Goal: Task Accomplishment & Management: Manage account settings

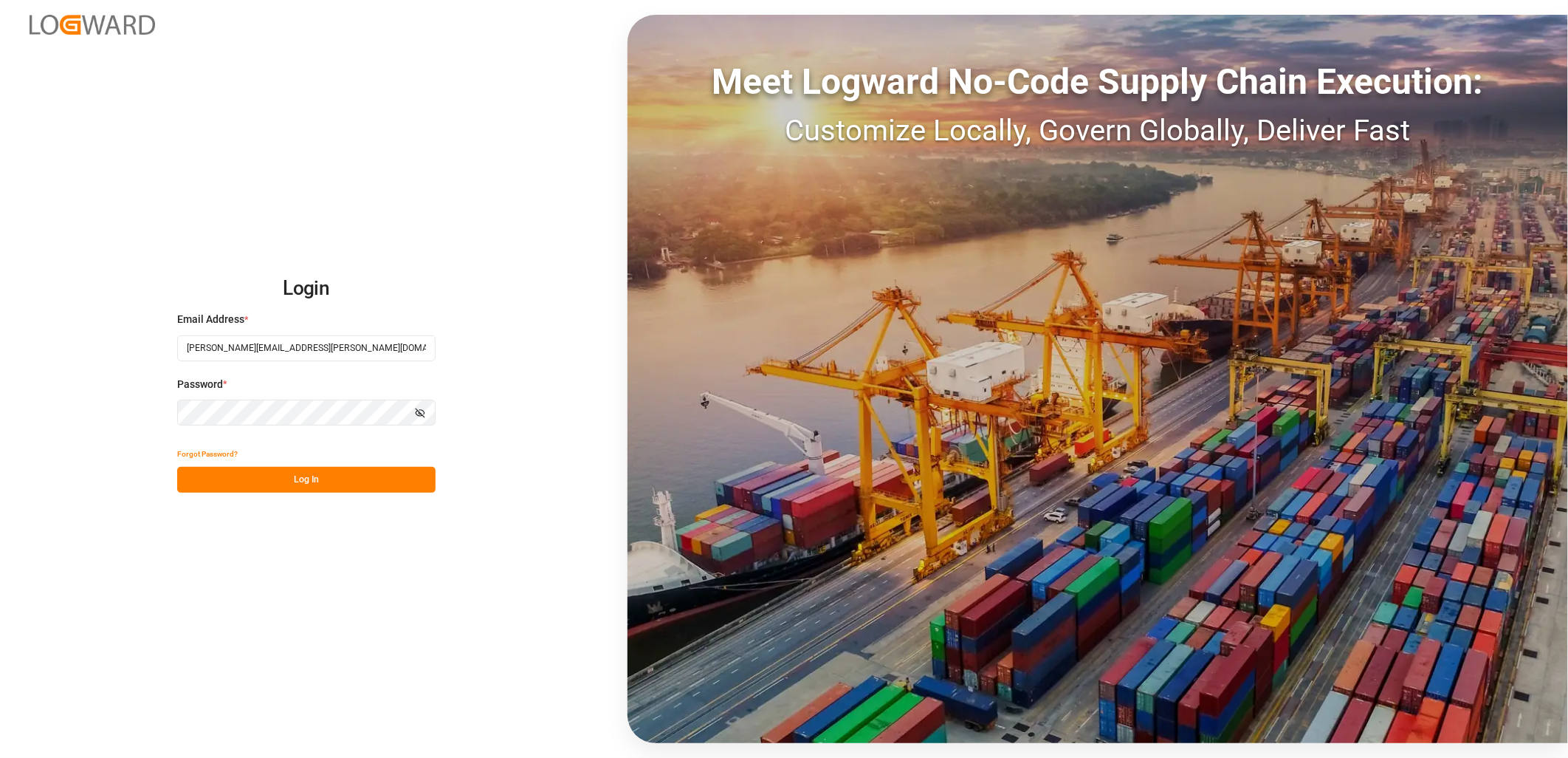
click at [359, 481] on button "Log In" at bounding box center [306, 480] width 258 height 26
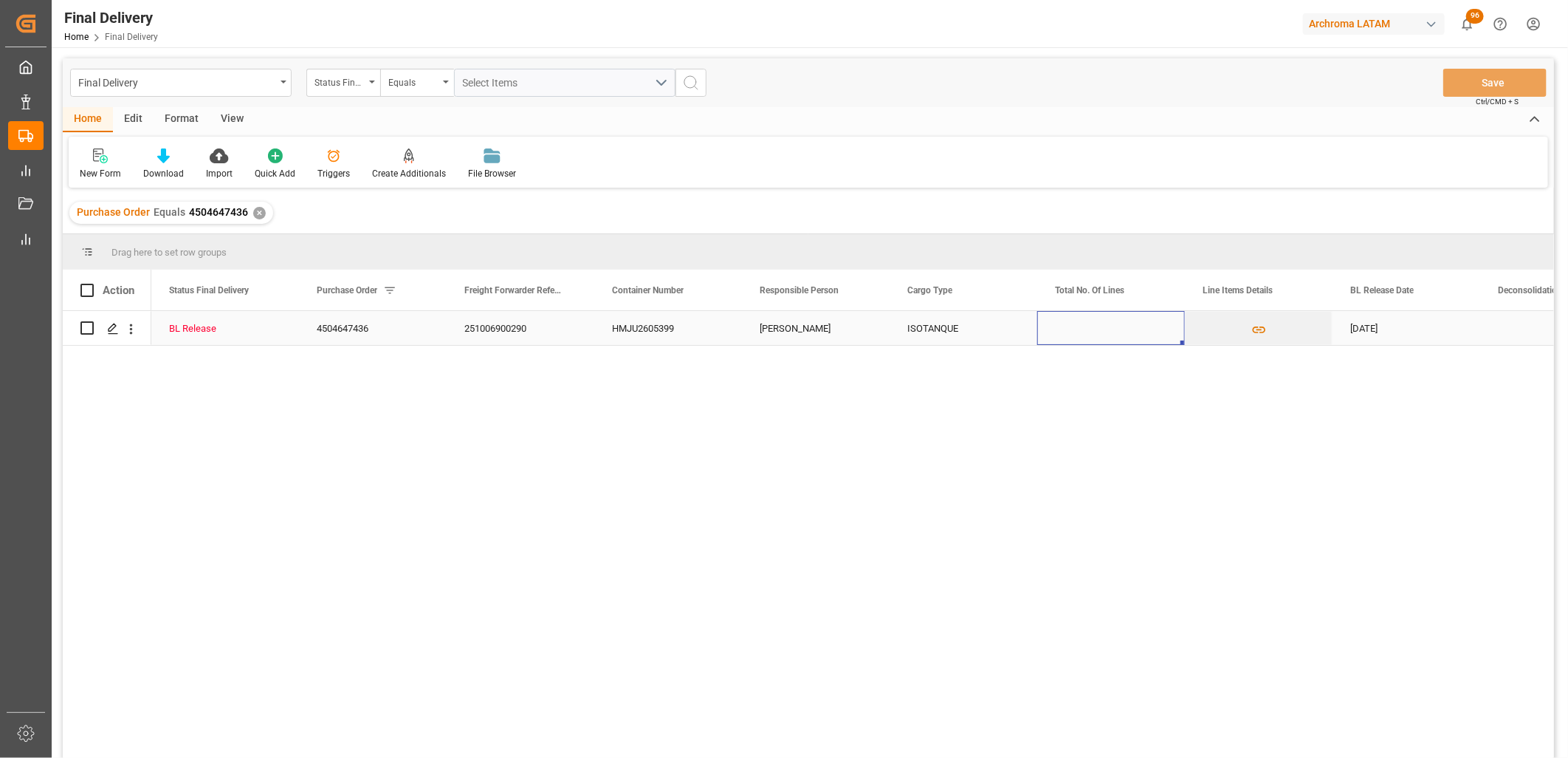
click at [1099, 338] on div "Press SPACE to select this row." at bounding box center [1111, 328] width 148 height 34
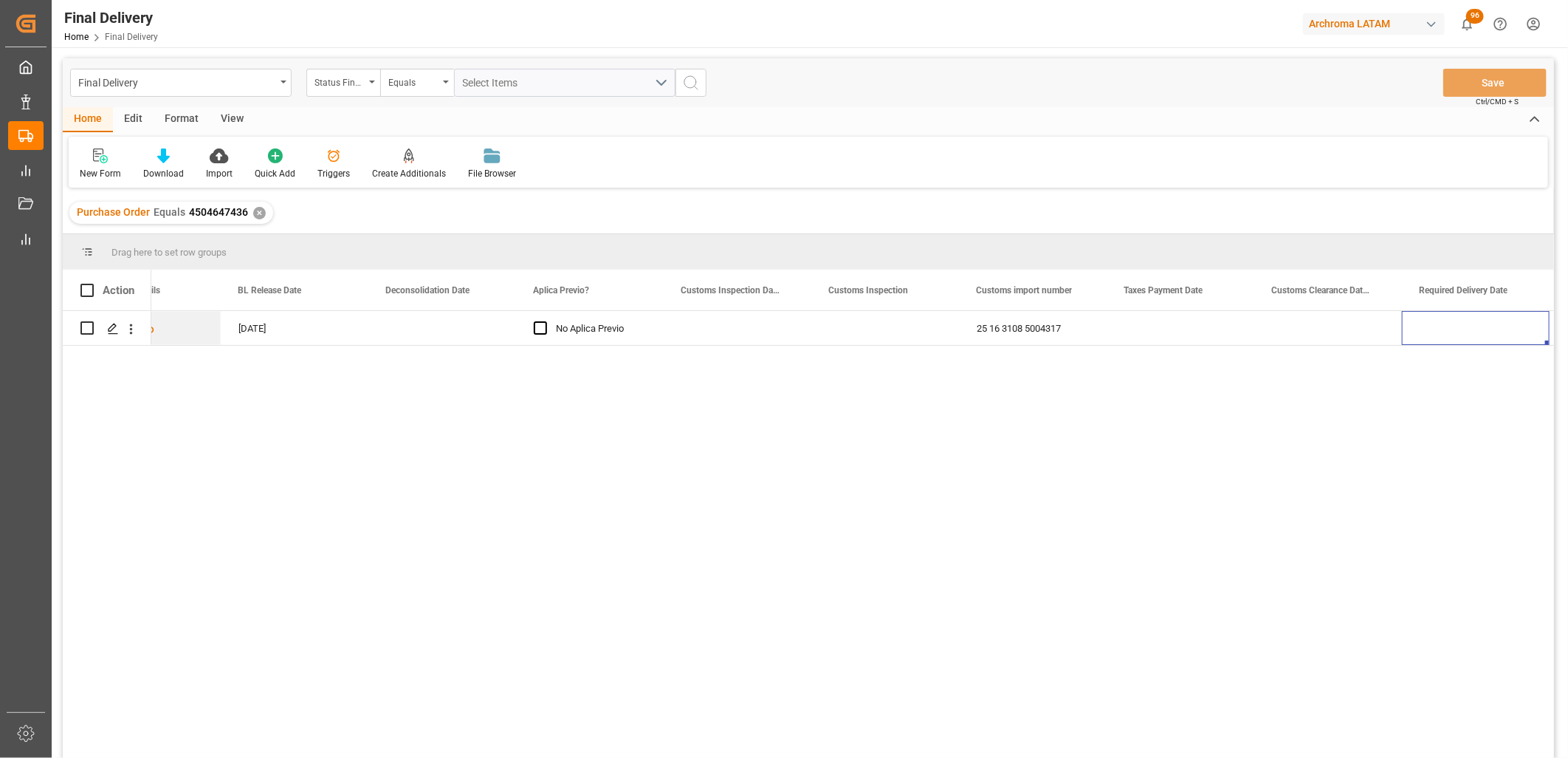
scroll to position [0, 1260]
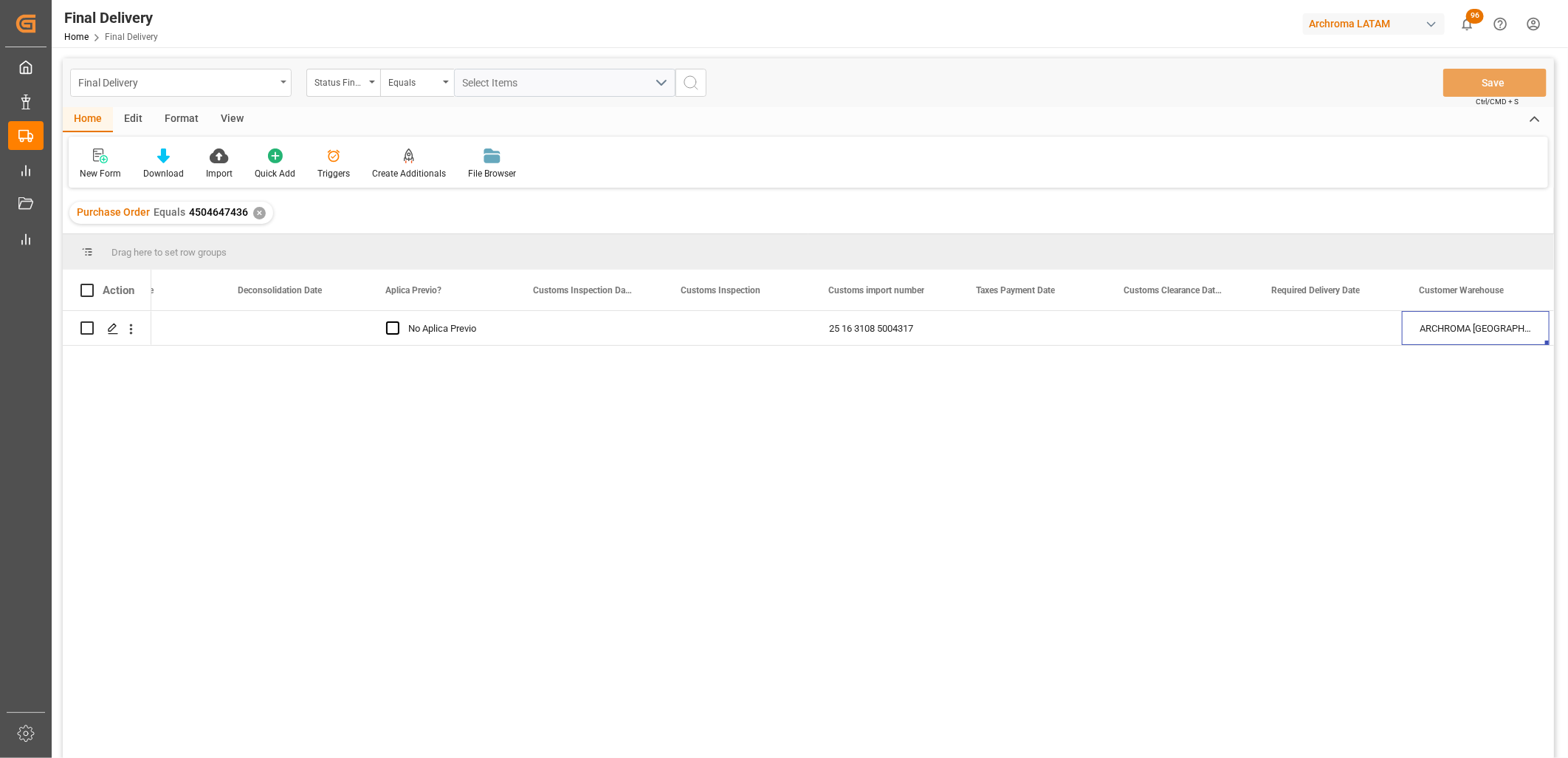
click at [165, 80] on div "Final Delivery" at bounding box center [176, 81] width 197 height 18
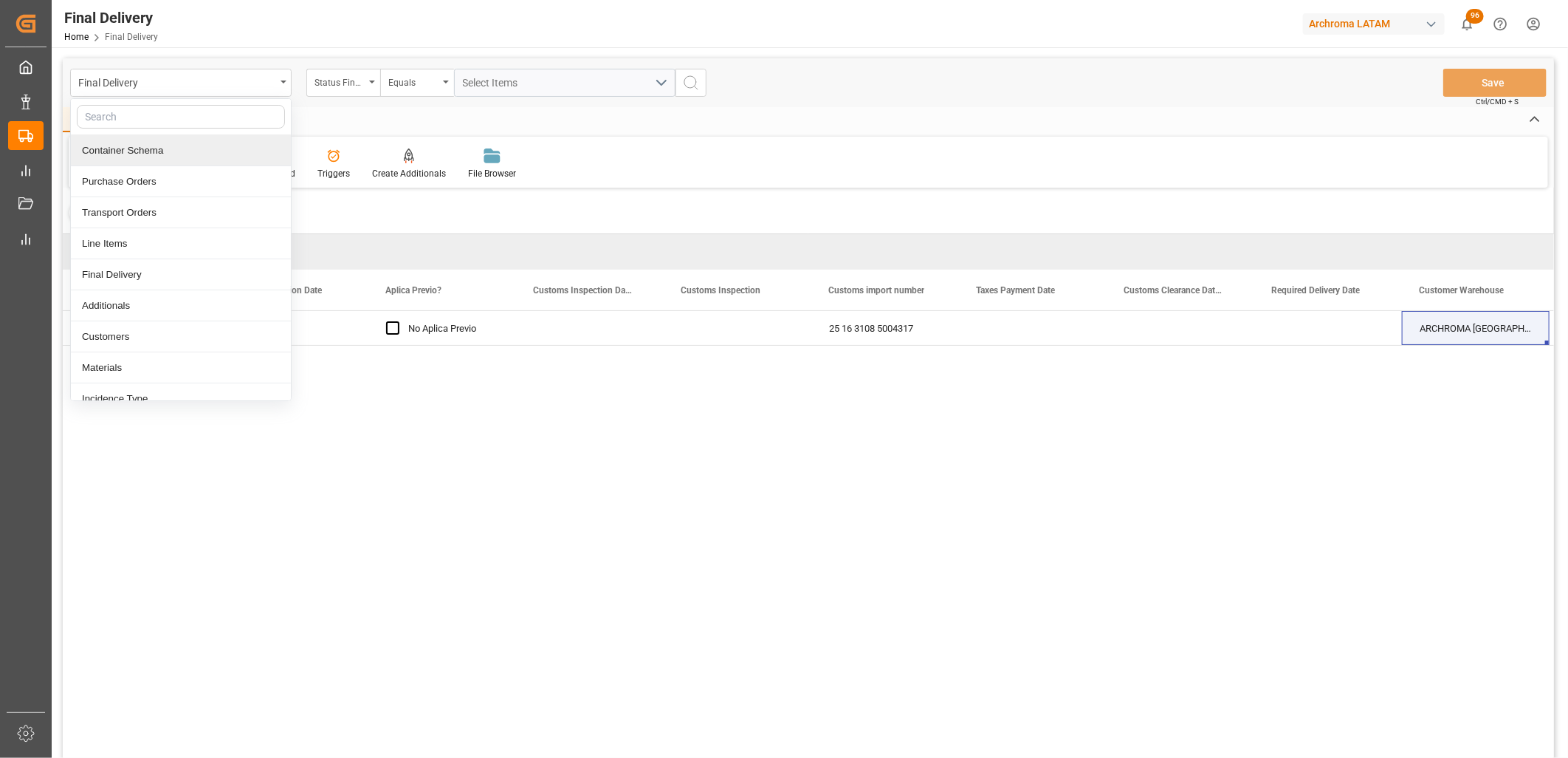
click at [145, 154] on div "Container Schema" at bounding box center [181, 150] width 220 height 31
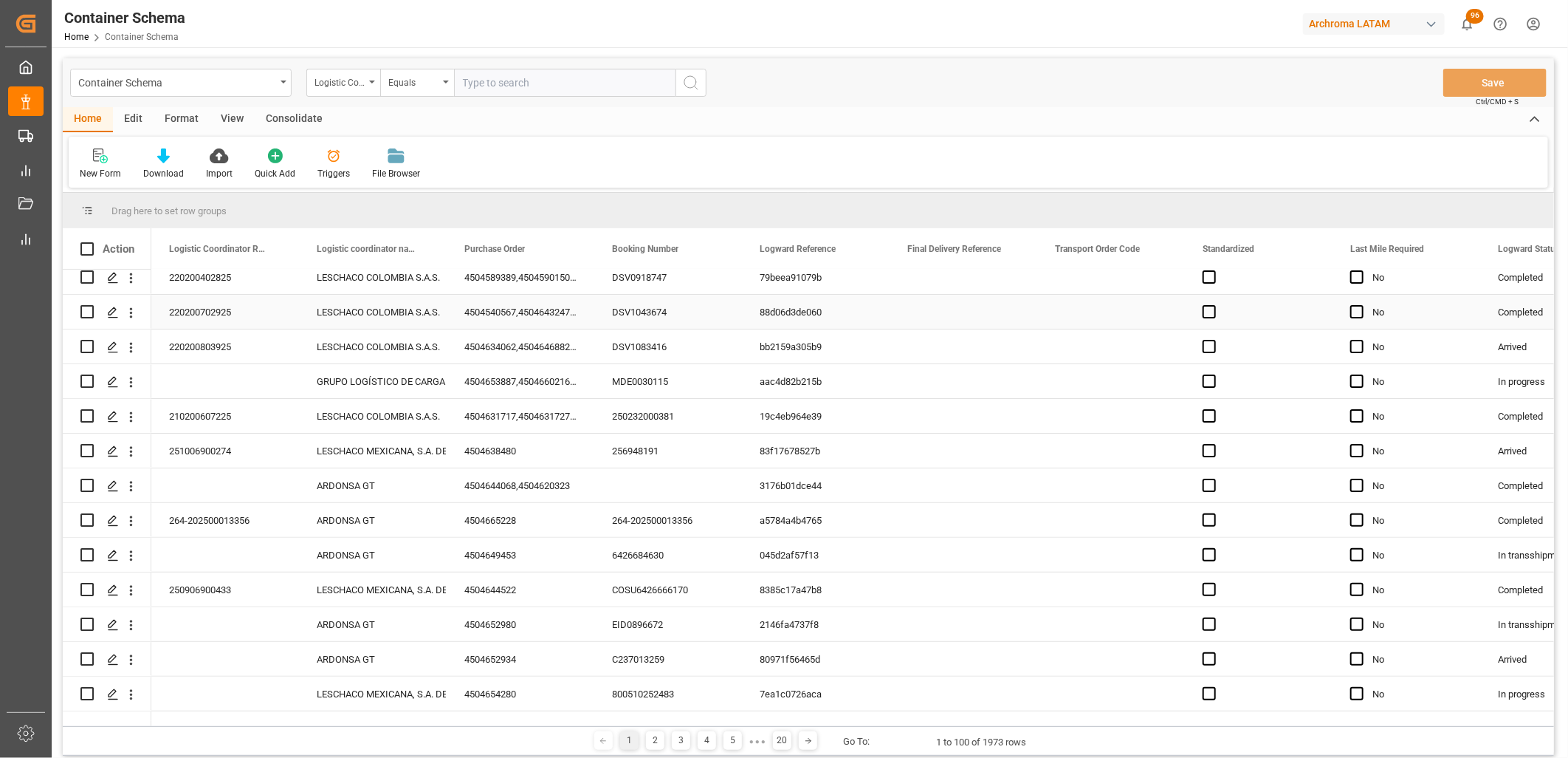
scroll to position [246, 0]
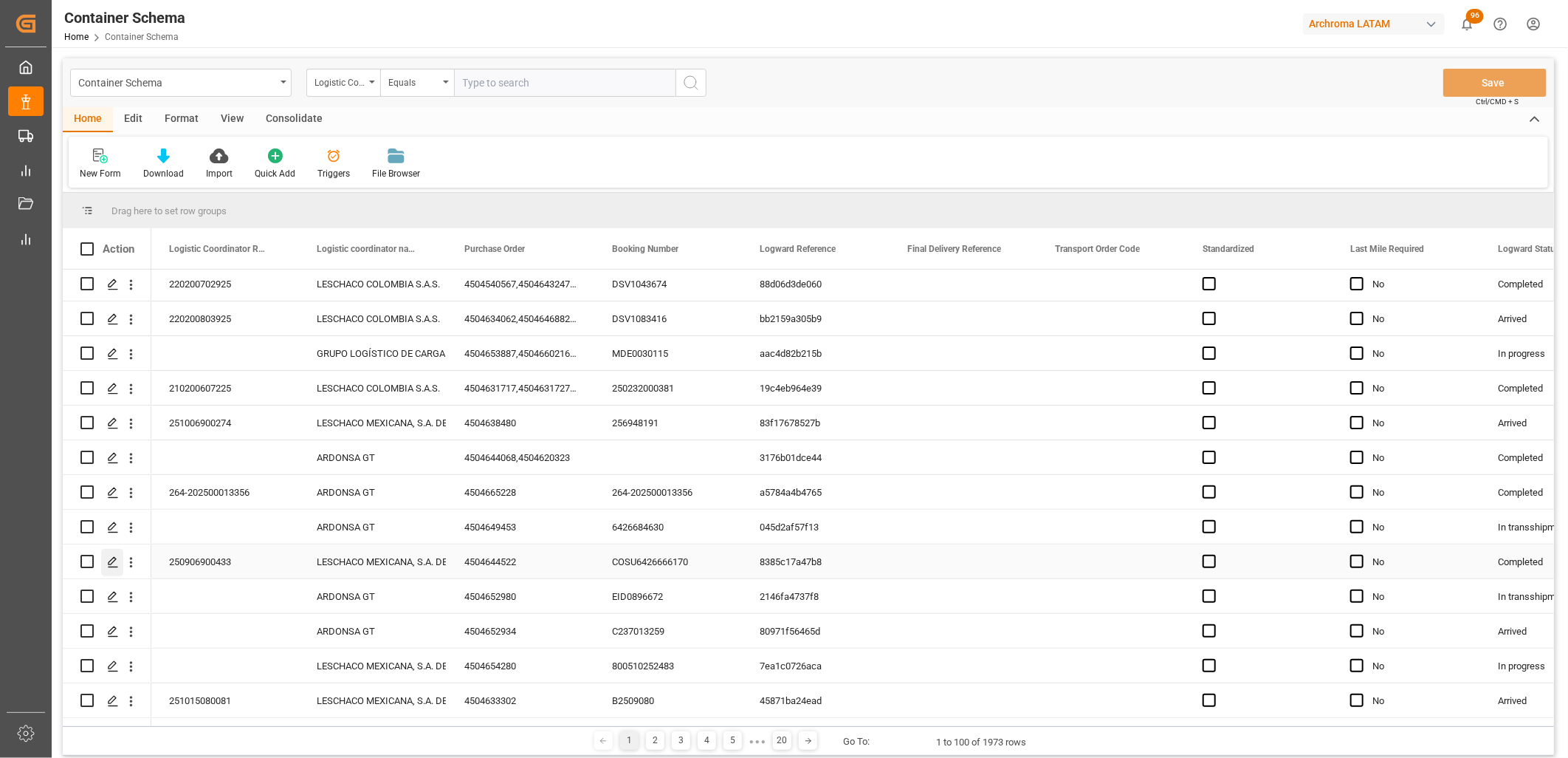
click at [109, 563] on icon "Press SPACE to select this row." at bounding box center [113, 562] width 12 height 12
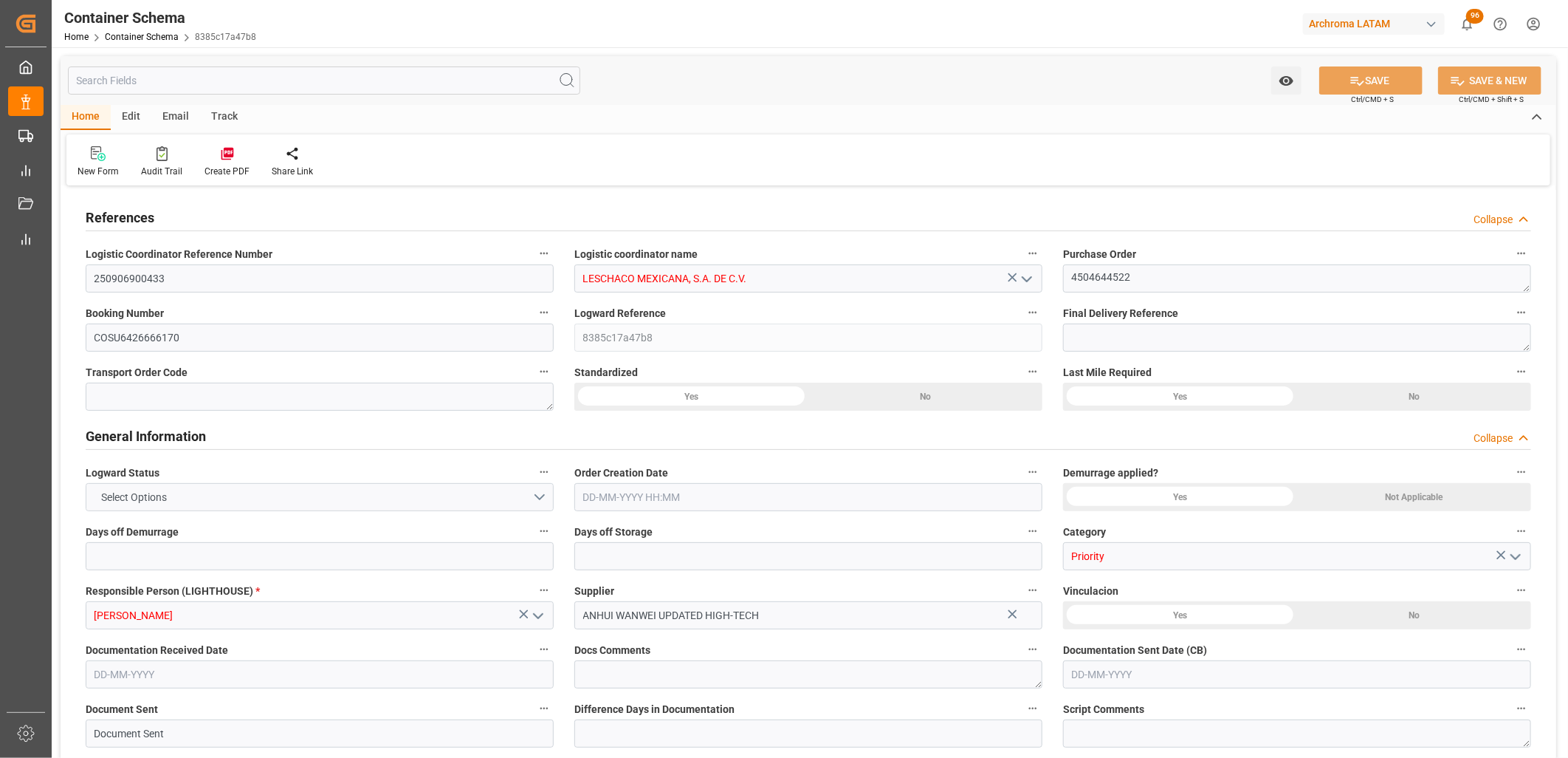
type input "10"
type input "7"
type input "1"
type input "840"
type input "21000"
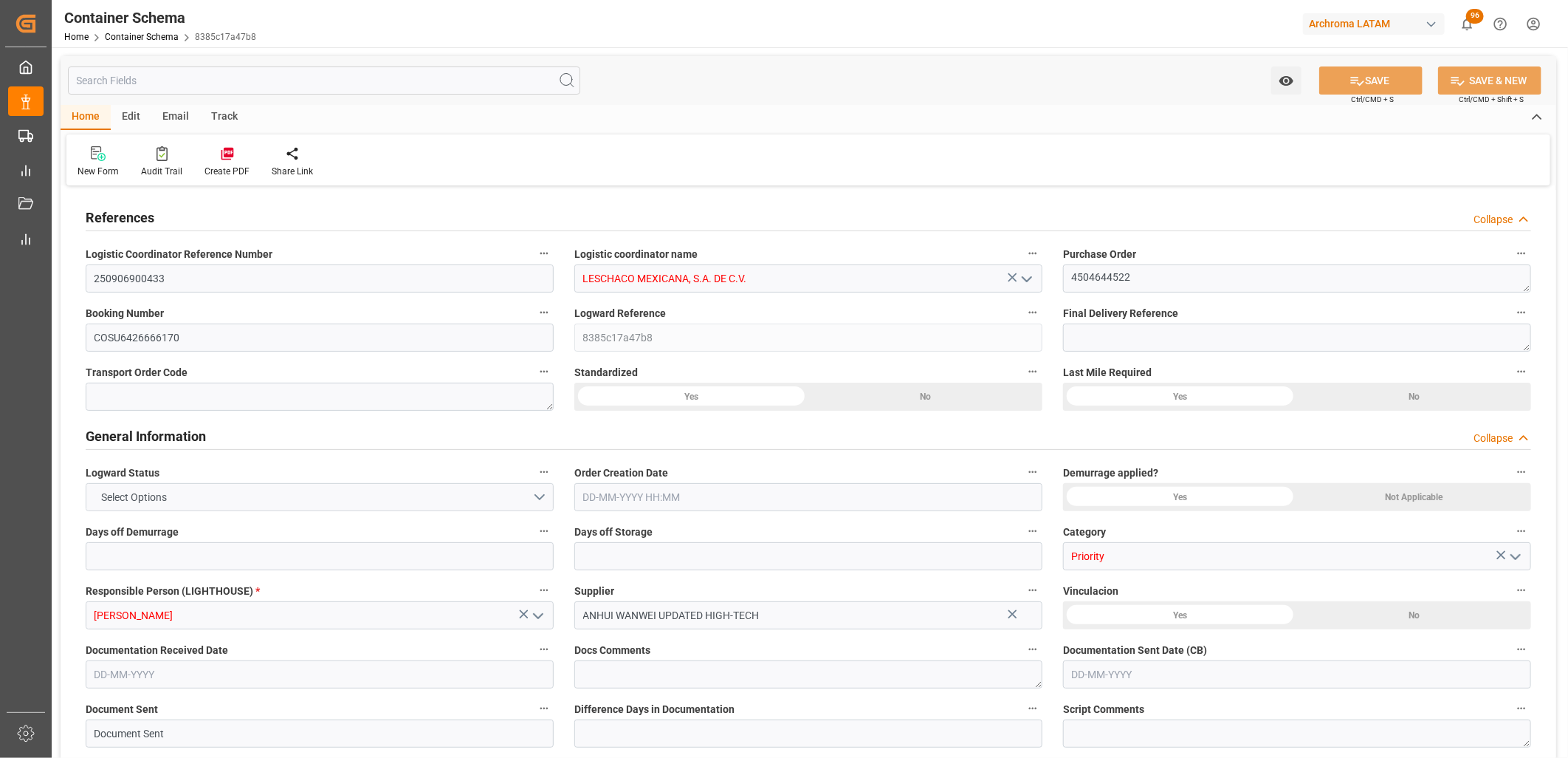
type input "21968"
type input "Cosco"
type input "COSCO Shipping Co. Ltd."
type input "CNTXG"
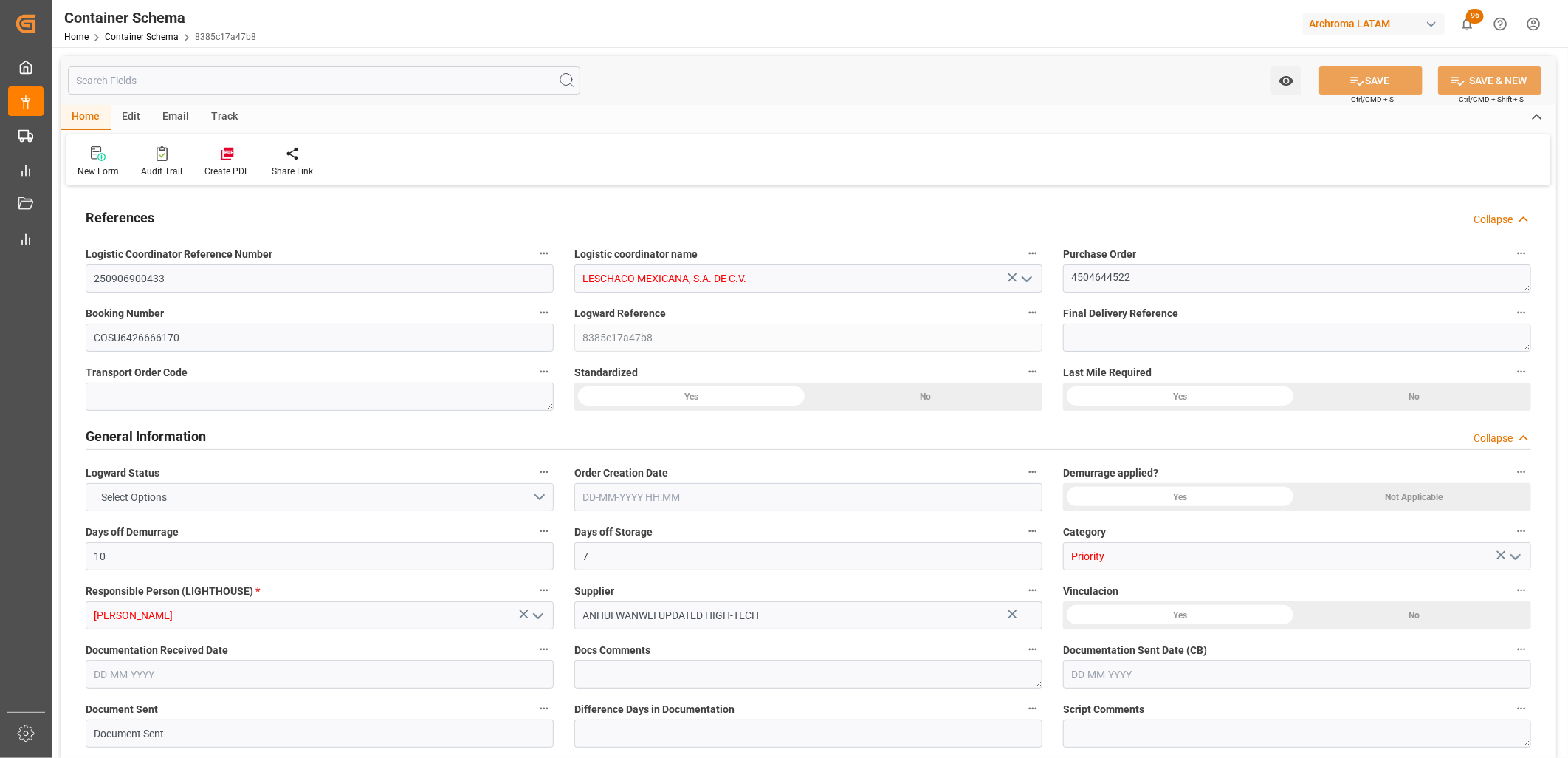
type input "MXZLO"
type input "9516416"
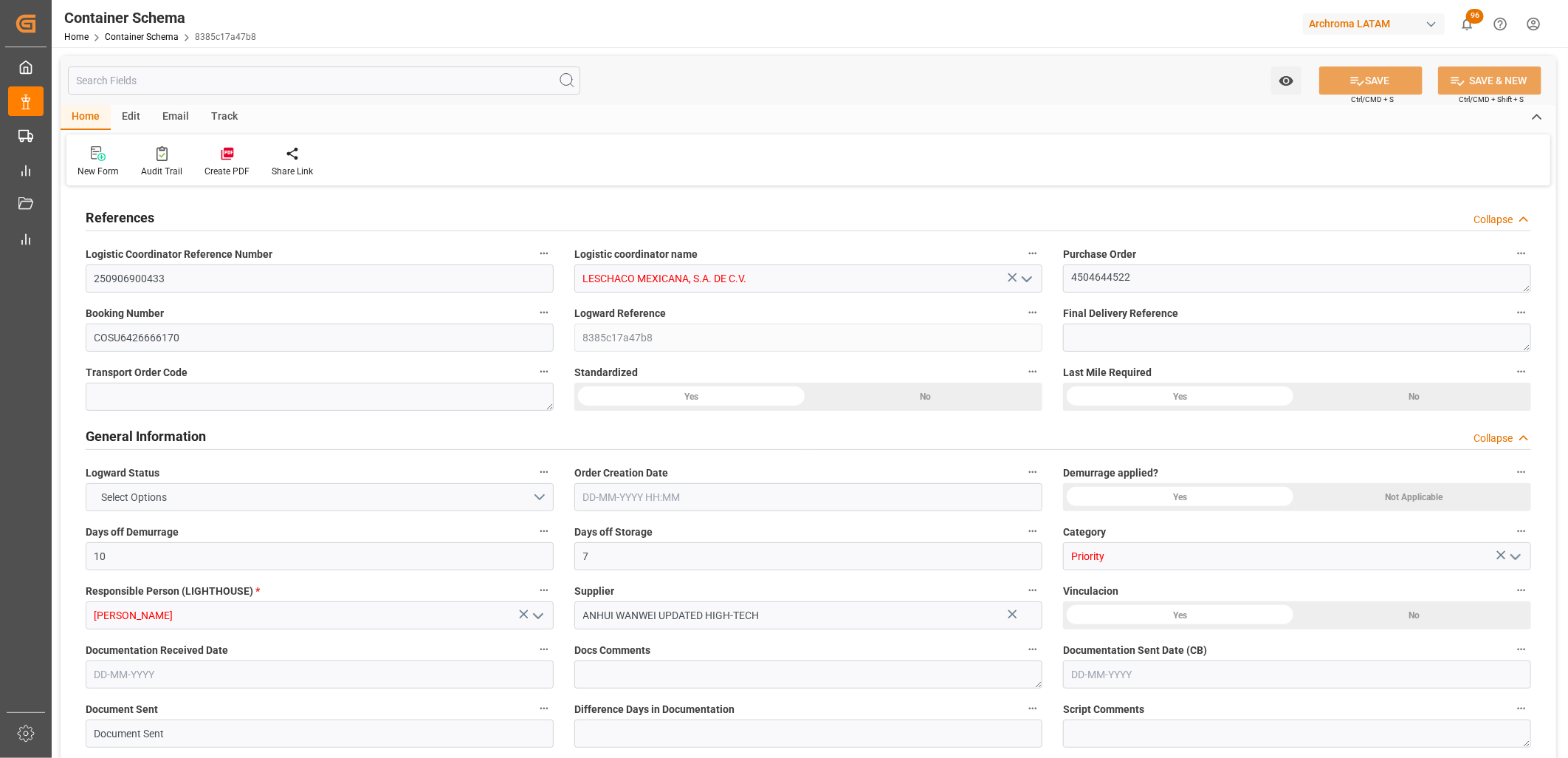
type input "9516416"
type input "0"
type input "31"
type input "4"
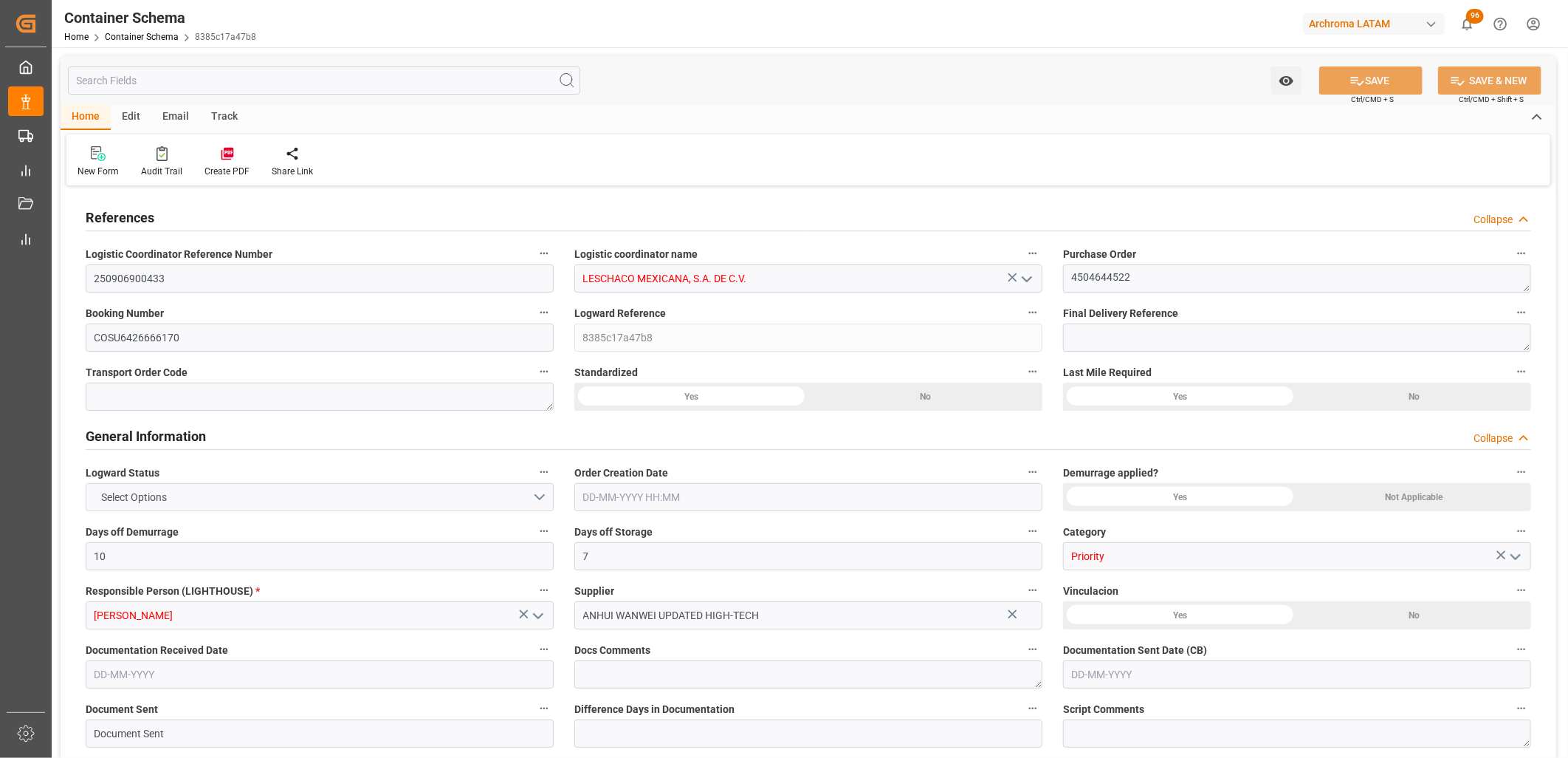
type input "CNTXG"
type input "MXZLO"
type input "9314222"
type input "26-08-2025 10:30"
type input "[DATE]"
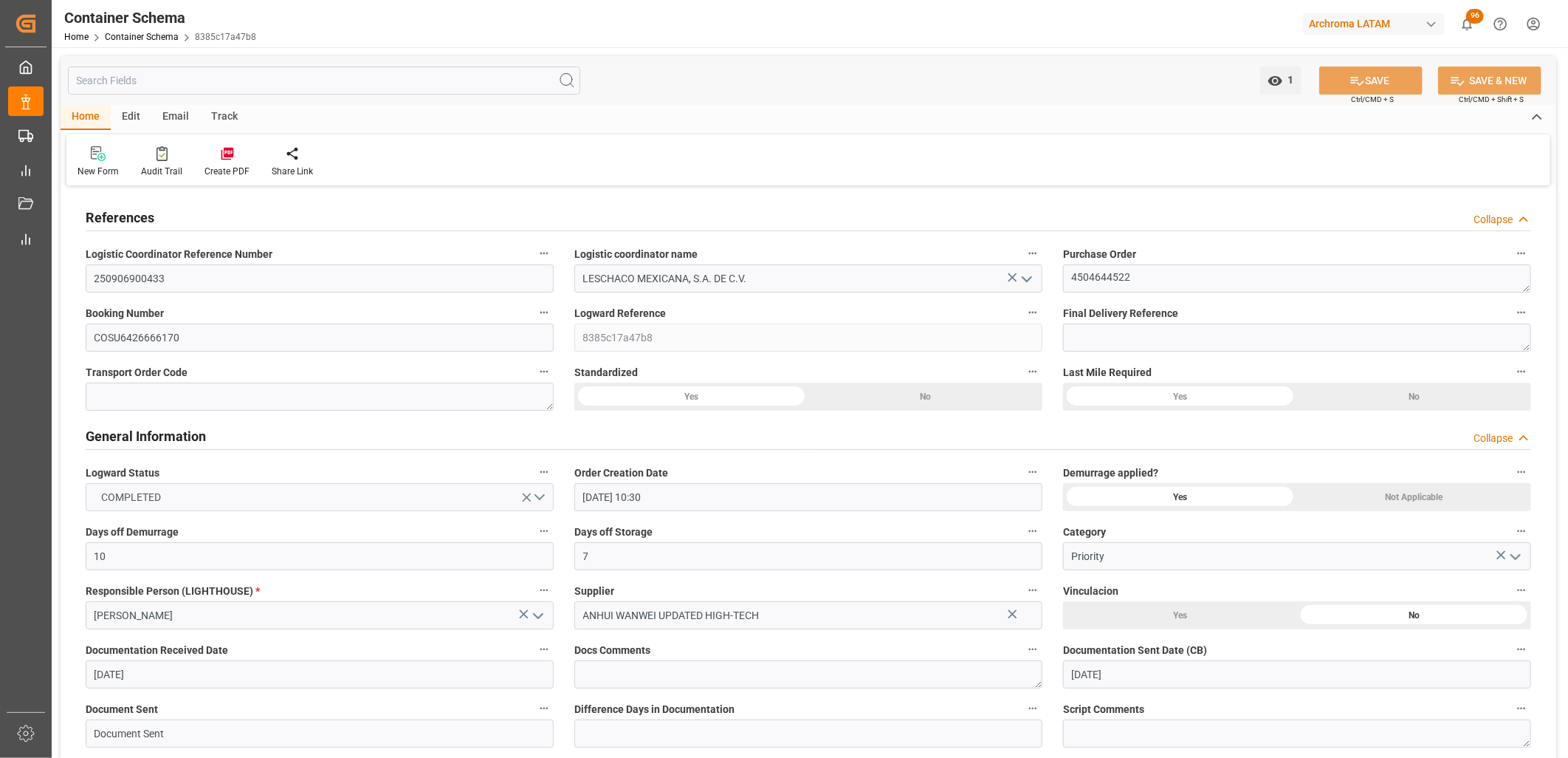
type input "[DATE]"
type input "01-10-2025 08:11"
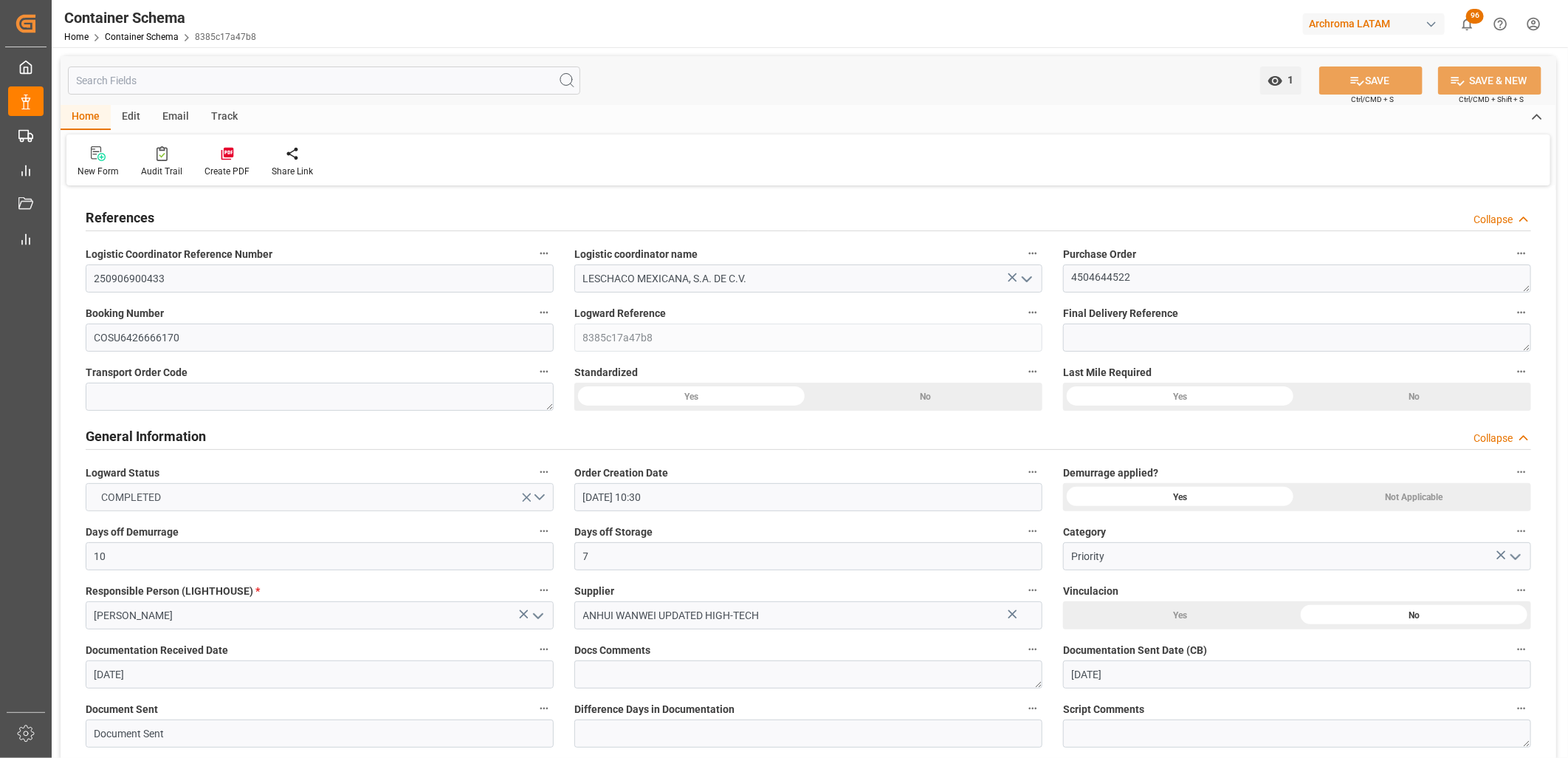
type input "26-08-2025 17:07"
type input "[DATE]"
type input "27-08-2025 19:22"
type input "17-08-2025 04:53"
type input "20-08-2025 15:20"
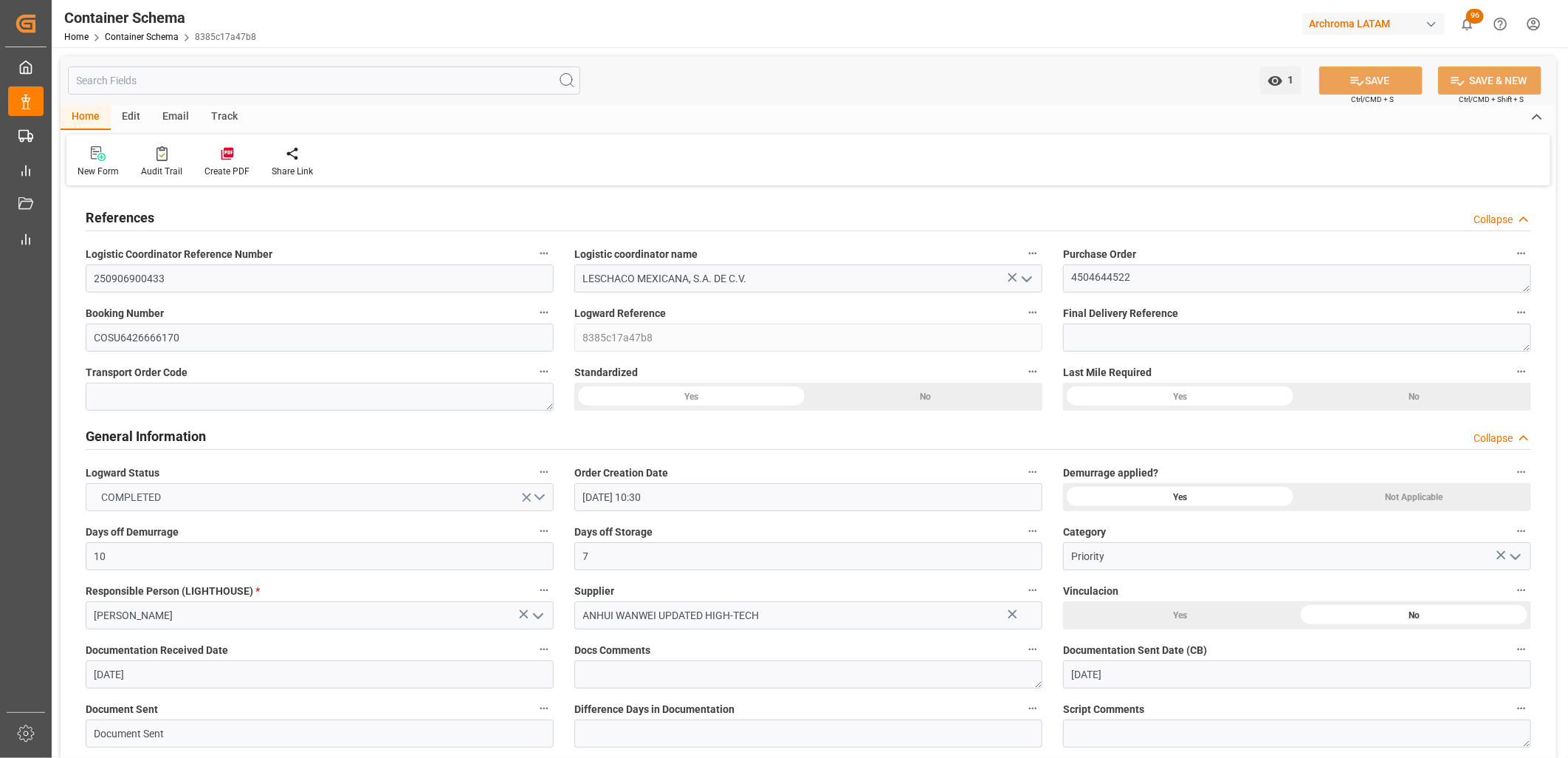
type input "27-08-2025 19:22"
type input "27-08-2025 17:00"
type input "28-08-2025 03:14"
type input "20-08-2025 20:49"
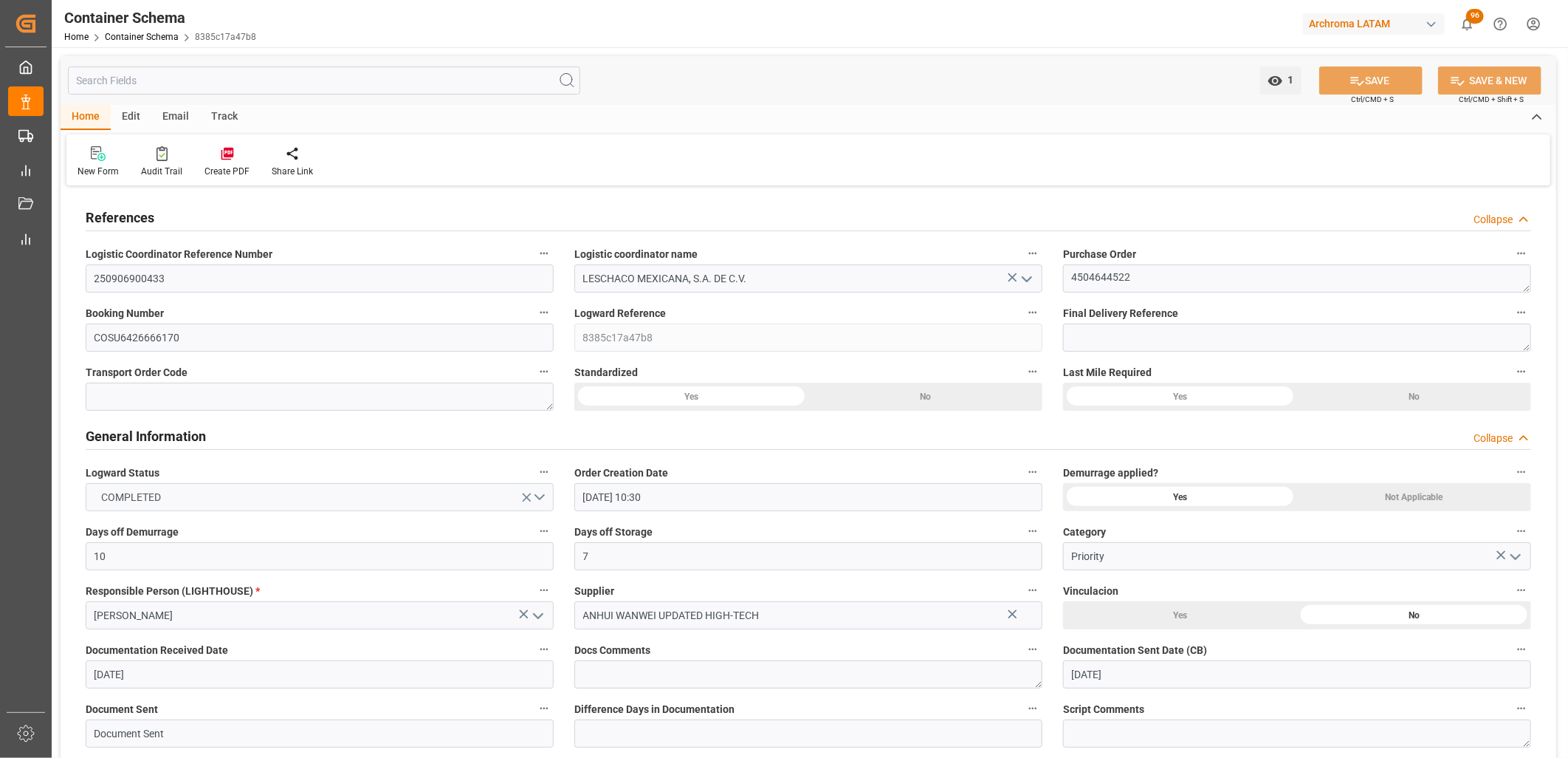
type input "17-09-2025 12:00"
type input "17-09-2025 12:42"
type input "18-09-2025 05:52"
type input "18-09-2025 16:21"
type input "22-09-2025 16:21"
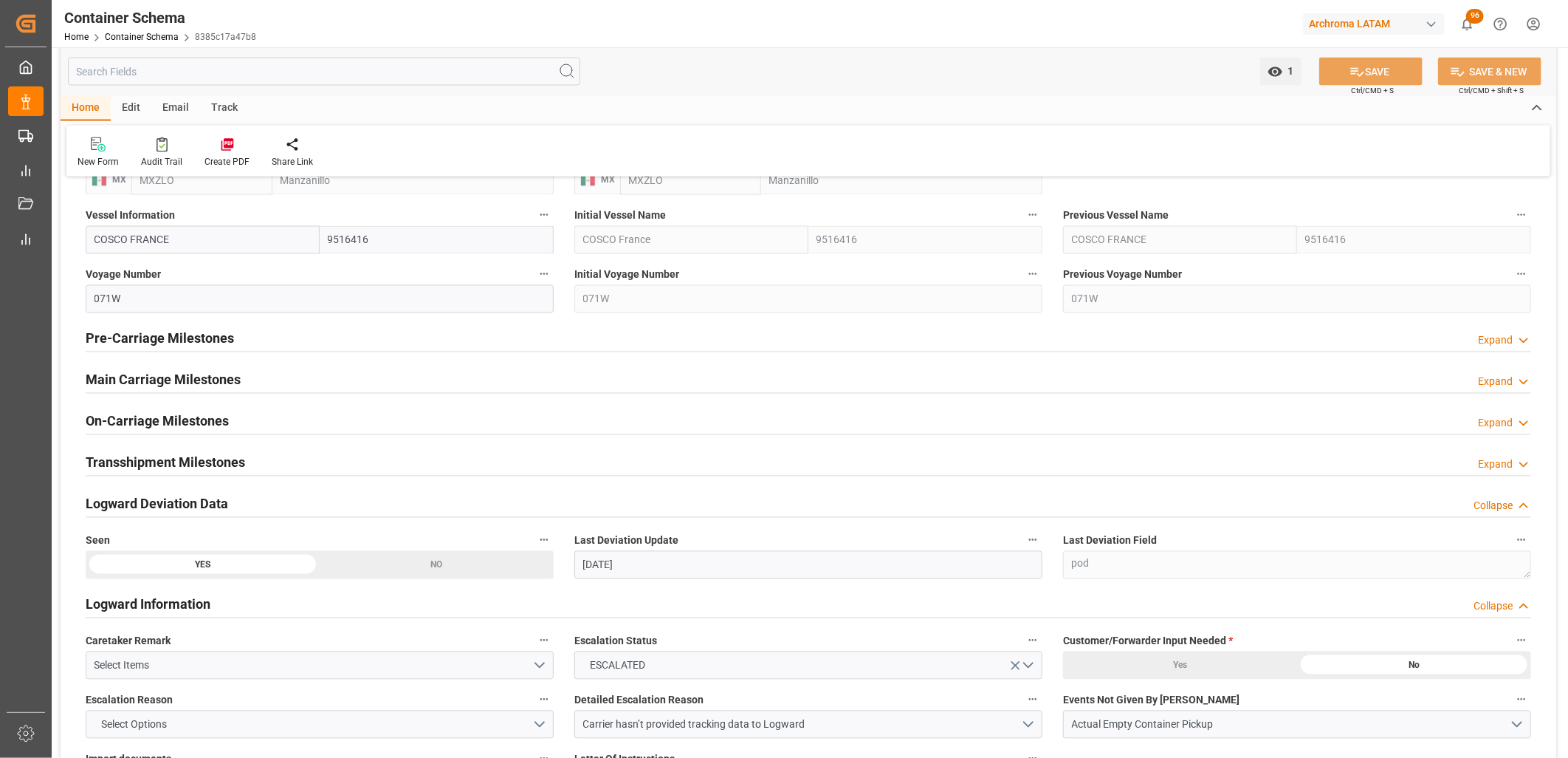
scroll to position [1805, 0]
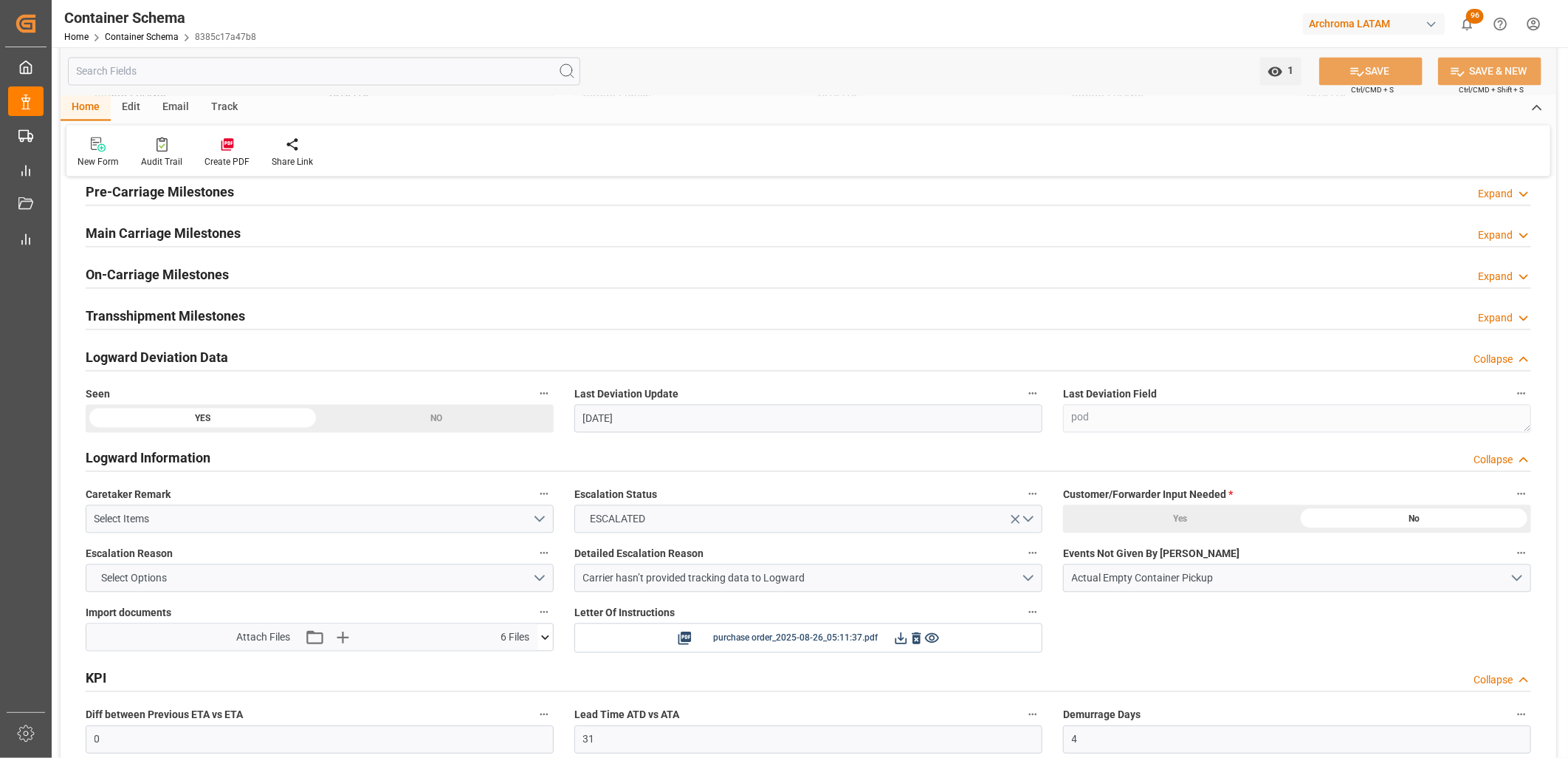
click at [227, 315] on h2 "Transshipment Milestones" at bounding box center [165, 316] width 159 height 20
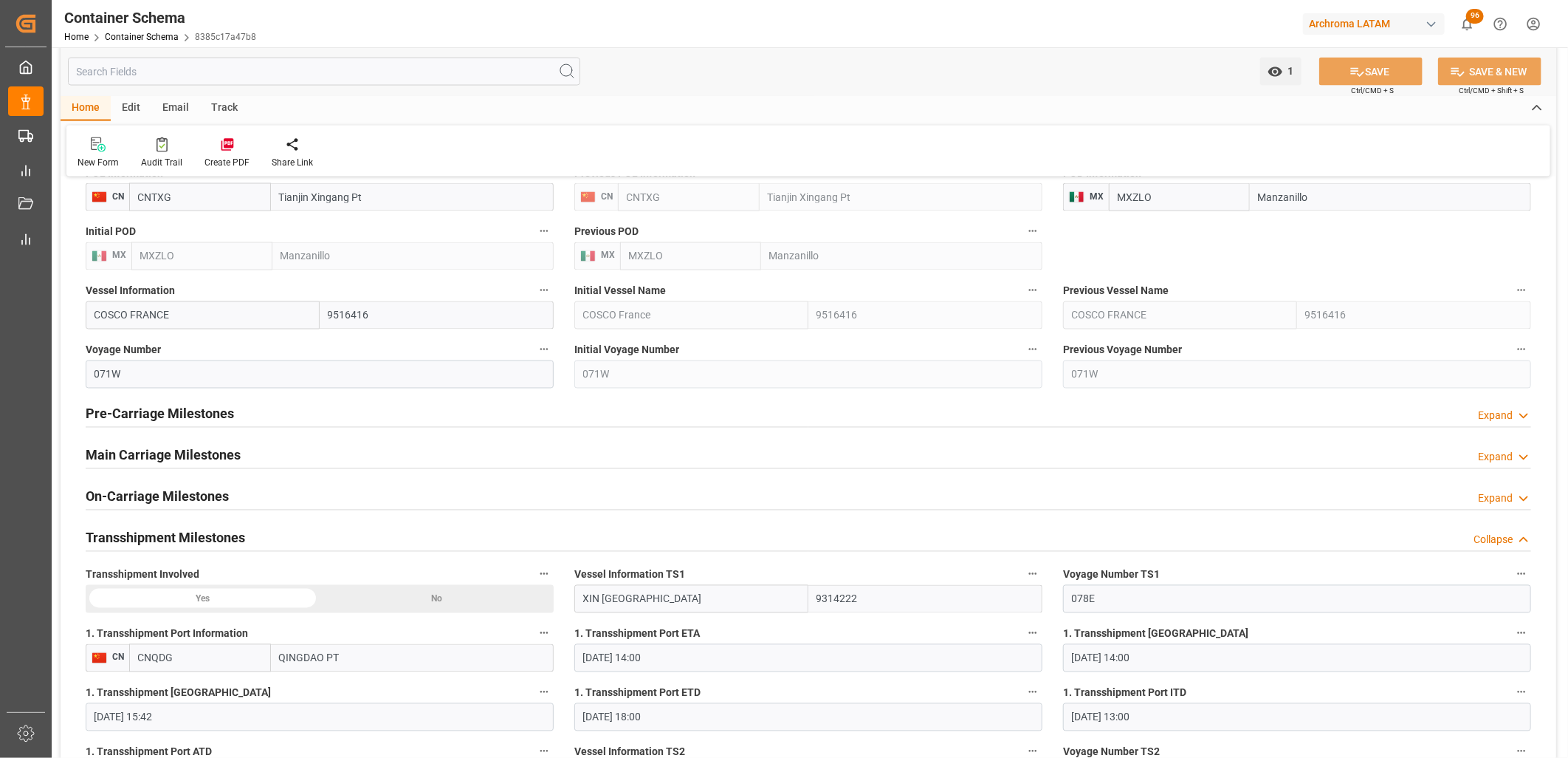
scroll to position [1559, 0]
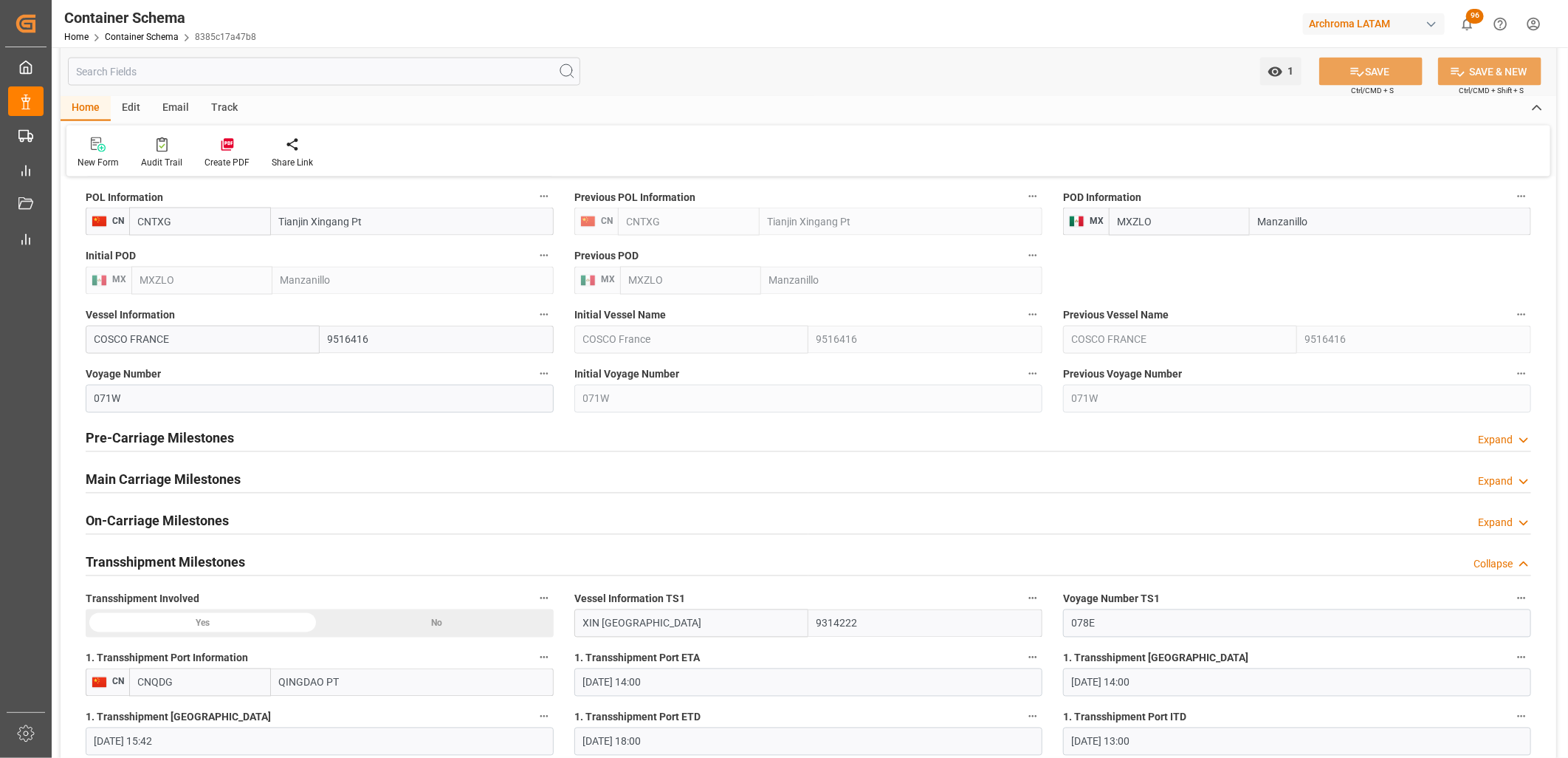
click at [223, 473] on h2 "Main Carriage Milestones" at bounding box center [163, 480] width 155 height 20
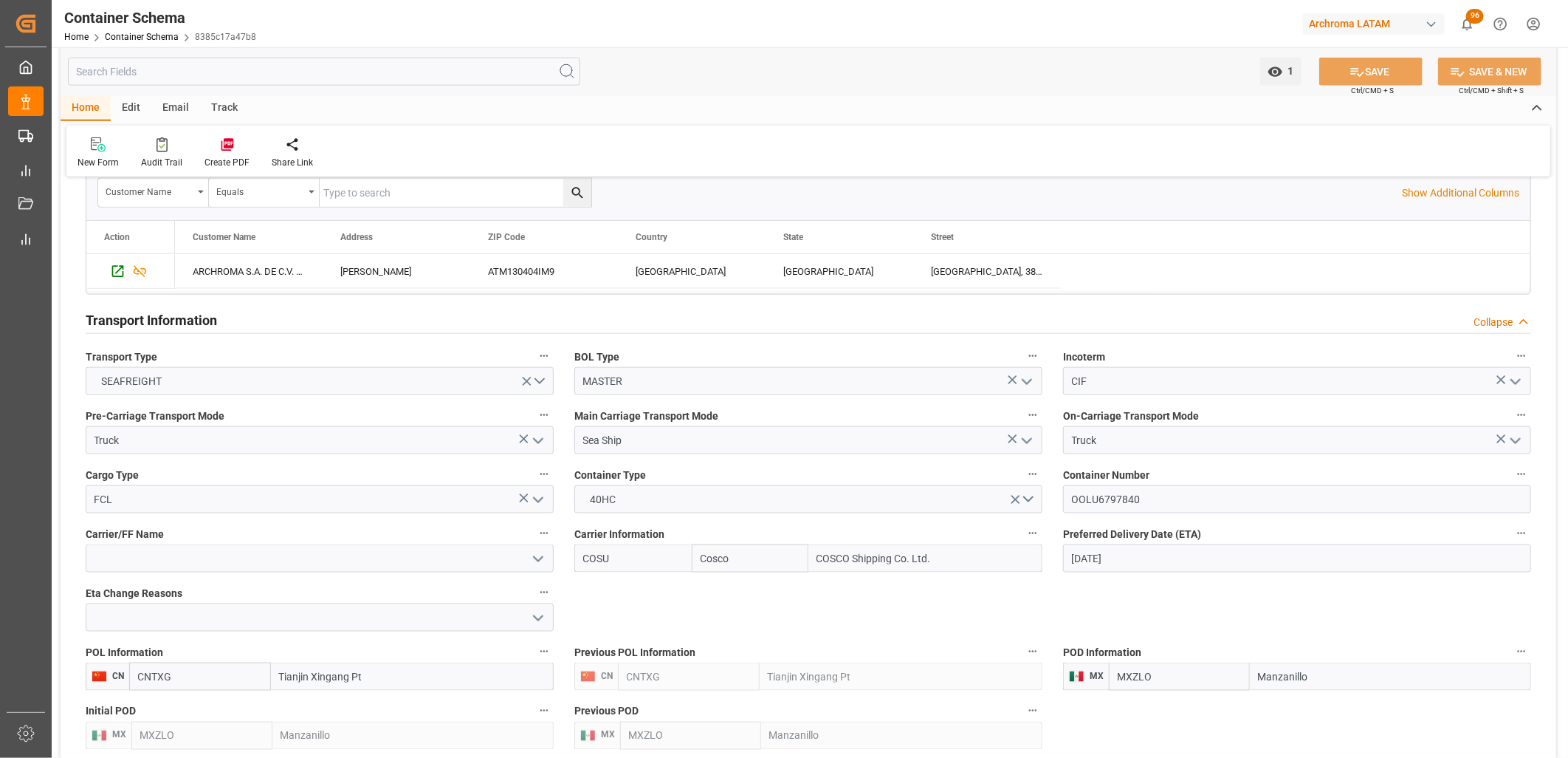
scroll to position [1066, 0]
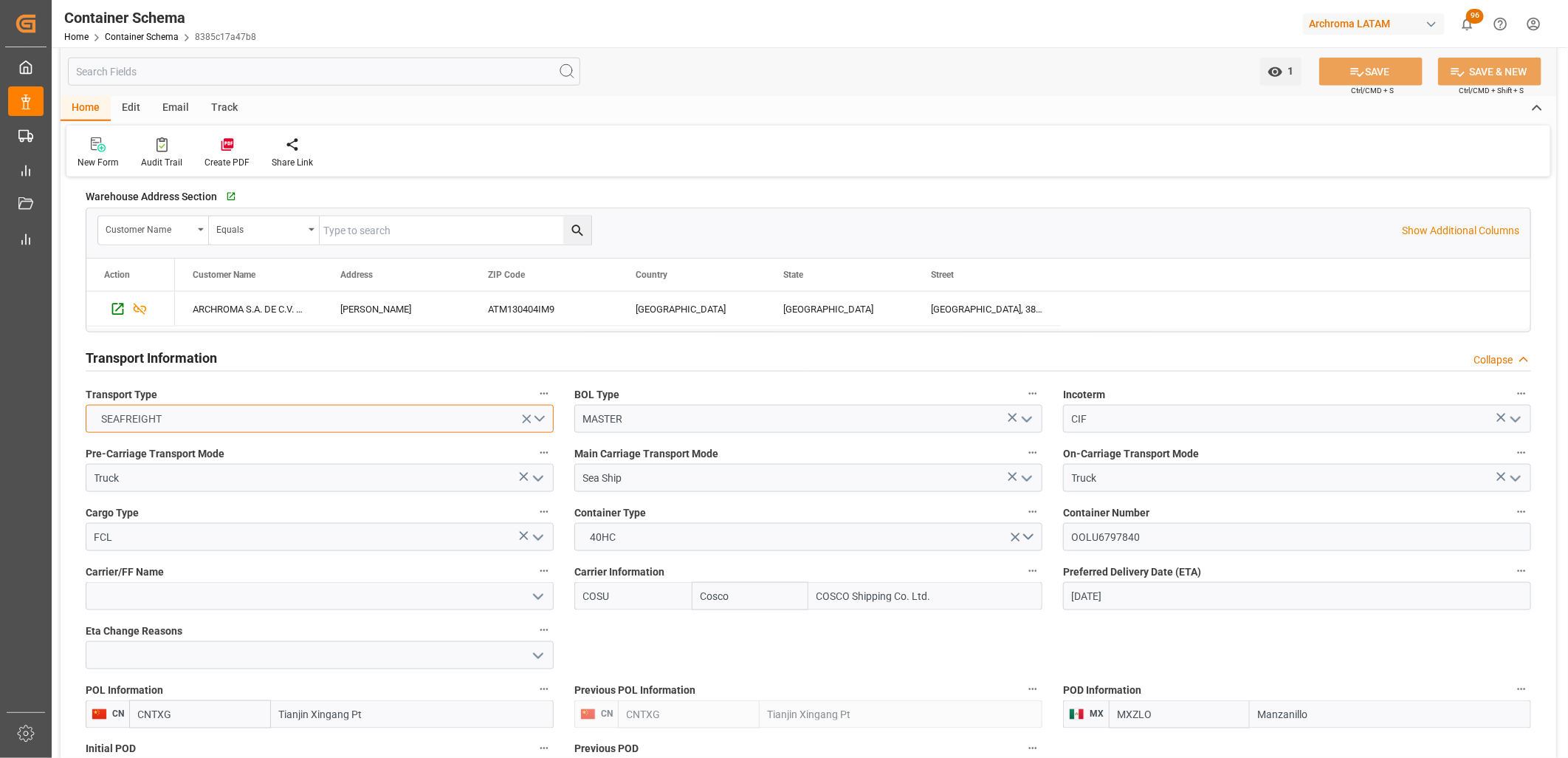
click at [543, 424] on button "SEAFREIGHT" at bounding box center [320, 419] width 468 height 28
click at [318, 418] on div "SEAFREIGHT" at bounding box center [319, 422] width 467 height 31
click at [614, 483] on input "Sea Ship" at bounding box center [808, 478] width 468 height 28
click at [621, 478] on input "Sea Ship" at bounding box center [808, 478] width 468 height 28
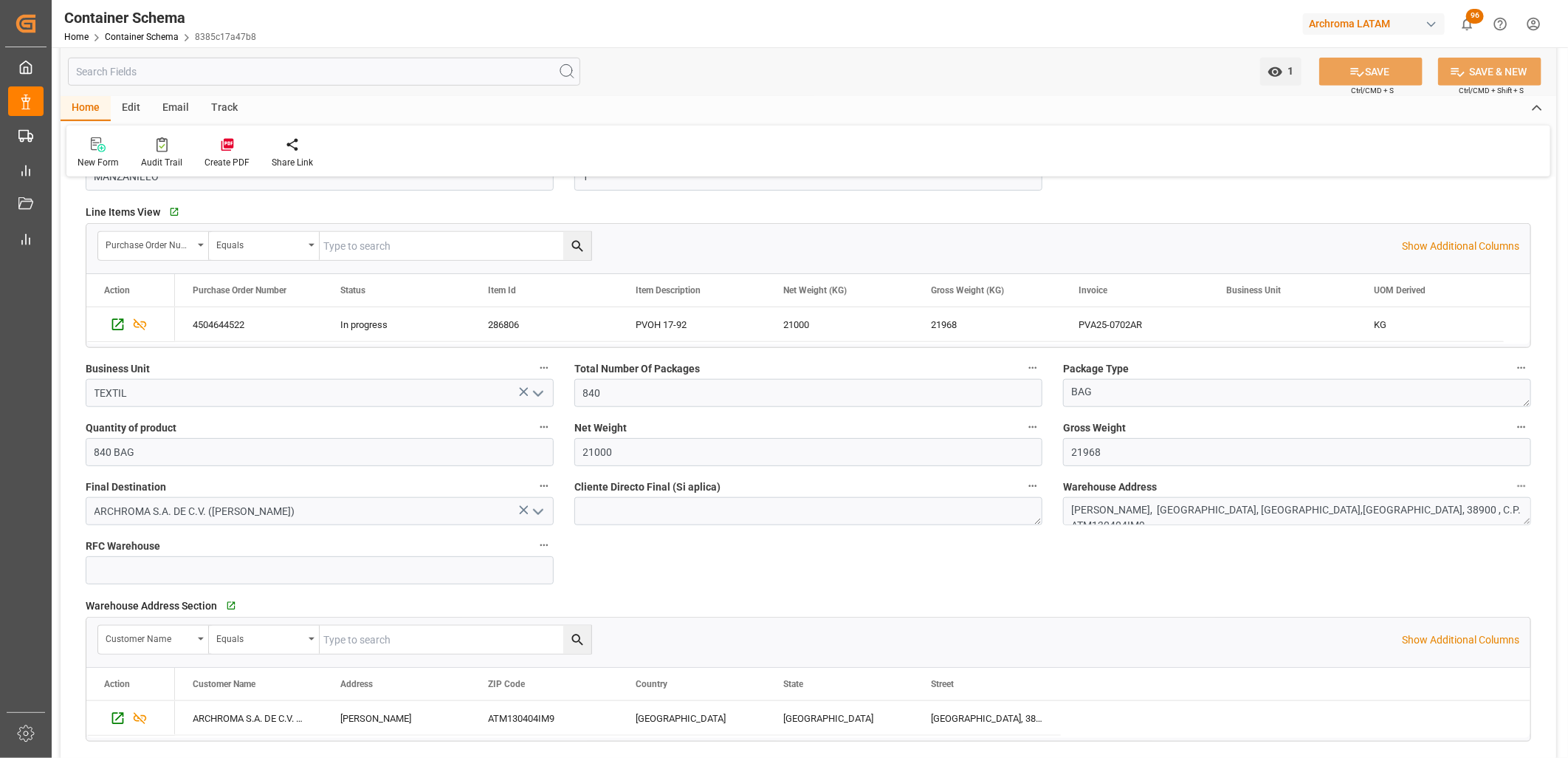
scroll to position [656, 0]
click at [227, 105] on div "Track" at bounding box center [224, 108] width 49 height 25
drag, startPoint x: 131, startPoint y: 178, endPoint x: 94, endPoint y: 151, distance: 46.1
click at [94, 151] on icon at bounding box center [95, 144] width 15 height 15
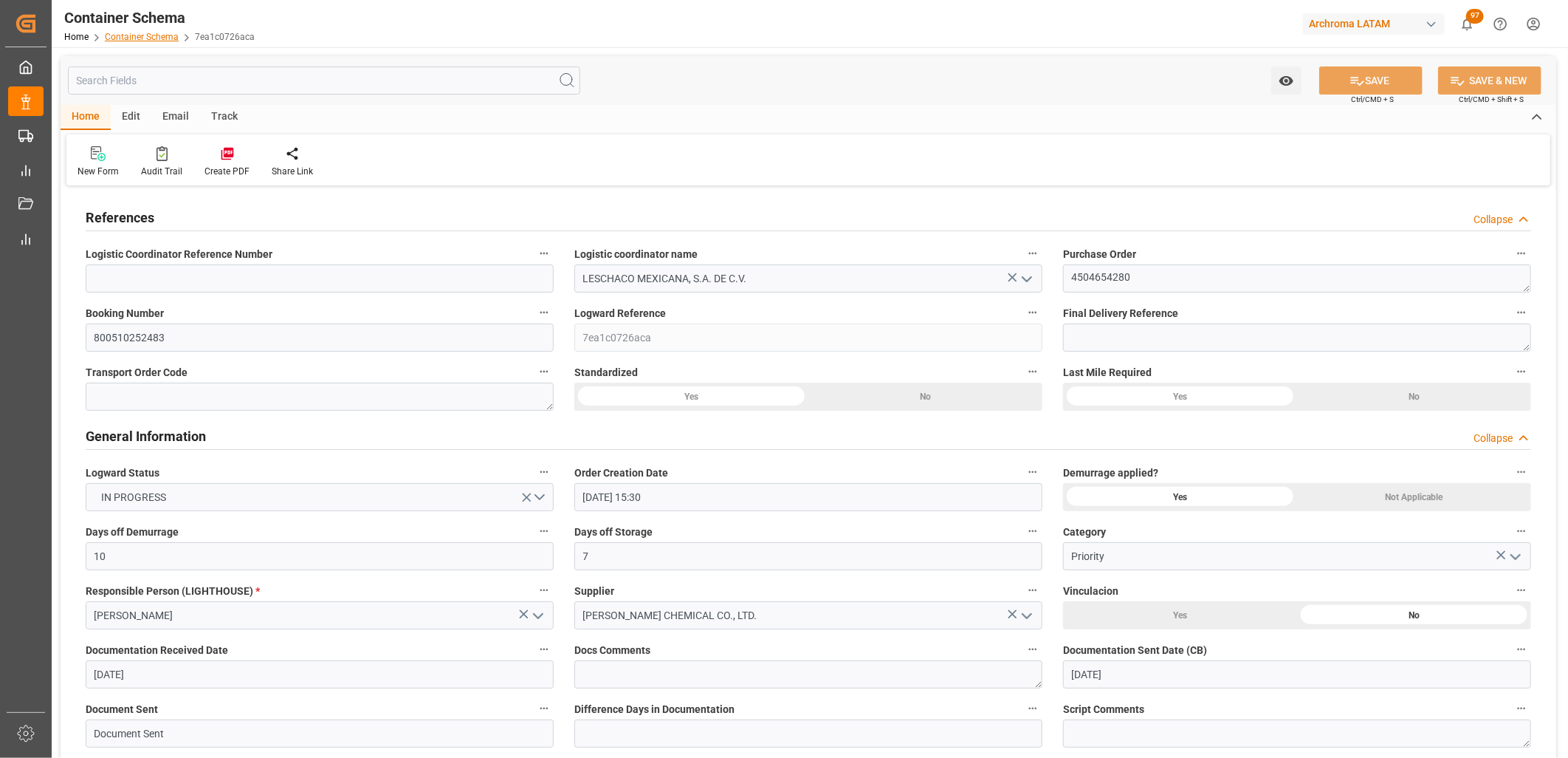
click at [136, 34] on link "Container Schema" at bounding box center [142, 37] width 74 height 10
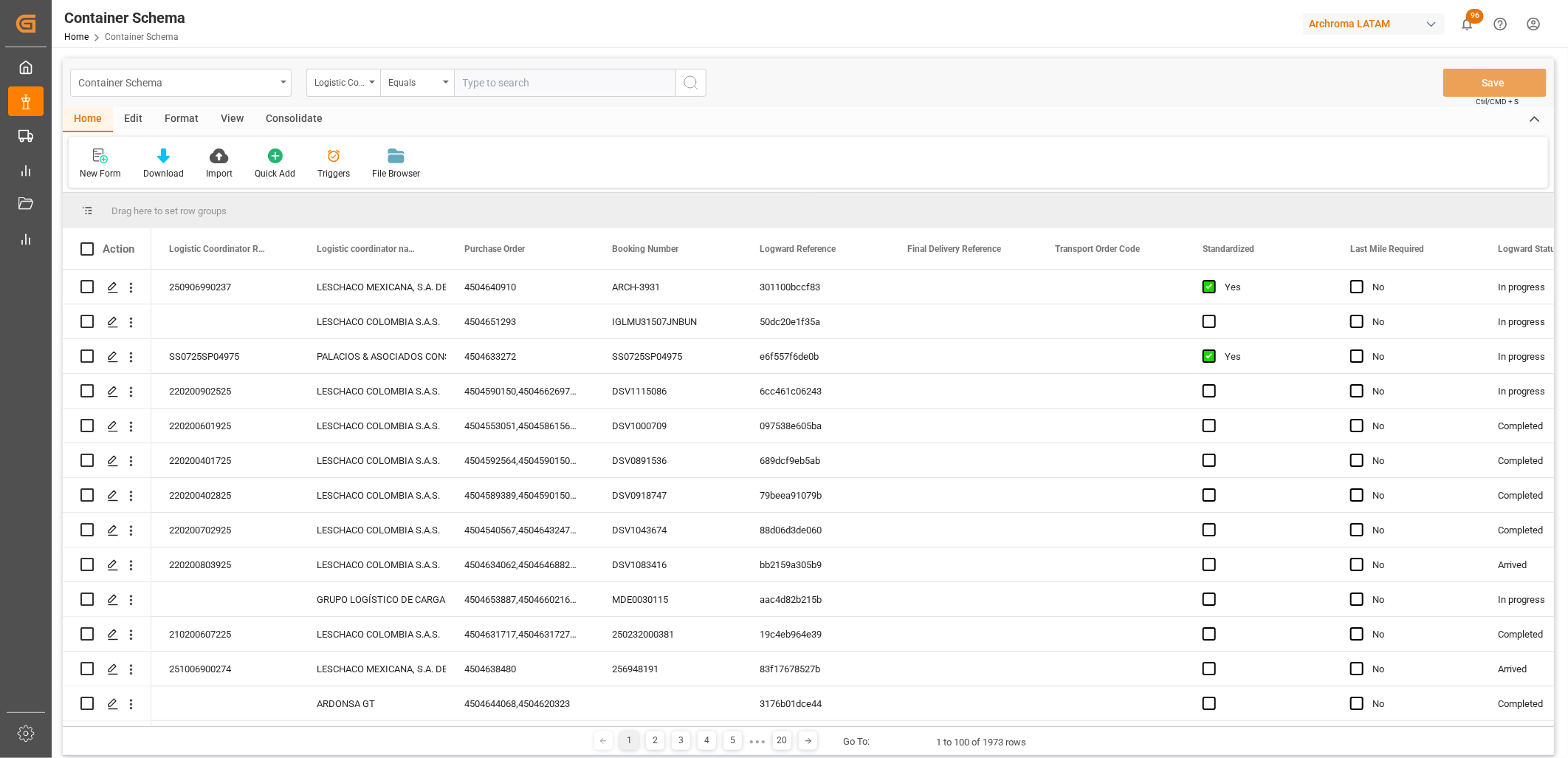
click at [286, 85] on div "Container Schema" at bounding box center [181, 83] width 222 height 28
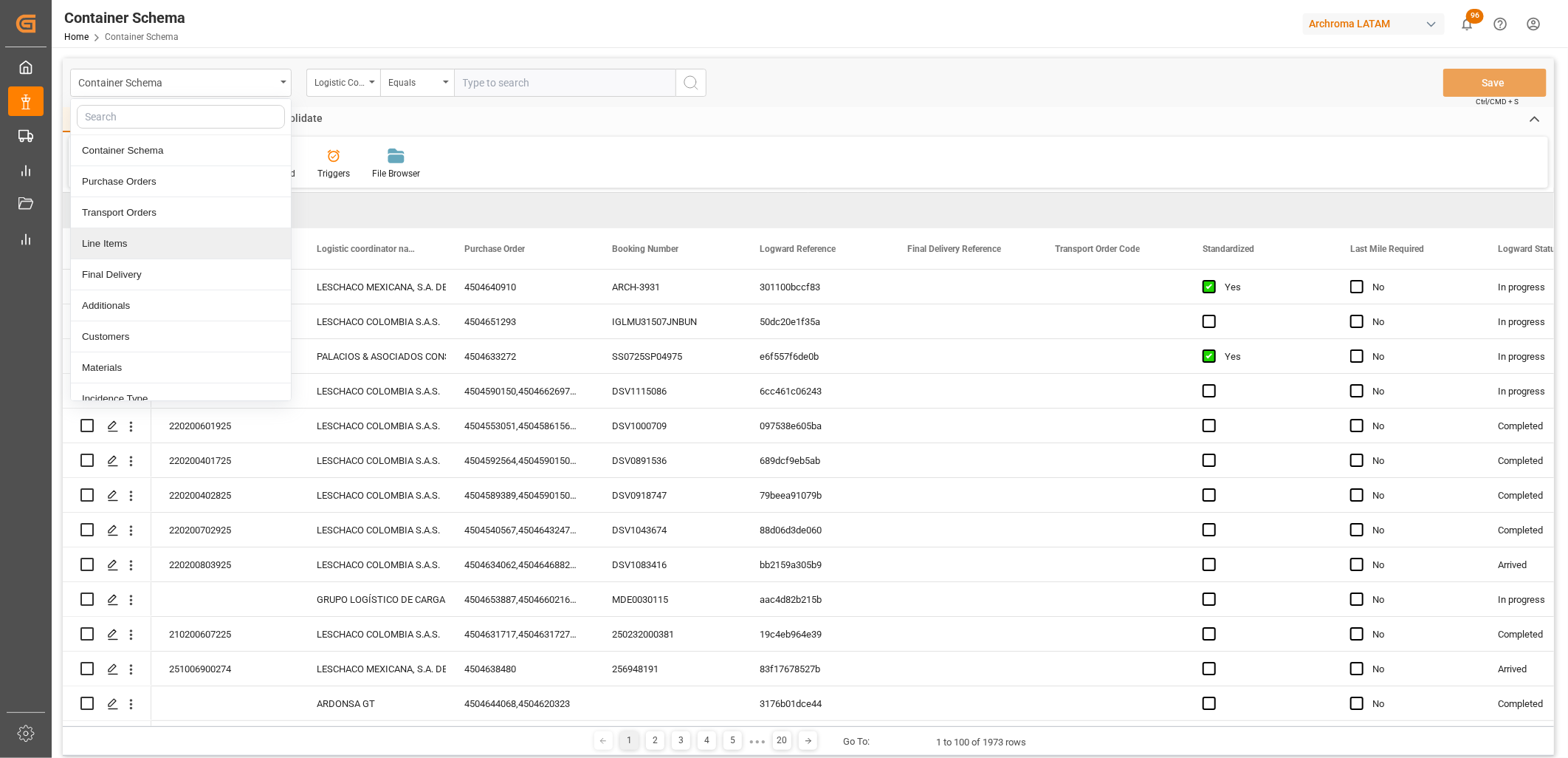
click at [126, 245] on div "Line Items" at bounding box center [181, 243] width 220 height 31
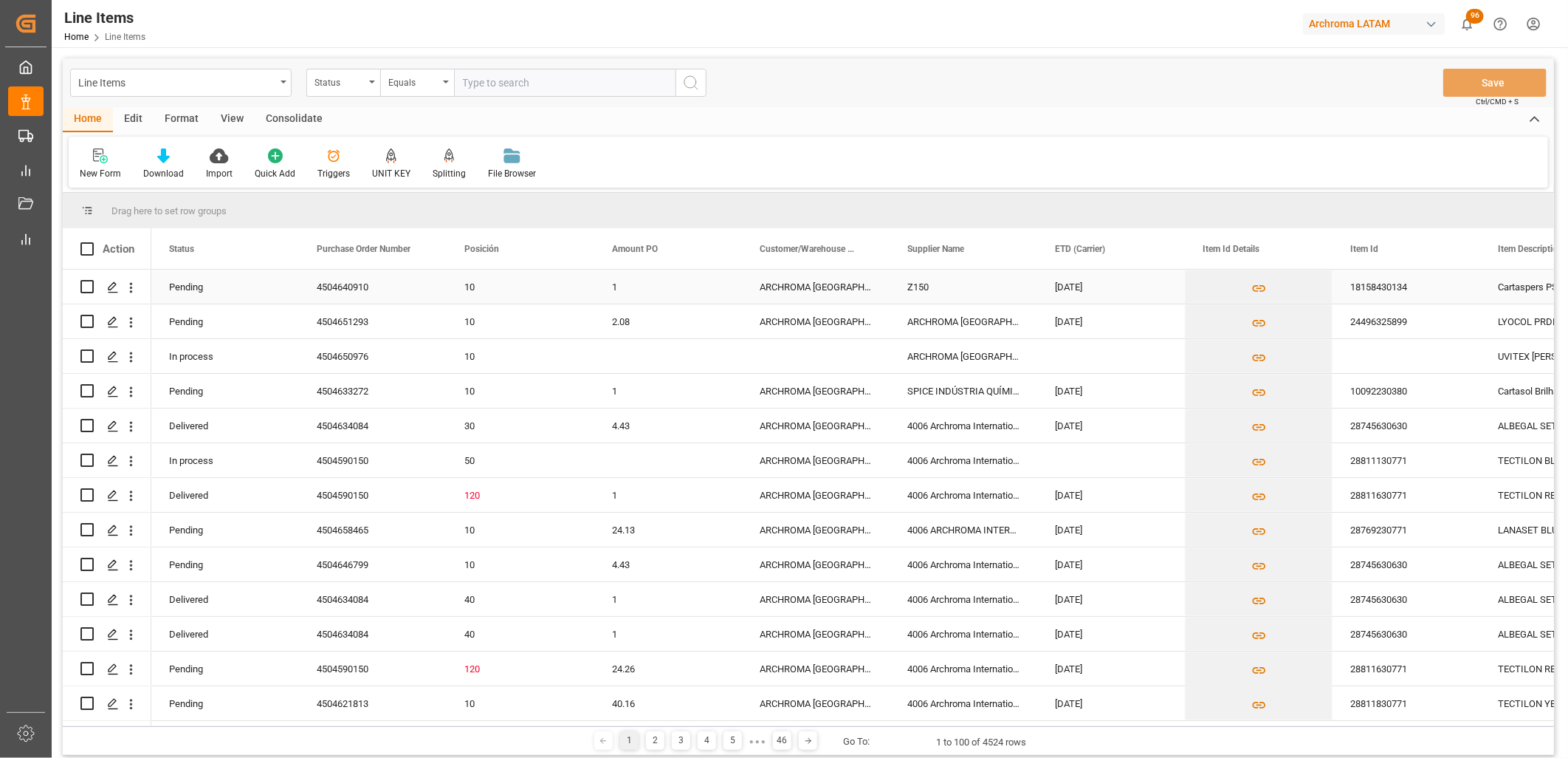
click at [83, 284] on input "Press Space to toggle row selection (unchecked)" at bounding box center [86, 286] width 13 height 13
checkbox input "true"
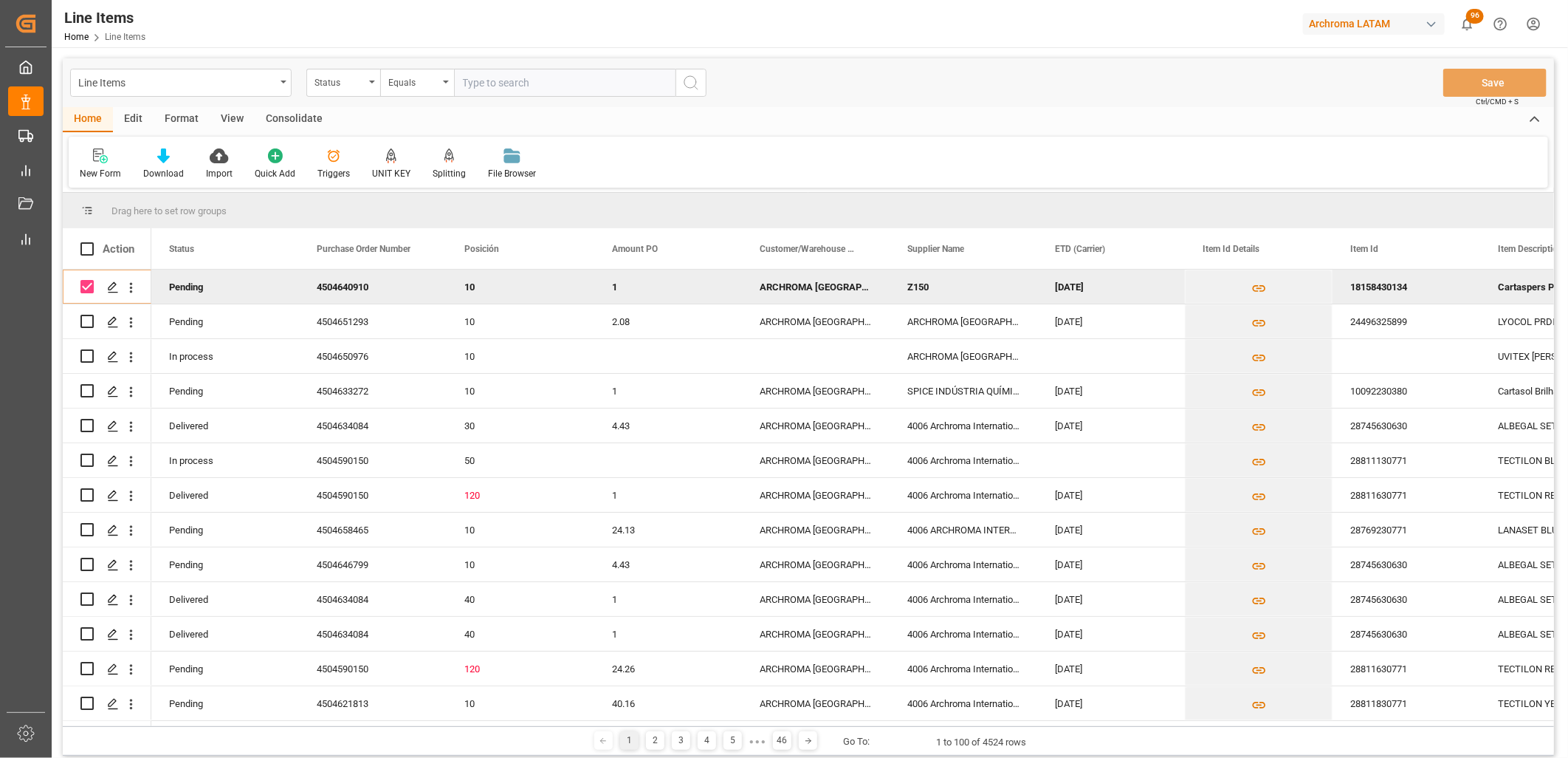
click at [294, 117] on div "Consolidate" at bounding box center [294, 119] width 79 height 25
click at [111, 159] on icon at bounding box center [116, 156] width 13 height 13
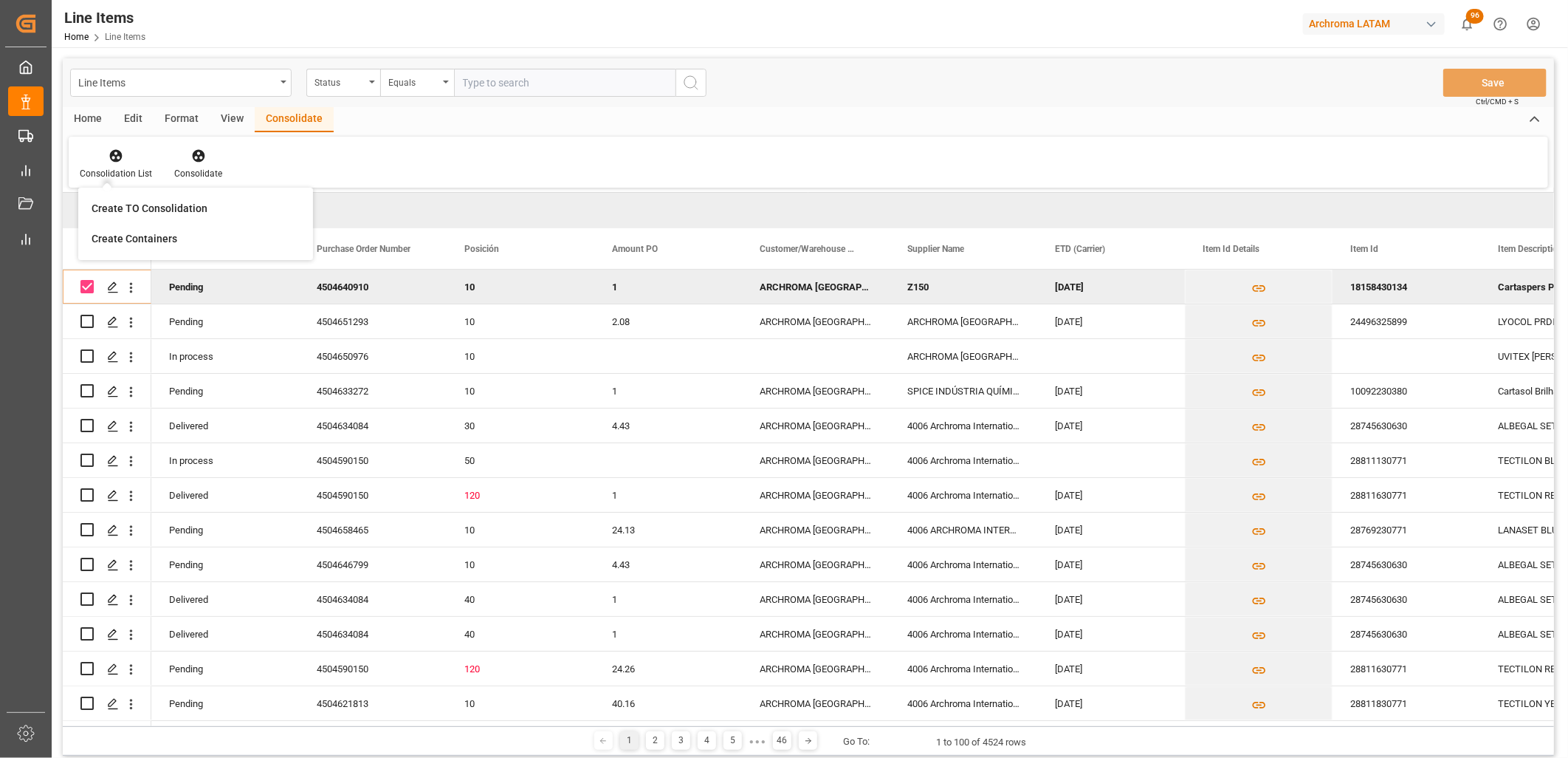
click at [387, 158] on div "Consolidation List Create TO Consolidation Create Containers Consolidate" at bounding box center [809, 162] width 1480 height 51
click at [92, 115] on div "Home" at bounding box center [88, 119] width 50 height 25
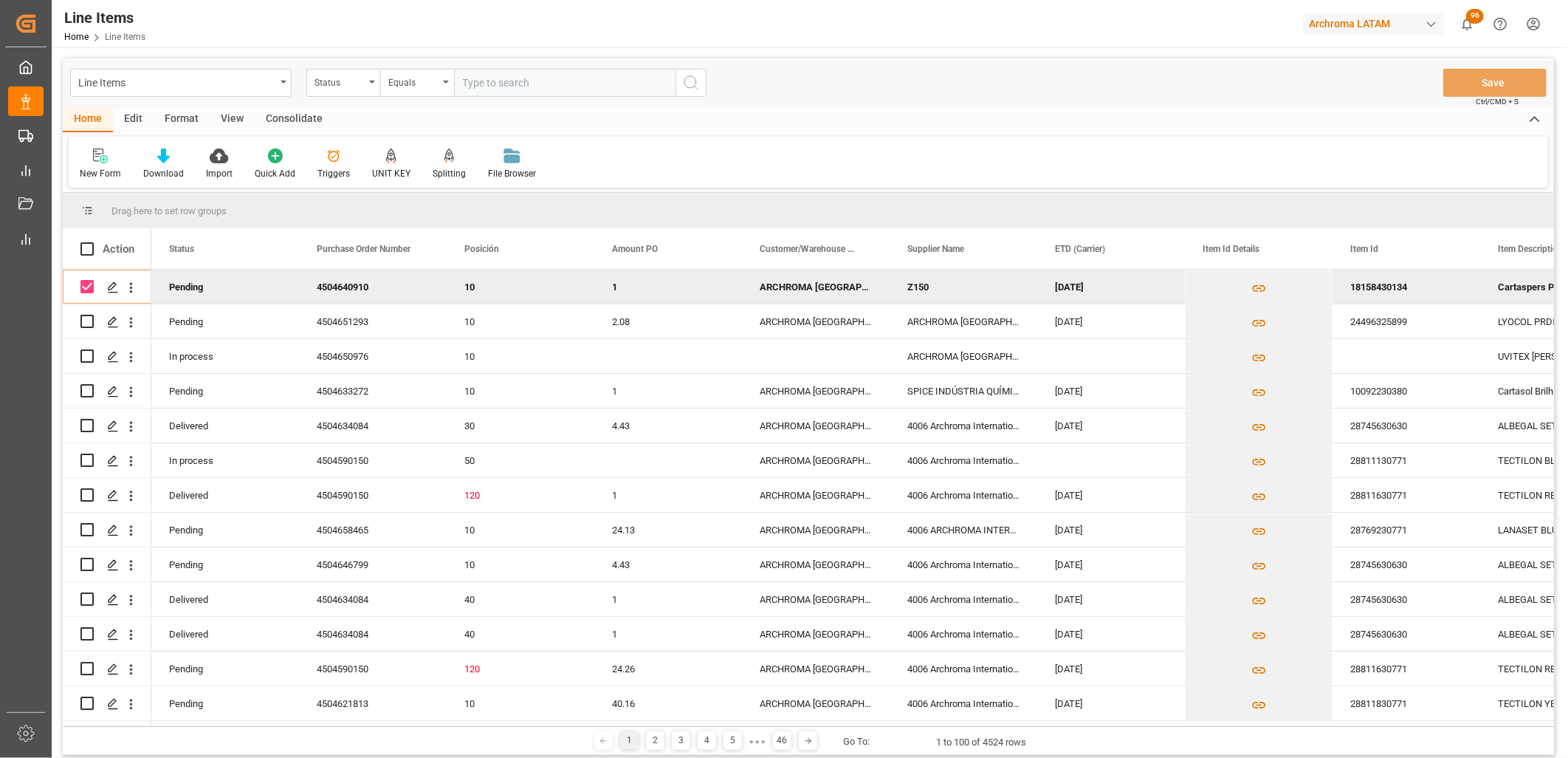
click at [315, 124] on div "Consolidate" at bounding box center [294, 119] width 79 height 25
click at [109, 281] on icon "Press SPACE to deselect this row." at bounding box center [113, 287] width 12 height 12
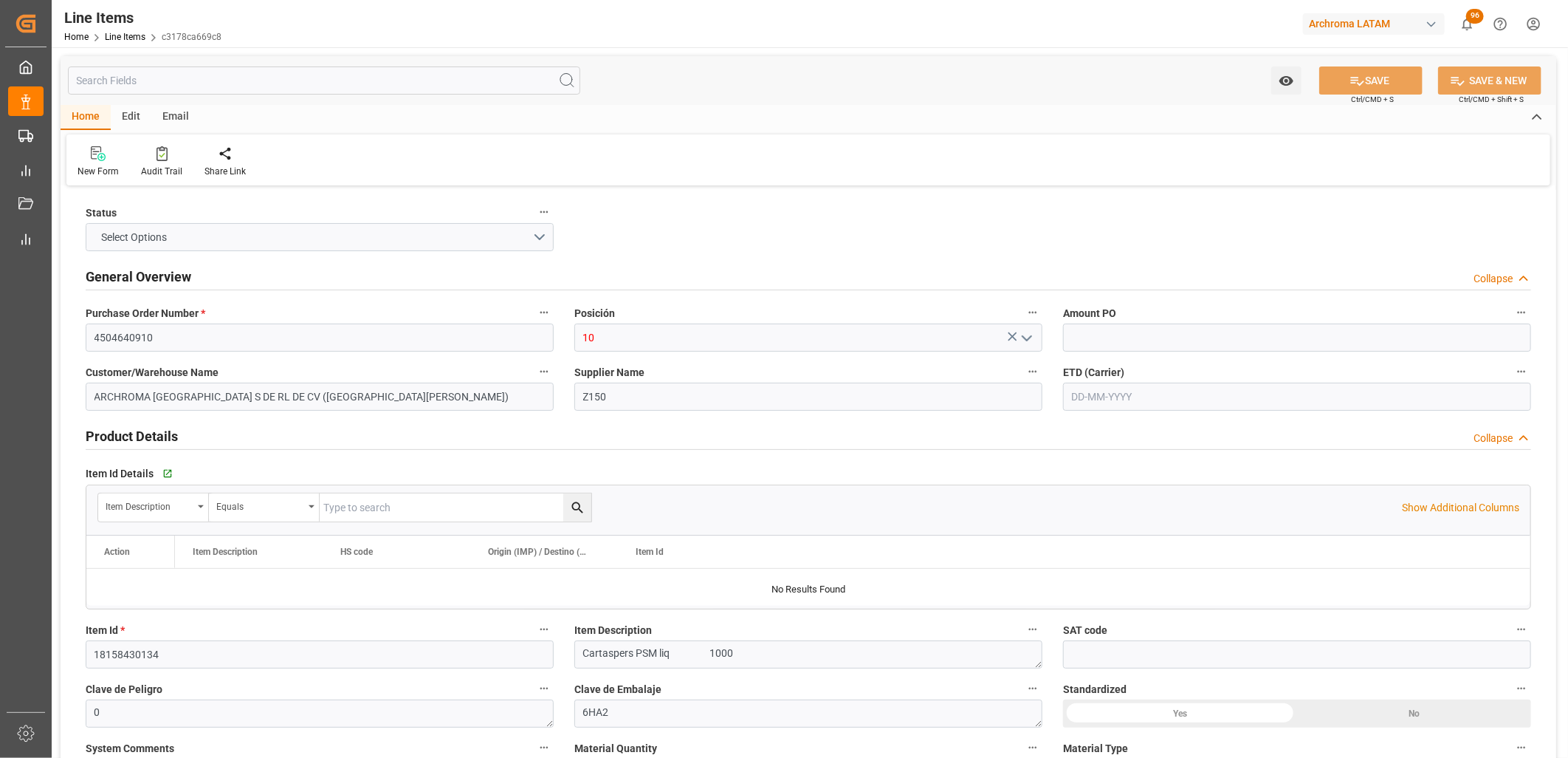
type input "1"
type input "12352400"
type input "10"
type input "10000"
type input "10580"
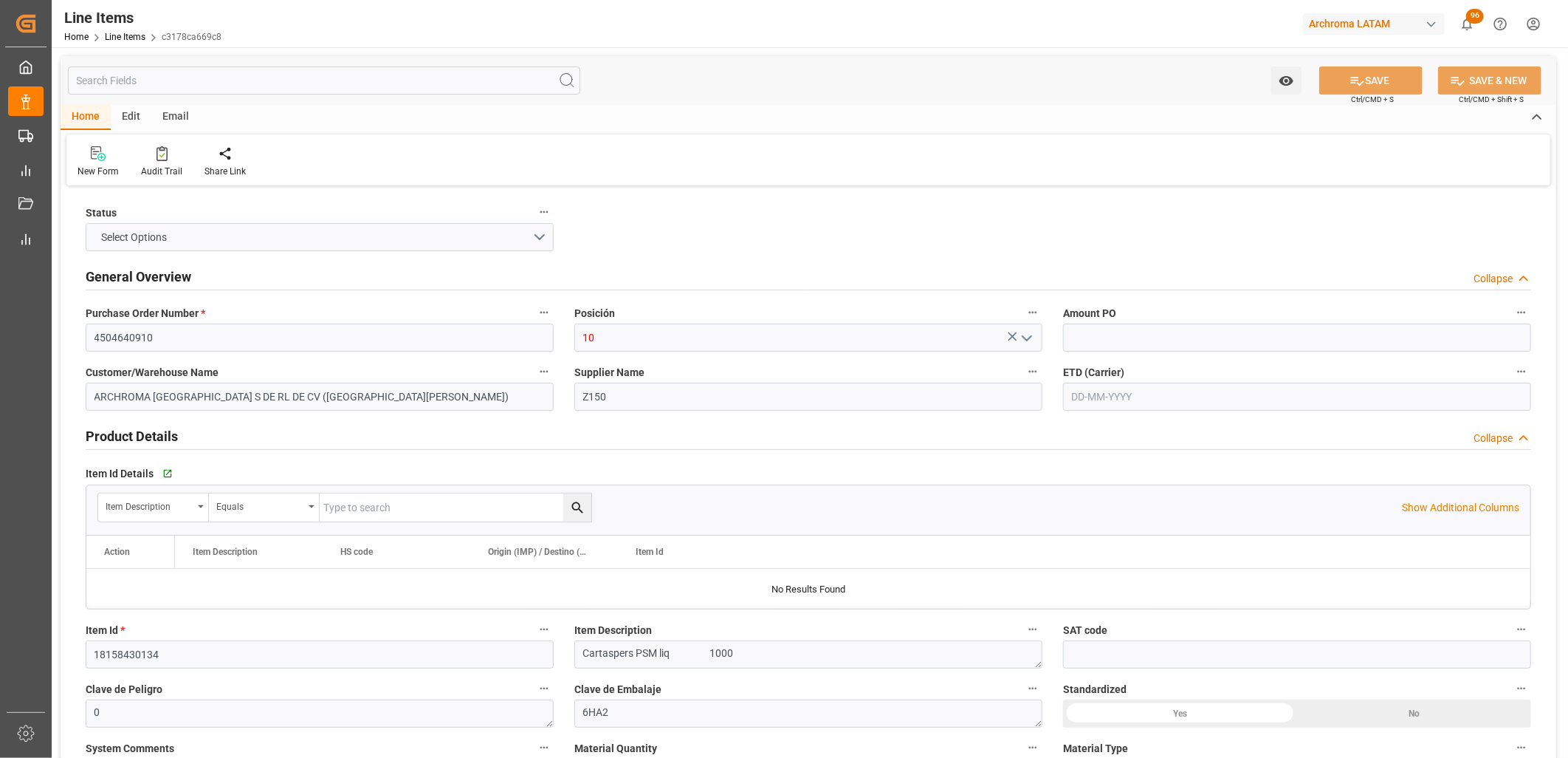
type input "20500"
type input "3907999900"
type input "[DATE]"
type input "01-10-2025 15:15"
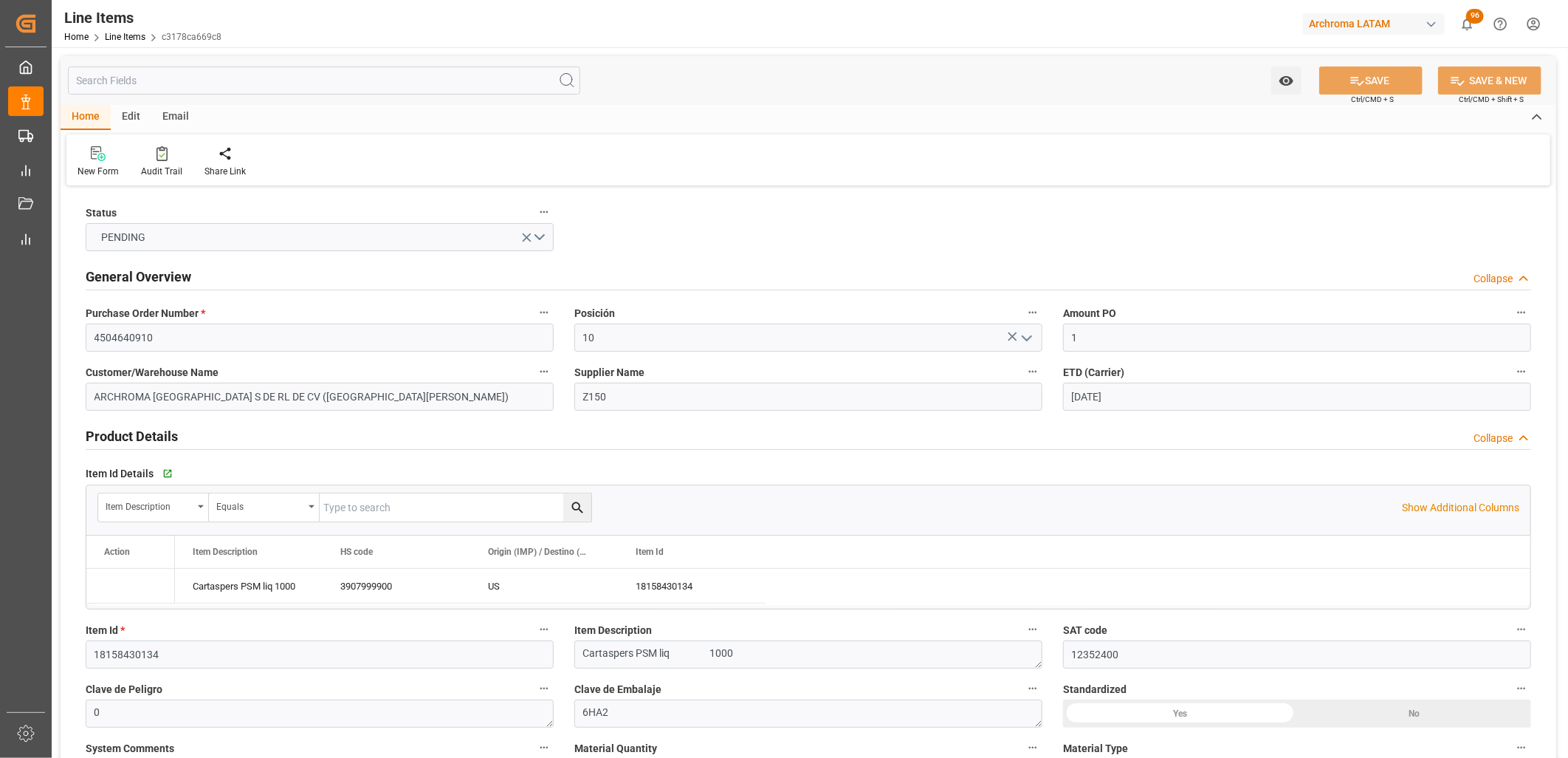
type input "09-07-2025 18:51"
type input "09-07-2025"
type input "[DATE]"
type input "06-10-2025"
type input "[DATE]"
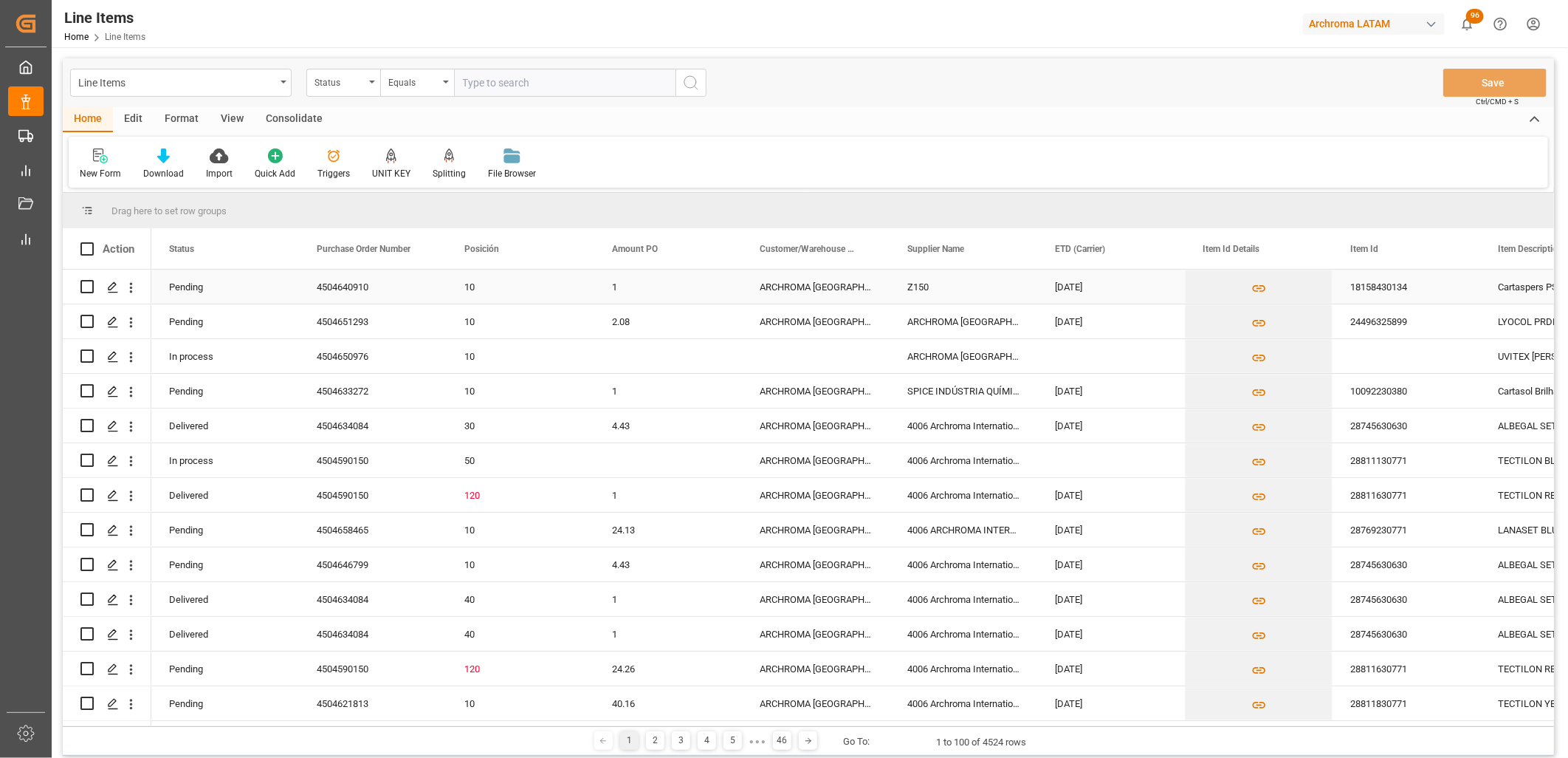
click at [86, 286] on input "Press Space to toggle row selection (unchecked)" at bounding box center [86, 286] width 13 height 13
checkbox input "true"
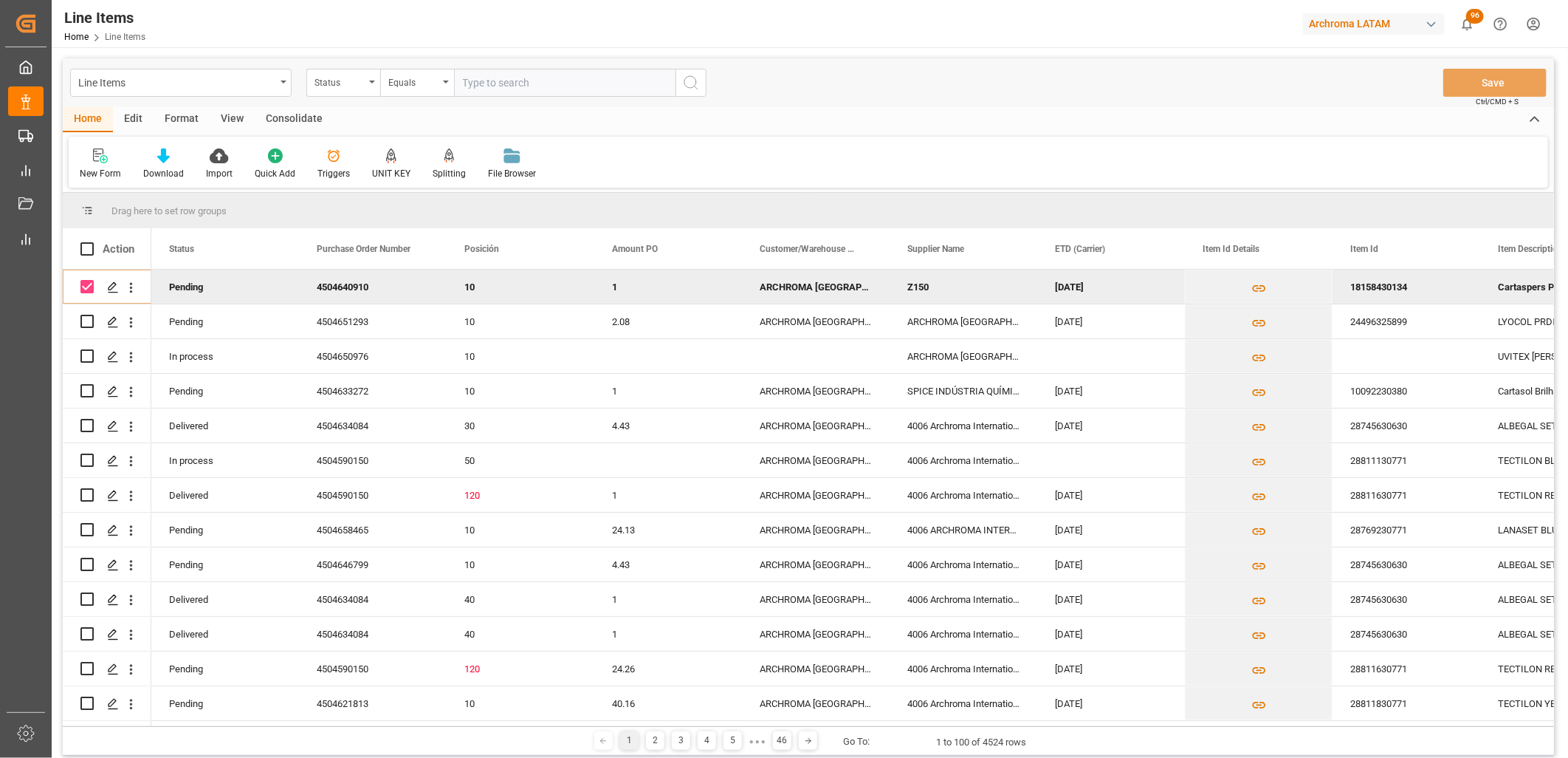
click at [279, 114] on div "Consolidate" at bounding box center [294, 119] width 79 height 25
click at [115, 157] on icon at bounding box center [116, 156] width 13 height 13
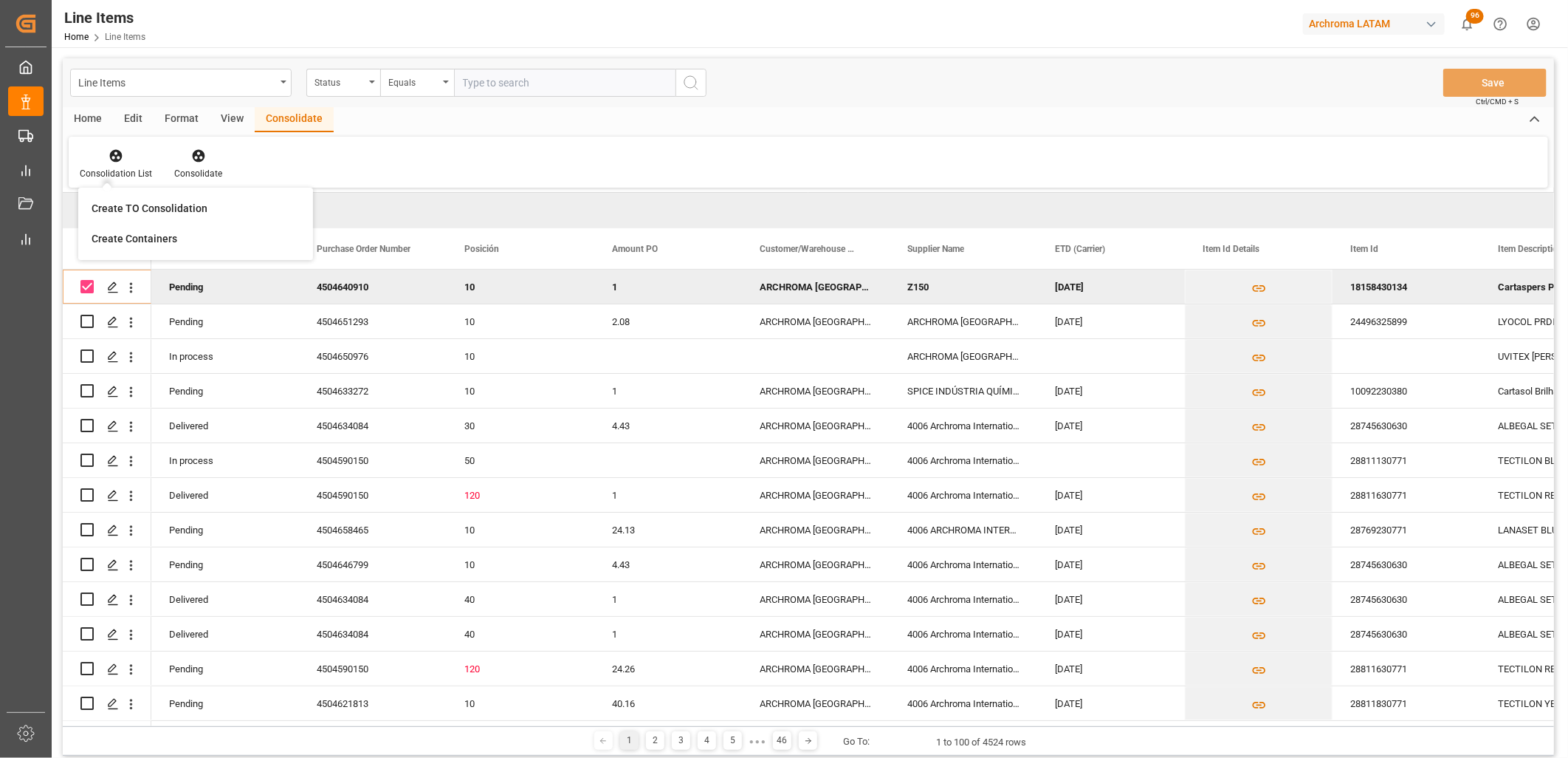
drag, startPoint x: 500, startPoint y: 284, endPoint x: 451, endPoint y: 287, distance: 48.8
click at [501, 284] on div "10" at bounding box center [520, 287] width 112 height 34
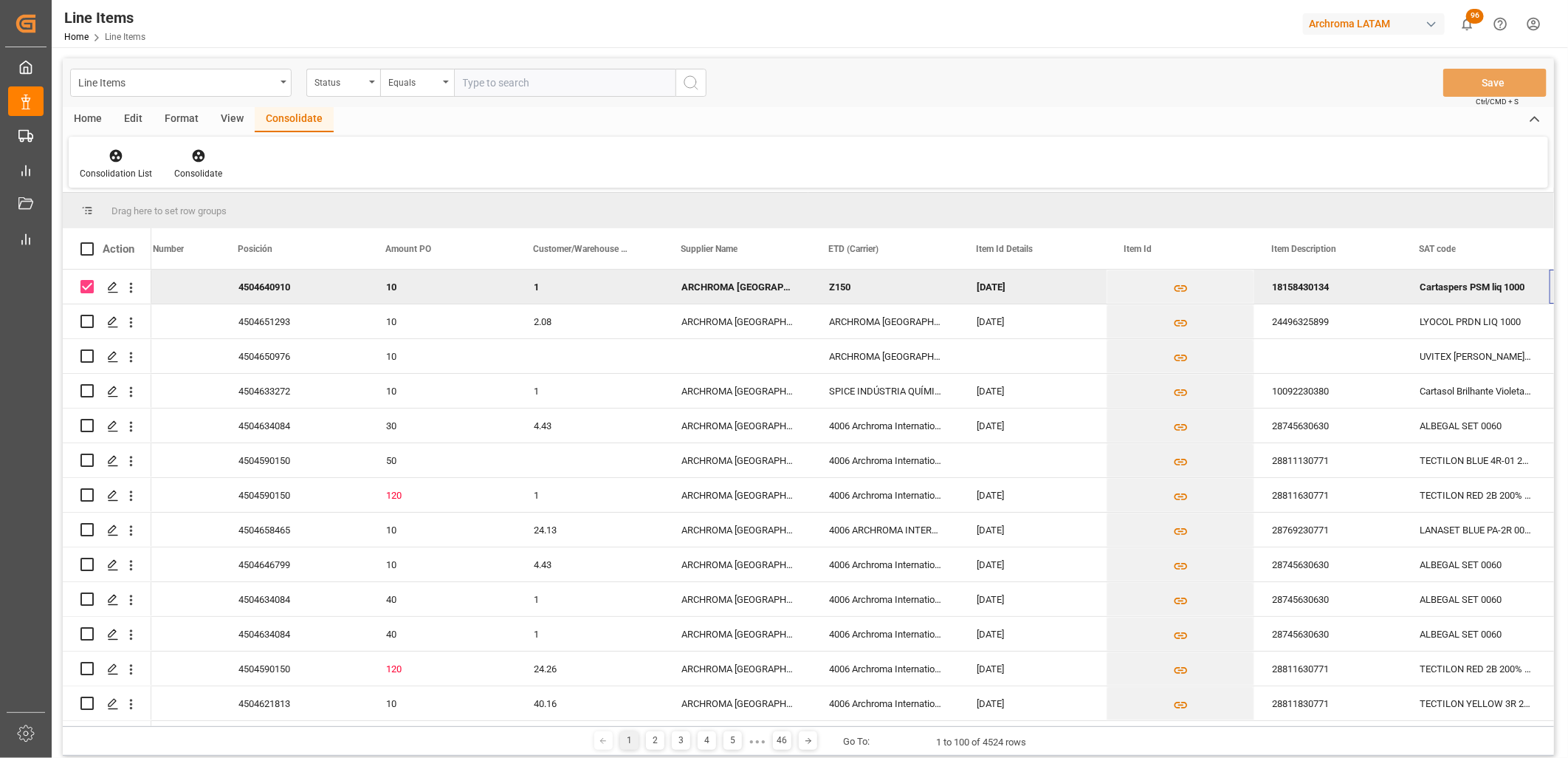
scroll to position [0, 226]
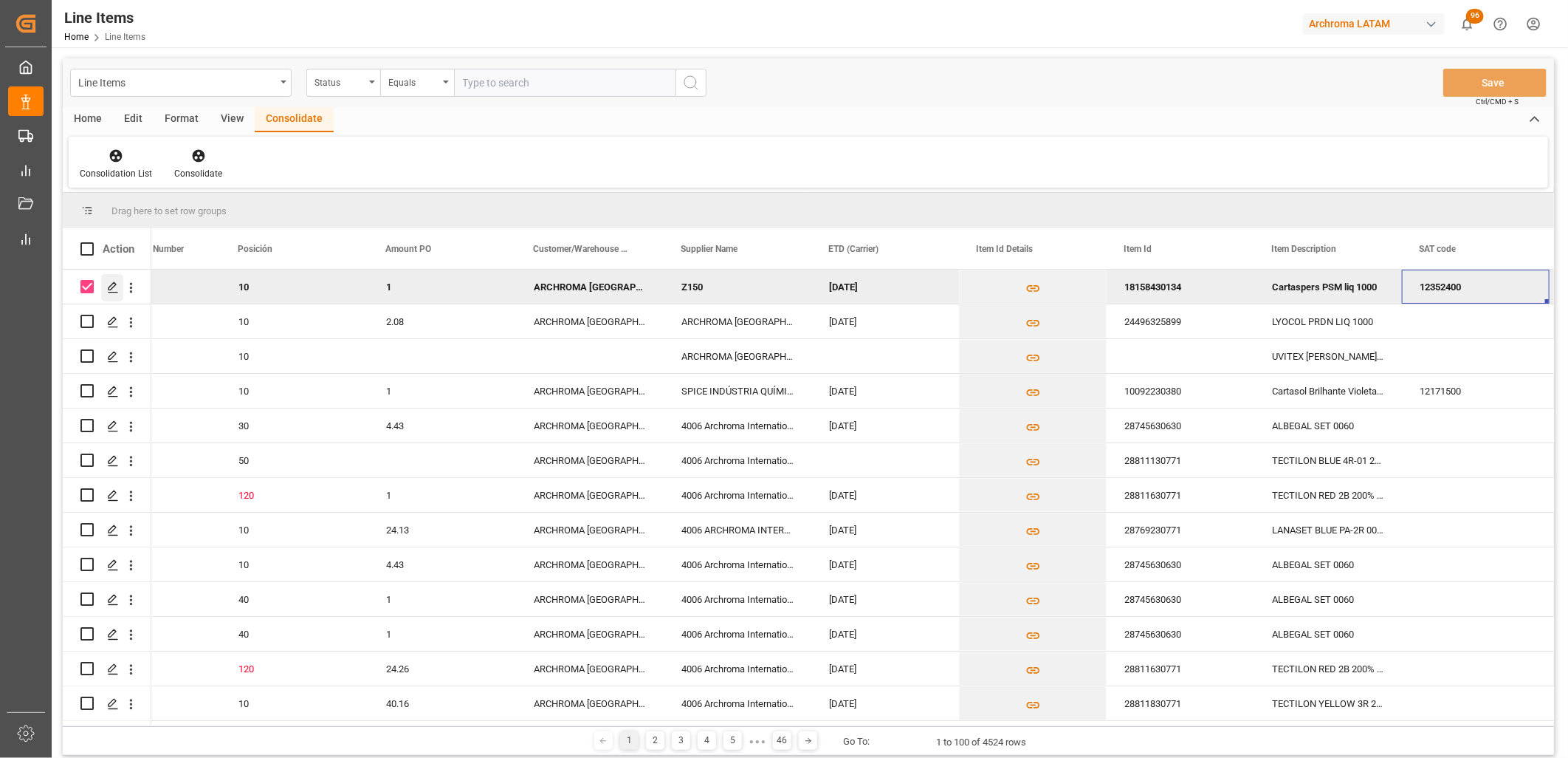
click at [115, 287] on icon "Press SPACE to deselect this row." at bounding box center [113, 287] width 12 height 12
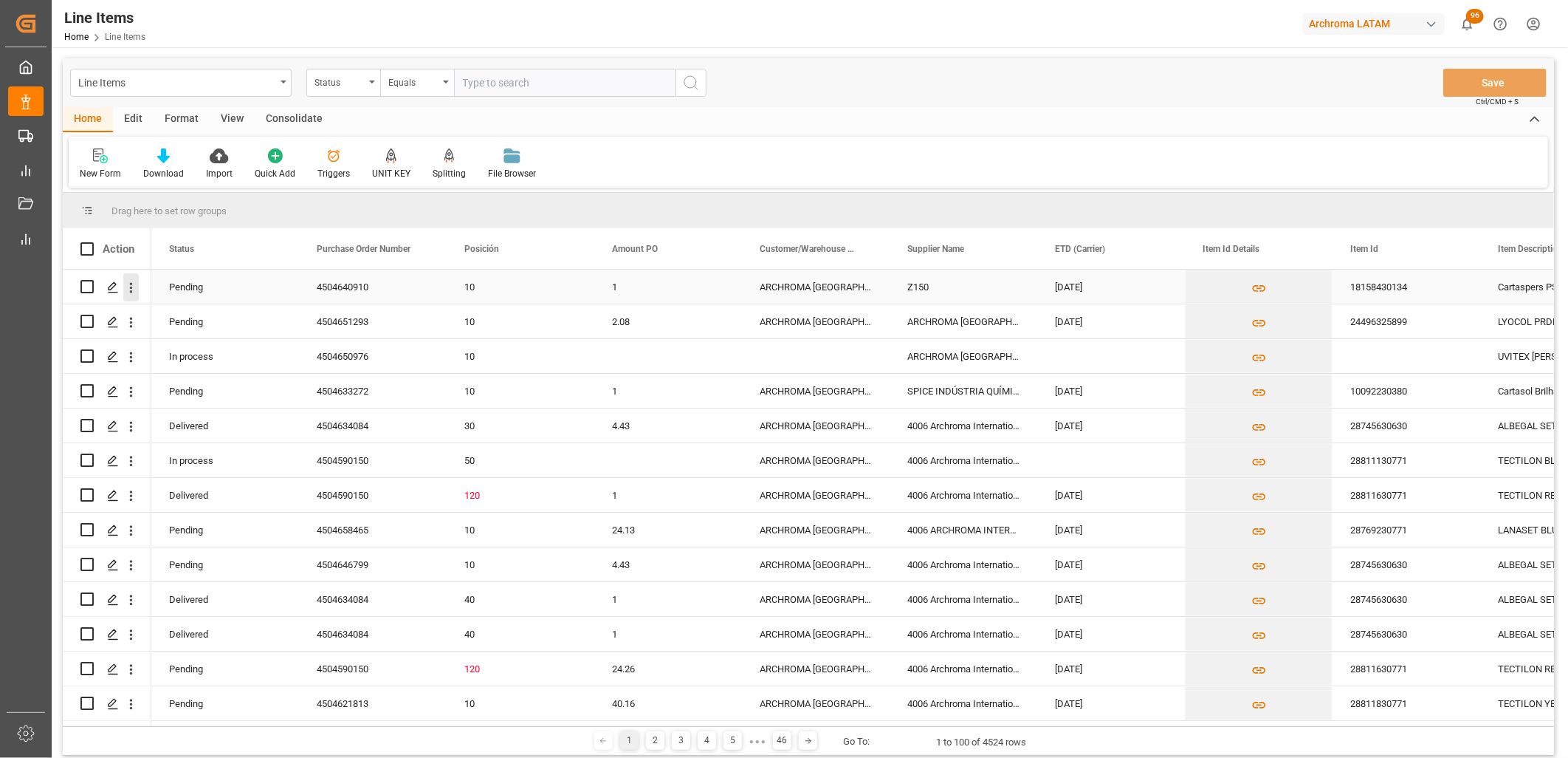
click at [129, 287] on icon "open menu" at bounding box center [131, 288] width 16 height 16
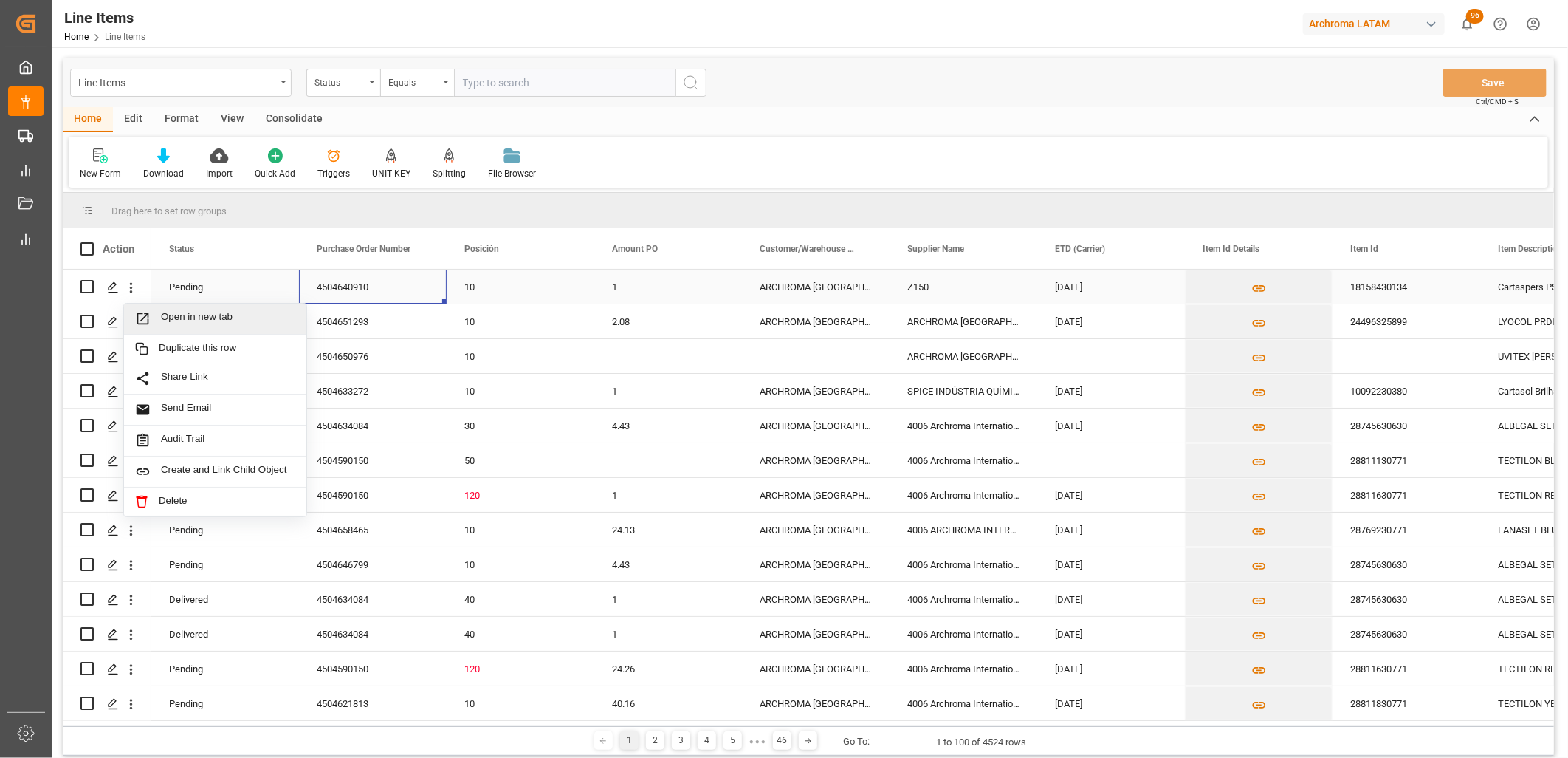
click at [368, 292] on div "4504640910" at bounding box center [373, 287] width 148 height 34
click at [289, 113] on div "Consolidate" at bounding box center [294, 119] width 79 height 25
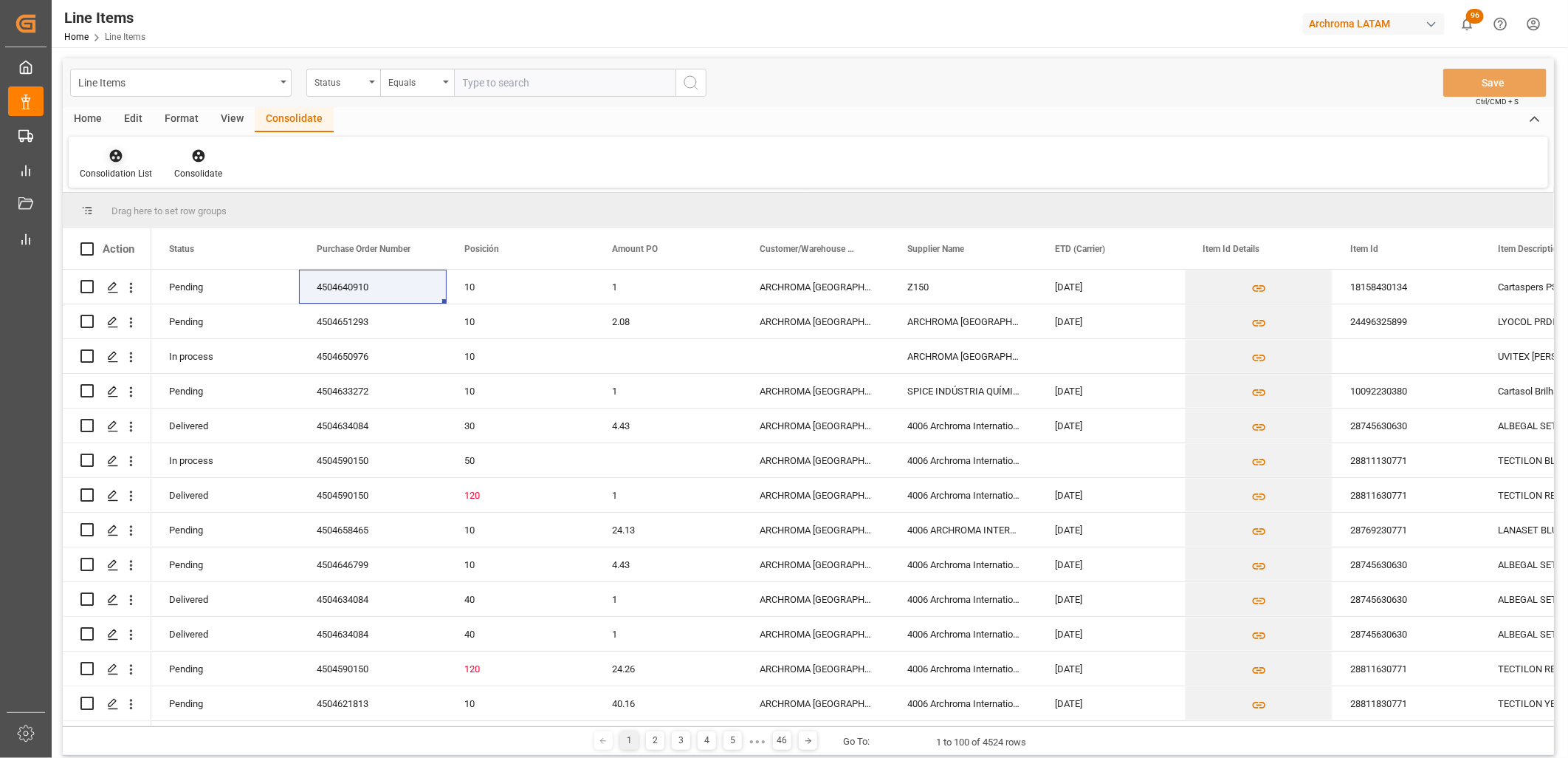
click at [114, 168] on div "Consolidation List" at bounding box center [116, 173] width 72 height 13
click at [438, 161] on div "Consolidation List Create TO Consolidation Create Containers Consolidate" at bounding box center [809, 162] width 1480 height 51
click at [224, 114] on div "View" at bounding box center [232, 119] width 45 height 25
click at [96, 116] on div "Home" at bounding box center [88, 119] width 50 height 25
click at [86, 332] on div "Press SPACE to select this row." at bounding box center [86, 321] width 13 height 34
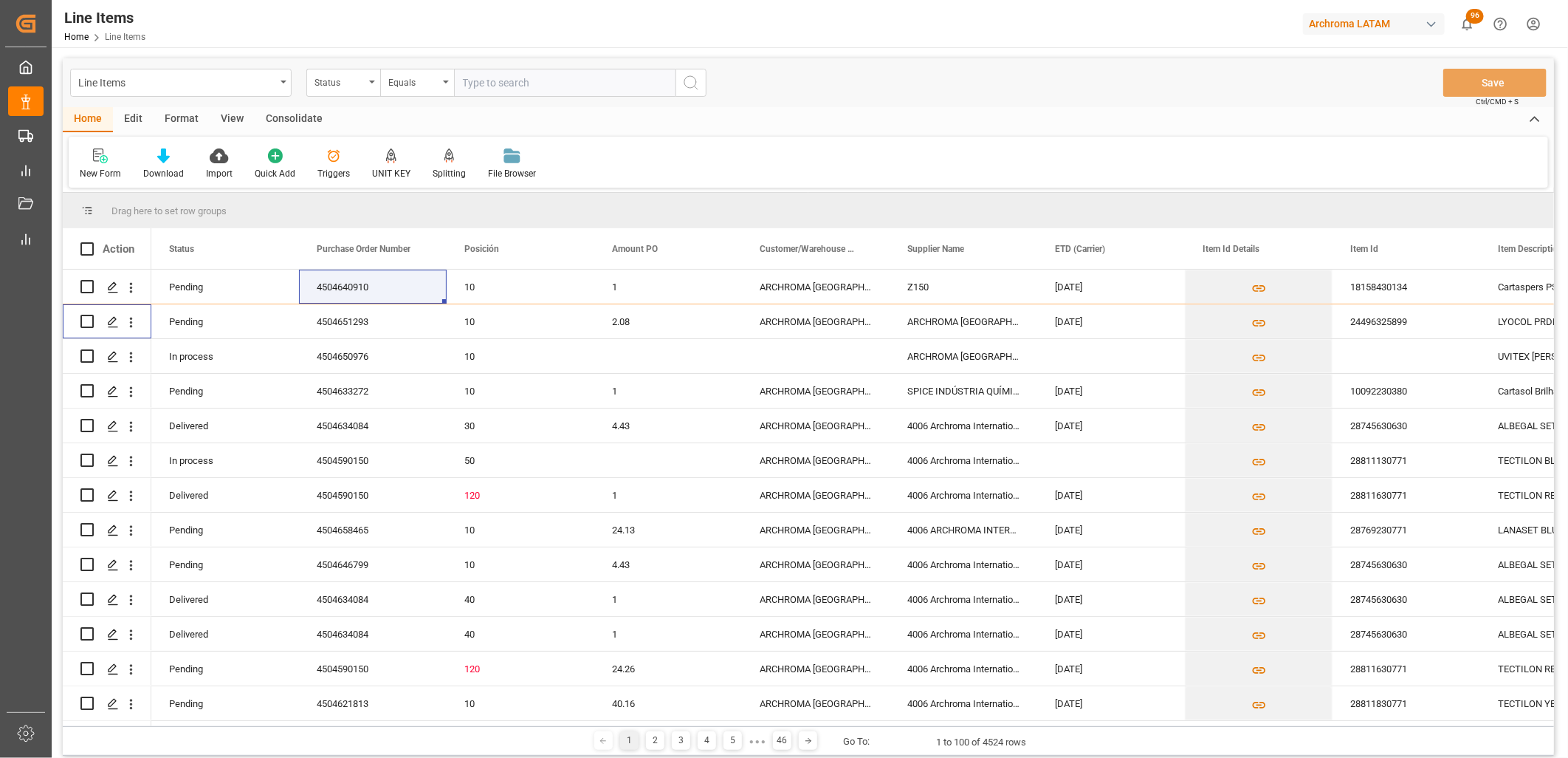
click at [291, 113] on div "Consolidate" at bounding box center [294, 119] width 79 height 25
click at [408, 168] on div "Consolidation List Consolidate" at bounding box center [809, 162] width 1480 height 51
click at [80, 114] on div "Home" at bounding box center [88, 119] width 50 height 25
click at [776, 360] on div "Press SPACE to select this row." at bounding box center [816, 356] width 148 height 34
click at [737, 163] on div "New Form Download Import Quick Add Triggers UNIT KEY Splitting Split by quantit…" at bounding box center [809, 162] width 1480 height 51
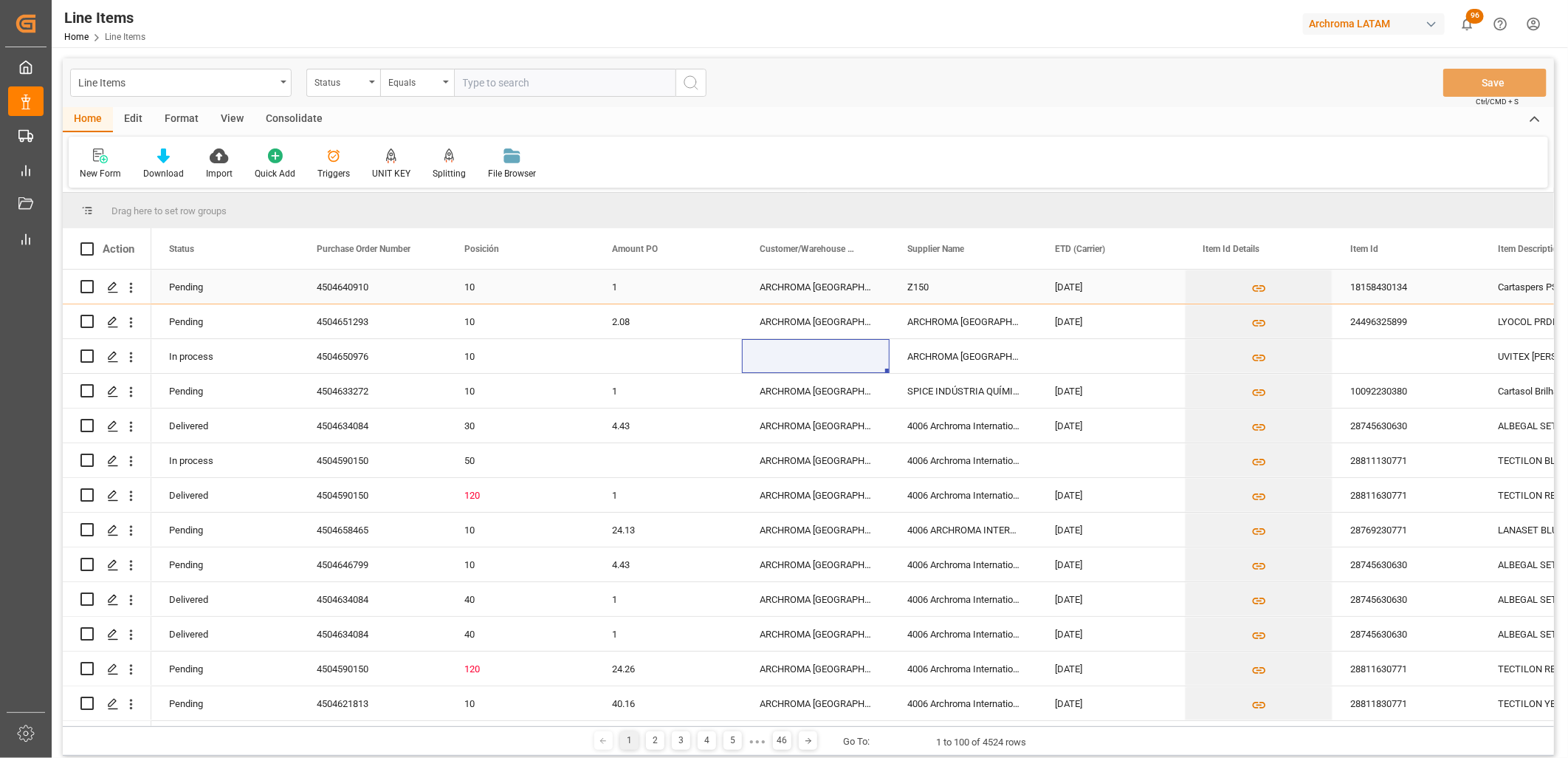
click at [330, 287] on div "4504640910" at bounding box center [373, 287] width 148 height 34
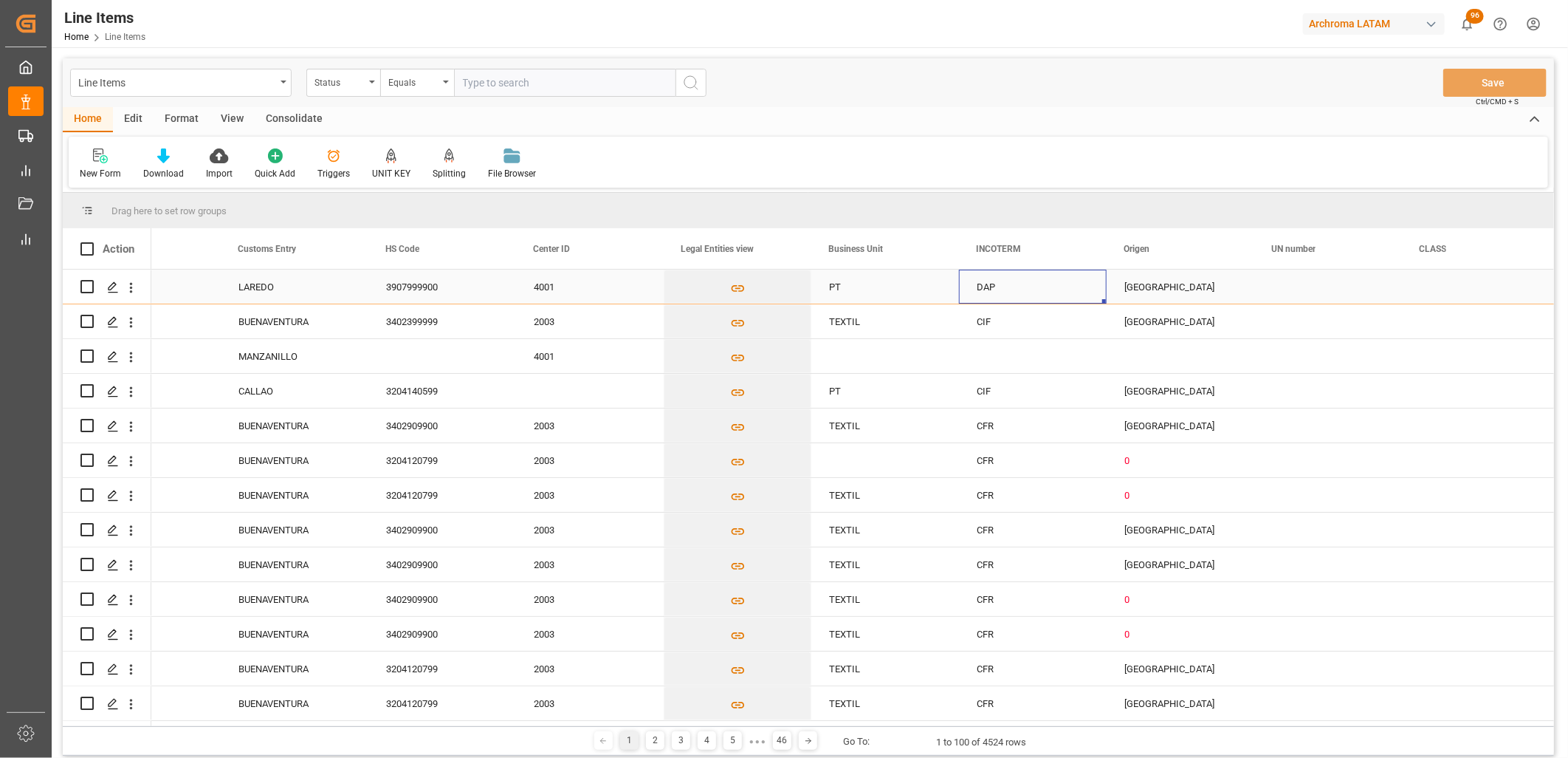
click at [964, 289] on div "DAP" at bounding box center [1033, 287] width 148 height 34
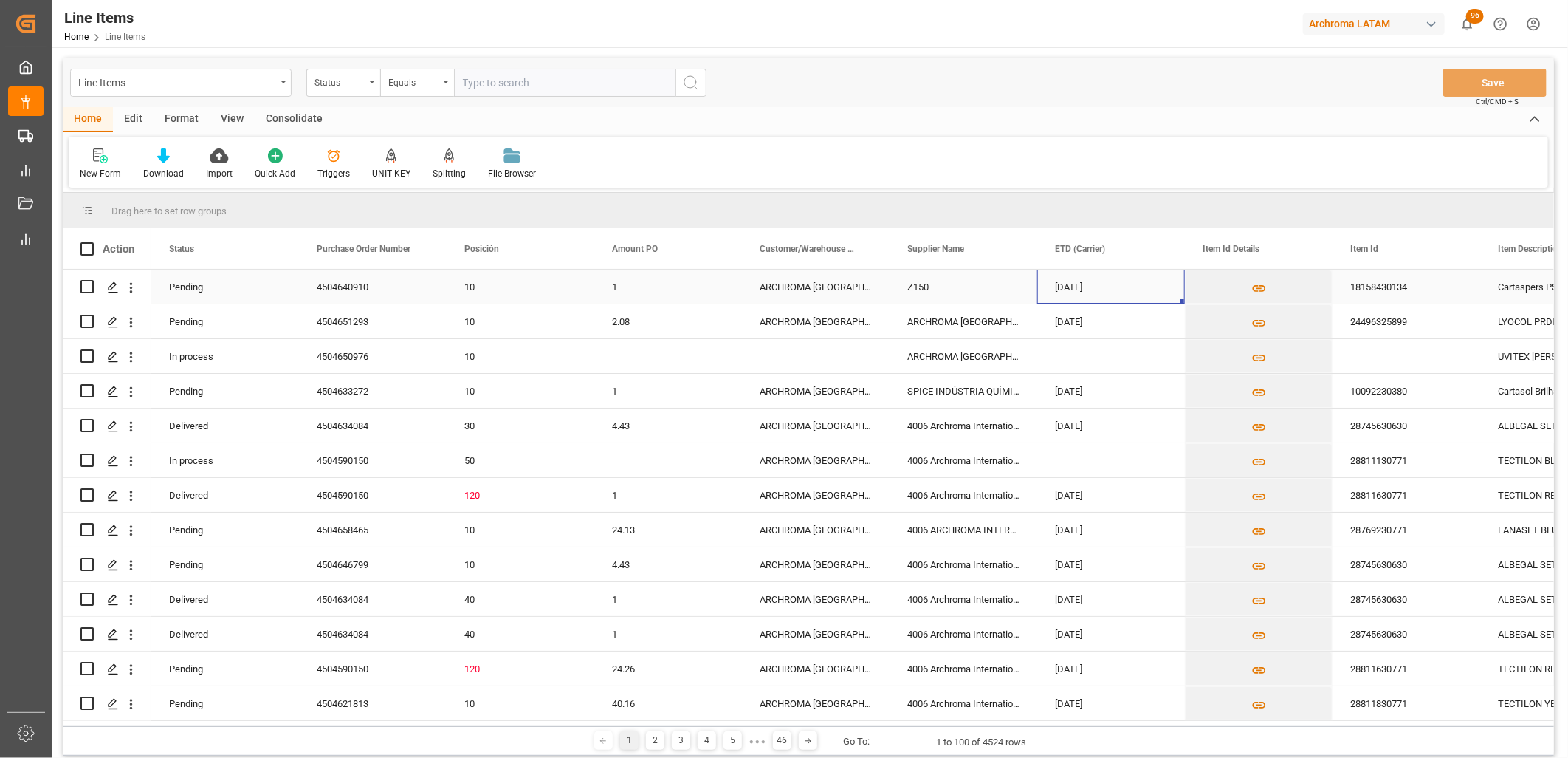
click at [1095, 289] on div "05-09-2025" at bounding box center [1111, 287] width 148 height 34
click at [1076, 285] on div "05-09-2025" at bounding box center [1111, 287] width 148 height 34
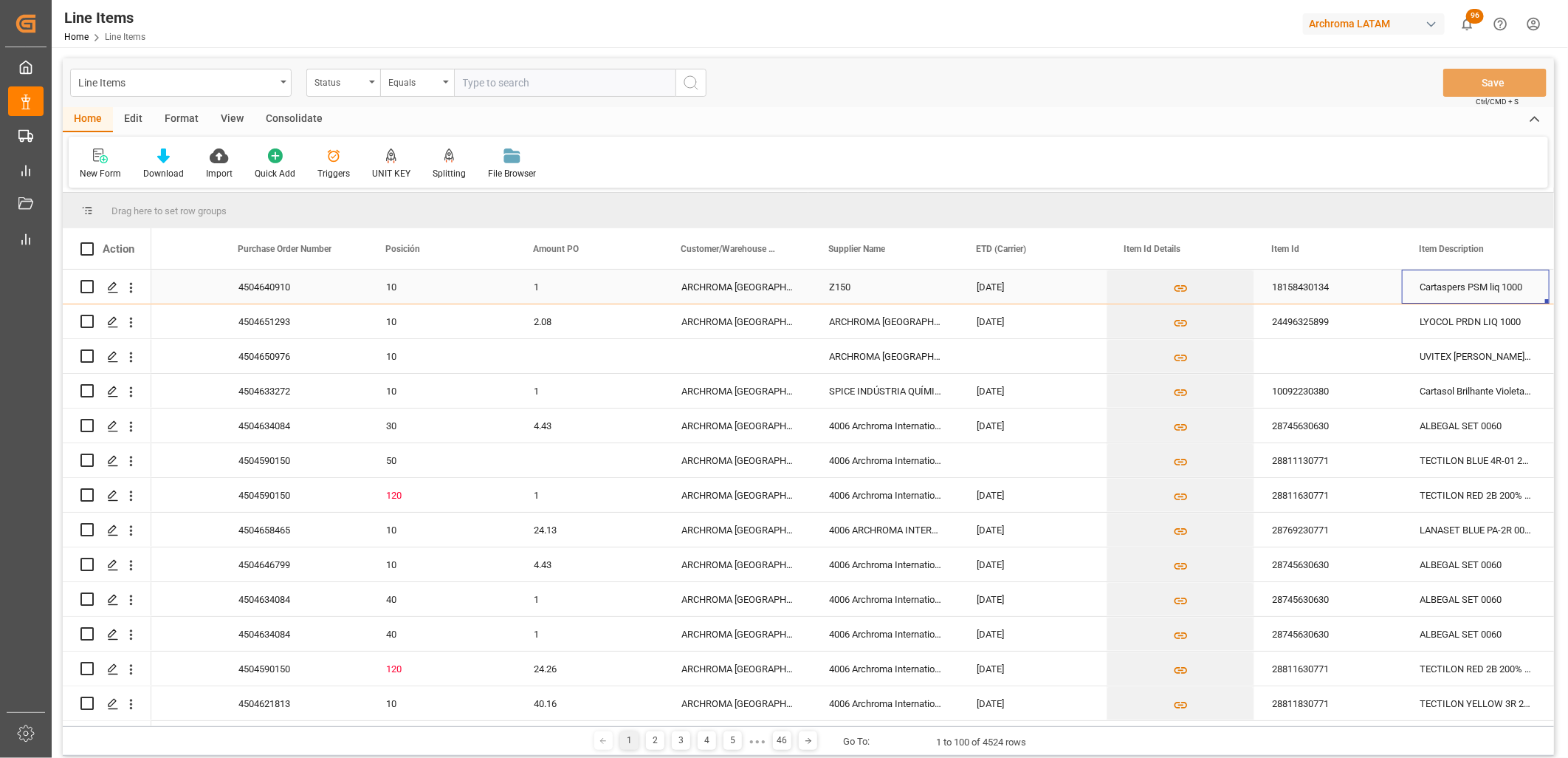
click at [1014, 291] on div "05-09-2025" at bounding box center [1033, 287] width 148 height 34
click at [725, 284] on div "ARCHROMA MEXICO S DE RL DE CV (SANTA CLARA)" at bounding box center [738, 287] width 148 height 34
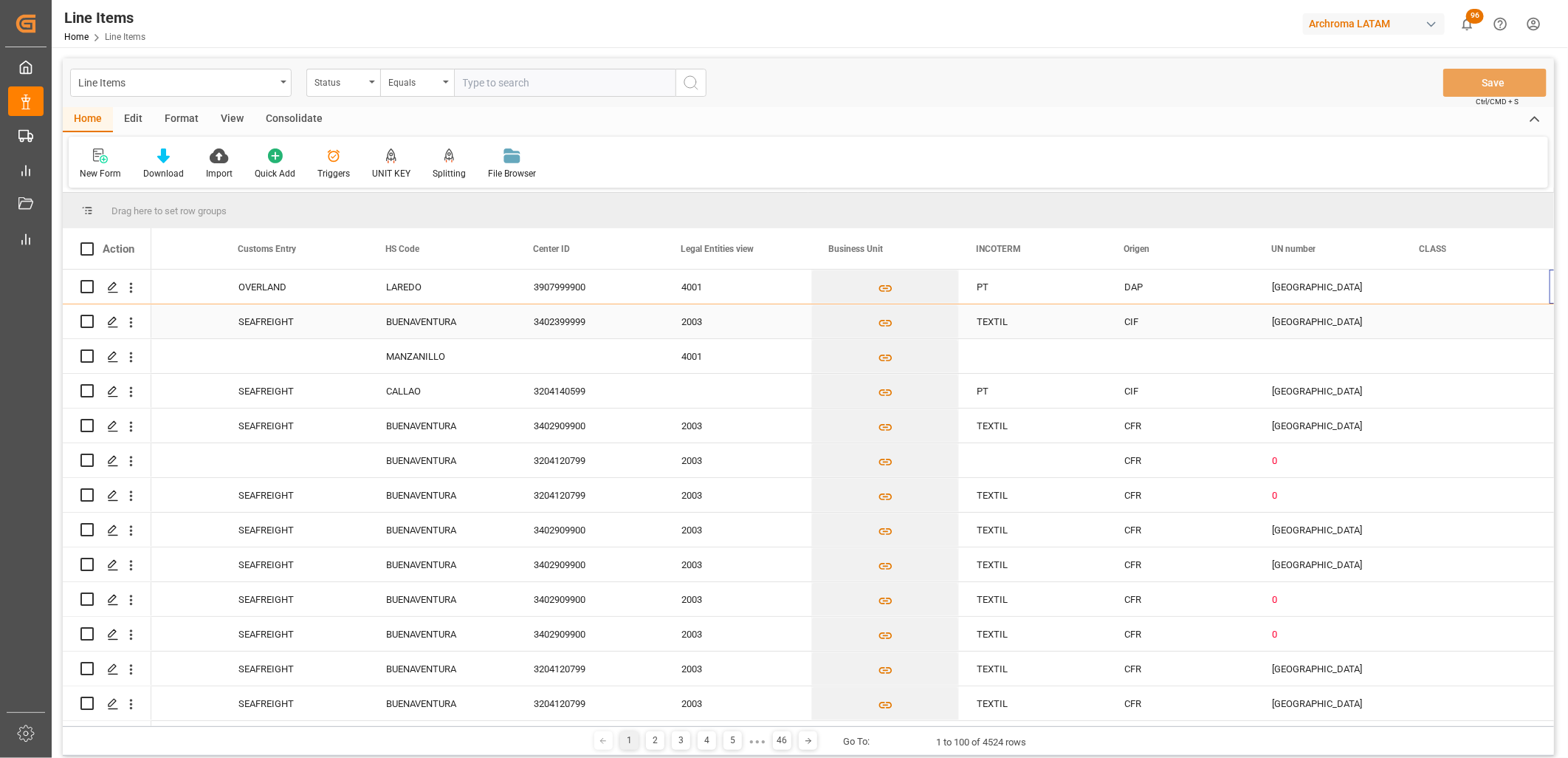
scroll to position [0, 4066]
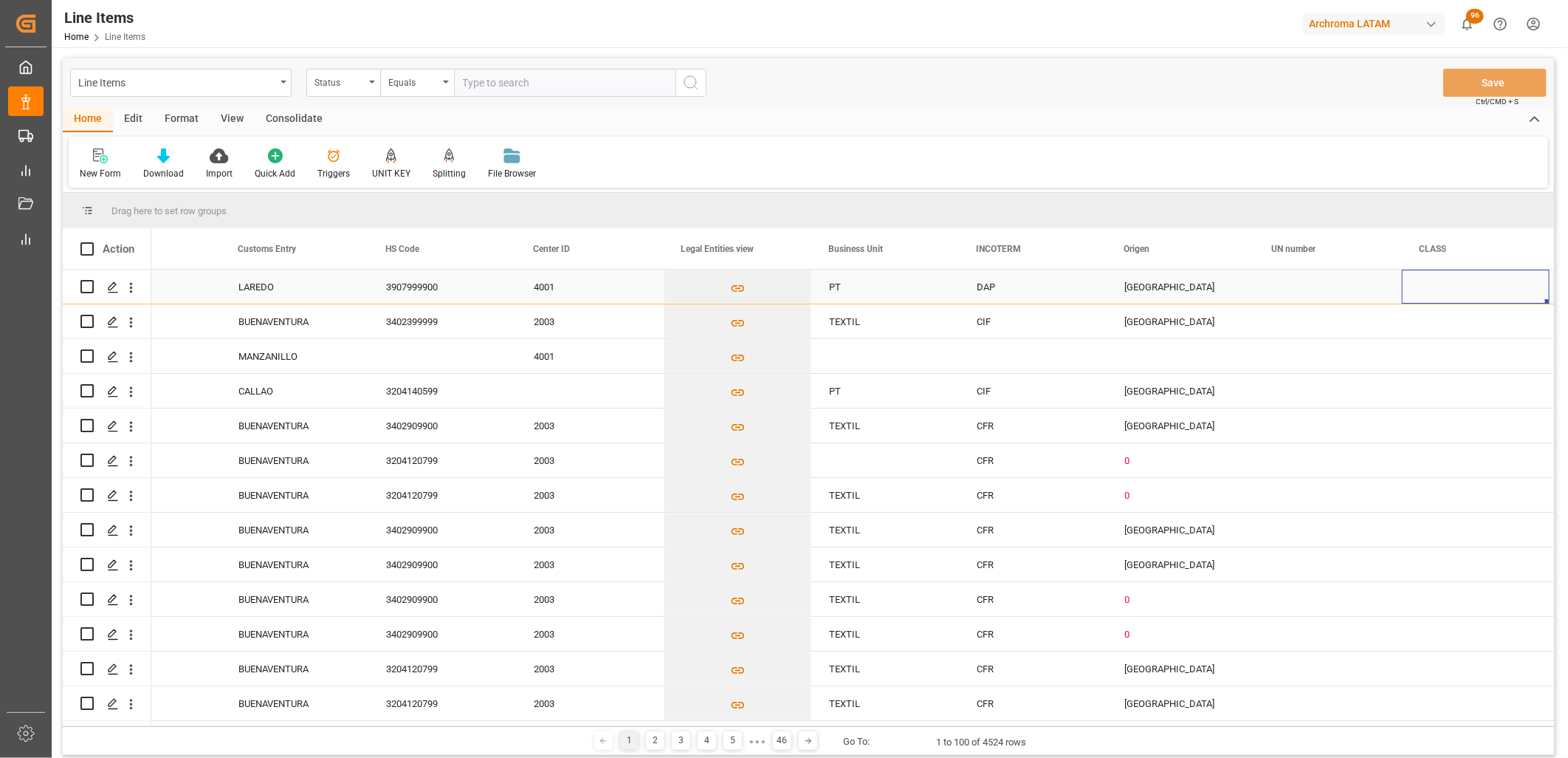
click at [276, 284] on div "LAREDO" at bounding box center [295, 287] width 148 height 34
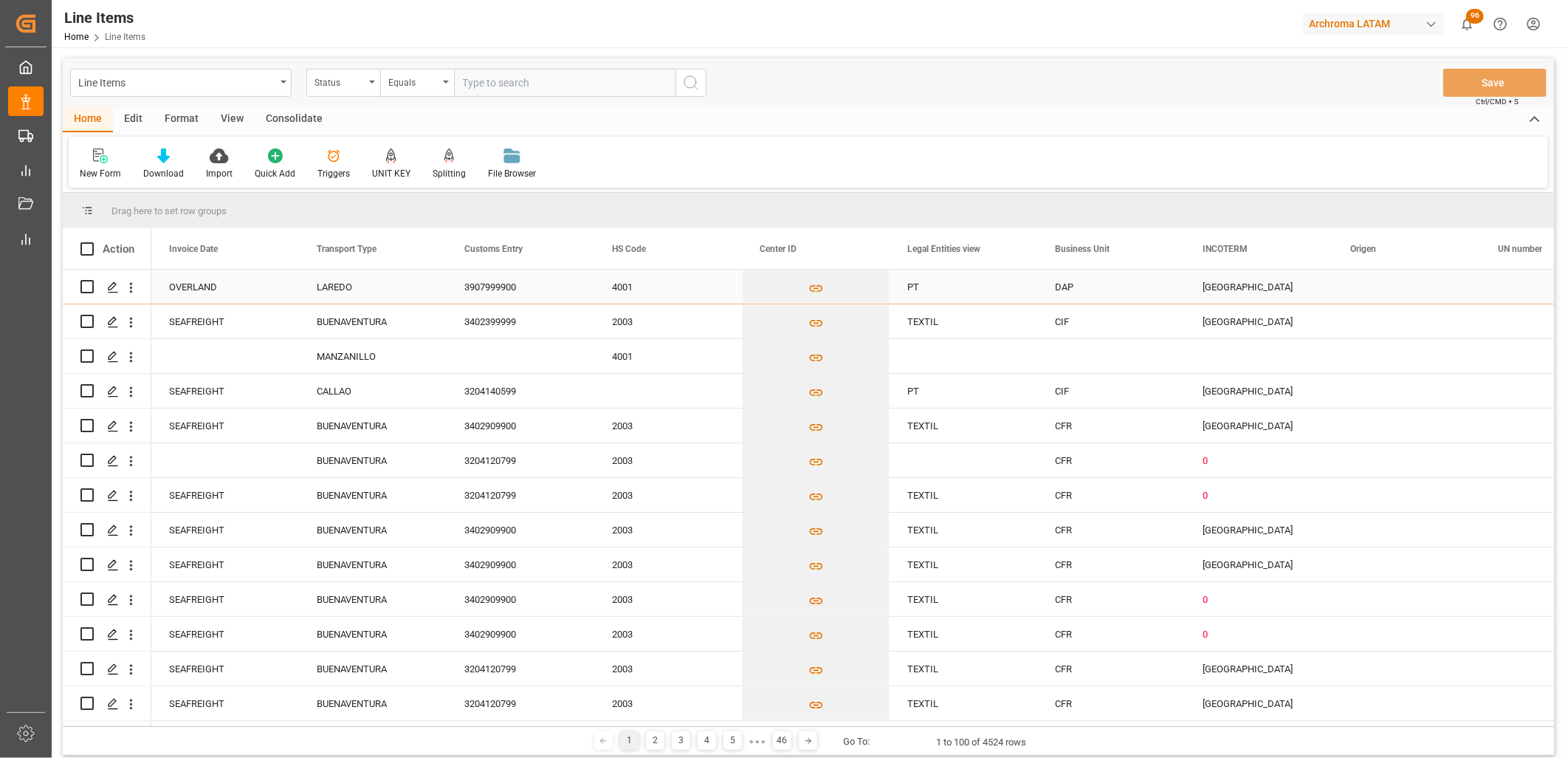
scroll to position [0, 3840]
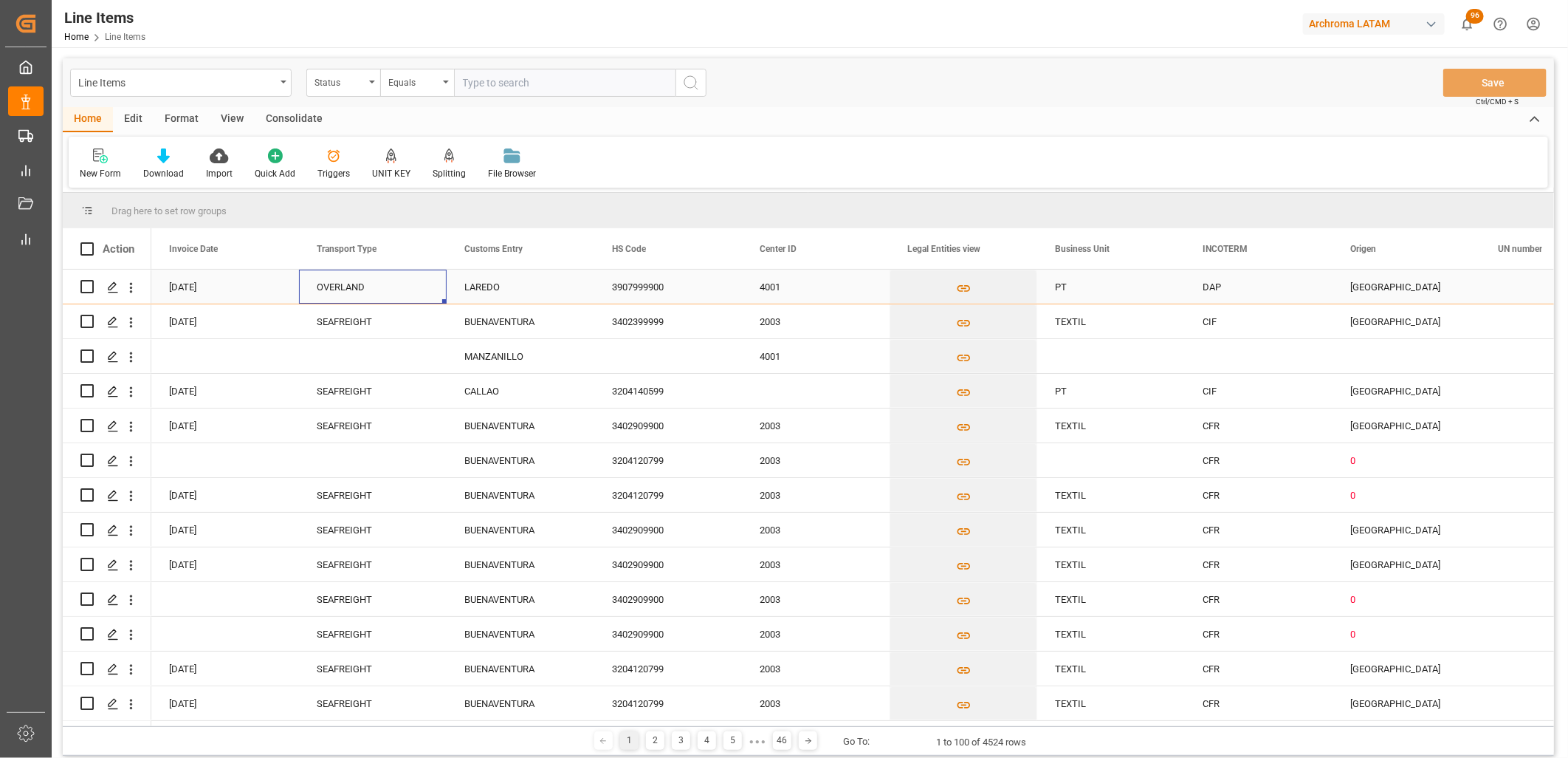
click at [349, 292] on div "OVERLAND" at bounding box center [373, 287] width 112 height 34
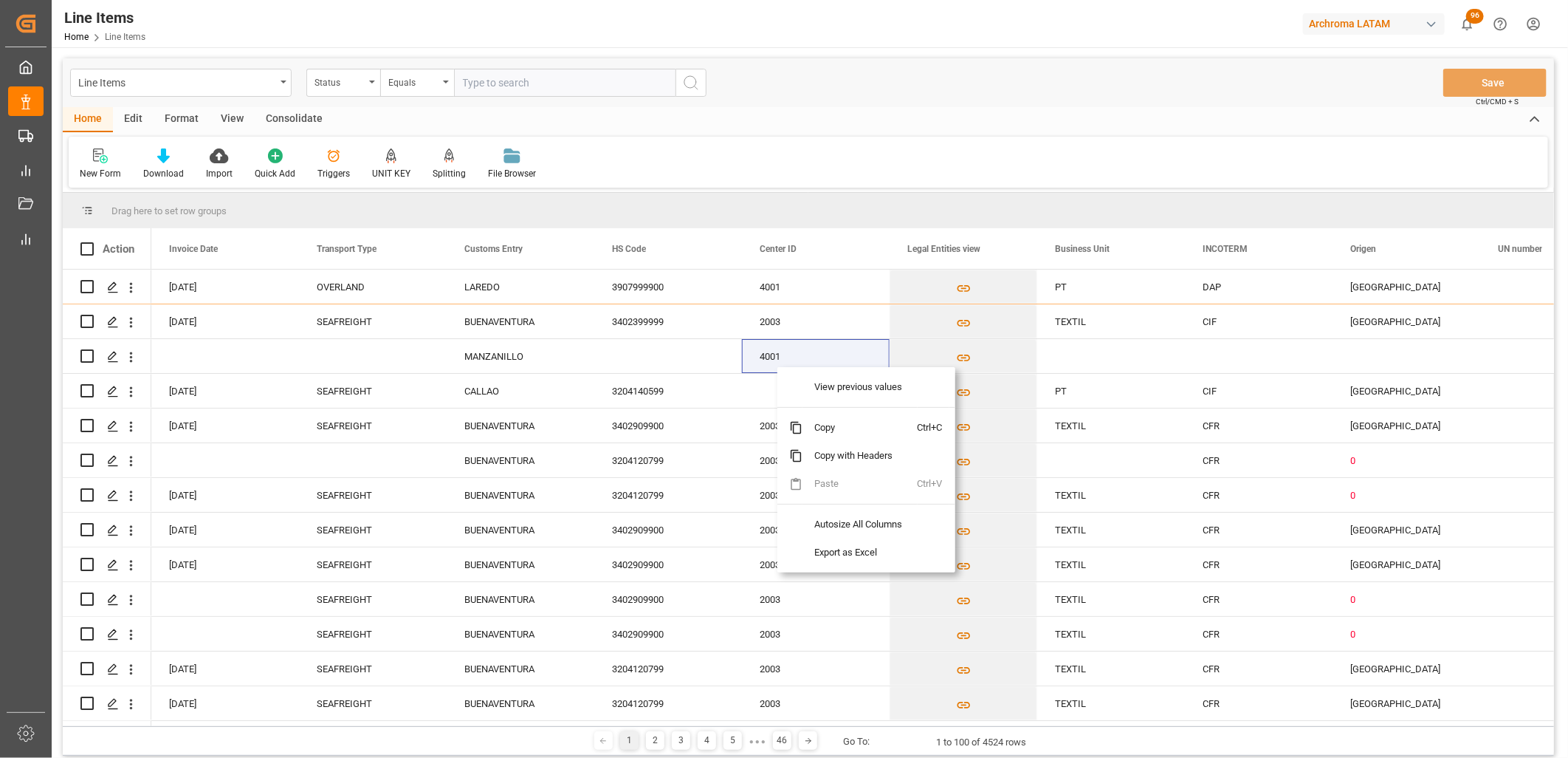
click at [797, 178] on div "New Form Download Import Quick Add Triggers UNIT KEY Splitting Split by quantit…" at bounding box center [809, 162] width 1480 height 51
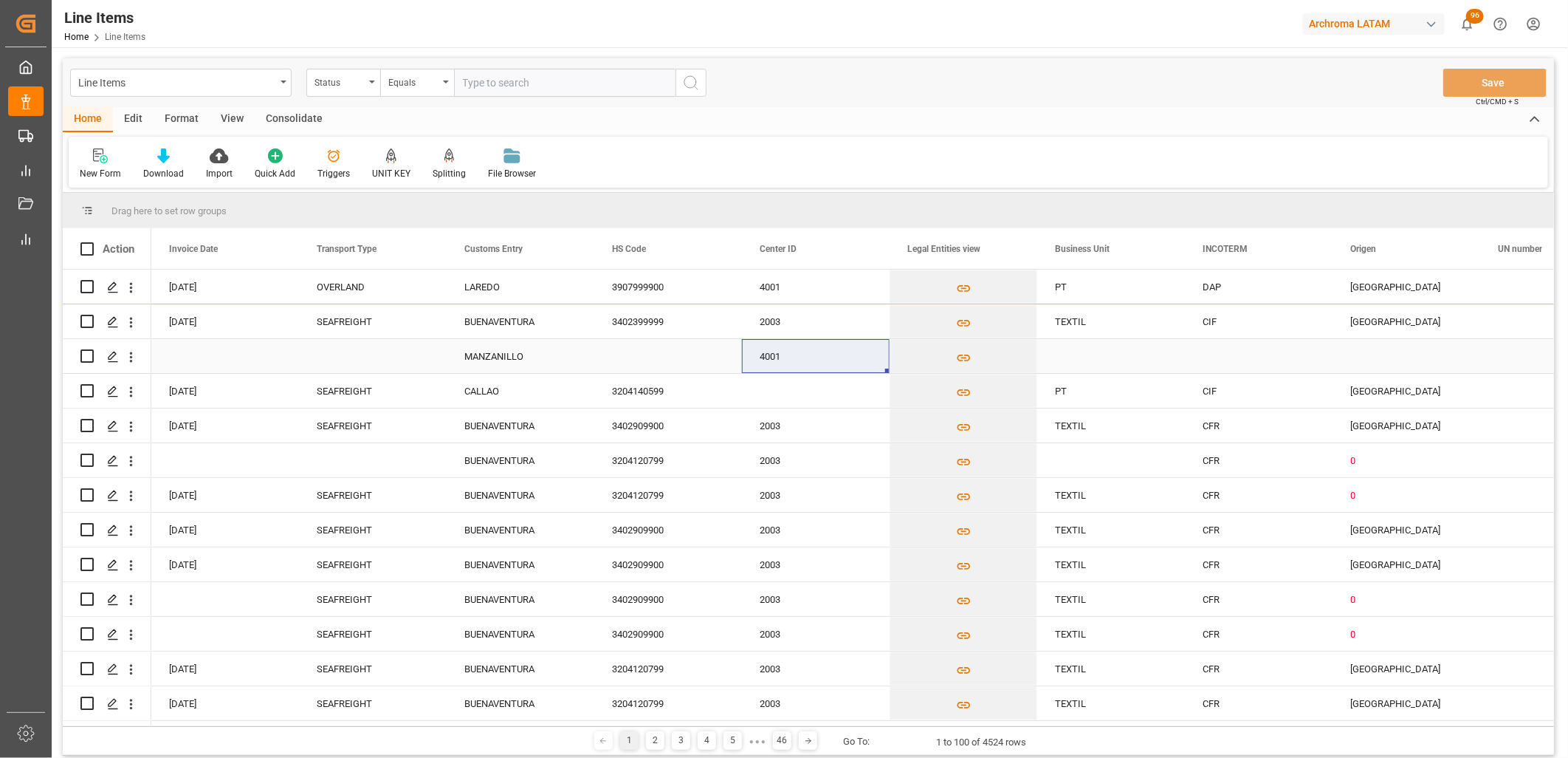
click at [500, 351] on div "MANZANILLO" at bounding box center [521, 356] width 148 height 34
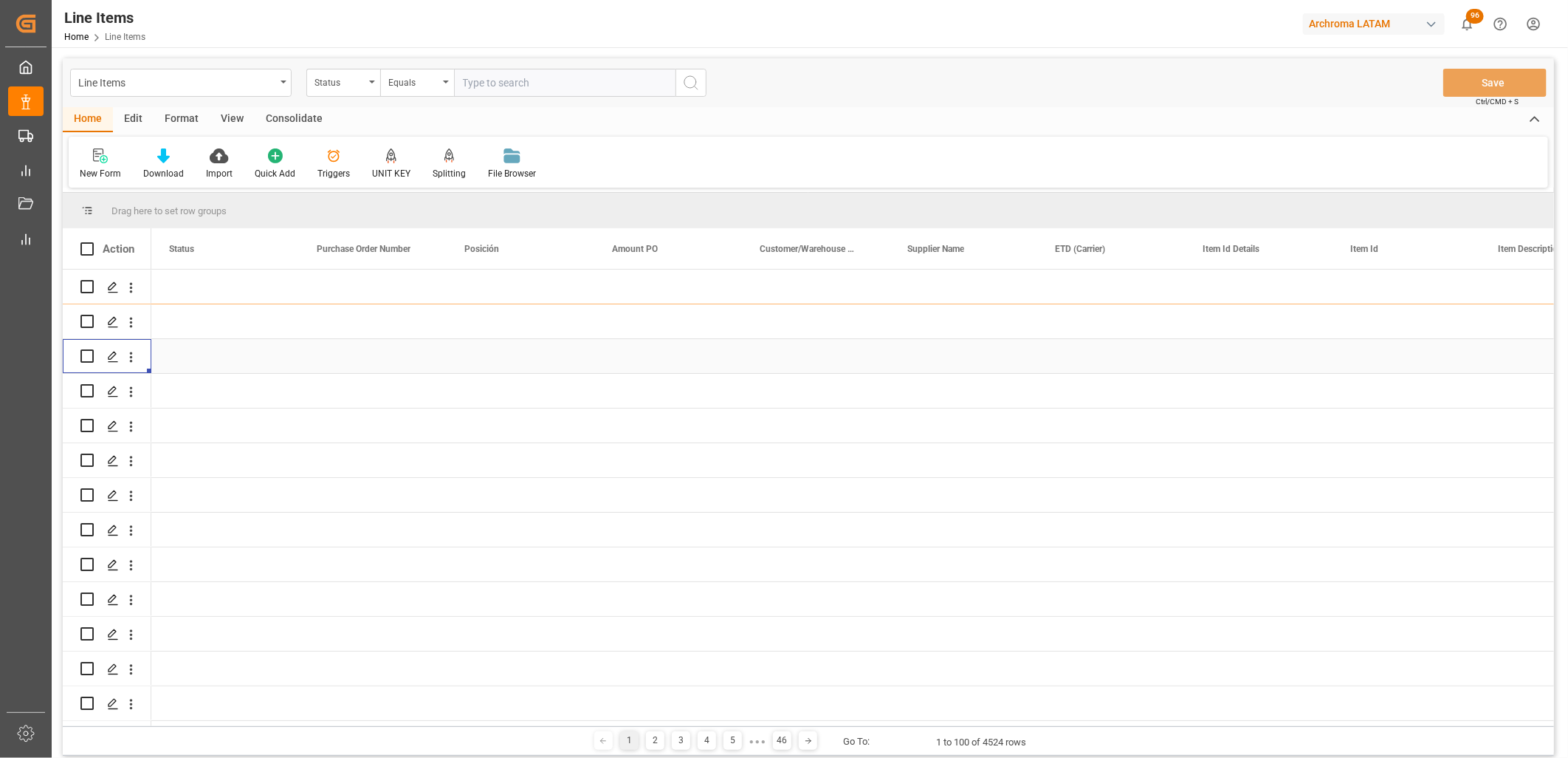
scroll to position [0, 0]
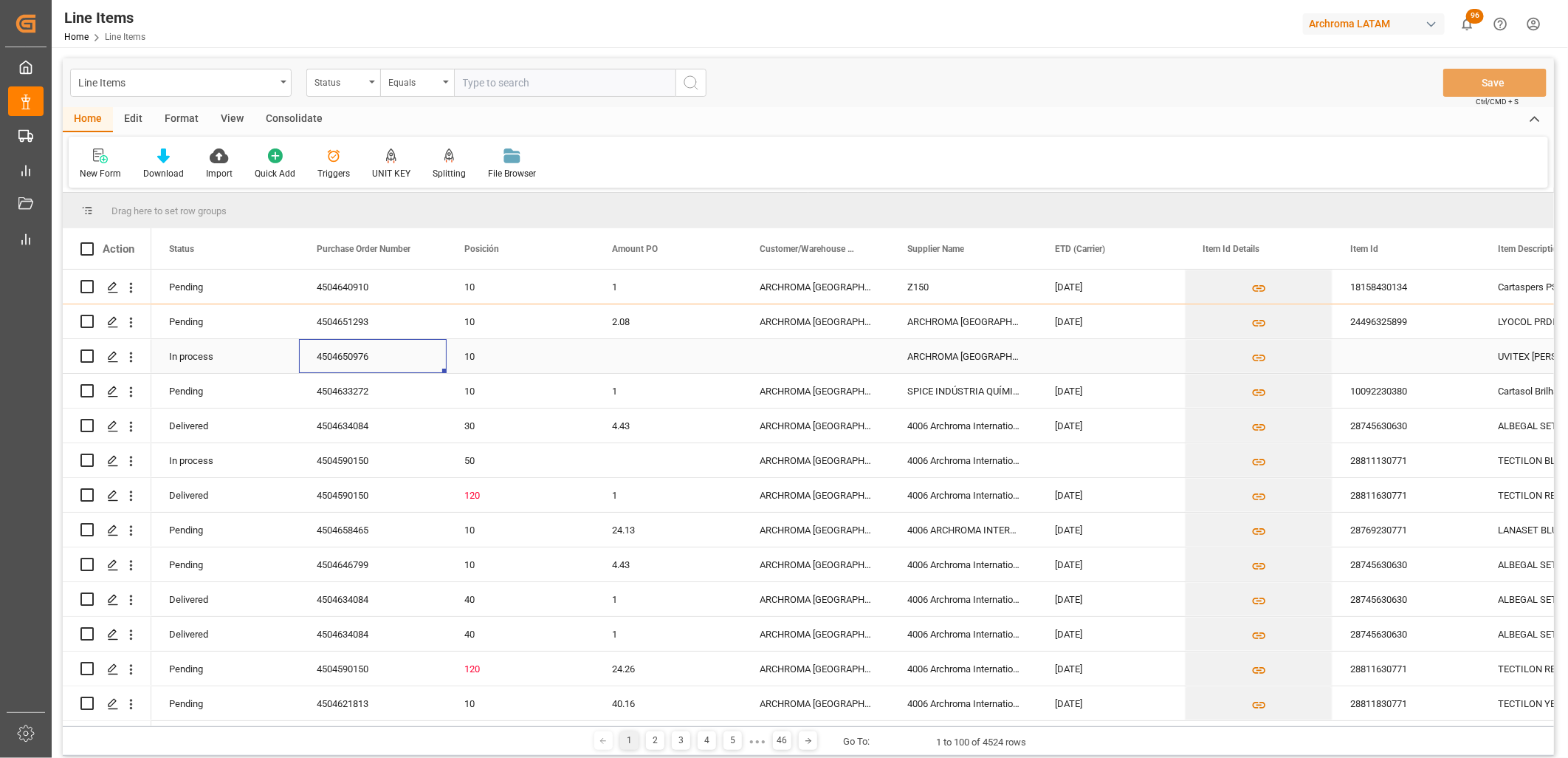
click at [358, 362] on div "4504650976" at bounding box center [373, 356] width 148 height 34
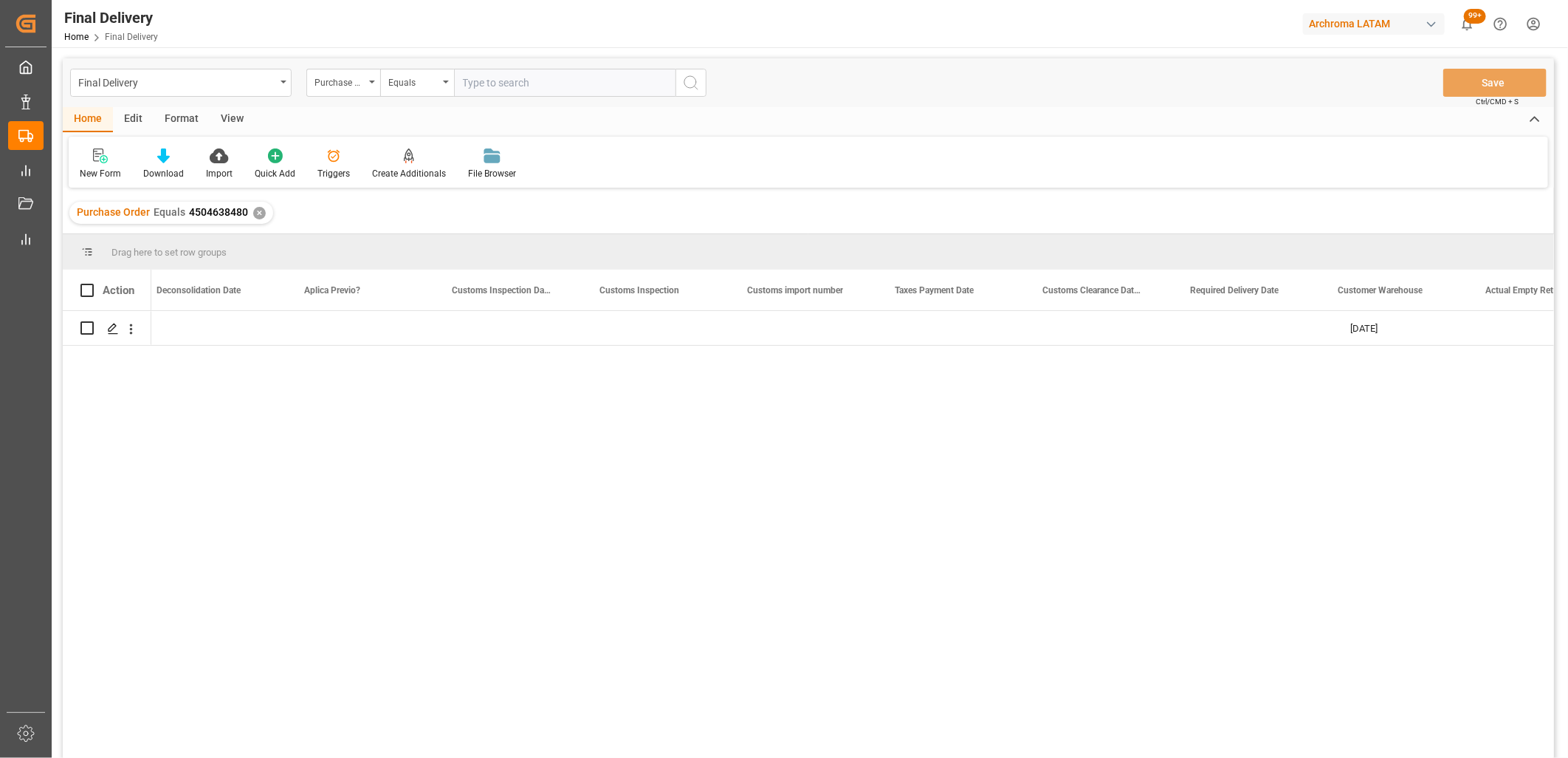
scroll to position [0, 1341]
click at [253, 86] on div "Final Delivery" at bounding box center [176, 81] width 197 height 18
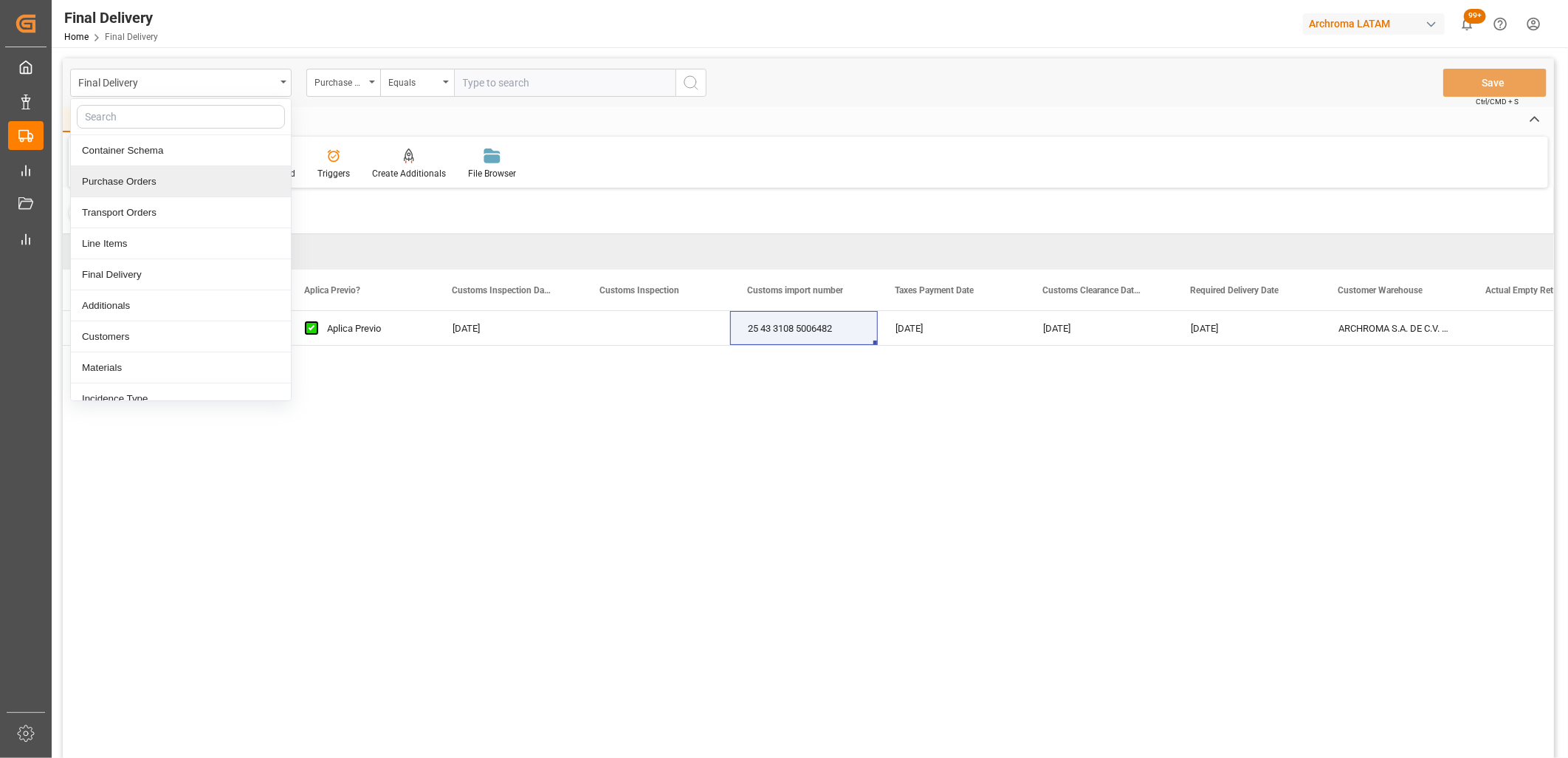
click at [143, 180] on div "Purchase Orders" at bounding box center [181, 181] width 220 height 31
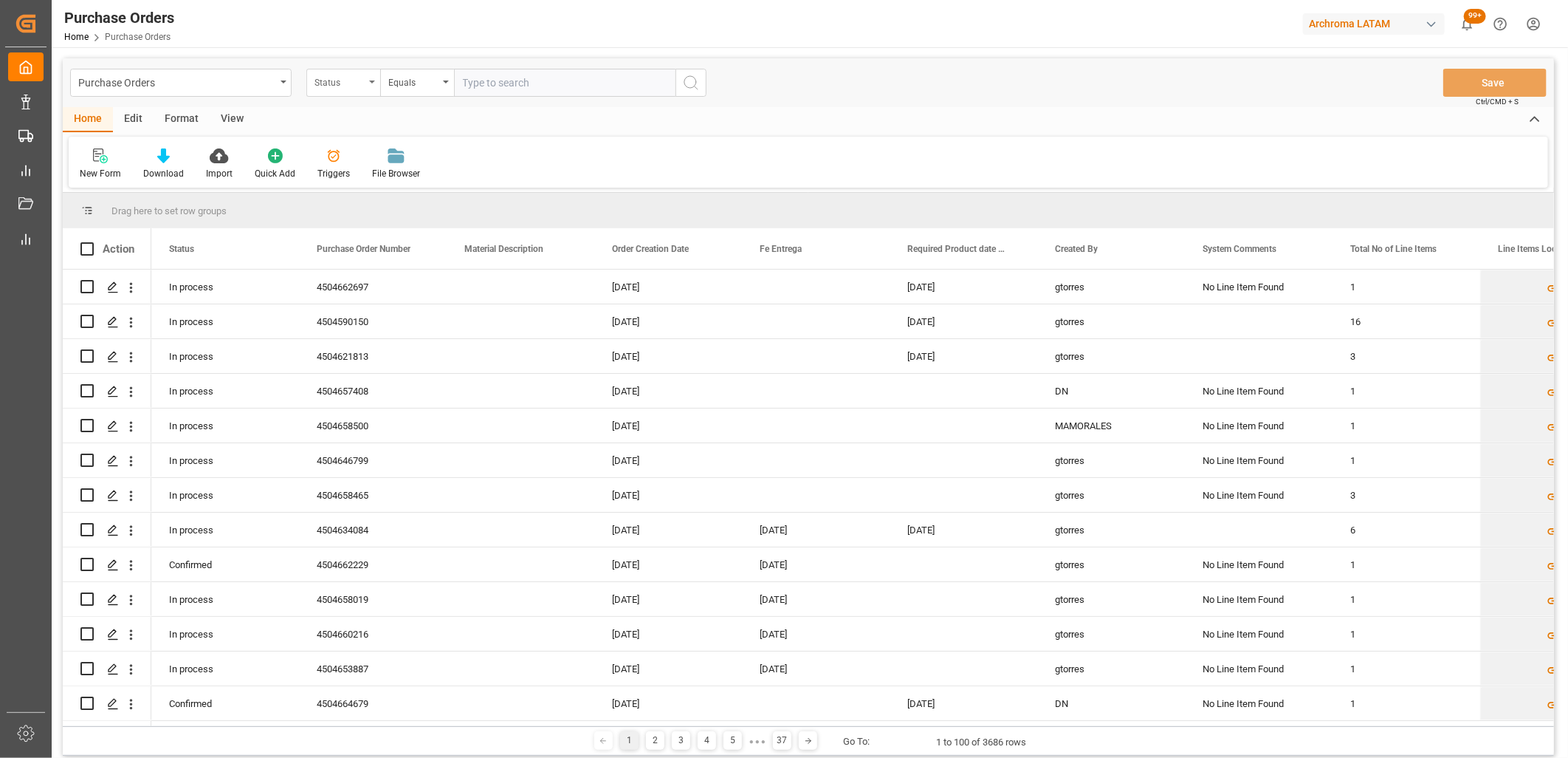
click at [360, 89] on div "Status" at bounding box center [340, 80] width 50 height 17
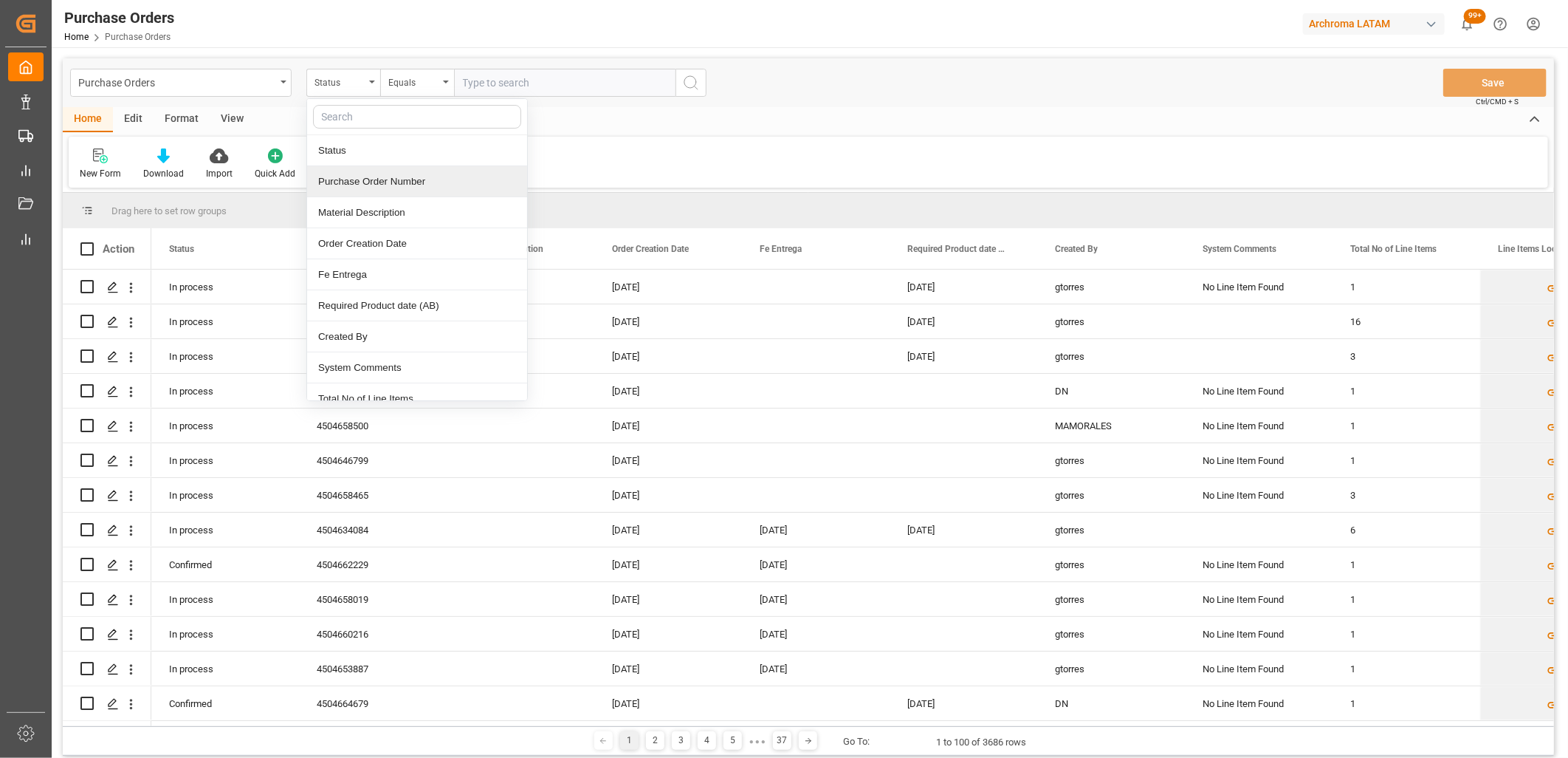
click at [384, 182] on div "Purchase Order Number" at bounding box center [417, 181] width 220 height 31
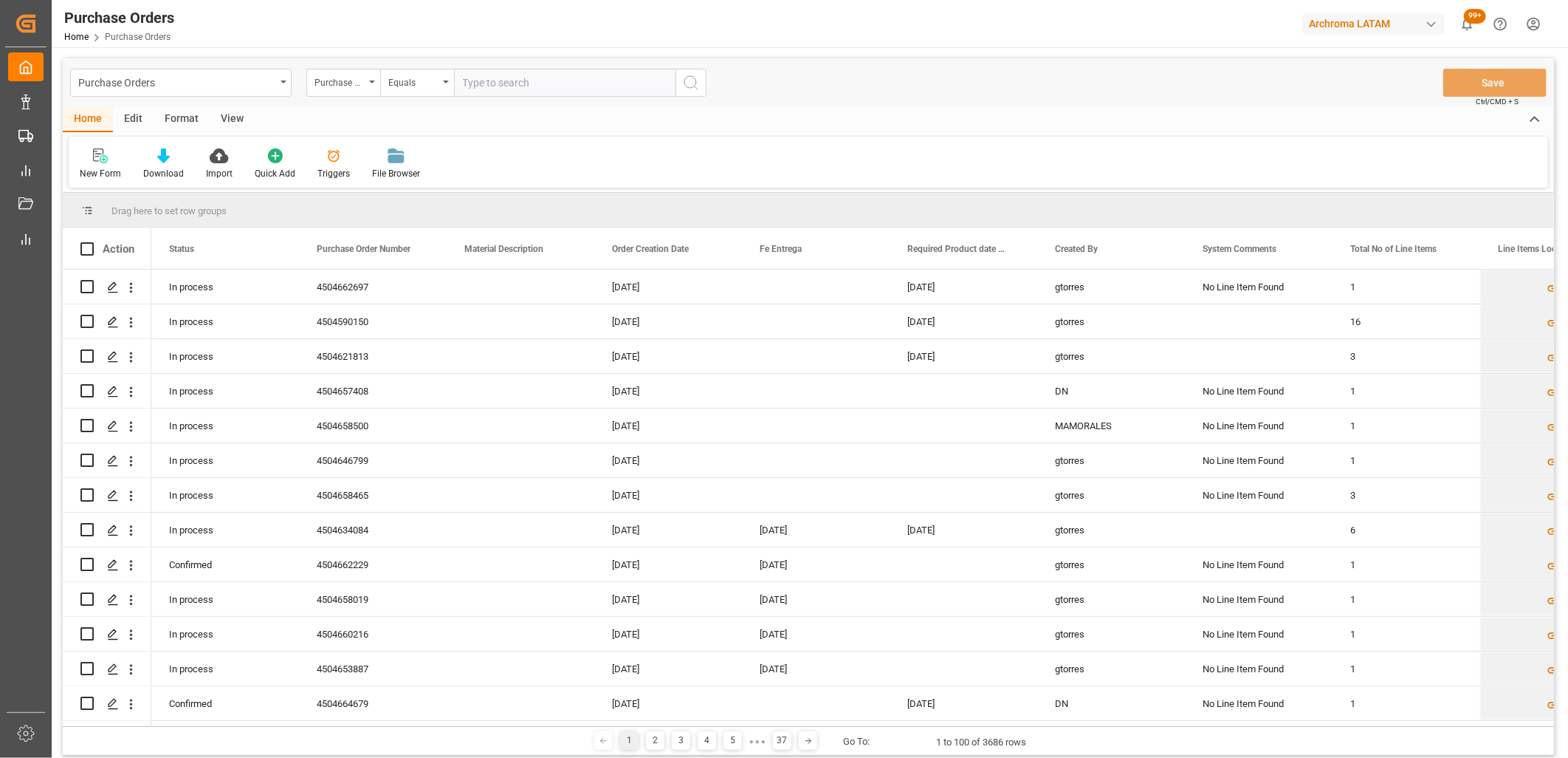
click at [501, 75] on input "text" at bounding box center [565, 83] width 222 height 28
paste input "4504650976"
type input "4504650976"
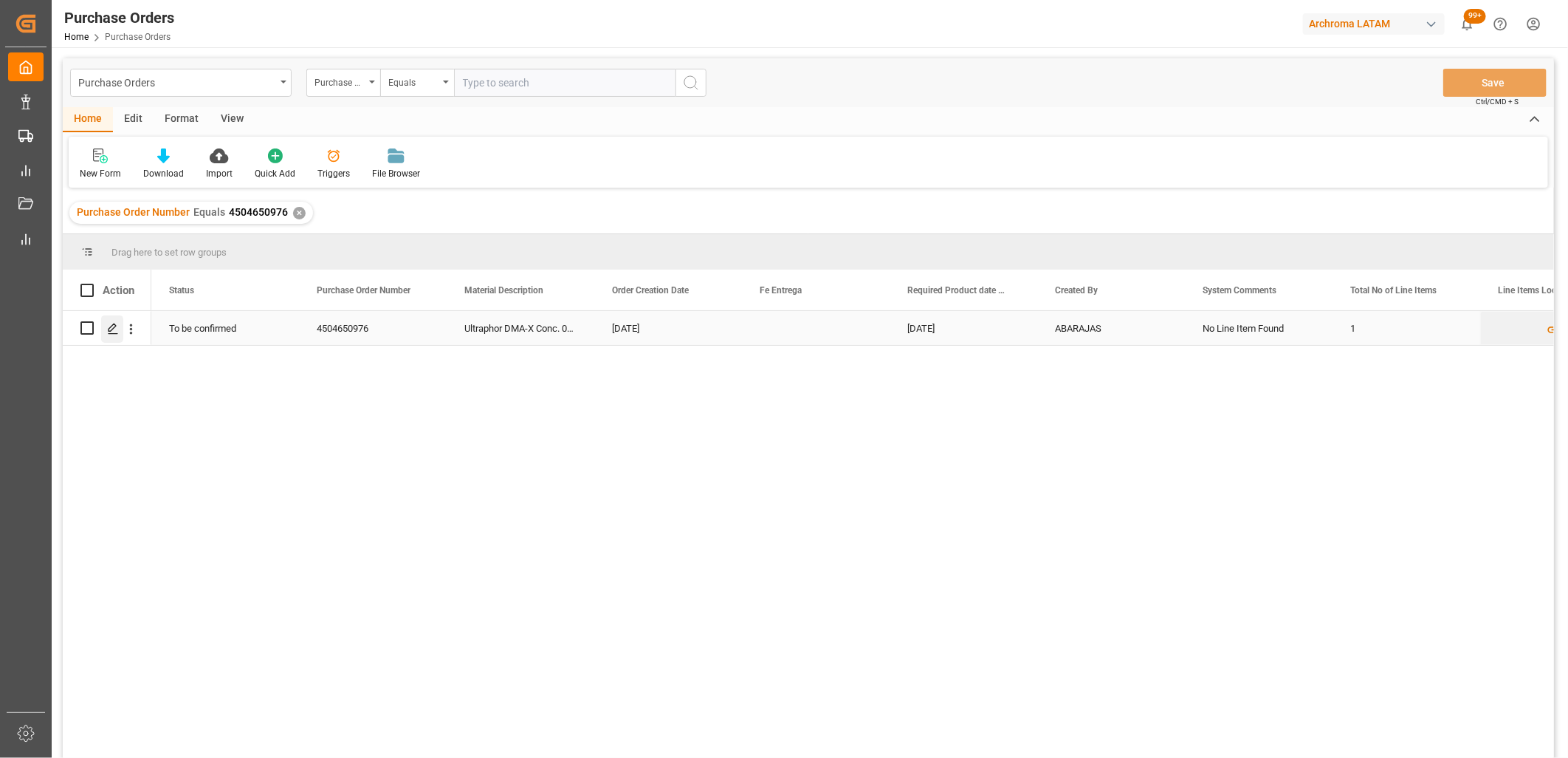
click at [116, 333] on line "Press SPACE to select this row." at bounding box center [113, 333] width 9 height 0
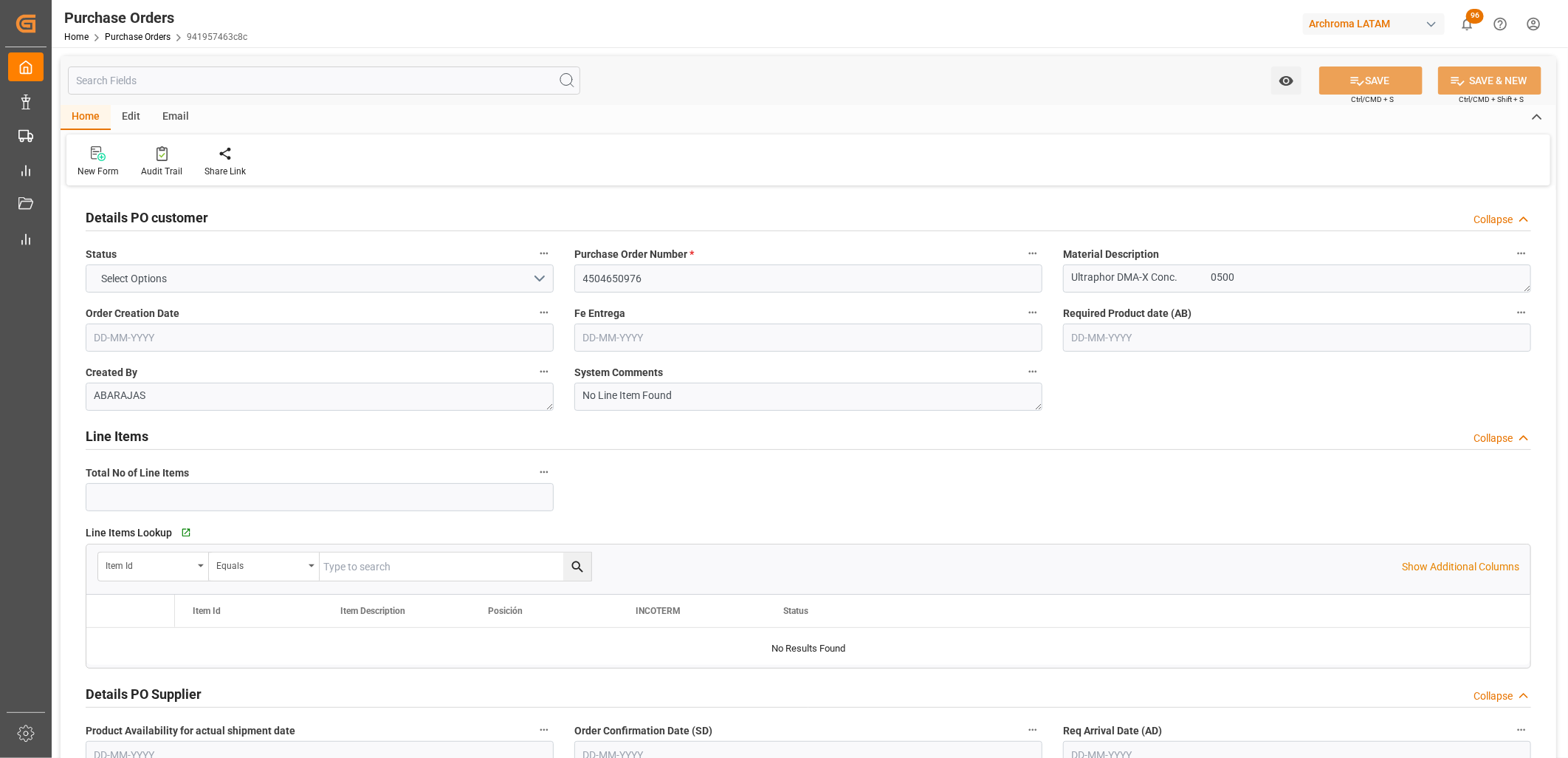
type input "1"
type input "[DATE]"
type input "29-11-2025"
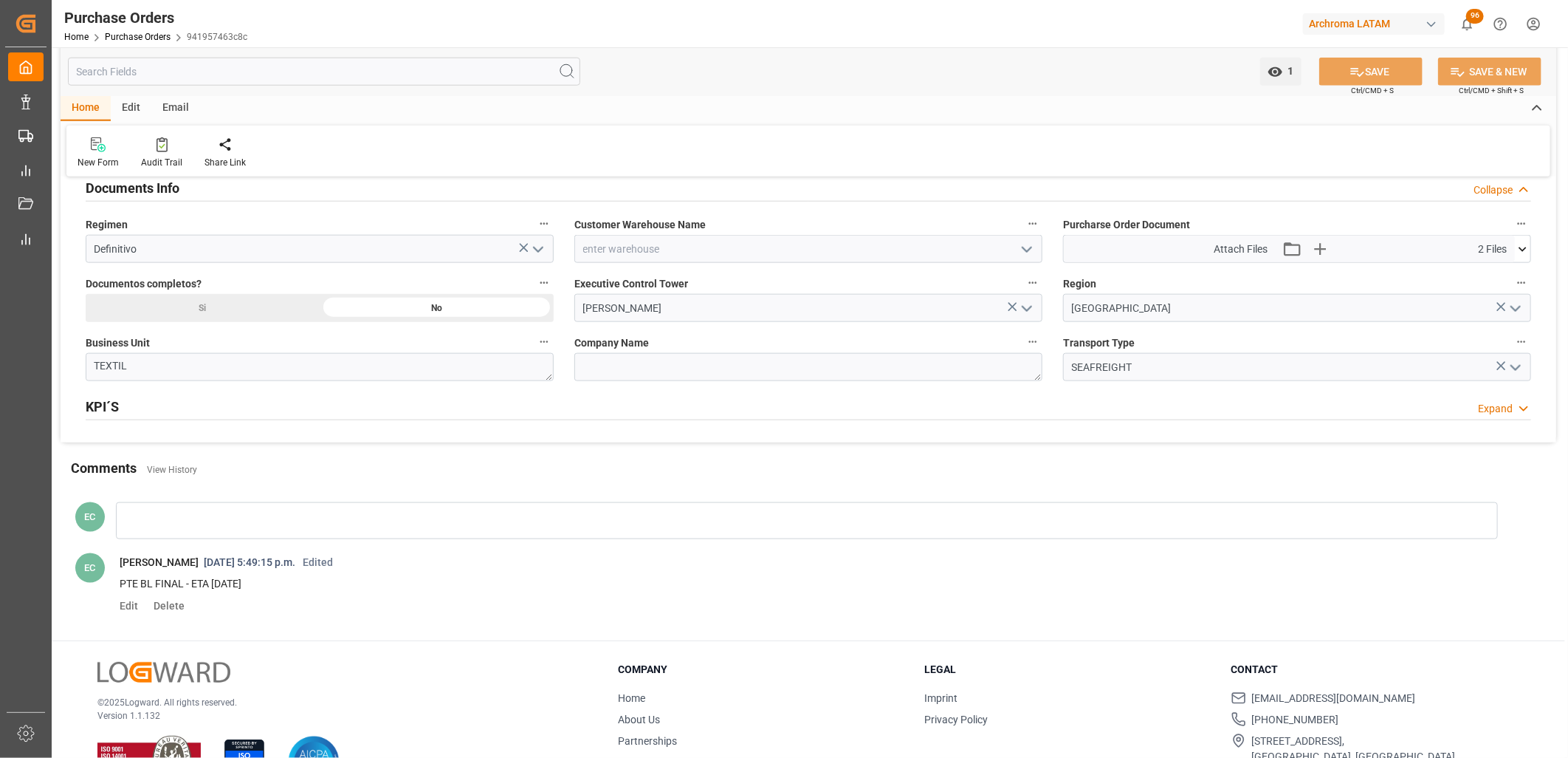
scroll to position [1066, 0]
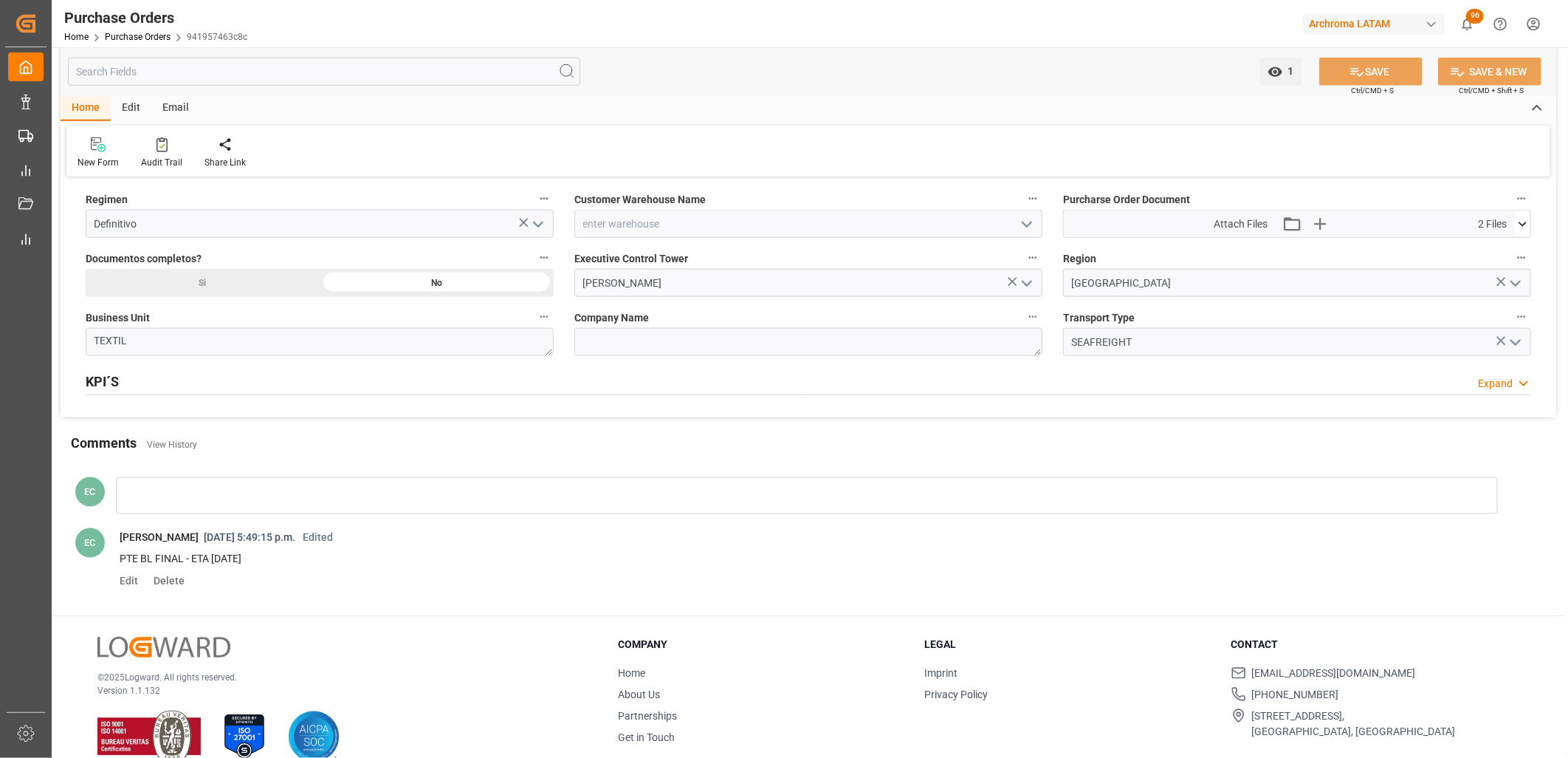
click at [1523, 224] on icon at bounding box center [1523, 224] width 8 height 4
click at [1500, 251] on icon at bounding box center [1499, 252] width 9 height 12
click at [1347, 224] on icon "button" at bounding box center [1342, 224] width 14 height 14
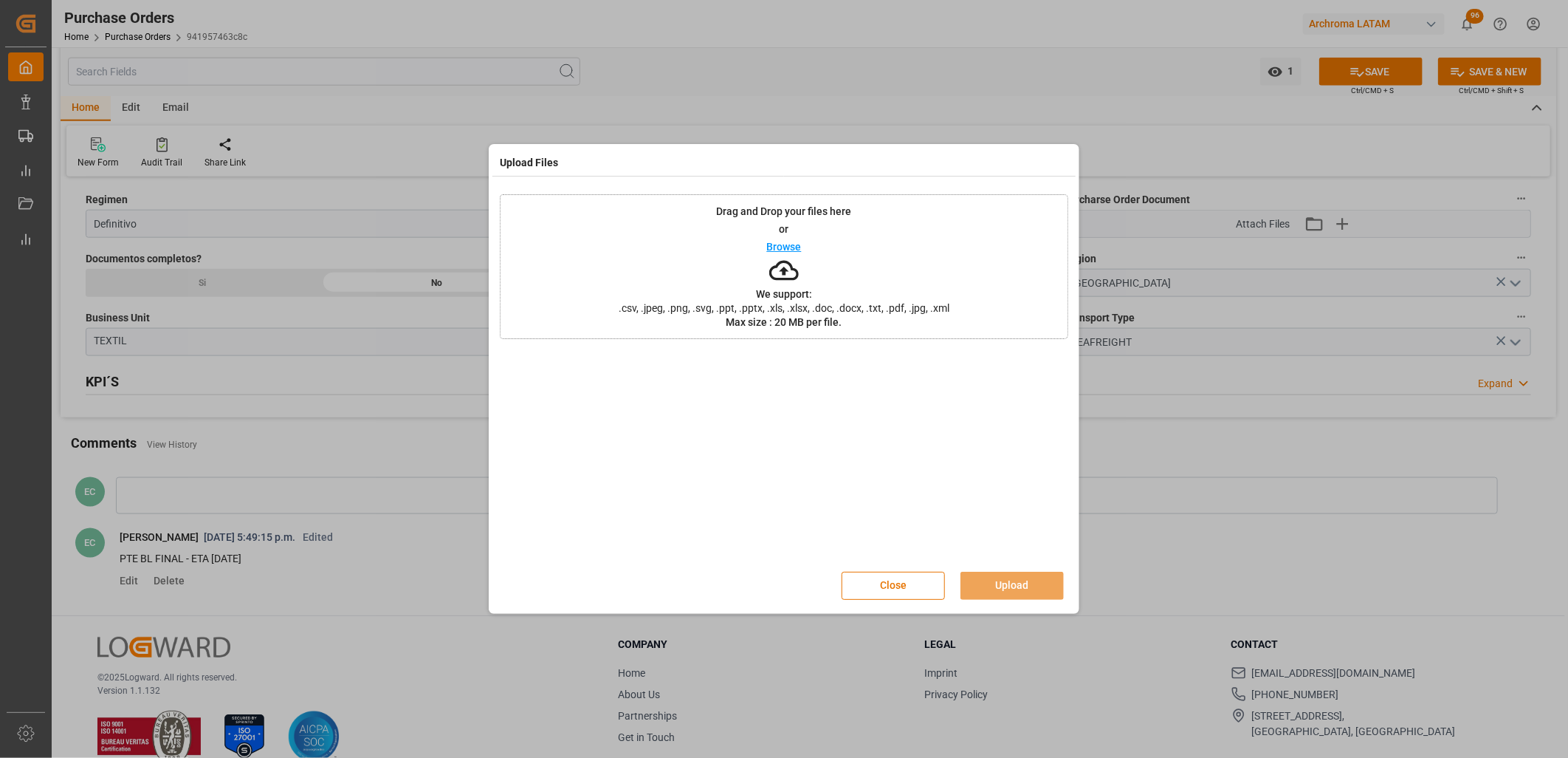
click at [785, 253] on div "Browse" at bounding box center [784, 247] width 35 height 18
click at [988, 585] on button "Upload" at bounding box center [1012, 586] width 103 height 28
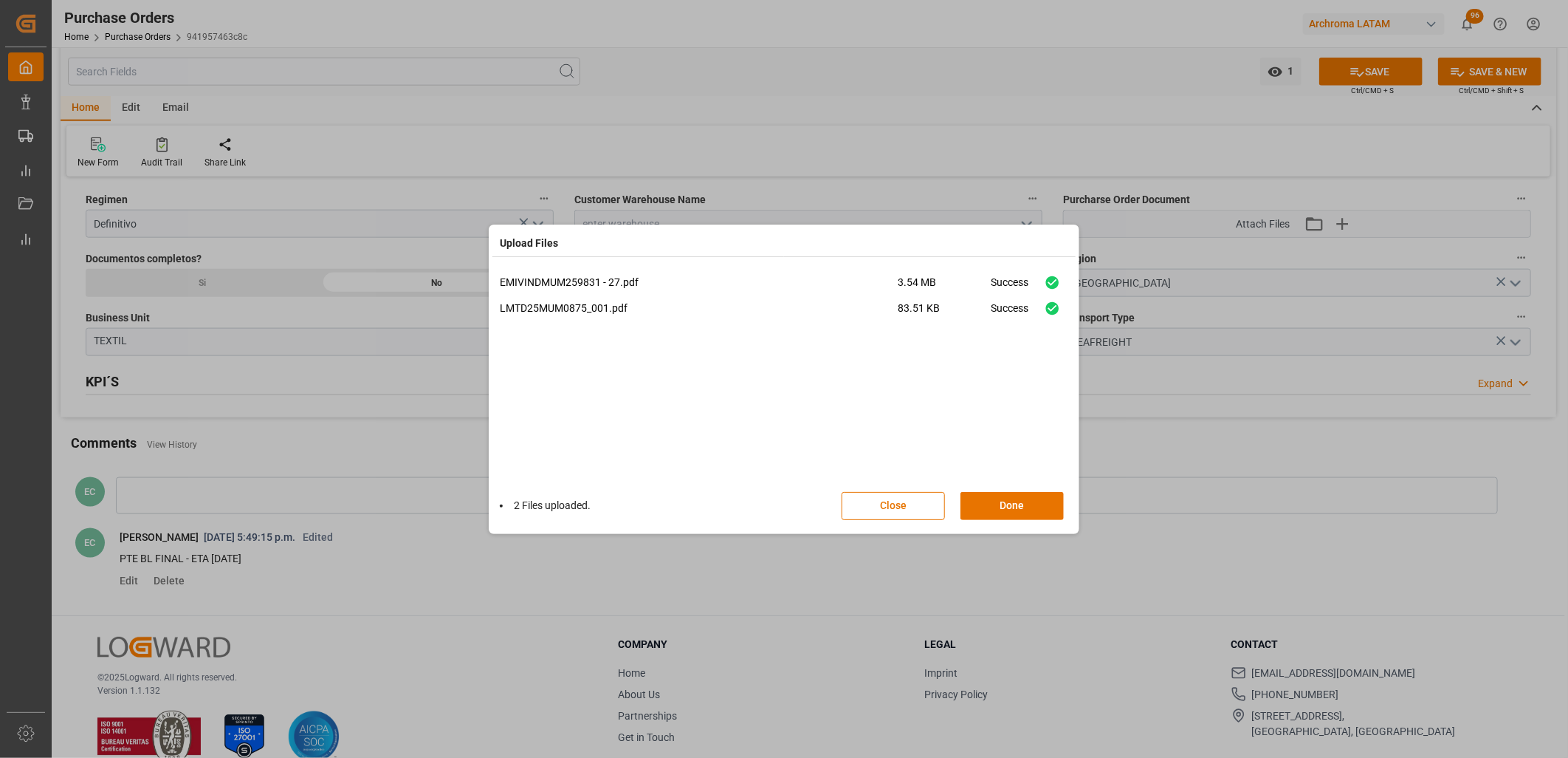
click at [953, 371] on div "EMIVINDMUM259831 - 27.pdf 3.54 MB Success LMTD25MUM0875_001.pdf 83.51 KB Success" at bounding box center [784, 378] width 569 height 207
click at [997, 502] on button "Done" at bounding box center [1012, 506] width 103 height 28
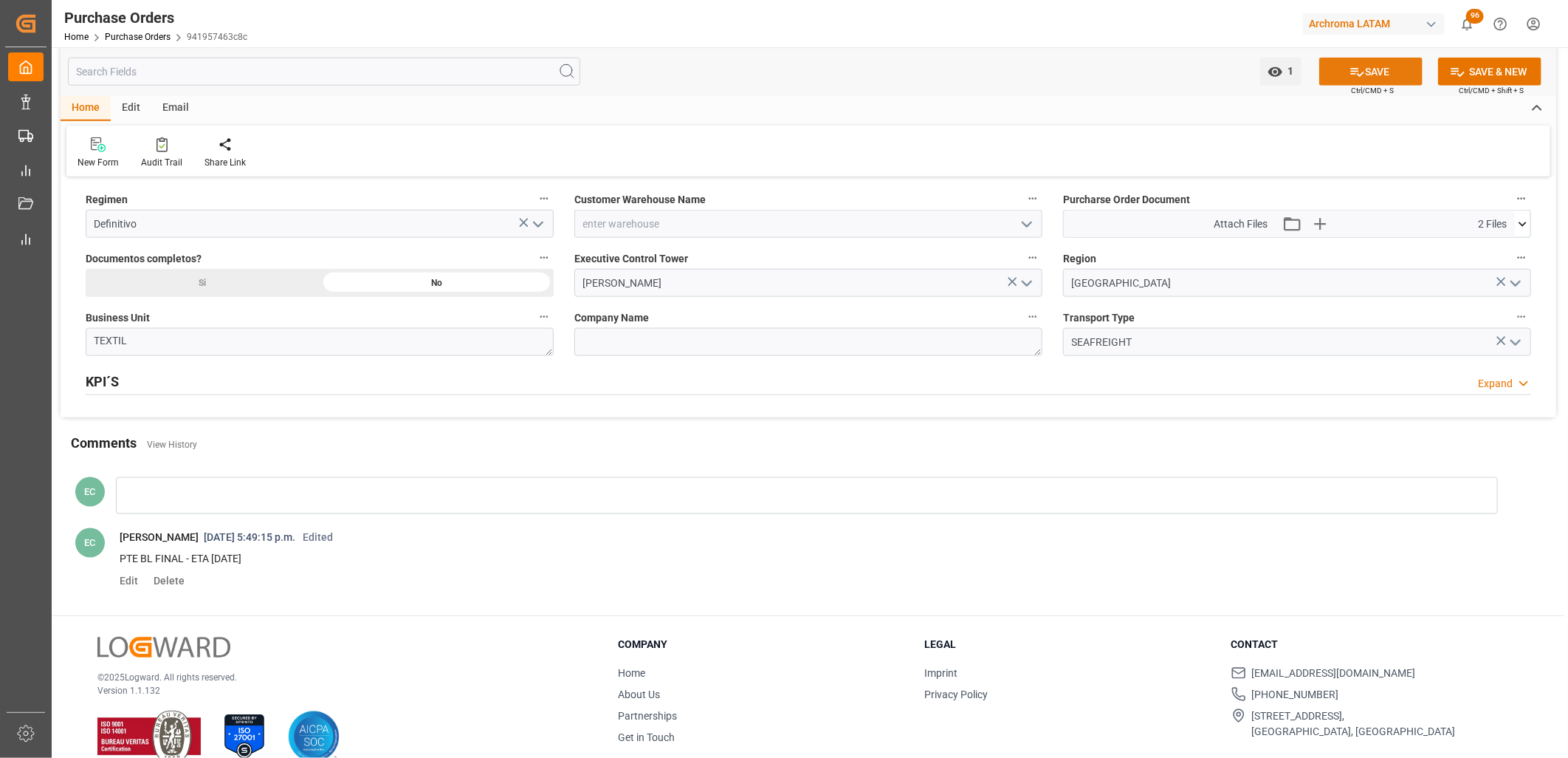
click at [1354, 78] on icon at bounding box center [1358, 72] width 16 height 16
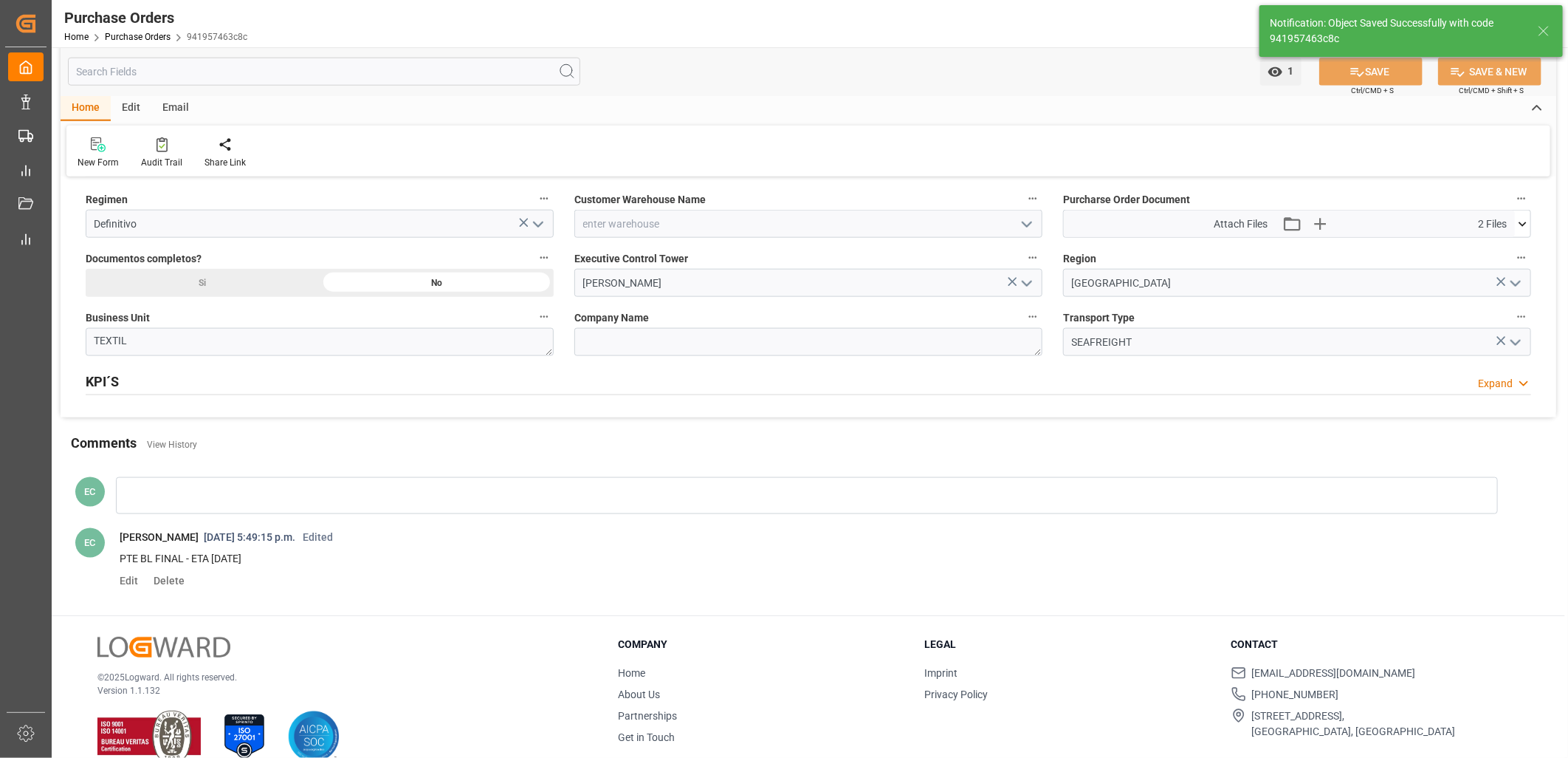
click at [175, 492] on div at bounding box center [807, 495] width 1382 height 37
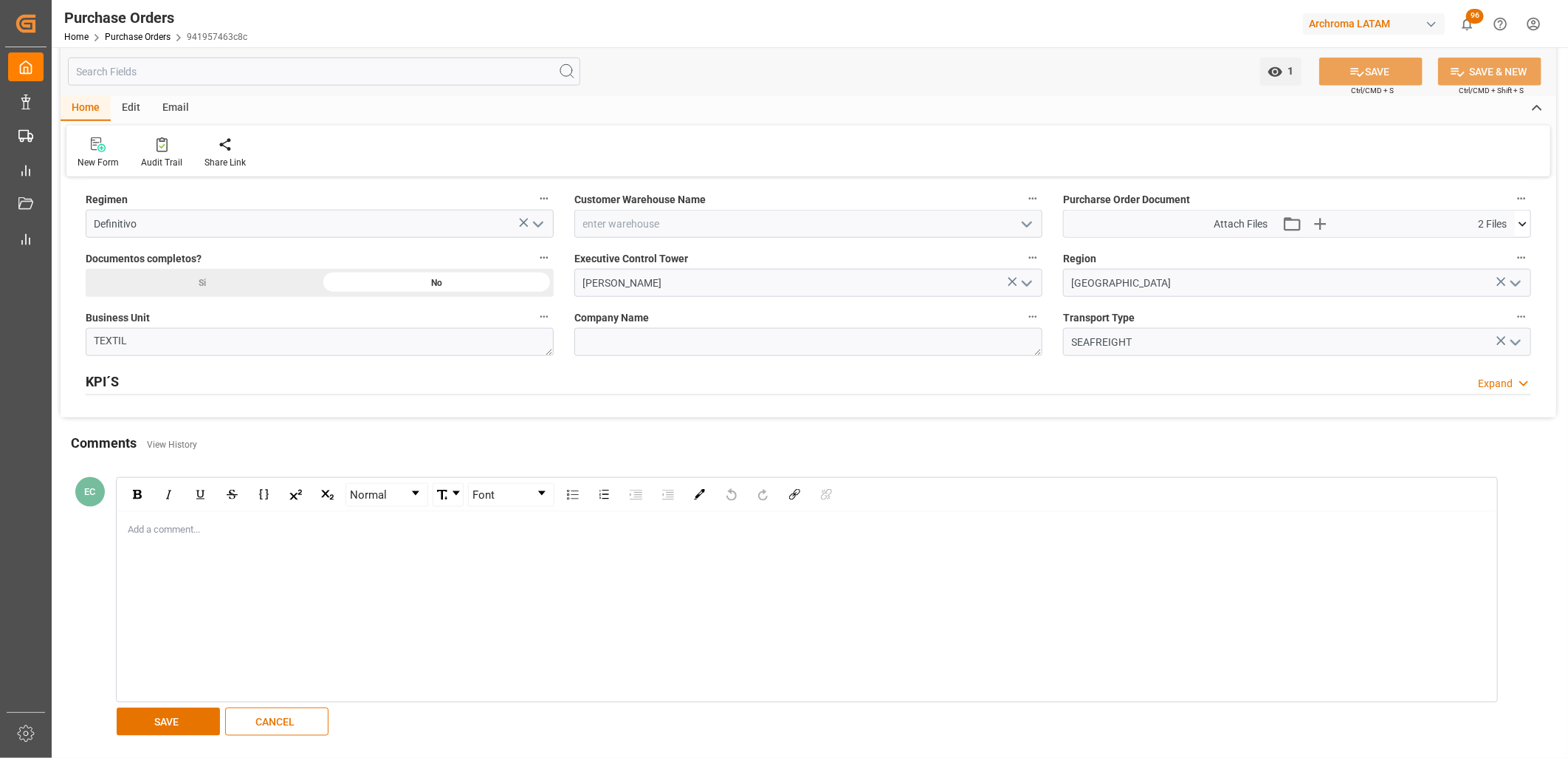
click at [141, 515] on div "Add a comment..." at bounding box center [806, 607] width 1379 height 190
click at [138, 535] on div "rdw-editor" at bounding box center [807, 529] width 1358 height 15
click at [135, 532] on div "rdw-editor" at bounding box center [807, 529] width 1358 height 15
click at [157, 536] on div "rdw-editor" at bounding box center [807, 529] width 1358 height 15
click at [153, 726] on button "SAVE" at bounding box center [168, 721] width 103 height 28
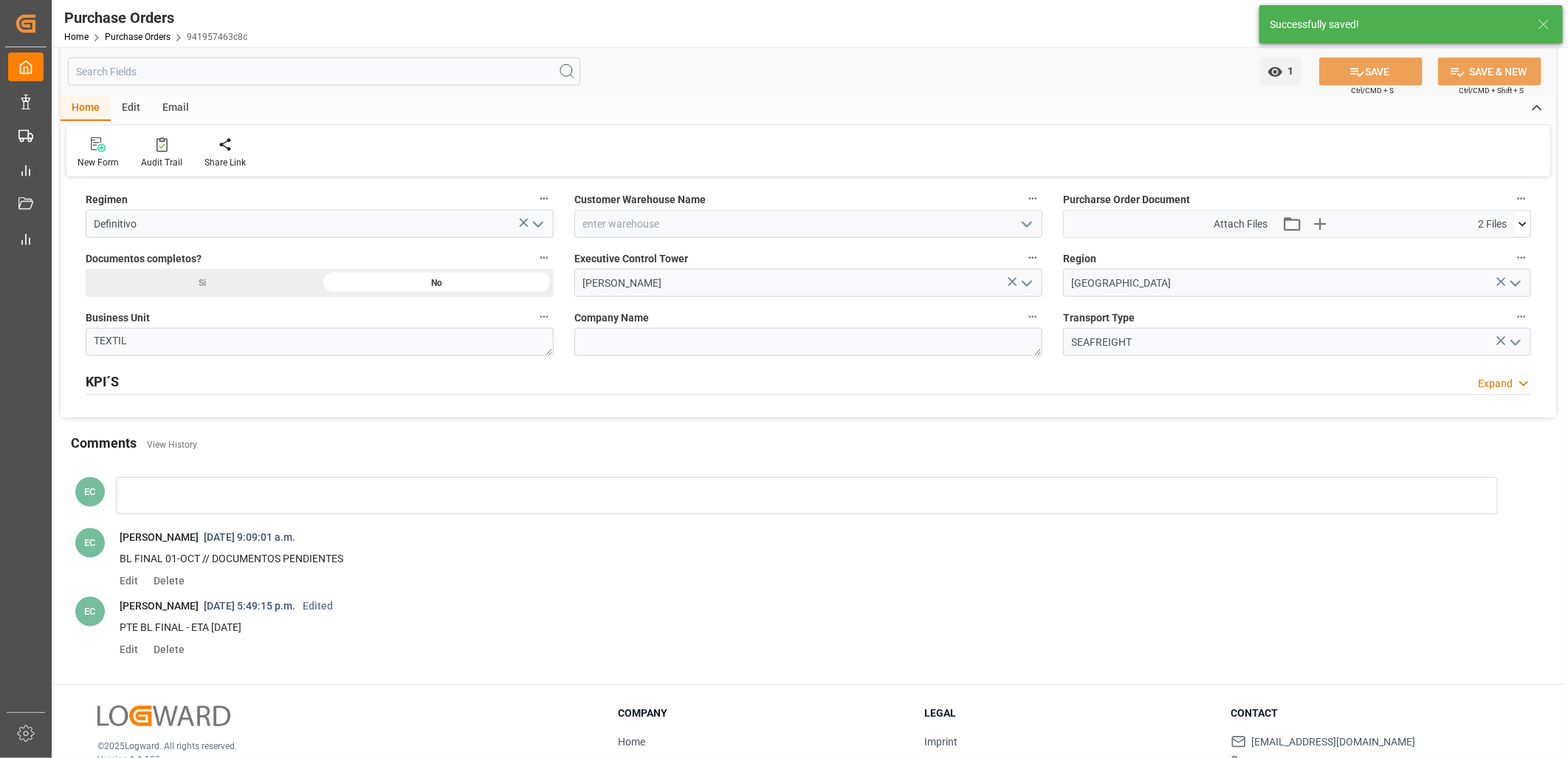
click at [876, 541] on span "Erika Cervantes 1/10/2025, 9:09:01 a.m." at bounding box center [818, 537] width 1418 height 18
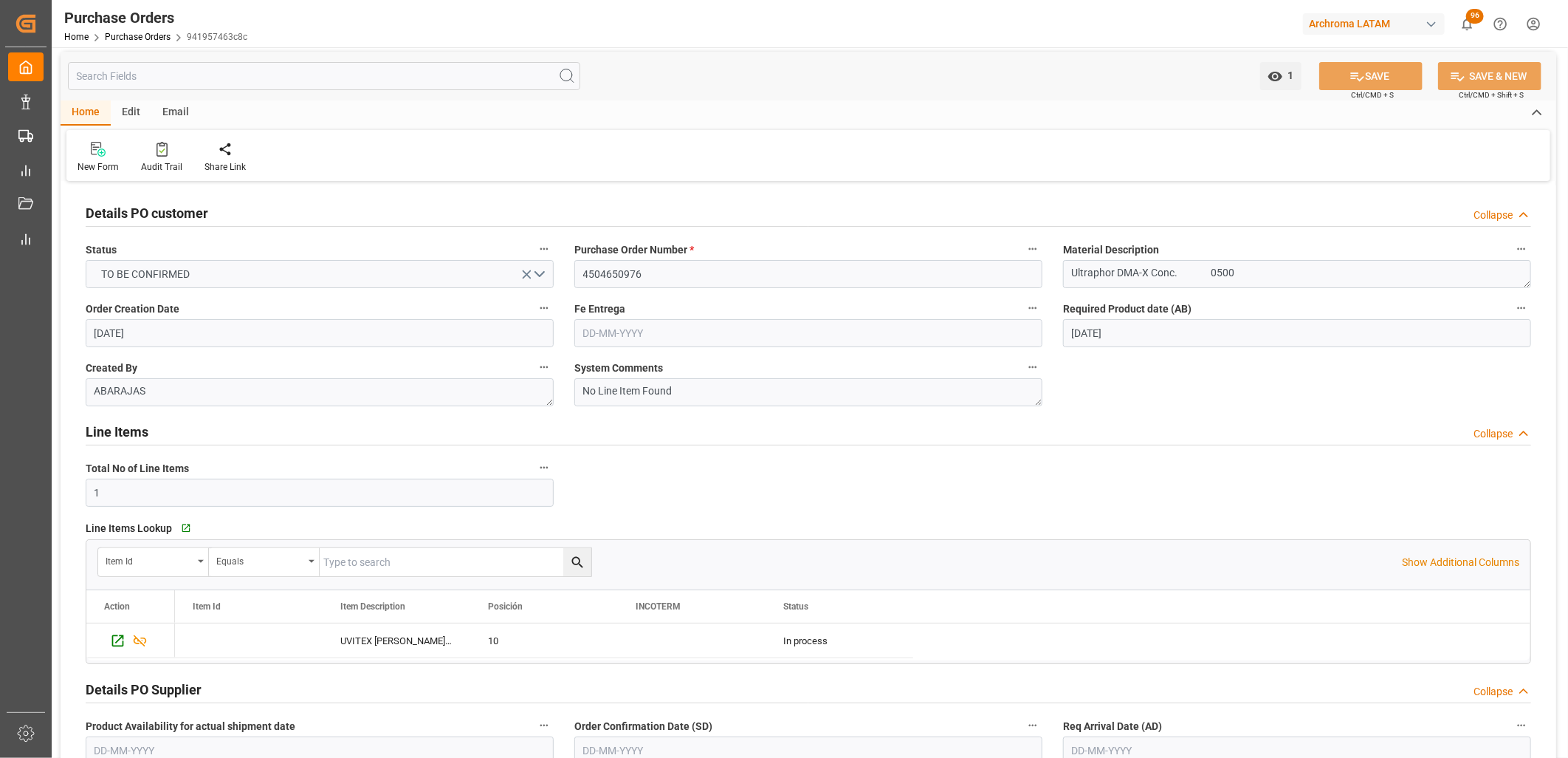
scroll to position [0, 0]
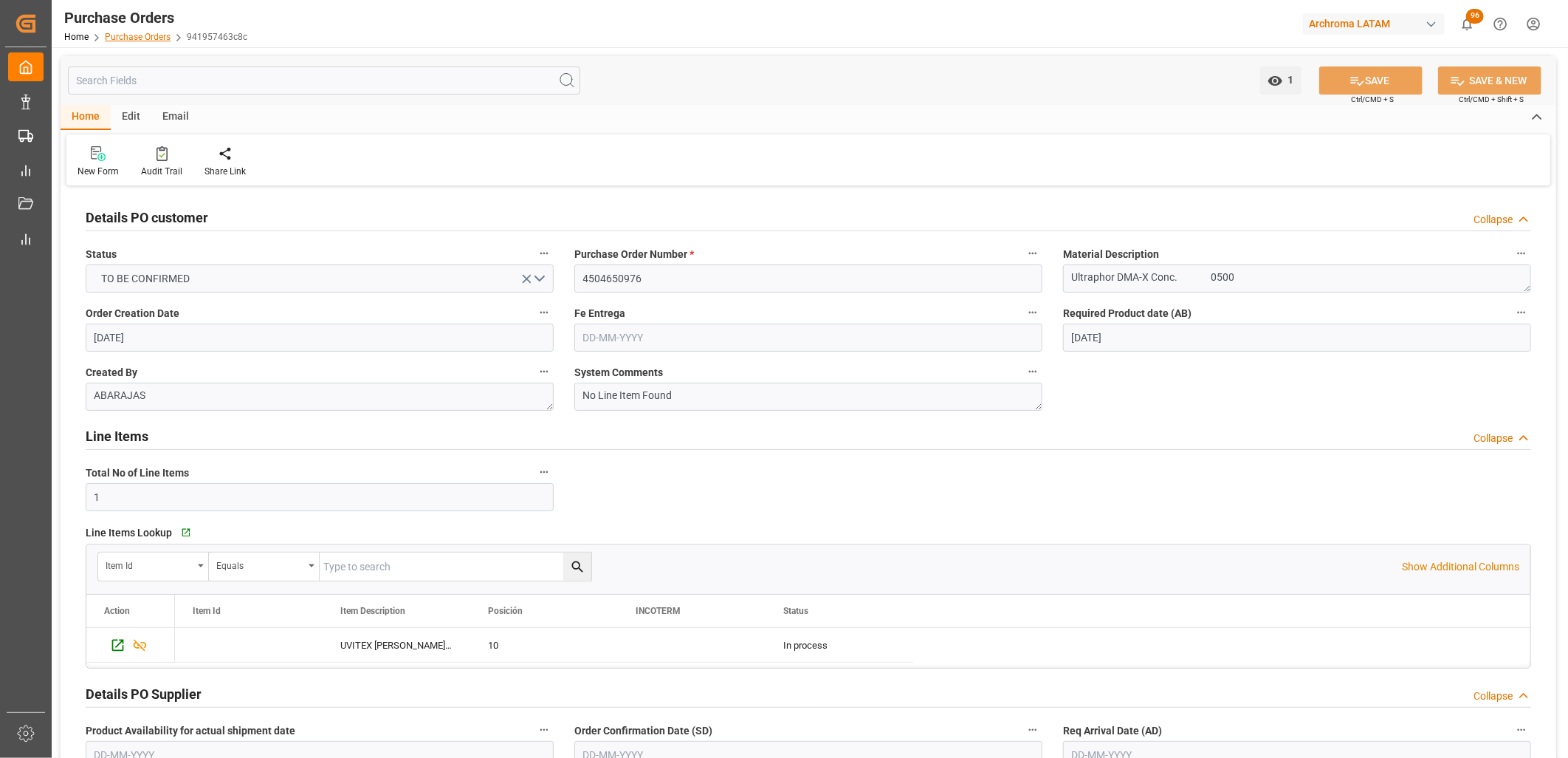
click at [146, 35] on link "Purchase Orders" at bounding box center [138, 37] width 66 height 10
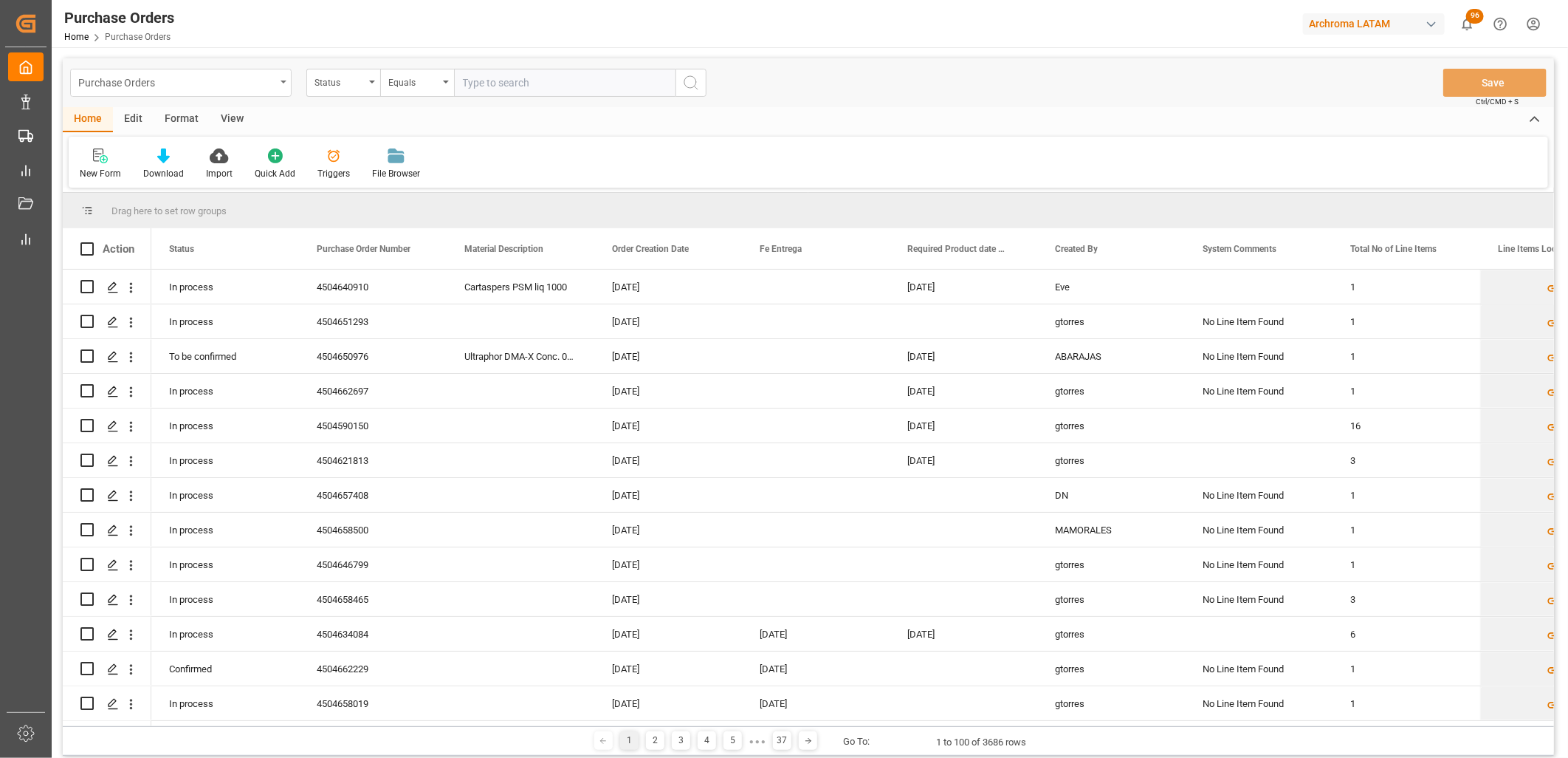
click at [284, 86] on div "Purchase Orders" at bounding box center [181, 83] width 222 height 28
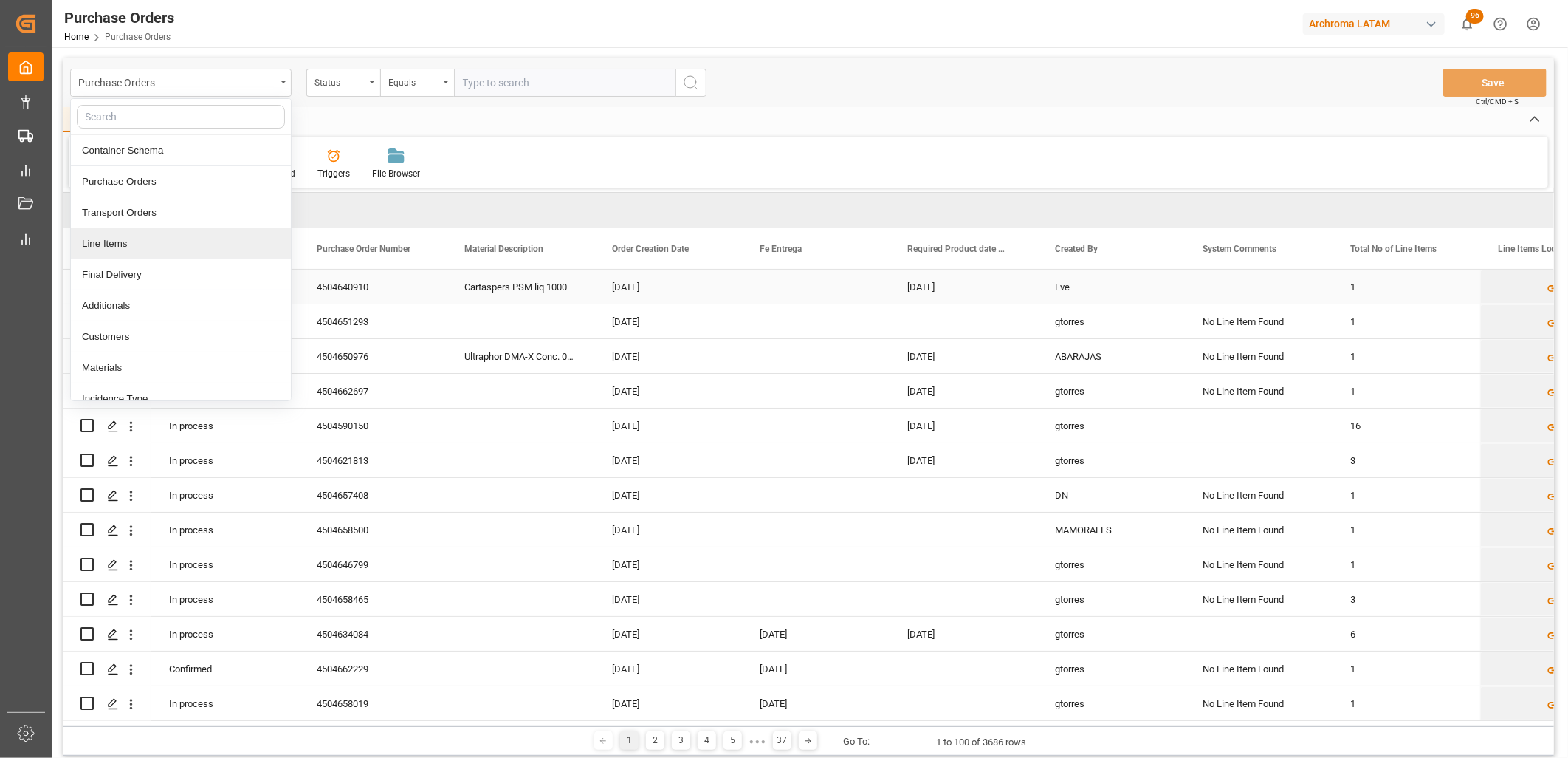
click at [1248, 289] on div "Press SPACE to select this row." at bounding box center [1259, 287] width 148 height 34
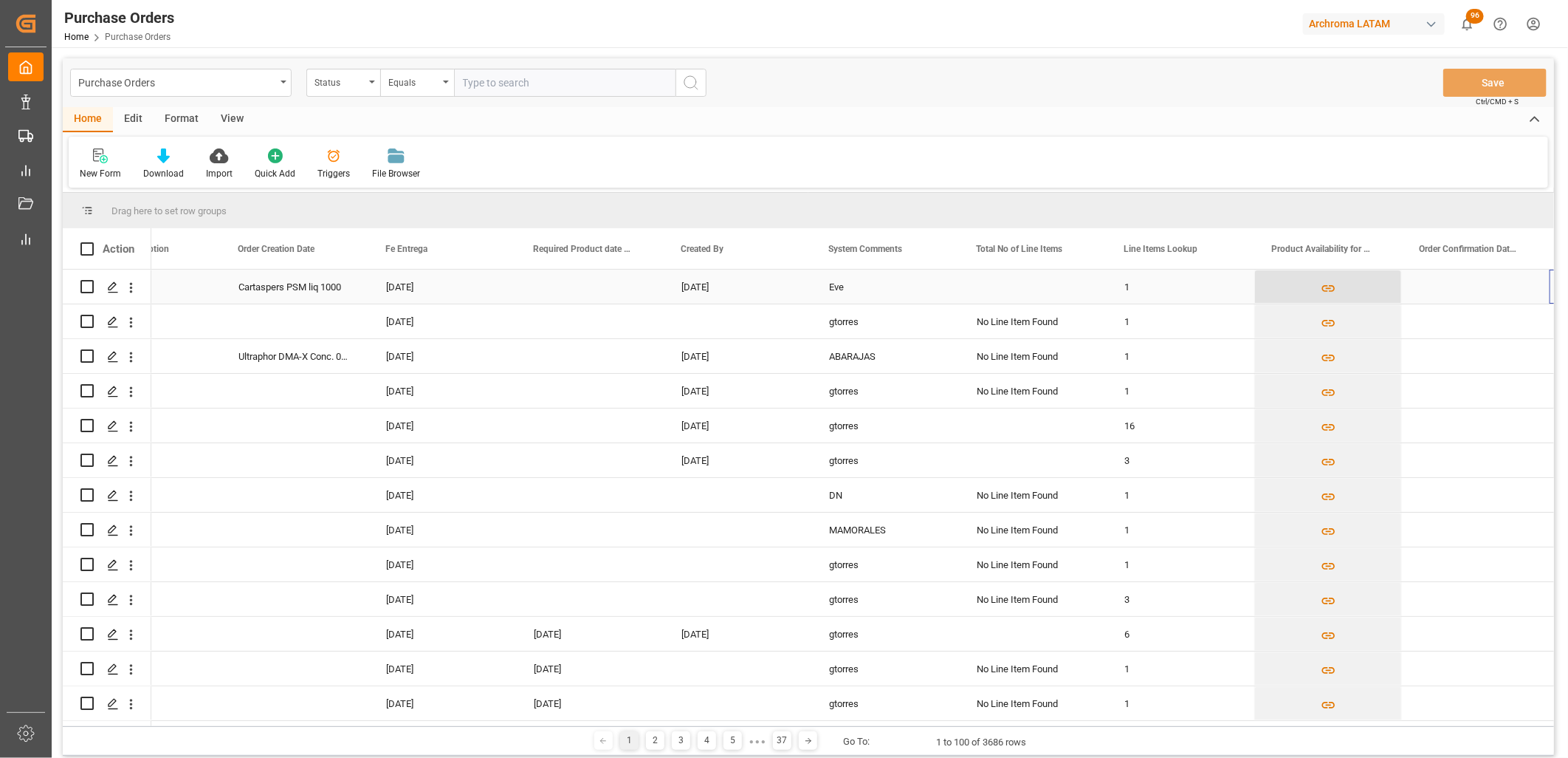
scroll to position [0, 374]
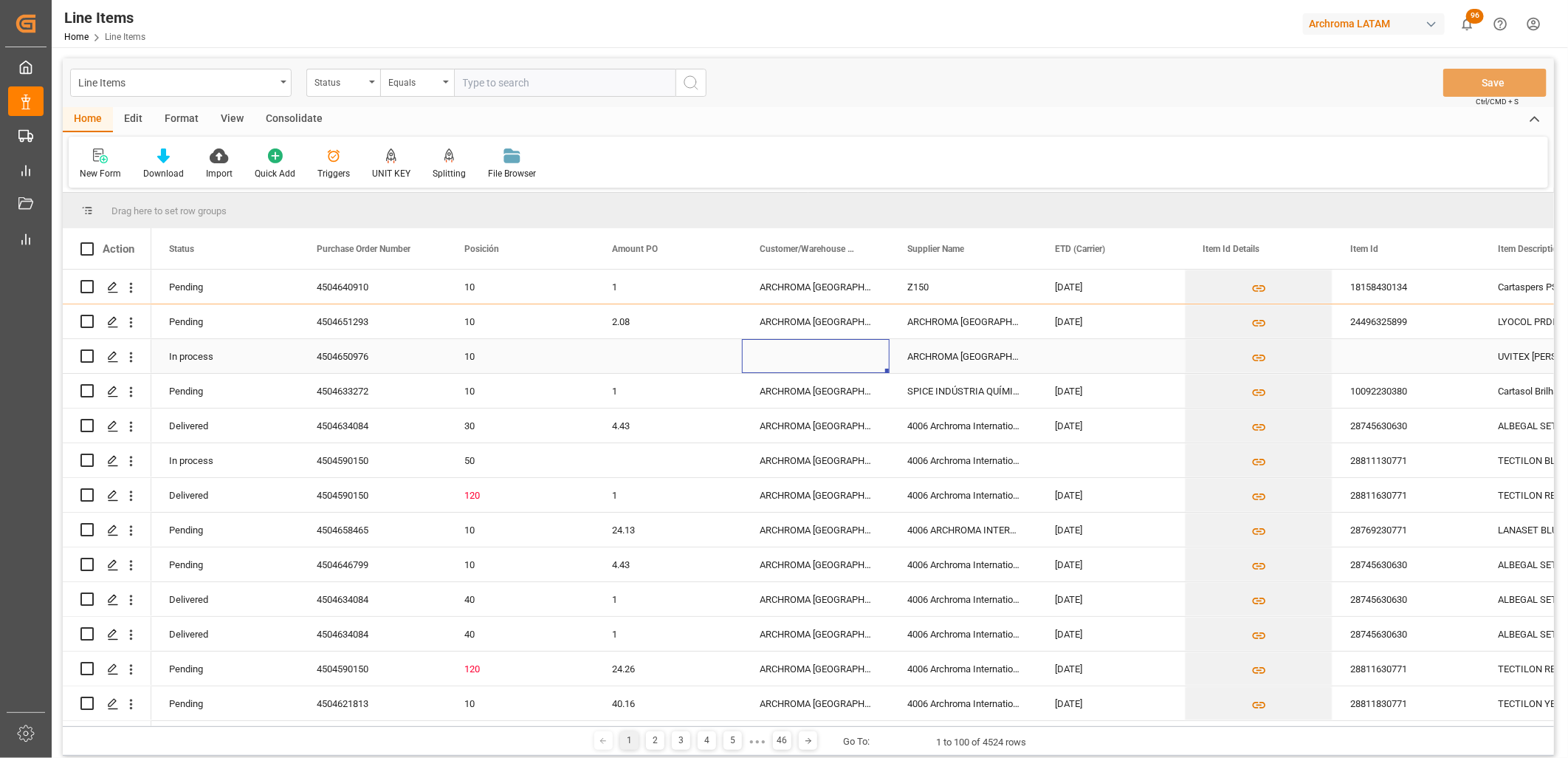
click at [805, 356] on div "Press SPACE to select this row." at bounding box center [816, 356] width 148 height 34
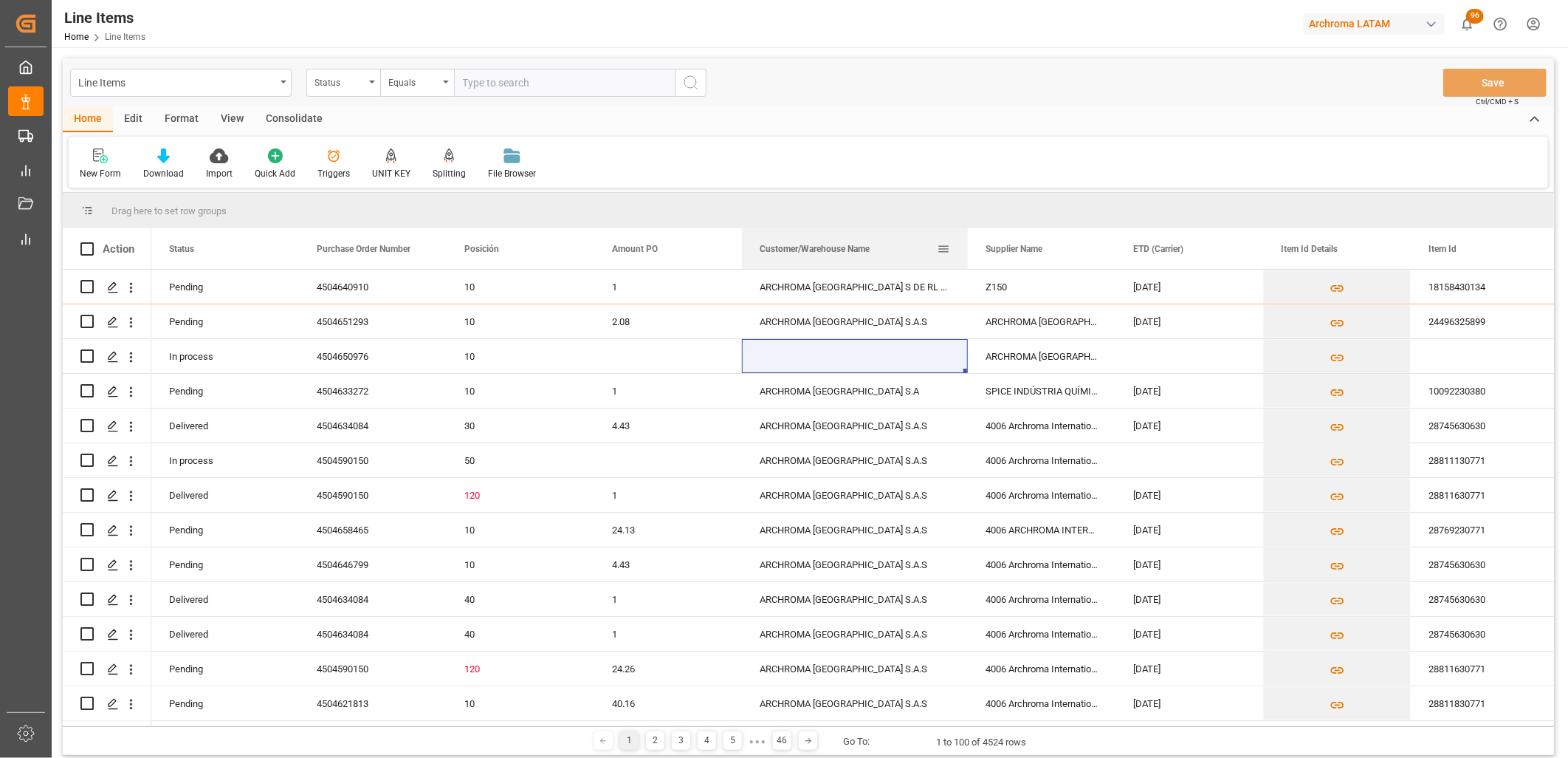
drag, startPoint x: 888, startPoint y: 241, endPoint x: 966, endPoint y: 241, distance: 78.3
click at [966, 241] on div at bounding box center [968, 248] width 6 height 41
click at [1030, 363] on div "ARCHROMA [GEOGRAPHIC_DATA], PTE. LTD." at bounding box center [1042, 356] width 148 height 34
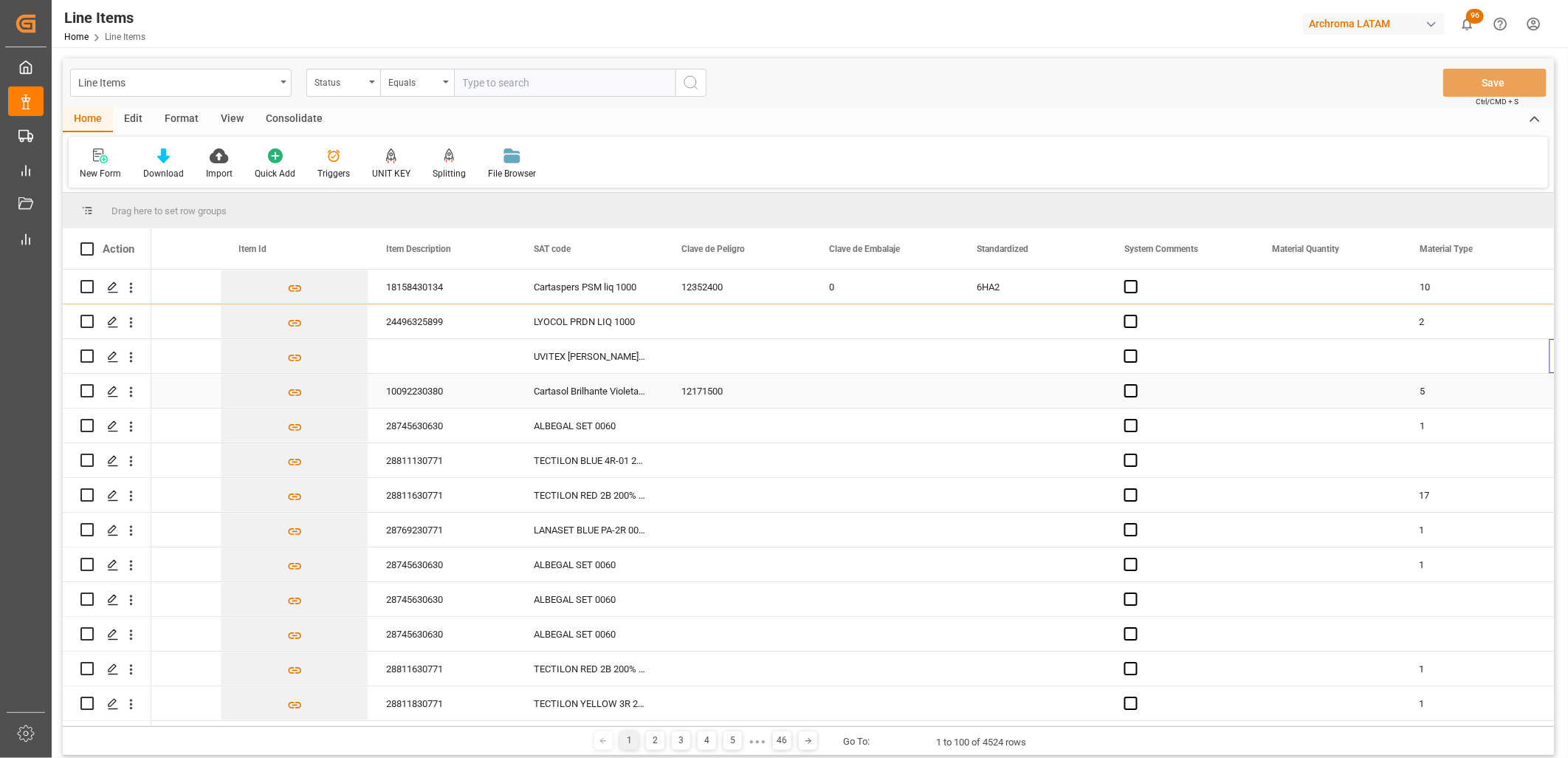
scroll to position [0, 1190]
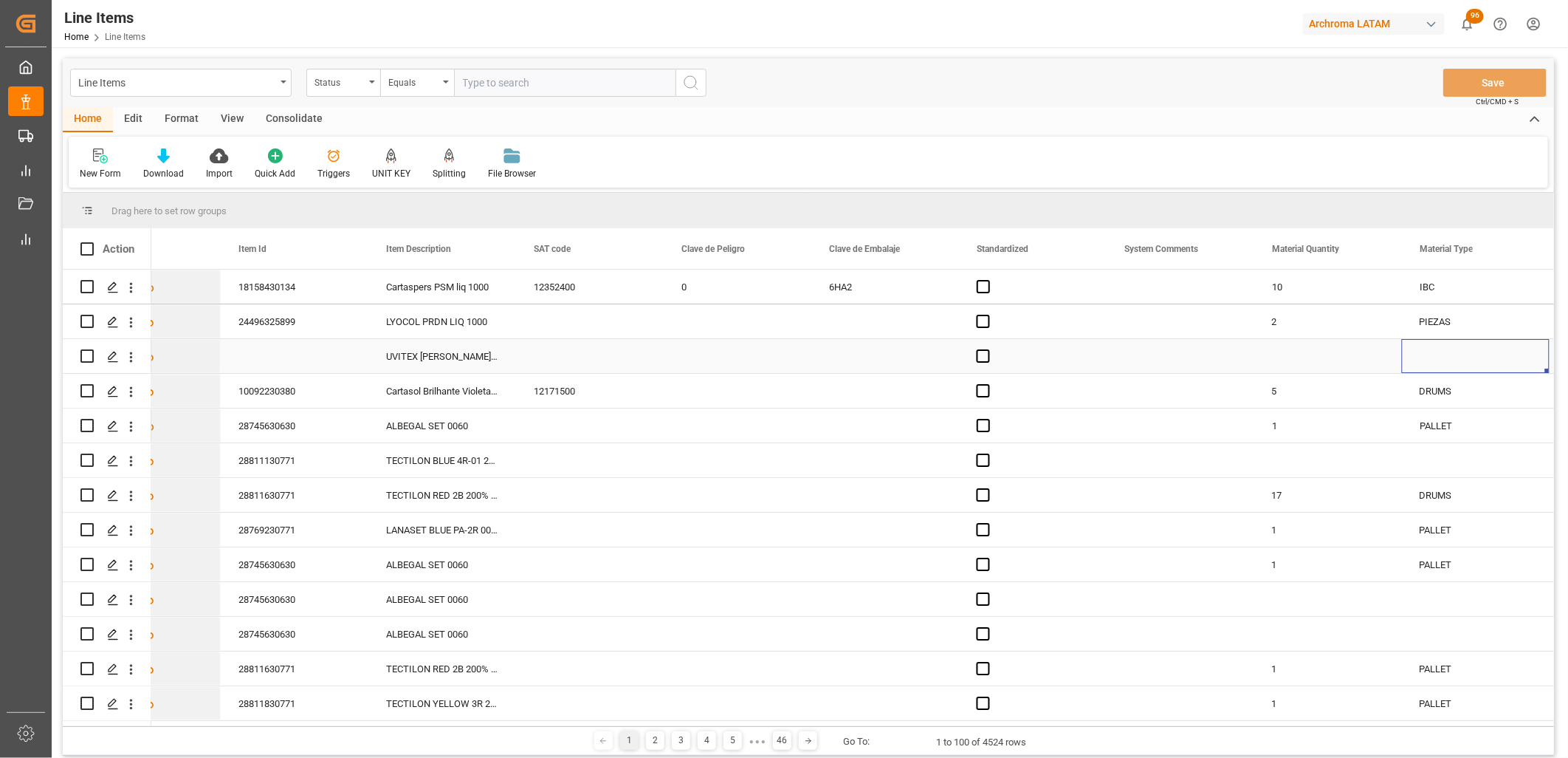
click at [566, 357] on div "Press SPACE to select this row." at bounding box center [590, 356] width 148 height 34
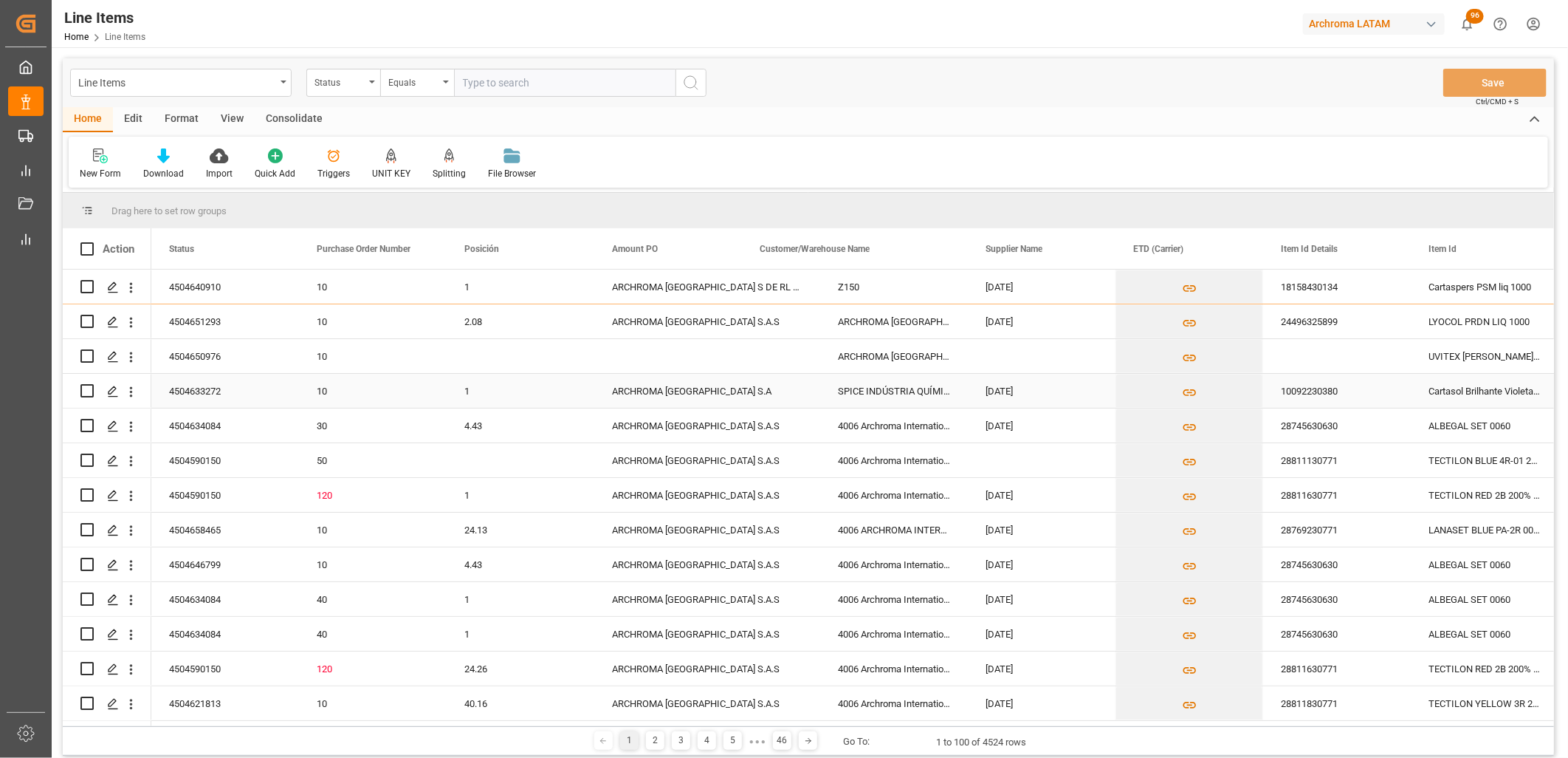
scroll to position [0, 0]
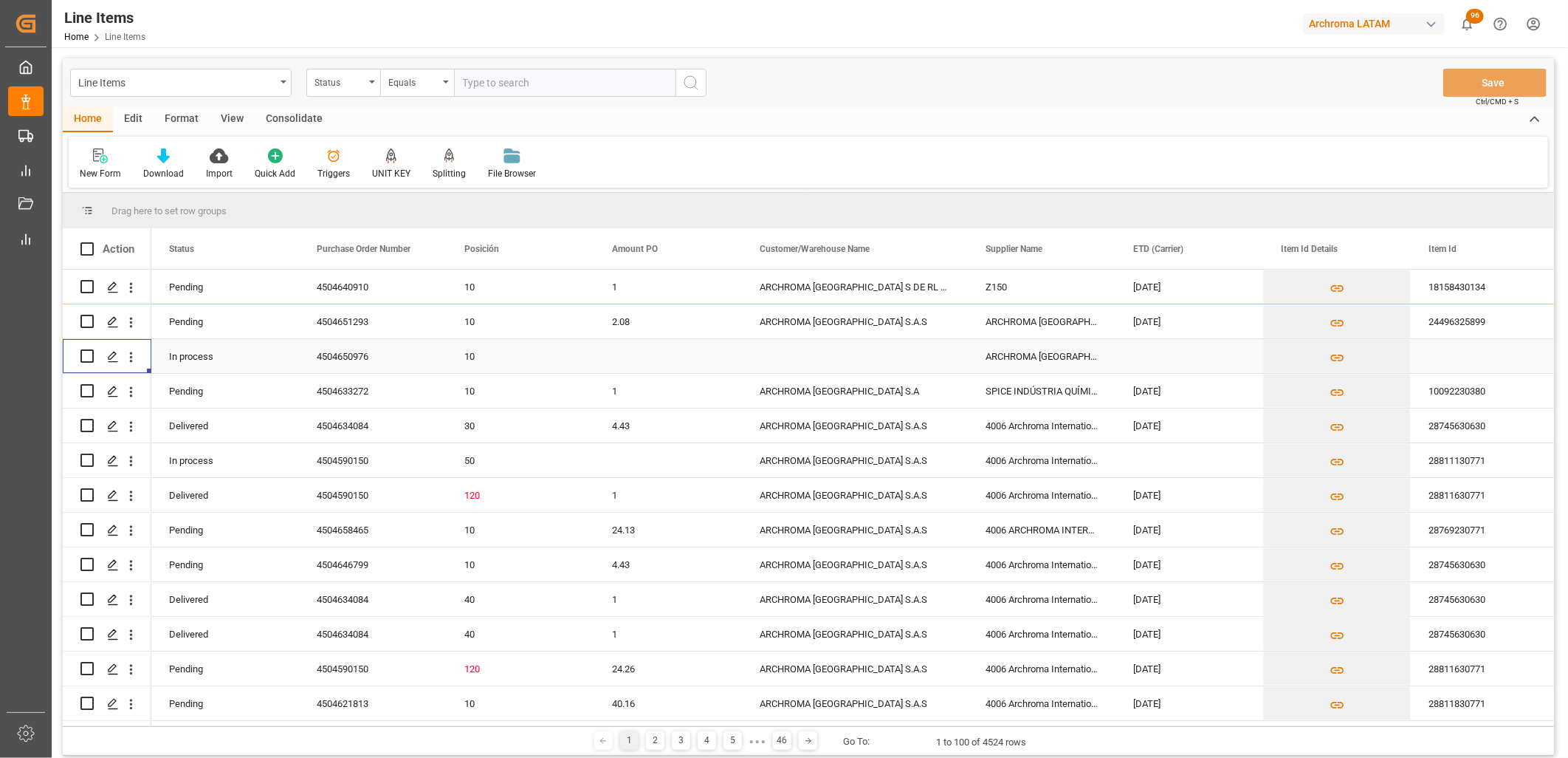
click at [1049, 357] on div "ARCHROMA SINGAPORE, PTE. LTD." at bounding box center [1042, 356] width 148 height 34
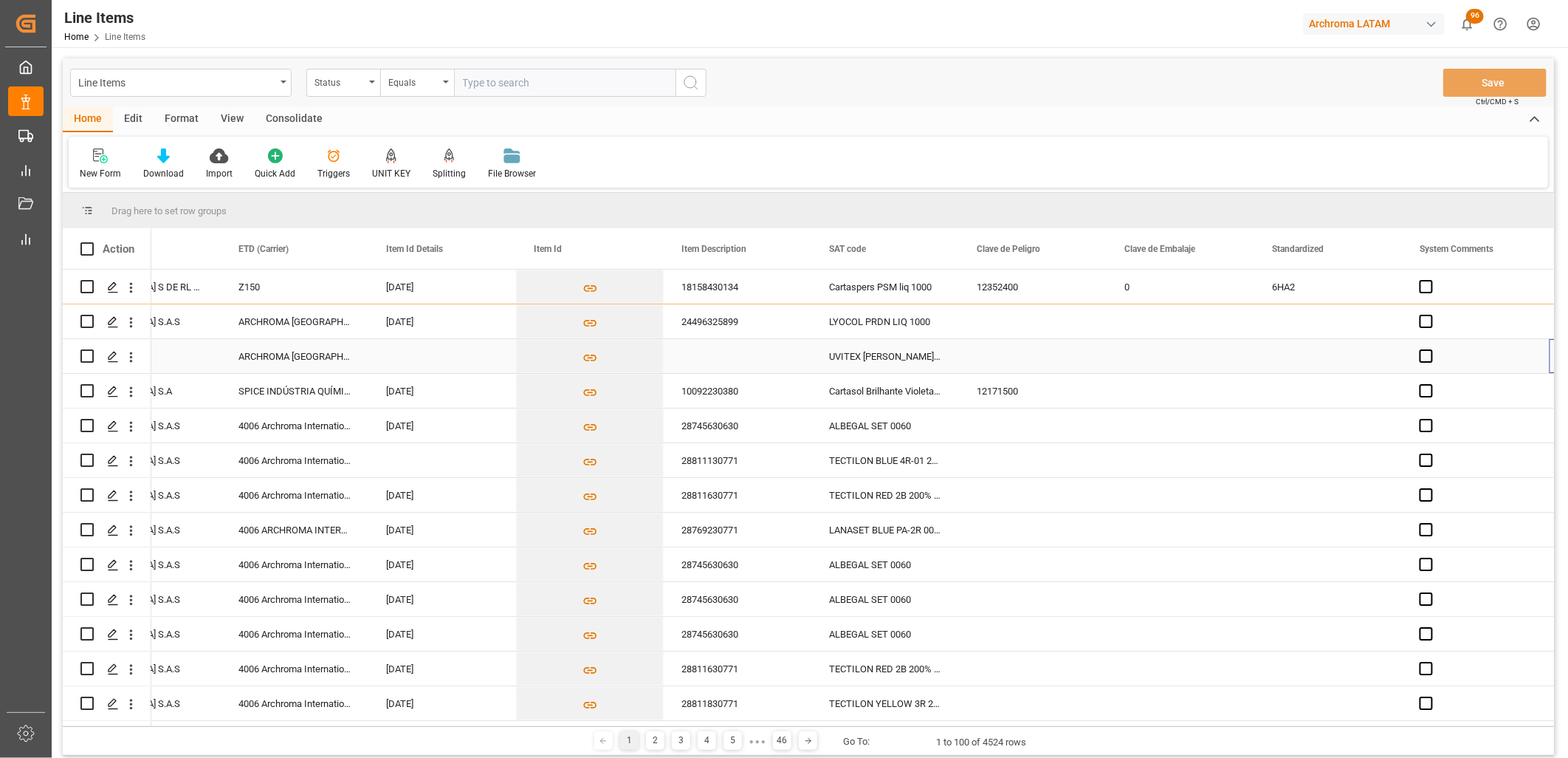
scroll to position [0, 895]
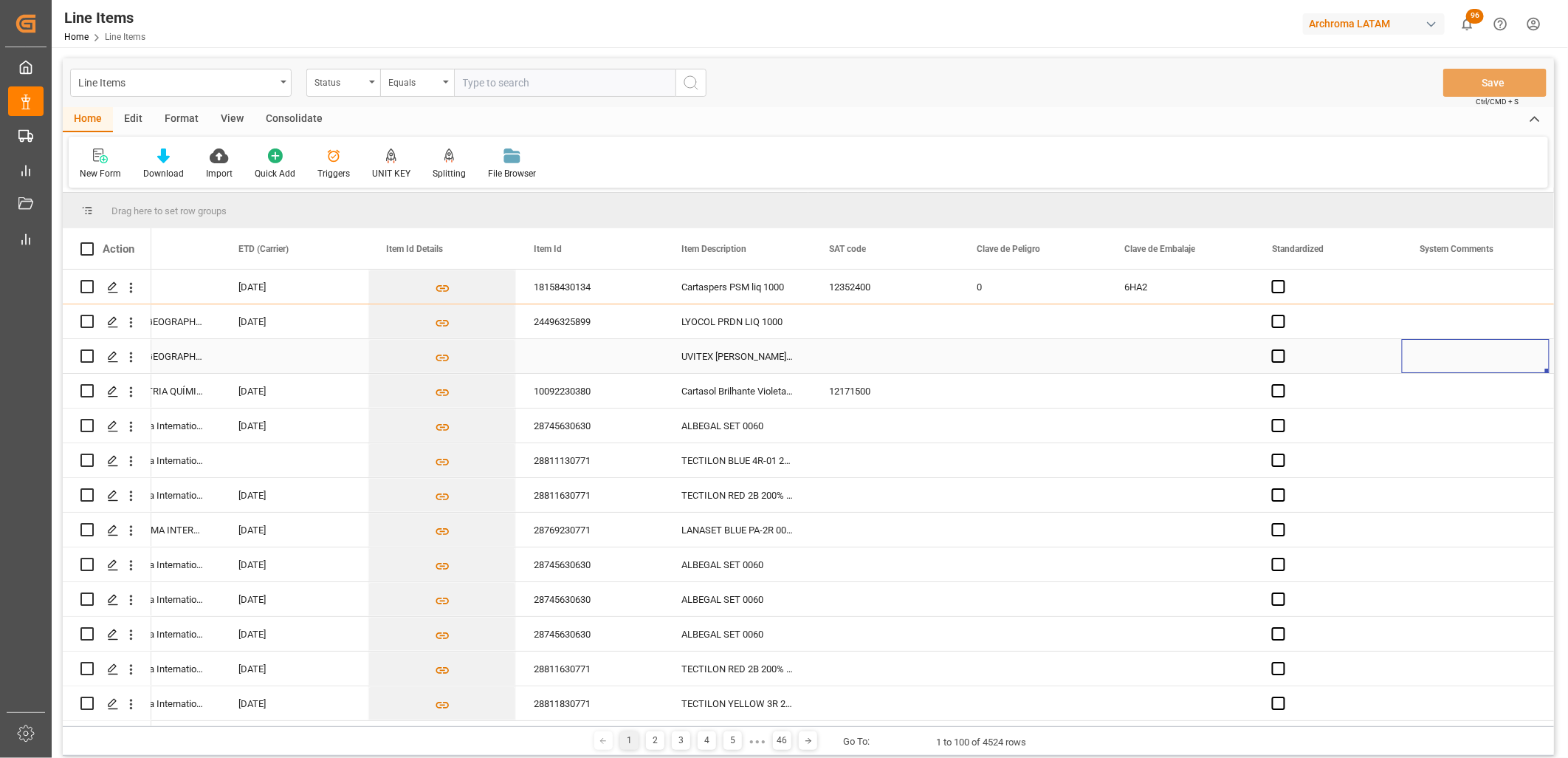
click at [1181, 354] on div "Press SPACE to select this row." at bounding box center [1181, 356] width 148 height 34
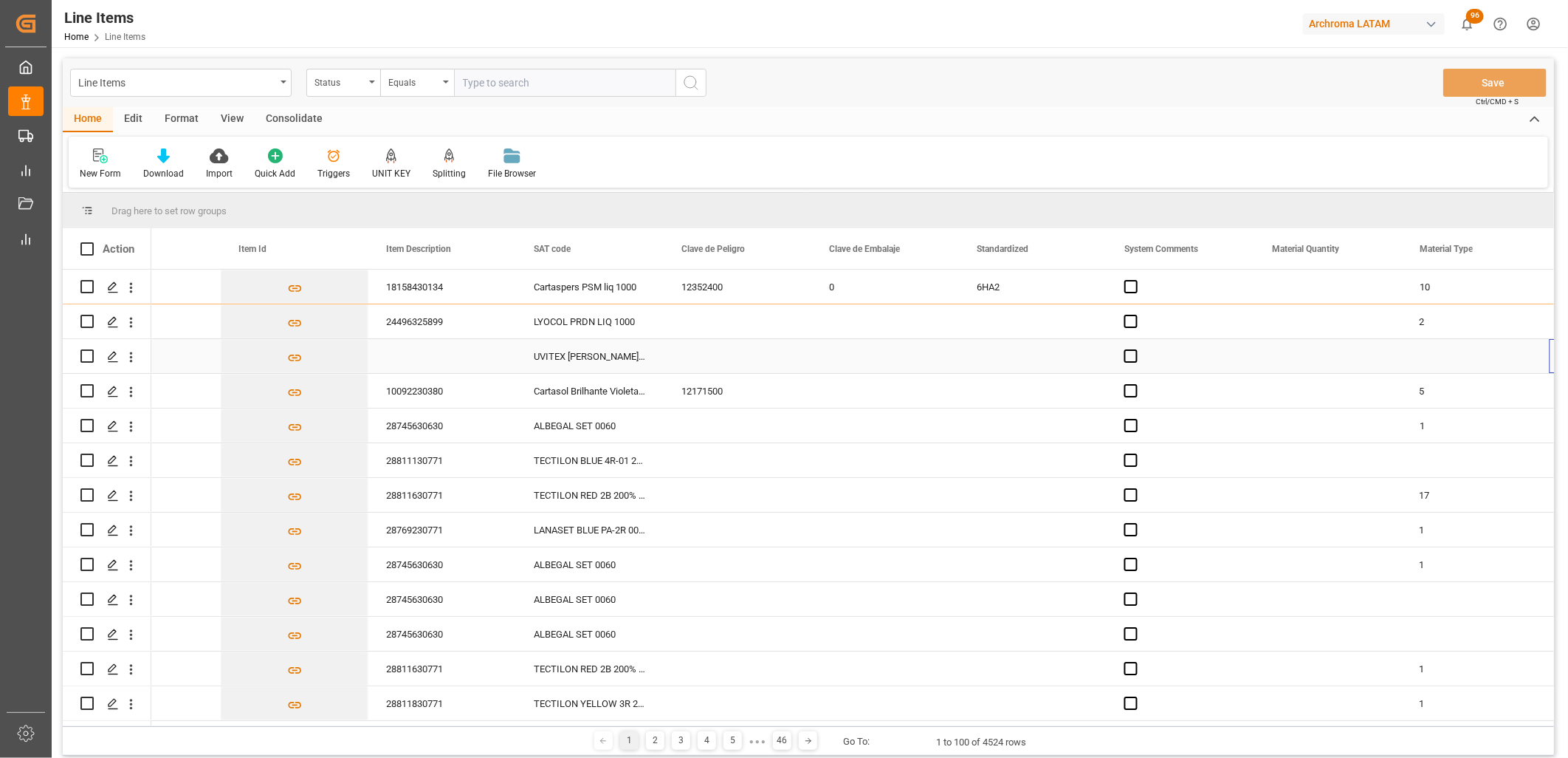
scroll to position [0, 0]
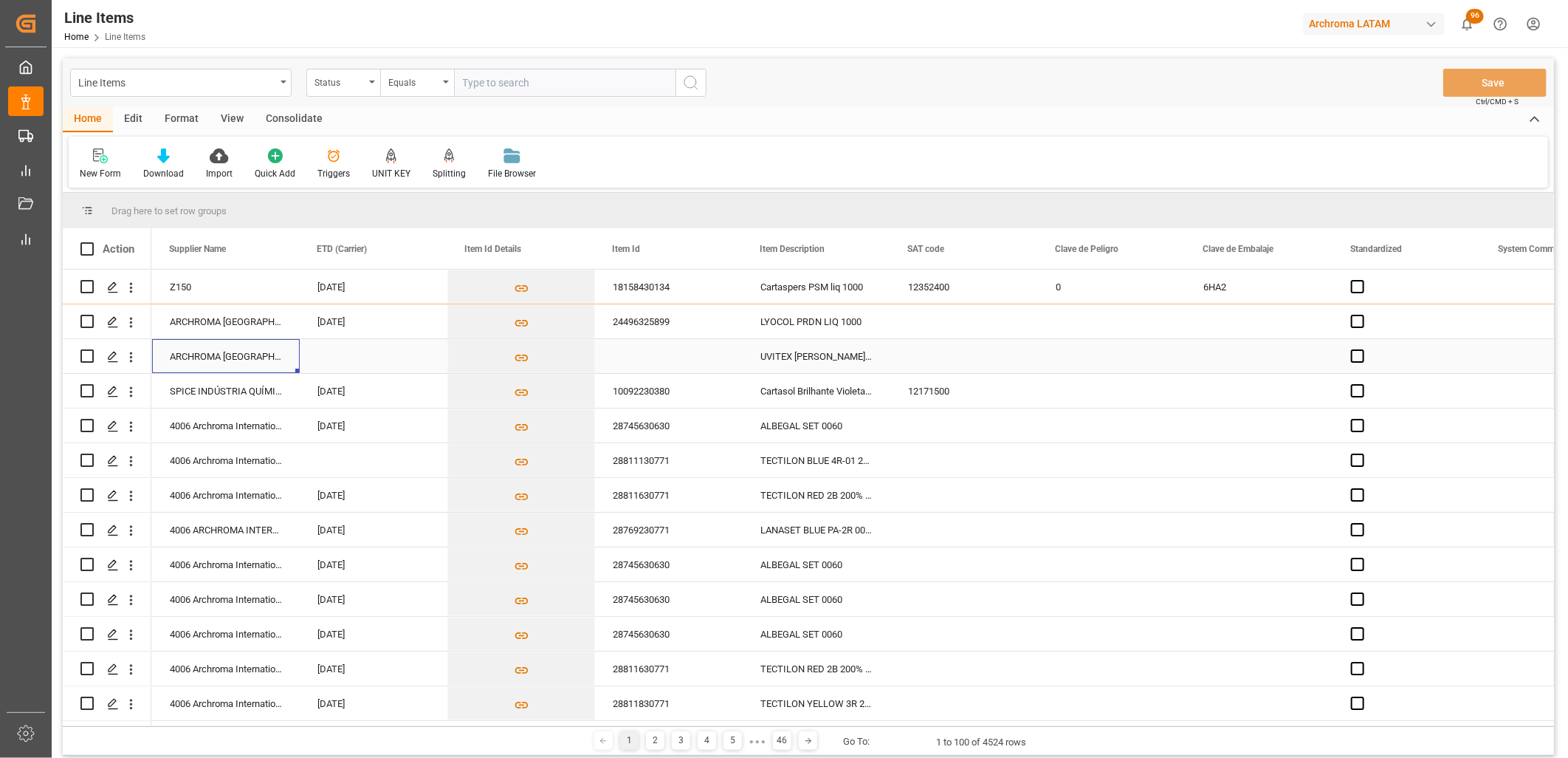
click at [789, 350] on div "UVITEX ED-BS DRUM 60KG" at bounding box center [817, 356] width 148 height 34
click at [646, 357] on div "Press SPACE to select this row." at bounding box center [669, 356] width 148 height 34
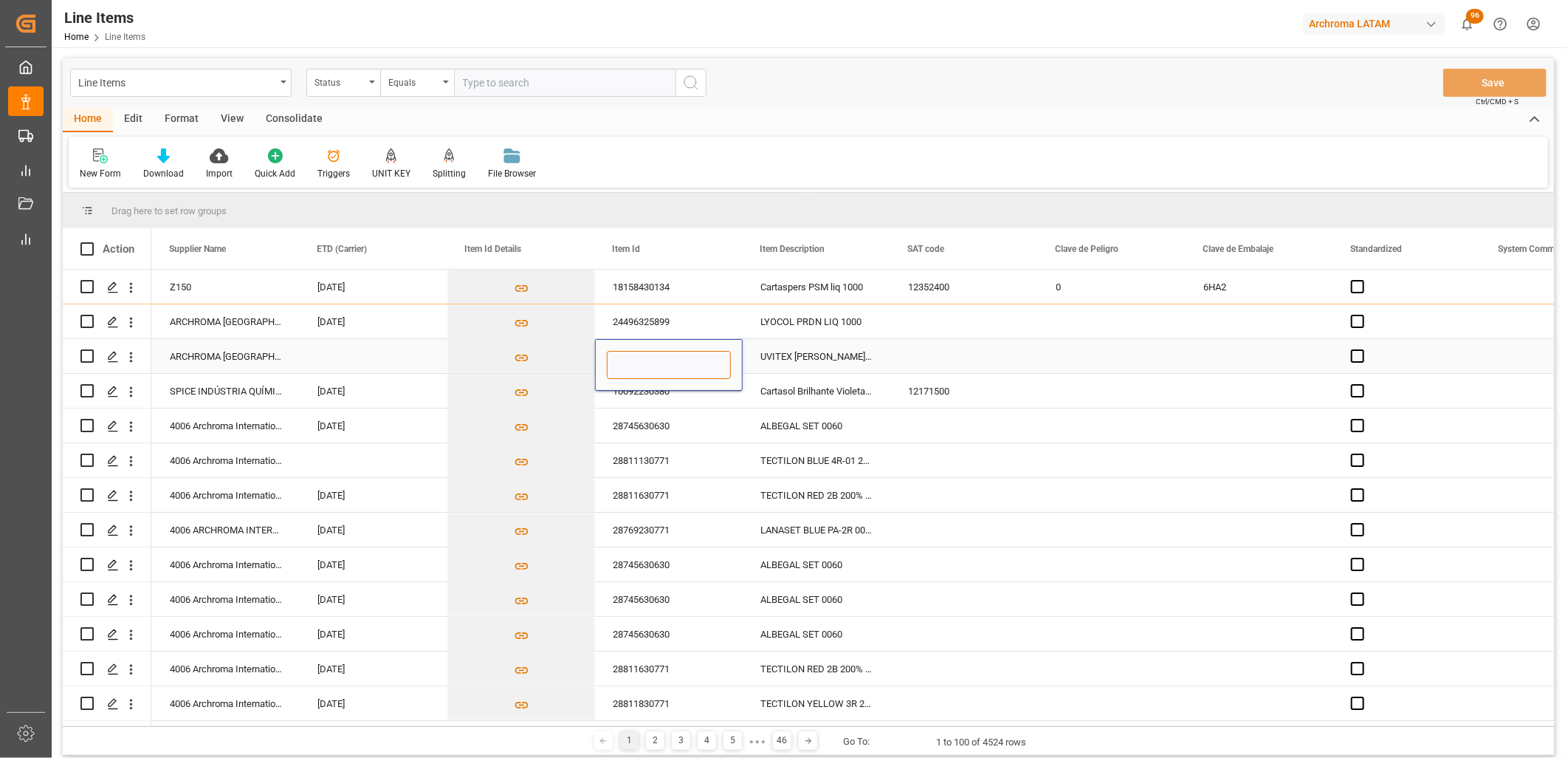
click at [633, 357] on input "Press SPACE to select this row." at bounding box center [669, 365] width 124 height 28
paste input "28579030252"
type input "28579030252"
click at [794, 356] on div "UVITEX ED-BS DRUM 60KG" at bounding box center [817, 356] width 148 height 34
click at [1485, 79] on button "Save" at bounding box center [1495, 83] width 103 height 28
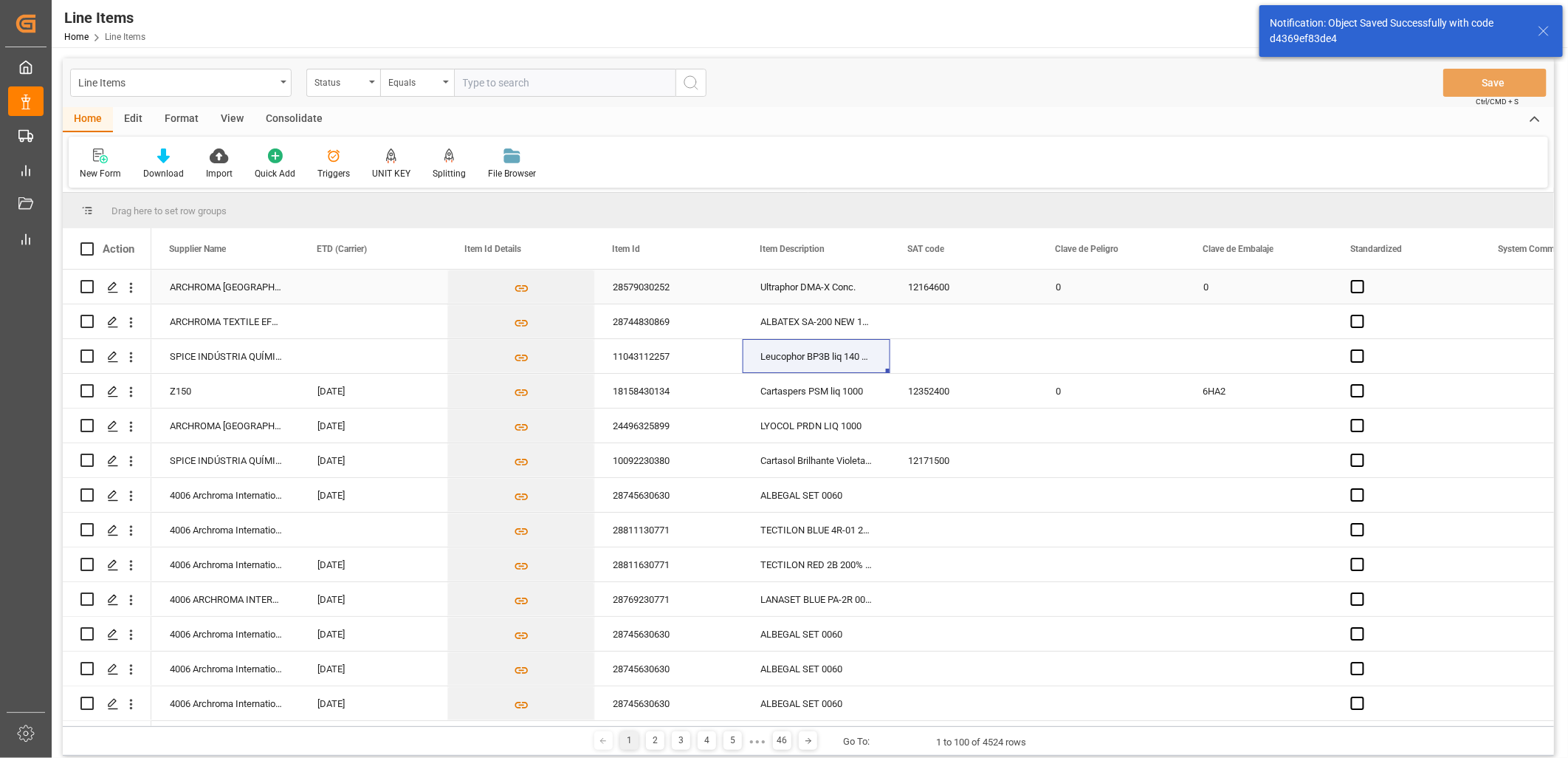
click at [800, 286] on div "Ultraphor DMA-X Conc." at bounding box center [817, 287] width 148 height 34
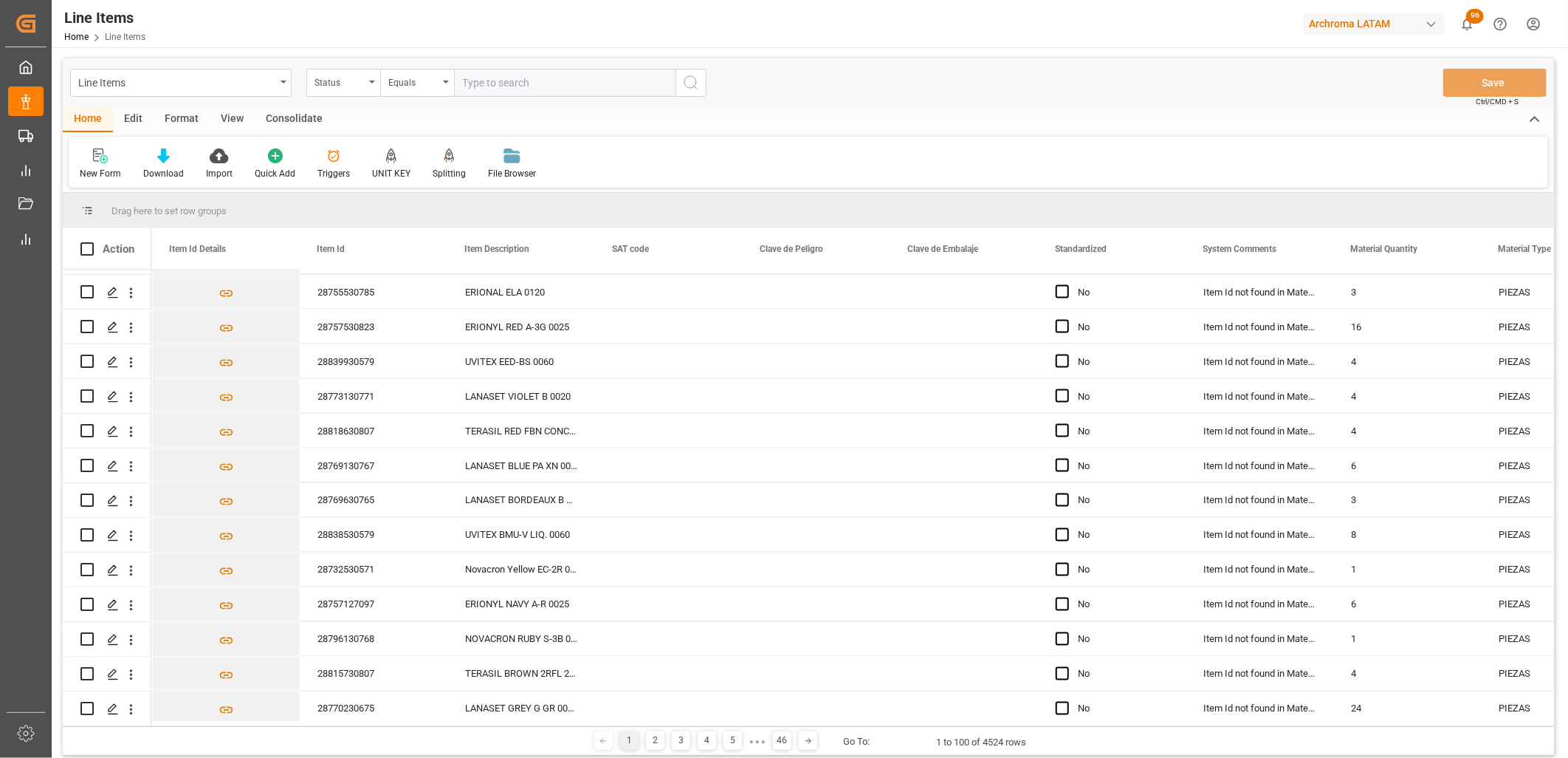
scroll to position [1559, 0]
click at [314, 529] on div "28838530579" at bounding box center [374, 532] width 148 height 34
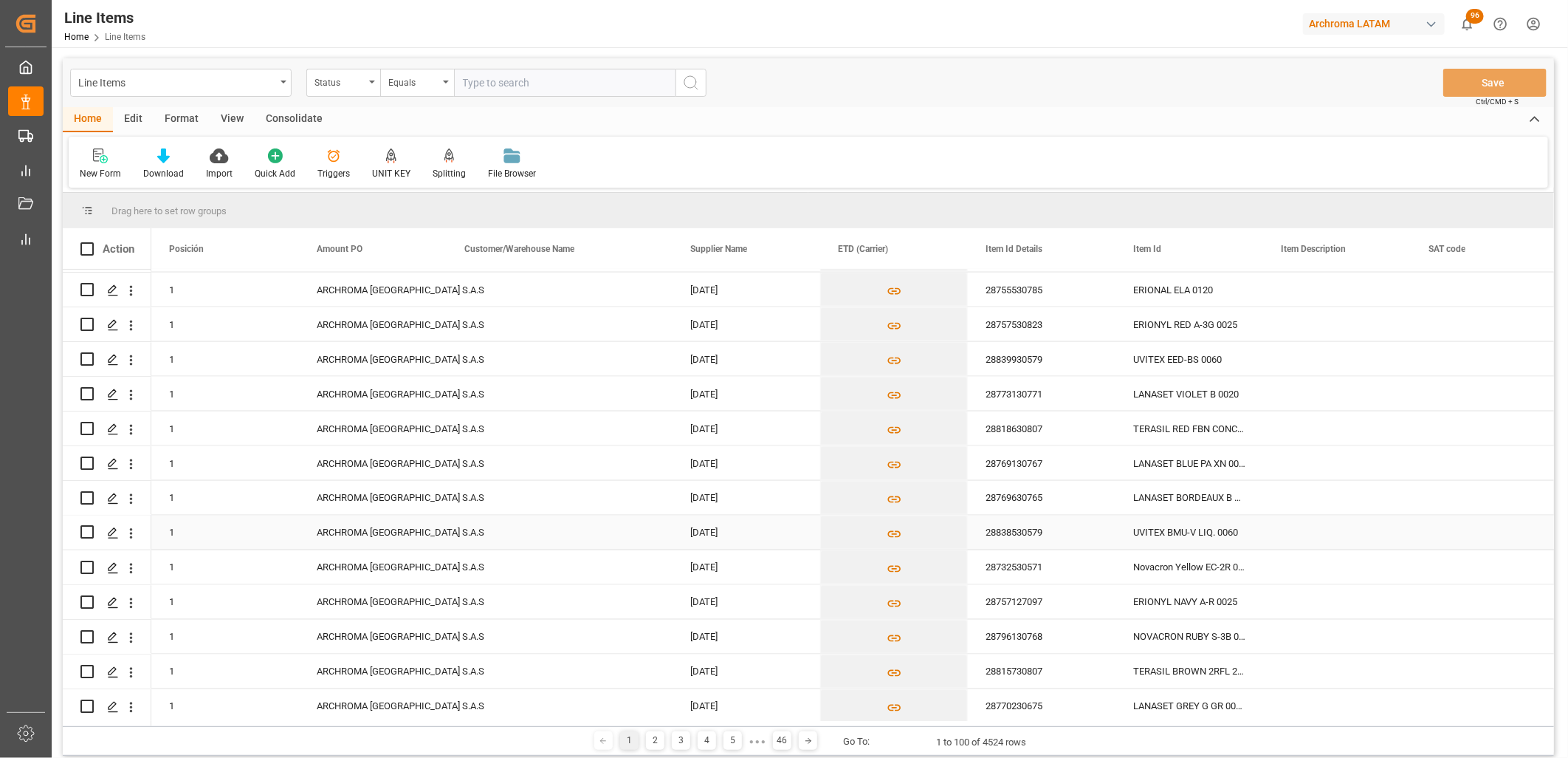
scroll to position [0, 295]
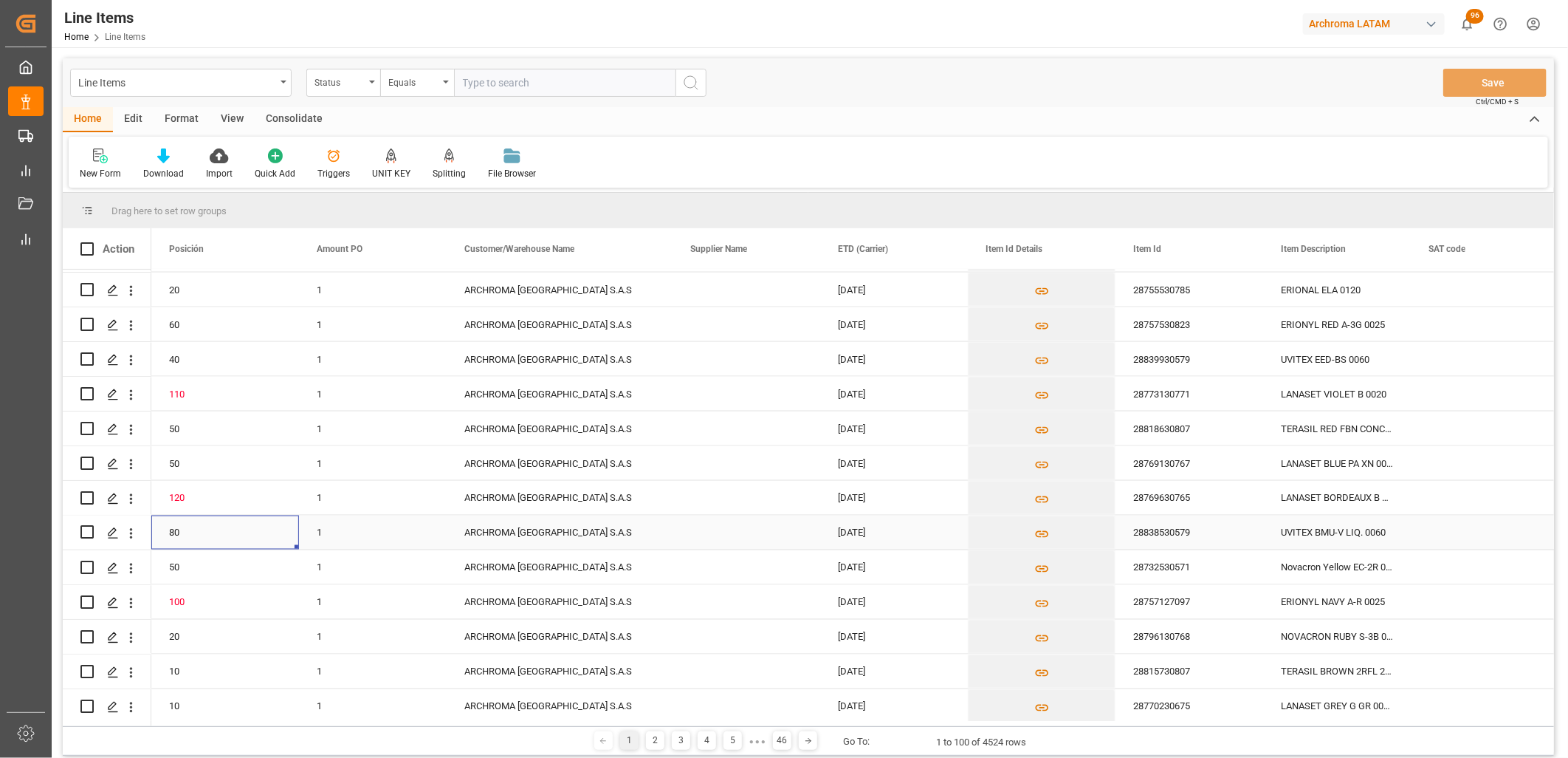
click at [521, 526] on div "ARCHROMA COLOMBIA S.A.S" at bounding box center [560, 532] width 226 height 34
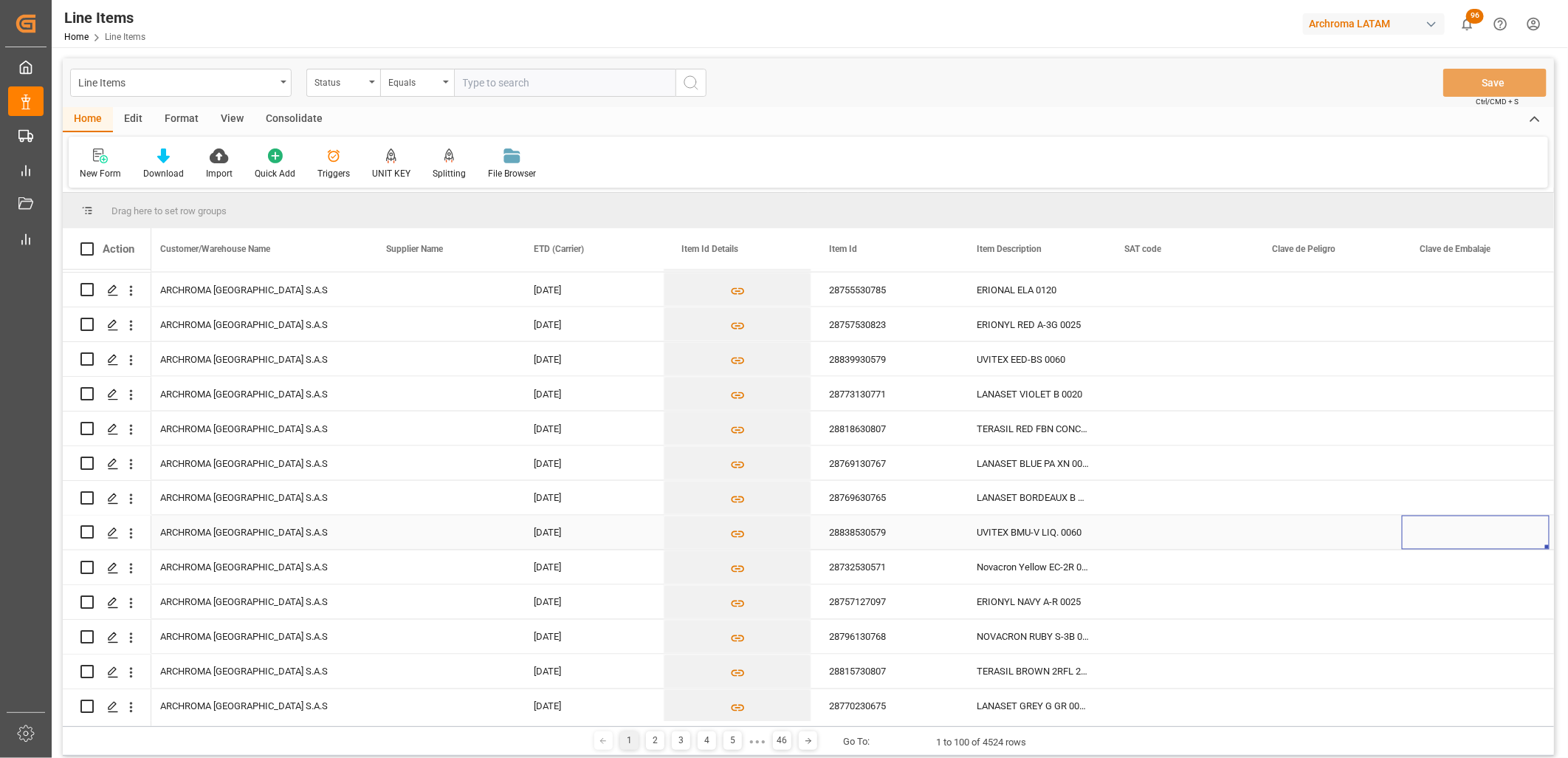
scroll to position [0, 747]
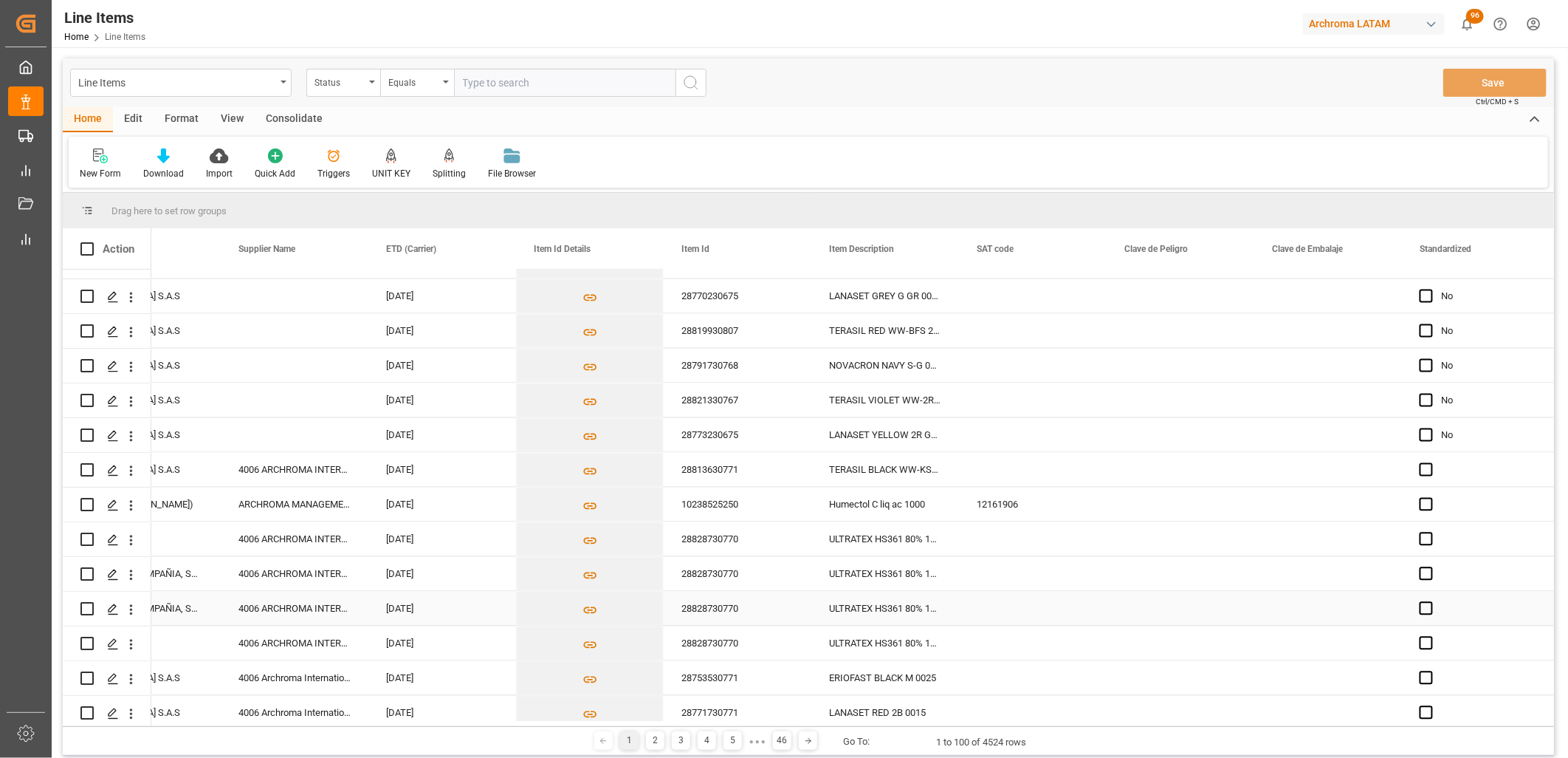
click at [314, 605] on div "4006 ARCHROMA INTERNATIONAL DE MEXI" at bounding box center [295, 608] width 148 height 34
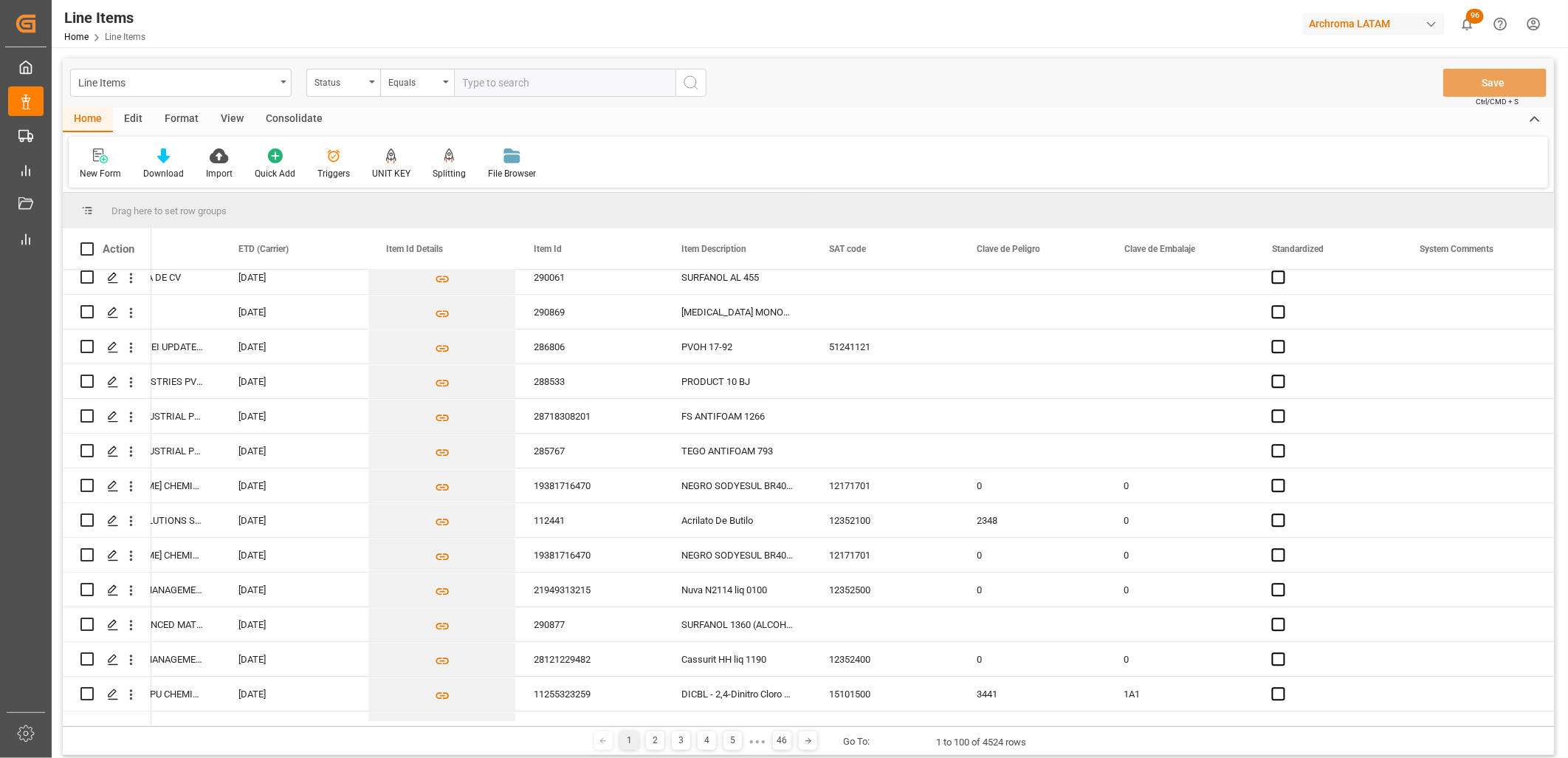
click at [133, 85] on div "Line Items" at bounding box center [176, 81] width 197 height 18
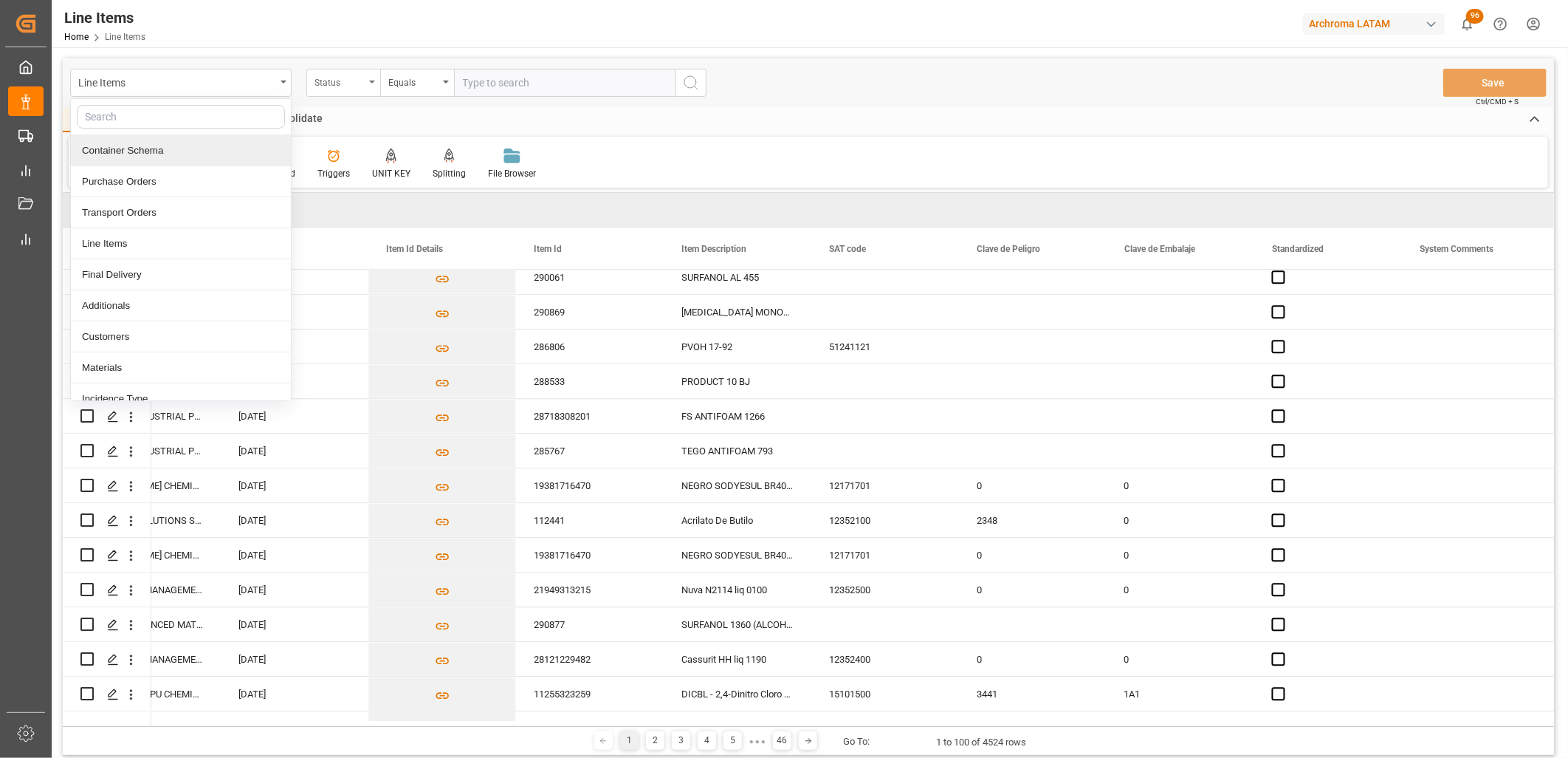
click at [307, 89] on div "Status" at bounding box center [343, 83] width 74 height 28
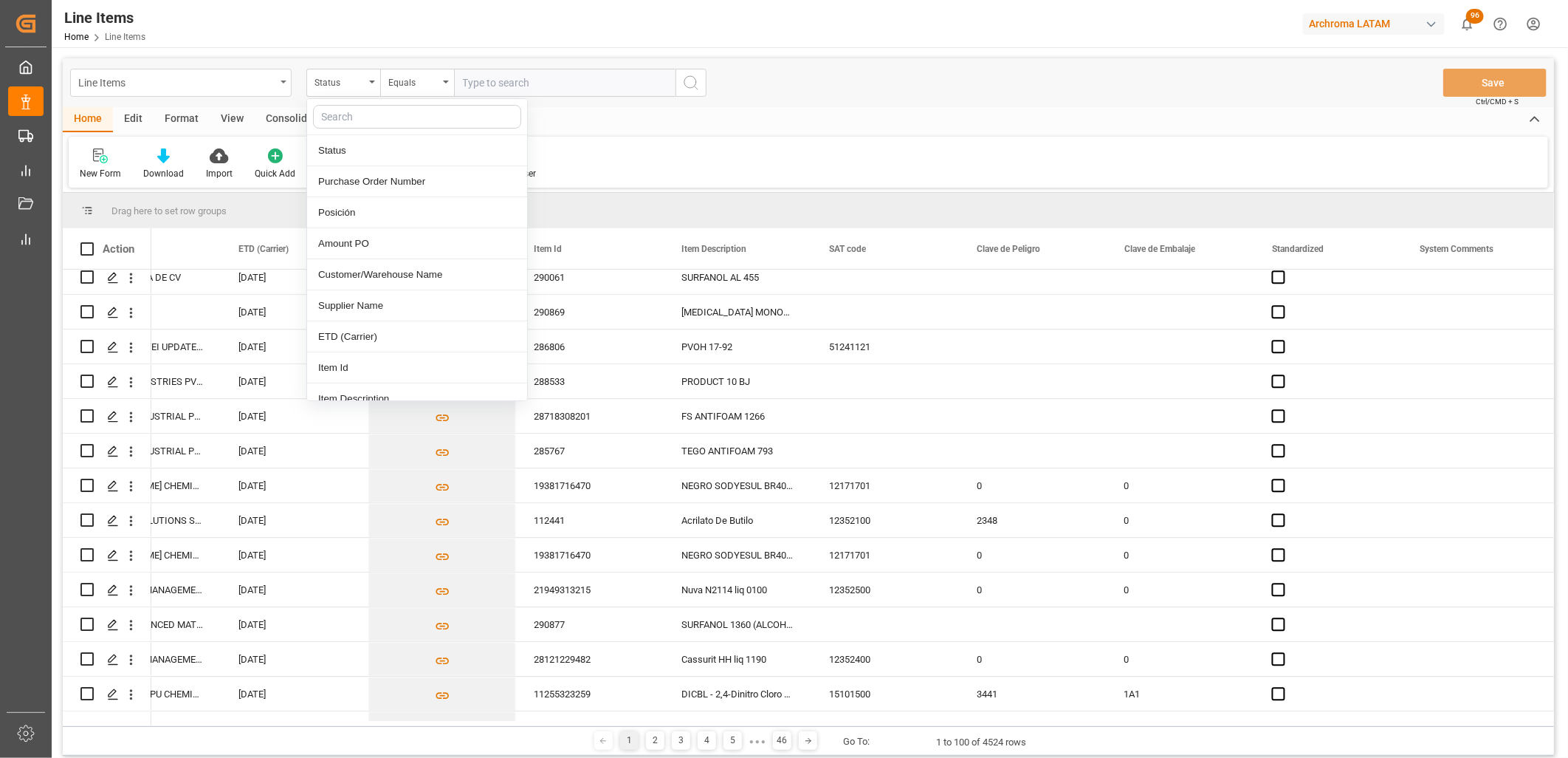
click at [284, 84] on div "Line Items" at bounding box center [181, 83] width 222 height 28
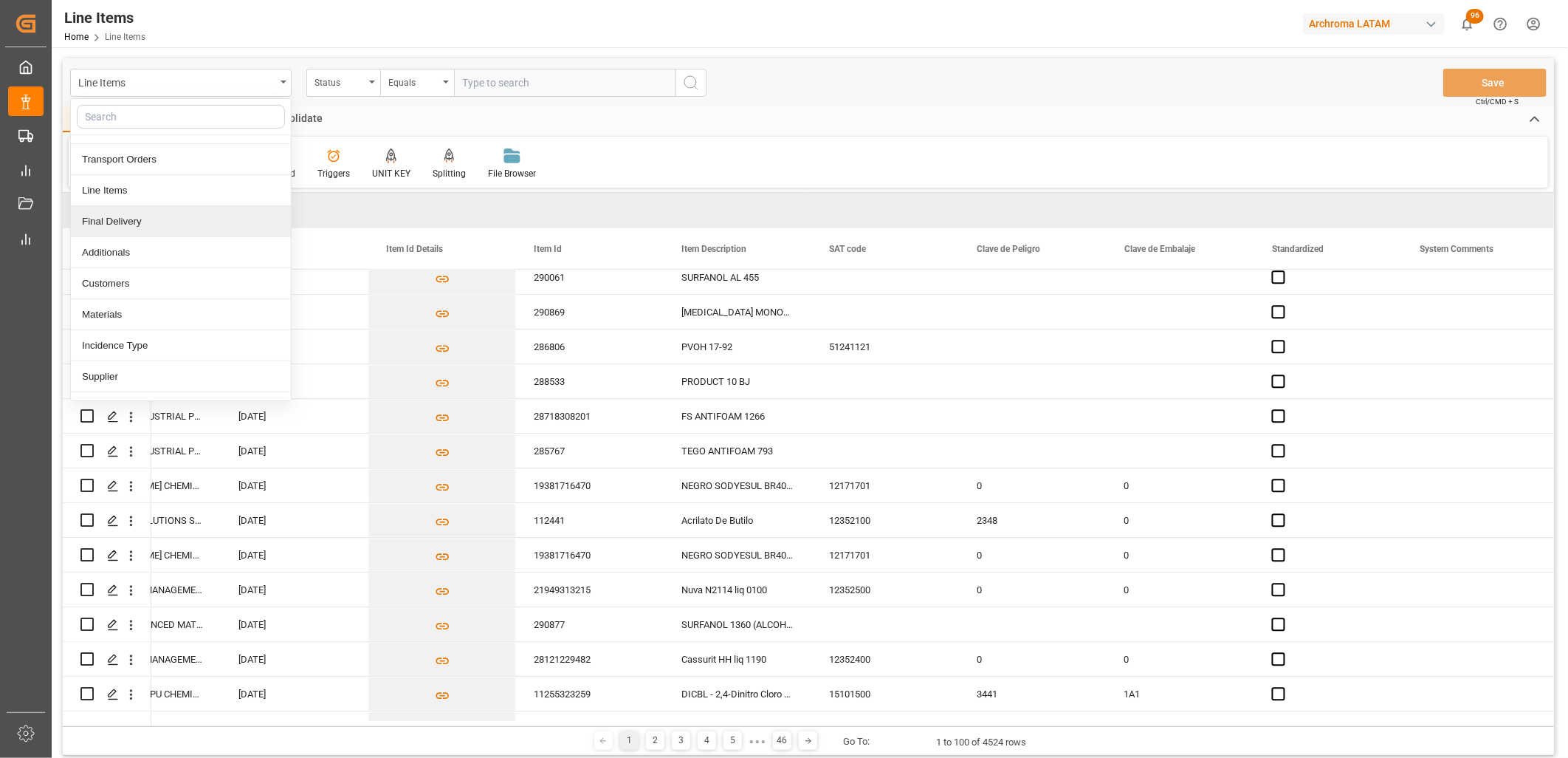
scroll to position [82, 0]
click at [136, 187] on div "Final Delivery" at bounding box center [181, 192] width 220 height 31
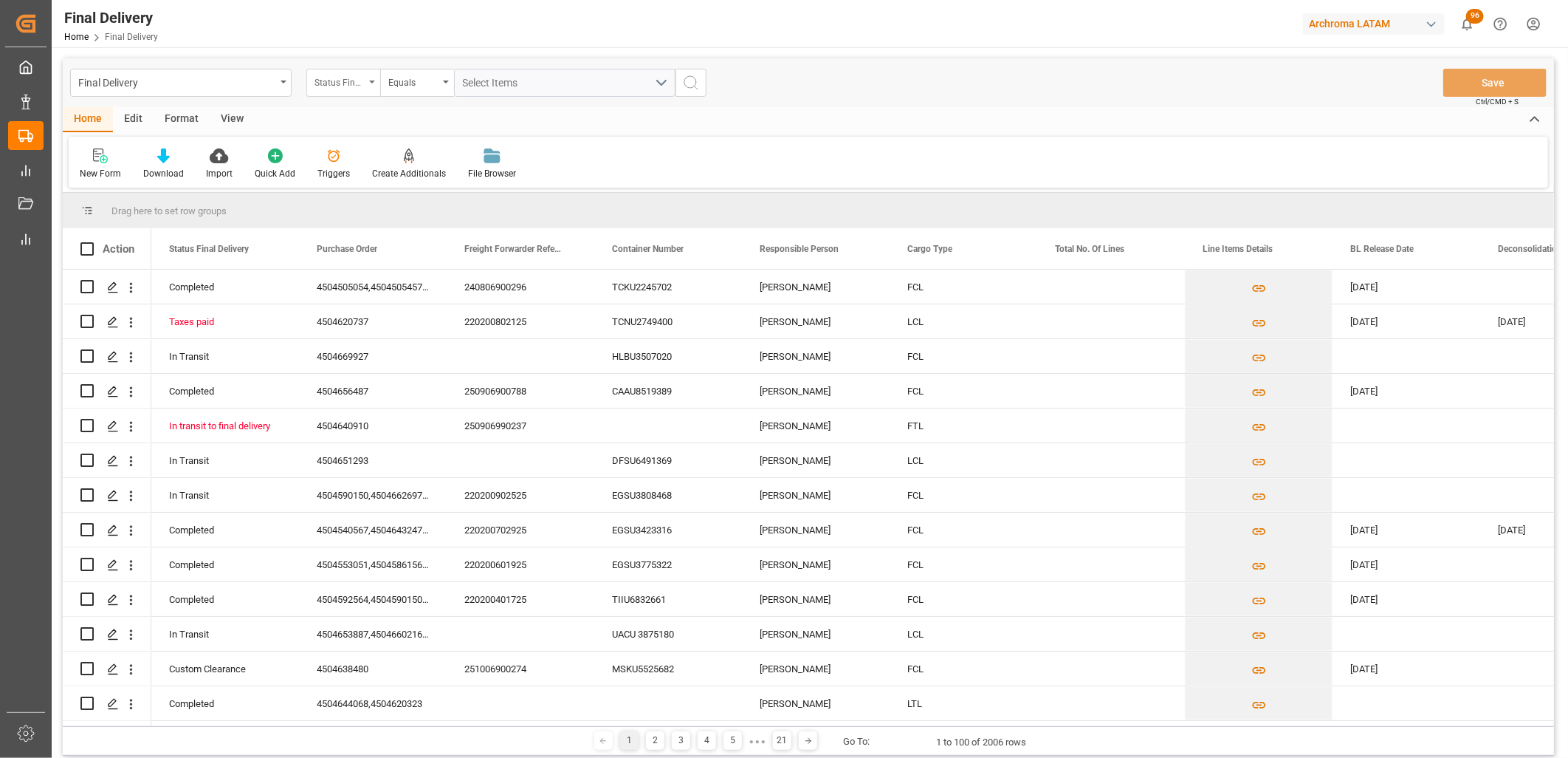
click at [353, 89] on div "Status Final Delivery" at bounding box center [340, 80] width 50 height 17
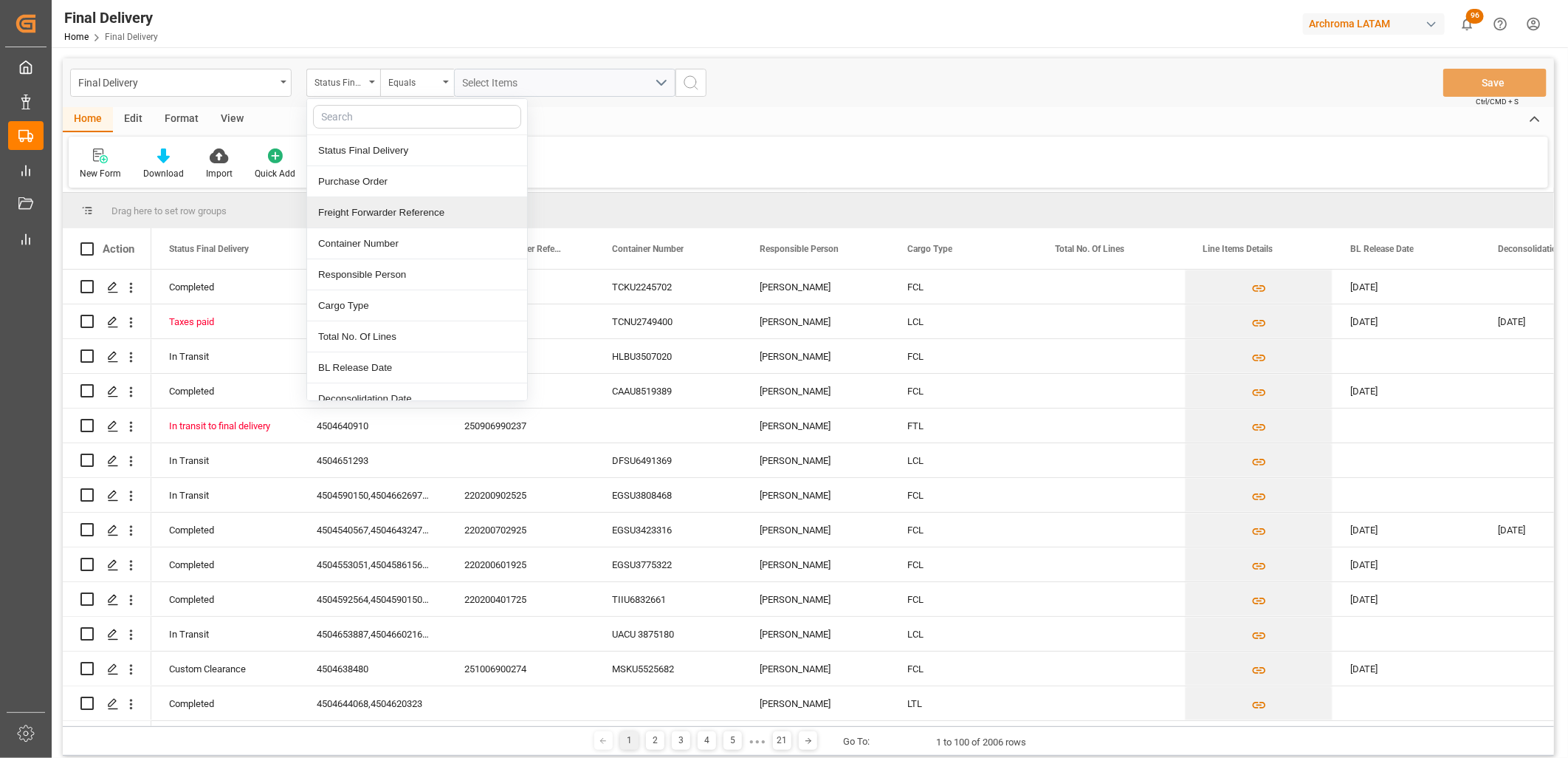
click at [380, 214] on div "Freight Forwarder Reference" at bounding box center [417, 212] width 220 height 31
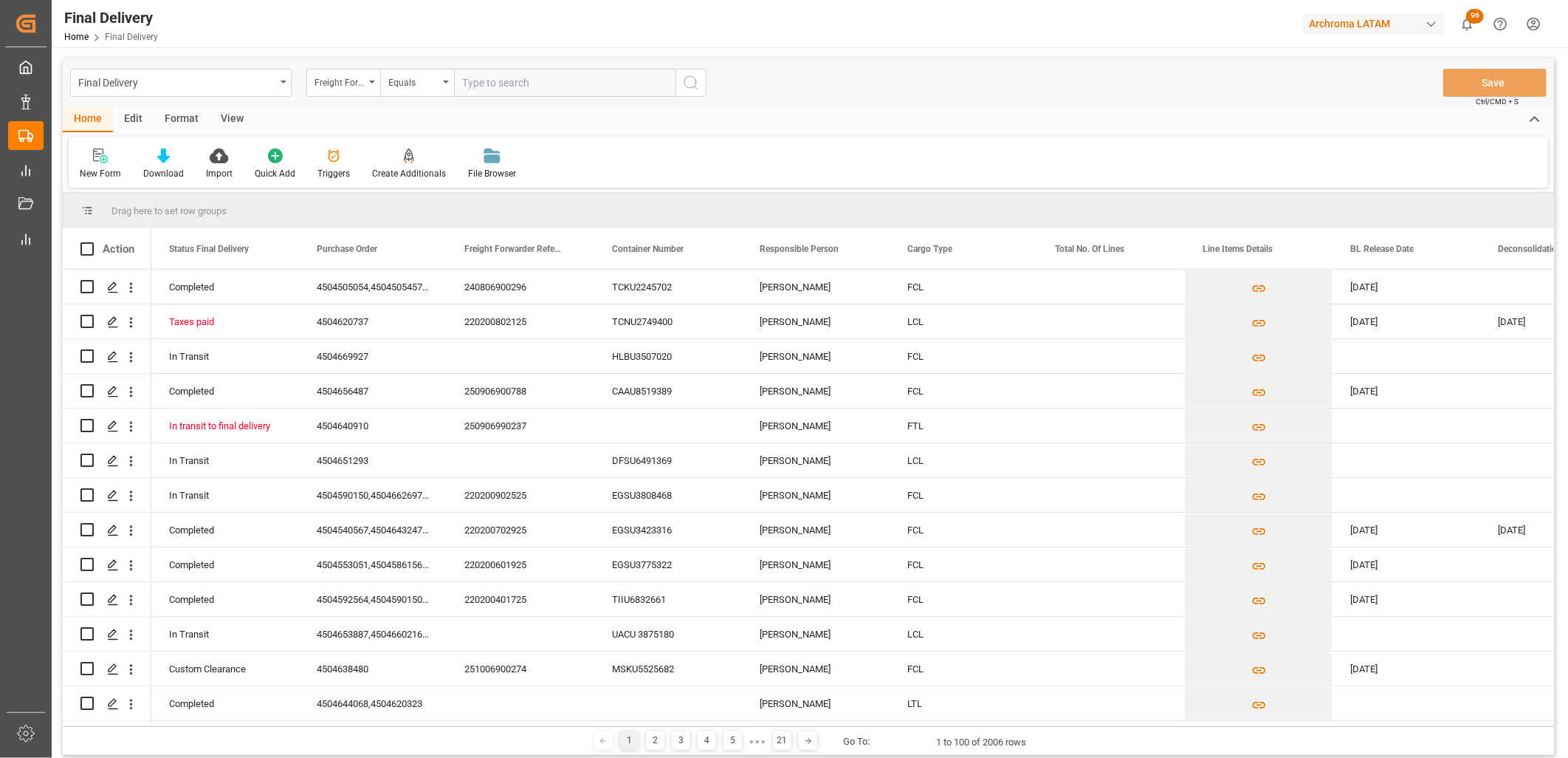
click at [485, 78] on input "text" at bounding box center [565, 83] width 222 height 28
paste input "250915080139"
type input "250915080139"
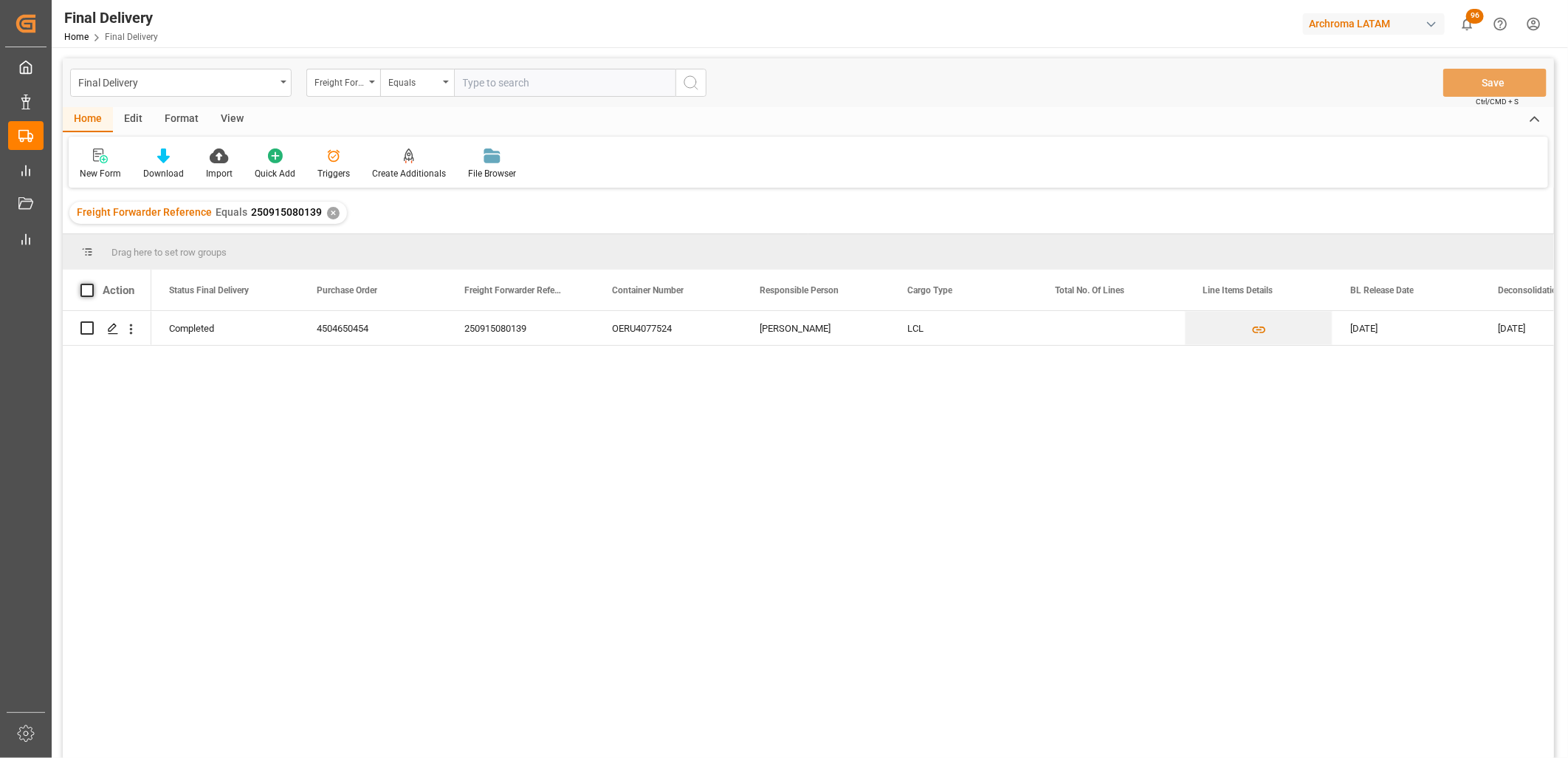
click at [92, 292] on span at bounding box center [86, 290] width 13 height 13
click at [92, 284] on input "checkbox" at bounding box center [92, 284] width 0 height 0
checkbox input "true"
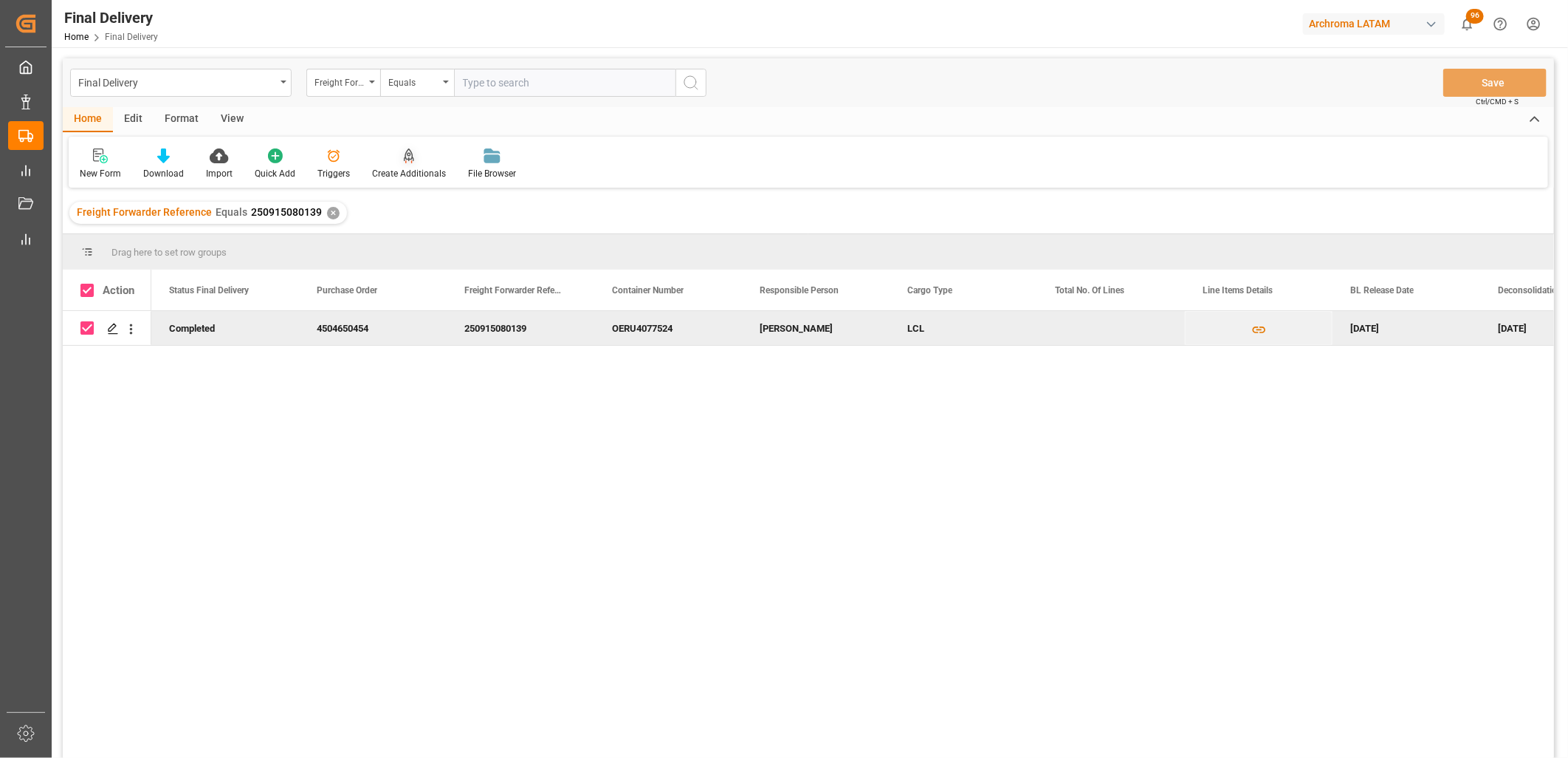
click at [408, 174] on div "Create Additionals" at bounding box center [409, 173] width 74 height 13
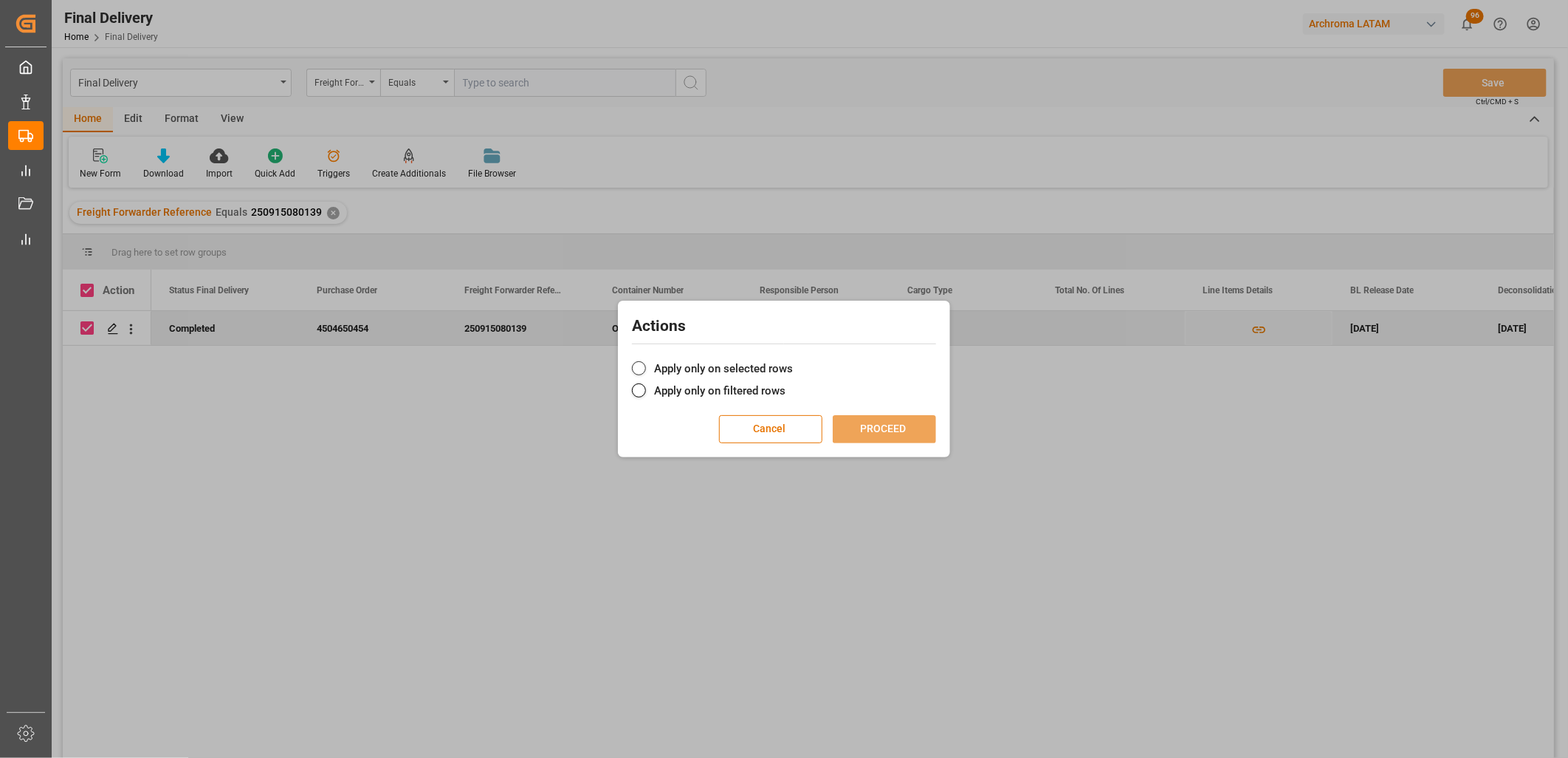
click at [663, 364] on label "Apply only on selected rows" at bounding box center [784, 369] width 304 height 18
click at [793, 360] on input "Apply only on selected rows" at bounding box center [793, 360] width 0 height 0
click at [903, 436] on button "PROCEED" at bounding box center [884, 429] width 103 height 28
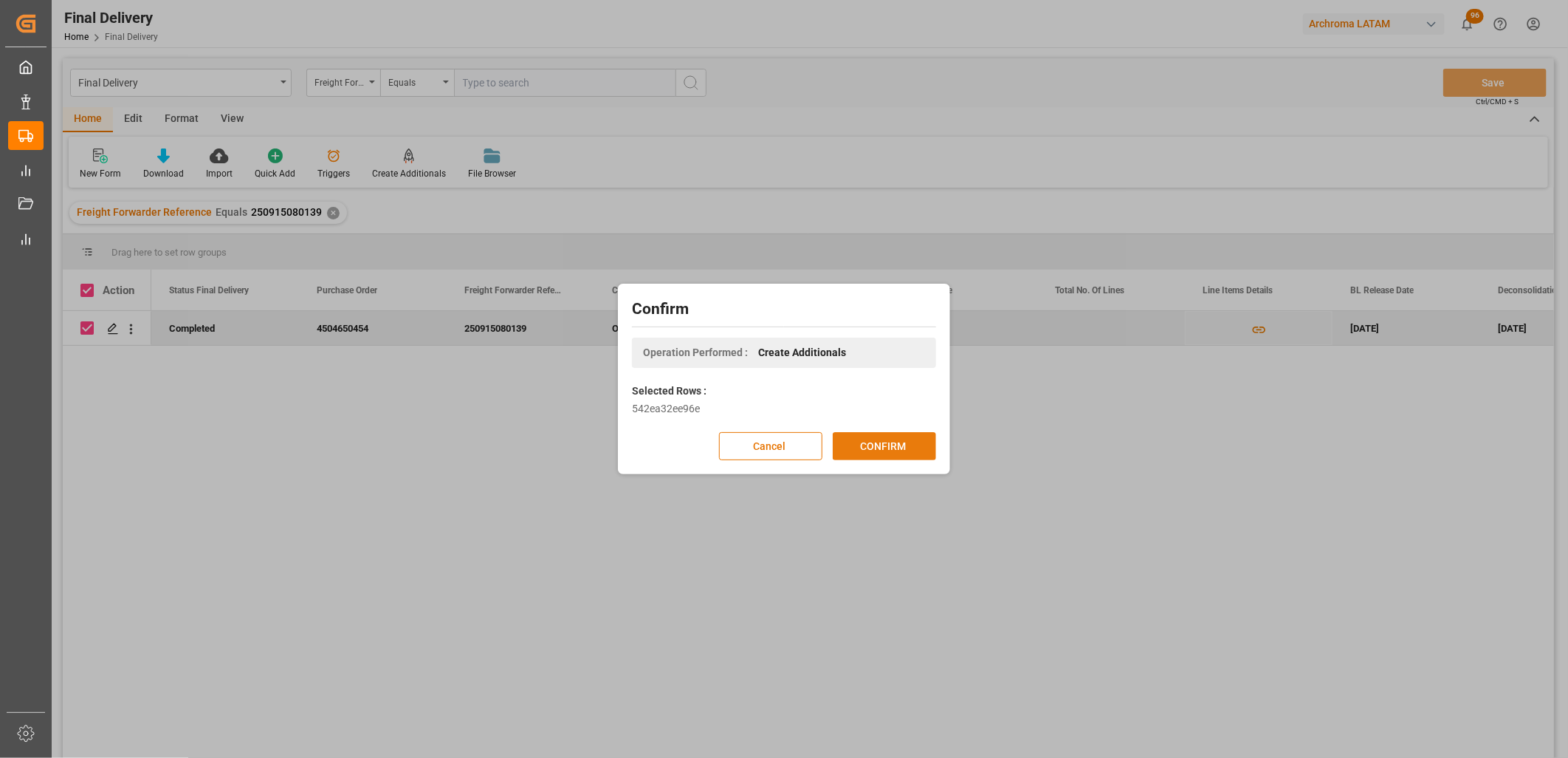
click at [884, 442] on button "CONFIRM" at bounding box center [884, 446] width 103 height 28
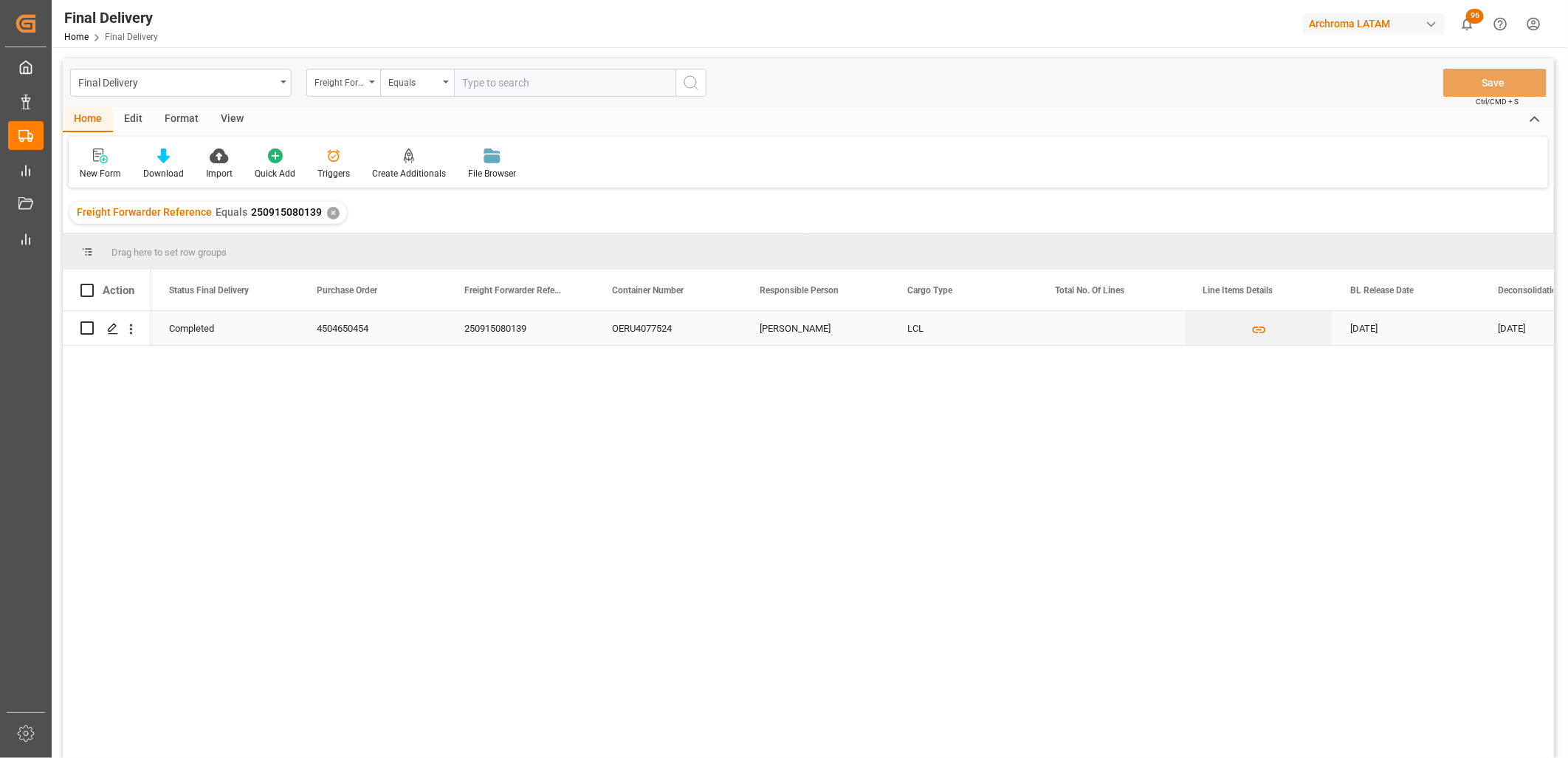
click at [676, 340] on div "OERU4077524" at bounding box center [668, 328] width 148 height 34
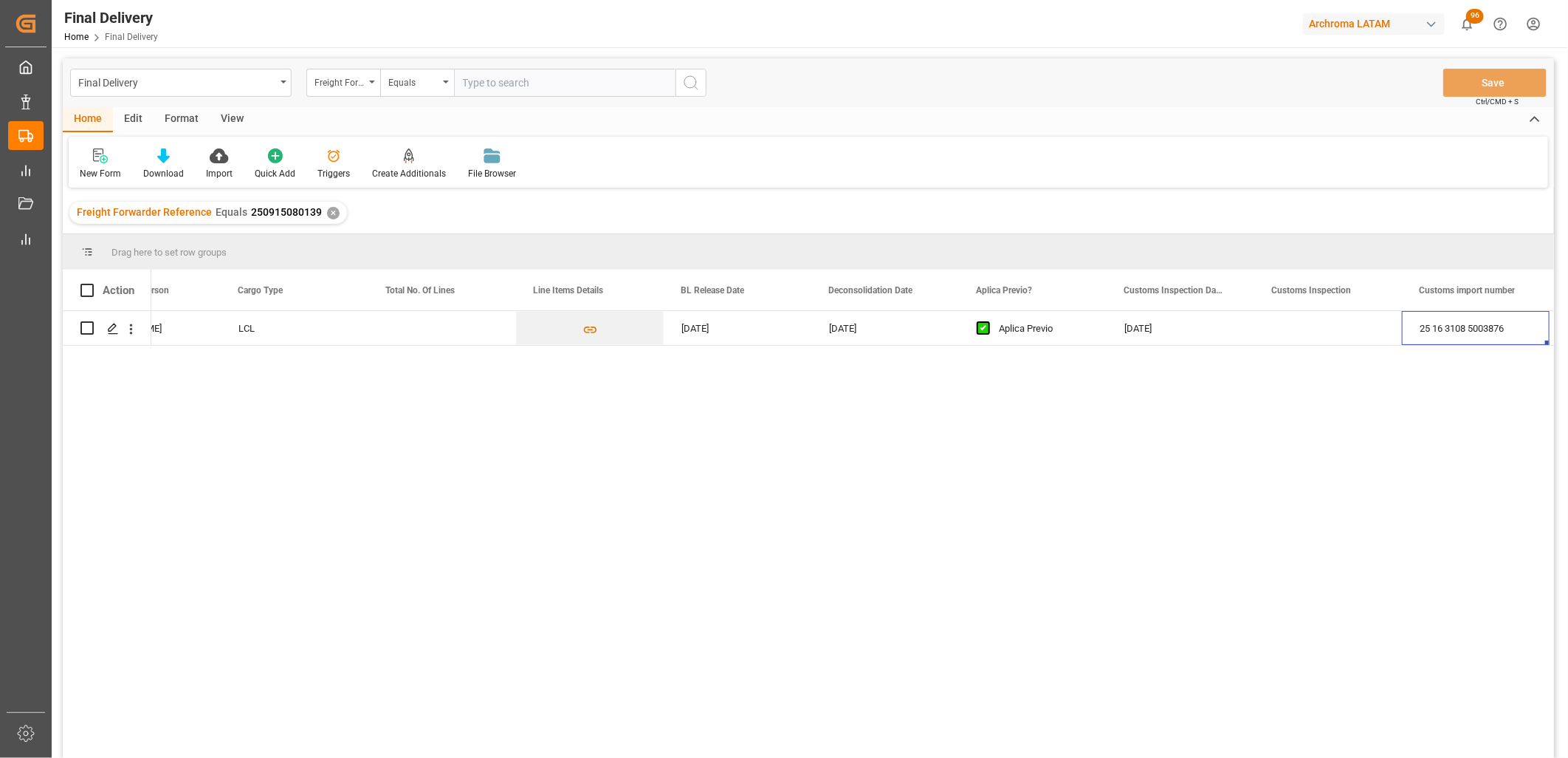
scroll to position [0, 817]
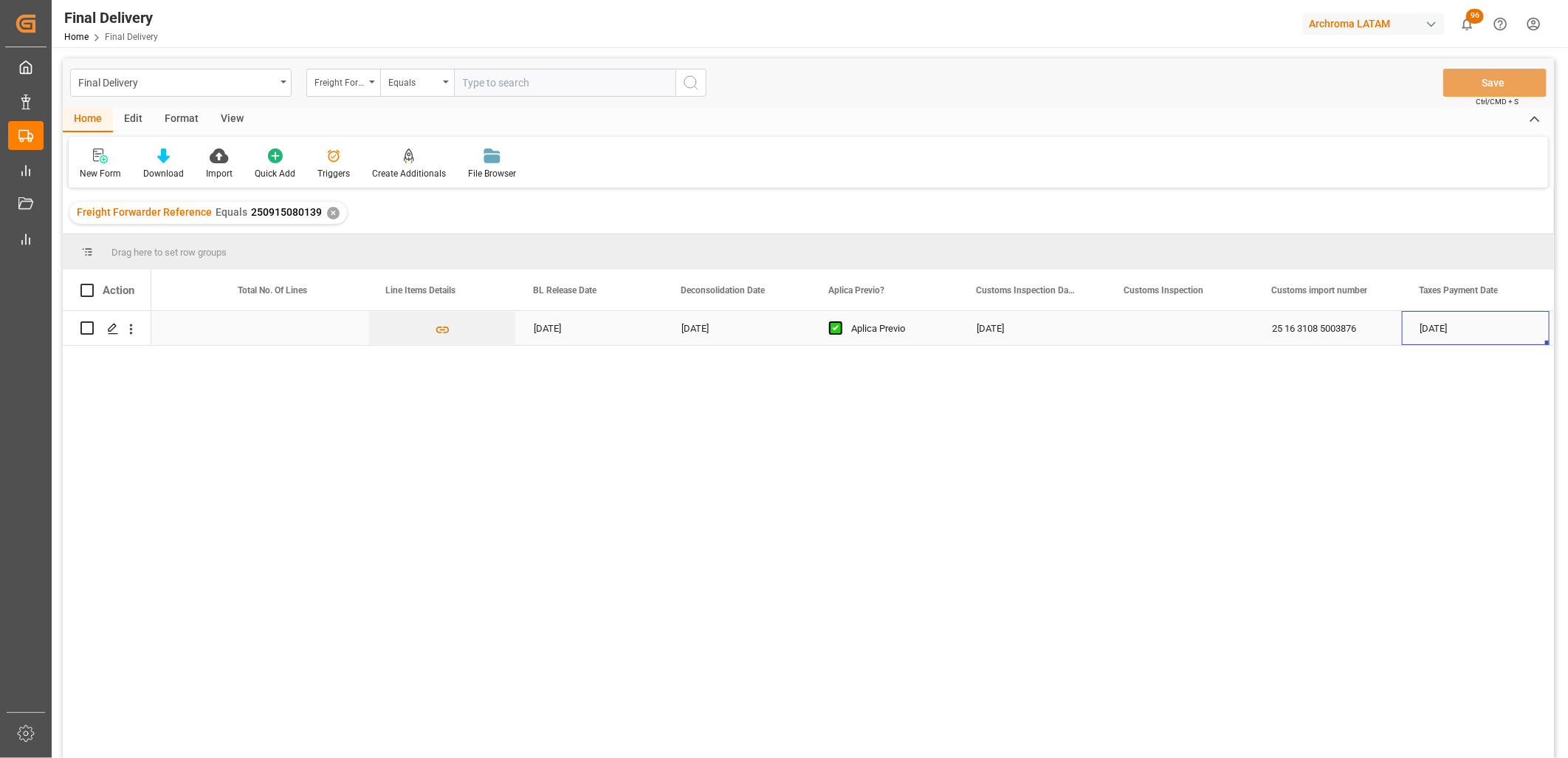
click at [298, 334] on div "Press SPACE to select this row." at bounding box center [295, 328] width 148 height 34
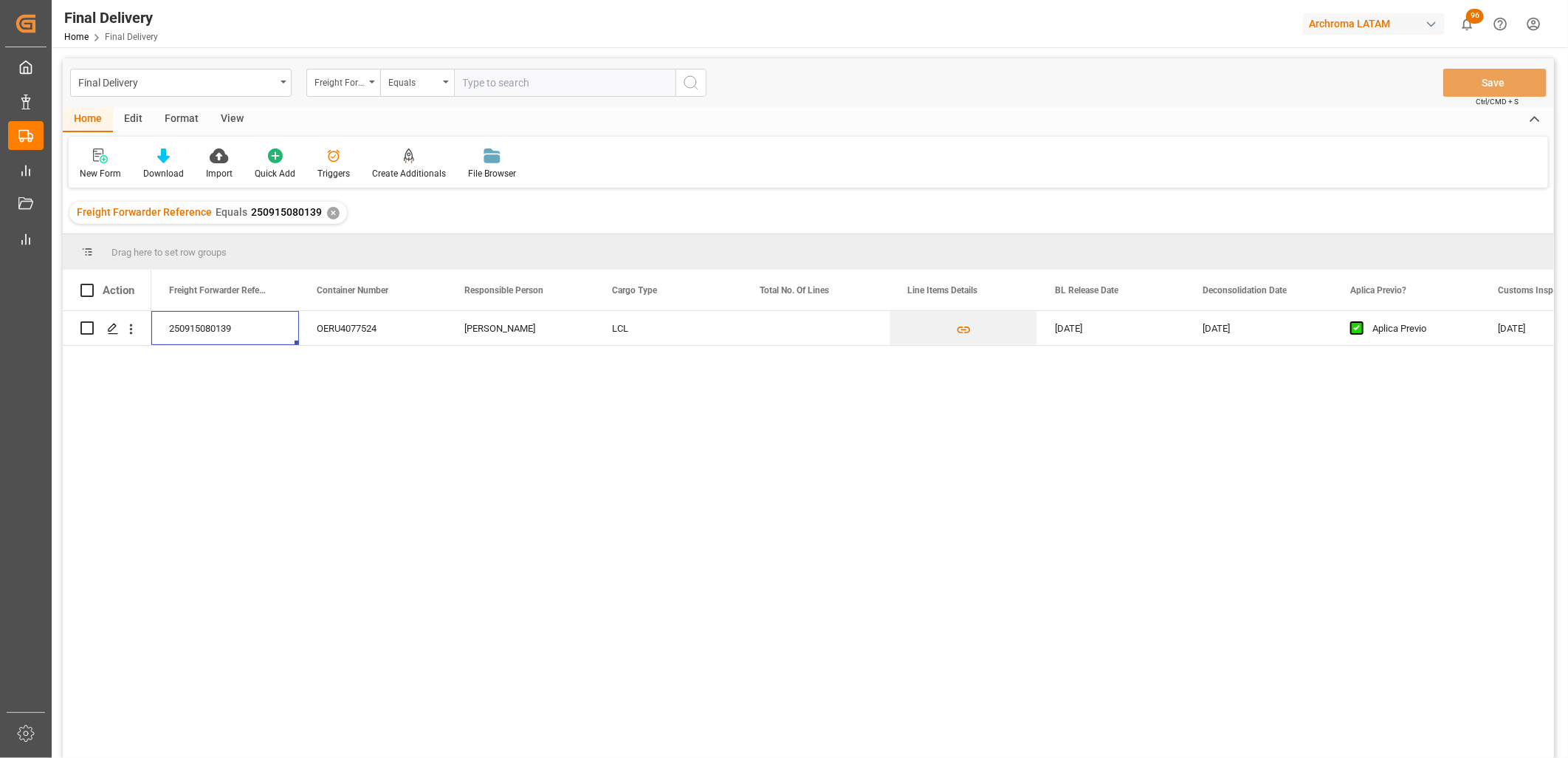
scroll to position [0, 148]
click at [802, 332] on div "[PERSON_NAME]" at bounding box center [816, 328] width 148 height 34
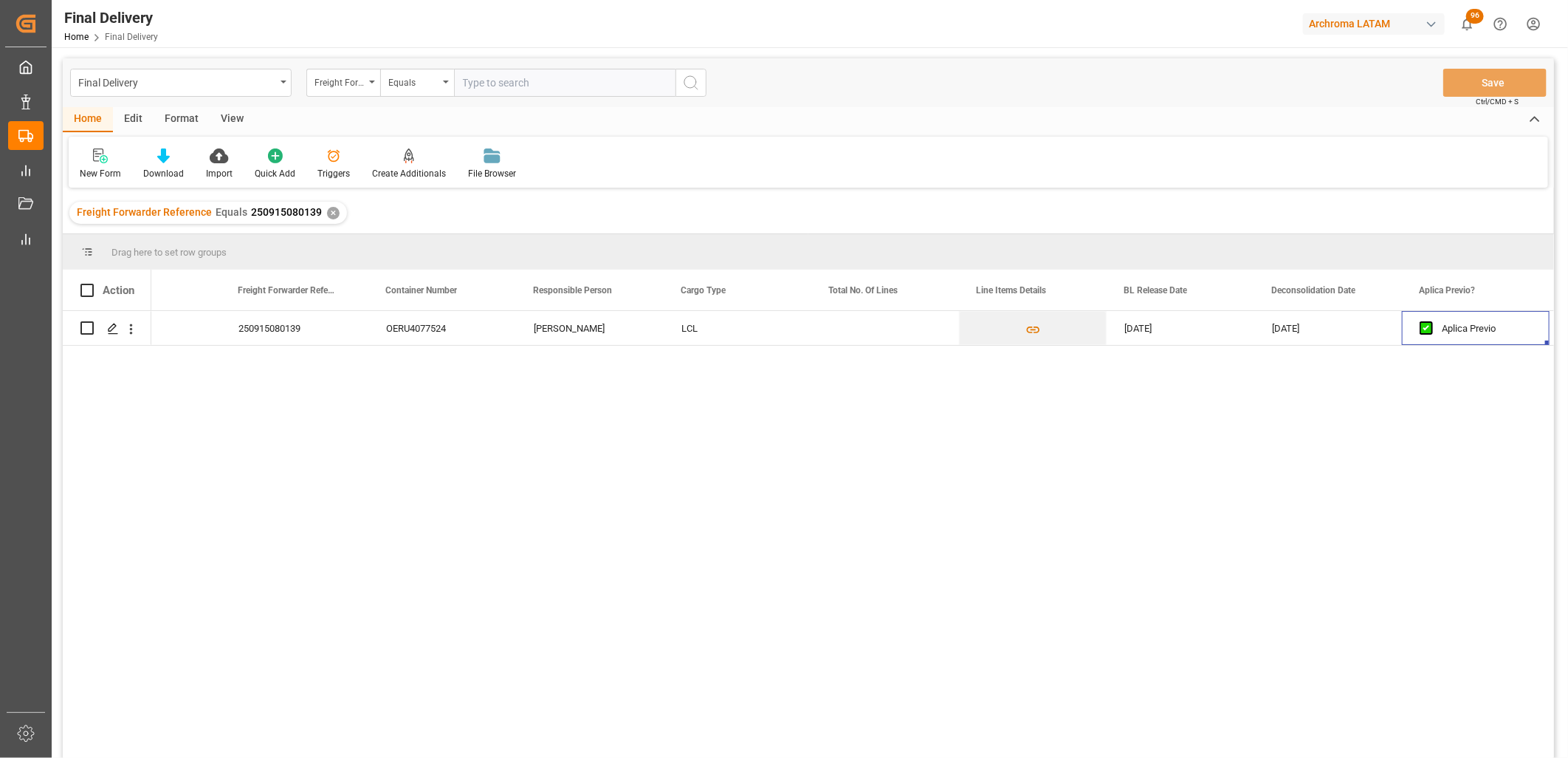
scroll to position [0, 374]
click at [1172, 328] on div "Press SPACE to select this row." at bounding box center [1181, 328] width 148 height 34
click at [995, 416] on div "18-09-2025 17-09-2025 Aplica Previo 24-09-2025 25 16 3108 5003876 25-09-2025 30…" at bounding box center [852, 539] width 1403 height 456
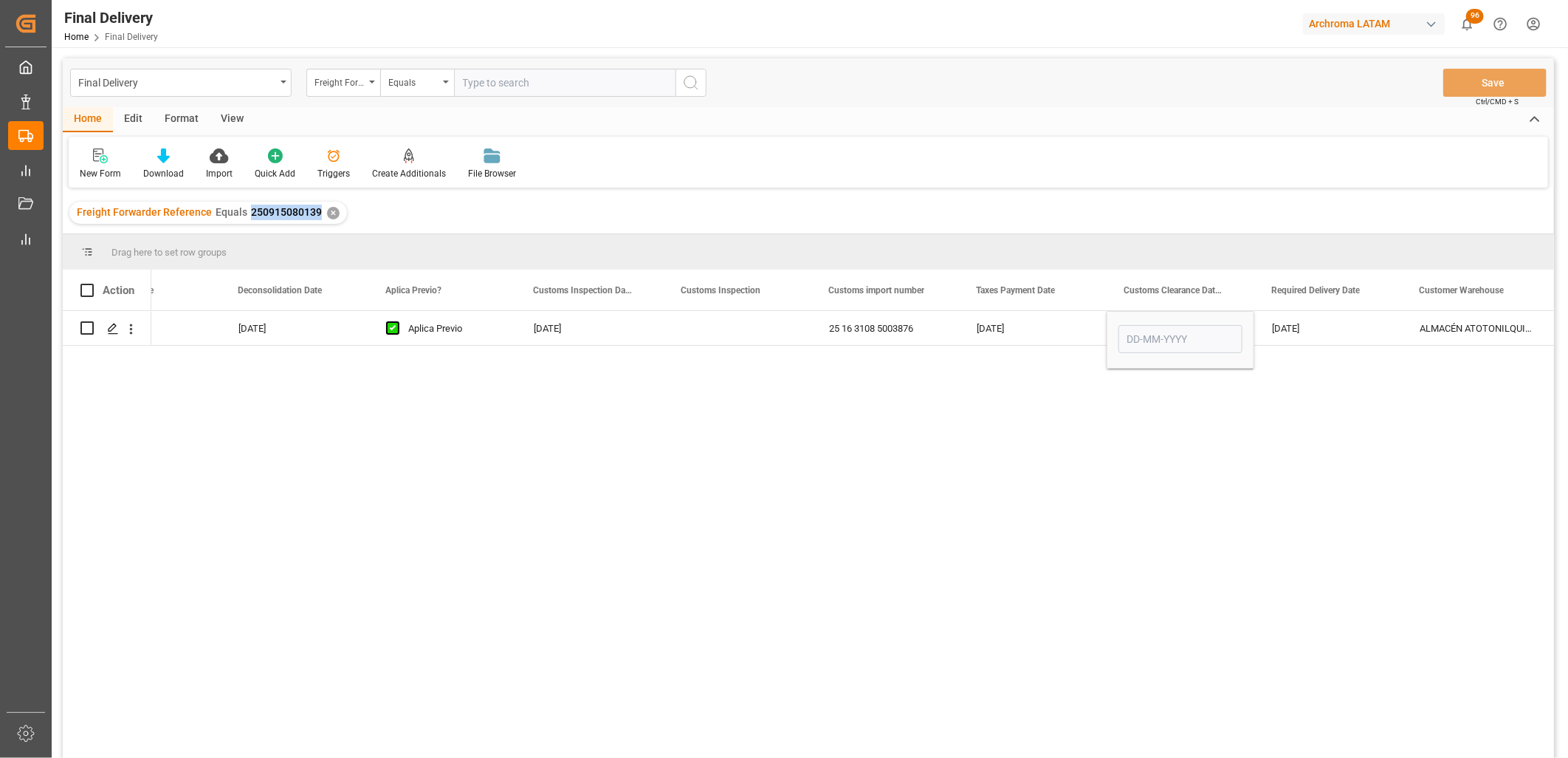
drag, startPoint x: 316, startPoint y: 212, endPoint x: 246, endPoint y: 213, distance: 70.2
click at [251, 213] on span "250915080139" at bounding box center [286, 212] width 71 height 12
click at [733, 329] on div "Press SPACE to select this row." at bounding box center [738, 328] width 148 height 34
click at [734, 329] on div "Press SPACE to select this row." at bounding box center [738, 328] width 148 height 34
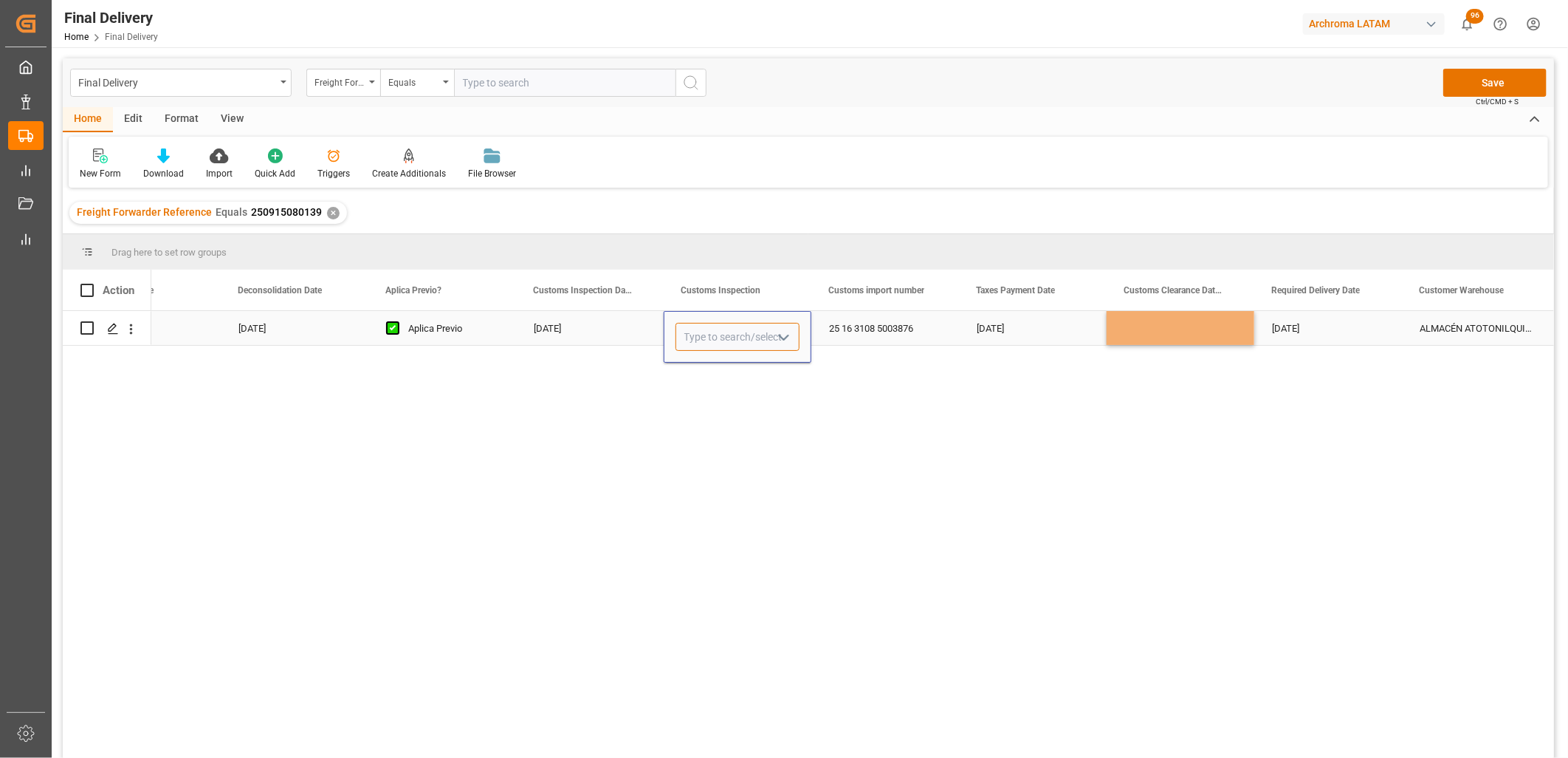
click at [734, 329] on input "Press SPACE to select this row." at bounding box center [738, 337] width 124 height 28
click at [733, 382] on div "VERDE" at bounding box center [737, 379] width 123 height 52
type input "VERDE"
click at [1142, 327] on div "Press SPACE to select this row." at bounding box center [1181, 328] width 148 height 34
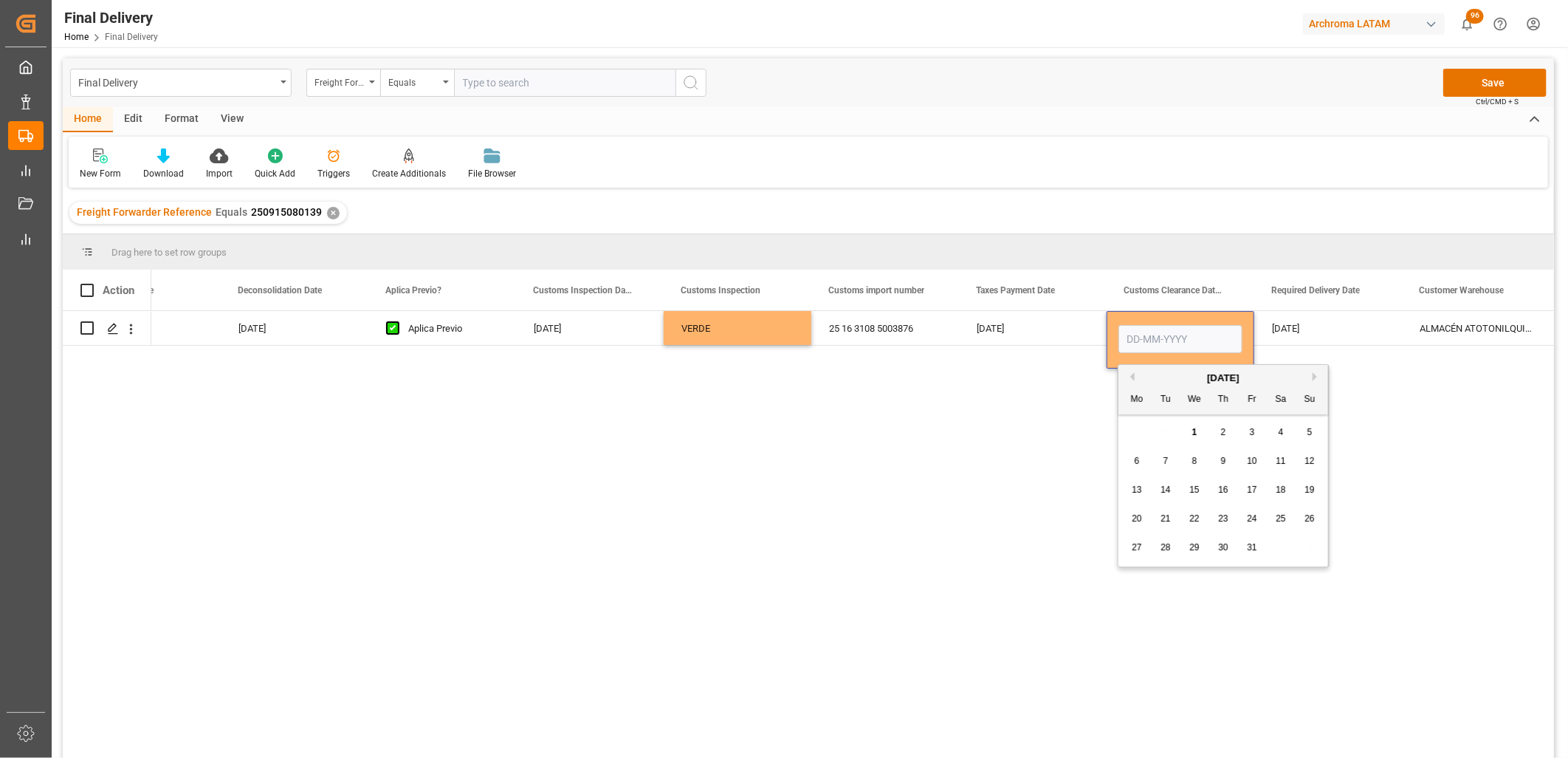
drag, startPoint x: 1132, startPoint y: 372, endPoint x: 1156, endPoint y: 474, distance: 104.6
click at [1132, 373] on button "Previous Month" at bounding box center [1130, 376] width 9 height 9
drag, startPoint x: 1164, startPoint y: 549, endPoint x: 1272, endPoint y: 394, distance: 189.5
click at [1164, 548] on span "30" at bounding box center [1166, 547] width 10 height 10
type input "[DATE]"
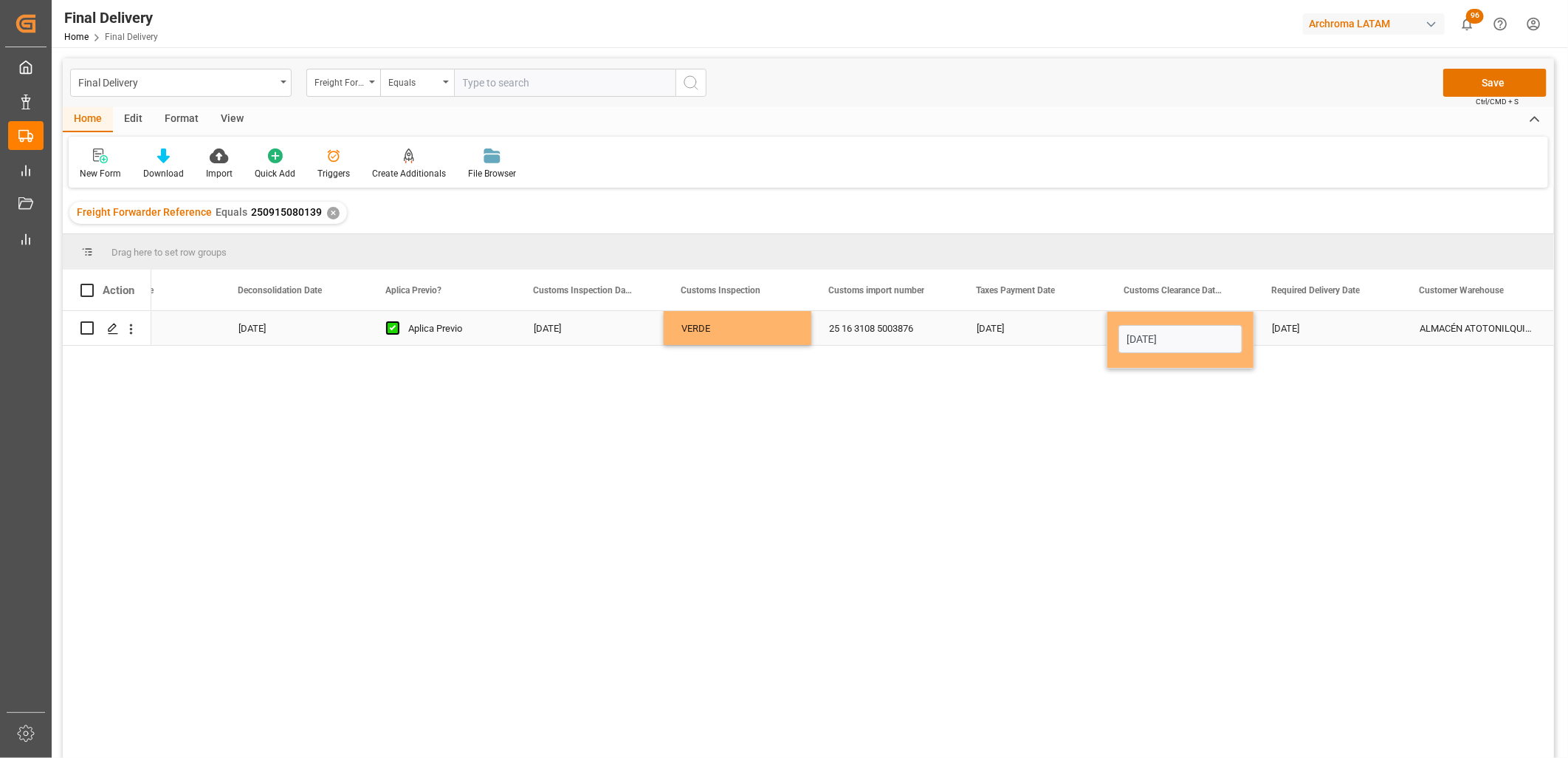
click at [1297, 341] on div "[DATE]" at bounding box center [1329, 328] width 148 height 34
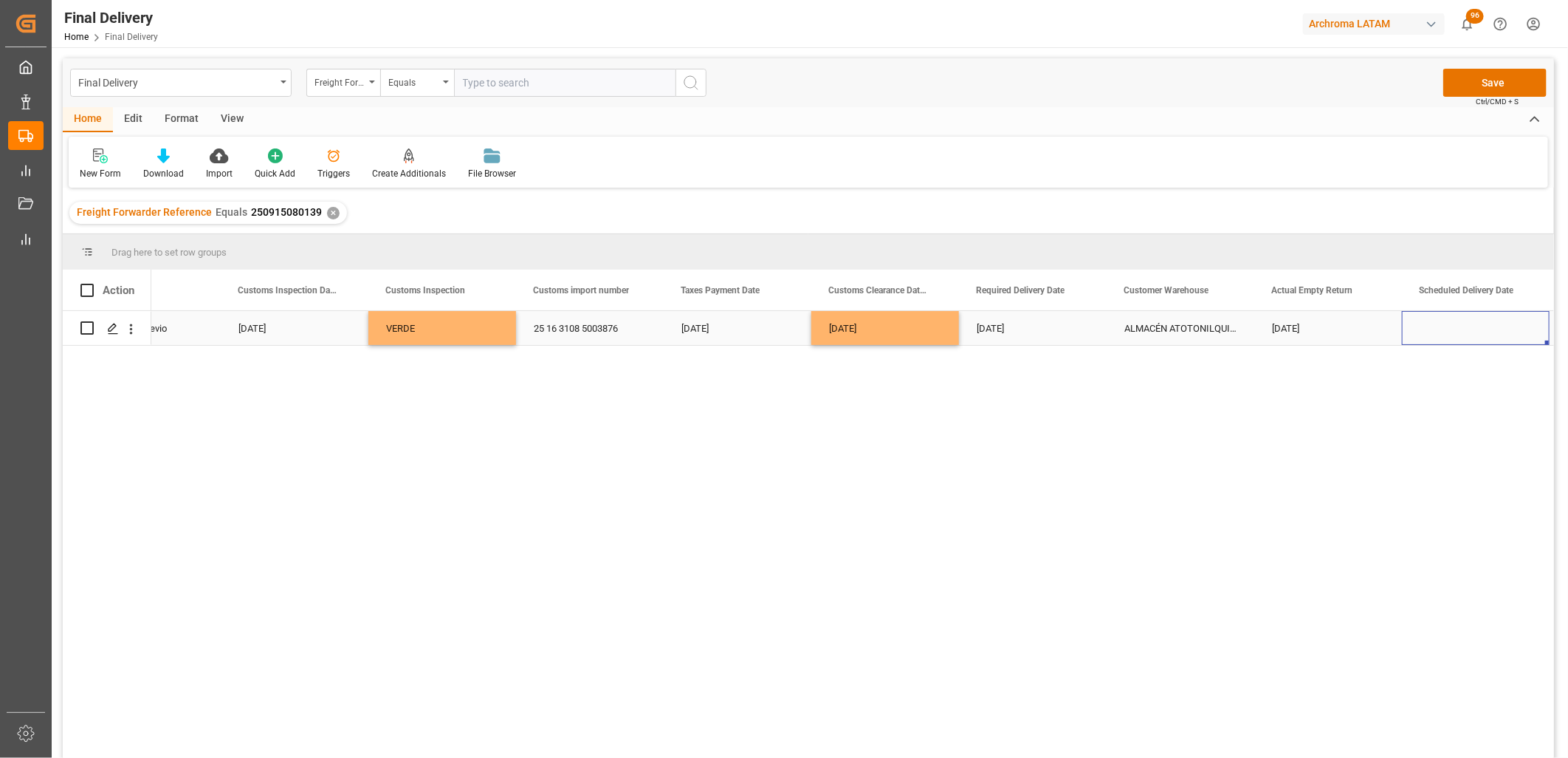
scroll to position [0, 1703]
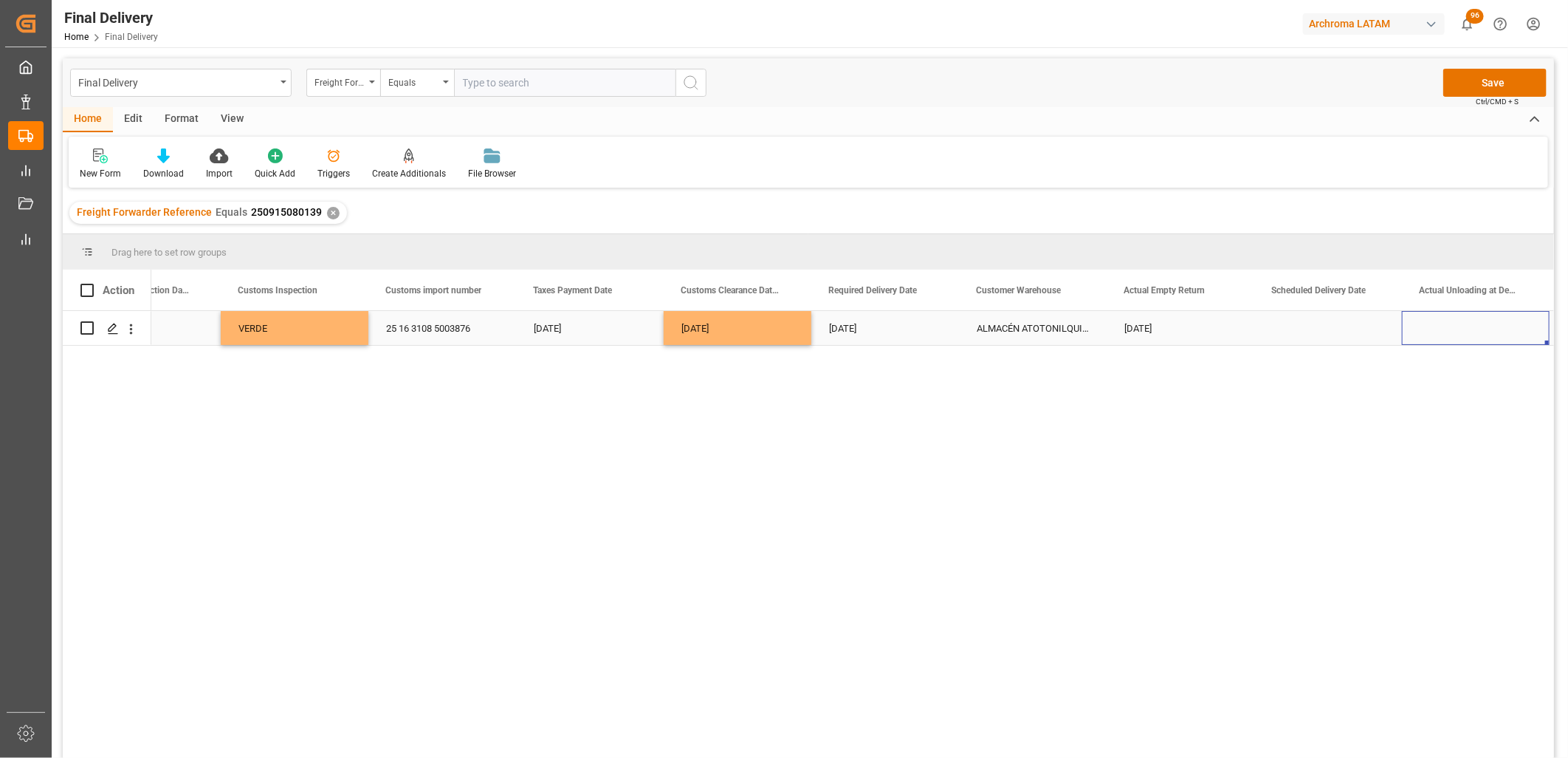
click at [869, 328] on div "[DATE]" at bounding box center [886, 328] width 148 height 34
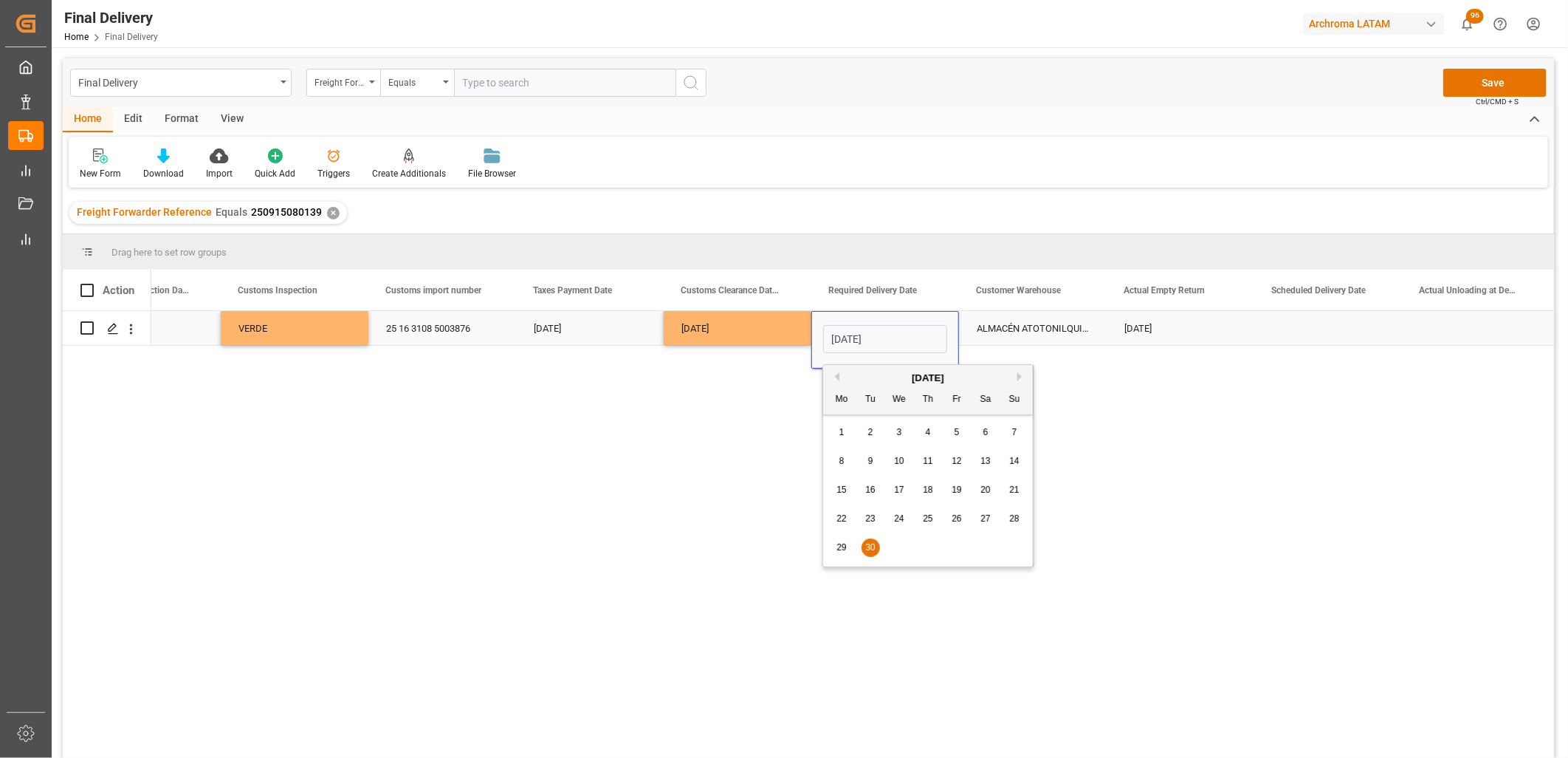
click at [1057, 320] on div "ALMACÉN ATOTONILQUILLO" at bounding box center [1033, 328] width 148 height 34
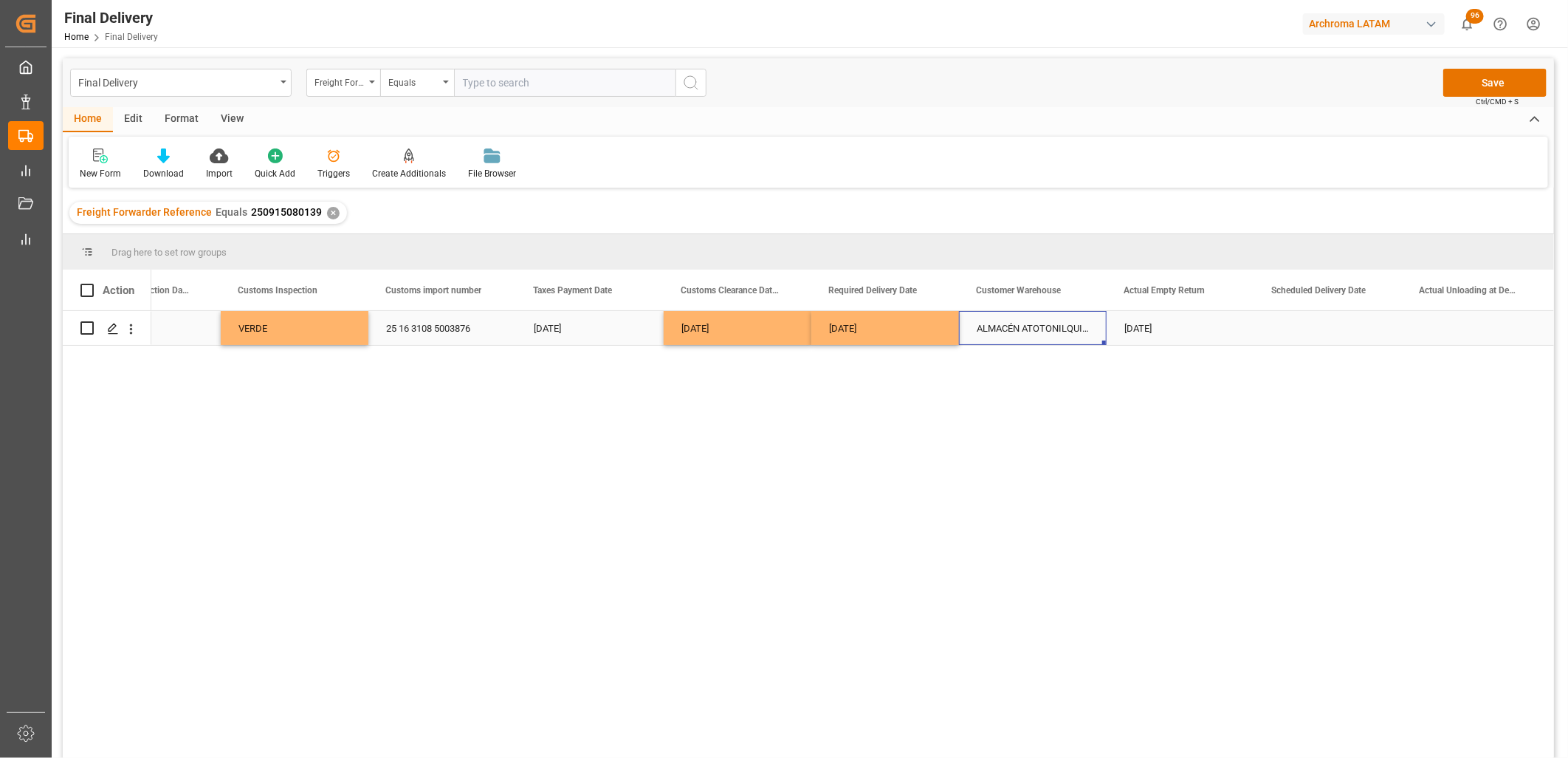
click at [1302, 325] on div "Press SPACE to select this row." at bounding box center [1329, 328] width 148 height 34
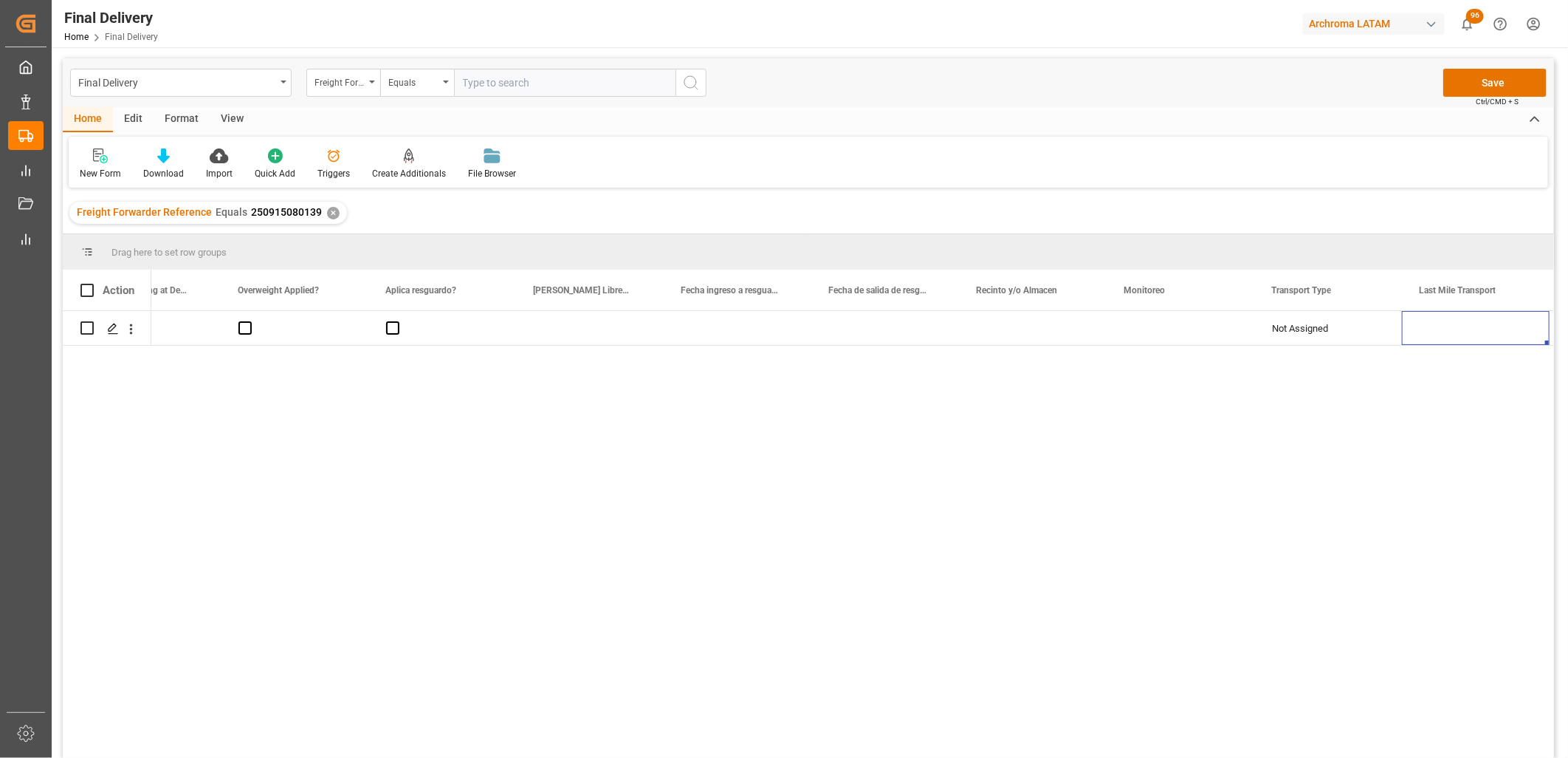
scroll to position [0, 3180]
click at [1006, 326] on div "Press SPACE to select this row." at bounding box center [1033, 328] width 148 height 34
click at [1142, 330] on div "Not Assigned" at bounding box center [1181, 329] width 112 height 34
click at [1229, 335] on icon "open menu" at bounding box center [1227, 338] width 18 height 18
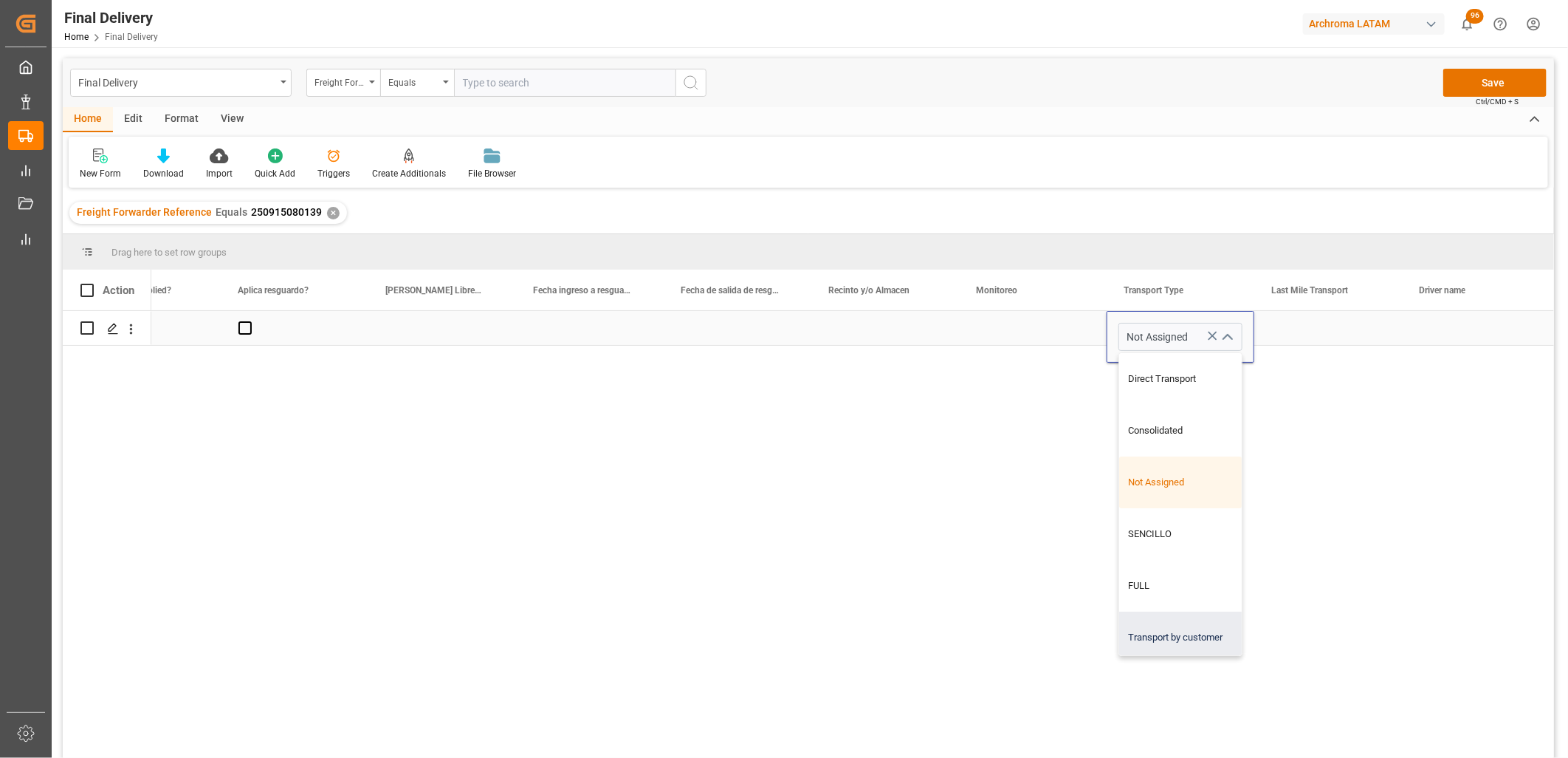
click at [1197, 630] on div "Transport by customer" at bounding box center [1180, 637] width 123 height 52
type input "Transport by customer"
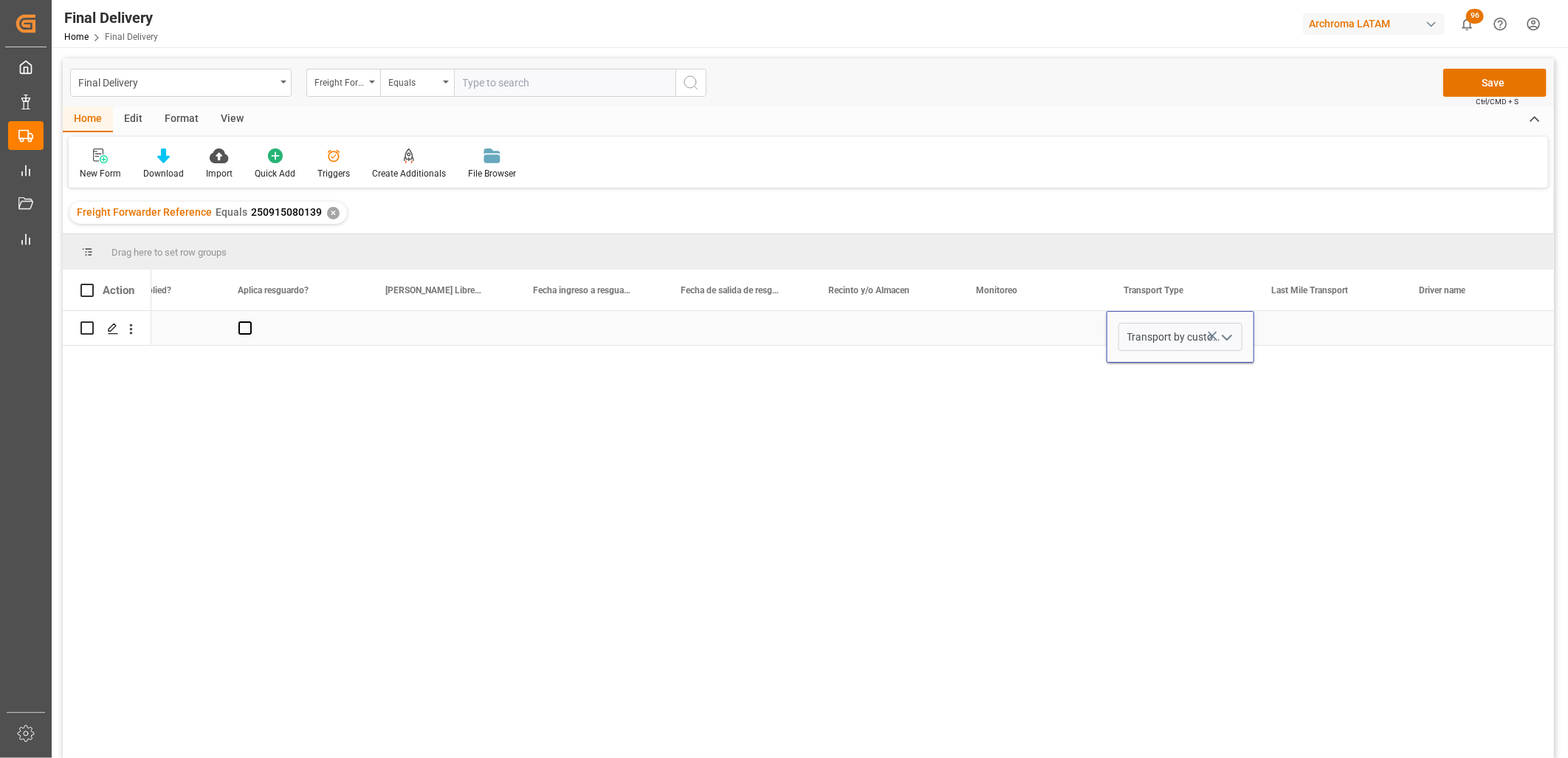
click at [1308, 329] on div "Press SPACE to select this row." at bounding box center [1329, 328] width 148 height 34
click at [1308, 329] on input "Press SPACE to select this row." at bounding box center [1328, 337] width 124 height 28
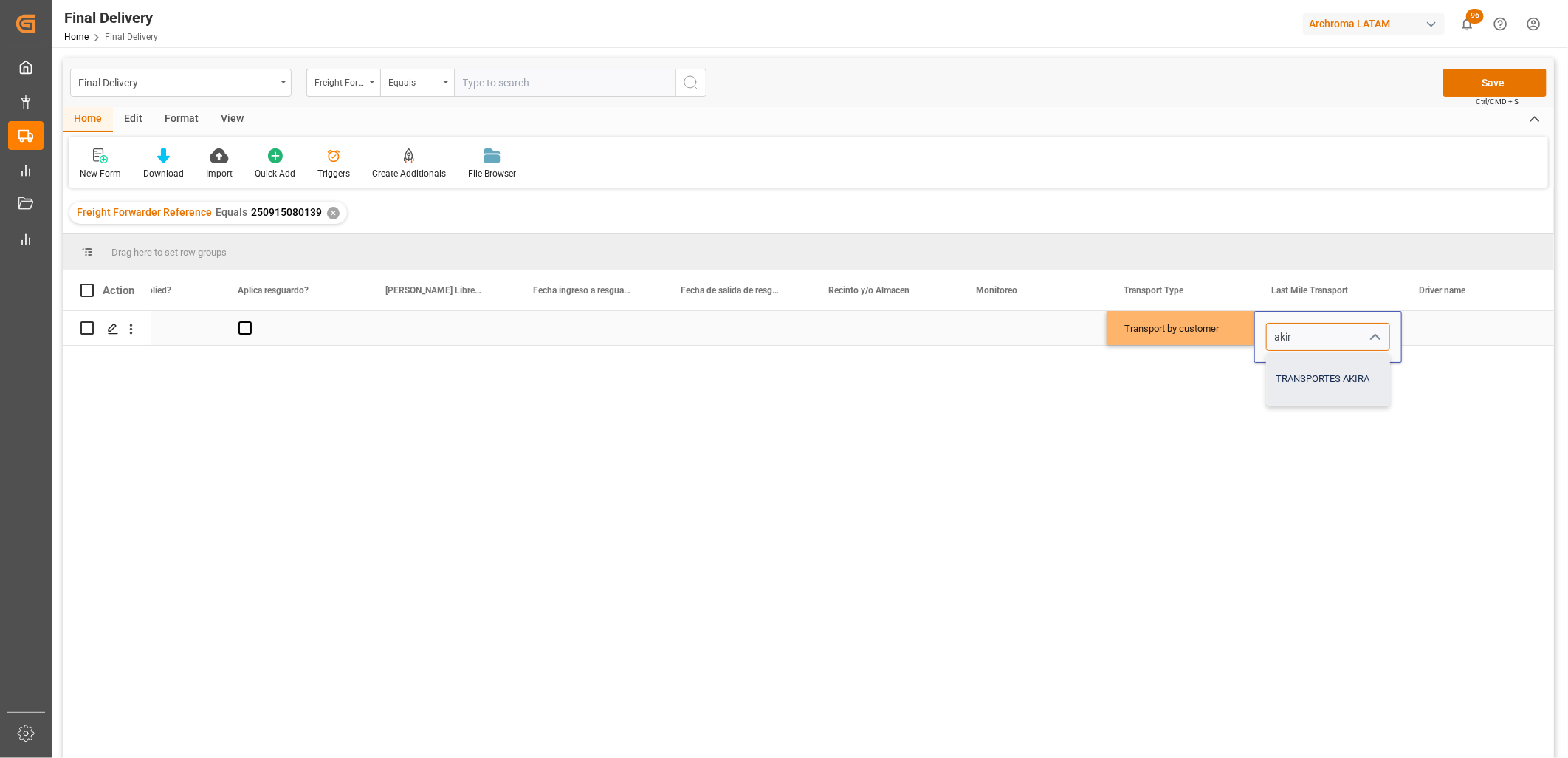
click at [1319, 377] on div "TRANSPORTES AKIRA" at bounding box center [1328, 379] width 123 height 52
type input "TRANSPORTES AKIRA"
click at [1034, 326] on div "Press SPACE to select this row." at bounding box center [1033, 328] width 148 height 34
click at [872, 334] on div "Press SPACE to select this row." at bounding box center [886, 328] width 148 height 34
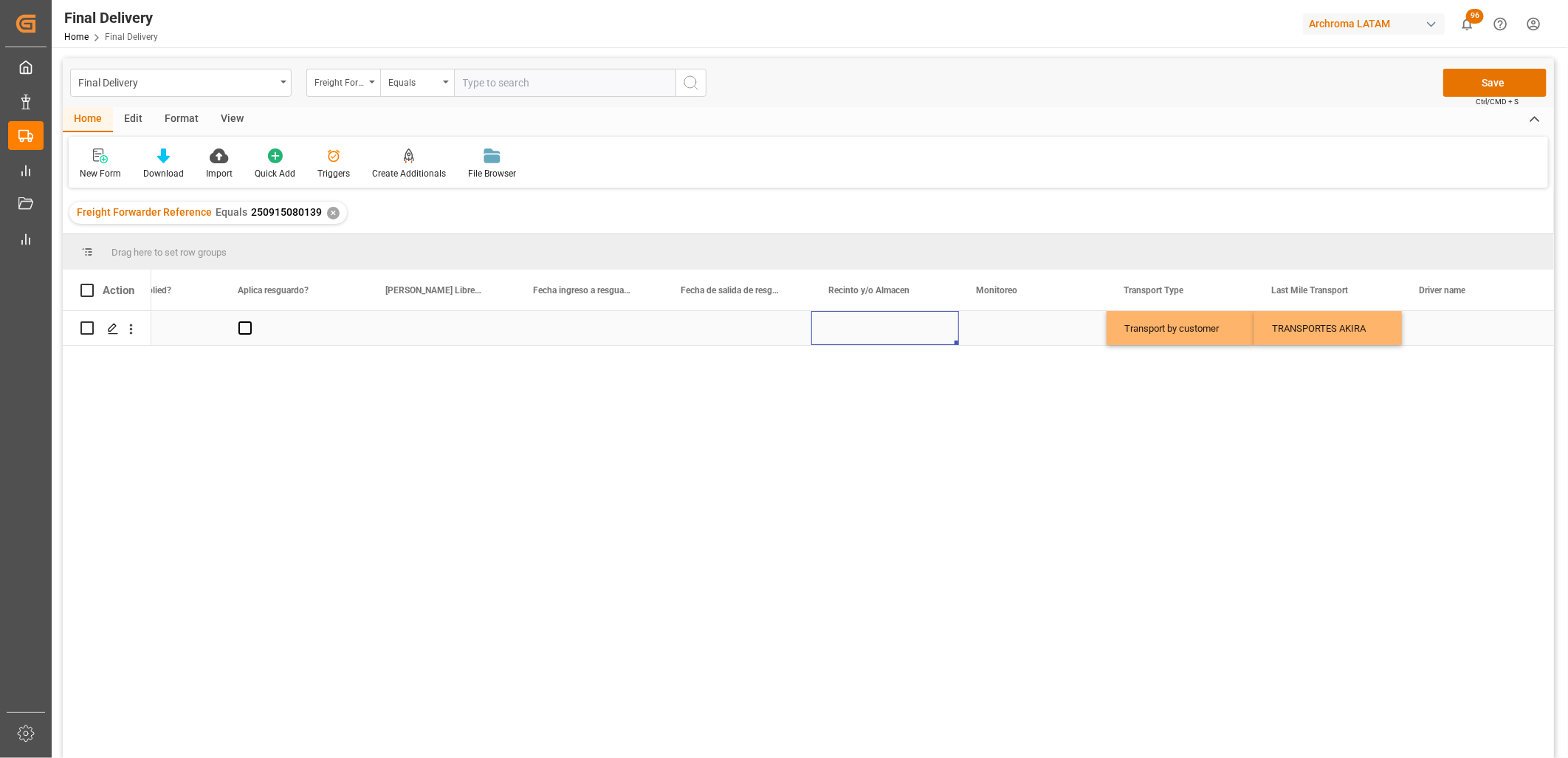
click at [872, 334] on div "Press SPACE to select this row." at bounding box center [886, 328] width 148 height 34
click at [867, 334] on input "Press SPACE to select this row." at bounding box center [885, 337] width 124 height 28
click at [860, 374] on div "TIMSA" at bounding box center [885, 379] width 123 height 52
type input "TIMSA"
drag, startPoint x: 998, startPoint y: 329, endPoint x: 1012, endPoint y: 328, distance: 14.1
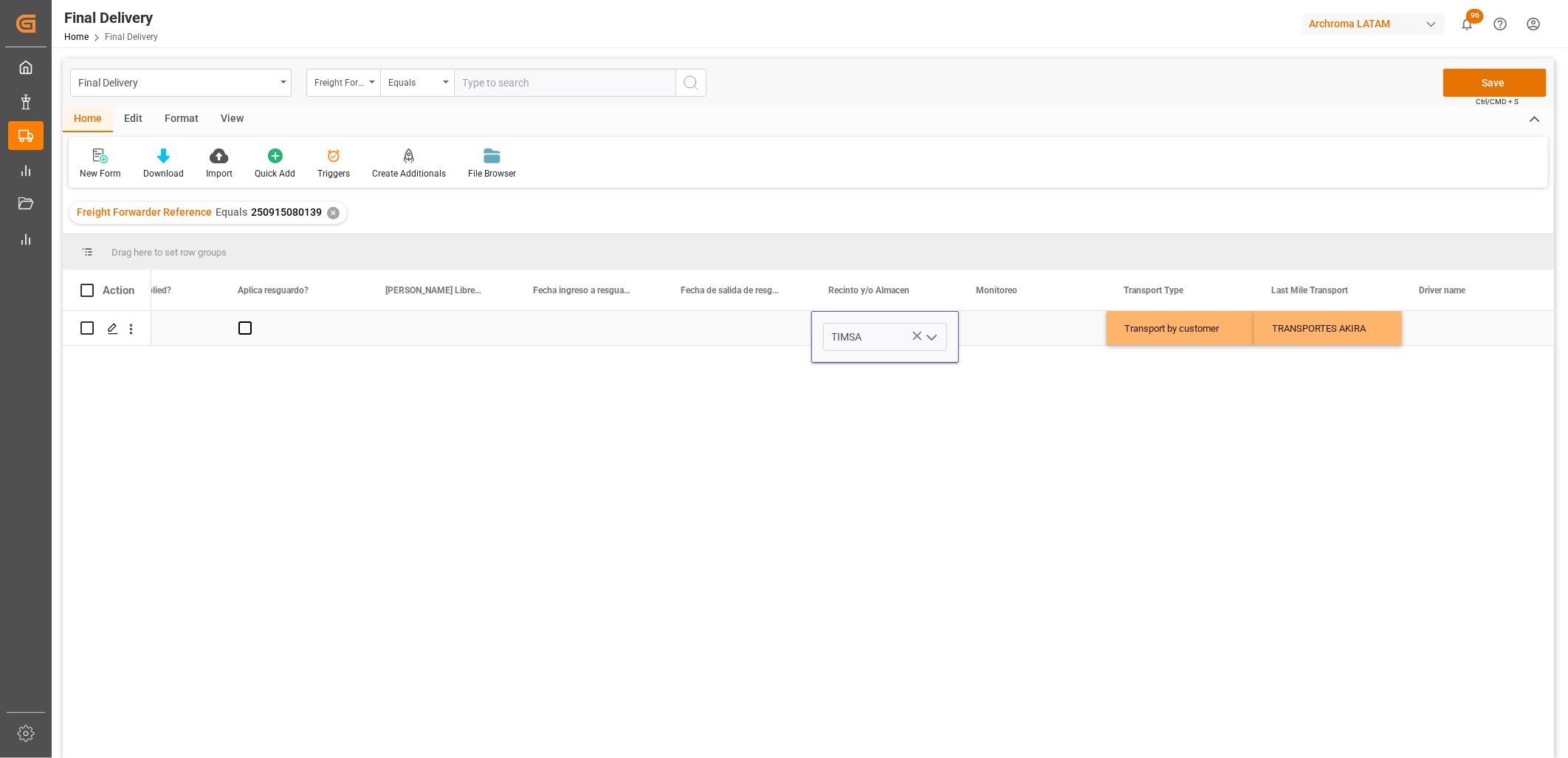
click at [1003, 329] on div "Press SPACE to select this row." at bounding box center [1033, 328] width 148 height 34
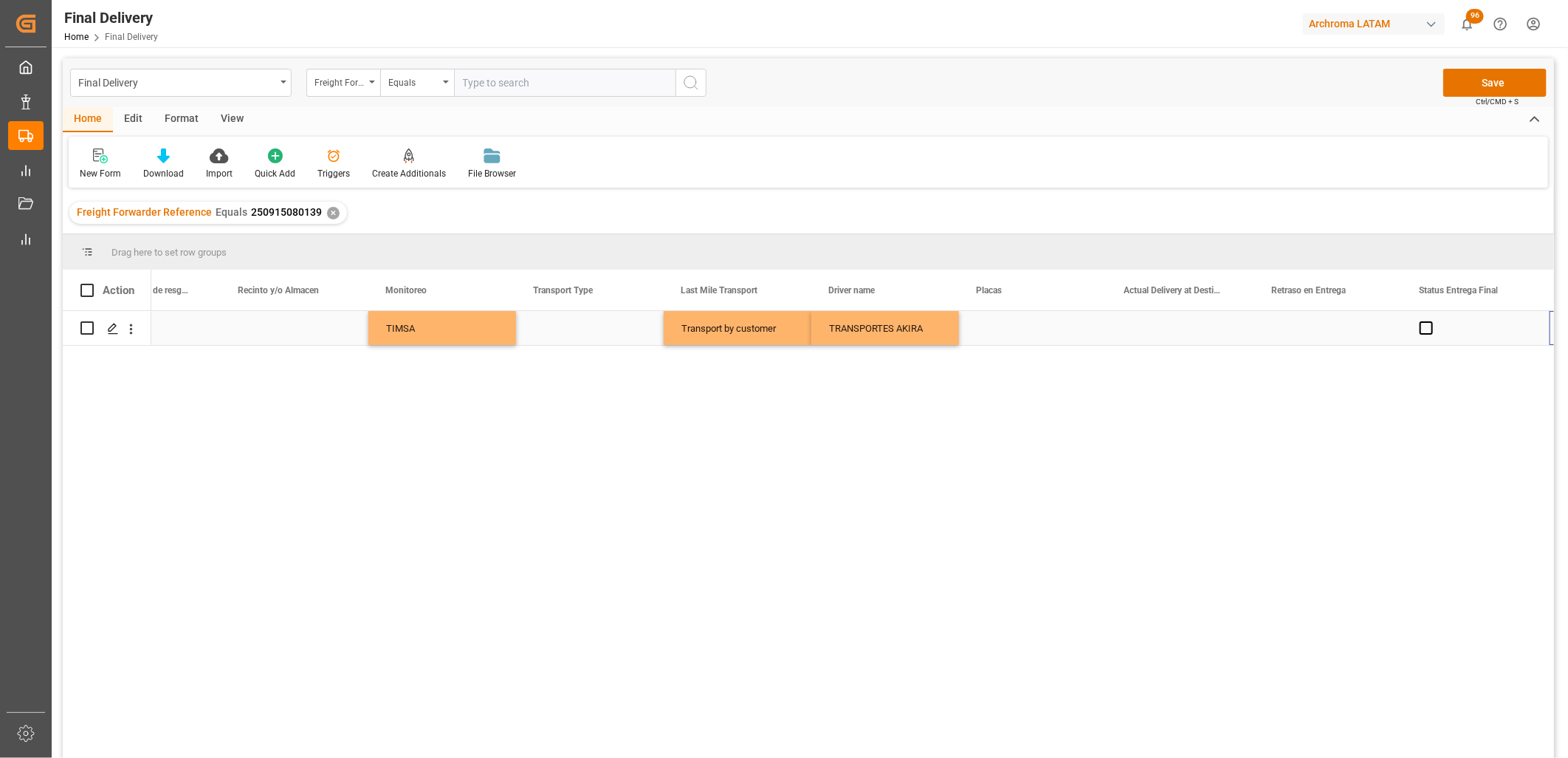
scroll to position [0, 3770]
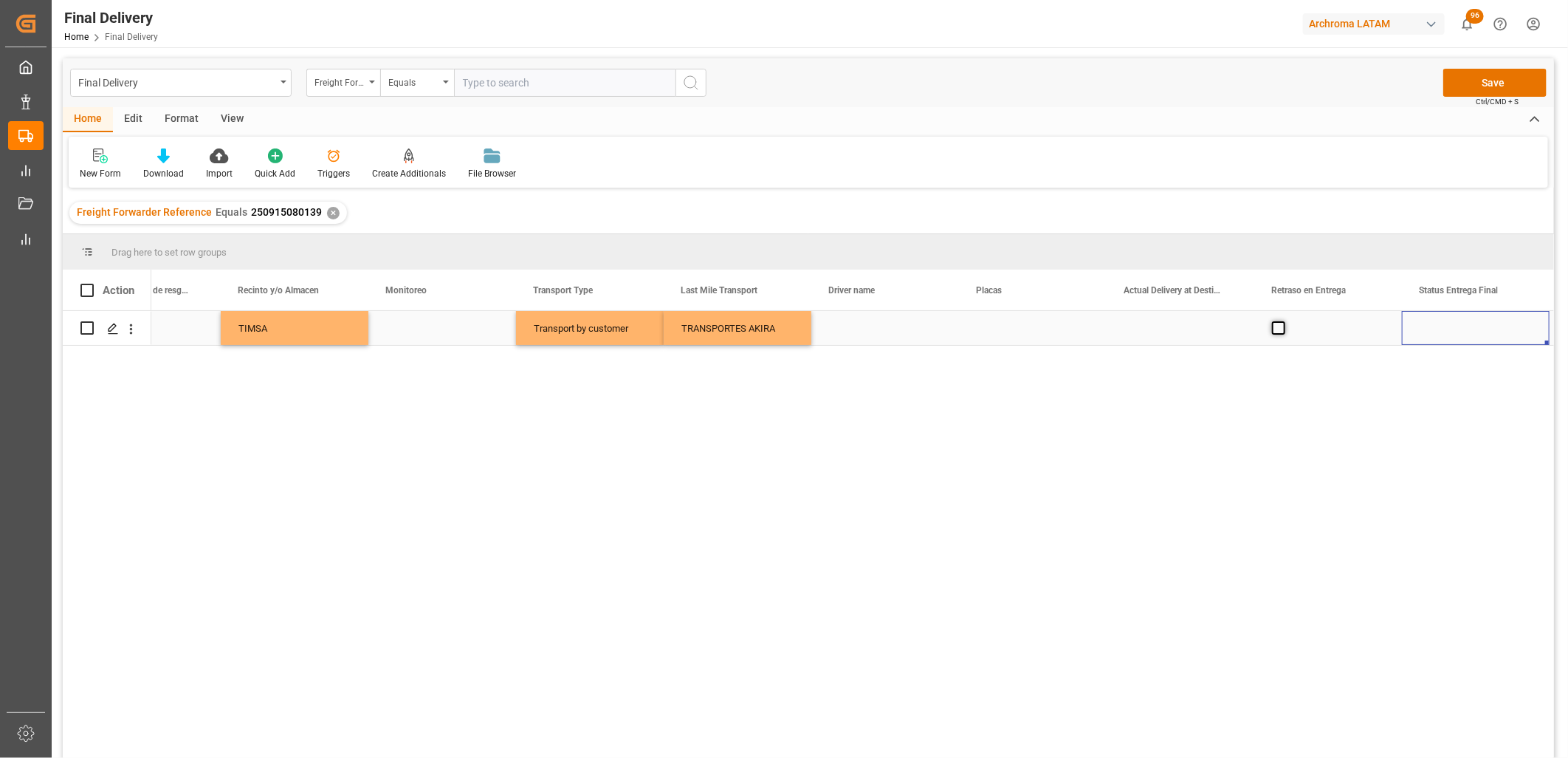
click at [1280, 323] on span "Press SPACE to select this row." at bounding box center [1278, 327] width 13 height 13
click at [1283, 321] on input "Press SPACE to select this row." at bounding box center [1283, 321] width 0 height 0
click at [1280, 323] on span "Press SPACE to select this row." at bounding box center [1278, 327] width 13 height 13
click at [1283, 321] on input "Press SPACE to select this row." at bounding box center [1283, 321] width 0 height 0
click at [1167, 329] on div "Press SPACE to select this row." at bounding box center [1181, 328] width 148 height 34
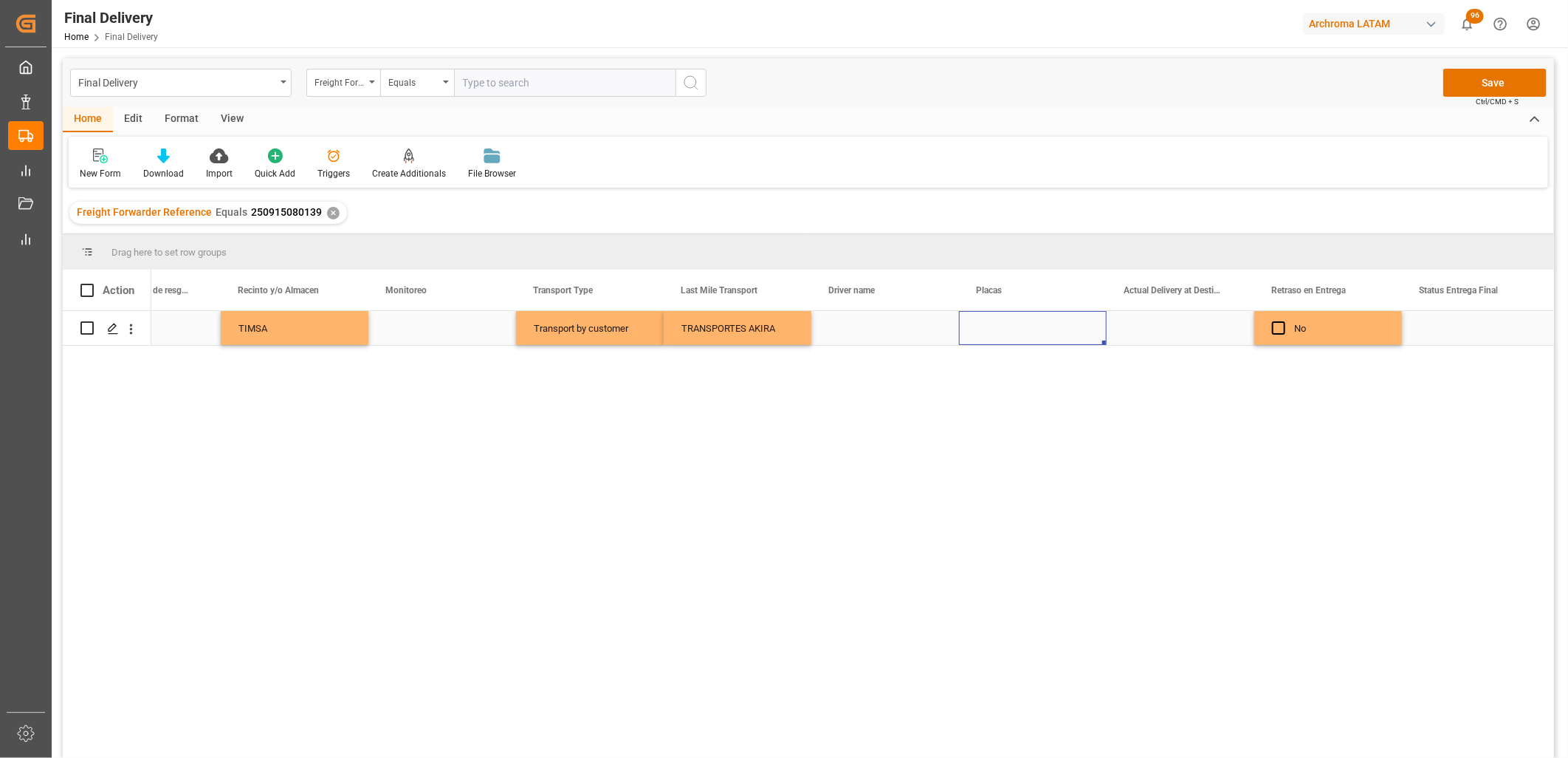
click at [989, 332] on div "Press SPACE to select this row." at bounding box center [1033, 328] width 148 height 34
click at [857, 327] on div "Press SPACE to select this row." at bounding box center [886, 328] width 148 height 34
click at [857, 327] on input "Press SPACE to select this row." at bounding box center [885, 337] width 124 height 28
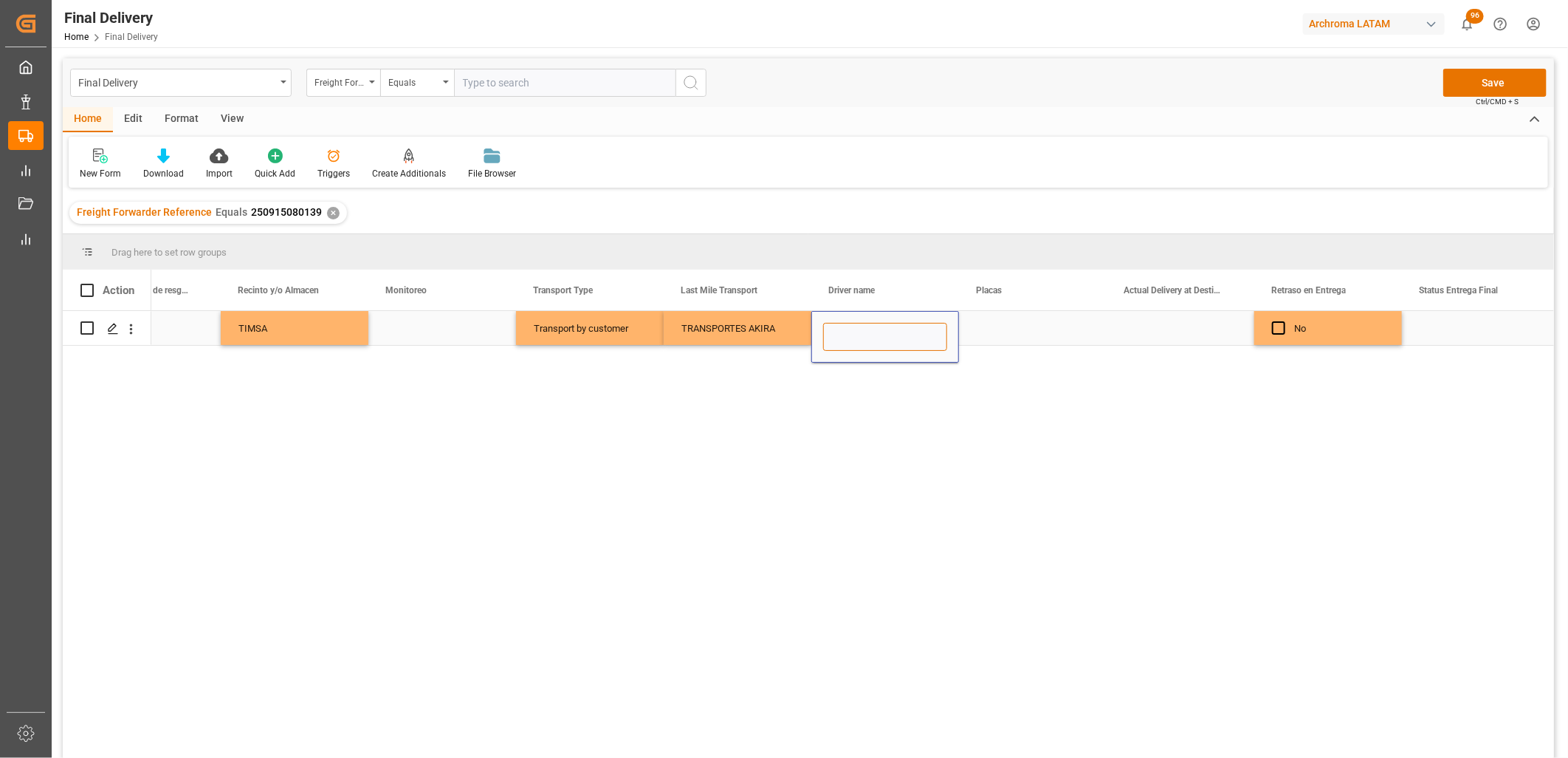
paste input "ENRIQUE CLAUSTRO"
type input "ENRIQUE CLAUSTRO"
click at [1000, 328] on div "Press SPACE to select this row." at bounding box center [1033, 328] width 148 height 34
click at [1004, 332] on div "Press SPACE to select this row." at bounding box center [1033, 328] width 148 height 34
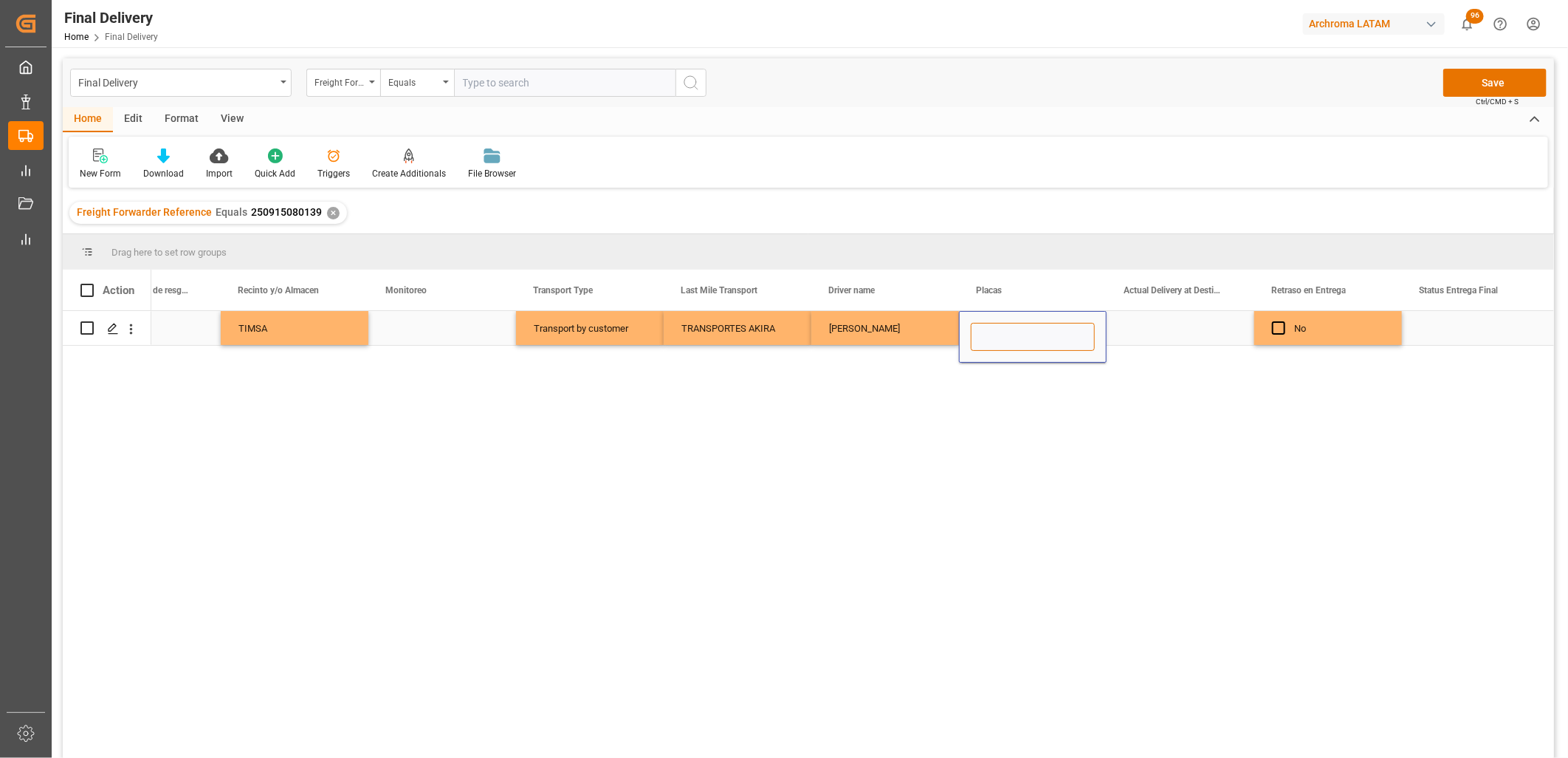
click at [1004, 332] on input "Press SPACE to select this row." at bounding box center [1033, 337] width 124 height 28
paste input "DC0364F"
type input "DC0364F"
click at [1160, 332] on div "Press SPACE to select this row." at bounding box center [1181, 328] width 148 height 34
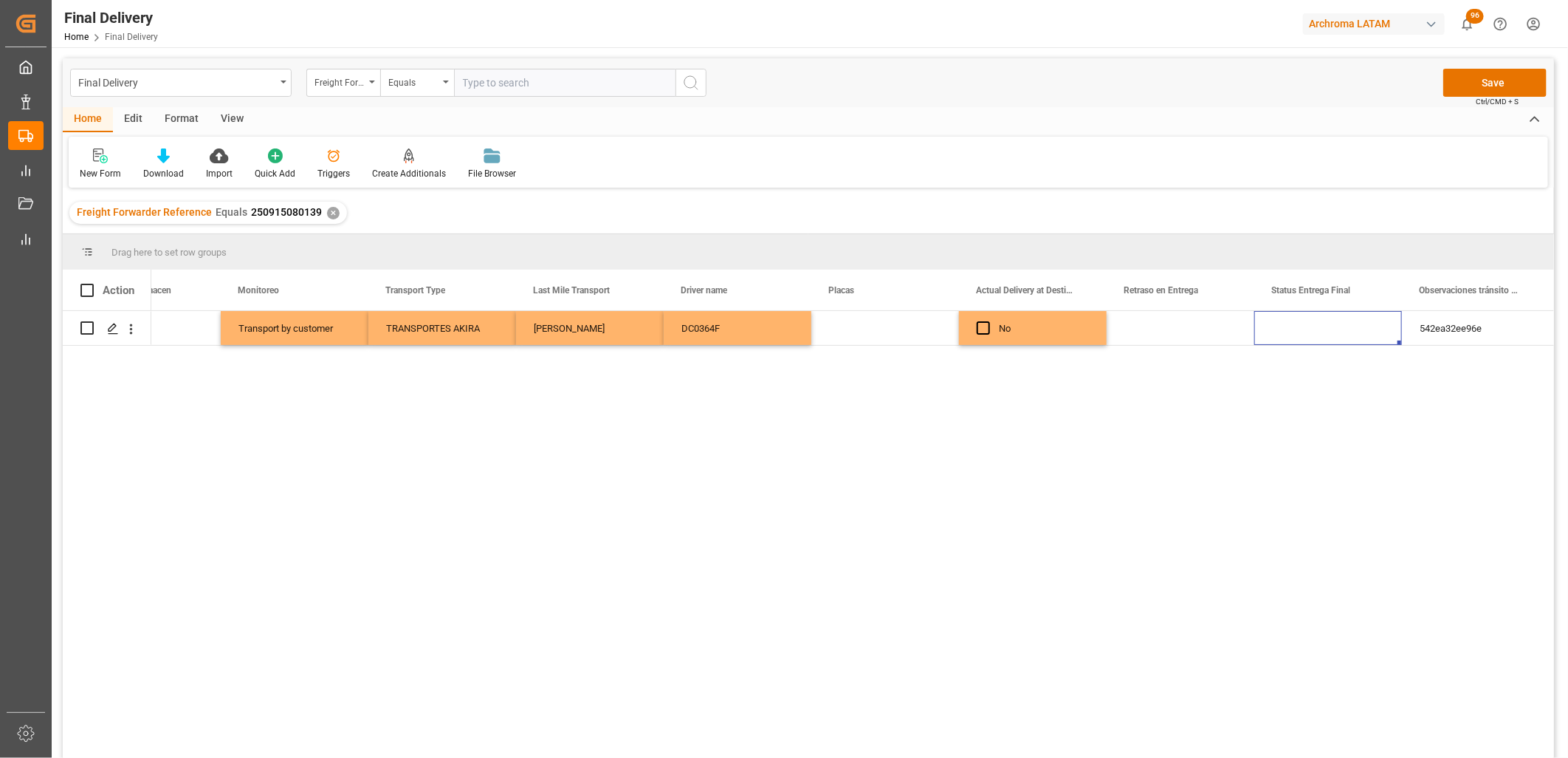
scroll to position [0, 4066]
click at [1471, 86] on button "Save" at bounding box center [1495, 83] width 103 height 28
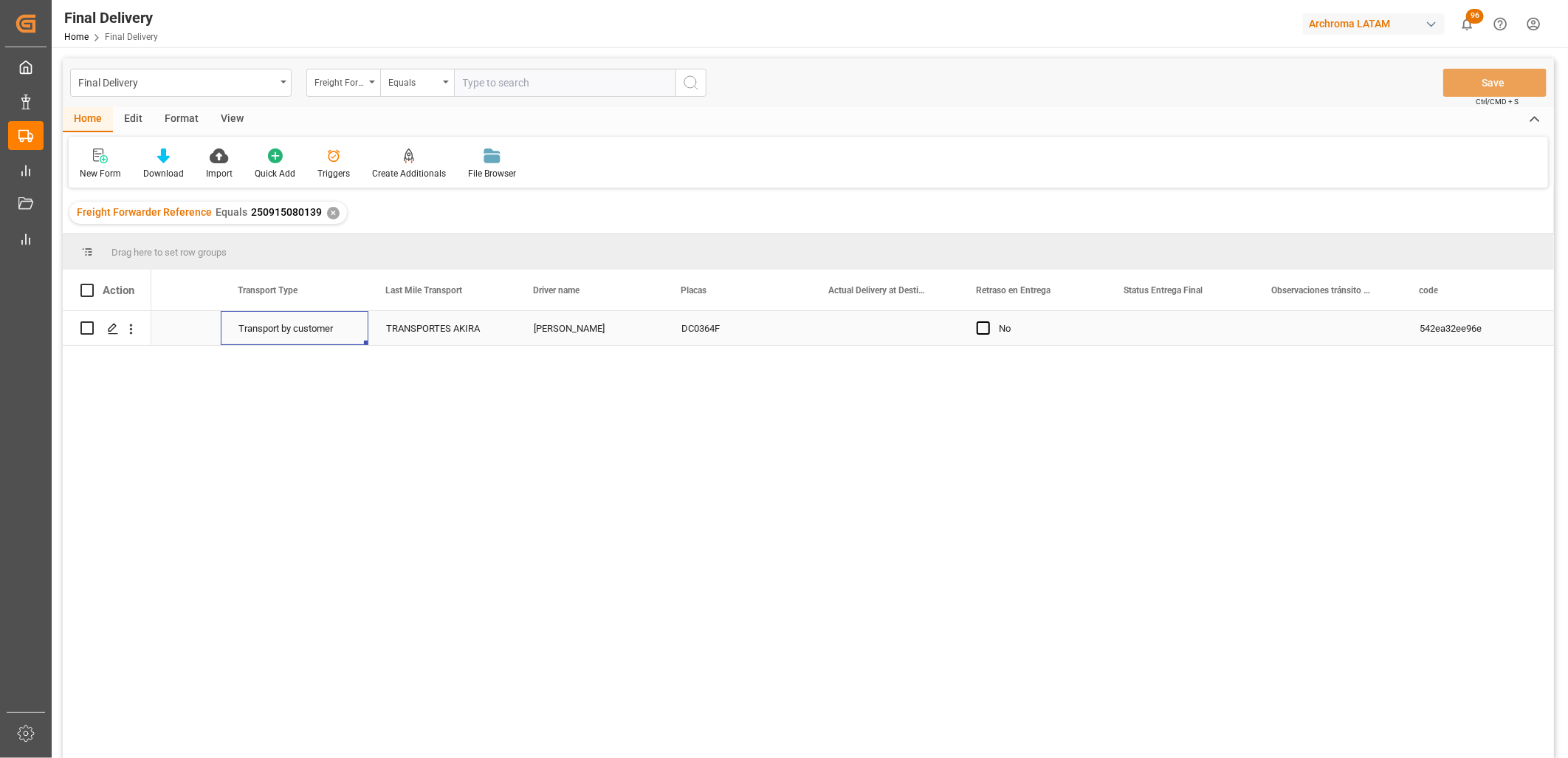
click at [276, 330] on div "Transport by customer" at bounding box center [295, 329] width 112 height 34
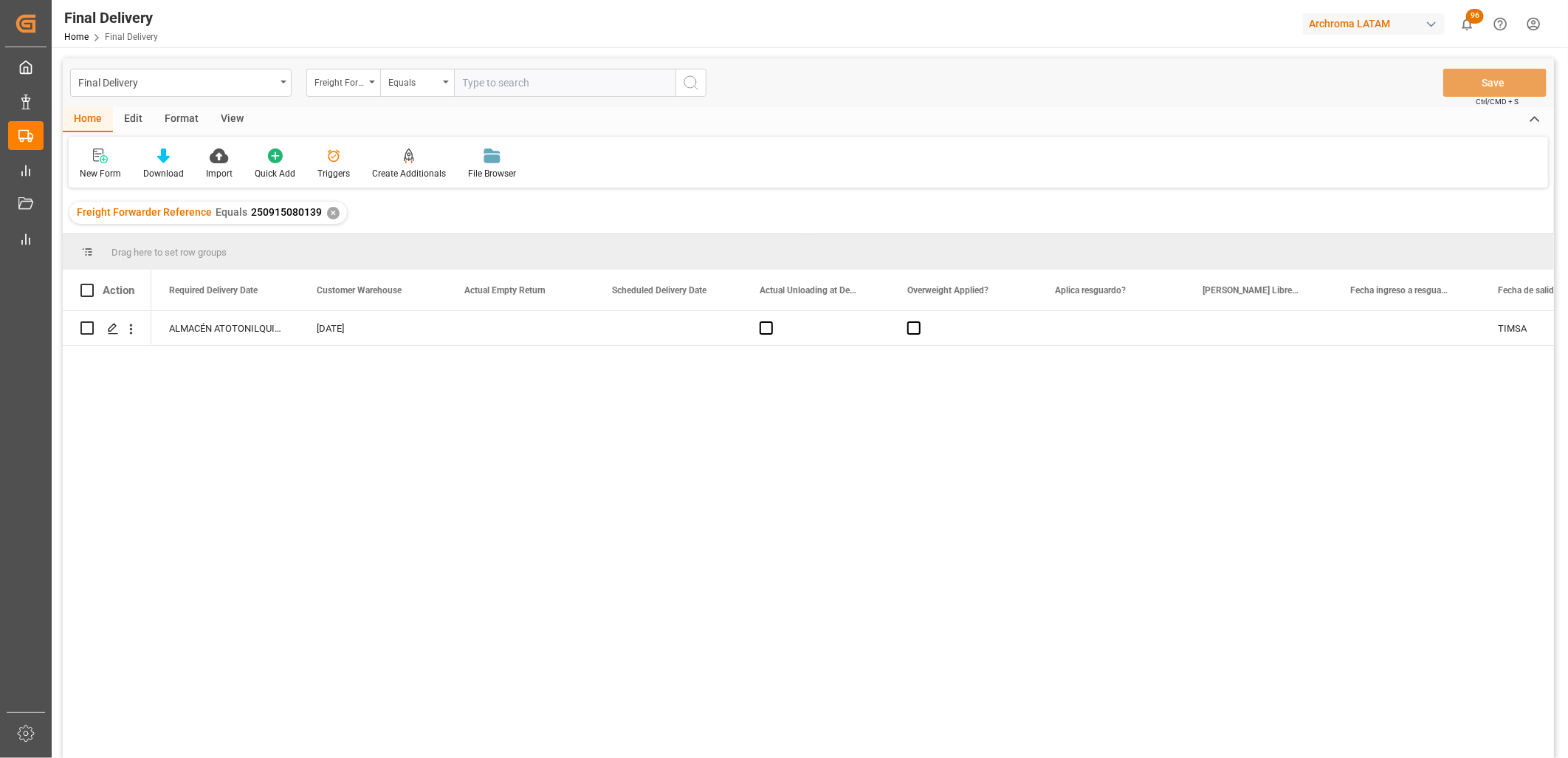
scroll to position [0, 2363]
click at [913, 329] on span "Press SPACE to select this row." at bounding box center [914, 327] width 13 height 13
click at [919, 321] on input "Press SPACE to select this row." at bounding box center [919, 321] width 0 height 0
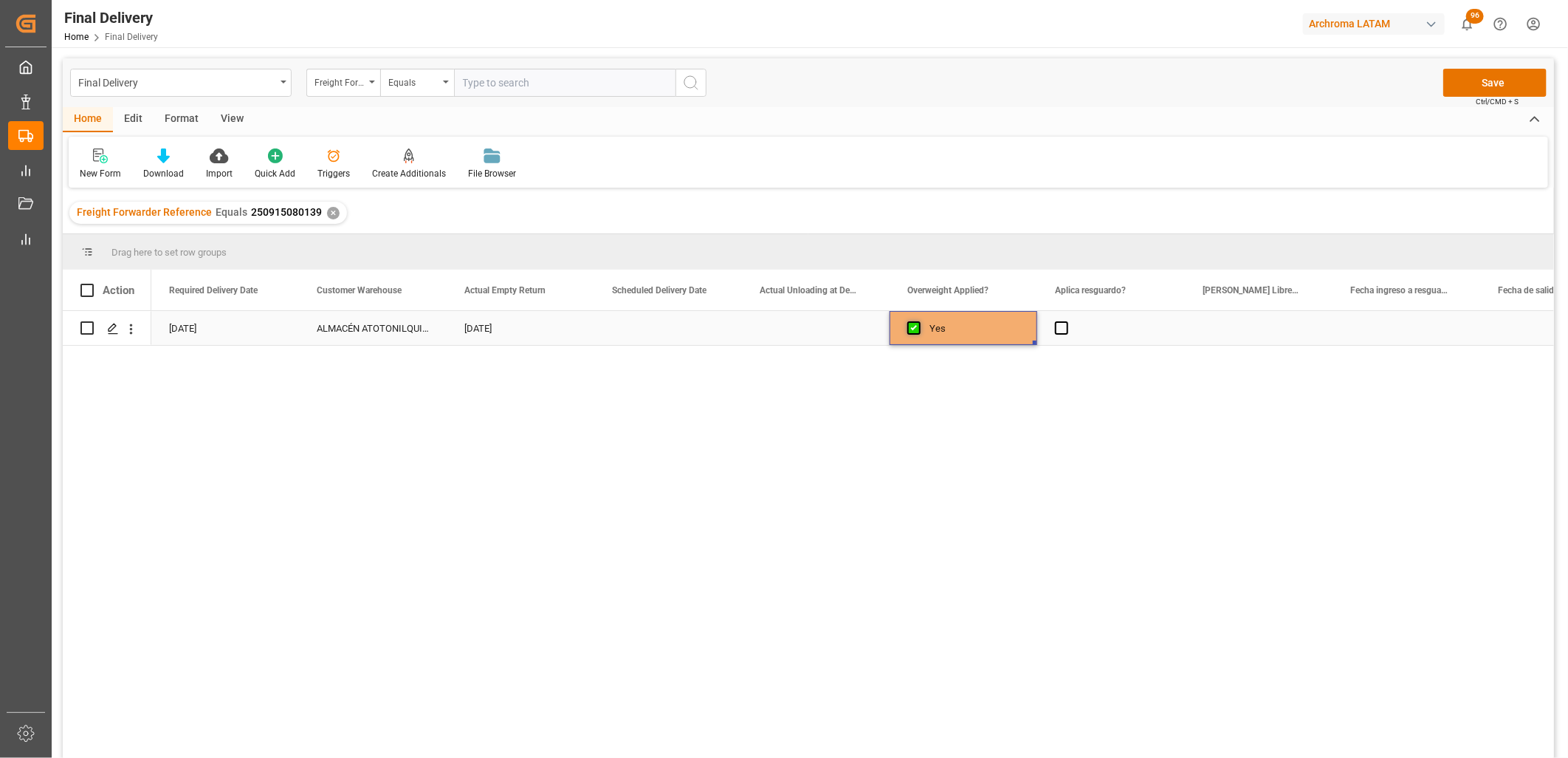
click at [914, 329] on span "Press SPACE to select this row." at bounding box center [914, 327] width 13 height 13
click at [919, 321] on input "Press SPACE to select this row." at bounding box center [919, 321] width 0 height 0
click at [1069, 328] on div "Press SPACE to select this row." at bounding box center [1111, 328] width 148 height 34
click at [1067, 328] on span "Press SPACE to select this row." at bounding box center [1061, 327] width 13 height 13
click at [1066, 321] on input "Press SPACE to select this row." at bounding box center [1066, 321] width 0 height 0
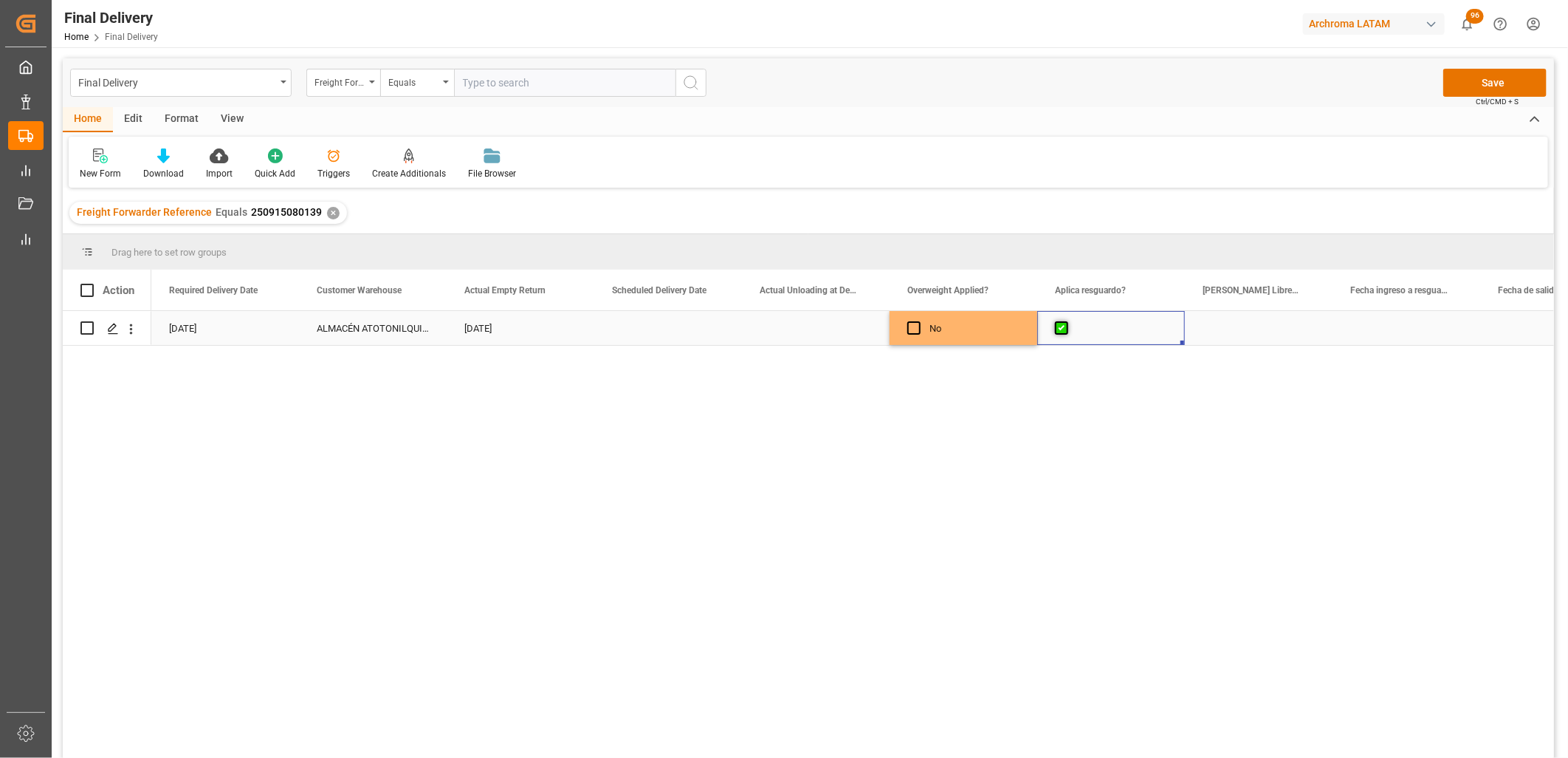
click at [1067, 328] on span "Press SPACE to select this row." at bounding box center [1061, 327] width 13 height 13
click at [1066, 321] on input "Press SPACE to select this row." at bounding box center [1066, 321] width 0 height 0
click at [1276, 329] on div "Press SPACE to select this row." at bounding box center [1259, 328] width 148 height 34
click at [1523, 83] on button "Save" at bounding box center [1495, 83] width 103 height 28
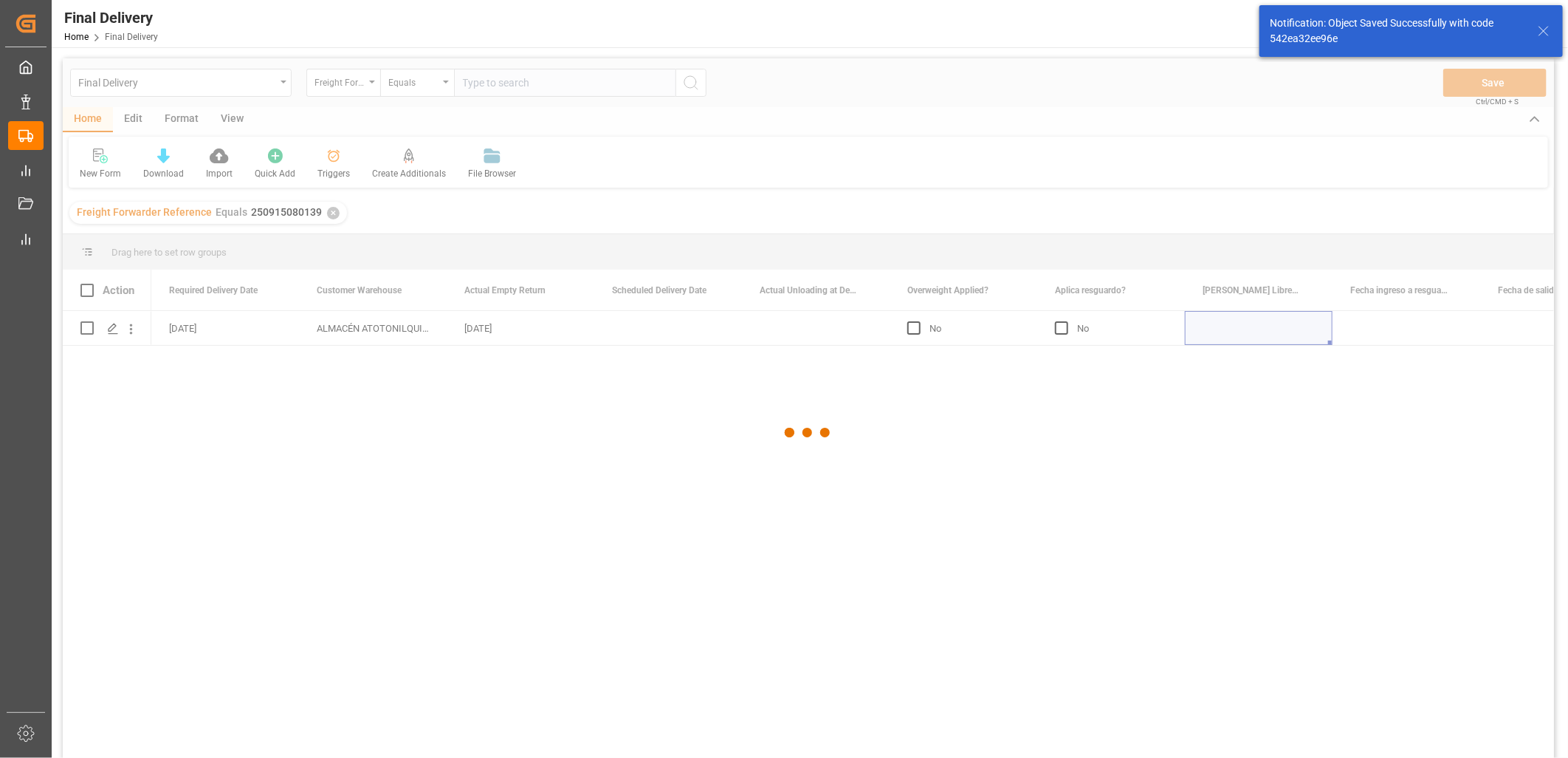
click at [659, 333] on div at bounding box center [809, 432] width 1492 height 749
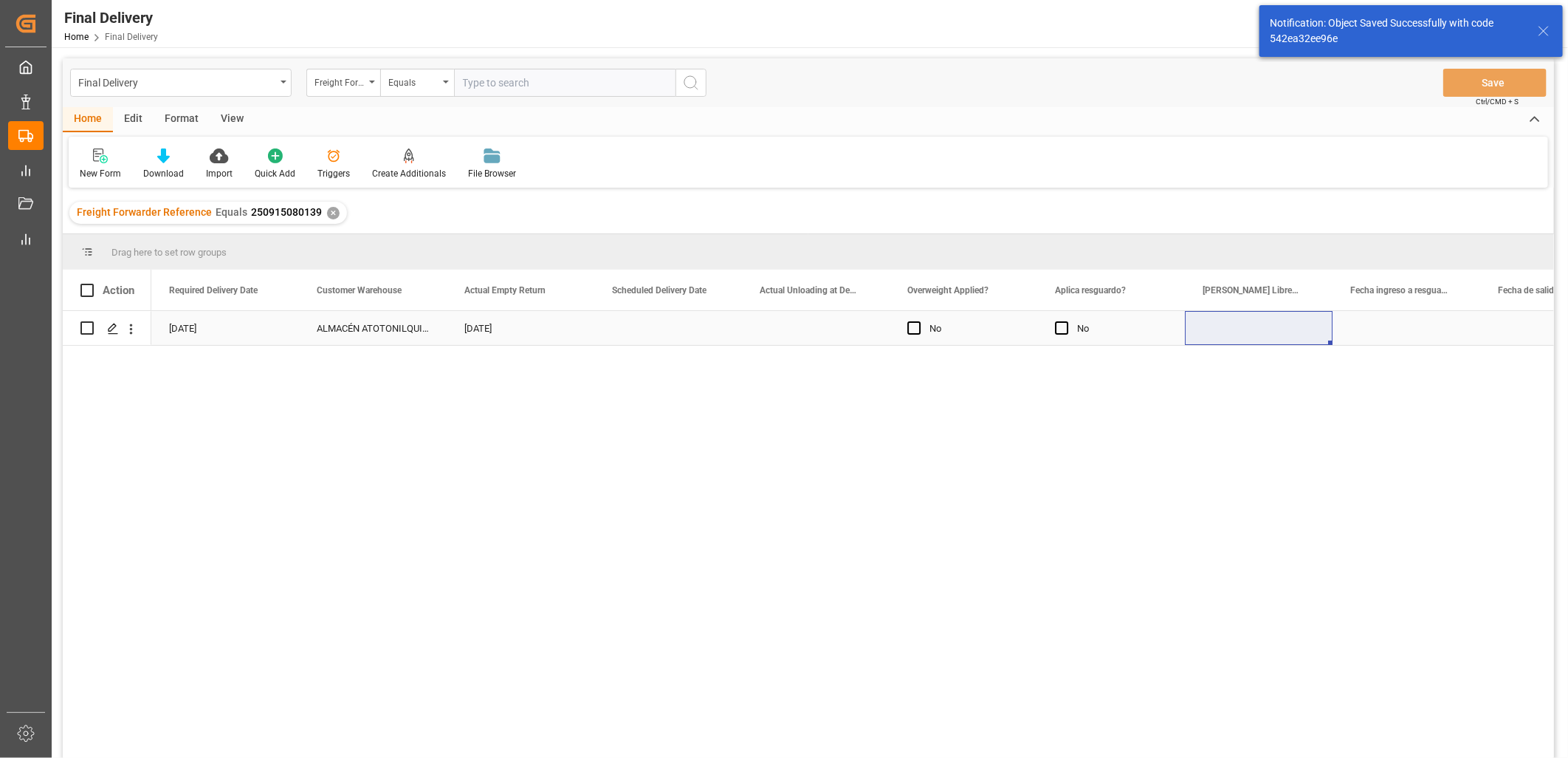
click at [653, 333] on div "Press SPACE to select this row." at bounding box center [668, 328] width 148 height 34
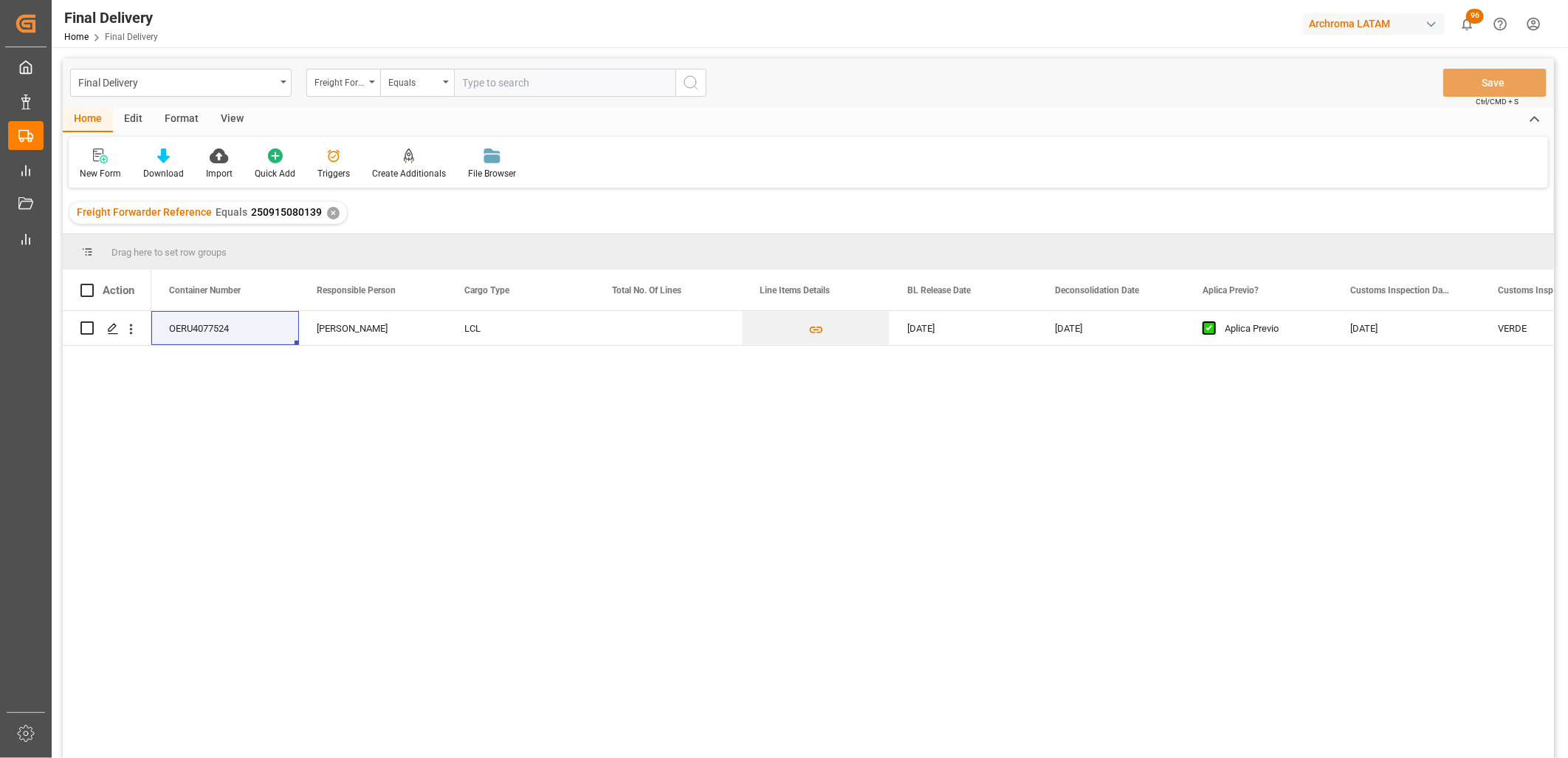
click at [327, 213] on div "✕" at bounding box center [333, 213] width 13 height 13
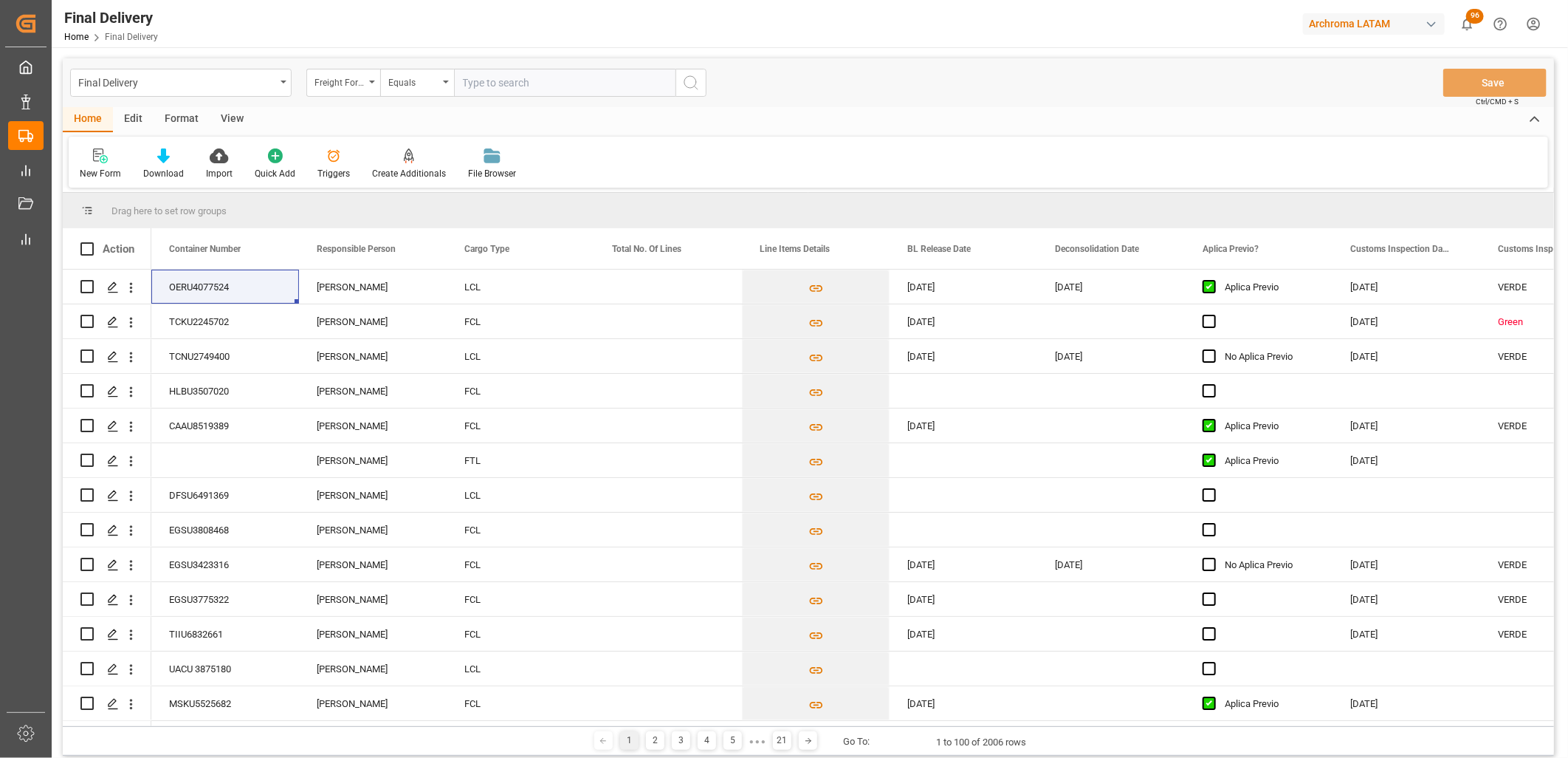
click at [467, 77] on input "text" at bounding box center [565, 83] width 222 height 28
paste input "250906900788"
type input "250906900788"
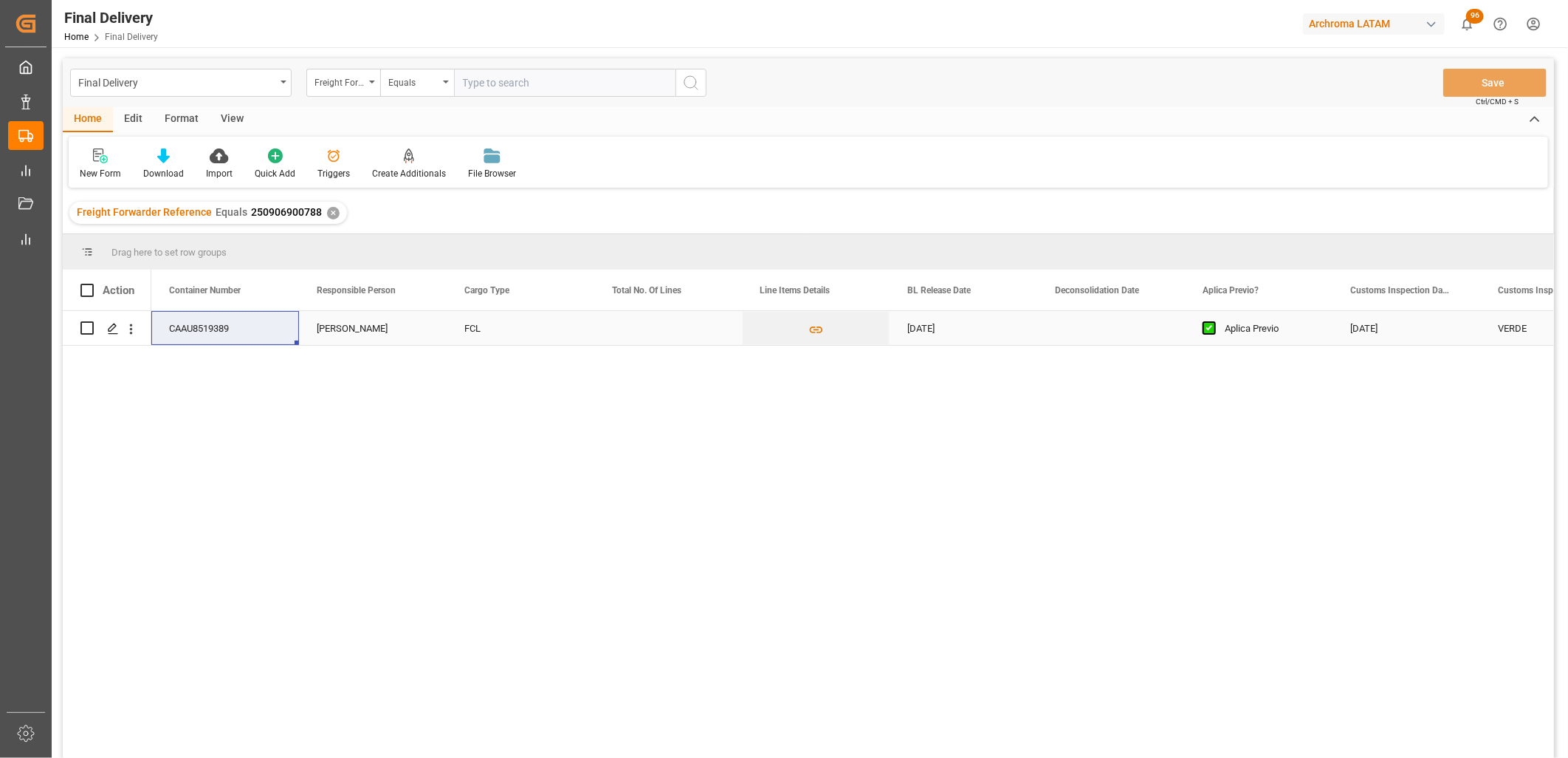
click at [659, 326] on div "Press SPACE to select this row." at bounding box center [668, 328] width 148 height 34
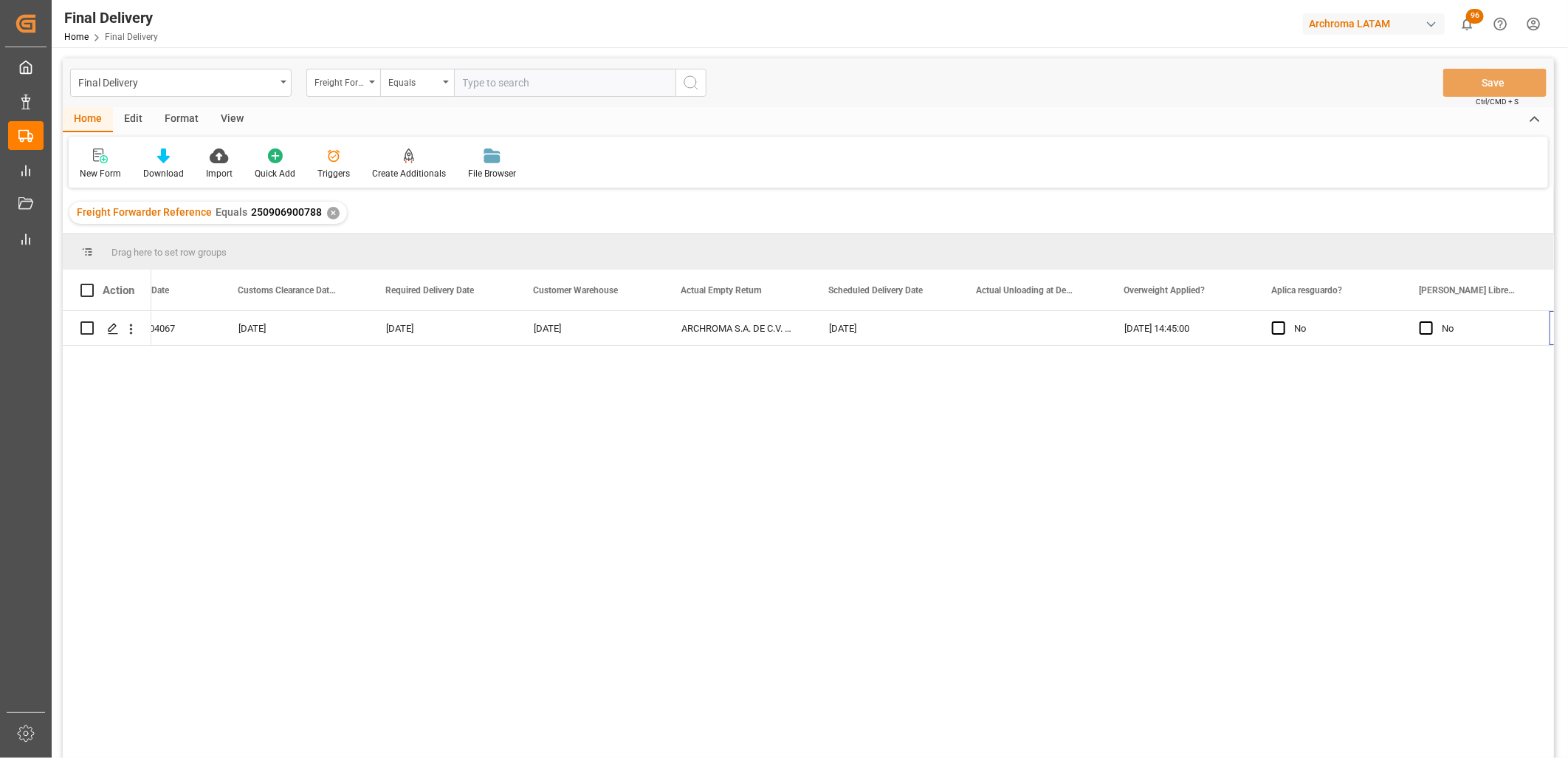
scroll to position [0, 2146]
click at [89, 289] on span at bounding box center [86, 290] width 13 height 13
click at [92, 284] on input "checkbox" at bounding box center [92, 284] width 0 height 0
checkbox input "true"
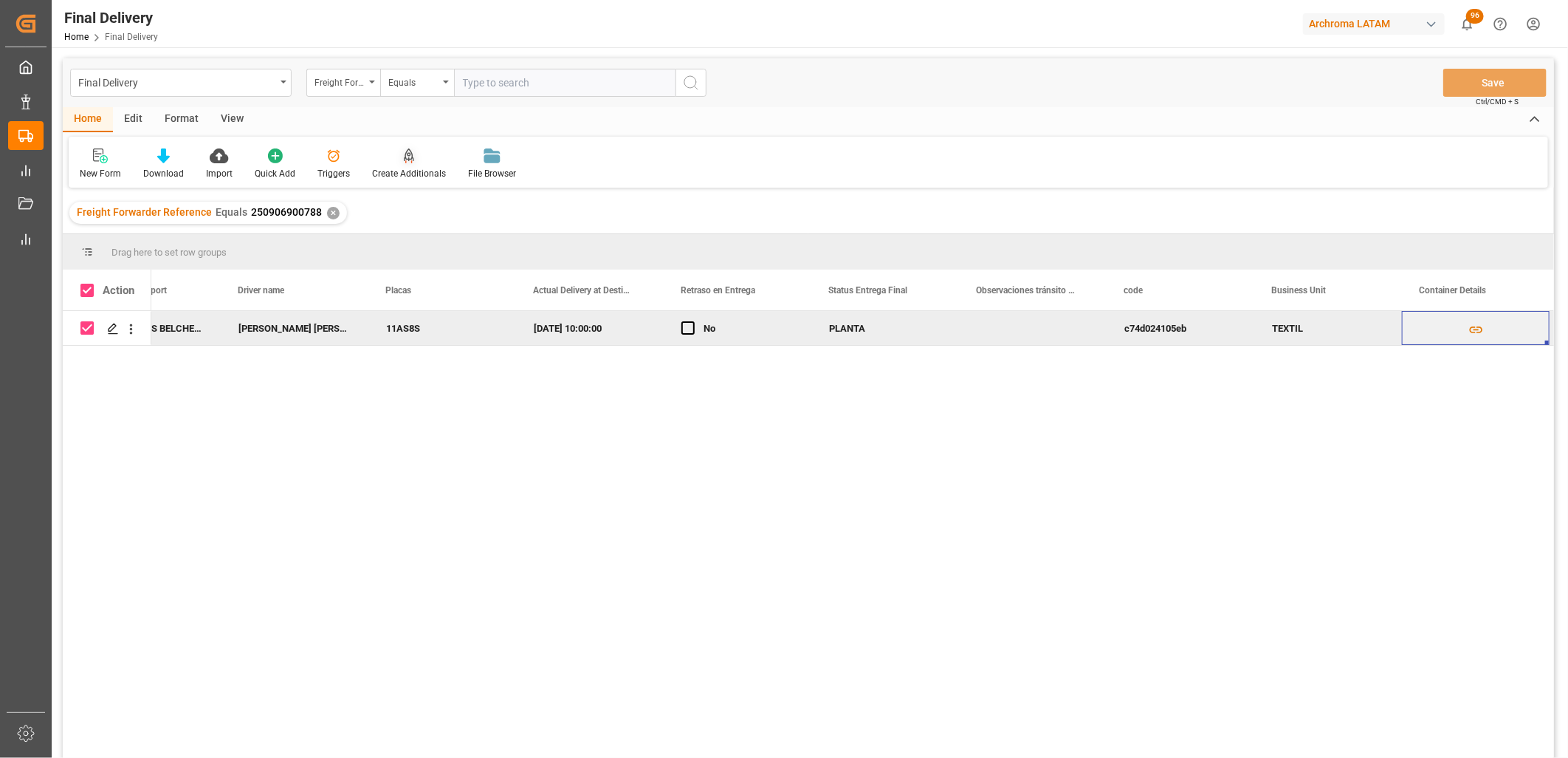
click at [407, 157] on icon at bounding box center [409, 155] width 10 height 15
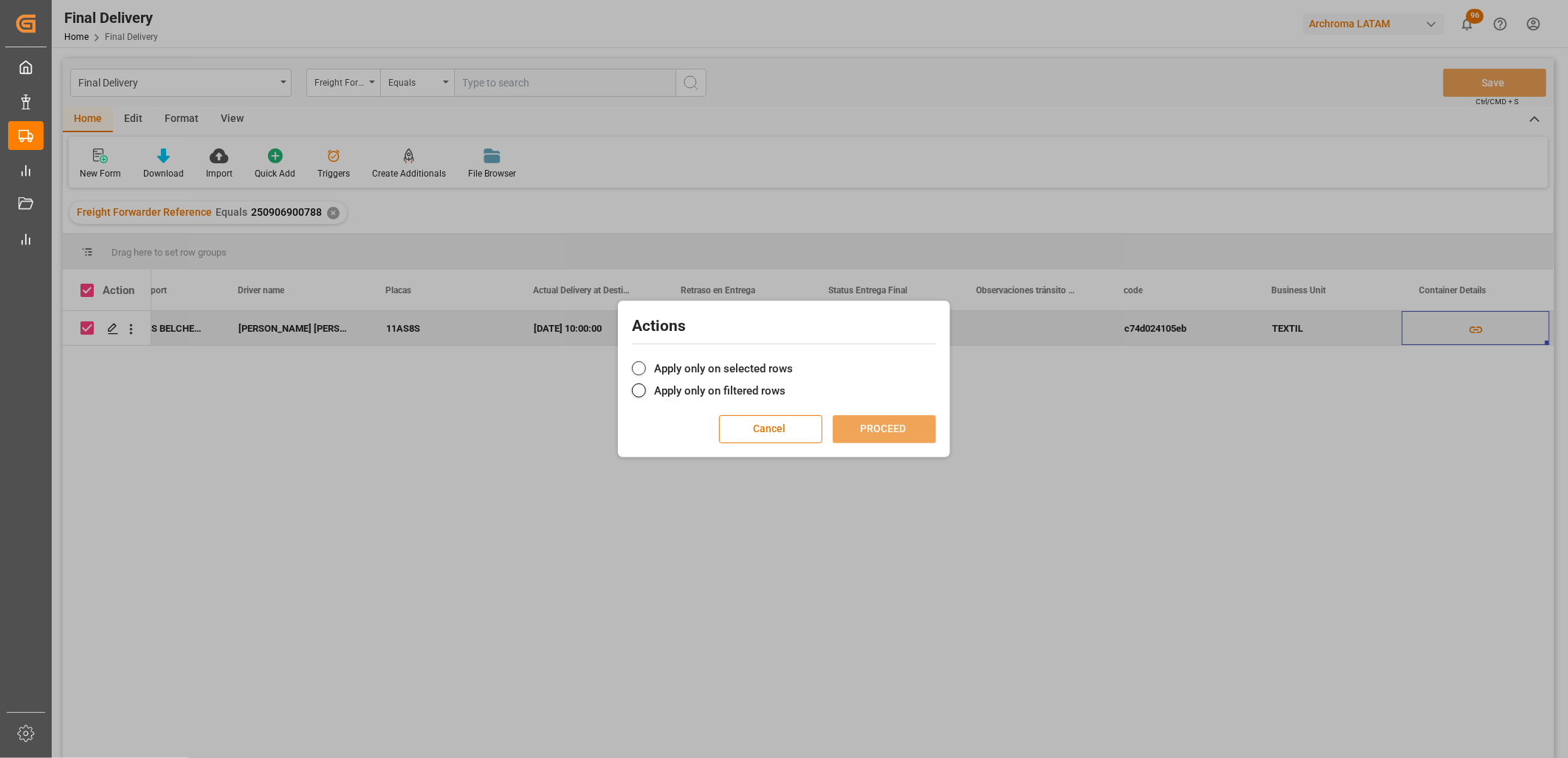
click at [653, 366] on label "Apply only on selected rows" at bounding box center [784, 369] width 304 height 18
click at [793, 360] on input "Apply only on selected rows" at bounding box center [793, 360] width 0 height 0
click at [869, 433] on button "PROCEED" at bounding box center [884, 429] width 103 height 28
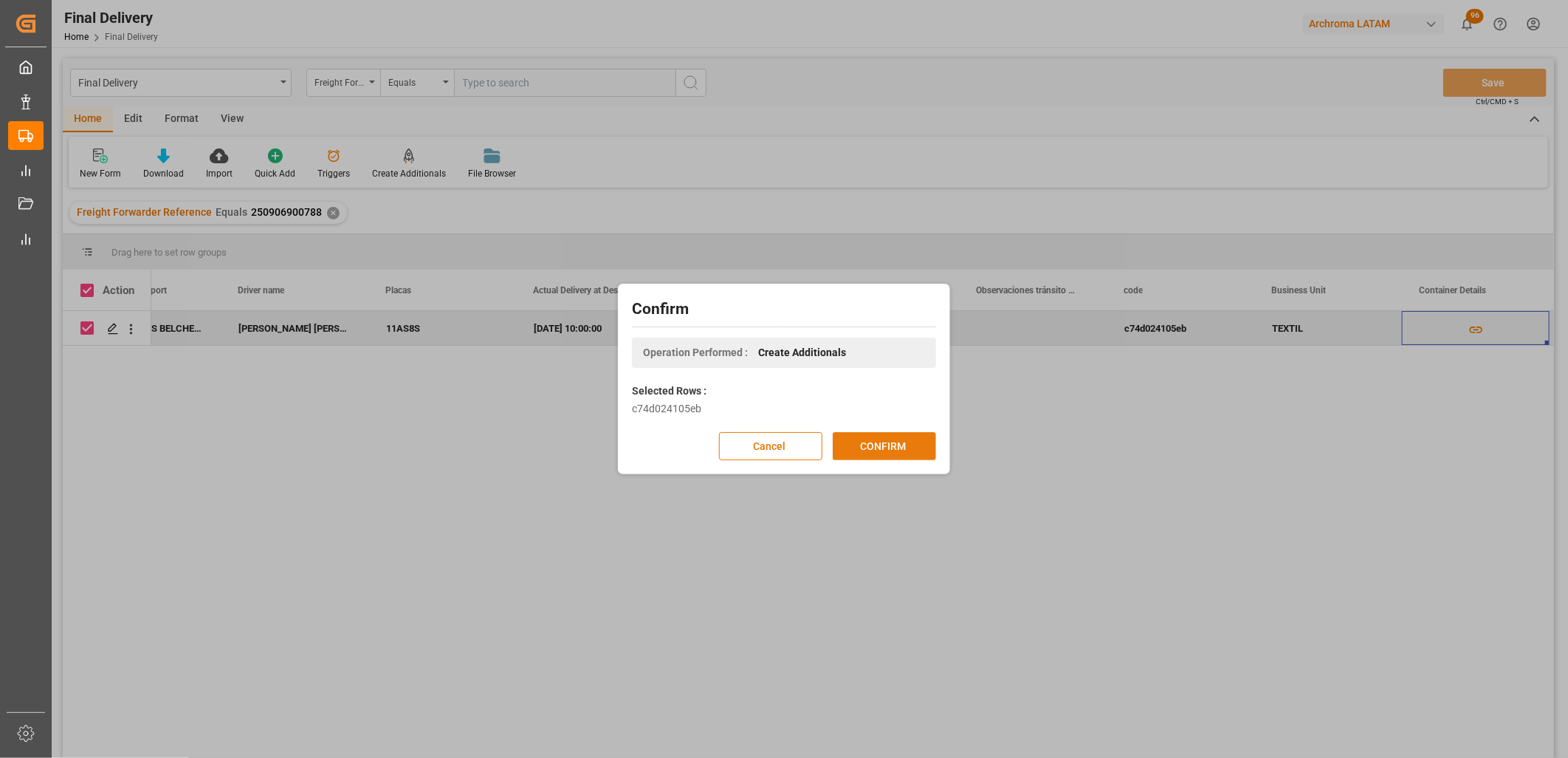
click at [879, 440] on button "CONFIRM" at bounding box center [884, 446] width 103 height 28
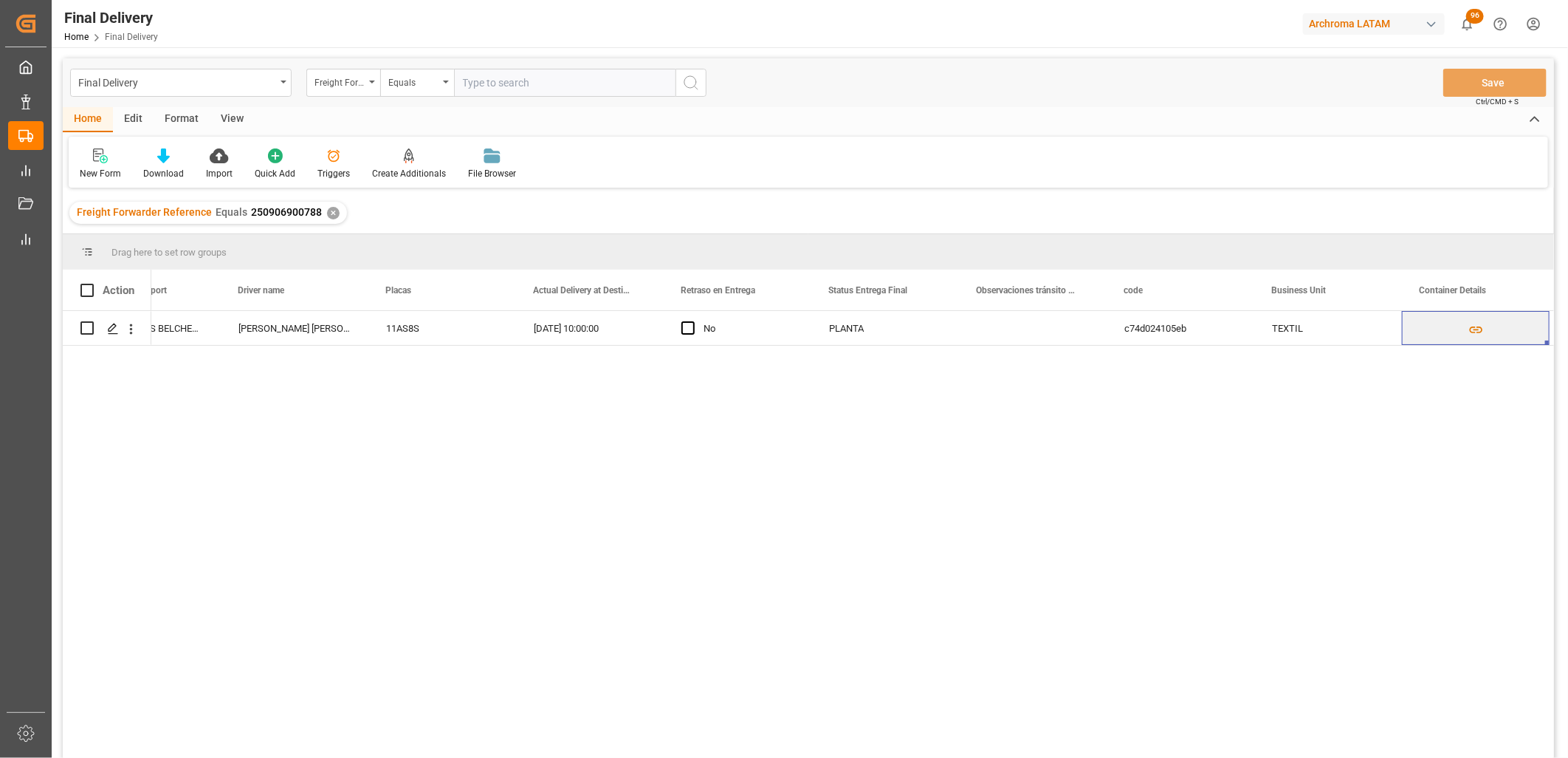
click at [327, 213] on div "✕" at bounding box center [333, 213] width 13 height 13
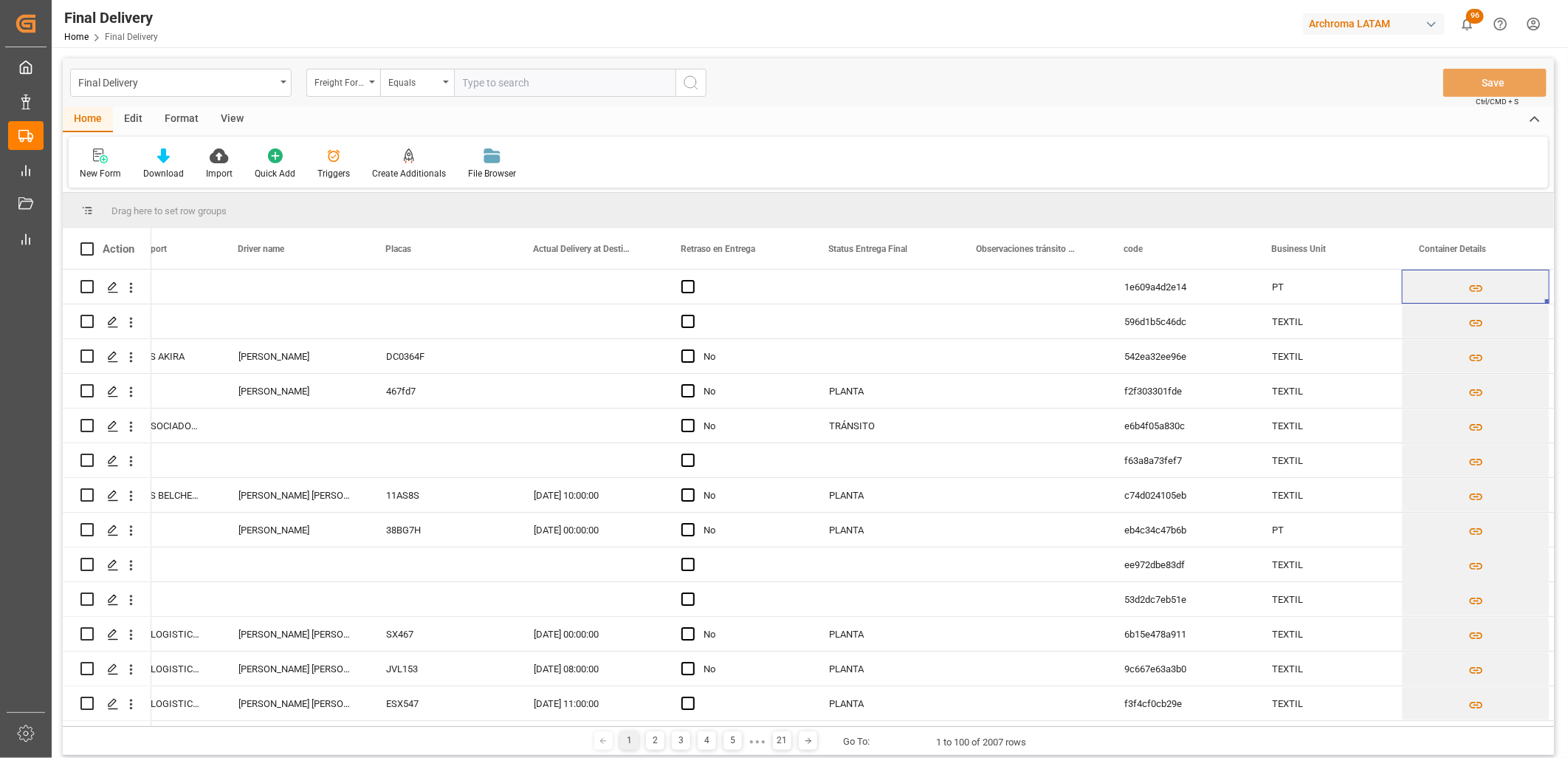
click at [478, 78] on input "text" at bounding box center [565, 83] width 222 height 28
paste input "250906900903"
type input "250906900903"
drag, startPoint x: 685, startPoint y: 78, endPoint x: 666, endPoint y: 83, distance: 19.9
click at [685, 79] on icon "search button" at bounding box center [691, 83] width 18 height 18
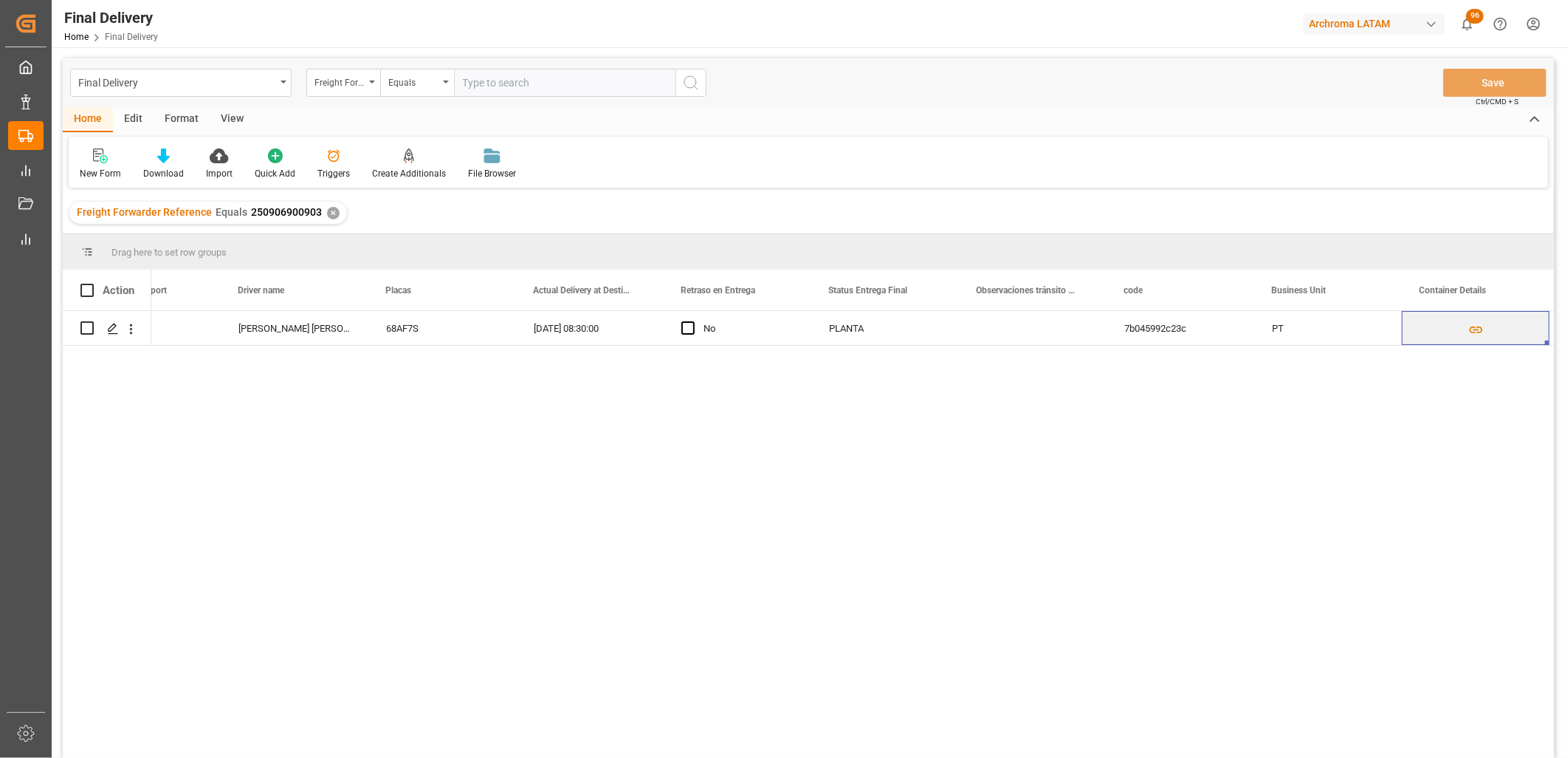
click at [100, 284] on div at bounding box center [91, 290] width 22 height 13
click at [83, 287] on span at bounding box center [86, 290] width 13 height 13
click at [92, 284] on input "checkbox" at bounding box center [92, 284] width 0 height 0
checkbox input "true"
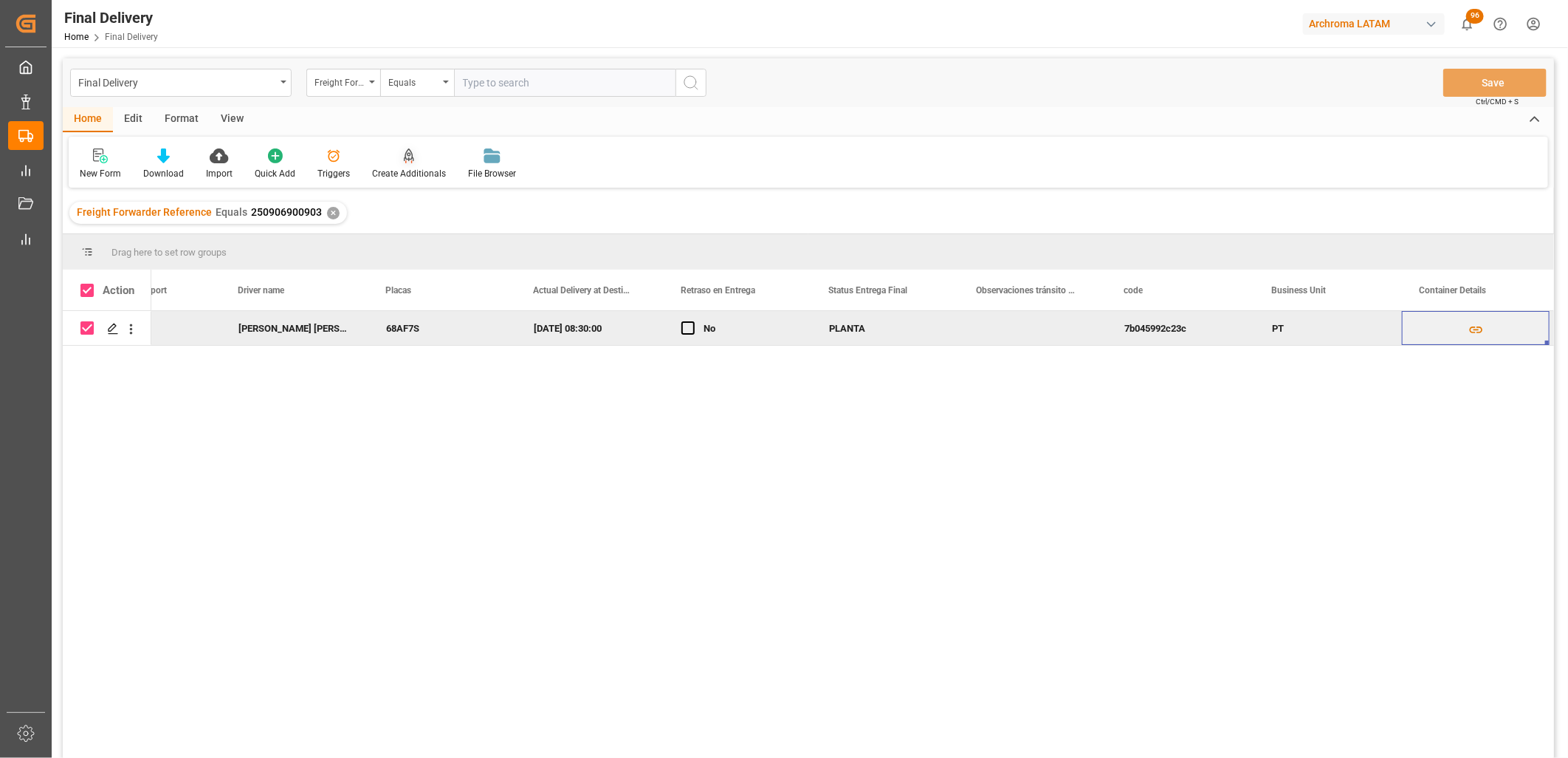
click at [393, 154] on div at bounding box center [409, 156] width 74 height 16
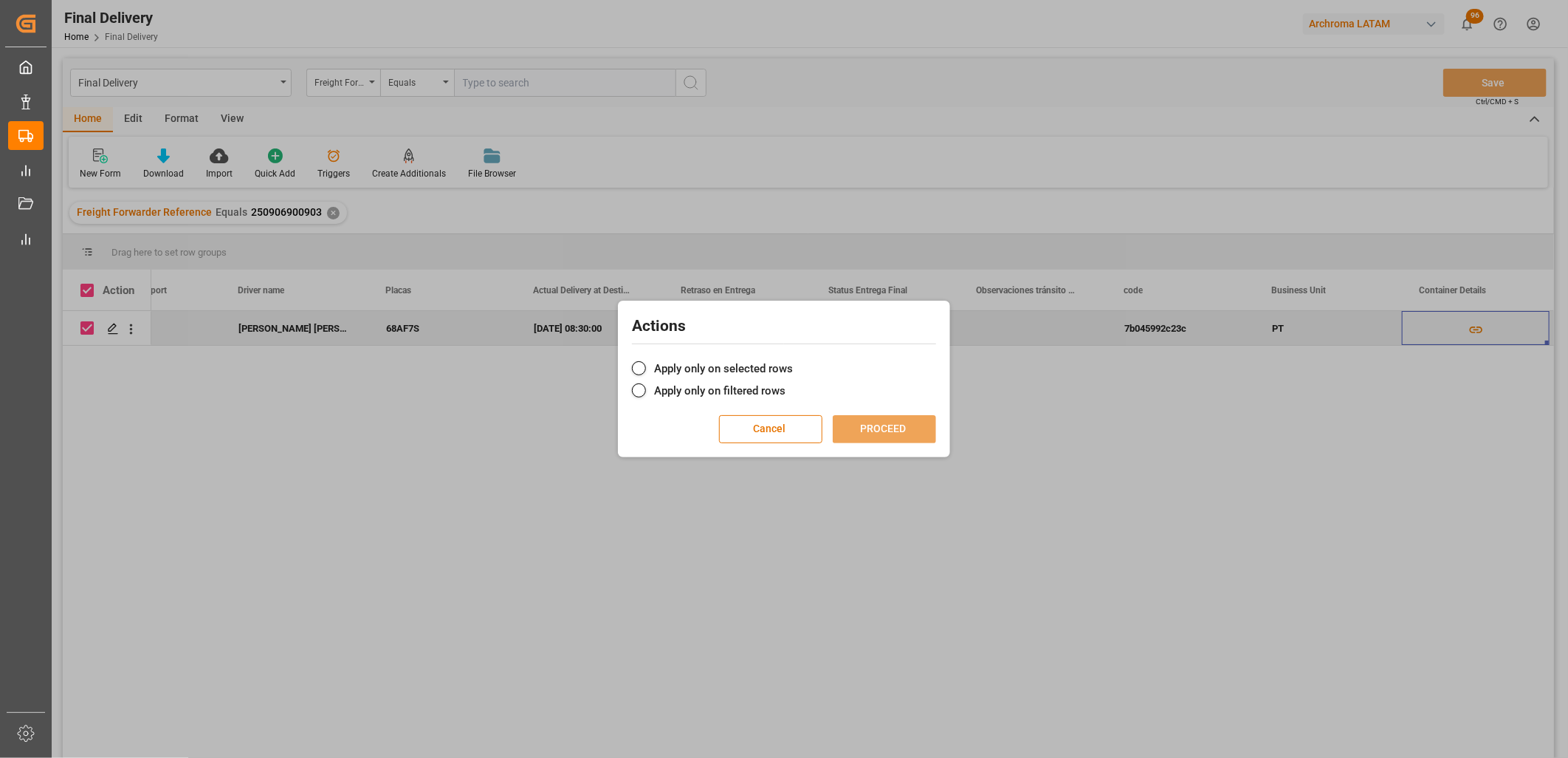
drag, startPoint x: 673, startPoint y: 365, endPoint x: 724, endPoint y: 377, distance: 53.2
click at [674, 366] on label "Apply only on selected rows" at bounding box center [784, 369] width 304 height 18
click at [793, 360] on input "Apply only on selected rows" at bounding box center [793, 360] width 0 height 0
click at [883, 428] on button "PROCEED" at bounding box center [884, 429] width 103 height 28
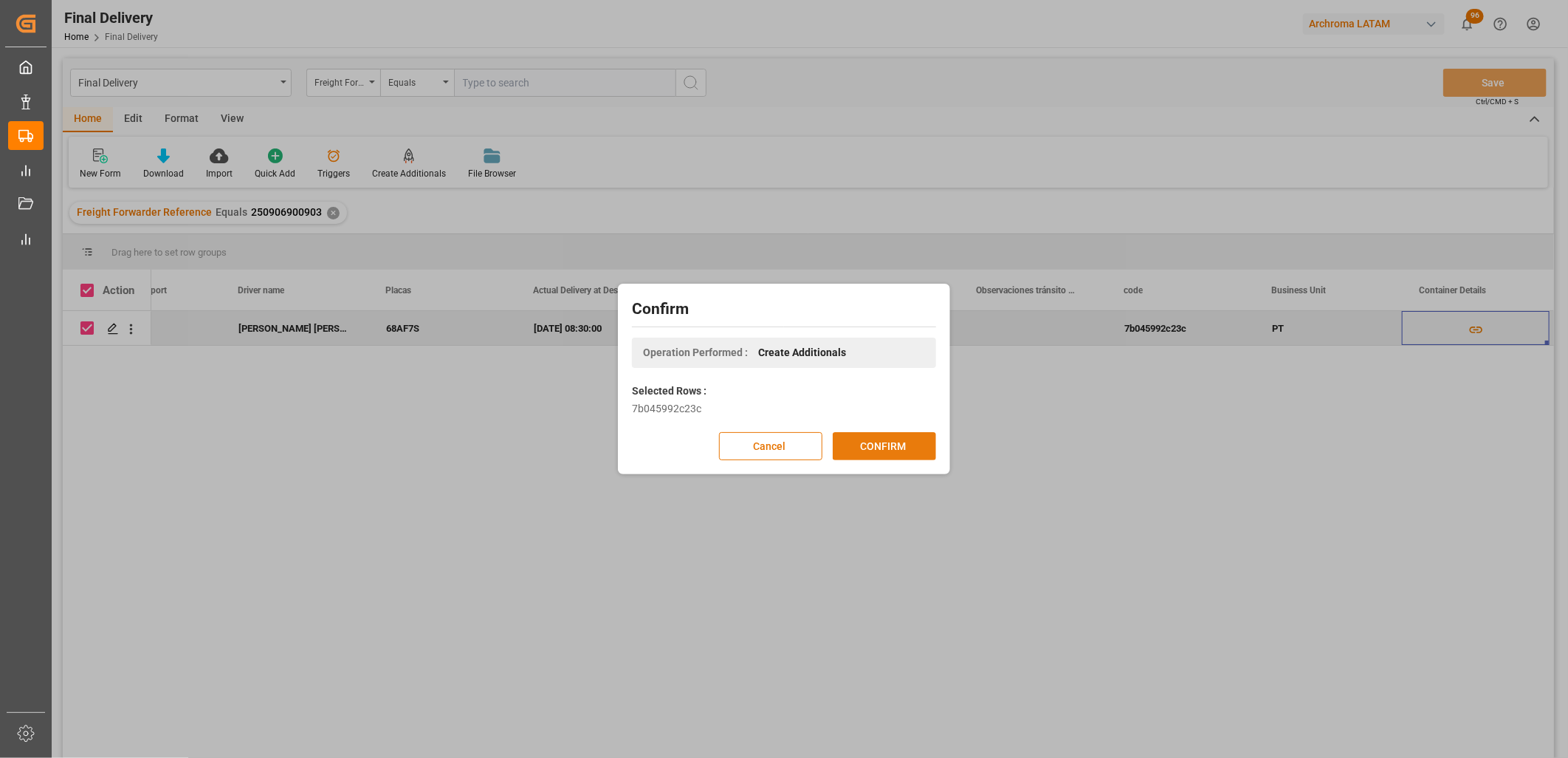
click at [896, 442] on button "CONFIRM" at bounding box center [884, 446] width 103 height 28
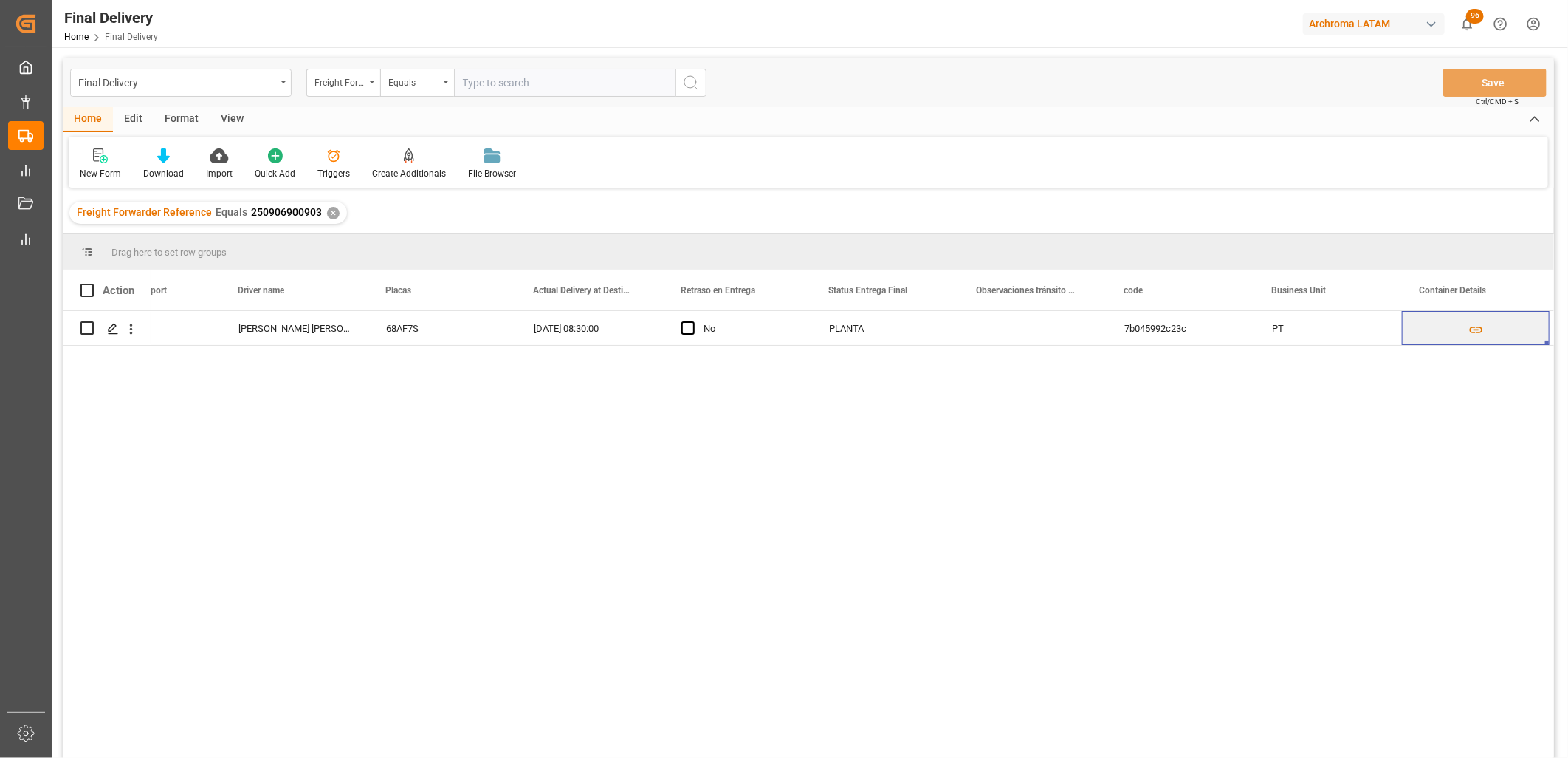
click at [330, 210] on div "✕" at bounding box center [333, 213] width 13 height 13
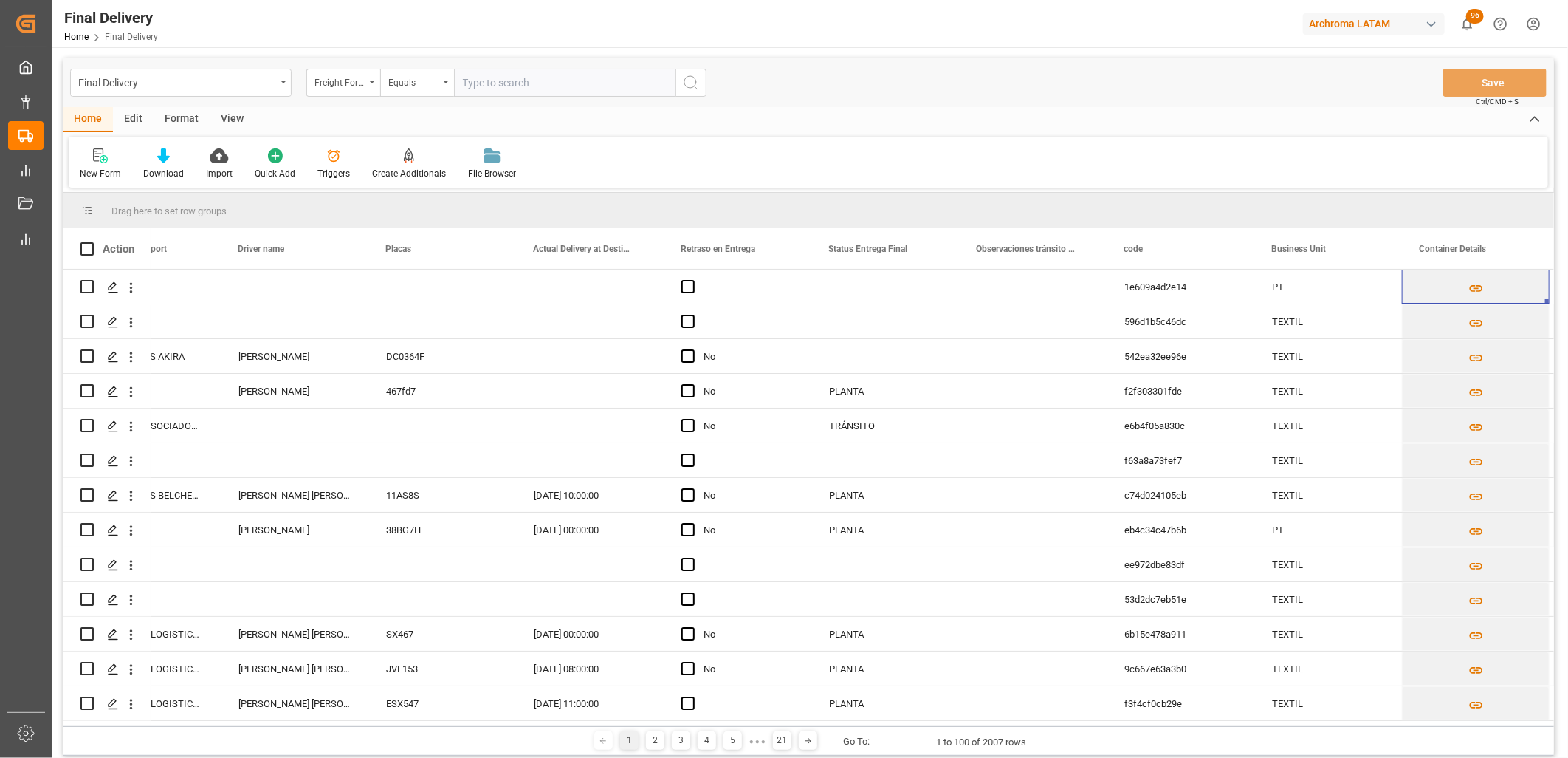
click at [476, 86] on input "text" at bounding box center [565, 83] width 222 height 28
paste input "250906900716"
type input "250906900716"
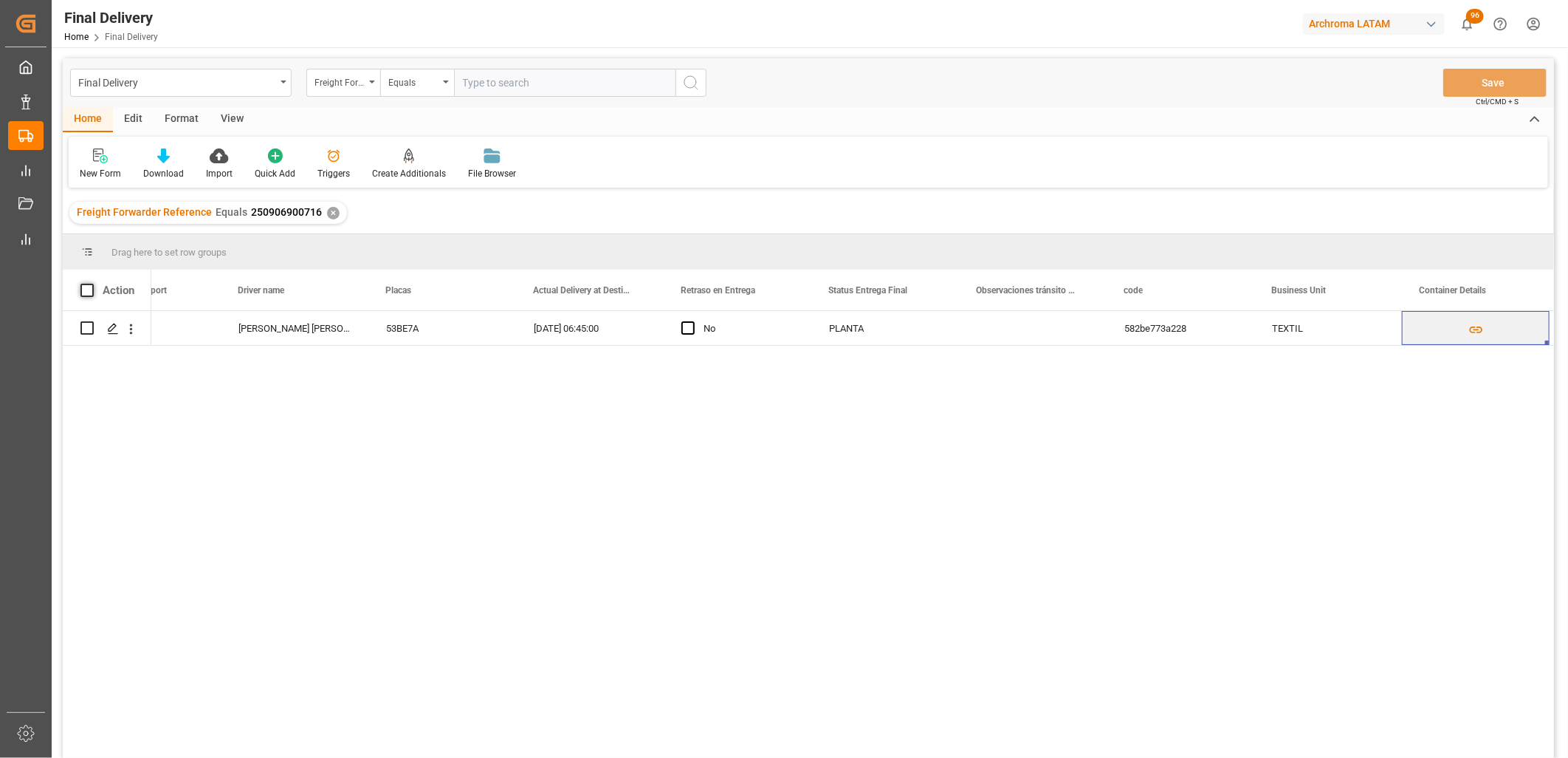
click at [83, 286] on span at bounding box center [86, 290] width 13 height 13
click at [92, 284] on input "checkbox" at bounding box center [92, 284] width 0 height 0
checkbox input "true"
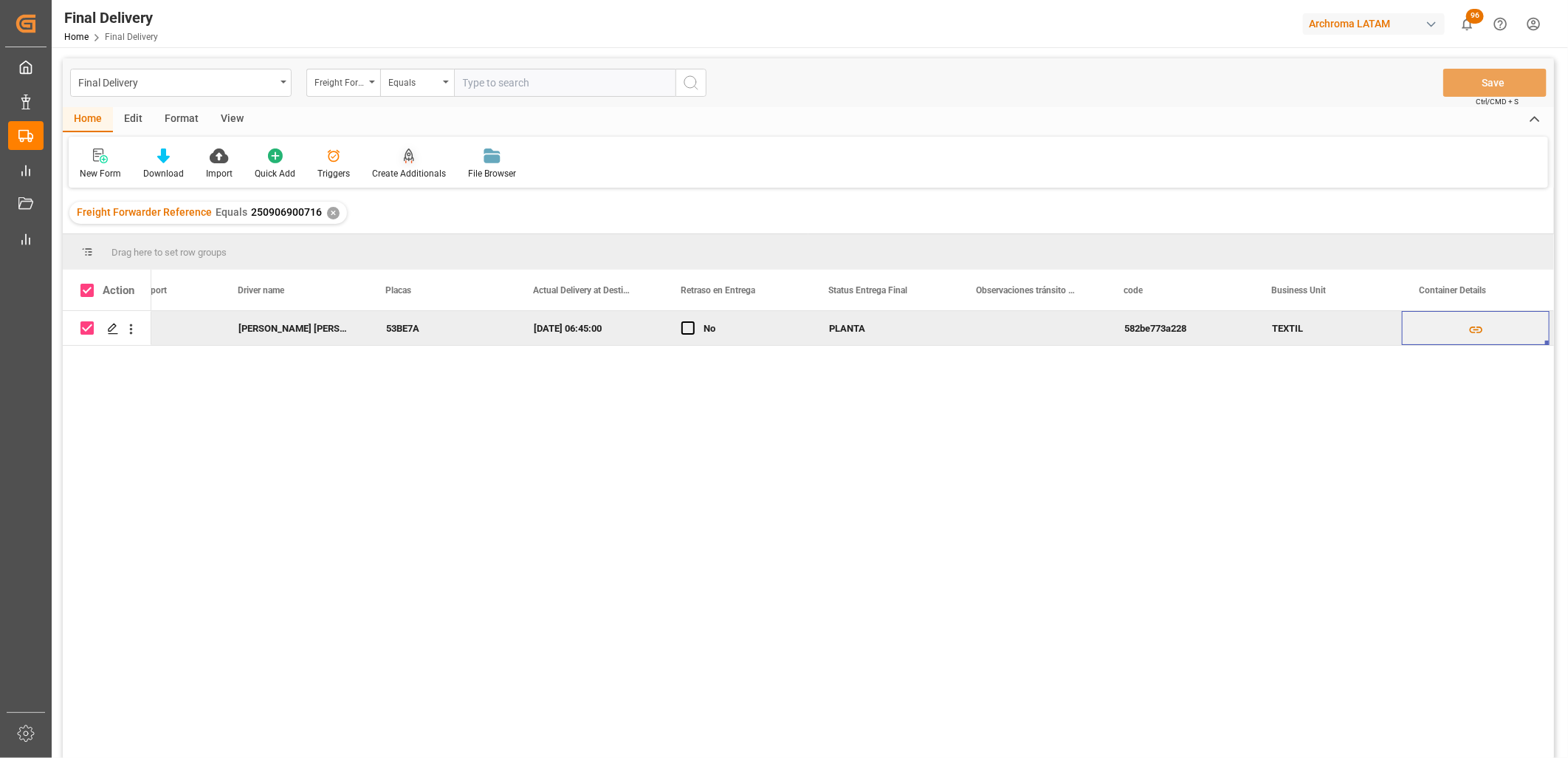
click at [411, 160] on div at bounding box center [409, 156] width 74 height 16
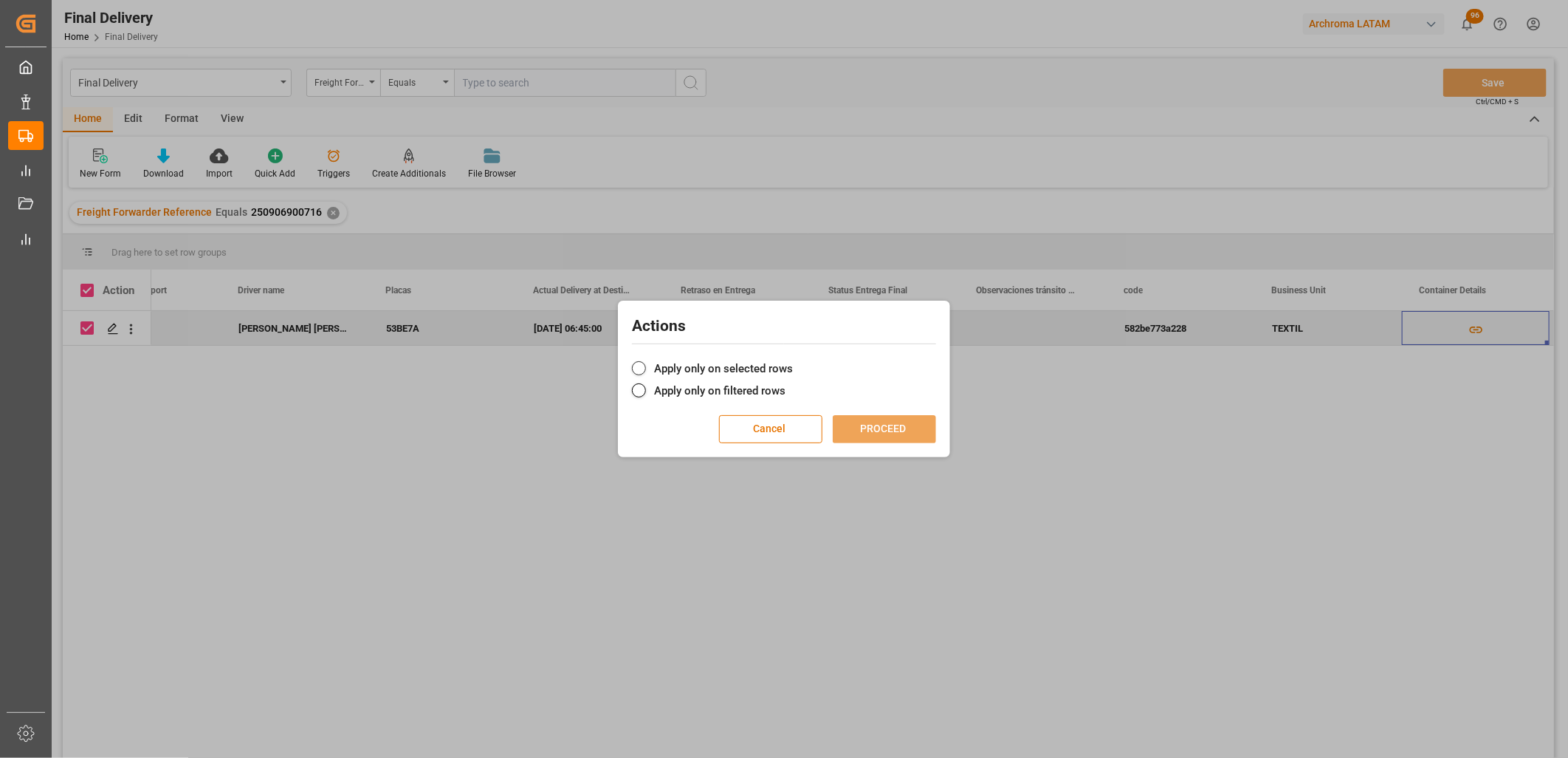
click at [651, 369] on label "Apply only on selected rows" at bounding box center [784, 369] width 304 height 18
click at [793, 360] on input "Apply only on selected rows" at bounding box center [793, 360] width 0 height 0
click at [889, 430] on button "PROCEED" at bounding box center [884, 429] width 103 height 28
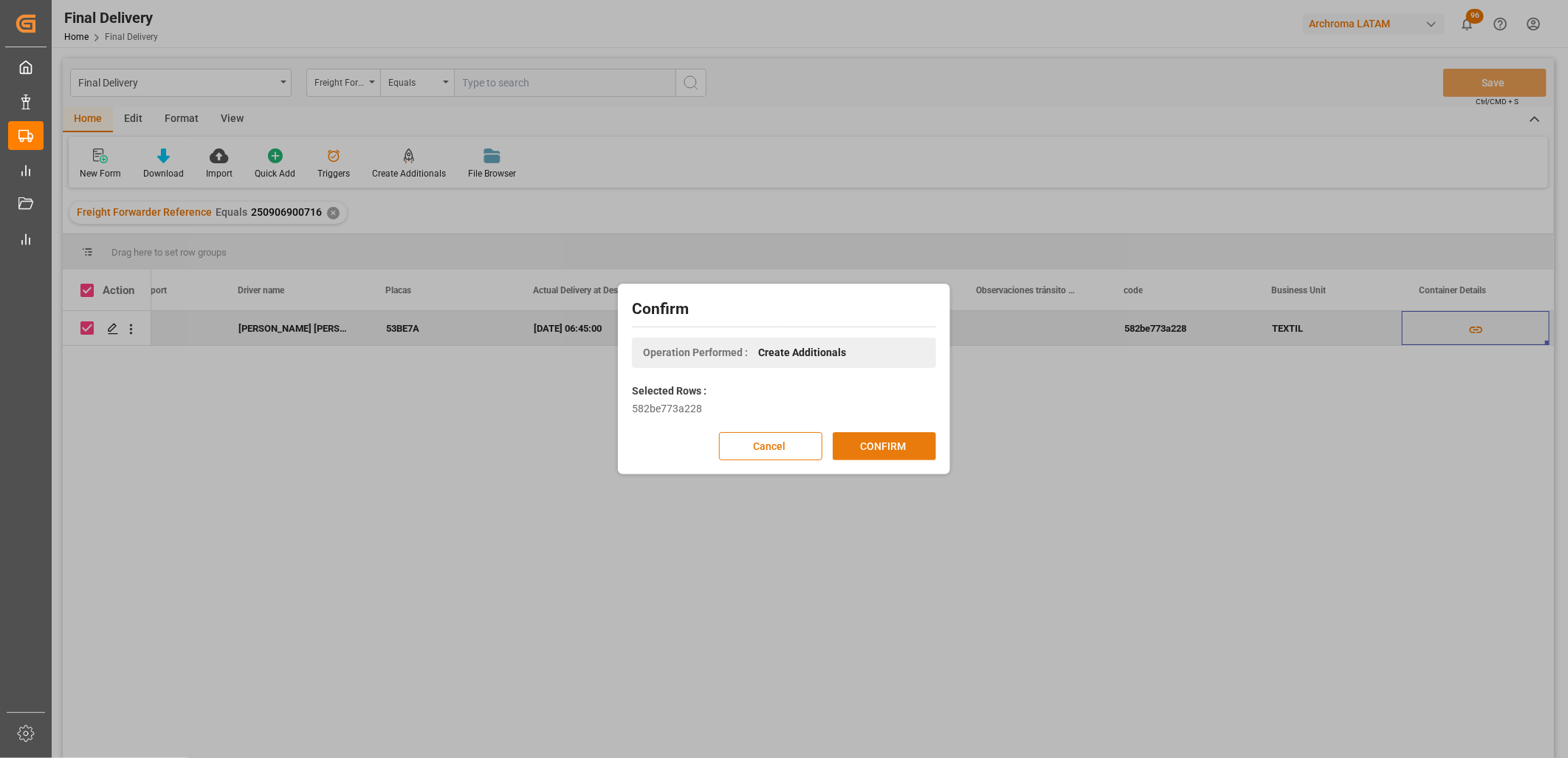
click at [925, 450] on button "CONFIRM" at bounding box center [884, 446] width 103 height 28
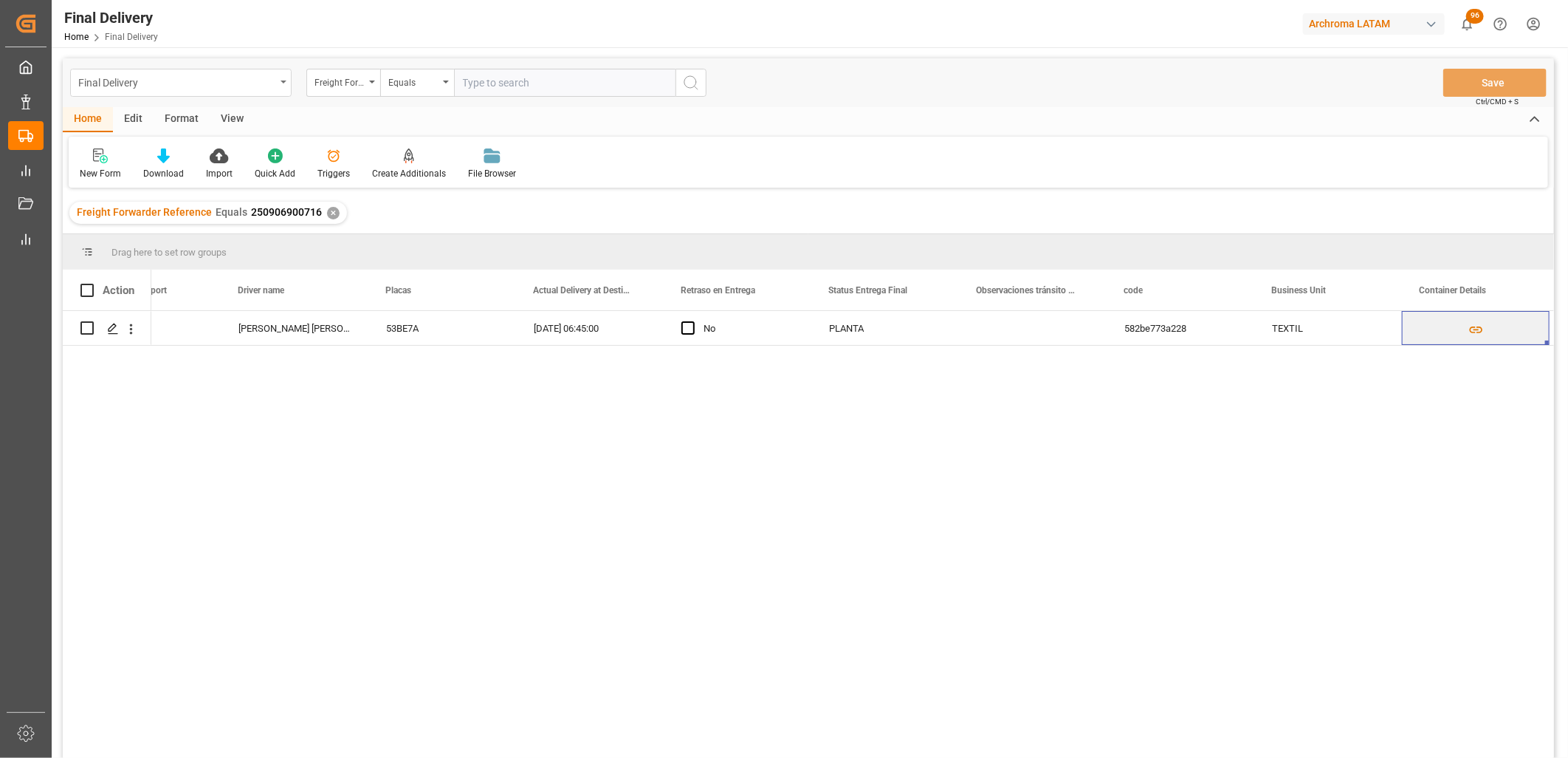
click at [260, 83] on div "Final Delivery" at bounding box center [176, 81] width 197 height 18
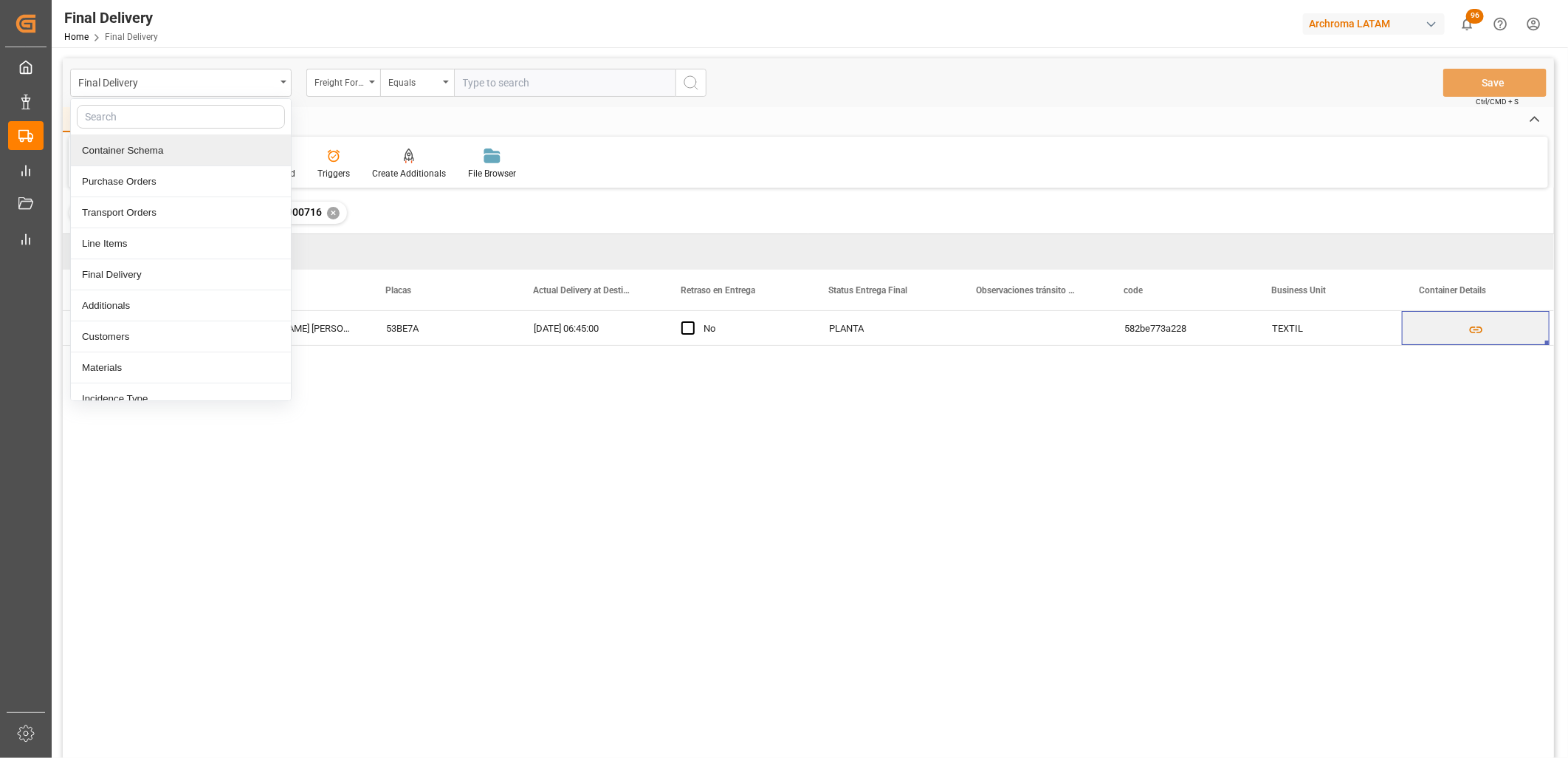
click at [192, 153] on div "Container Schema" at bounding box center [181, 150] width 220 height 31
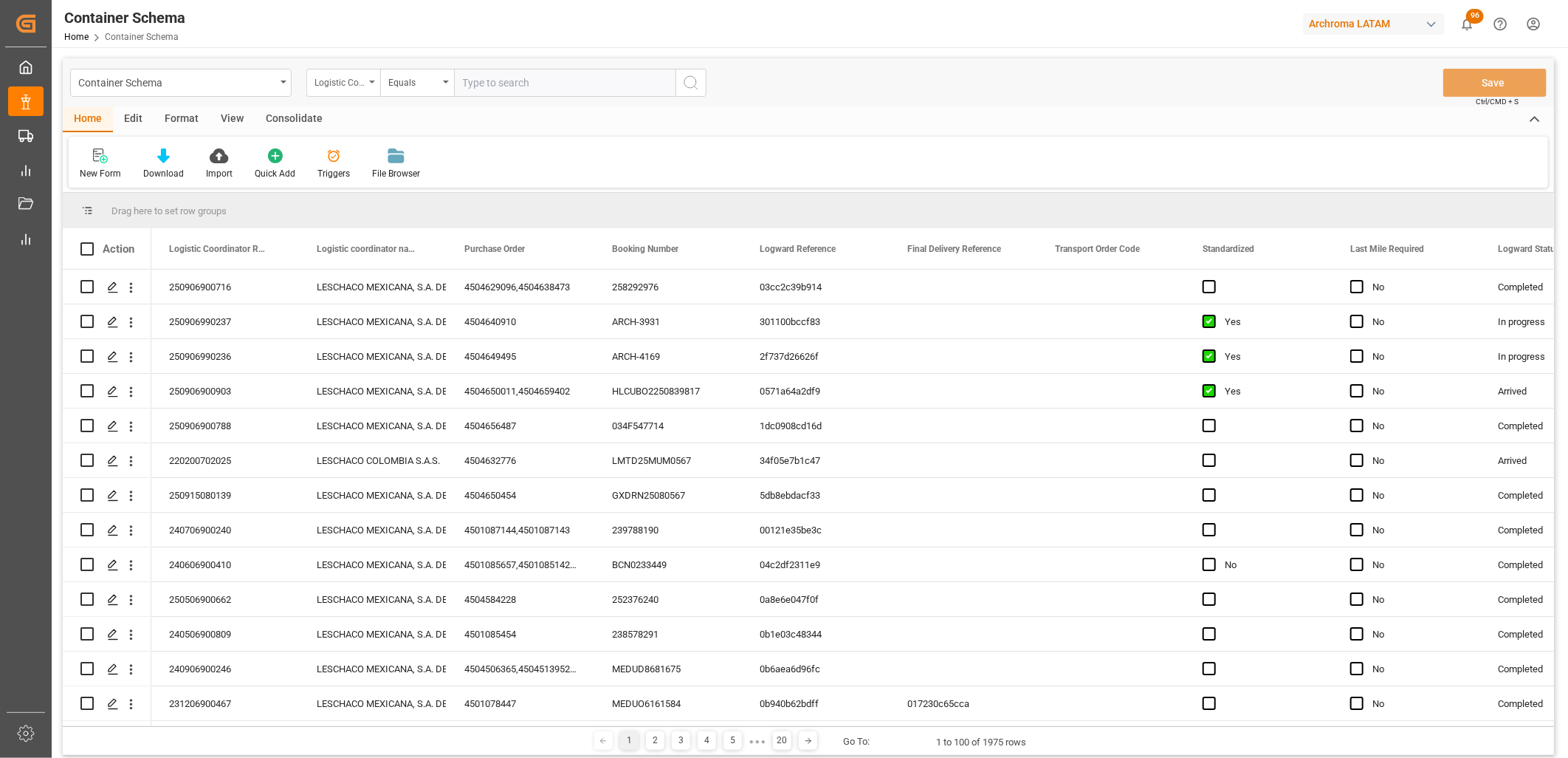
click at [345, 83] on div "Logistic Coordinator Reference Number" at bounding box center [340, 80] width 50 height 17
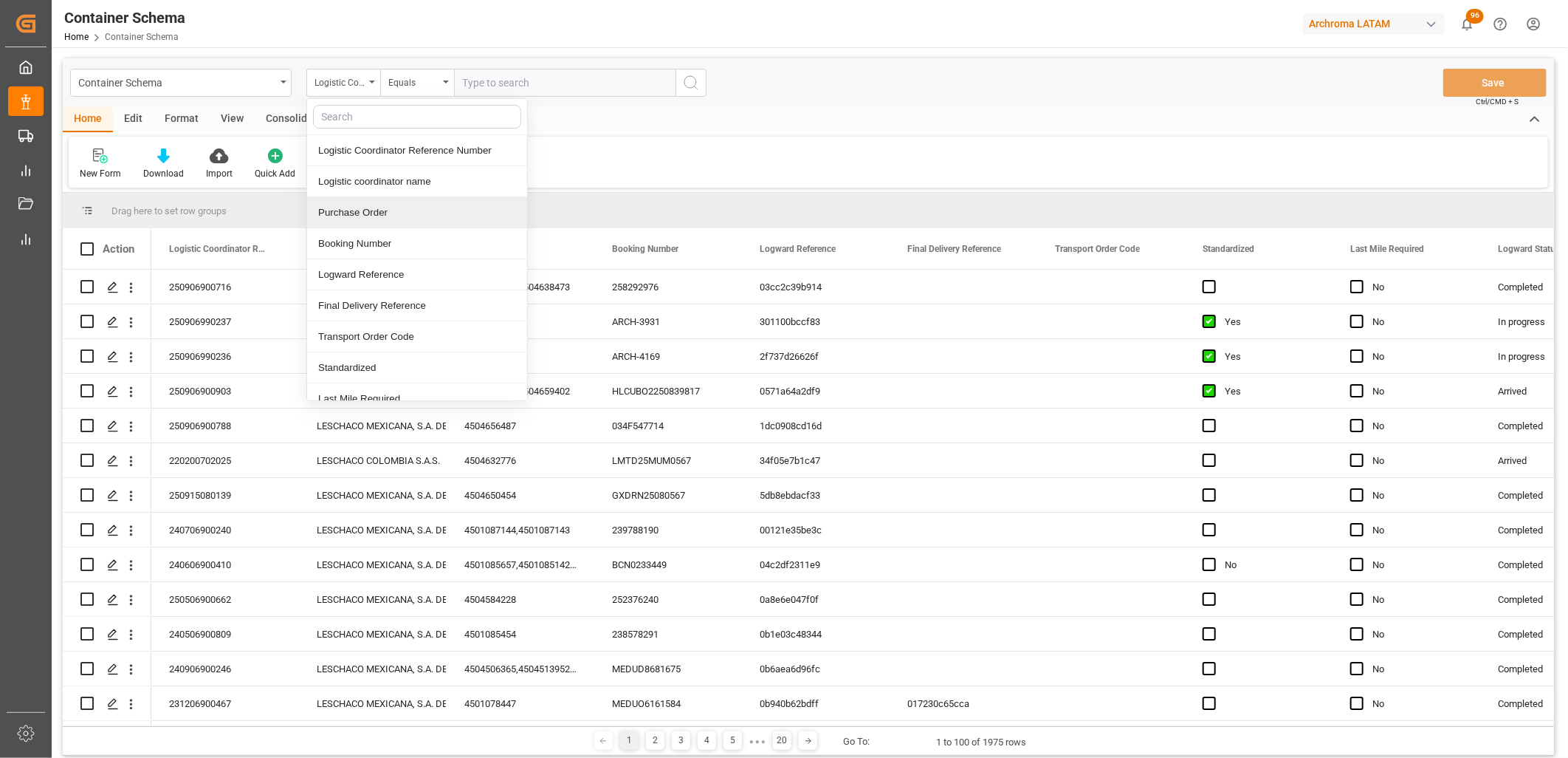
drag, startPoint x: 357, startPoint y: 209, endPoint x: 439, endPoint y: 118, distance: 122.3
click at [360, 208] on div "Purchase Order" at bounding box center [417, 212] width 220 height 31
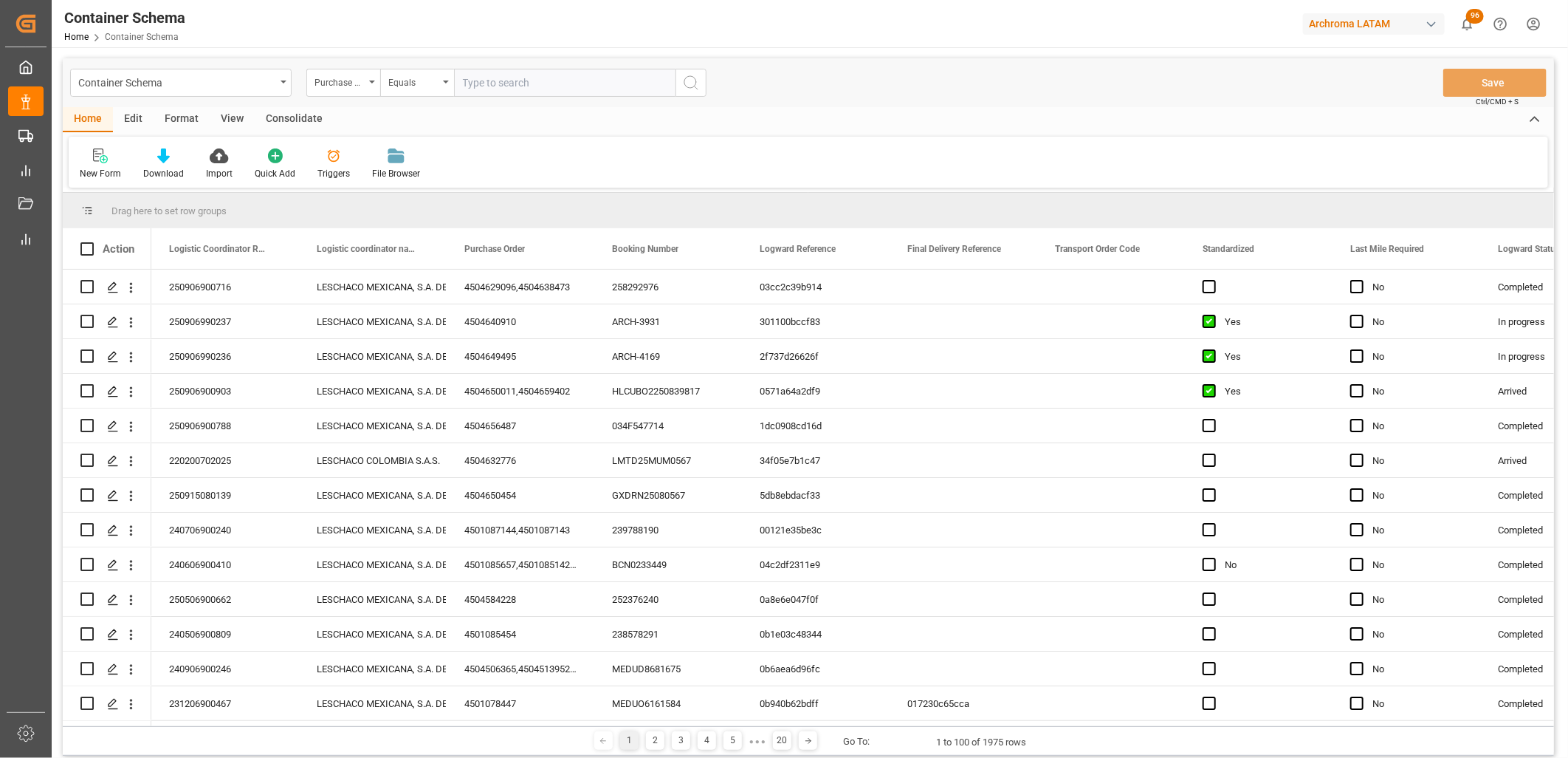
click at [495, 86] on input "text" at bounding box center [565, 83] width 222 height 28
paste input "4504653482"
type input "4504653482"
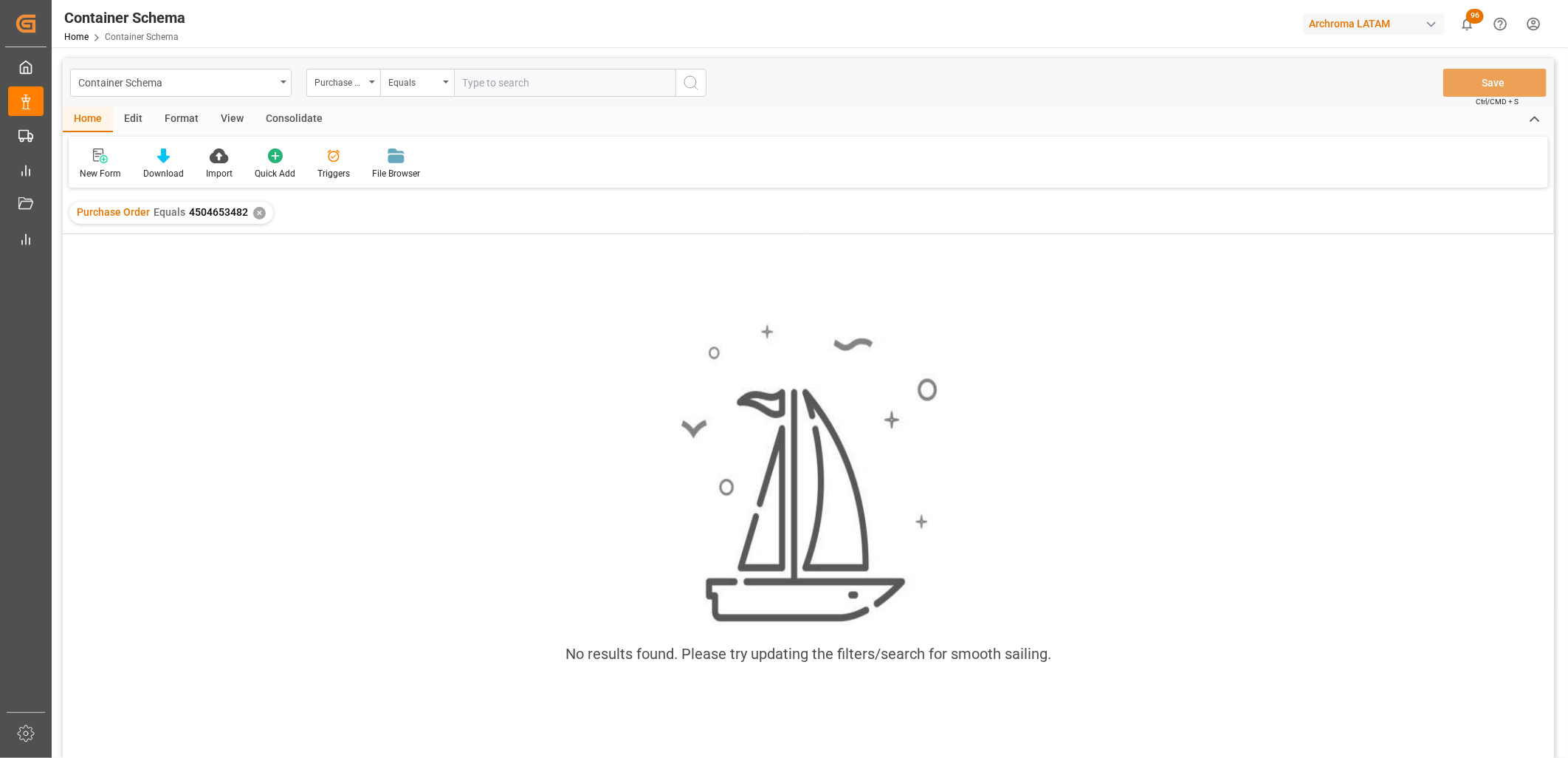
click at [255, 211] on div "✕" at bounding box center [259, 213] width 13 height 13
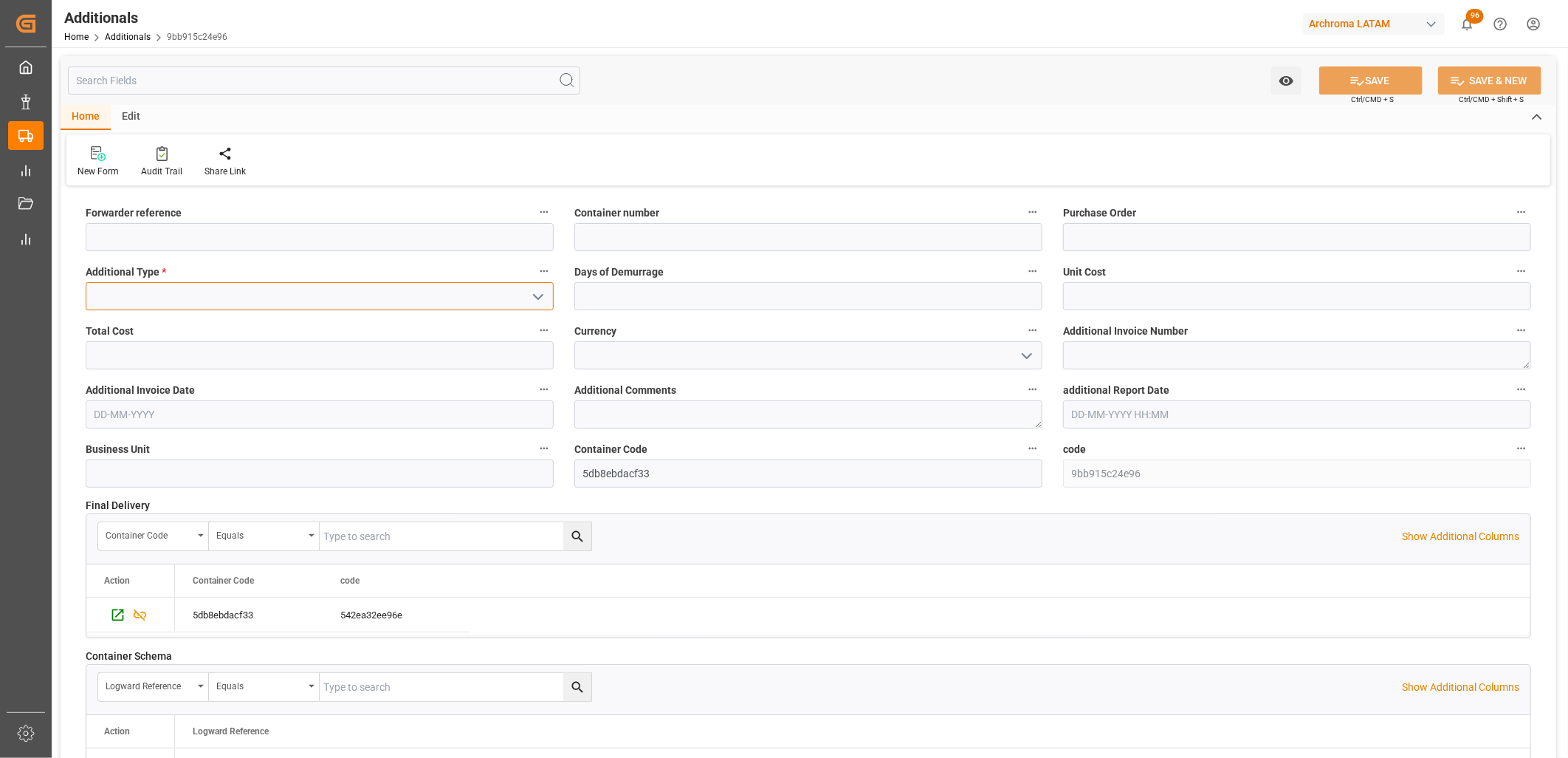
click at [329, 297] on input at bounding box center [320, 296] width 468 height 28
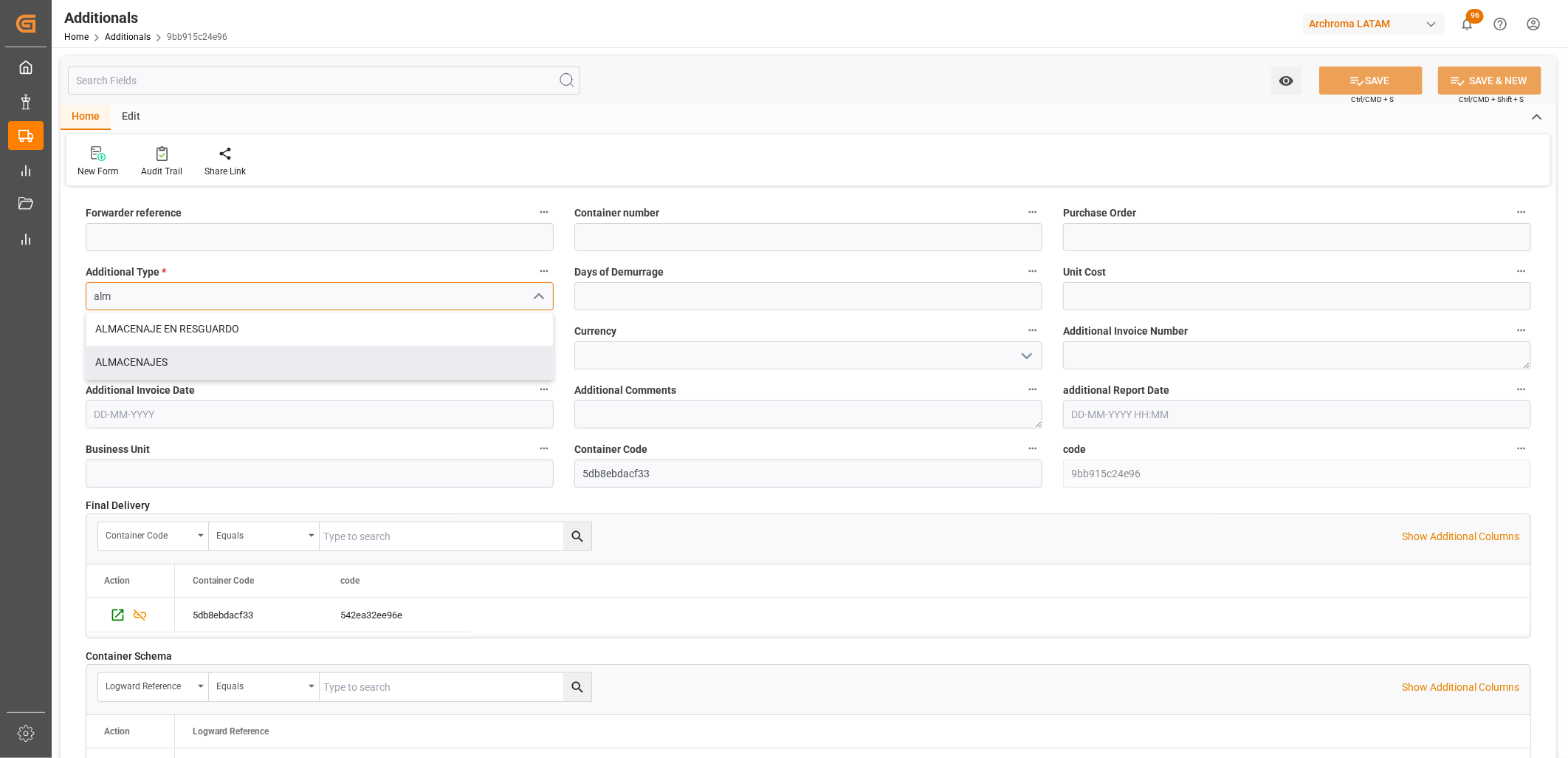
drag, startPoint x: 137, startPoint y: 357, endPoint x: 557, endPoint y: 355, distance: 419.4
click at [137, 358] on div "ALMACENAJES" at bounding box center [319, 362] width 467 height 33
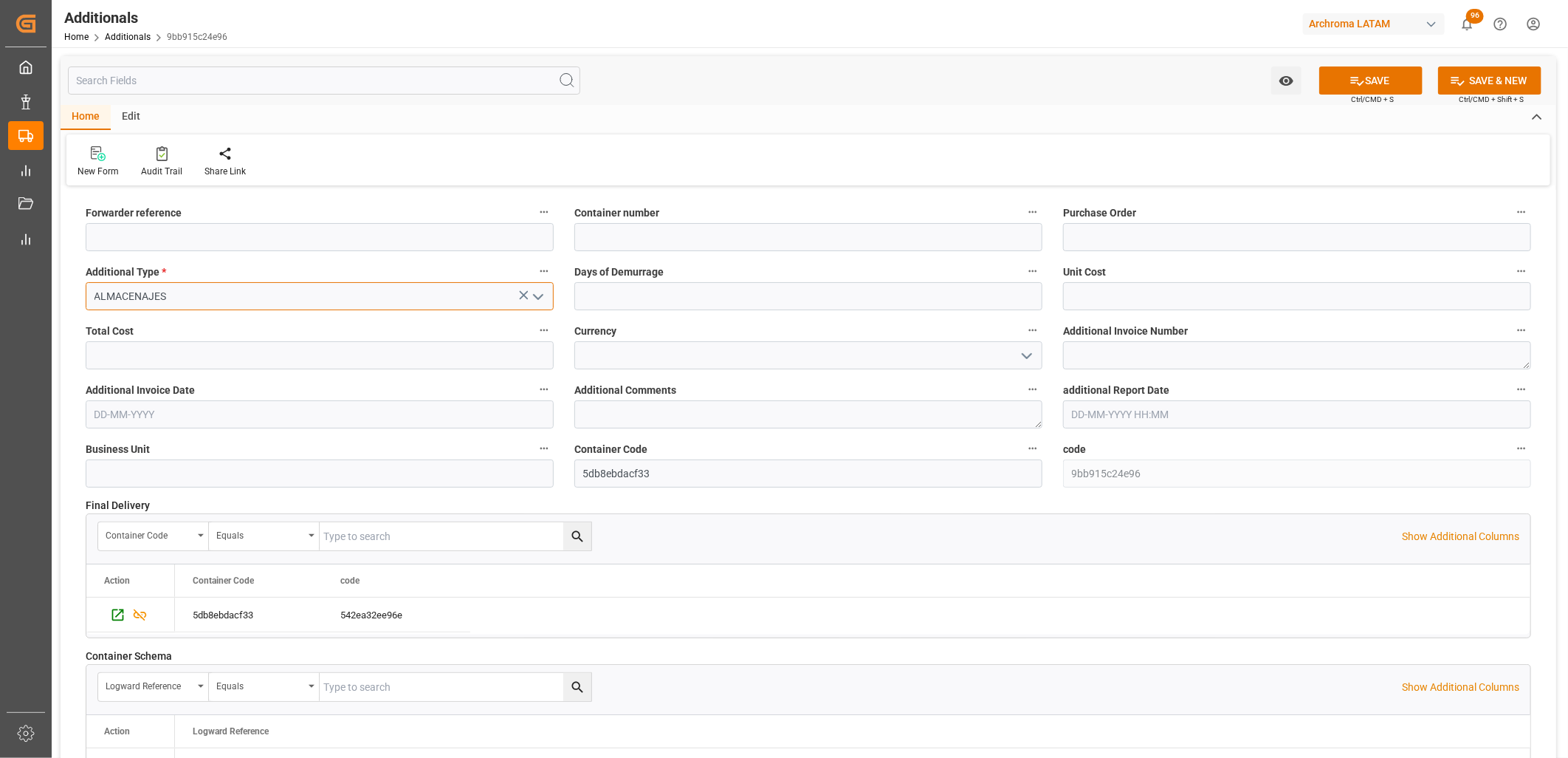
type input "ALMACENAJES"
click at [601, 292] on input "text" at bounding box center [808, 296] width 468 height 28
type input "7"
type input "1413"
type input "9891"
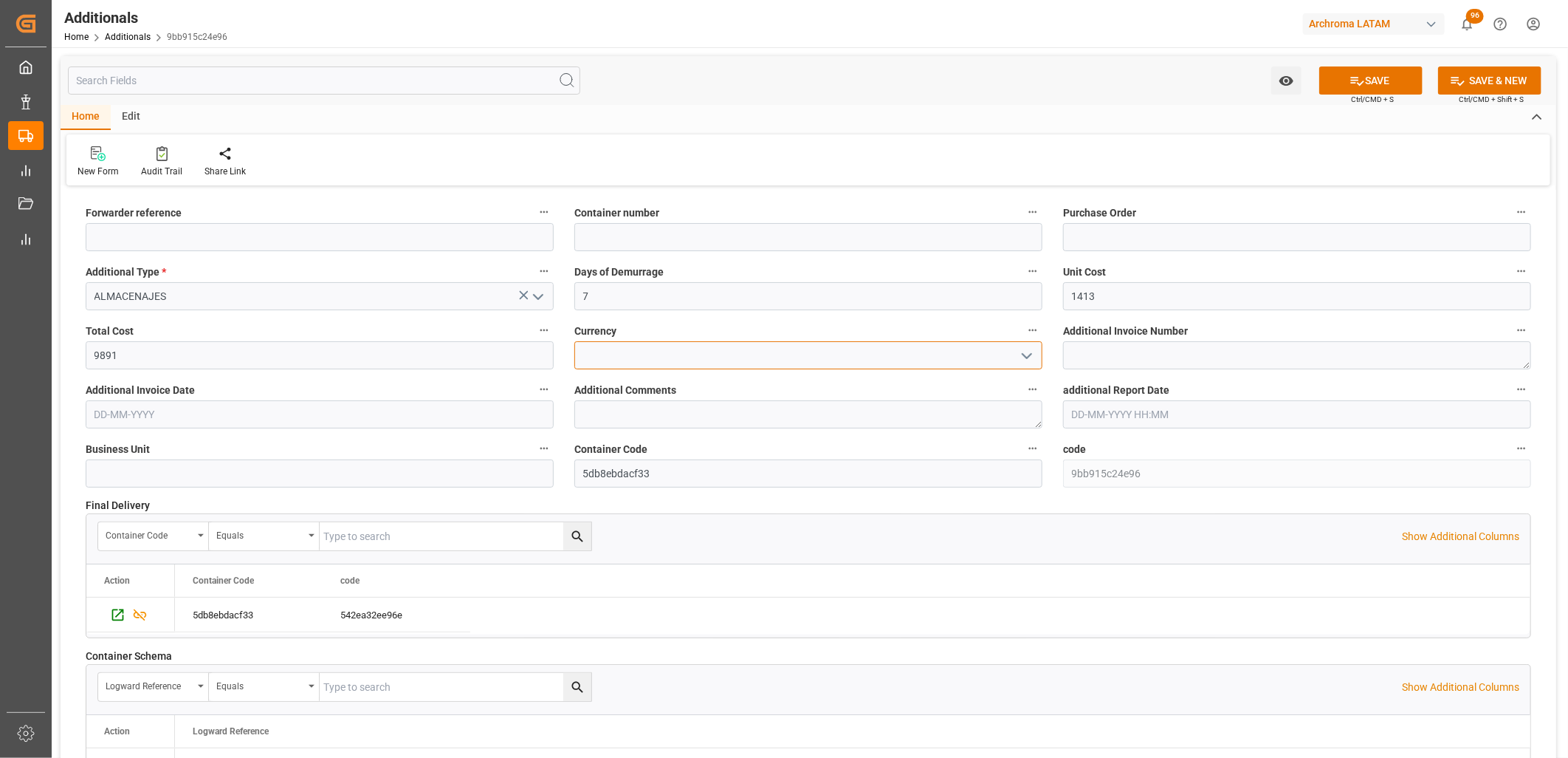
click at [592, 365] on input at bounding box center [808, 355] width 468 height 28
type input "MXN"
drag, startPoint x: 1103, startPoint y: 363, endPoint x: 1075, endPoint y: 366, distance: 28.1
click at [1103, 363] on textarea at bounding box center [1297, 355] width 468 height 28
paste textarea "LM457497"
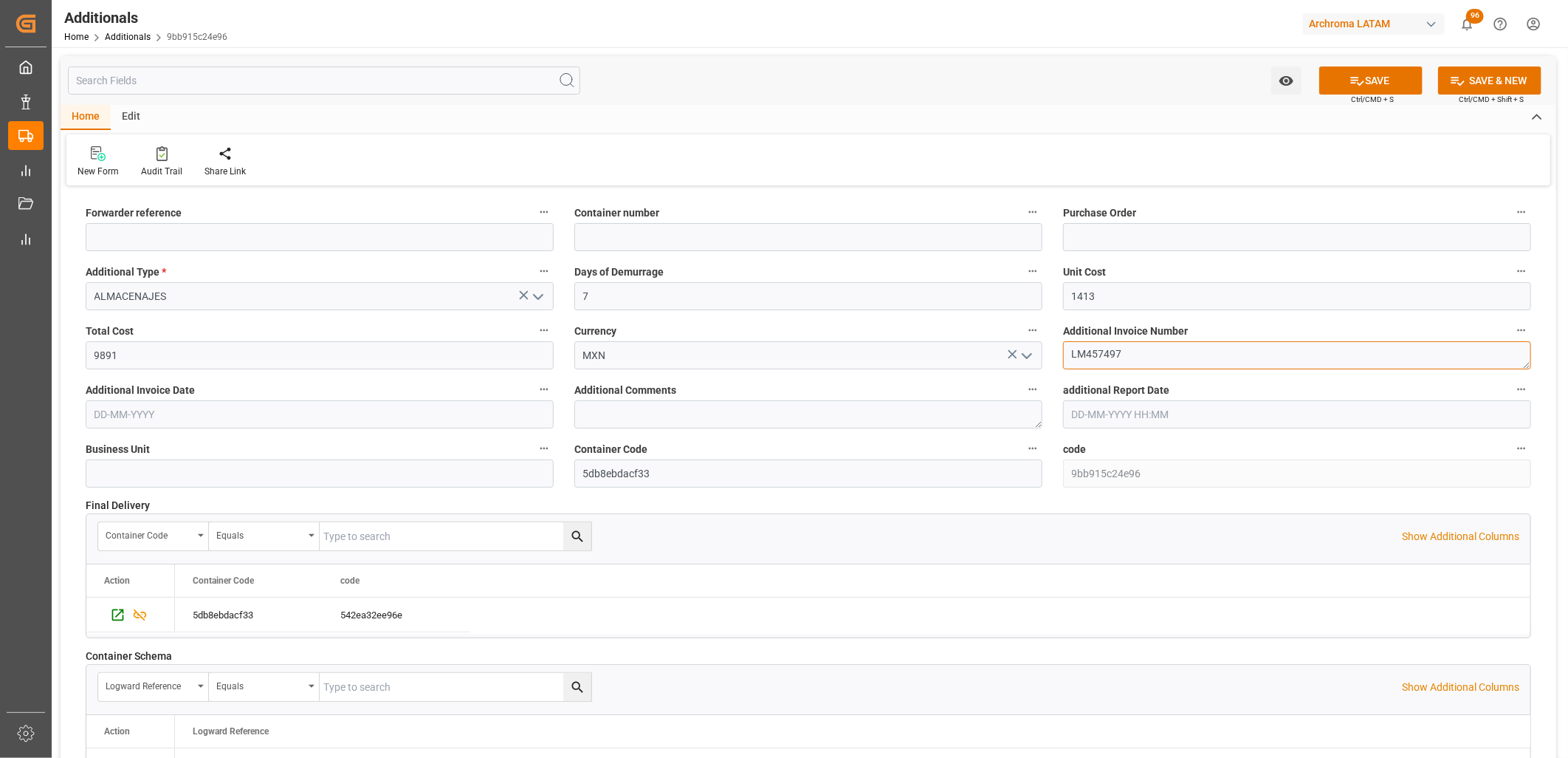
type textarea "LM457497"
click at [145, 395] on span "Additional Invoice Date" at bounding box center [140, 390] width 109 height 16
click at [535, 395] on button "Additional Invoice Date" at bounding box center [544, 389] width 19 height 19
click at [121, 406] on div at bounding box center [784, 379] width 1568 height 758
click at [99, 416] on body "Created by potrace 1.15, written by Peter Selinger 2001-2017 Created by potrace…" at bounding box center [784, 379] width 1568 height 758
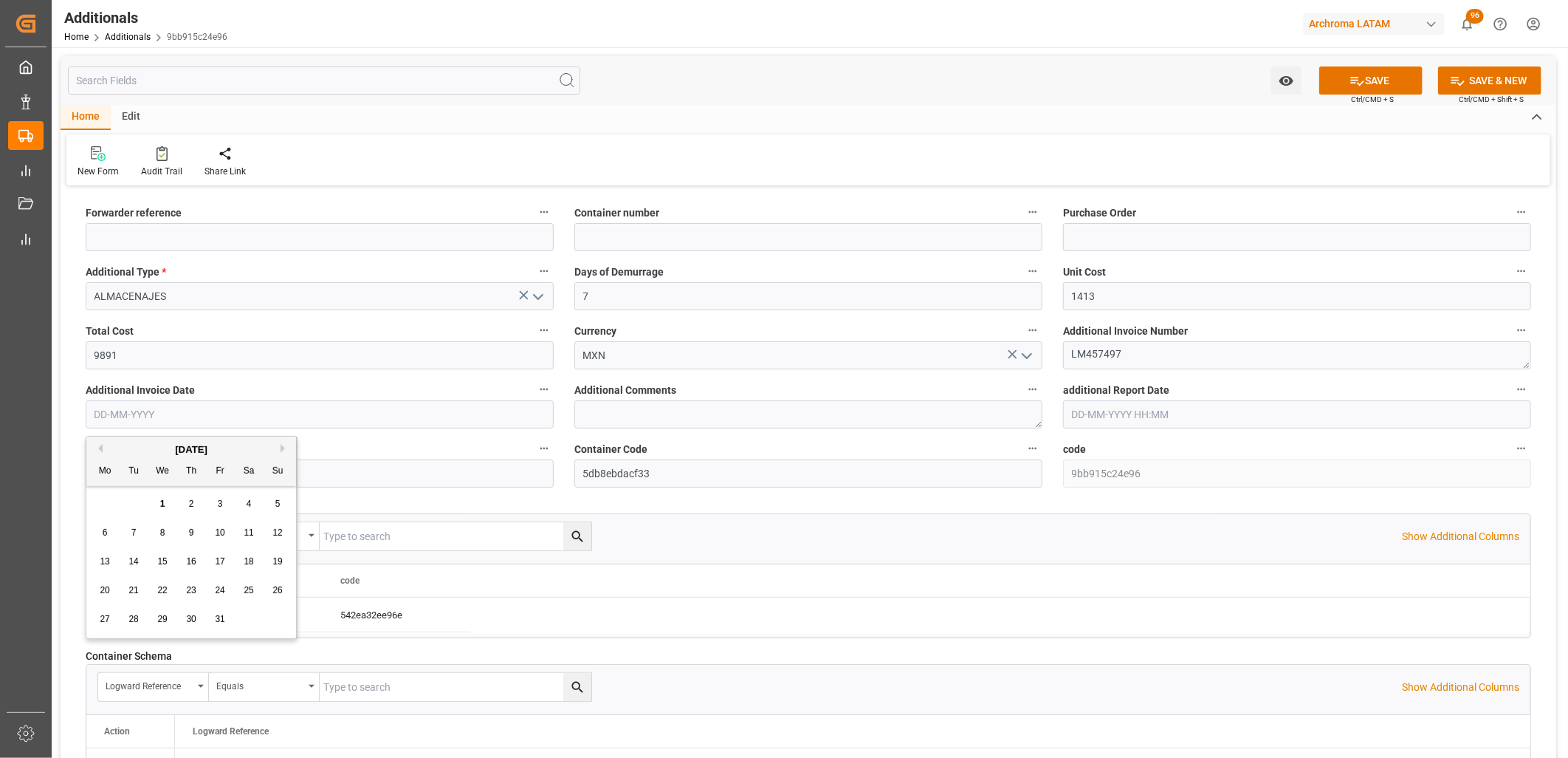
click at [100, 416] on input "text" at bounding box center [320, 414] width 468 height 28
type input "[DATE]"
click at [170, 311] on div "Additional Type * ALMACENAJES" at bounding box center [319, 285] width 489 height 59
drag, startPoint x: 195, startPoint y: 301, endPoint x: 234, endPoint y: 301, distance: 39.1
click at [198, 301] on input "ALMACENAJES" at bounding box center [320, 296] width 468 height 28
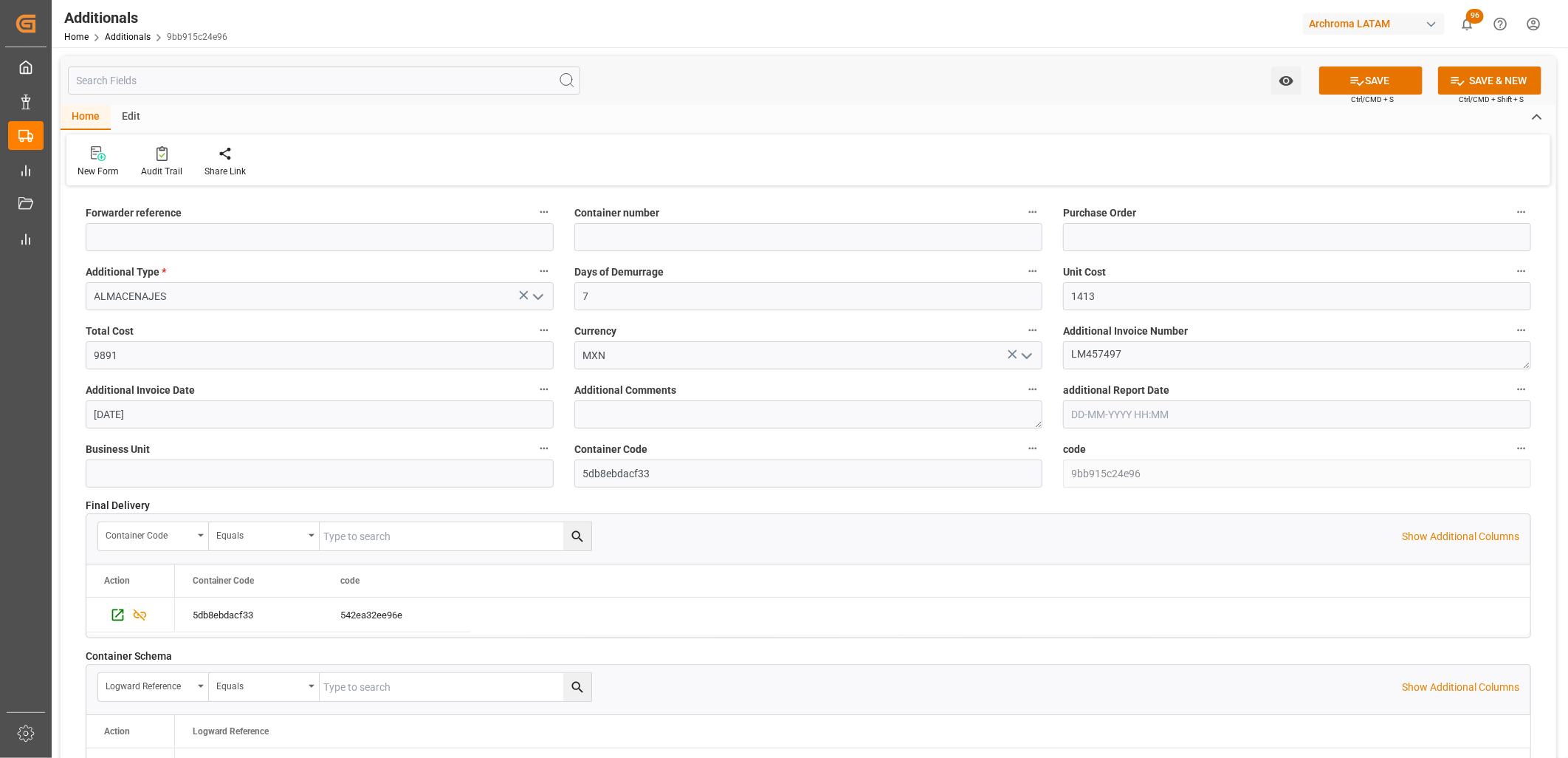
click at [524, 295] on icon at bounding box center [524, 295] width 9 height 9
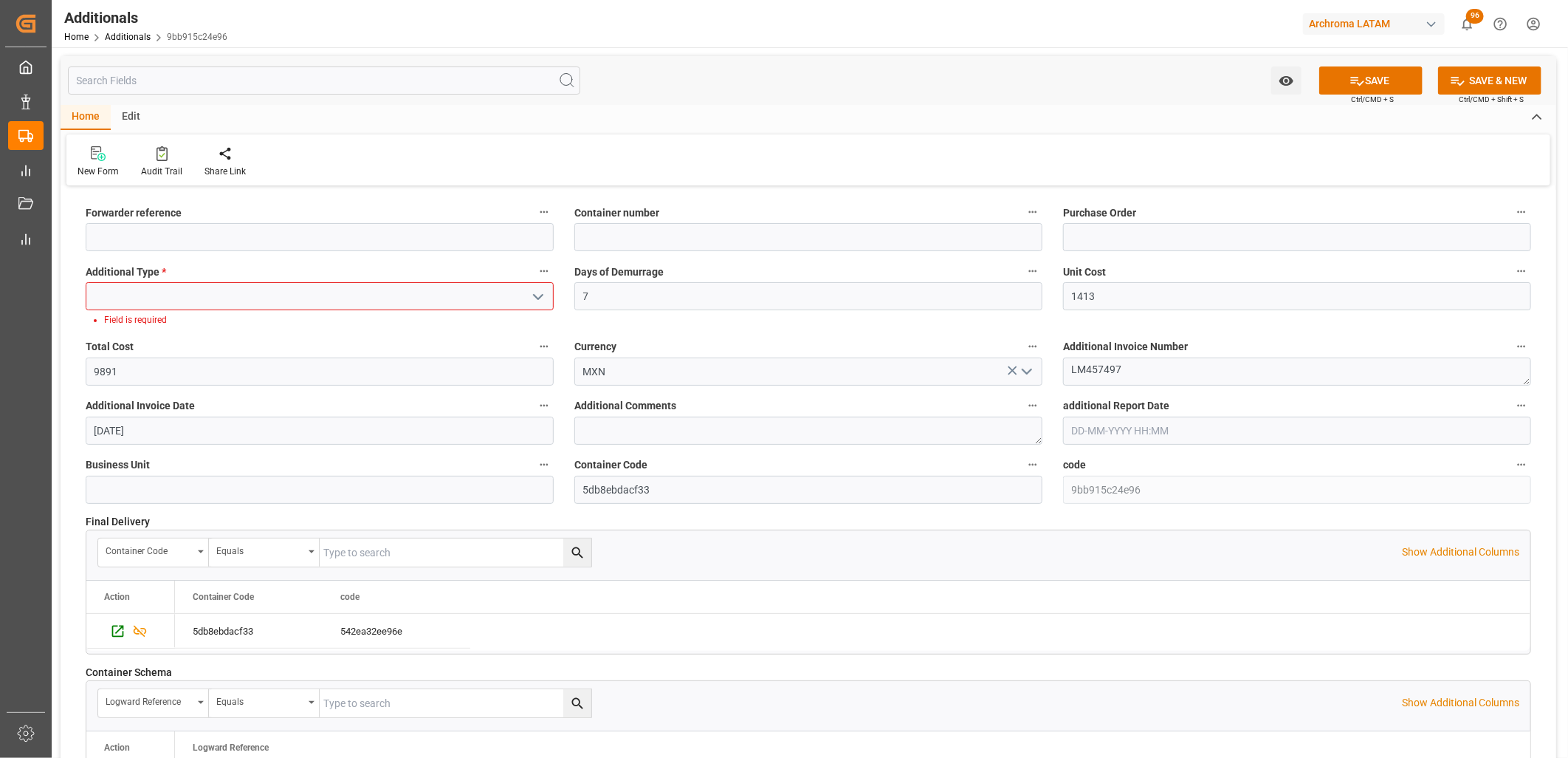
click at [291, 289] on input at bounding box center [320, 296] width 468 height 28
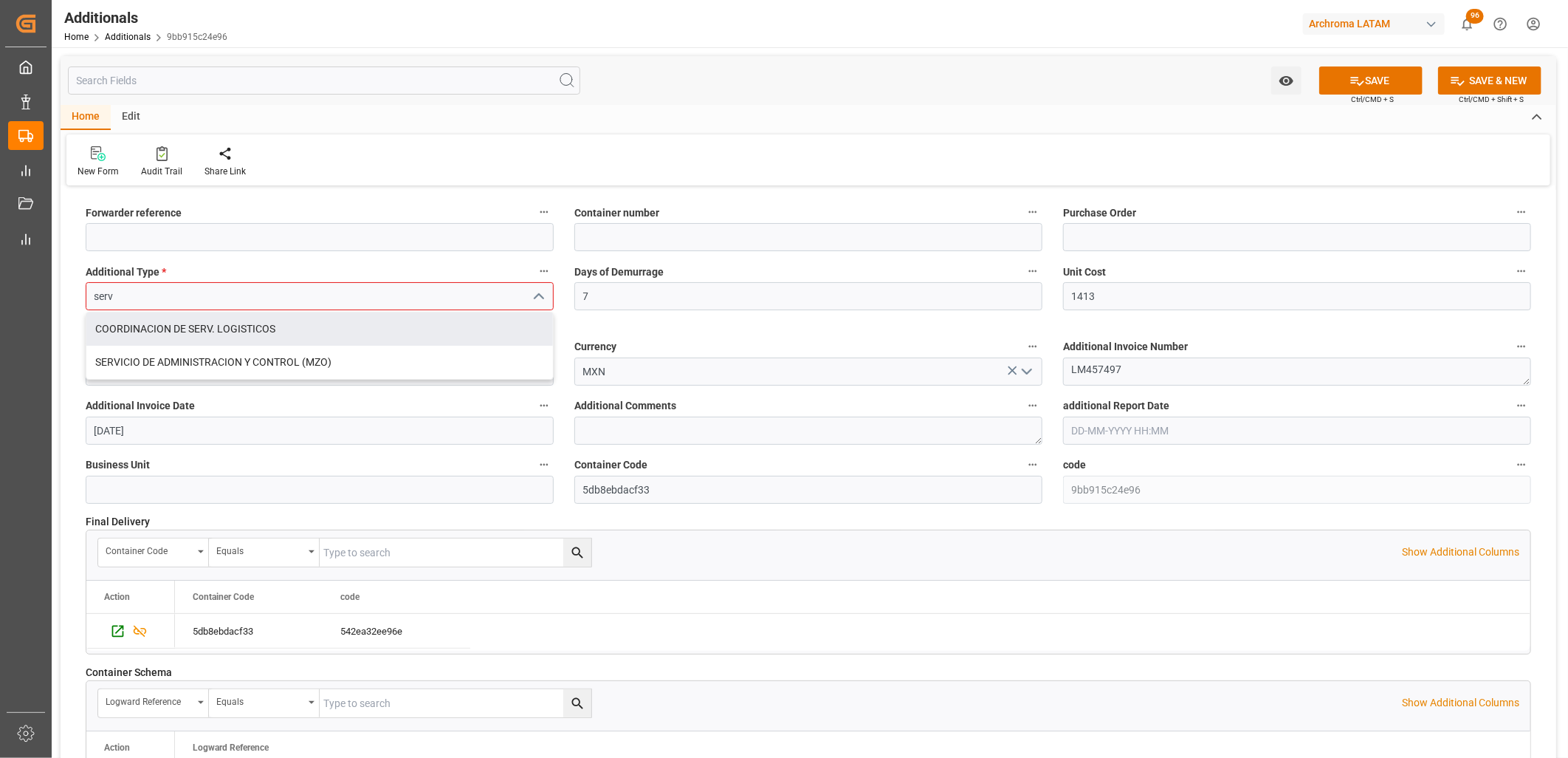
drag, startPoint x: 220, startPoint y: 320, endPoint x: 219, endPoint y: 328, distance: 7.4
click at [222, 320] on div "COORDINACION DE SERV. LOGISTICOS" at bounding box center [319, 328] width 467 height 33
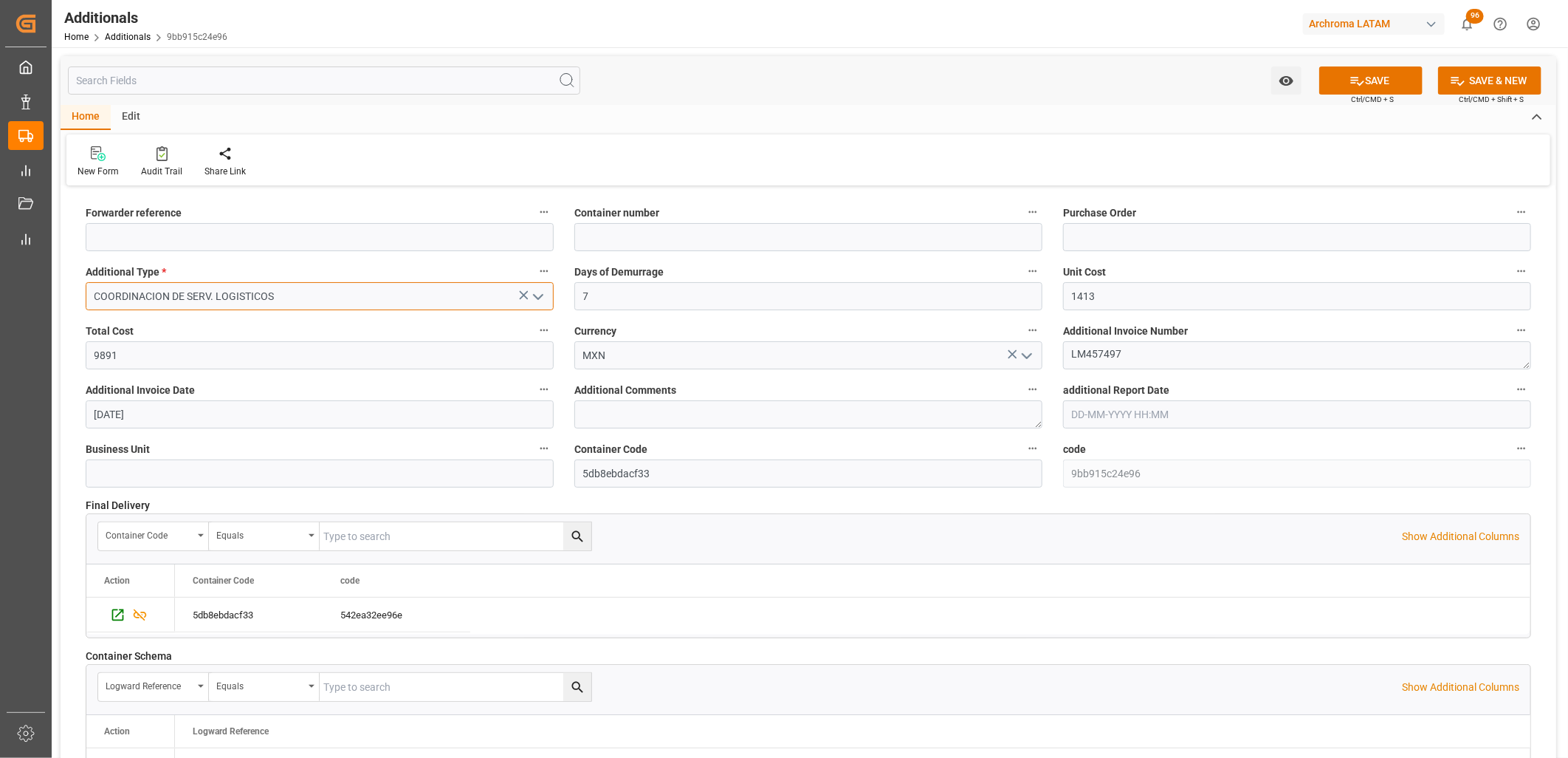
type input "COORDINACION DE SERV. LOGISTICOS"
click at [524, 294] on icon at bounding box center [524, 295] width 9 height 9
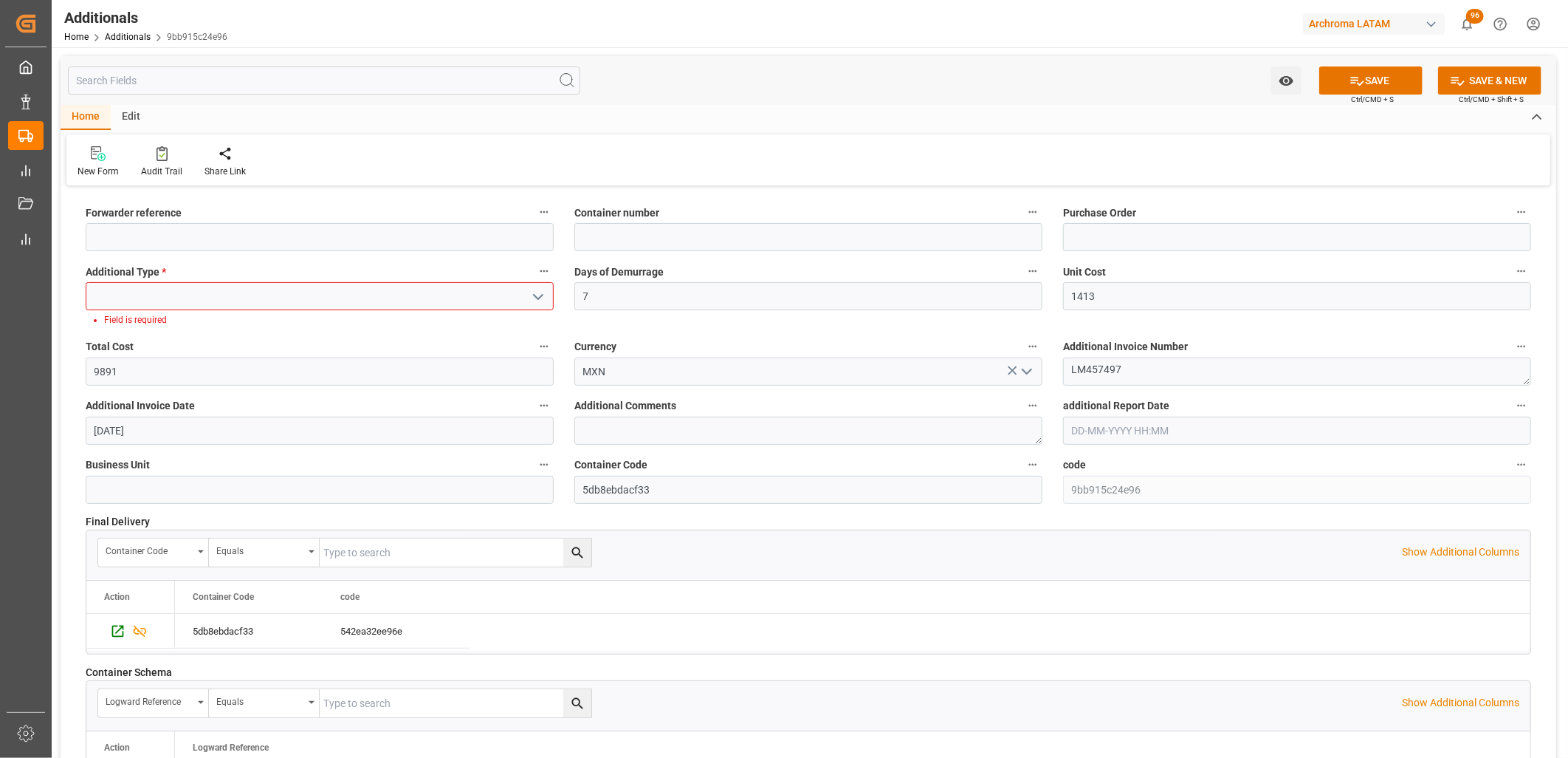
click at [372, 305] on input at bounding box center [320, 296] width 468 height 28
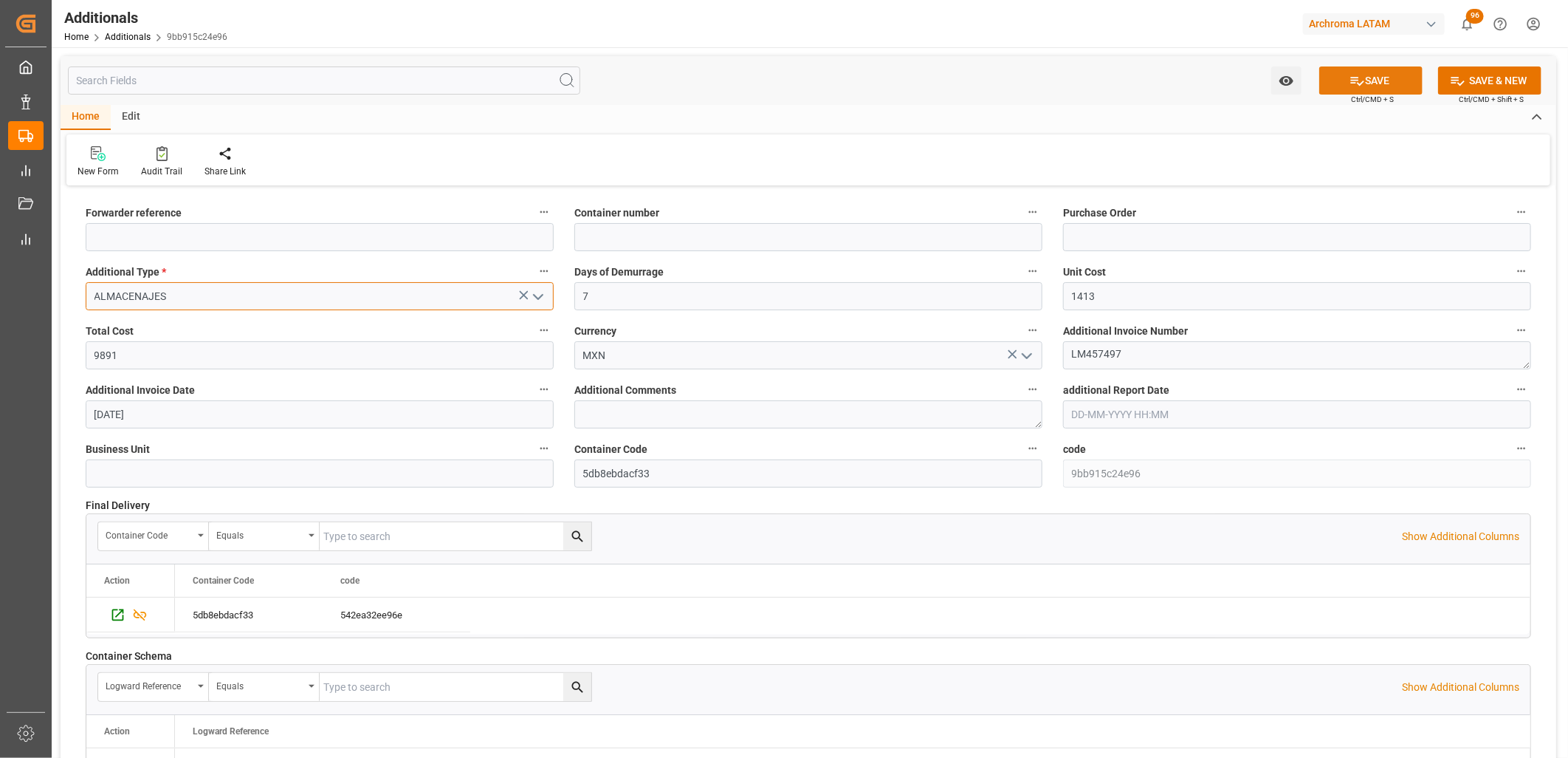
type input "ALMACENAJES"
click at [1403, 79] on button "SAVE" at bounding box center [1371, 80] width 103 height 28
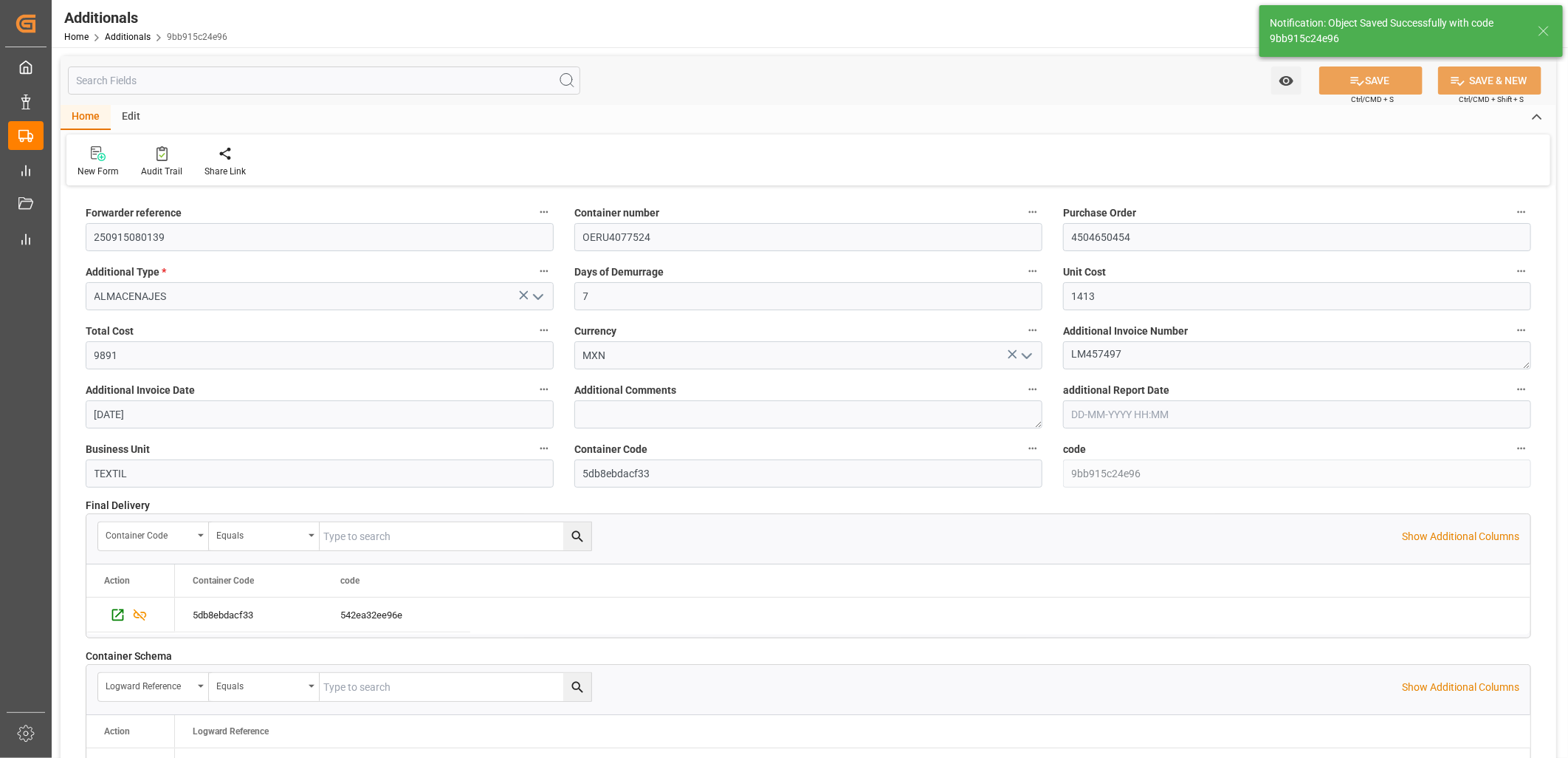
type input "250915080139"
type input "OERU4077524"
type input "4504650454"
type input "TEXTIL"
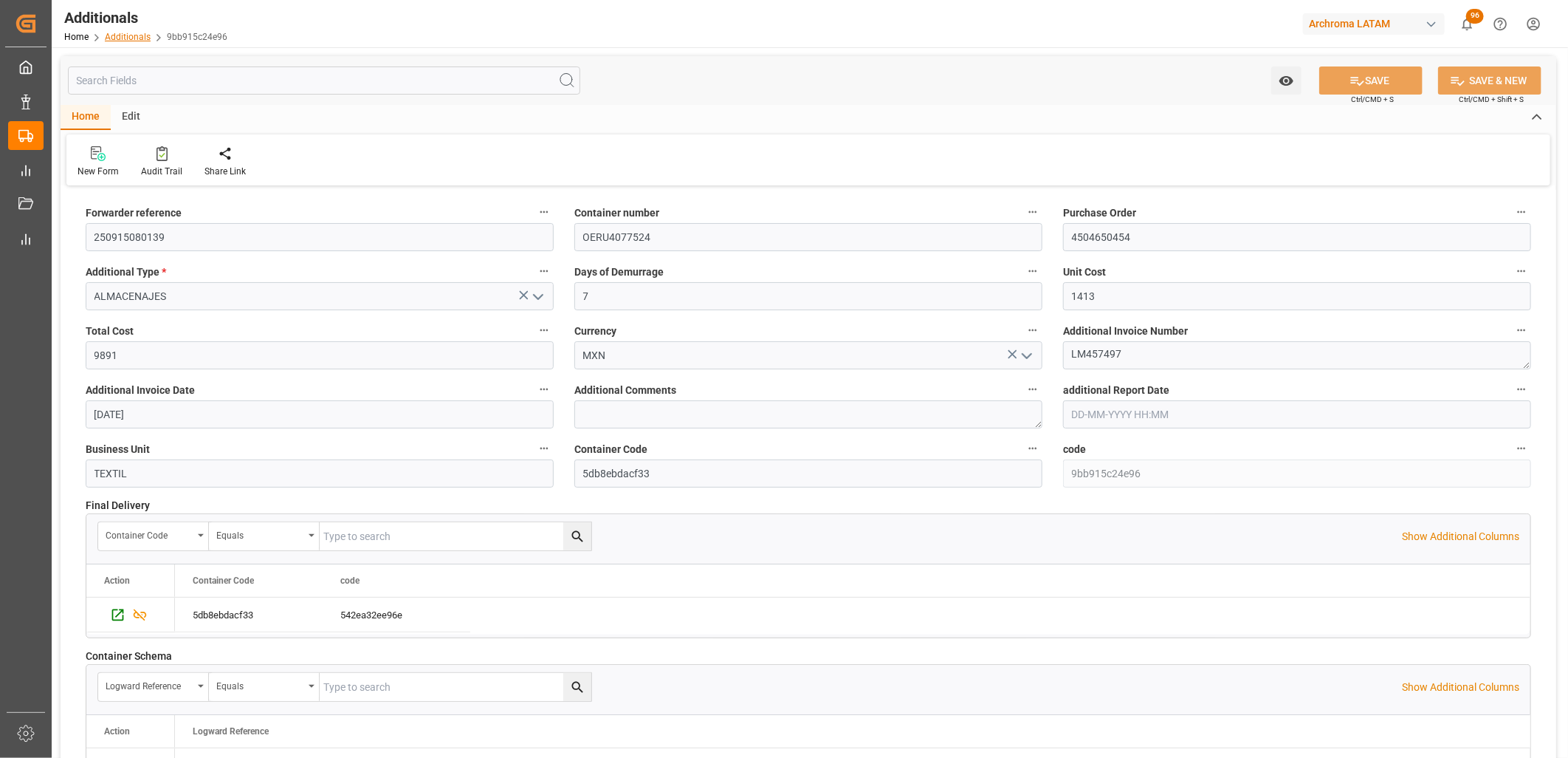
click at [131, 38] on link "Additionals" at bounding box center [128, 37] width 46 height 10
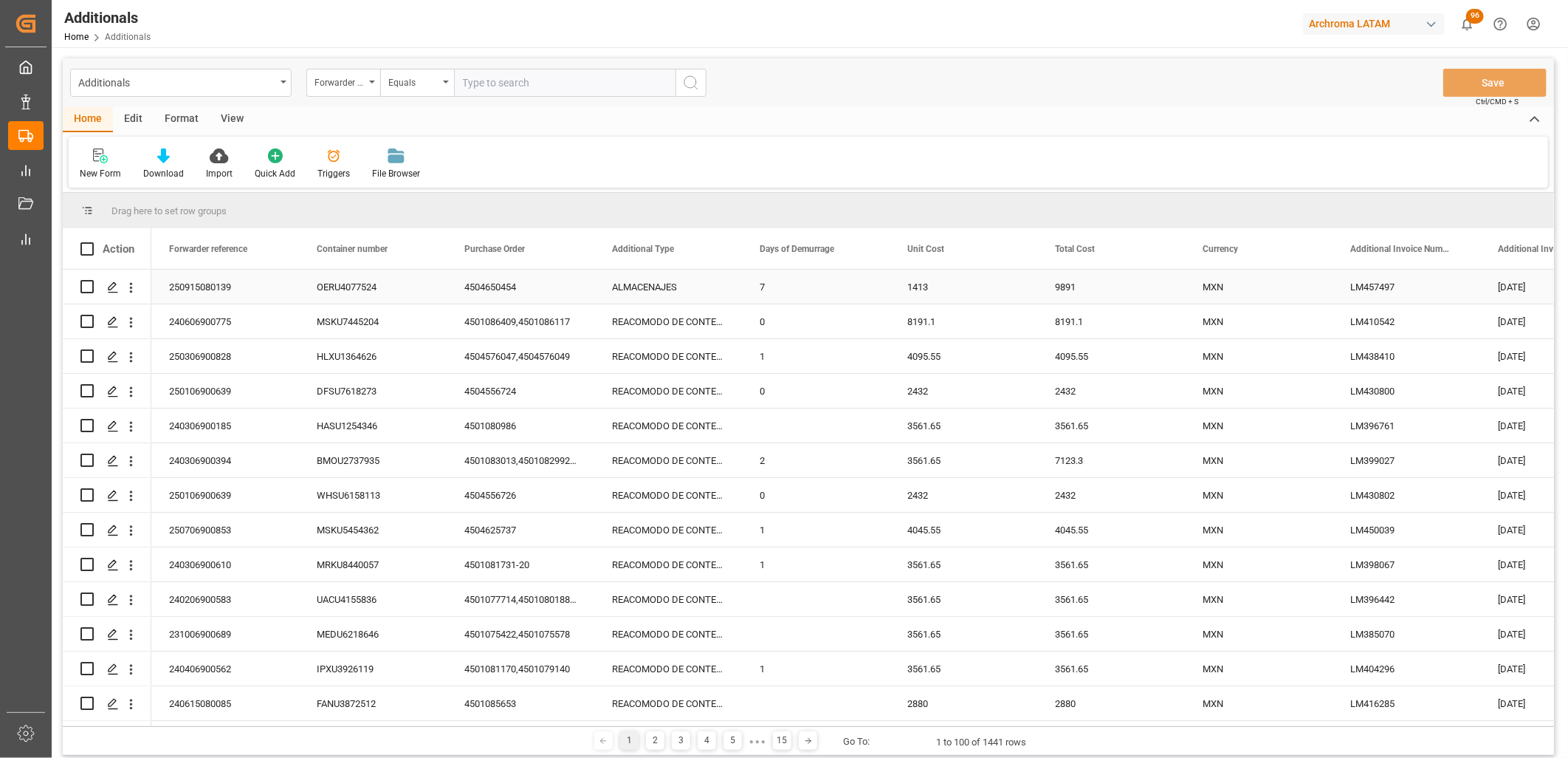
click at [83, 285] on input "Press Space to toggle row selection (unchecked)" at bounding box center [86, 286] width 13 height 13
checkbox input "true"
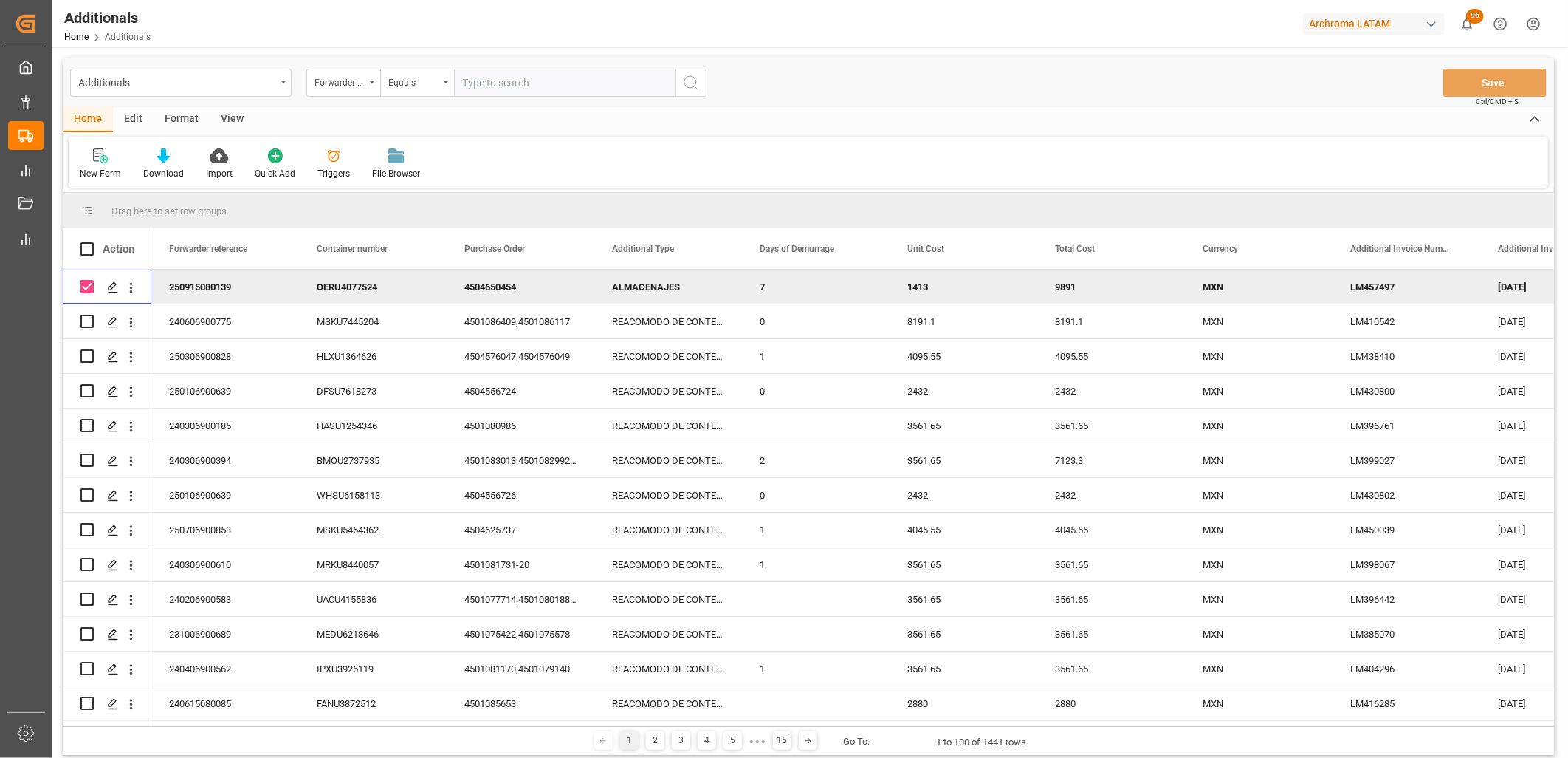
click at [224, 122] on div "View" at bounding box center [232, 119] width 45 height 25
click at [126, 114] on div "Edit" at bounding box center [133, 119] width 41 height 25
click at [104, 158] on icon at bounding box center [108, 155] width 15 height 15
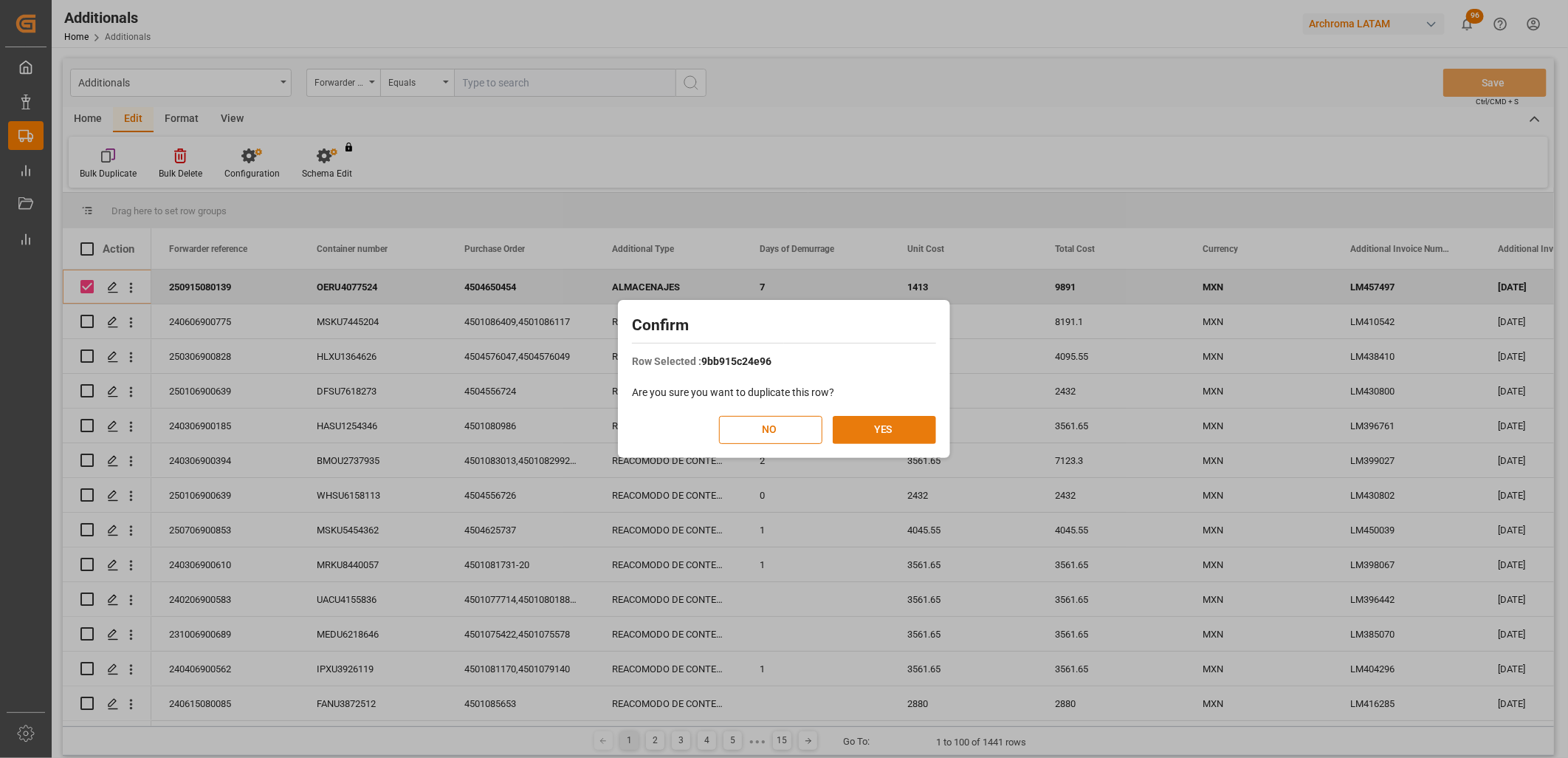
click at [903, 430] on button "YES" at bounding box center [884, 430] width 103 height 28
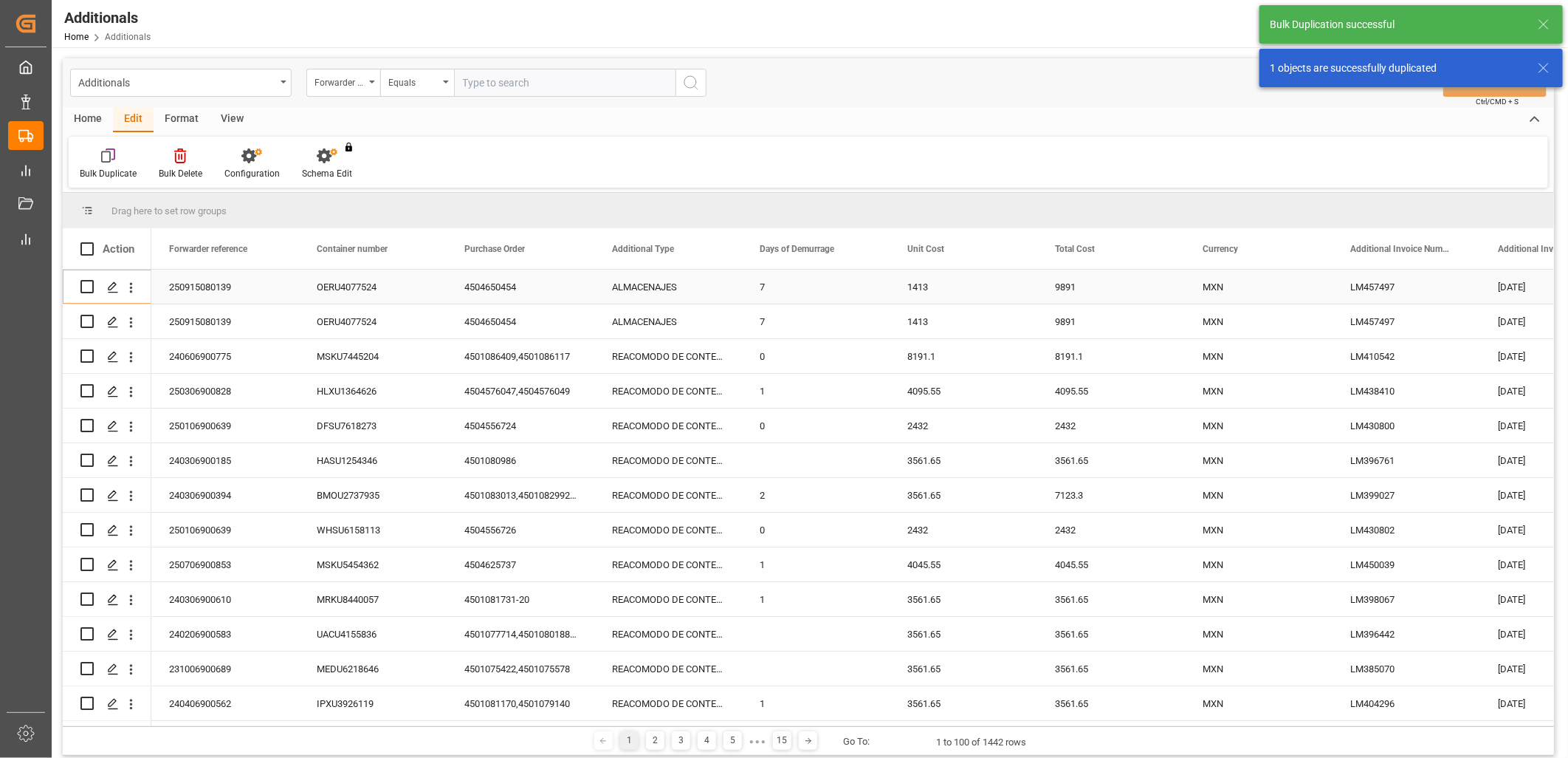
click at [654, 292] on div "ALMACENAJES" at bounding box center [668, 287] width 148 height 34
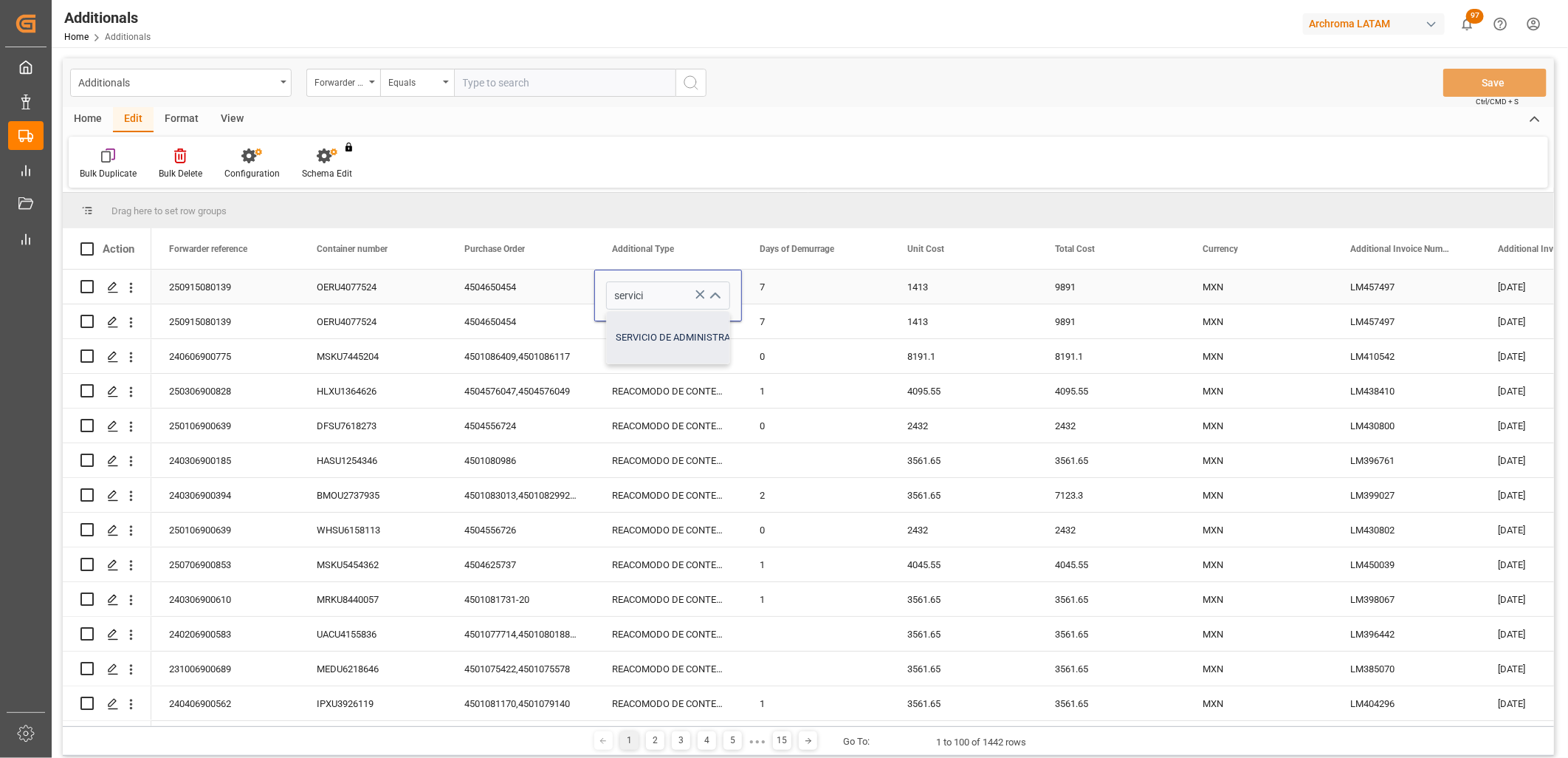
click at [653, 329] on div "SERVICIO DE ADMINISTRACION Y CONTROL (MZO)" at bounding box center [725, 338] width 237 height 52
type input "SERVICIO DE ADMINISTRACION Y CONTROL (MZO)"
click at [806, 287] on div "7" at bounding box center [816, 287] width 148 height 34
click at [800, 287] on div "7" at bounding box center [816, 287] width 148 height 34
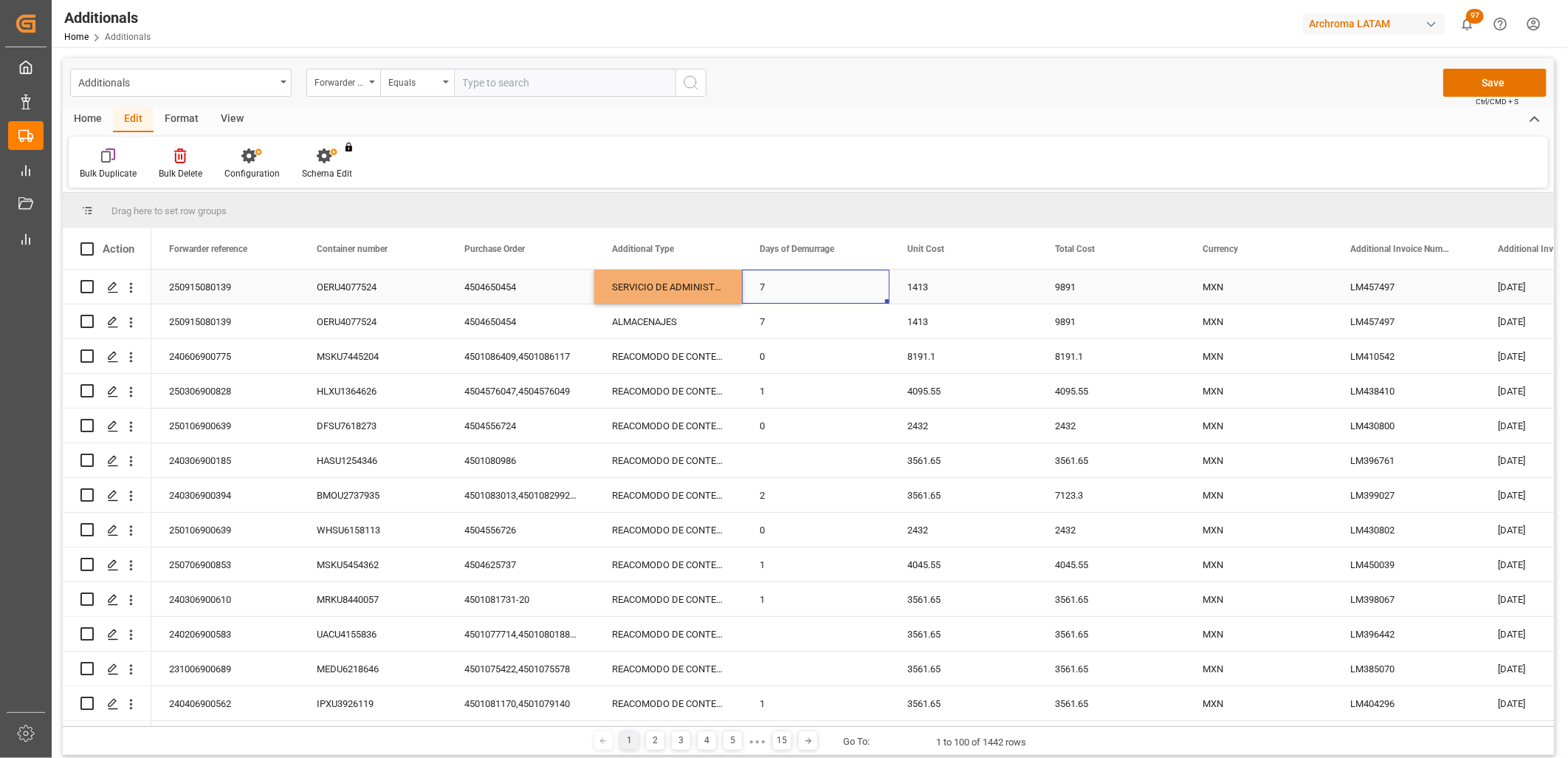
click at [789, 290] on div "7" at bounding box center [816, 287] width 148 height 34
click at [778, 289] on div "7" at bounding box center [816, 287] width 148 height 34
click at [778, 289] on input "7" at bounding box center [816, 295] width 124 height 28
type input "1"
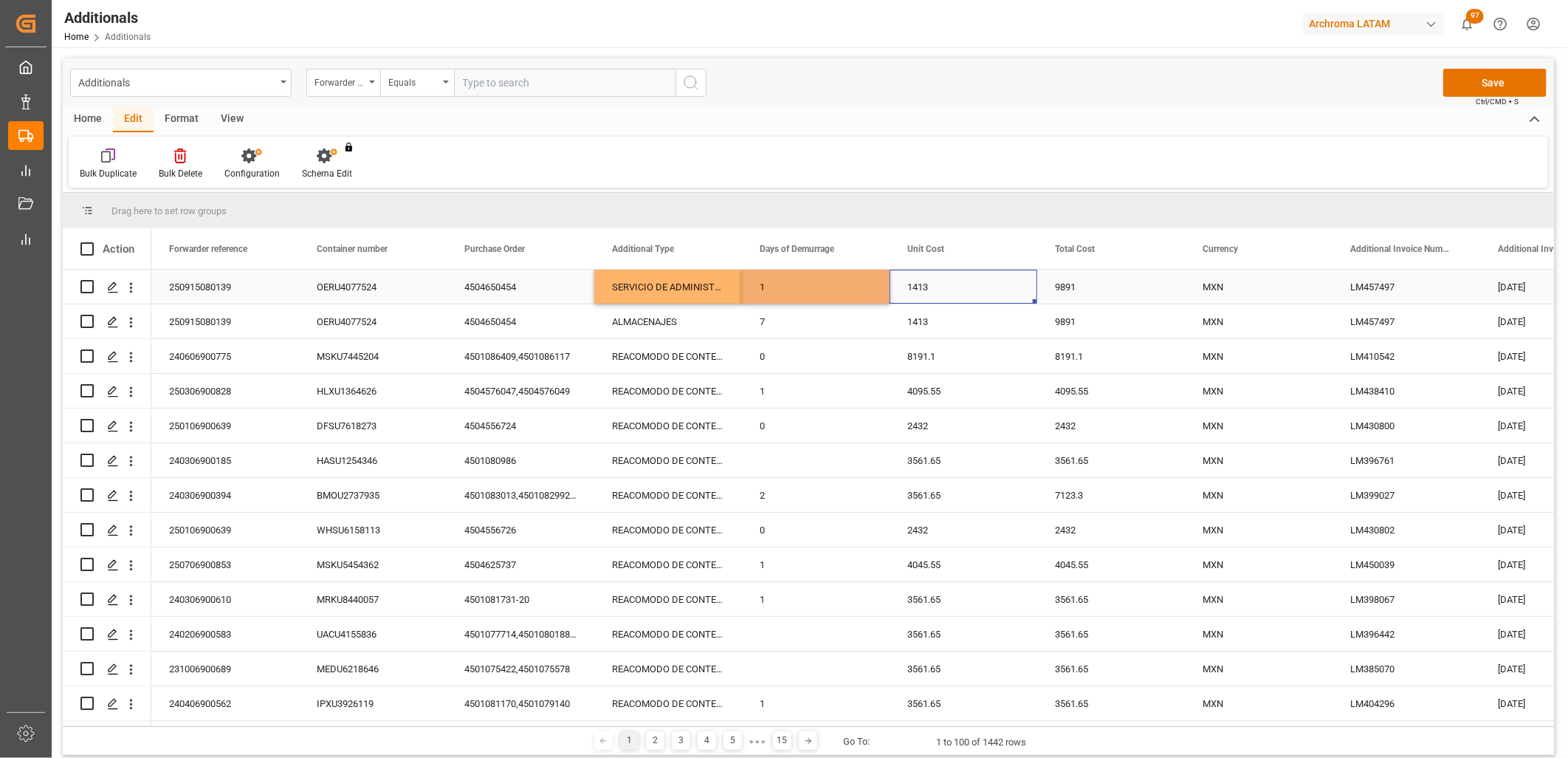
click at [924, 285] on div "1413" at bounding box center [964, 287] width 148 height 34
click at [921, 284] on div "1413" at bounding box center [964, 287] width 148 height 34
click at [921, 284] on input "1413" at bounding box center [964, 295] width 124 height 28
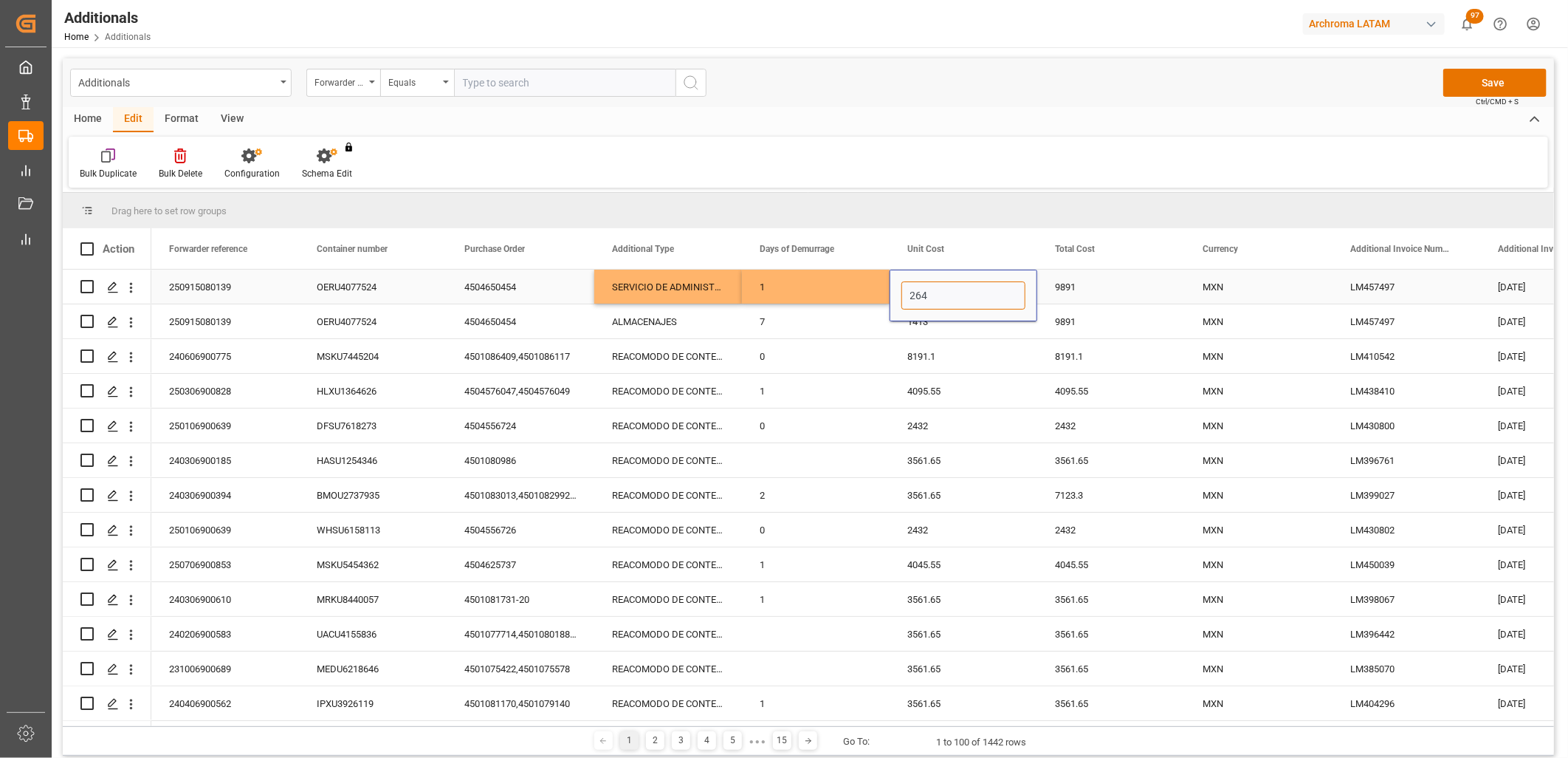
type input "2646"
click at [1088, 289] on div "9891" at bounding box center [1111, 287] width 148 height 34
type input "2646"
click at [1220, 285] on div "MXN" at bounding box center [1259, 287] width 112 height 34
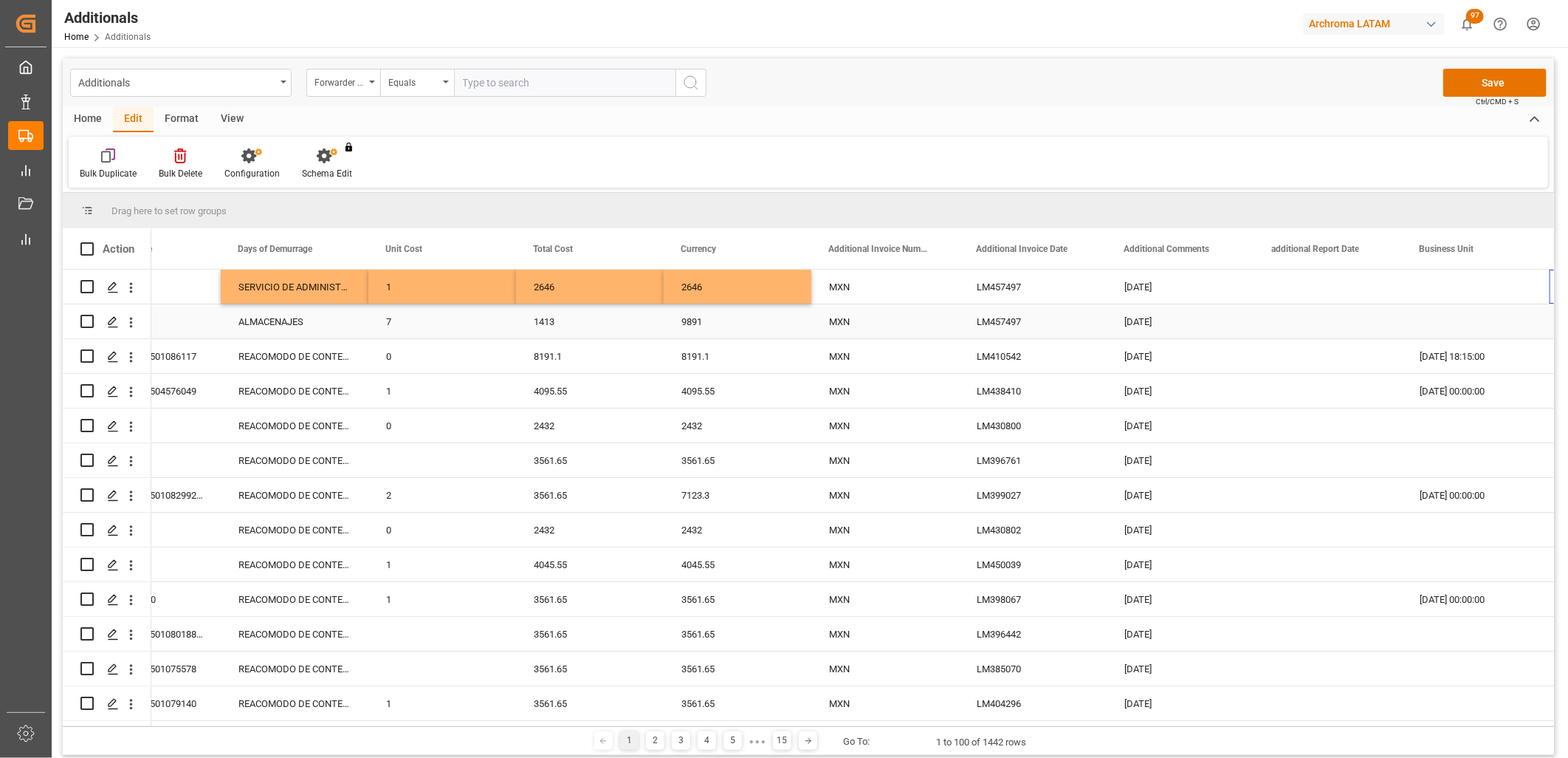
scroll to position [0, 521]
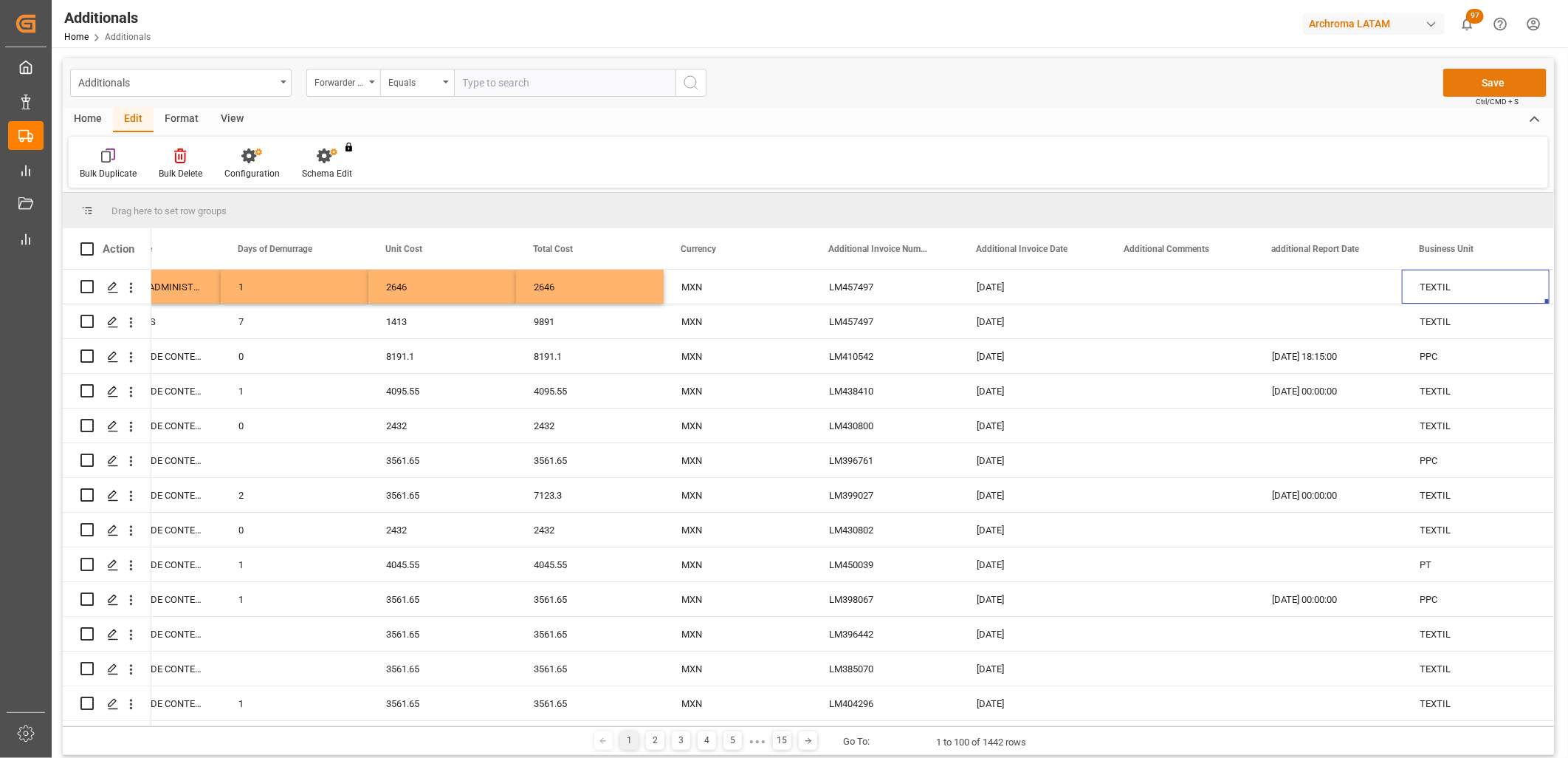
click at [1489, 86] on button "Save" at bounding box center [1495, 83] width 103 height 28
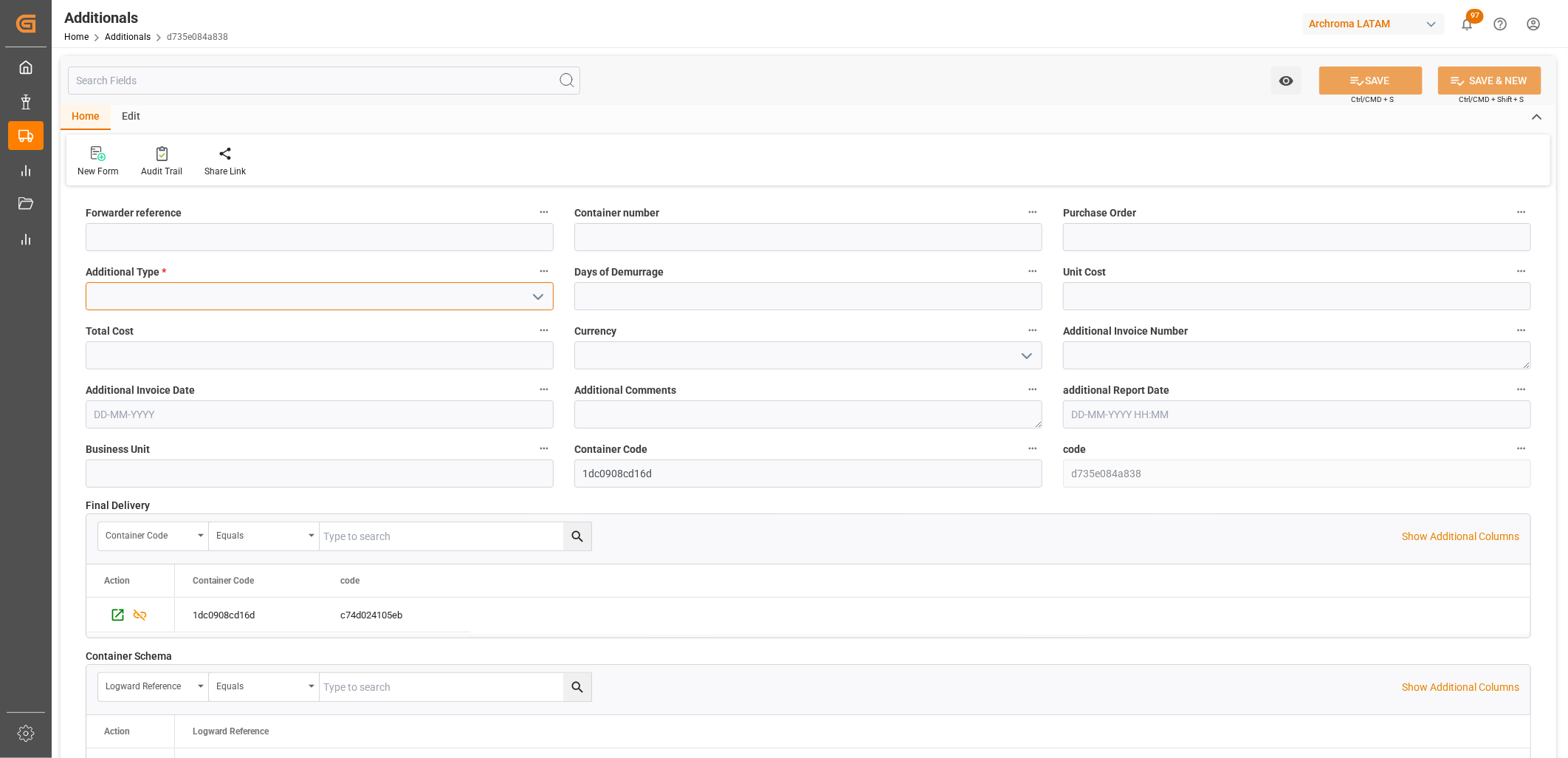
click at [370, 303] on input at bounding box center [320, 296] width 468 height 28
type input "LIMPIEZA DE CONTENEDOR"
type input "1"
click at [1085, 296] on input "text" at bounding box center [1297, 296] width 468 height 28
type input "1740"
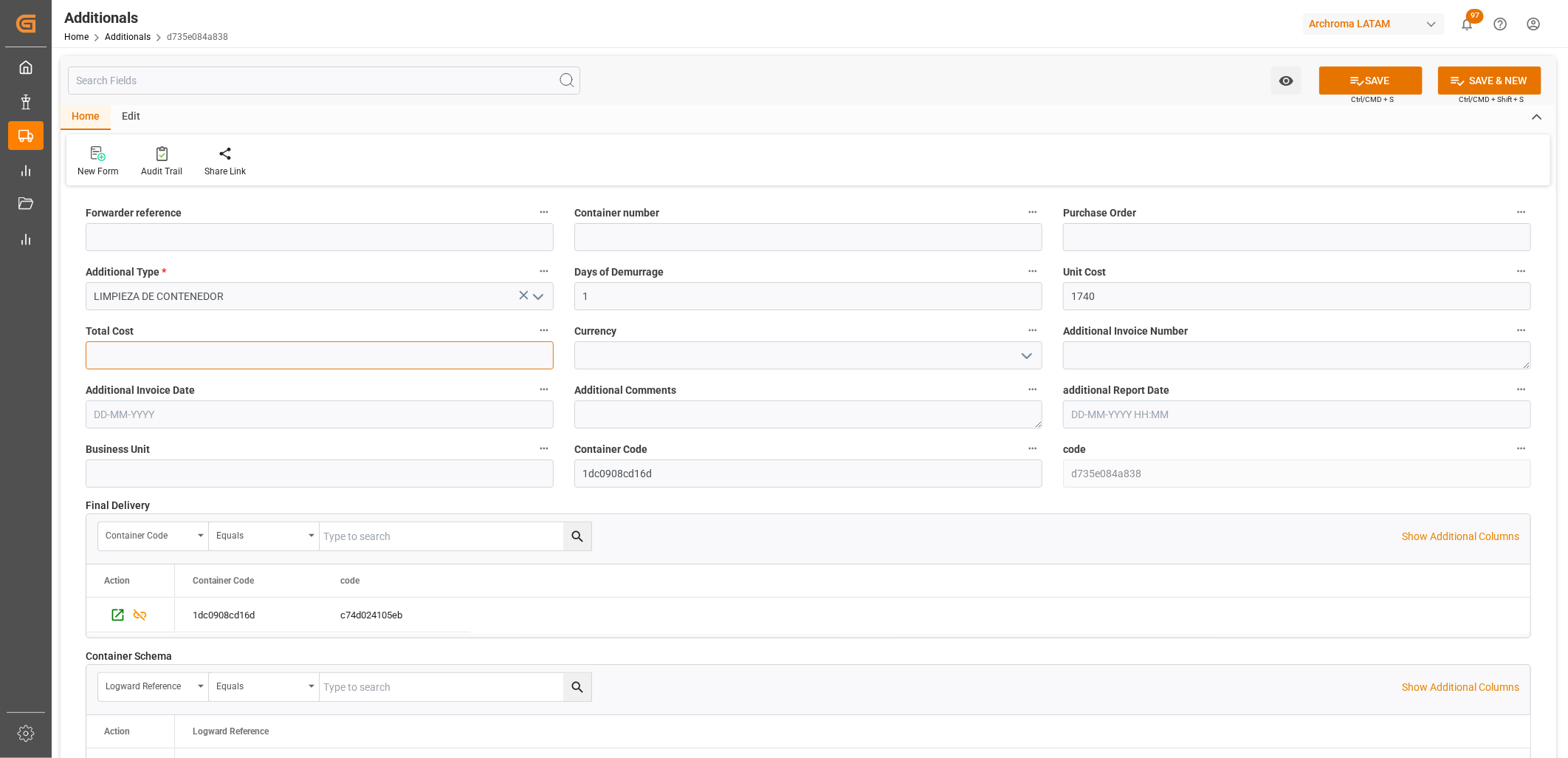
click at [278, 362] on input "text" at bounding box center [320, 355] width 468 height 28
type input "1740"
click at [689, 354] on input at bounding box center [808, 355] width 468 height 28
type input "MXN"
click at [1075, 343] on textarea at bounding box center [1297, 355] width 468 height 28
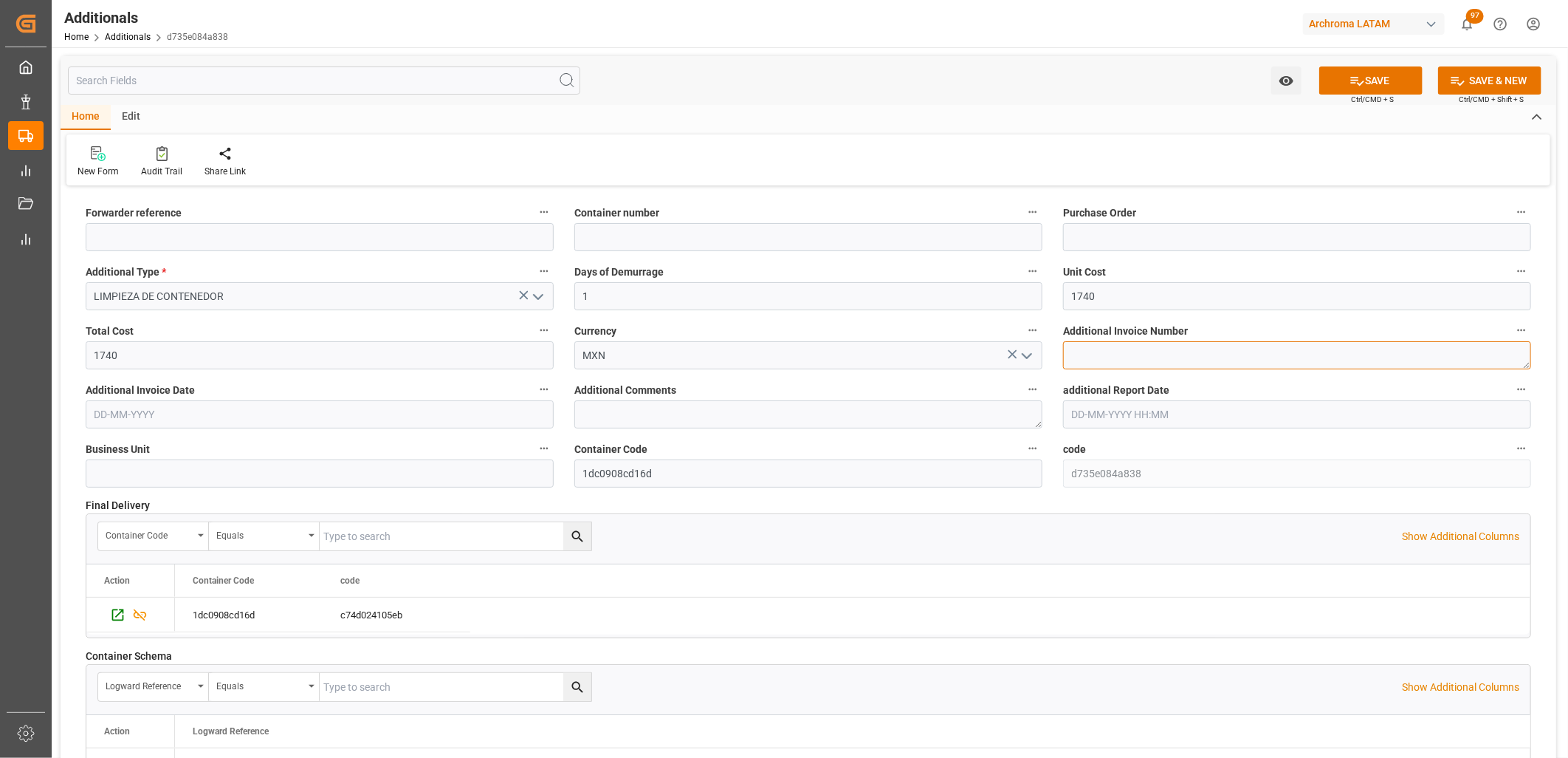
click at [1085, 360] on textarea at bounding box center [1297, 355] width 468 height 28
paste textarea "LM457439"
type textarea "LM457439"
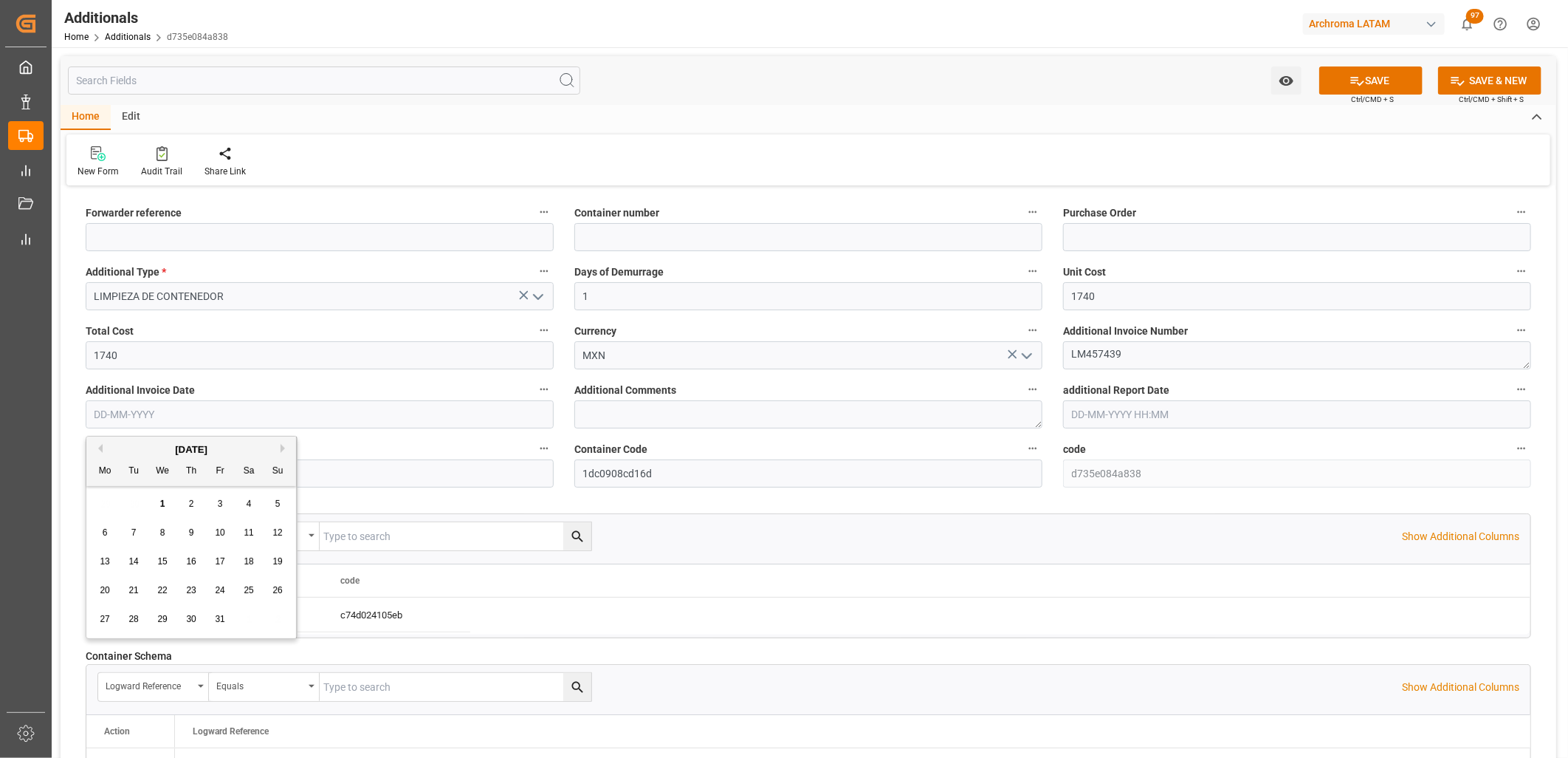
click at [129, 410] on input "text" at bounding box center [320, 414] width 468 height 28
type input "[DATE]"
click at [1359, 73] on icon at bounding box center [1358, 81] width 16 height 16
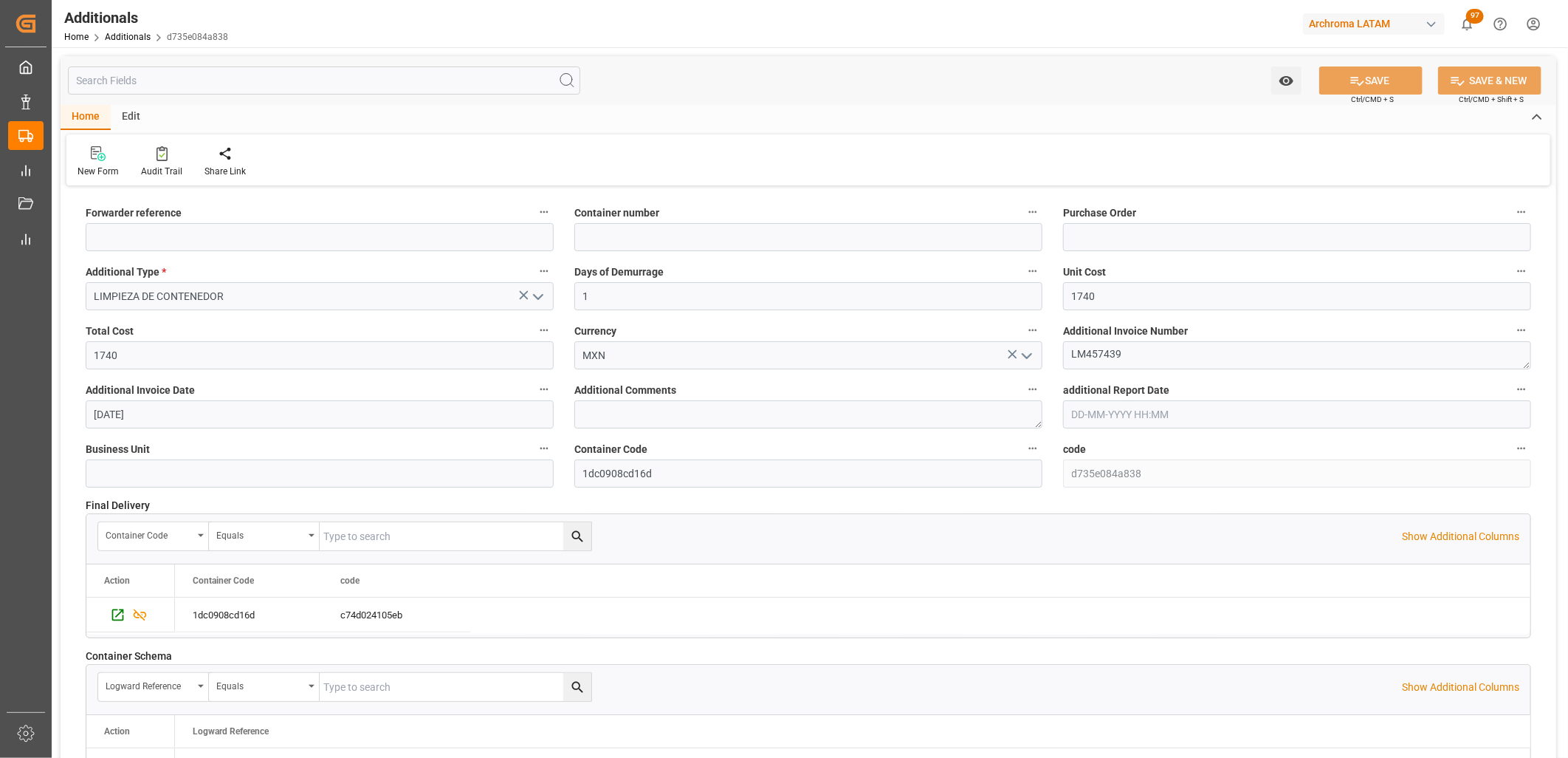
type input "250906900788"
type input "CAAU8519389"
type input "4504656487"
type input "TEXTIL"
drag, startPoint x: 309, startPoint y: 292, endPoint x: 318, endPoint y: 289, distance: 10.0
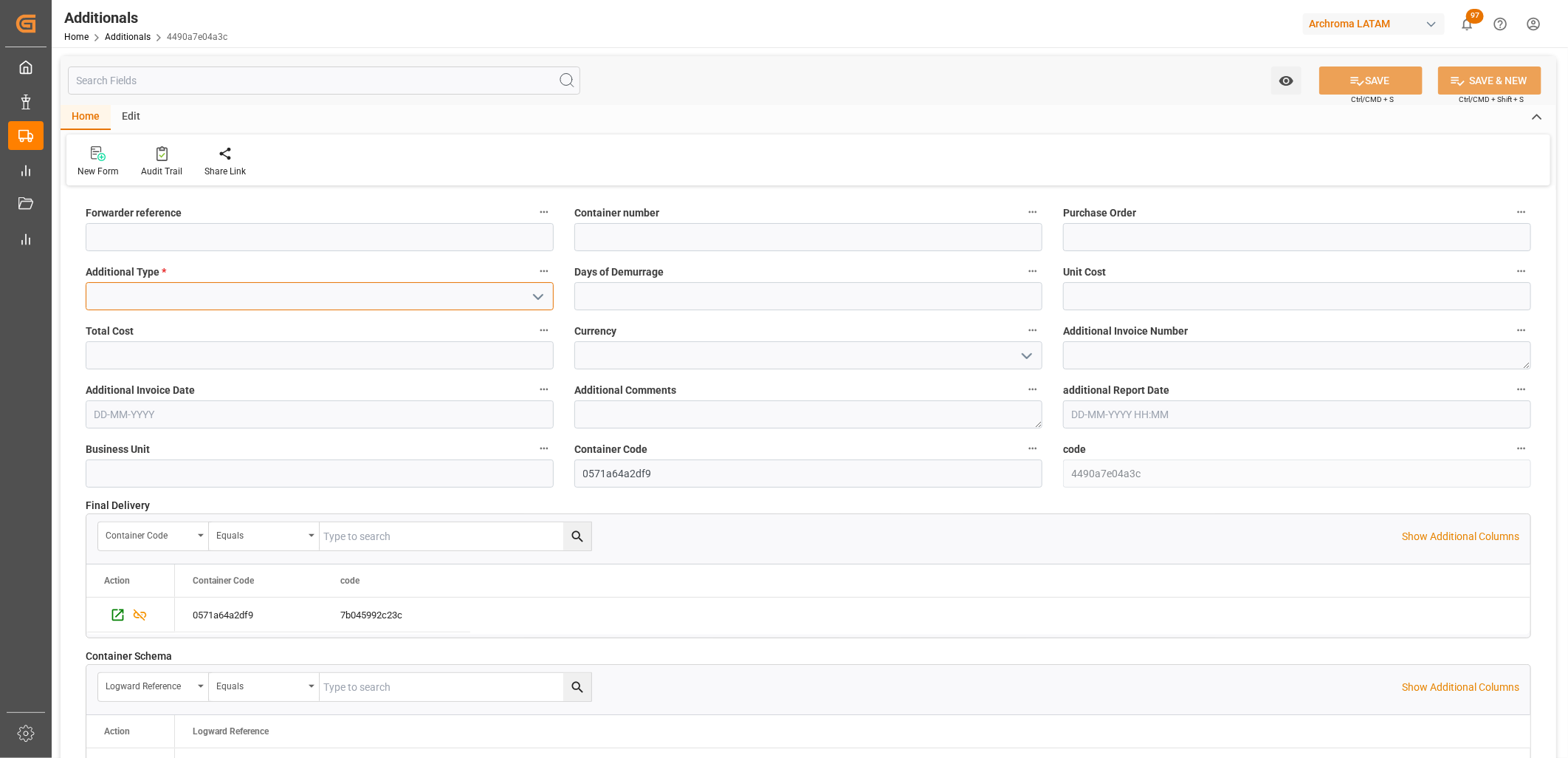
click at [314, 290] on input at bounding box center [320, 296] width 468 height 28
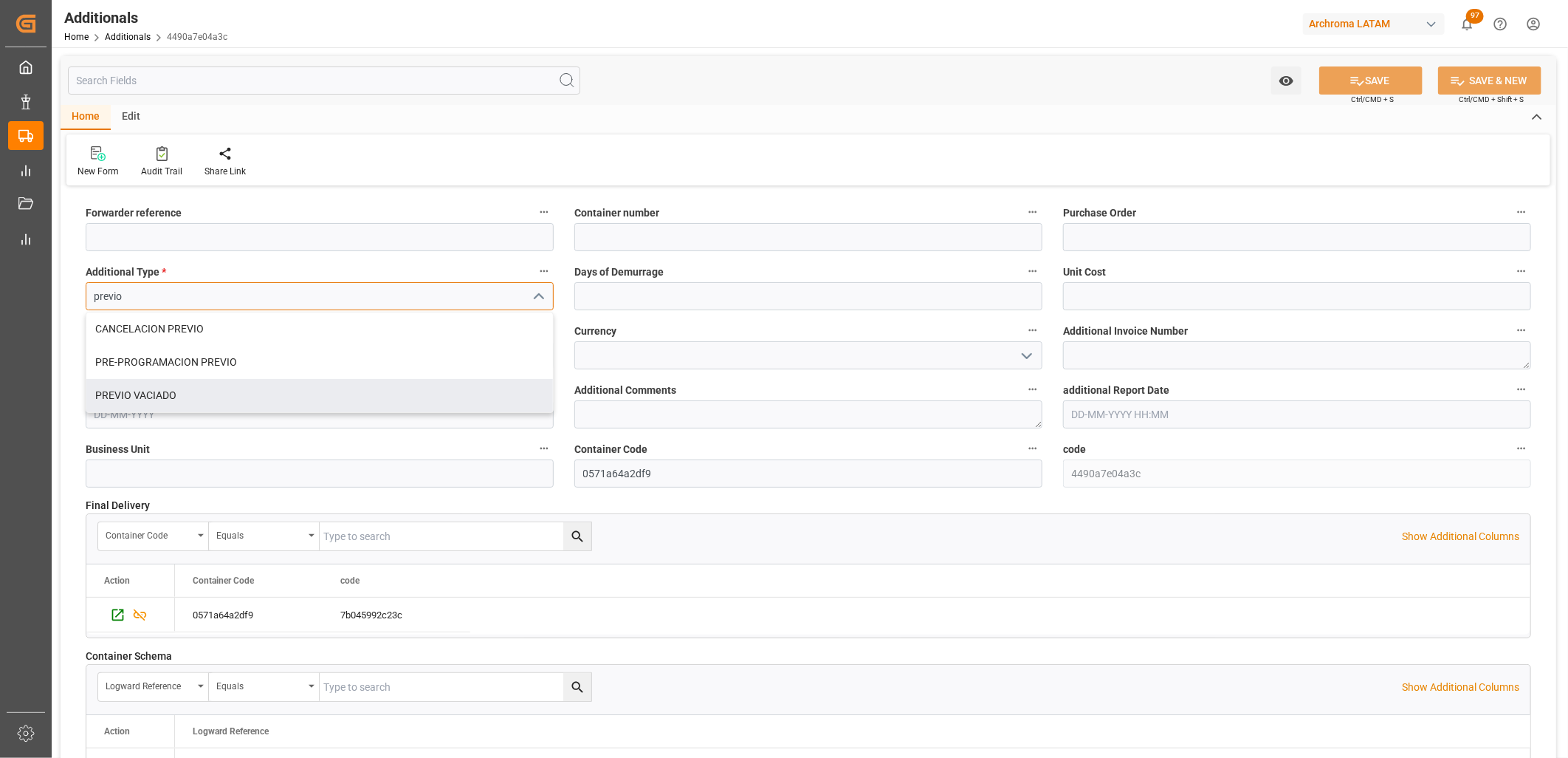
drag, startPoint x: 193, startPoint y: 388, endPoint x: 201, endPoint y: 385, distance: 8.6
click at [193, 388] on div "PREVIO VACIADO" at bounding box center [319, 395] width 467 height 33
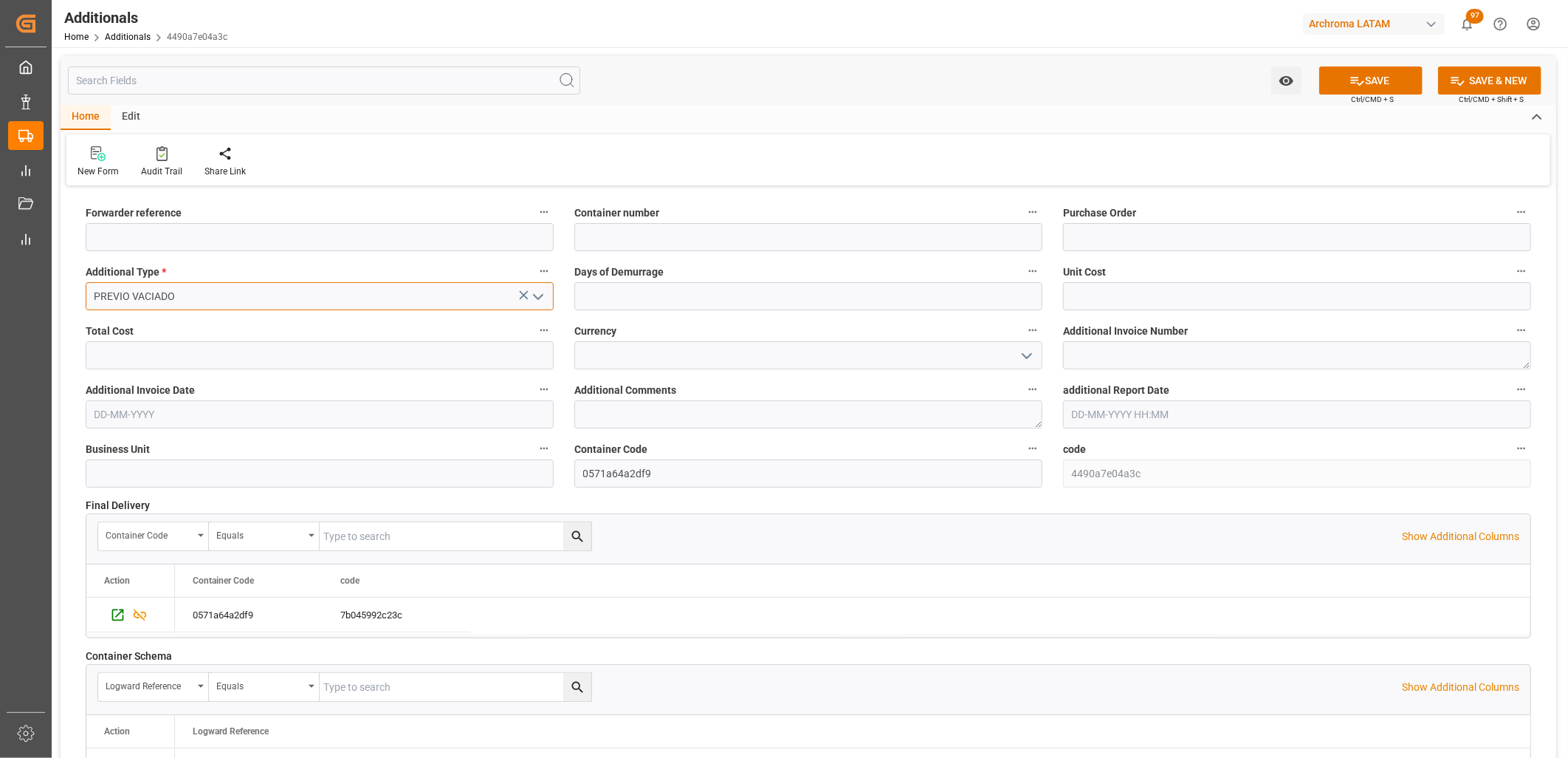
type input "PREVIO VACIADO"
click at [631, 292] on input "text" at bounding box center [808, 296] width 468 height 28
type input "1"
click at [1213, 303] on input "text" at bounding box center [1297, 296] width 468 height 28
type input "864.34"
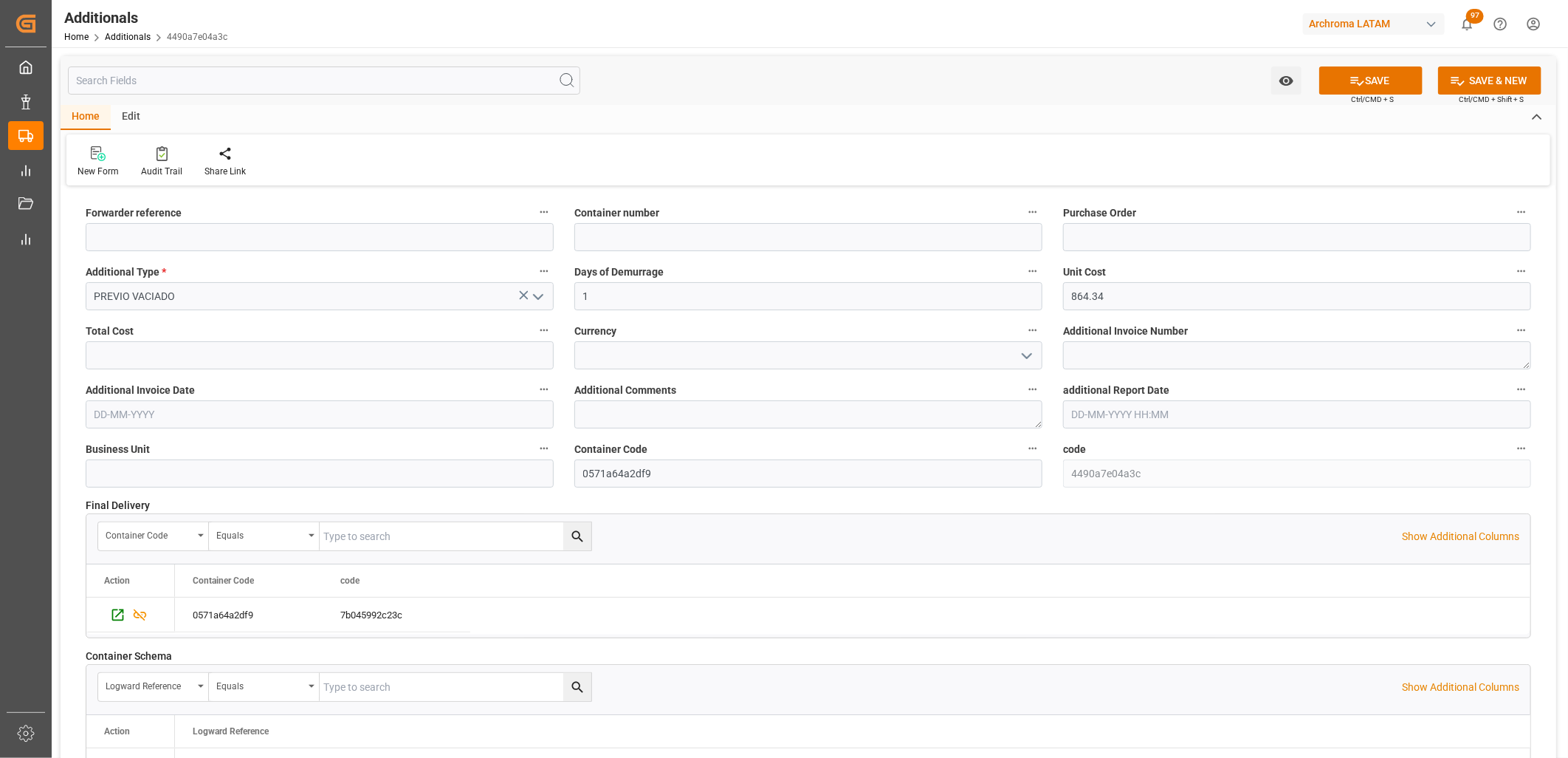
click at [165, 343] on div "Total Cost" at bounding box center [319, 344] width 489 height 59
click at [159, 347] on input "text" at bounding box center [320, 355] width 468 height 28
type input "864.34"
click at [633, 357] on input at bounding box center [808, 355] width 468 height 28
type input "MXN"
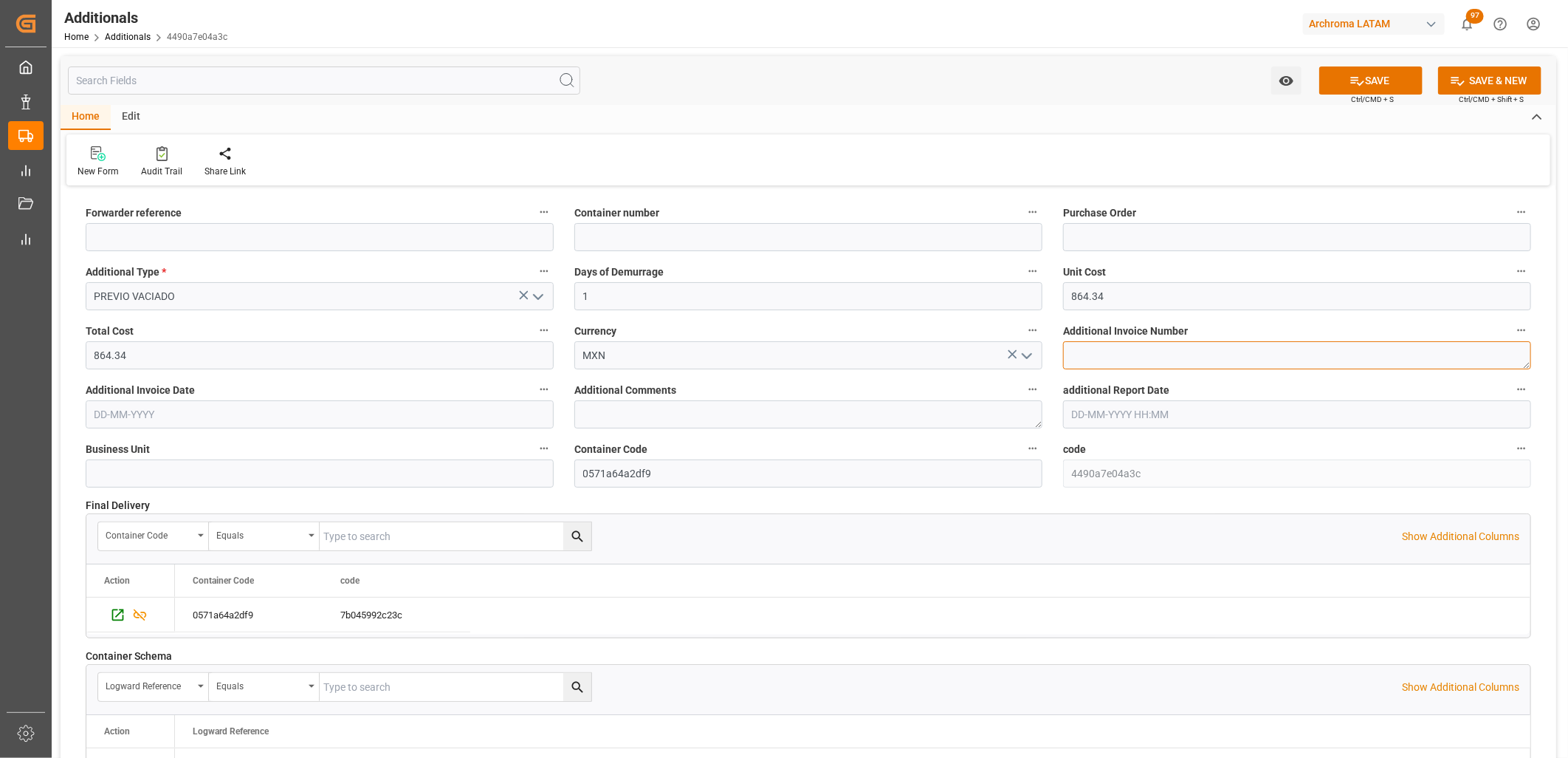
click at [1212, 367] on textarea at bounding box center [1297, 355] width 468 height 28
paste textarea "LM457358"
type textarea "LM457358"
click at [378, 417] on input "text" at bounding box center [320, 414] width 468 height 28
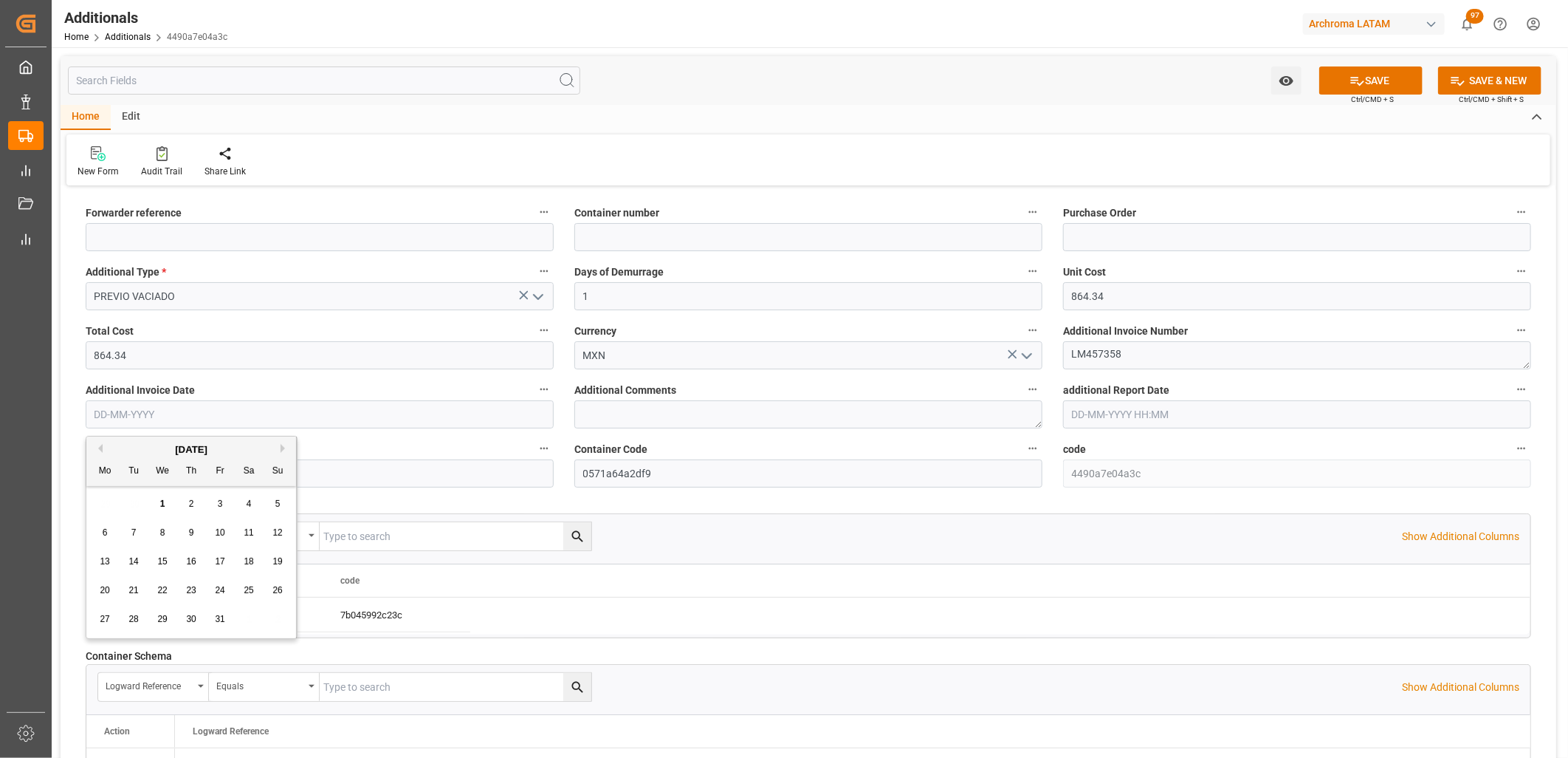
click at [105, 508] on div "29 30 1 2 3 4 5" at bounding box center [192, 504] width 202 height 29
click at [99, 444] on button "Previous Month" at bounding box center [98, 448] width 9 height 9
click at [131, 623] on span "30" at bounding box center [133, 619] width 10 height 10
type input "[DATE]"
drag, startPoint x: 1370, startPoint y: 78, endPoint x: 1135, endPoint y: 143, distance: 243.8
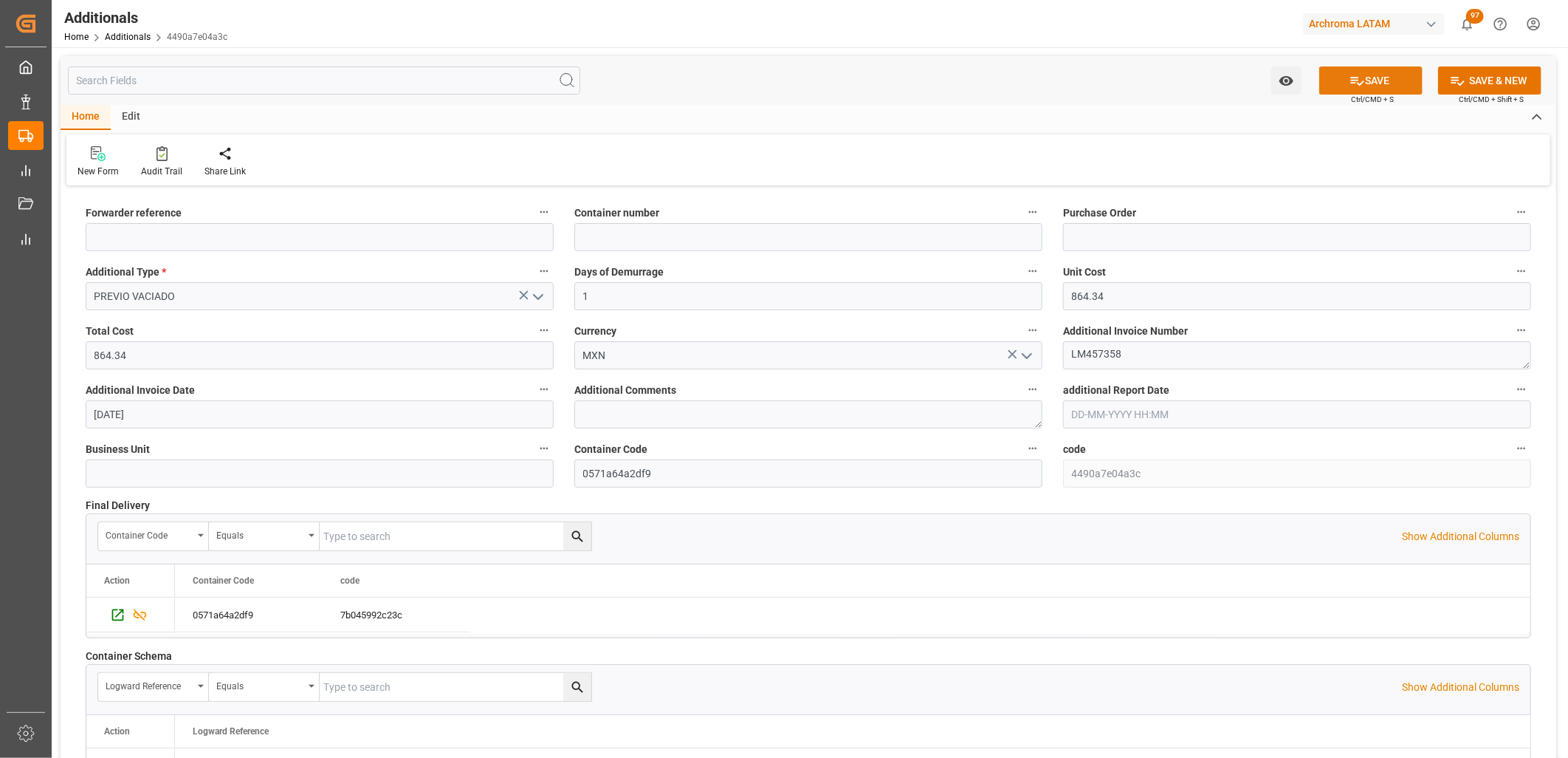
click at [1370, 78] on button "SAVE" at bounding box center [1371, 80] width 103 height 28
click at [123, 35] on link "Additionals" at bounding box center [128, 37] width 46 height 10
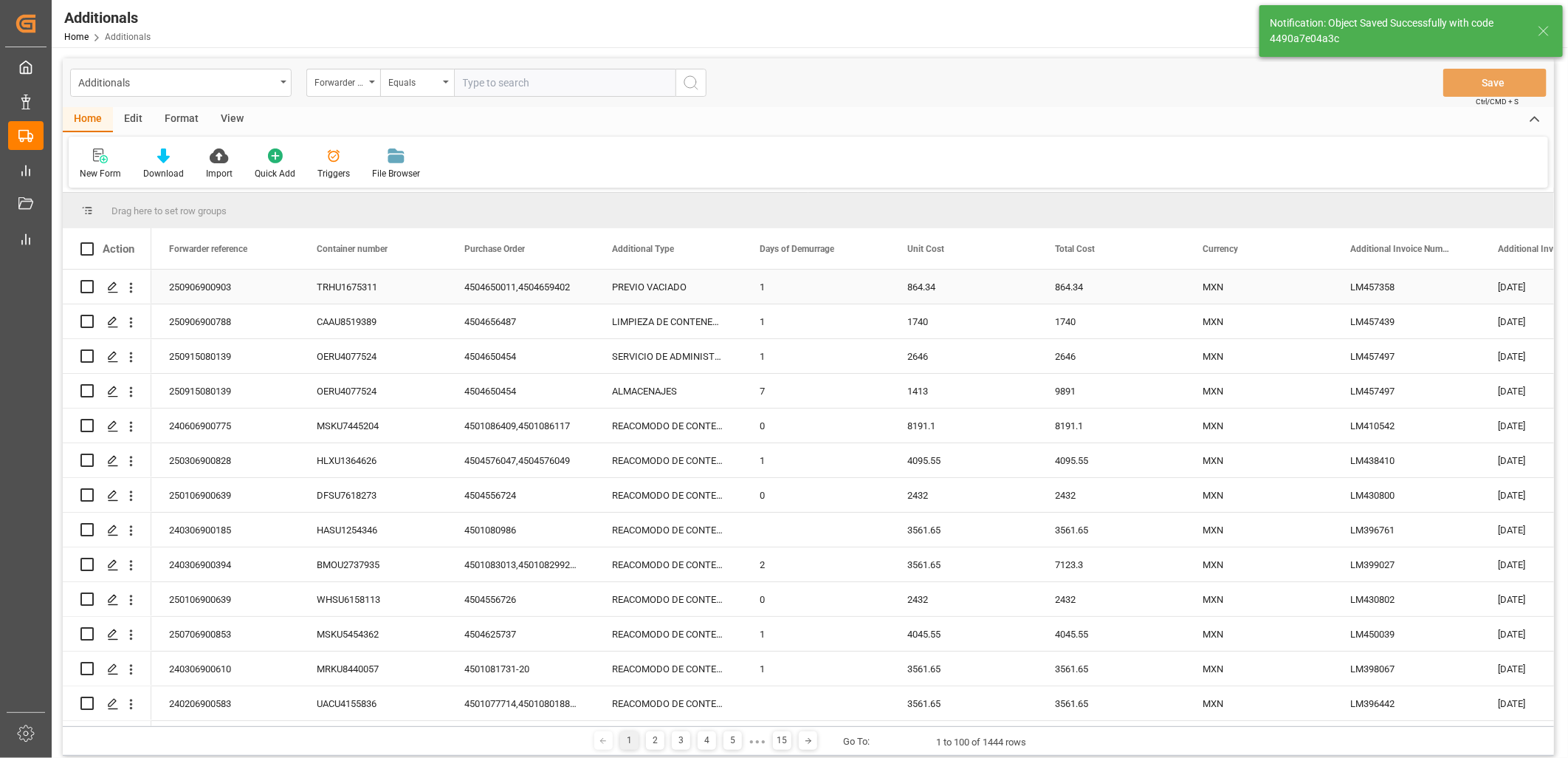
click at [89, 286] on input "Press Space to toggle row selection (unchecked)" at bounding box center [86, 286] width 13 height 13
checkbox input "true"
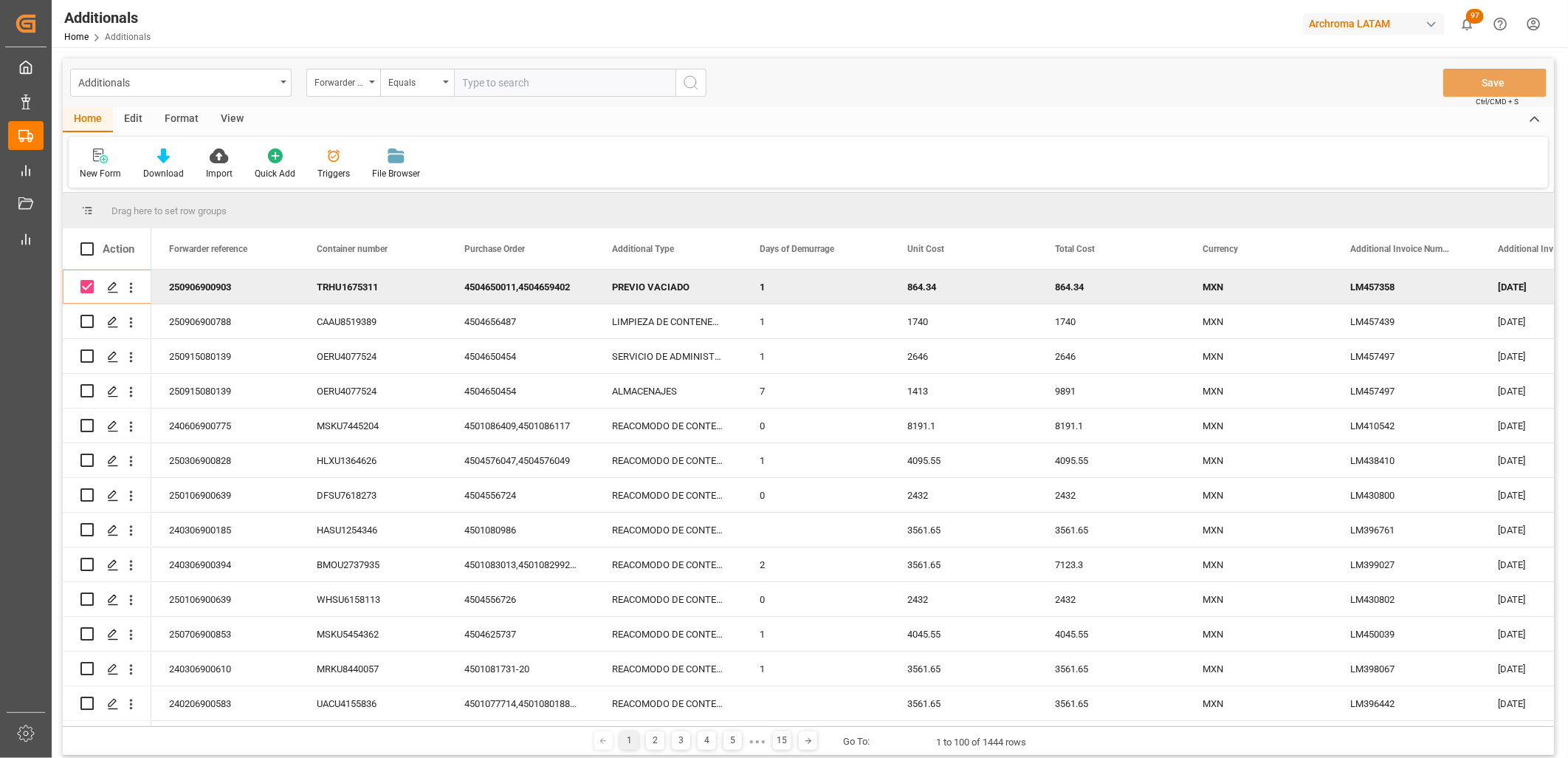
click at [135, 117] on div "Edit" at bounding box center [133, 119] width 41 height 25
click at [115, 162] on div at bounding box center [108, 156] width 57 height 16
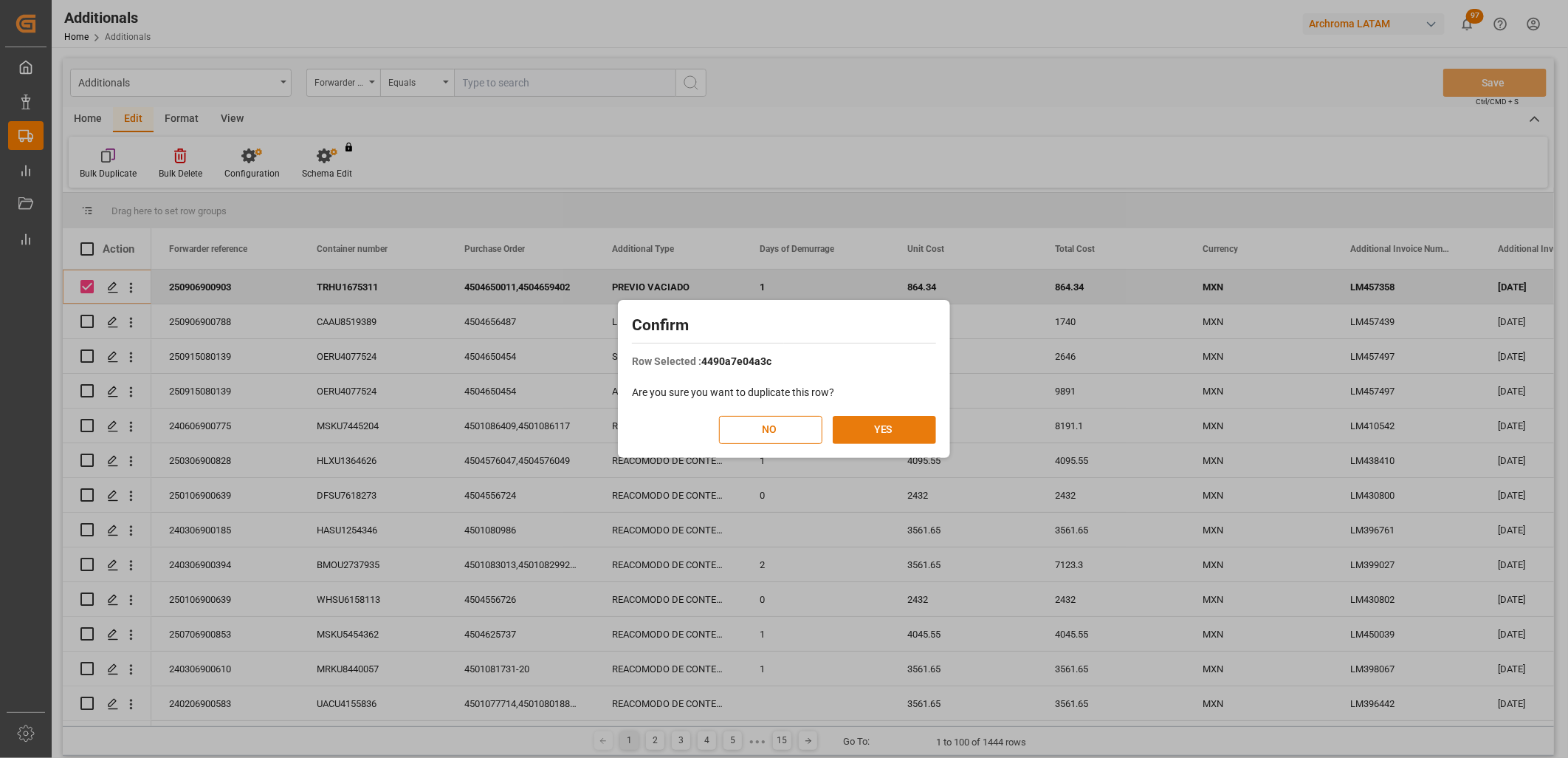
click at [868, 427] on button "YES" at bounding box center [884, 430] width 103 height 28
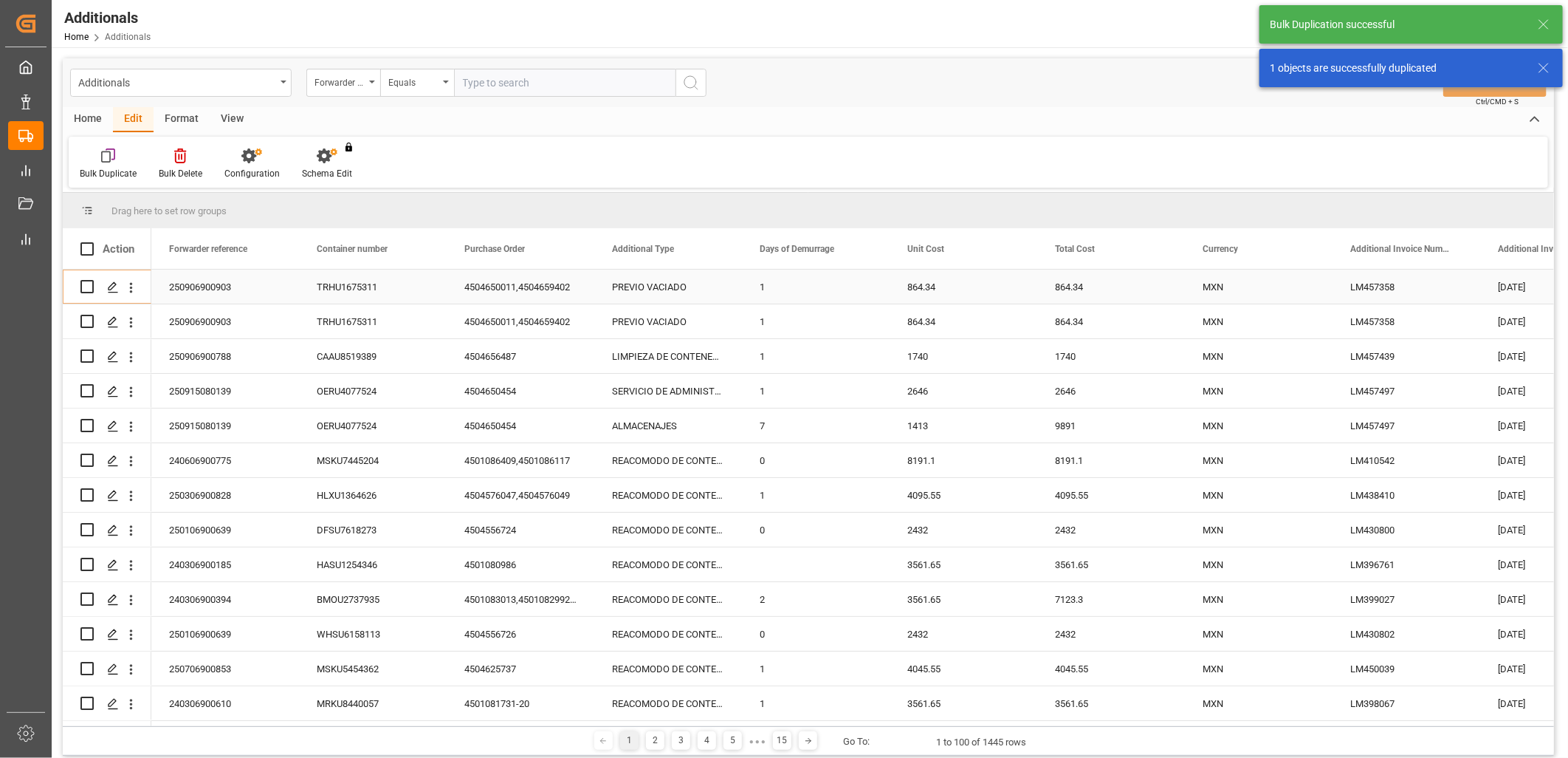
click at [661, 284] on div "PREVIO VACIADO" at bounding box center [668, 287] width 148 height 34
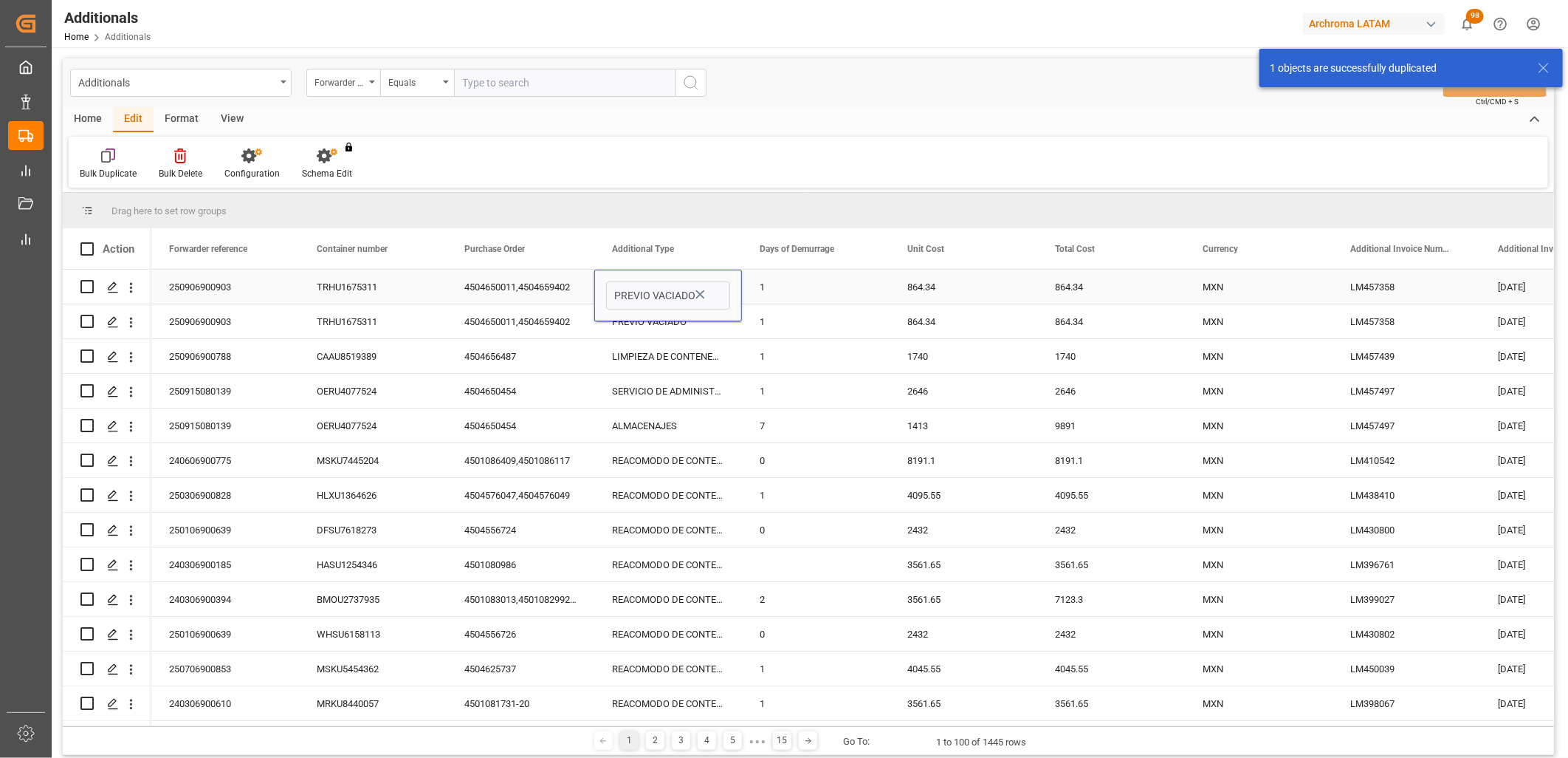
click at [0, 0] on button "open menu" at bounding box center [0, 0] width 0 height 0
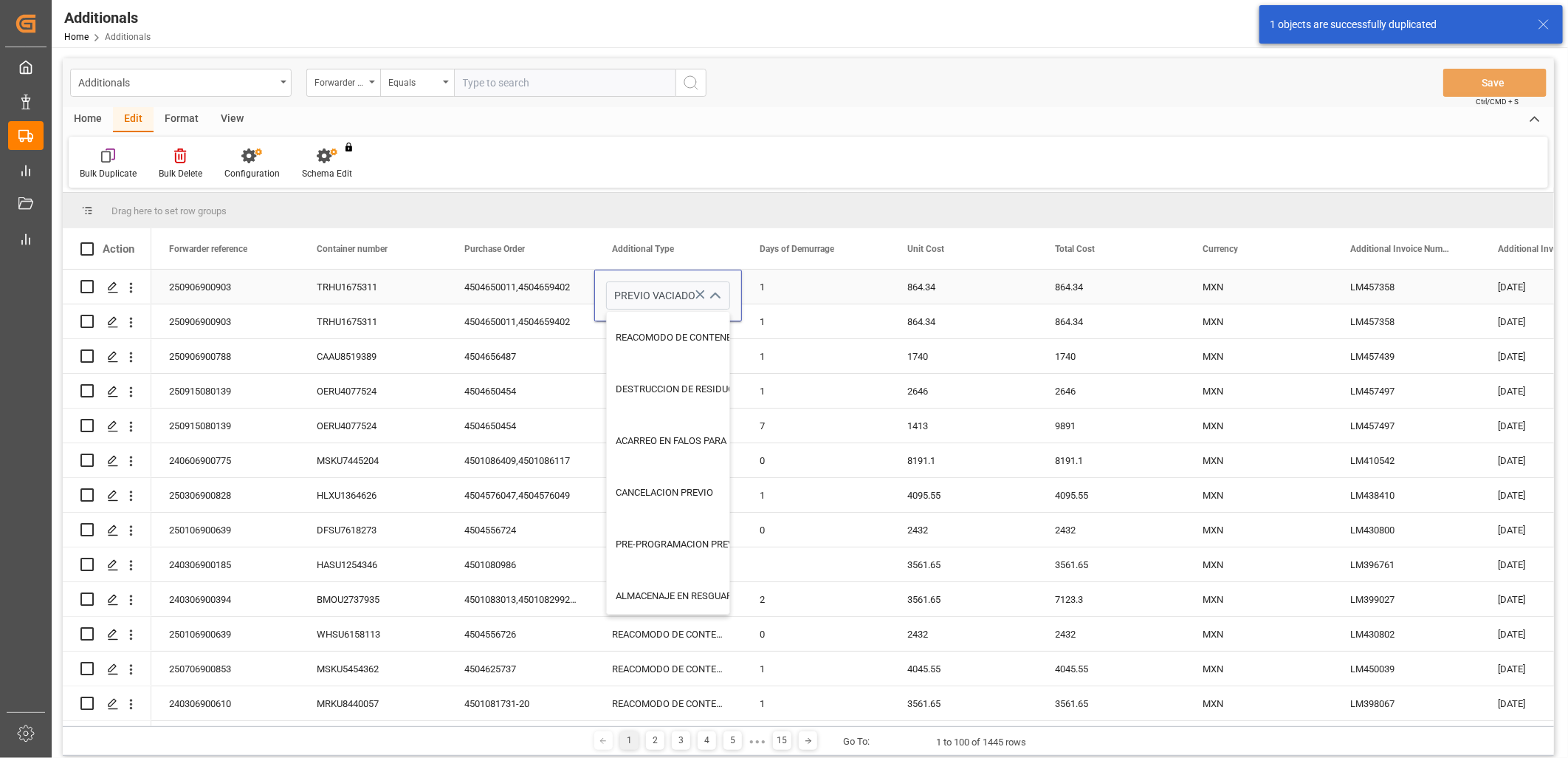
click at [699, 292] on icon "Press SPACE to select this row." at bounding box center [700, 294] width 9 height 9
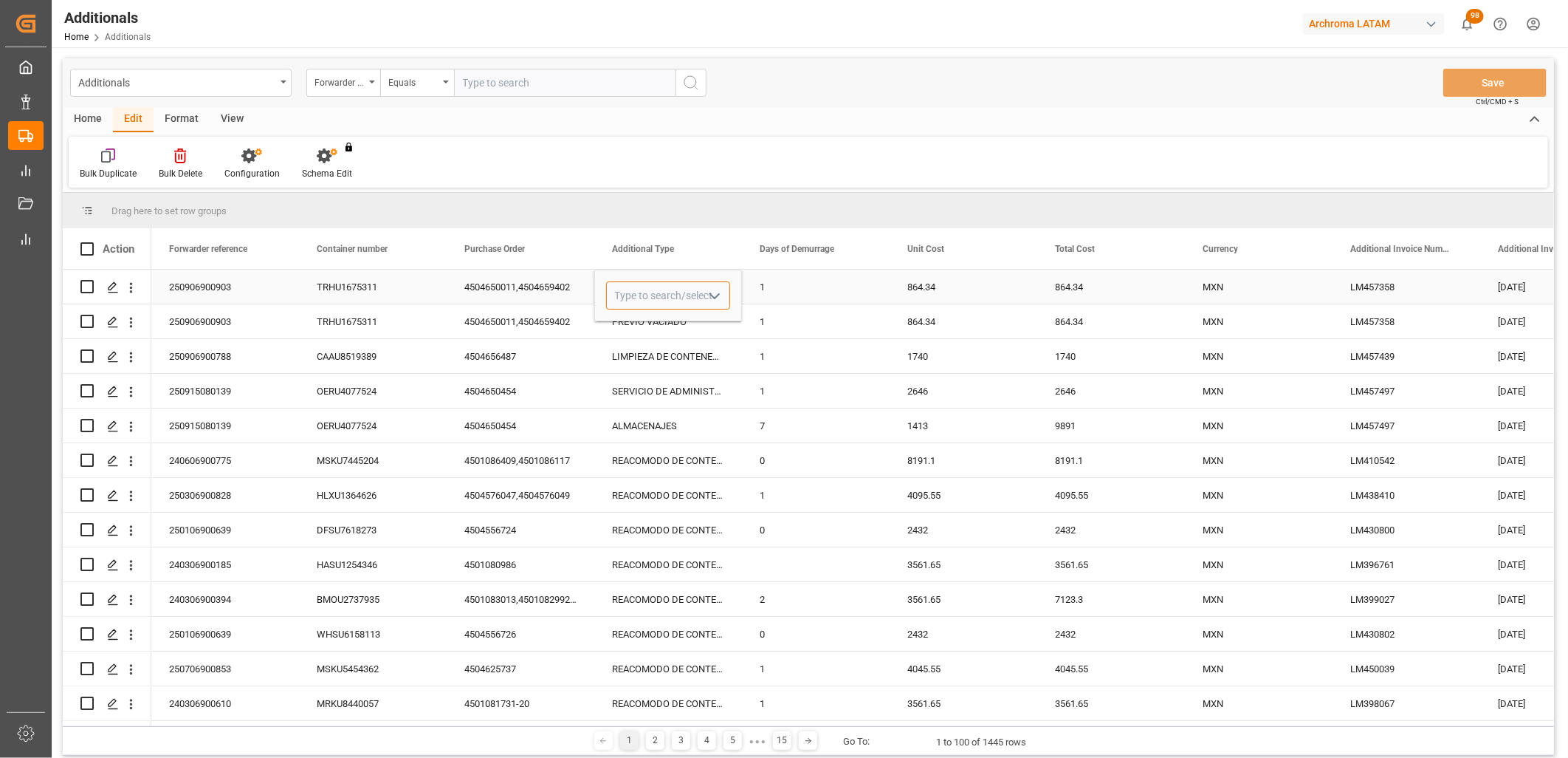
click at [692, 298] on input "Press SPACE to select this row." at bounding box center [668, 295] width 124 height 28
click at [639, 334] on div "MATERIAL [PERSON_NAME]" at bounding box center [674, 338] width 135 height 52
type input "MATERIAL [PERSON_NAME]"
drag, startPoint x: 919, startPoint y: 285, endPoint x: 926, endPoint y: 300, distance: 16.2
click at [920, 285] on div "864.34" at bounding box center [964, 287] width 148 height 34
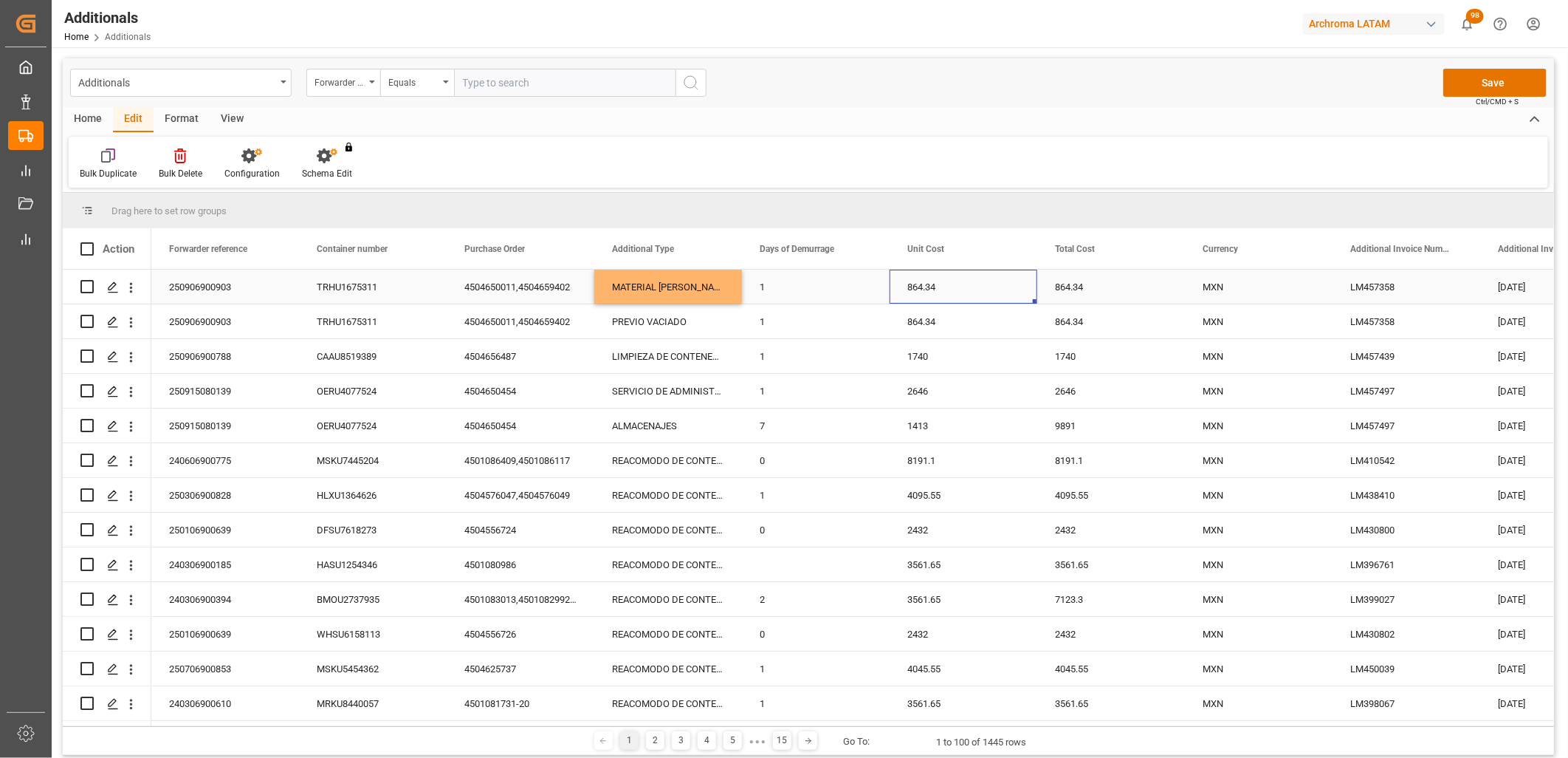
click at [929, 281] on div "864.34" at bounding box center [964, 287] width 148 height 34
drag, startPoint x: 948, startPoint y: 291, endPoint x: 868, endPoint y: 292, distance: 79.8
click at [868, 292] on div "250906900903 TRHU1675311 4504650011,4504659402 MATERIAL [PERSON_NAME] 1 864.34 …" at bounding box center [1406, 287] width 2511 height 35
type input "250"
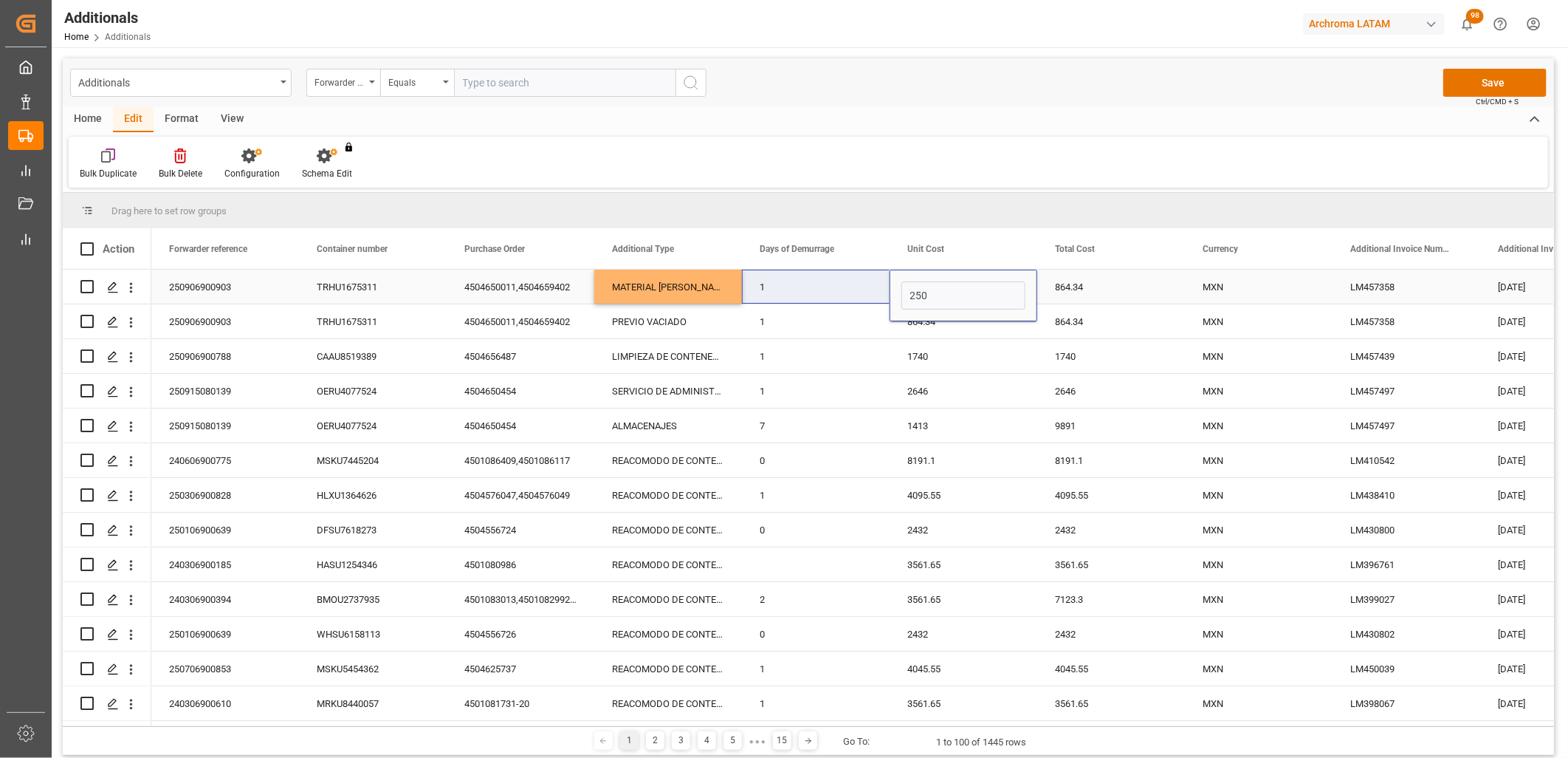
click at [835, 289] on div "1" at bounding box center [816, 287] width 148 height 34
click at [806, 289] on div "1" at bounding box center [816, 287] width 148 height 34
type input "21"
click at [935, 287] on div "250" at bounding box center [964, 287] width 148 height 34
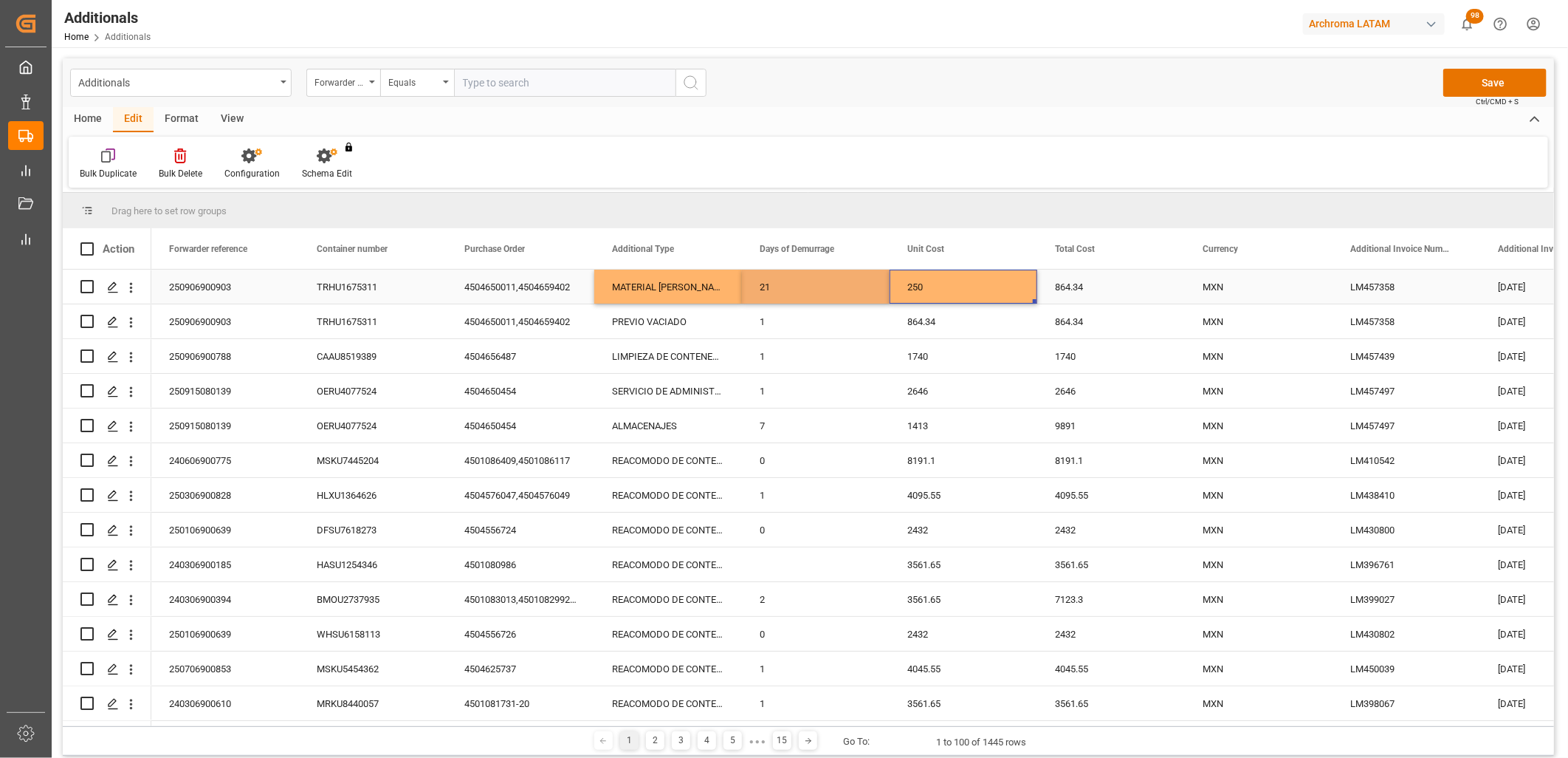
click at [1074, 285] on div "864.34" at bounding box center [1111, 287] width 148 height 34
drag, startPoint x: 1052, startPoint y: 288, endPoint x: 1032, endPoint y: 290, distance: 20.8
click at [1032, 290] on div "250906900903 TRHU1675311 4504650011,4504659402 MATERIAL [PERSON_NAME] 21 250 86…" at bounding box center [1406, 287] width 2511 height 35
type input "5250"
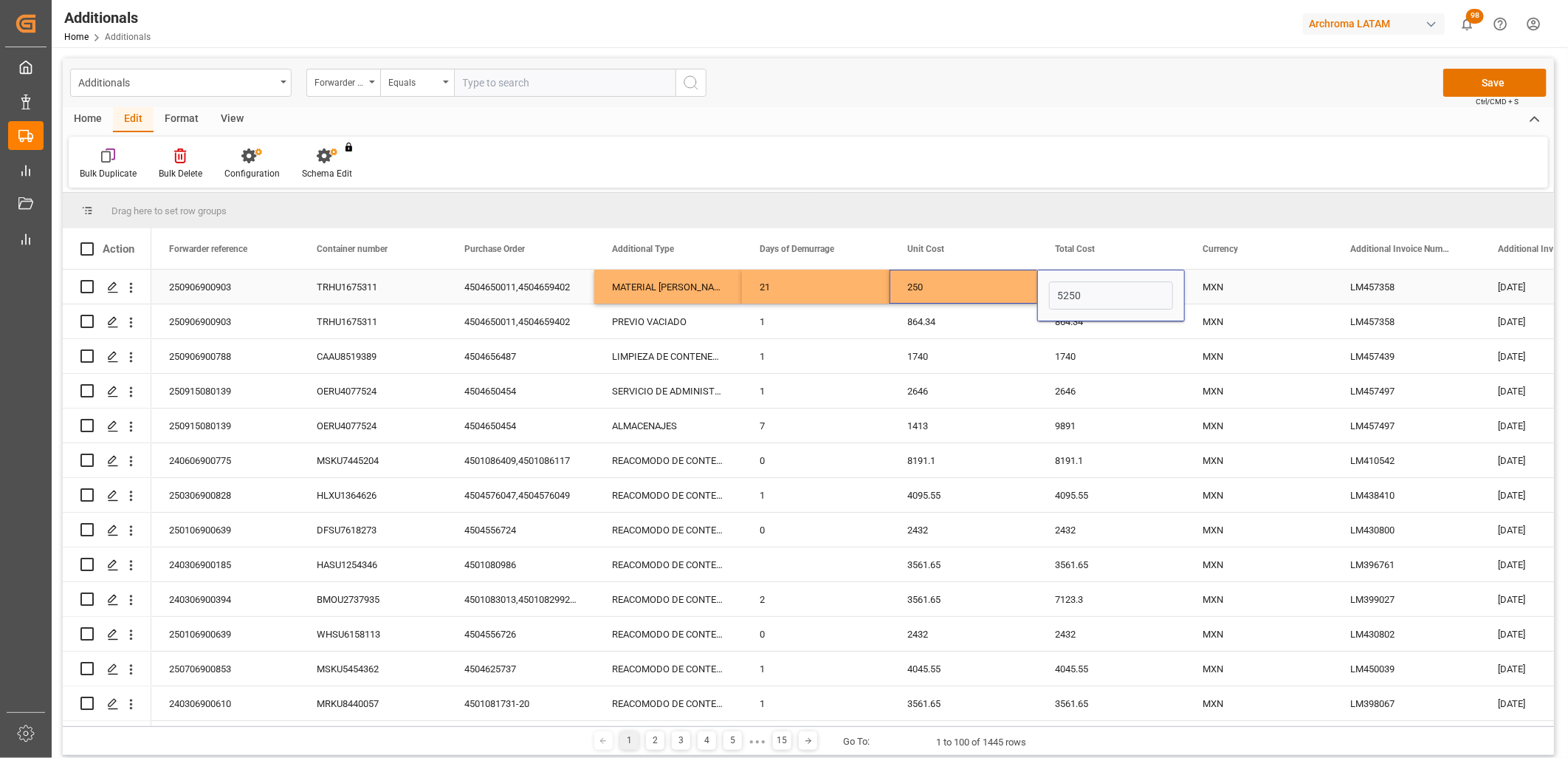
click at [1228, 288] on div "MXN" at bounding box center [1259, 287] width 112 height 34
click at [1495, 81] on button "Save" at bounding box center [1495, 83] width 103 height 28
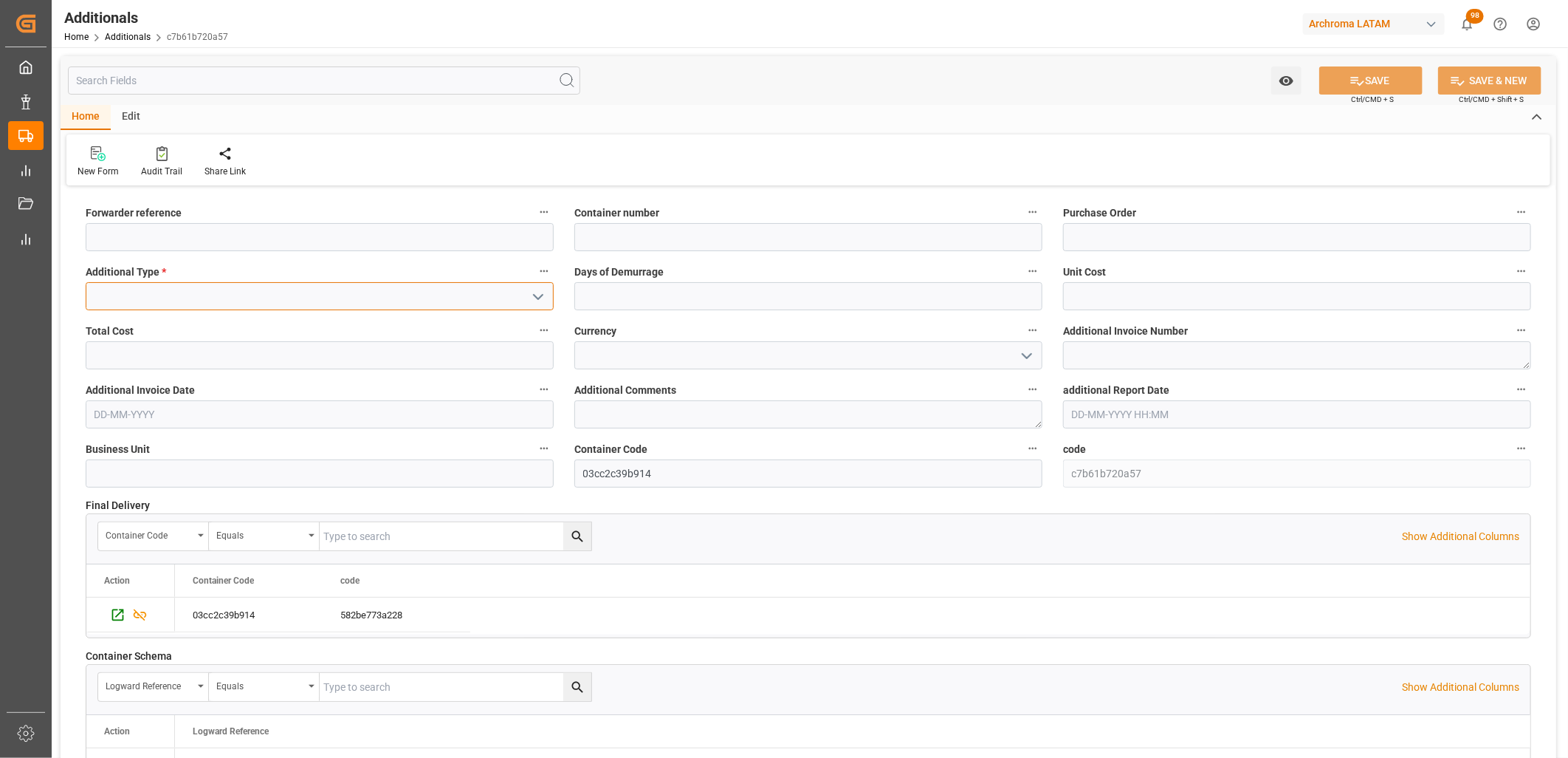
click at [473, 296] on input at bounding box center [320, 296] width 468 height 28
type input "l"
type input "PREVIO VACIADO"
type input "1"
type input "864.34"
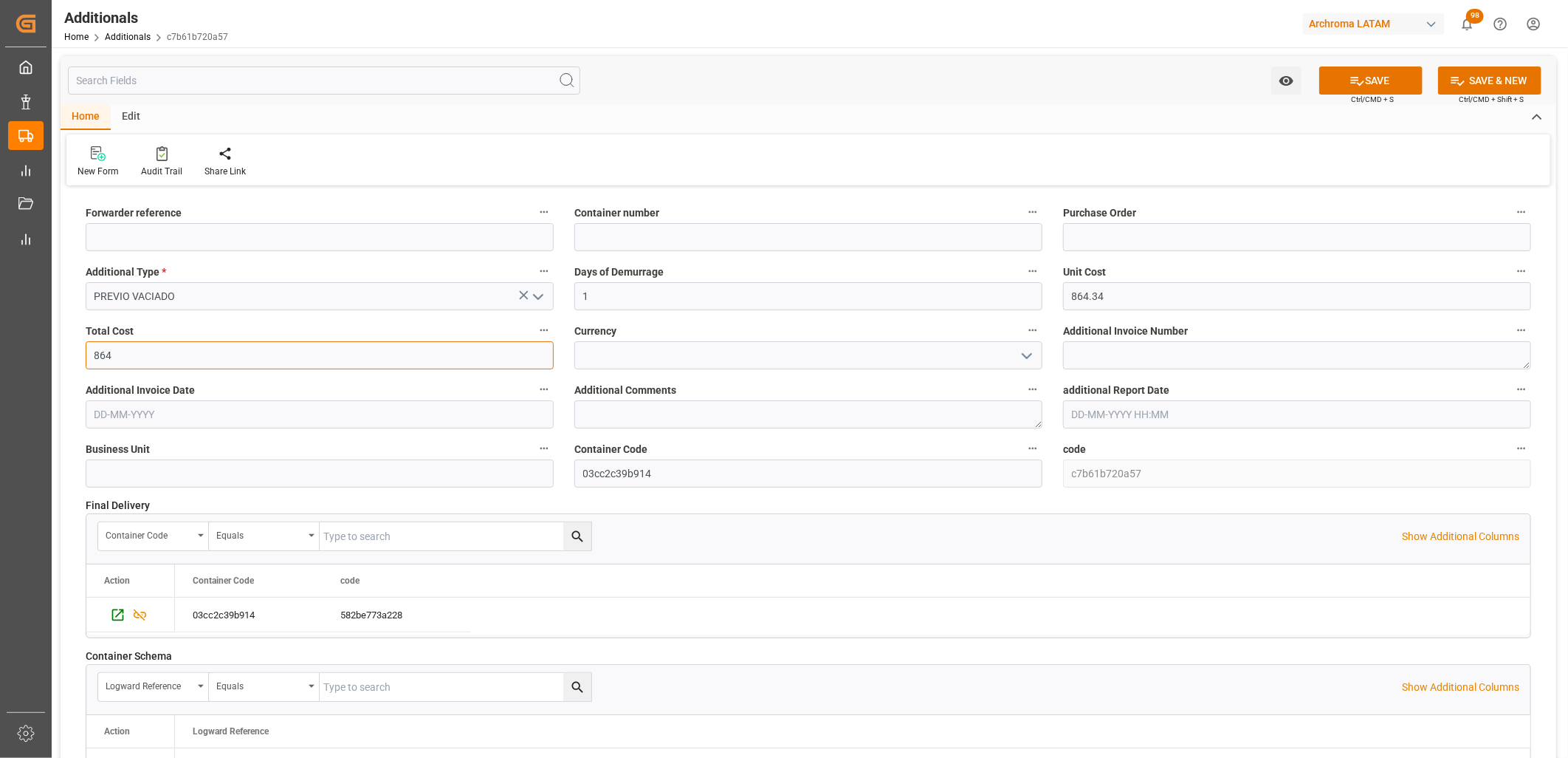
type input "864.34"
type input "n"
type input "MXN"
click at [1153, 363] on textarea at bounding box center [1297, 355] width 468 height 28
click at [1089, 358] on textarea at bounding box center [1297, 355] width 468 height 28
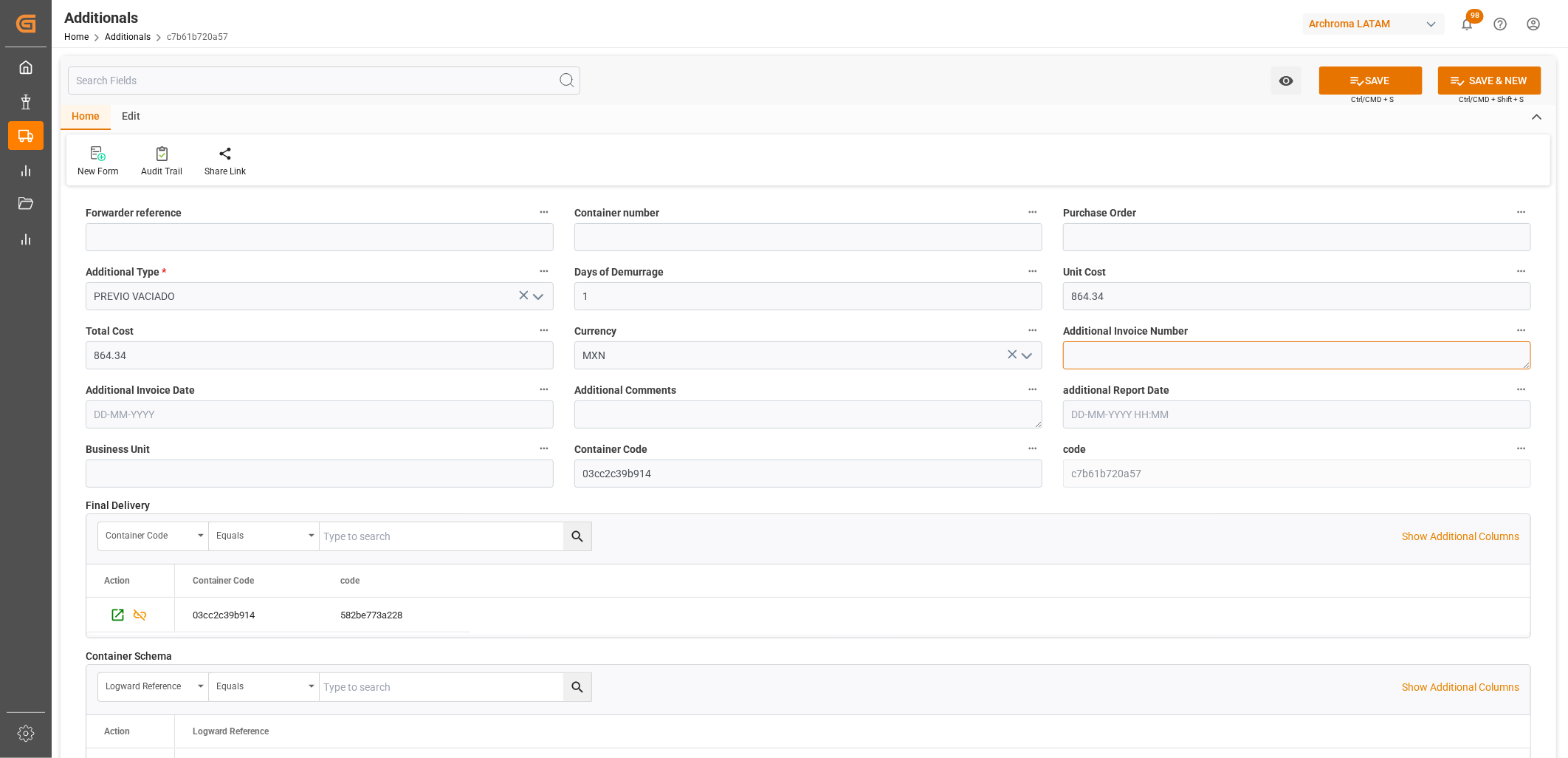
click at [1127, 359] on textarea at bounding box center [1297, 355] width 468 height 28
click at [1099, 360] on textarea at bounding box center [1297, 355] width 468 height 28
paste textarea "LM457355"
type textarea "LM457355"
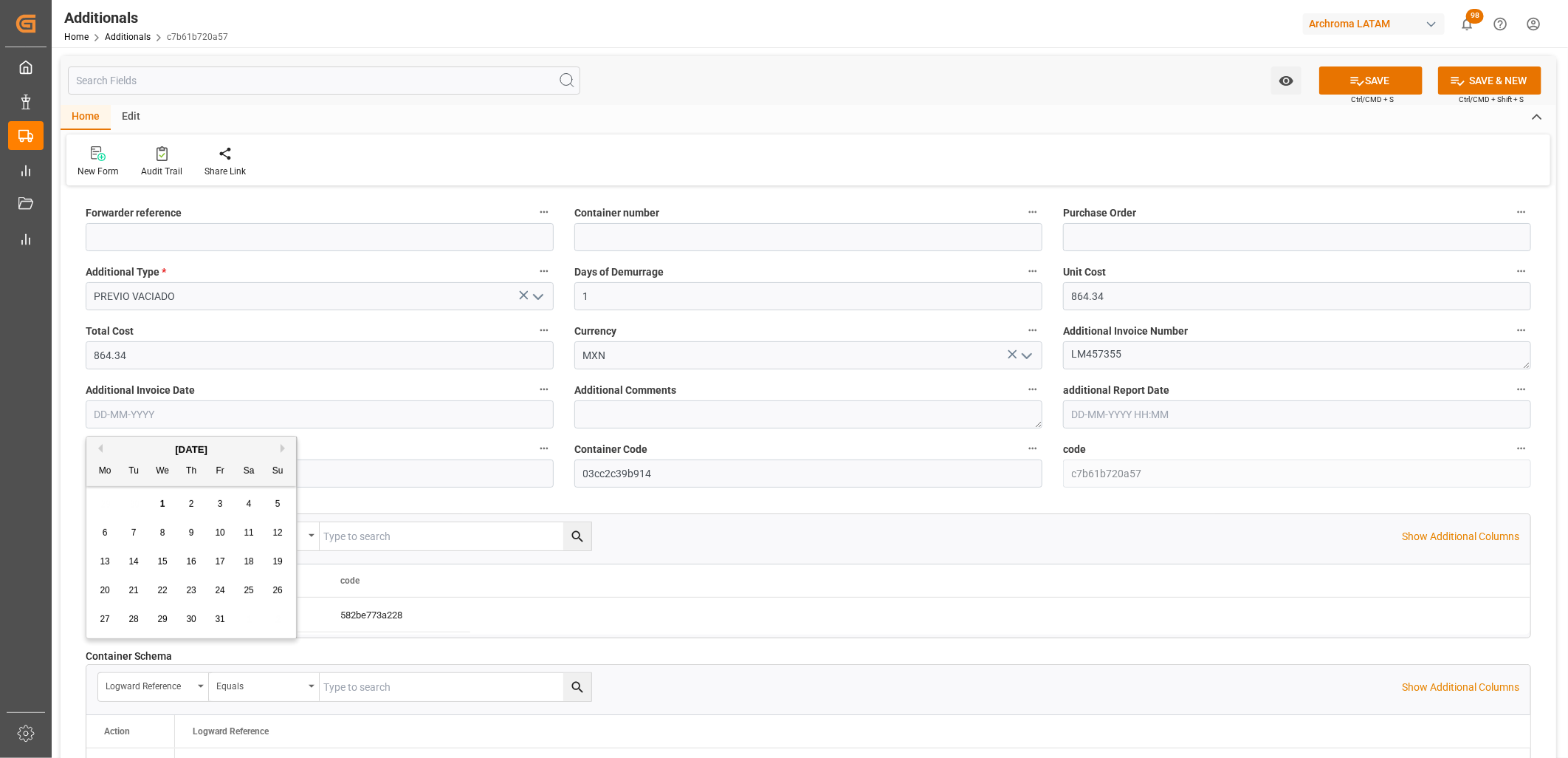
click at [146, 414] on input "text" at bounding box center [320, 414] width 468 height 28
click at [103, 498] on div "29 30 1 2 3 4 5" at bounding box center [192, 504] width 202 height 29
click at [97, 448] on button "Previous Month" at bounding box center [98, 448] width 9 height 9
click at [135, 621] on span "30" at bounding box center [133, 619] width 10 height 10
type input "[DATE]"
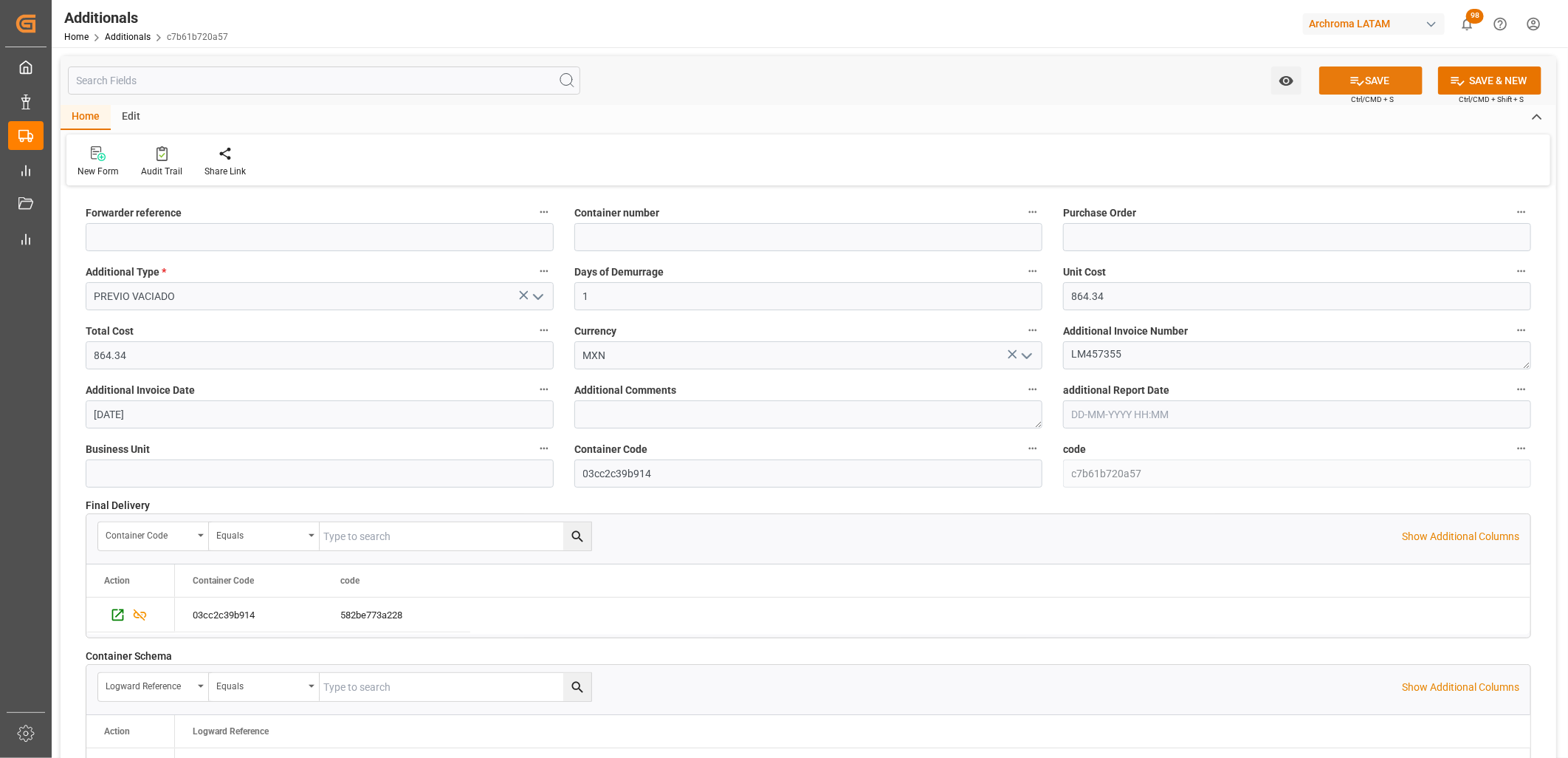
click at [1352, 84] on icon at bounding box center [1358, 81] width 16 height 16
type input "250906900716"
type input "SUDU7429130"
type input "4504629096,4504638473"
type input "TEXTIL"
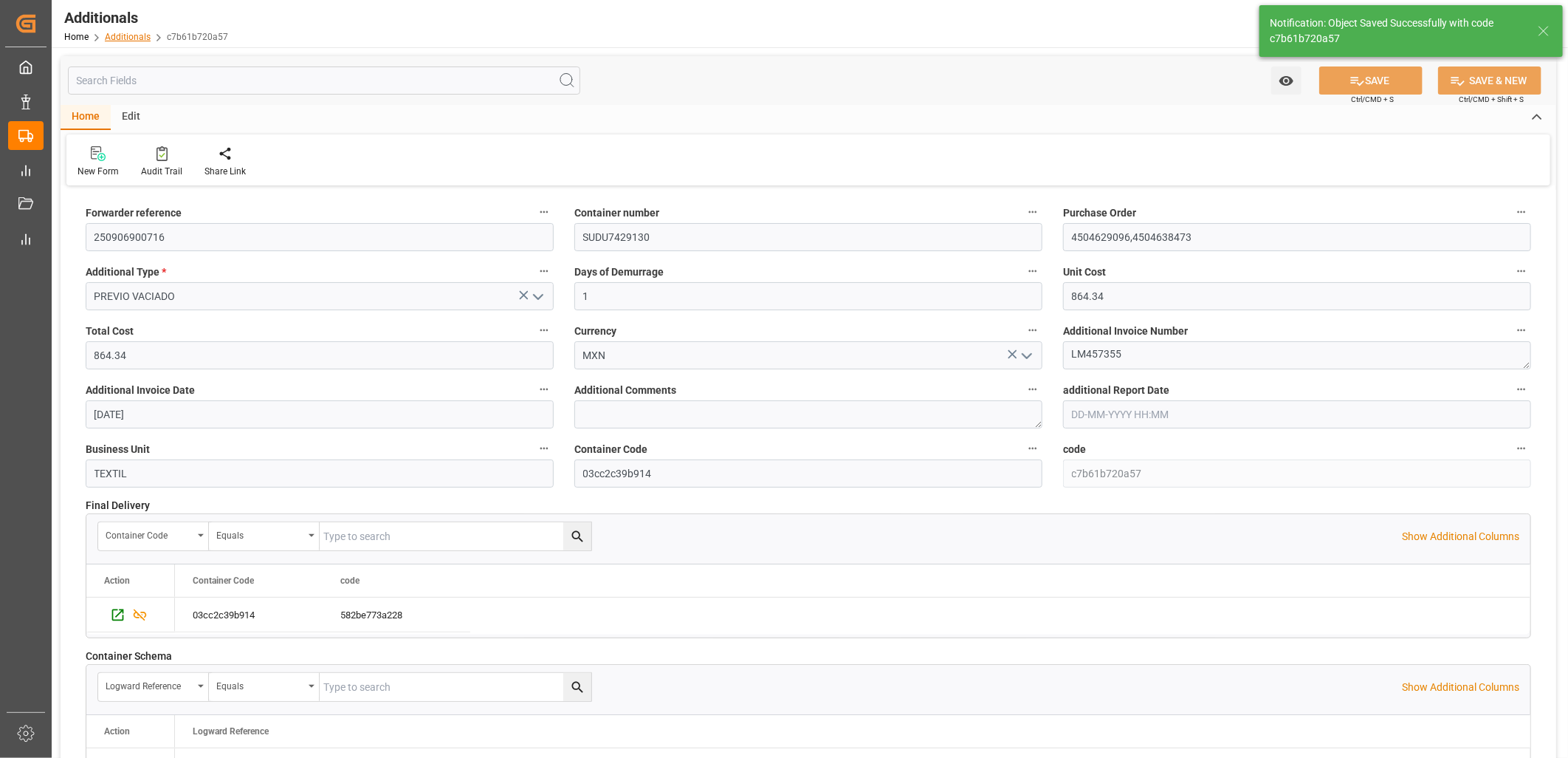
click at [129, 34] on link "Additionals" at bounding box center [128, 37] width 46 height 10
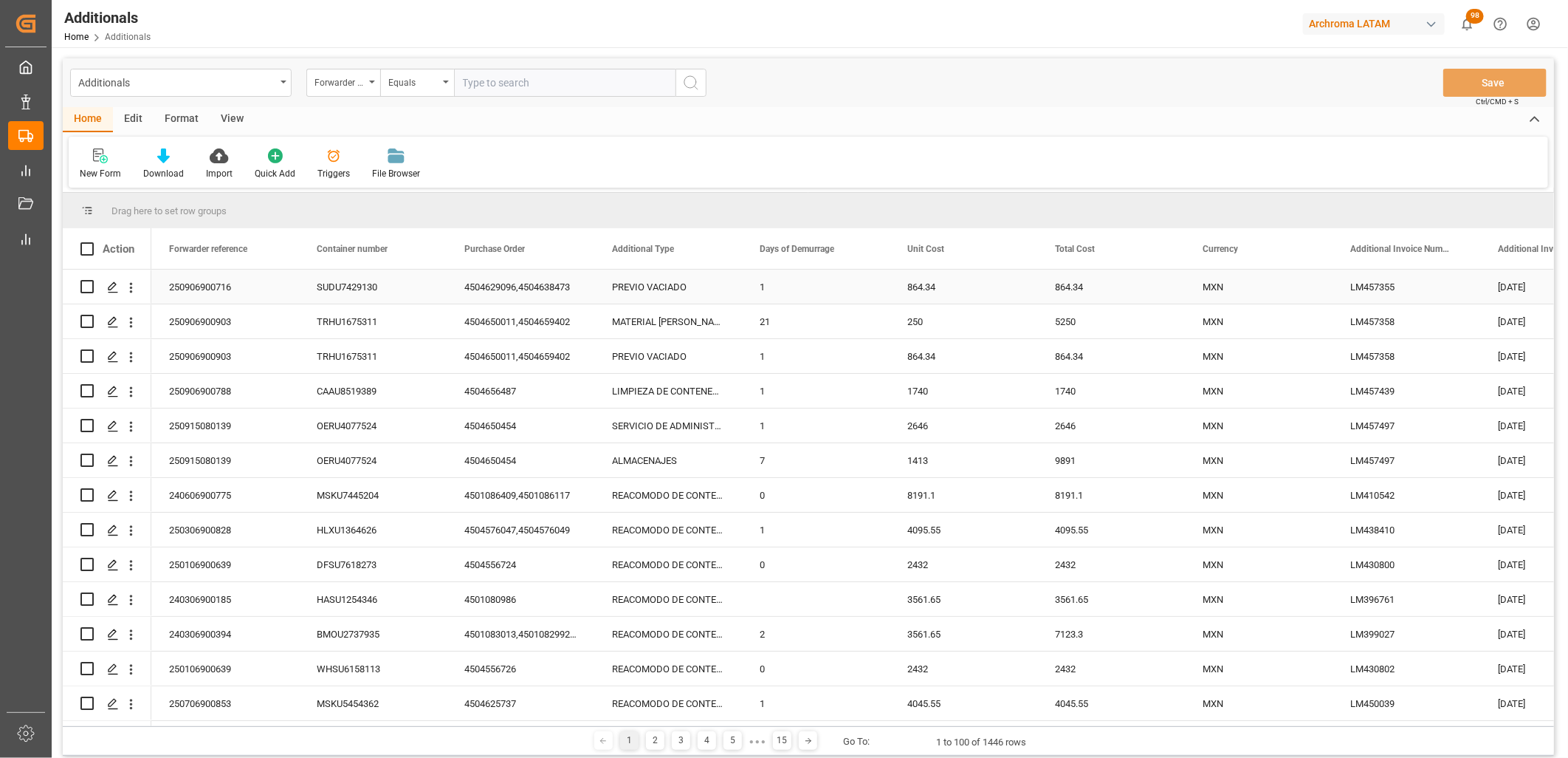
click at [86, 286] on input "Press Space to toggle row selection (unchecked)" at bounding box center [86, 286] width 13 height 13
checkbox input "true"
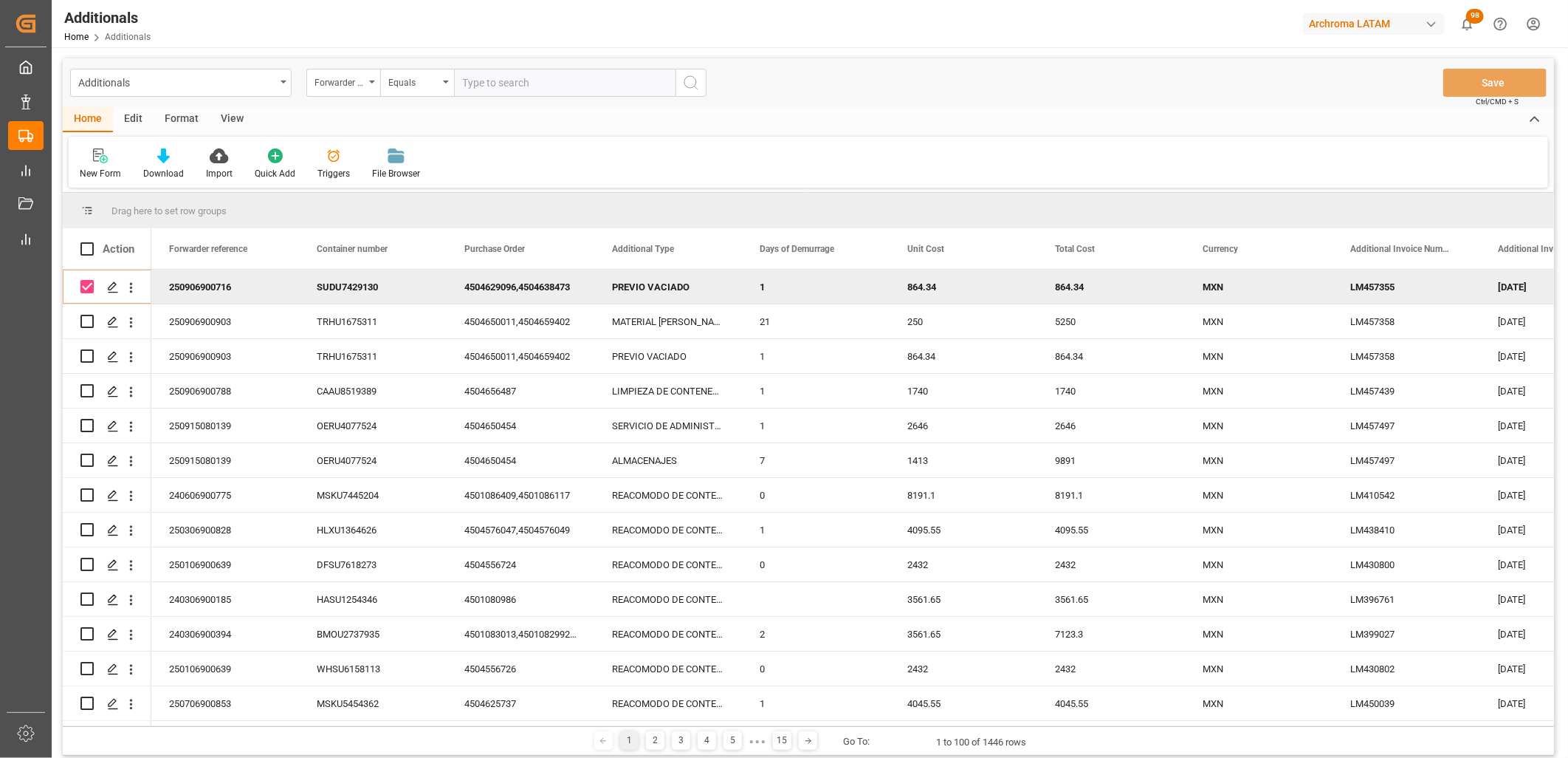
click at [143, 120] on div "Edit" at bounding box center [133, 119] width 41 height 25
click at [97, 149] on div at bounding box center [108, 156] width 57 height 16
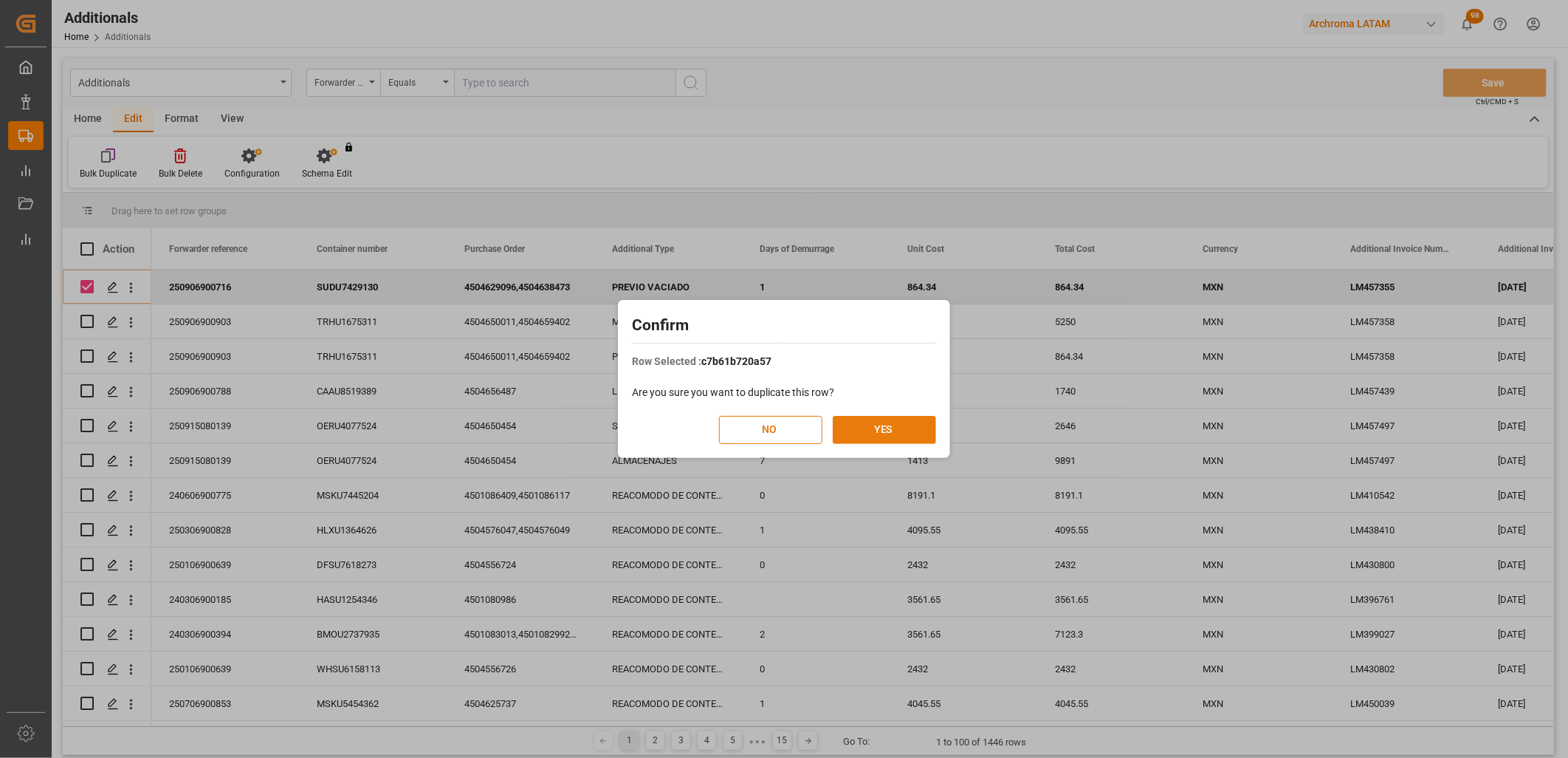
drag, startPoint x: 859, startPoint y: 426, endPoint x: 879, endPoint y: 439, distance: 24.0
click at [859, 427] on button "YES" at bounding box center [884, 430] width 103 height 28
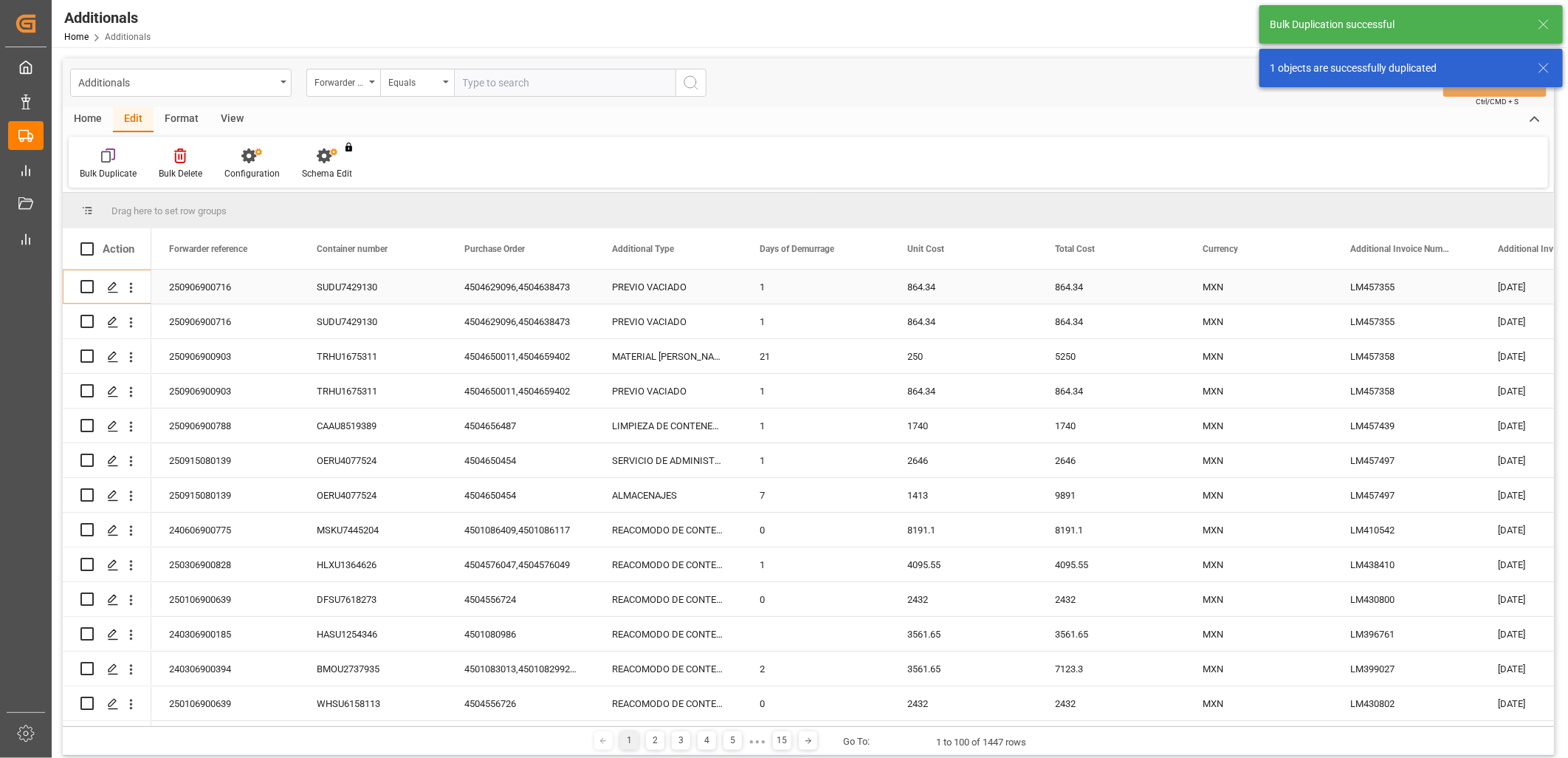
click at [685, 289] on div "PREVIO VACIADO" at bounding box center [668, 287] width 148 height 34
click at [699, 292] on icon "Press SPACE to select this row." at bounding box center [700, 294] width 9 height 9
click at [673, 292] on input "Press SPACE to select this row." at bounding box center [668, 295] width 124 height 28
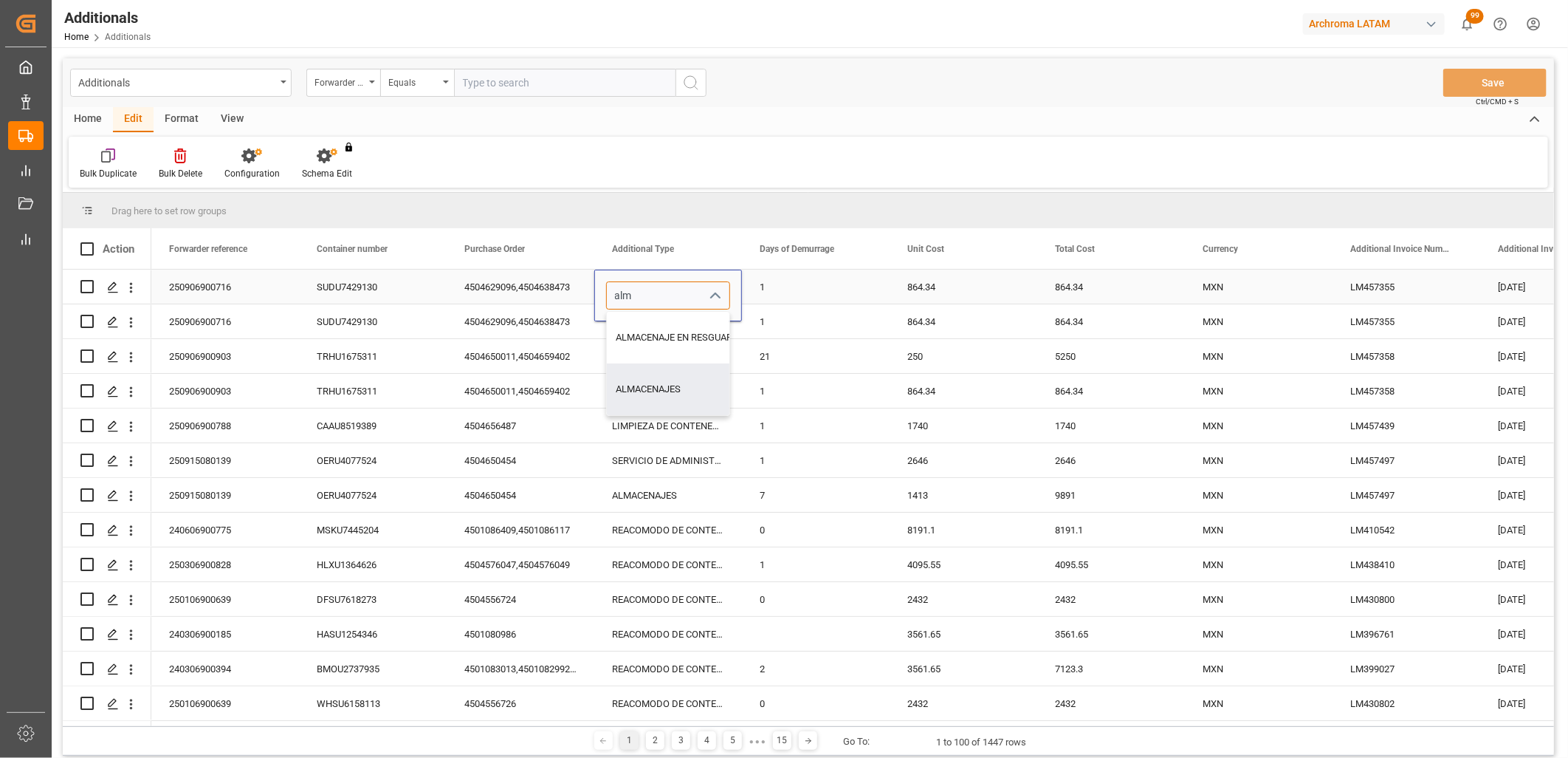
click at [670, 375] on div "ALMACENAJES" at bounding box center [681, 389] width 148 height 52
type input "ALMACENAJES"
click at [794, 288] on div "1" at bounding box center [816, 287] width 148 height 34
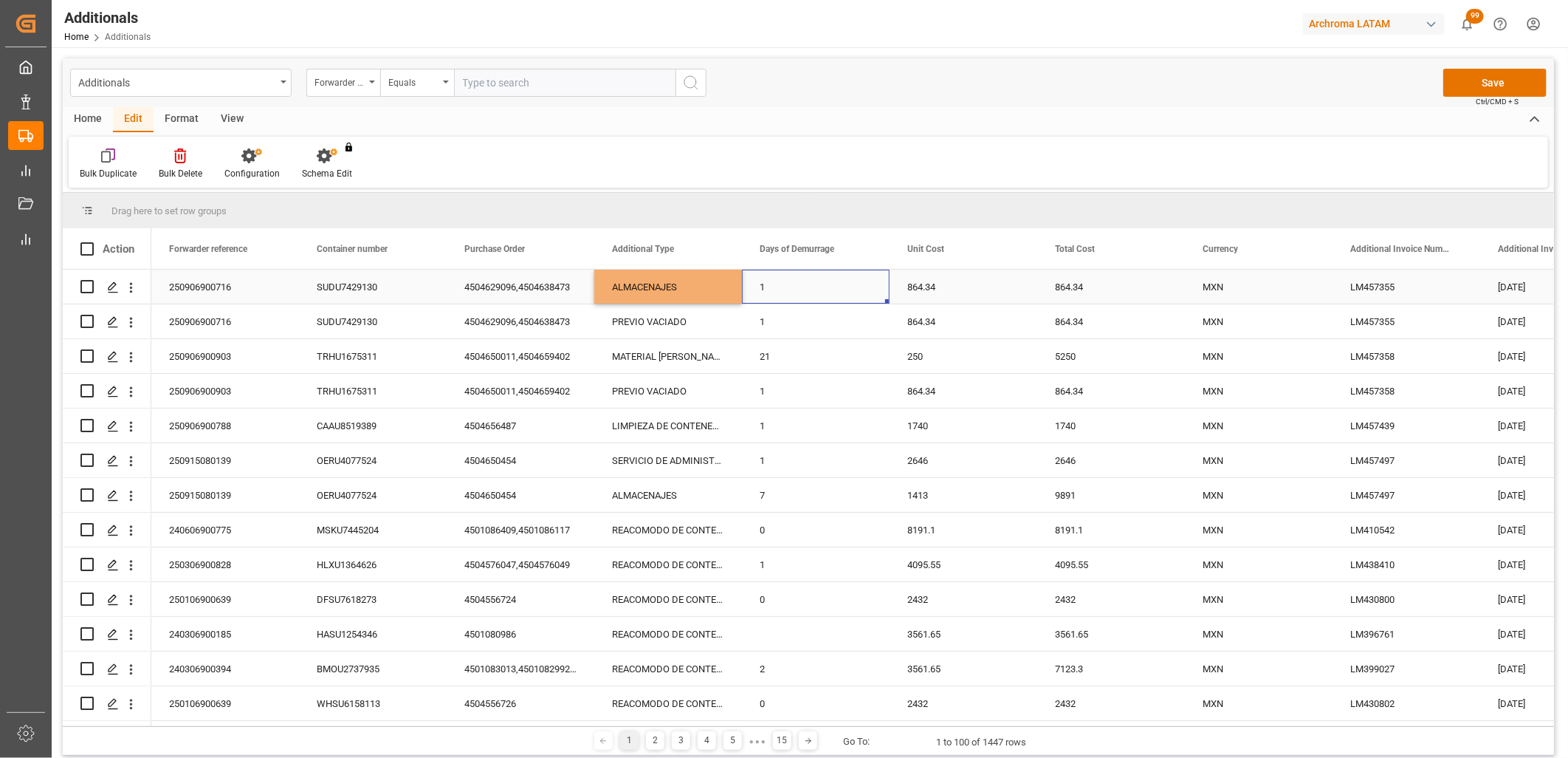
click at [916, 287] on div "864.34" at bounding box center [964, 287] width 148 height 34
click at [902, 292] on input "864.34" at bounding box center [964, 295] width 124 height 28
type input "1776.05"
drag, startPoint x: 950, startPoint y: 293, endPoint x: 906, endPoint y: 292, distance: 44.3
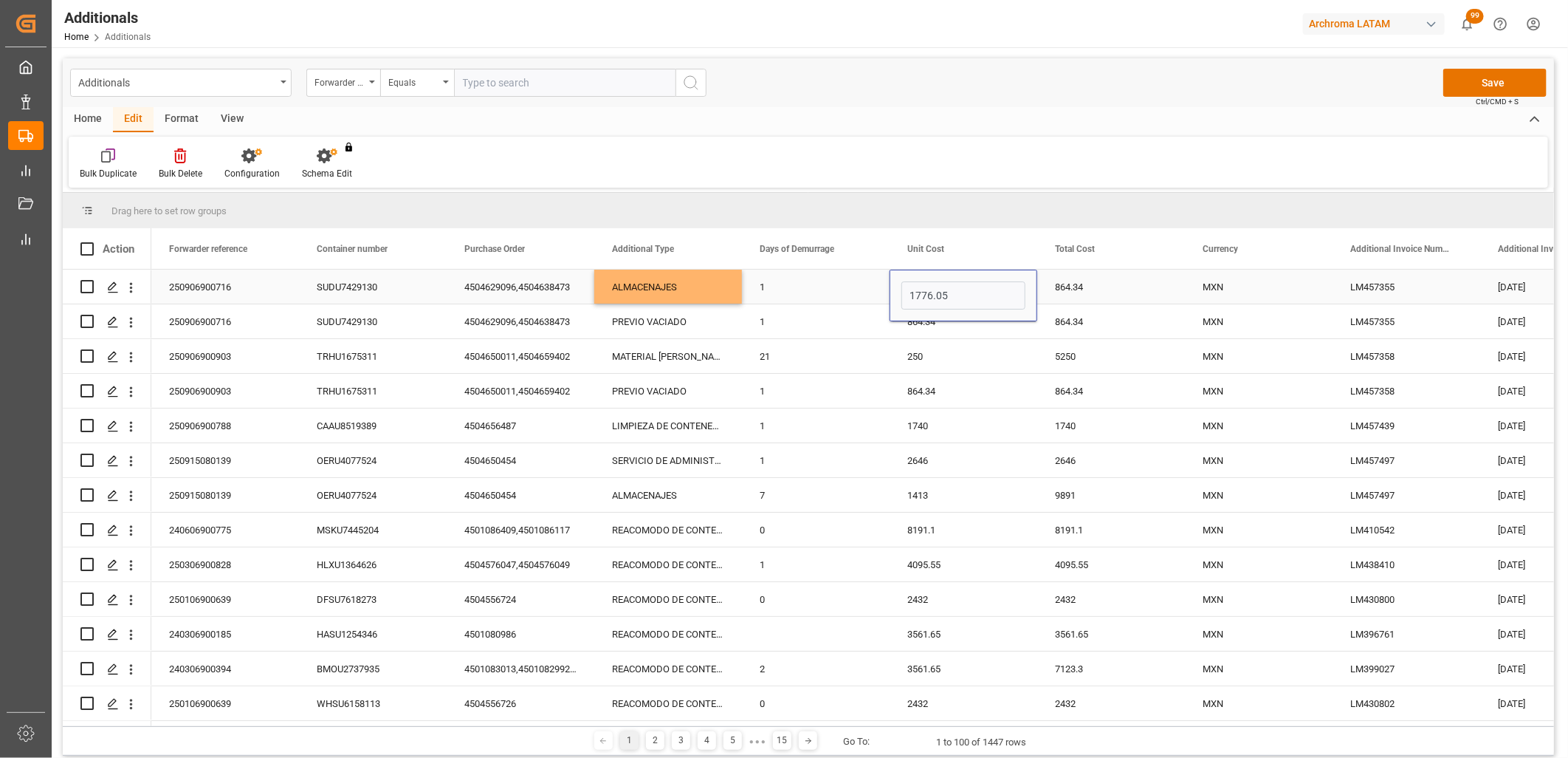
click at [906, 292] on input "1776.05" at bounding box center [964, 295] width 124 height 28
click at [1079, 287] on div "864.34" at bounding box center [1111, 287] width 148 height 34
click at [1079, 287] on input "864.34" at bounding box center [1111, 295] width 124 height 28
paste input "1776.05"
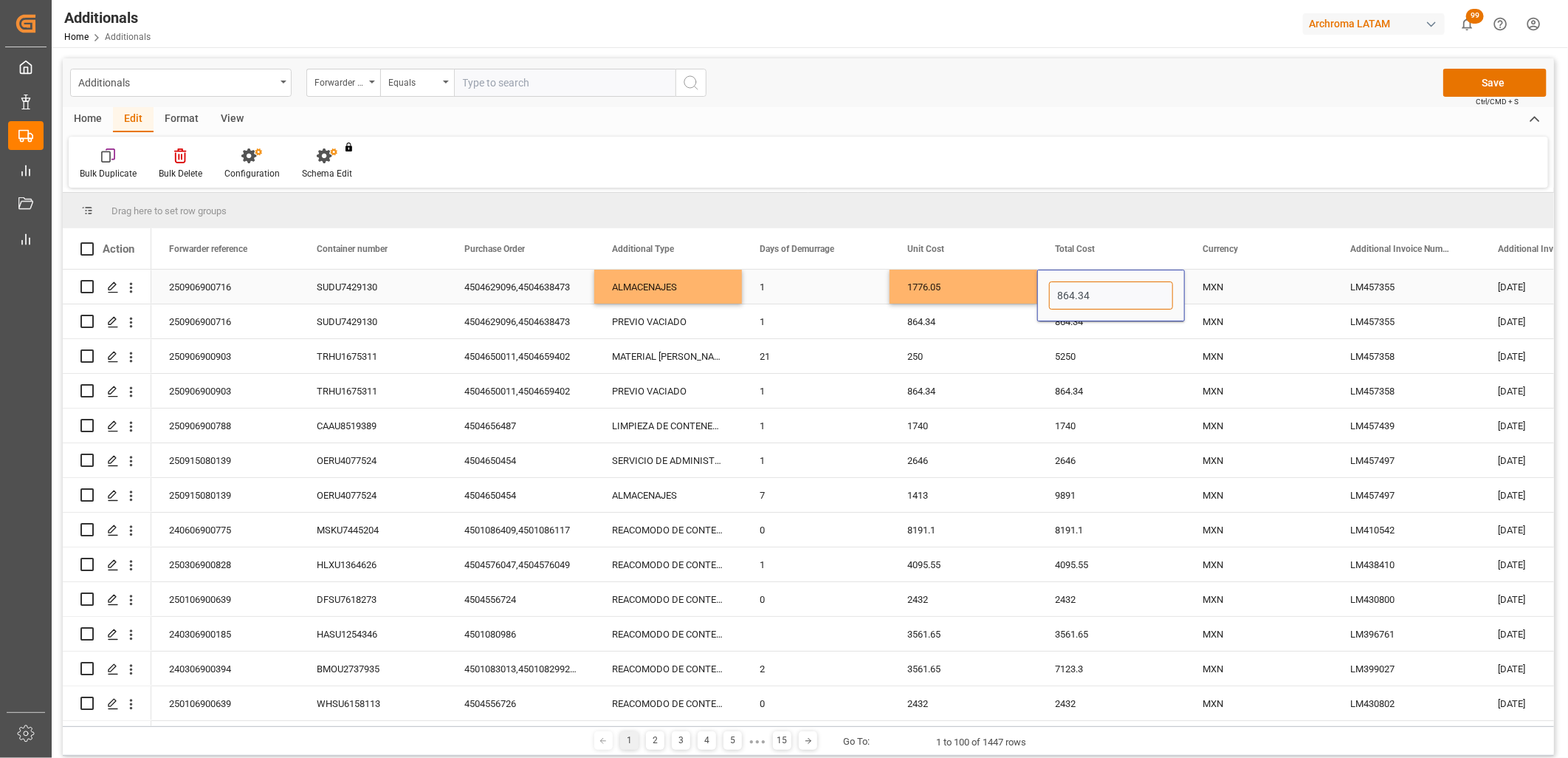
type input "1776.05"
click at [1224, 290] on div "MXN" at bounding box center [1259, 287] width 112 height 34
click at [1481, 86] on button "Save" at bounding box center [1495, 83] width 103 height 28
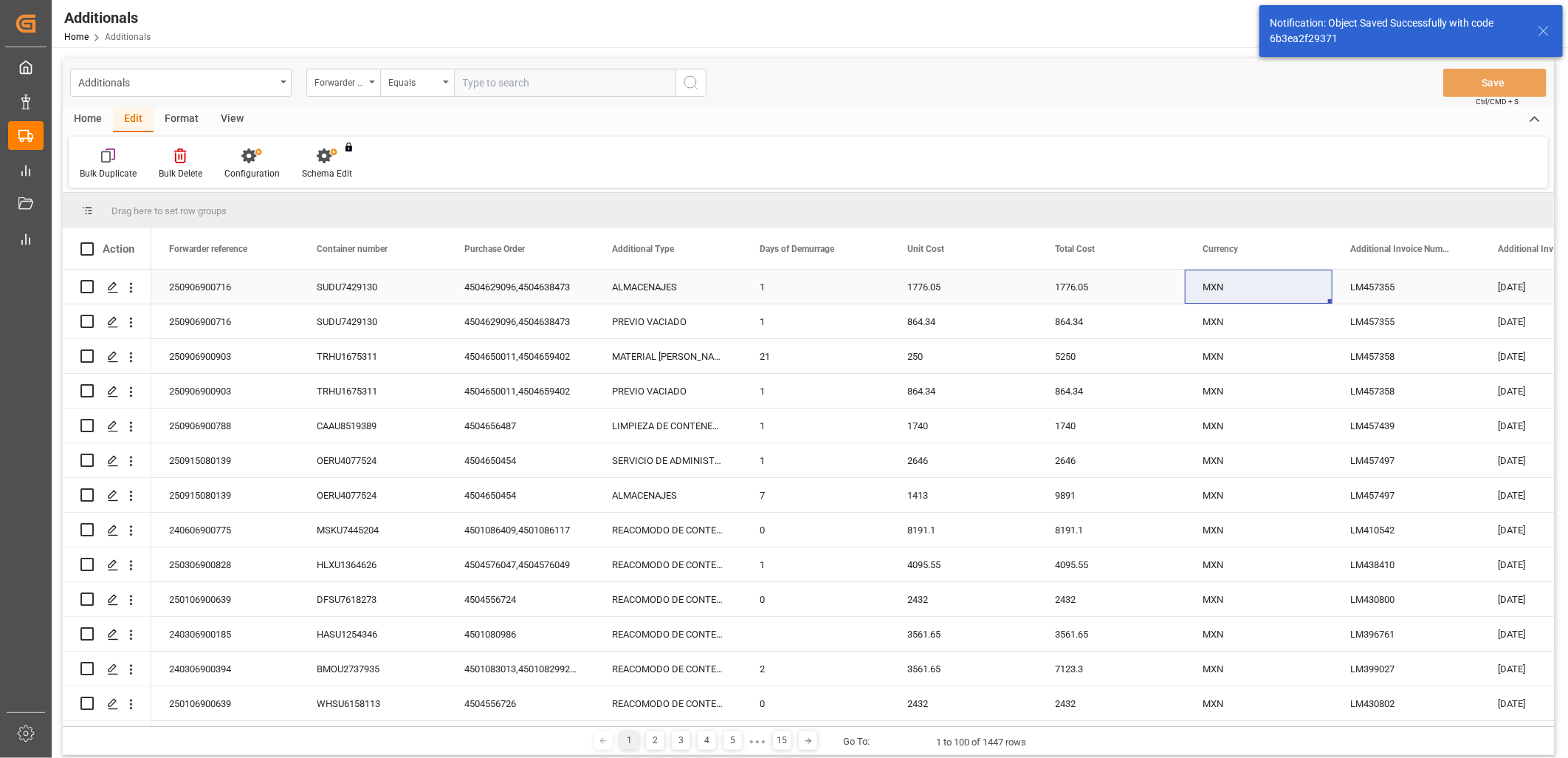
click at [86, 284] on input "Press Space to toggle row selection (unchecked)" at bounding box center [86, 286] width 13 height 13
checkbox input "true"
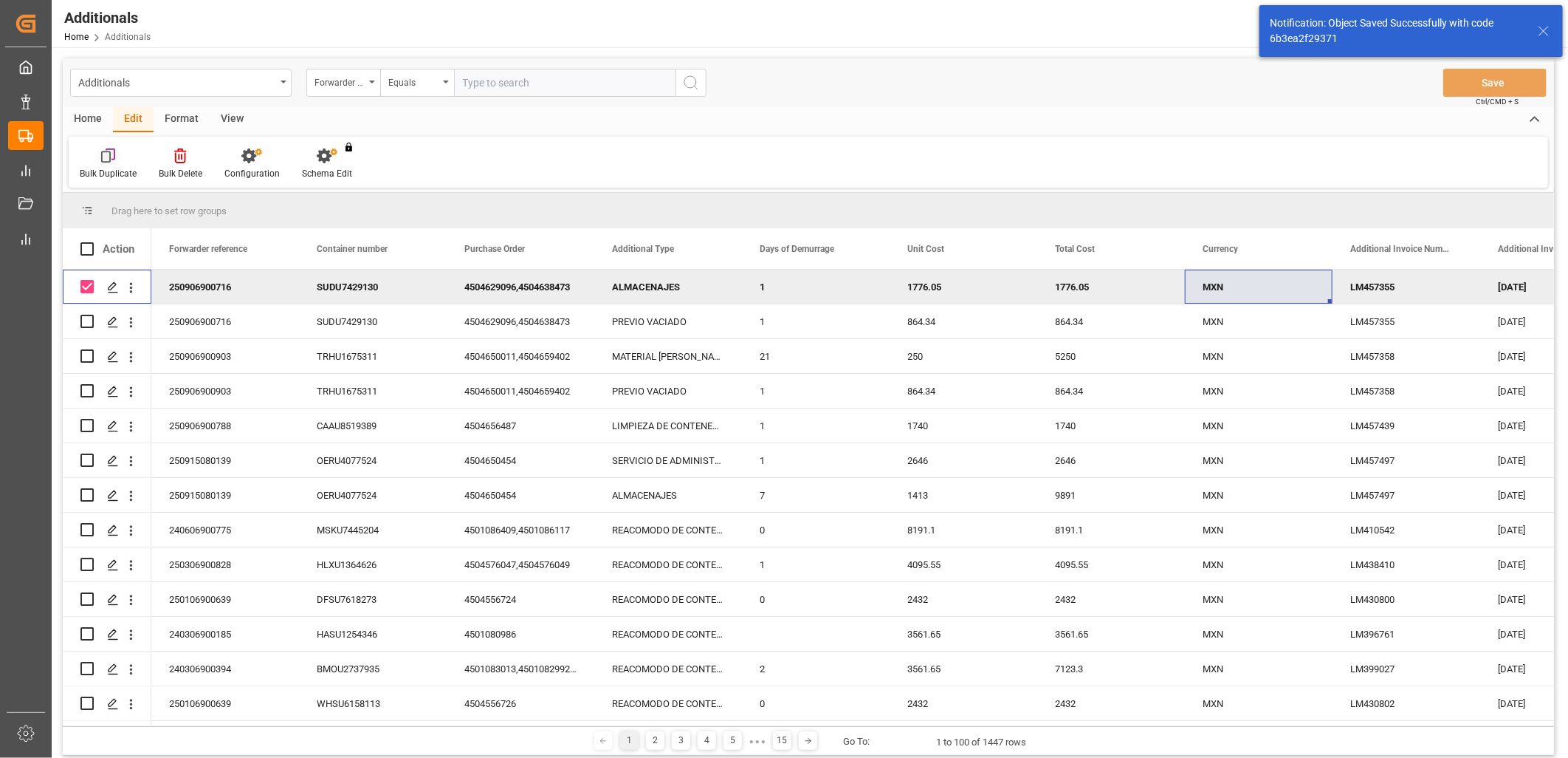
click at [111, 161] on icon at bounding box center [108, 155] width 15 height 15
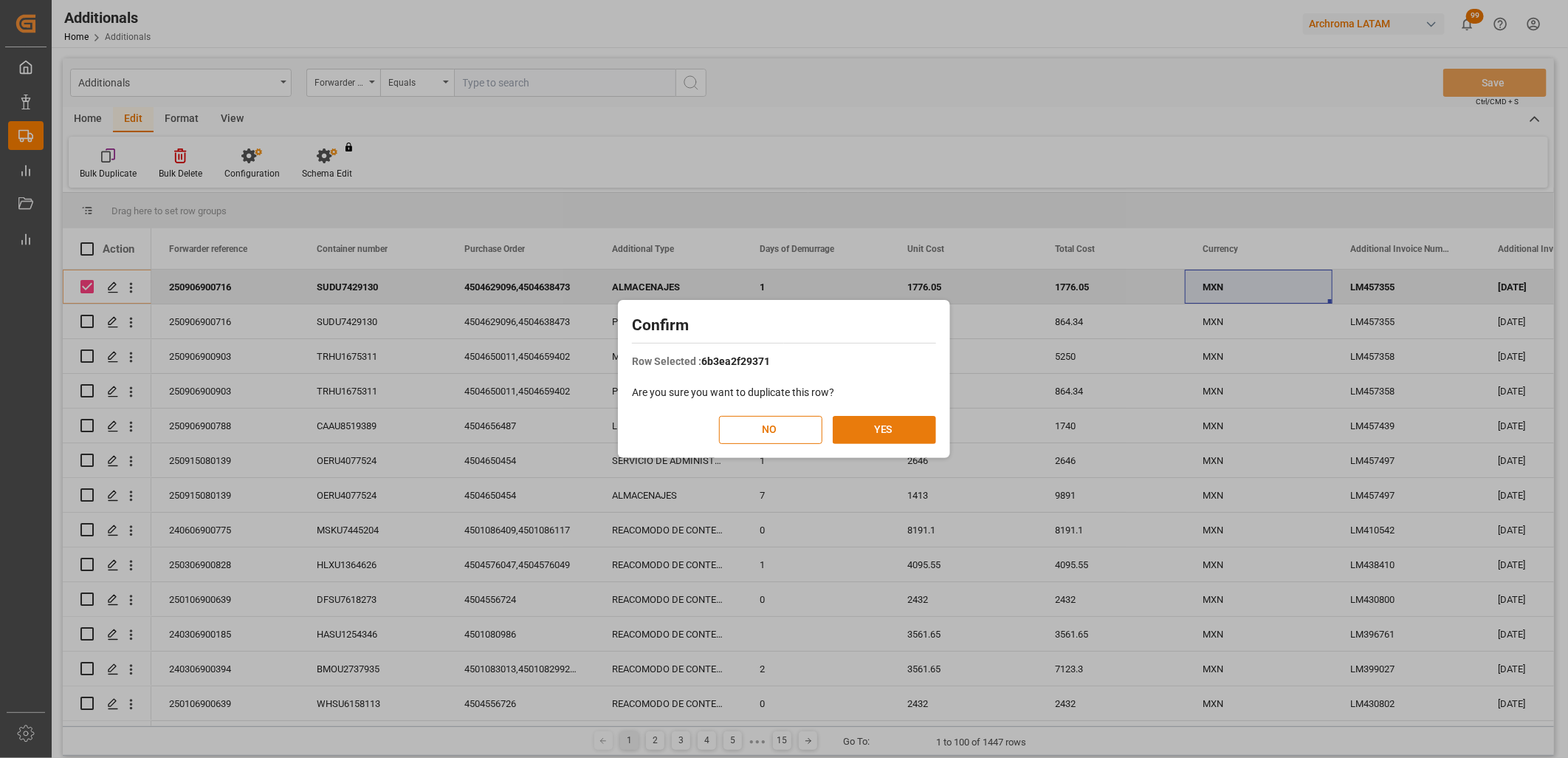
click at [898, 419] on button "YES" at bounding box center [884, 430] width 103 height 28
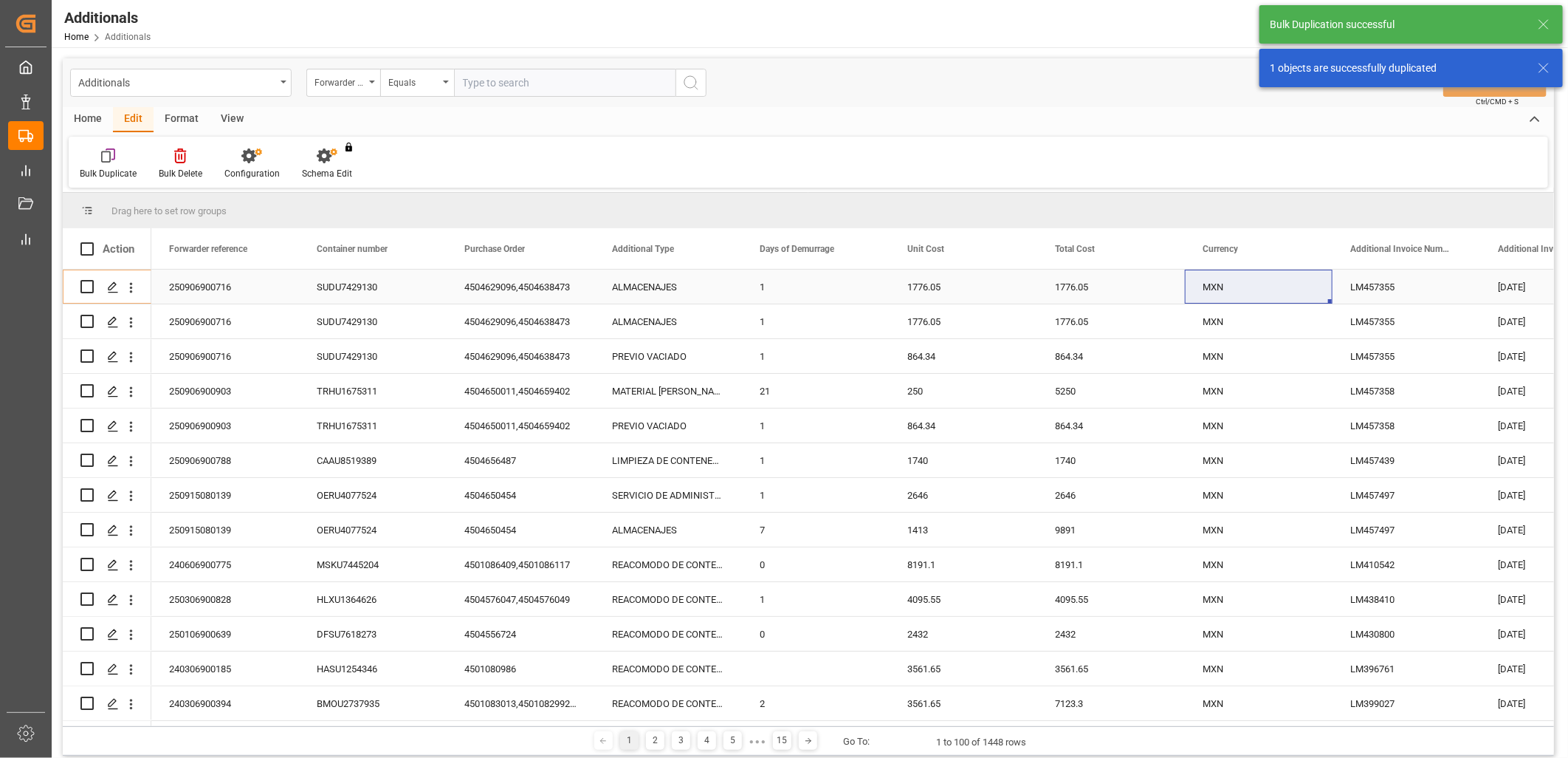
click at [646, 291] on div "ALMACENAJES" at bounding box center [668, 287] width 148 height 34
click at [698, 292] on icon "Press SPACE to select this row." at bounding box center [700, 294] width 9 height 9
click at [653, 292] on input "Press SPACE to select this row." at bounding box center [668, 295] width 124 height 28
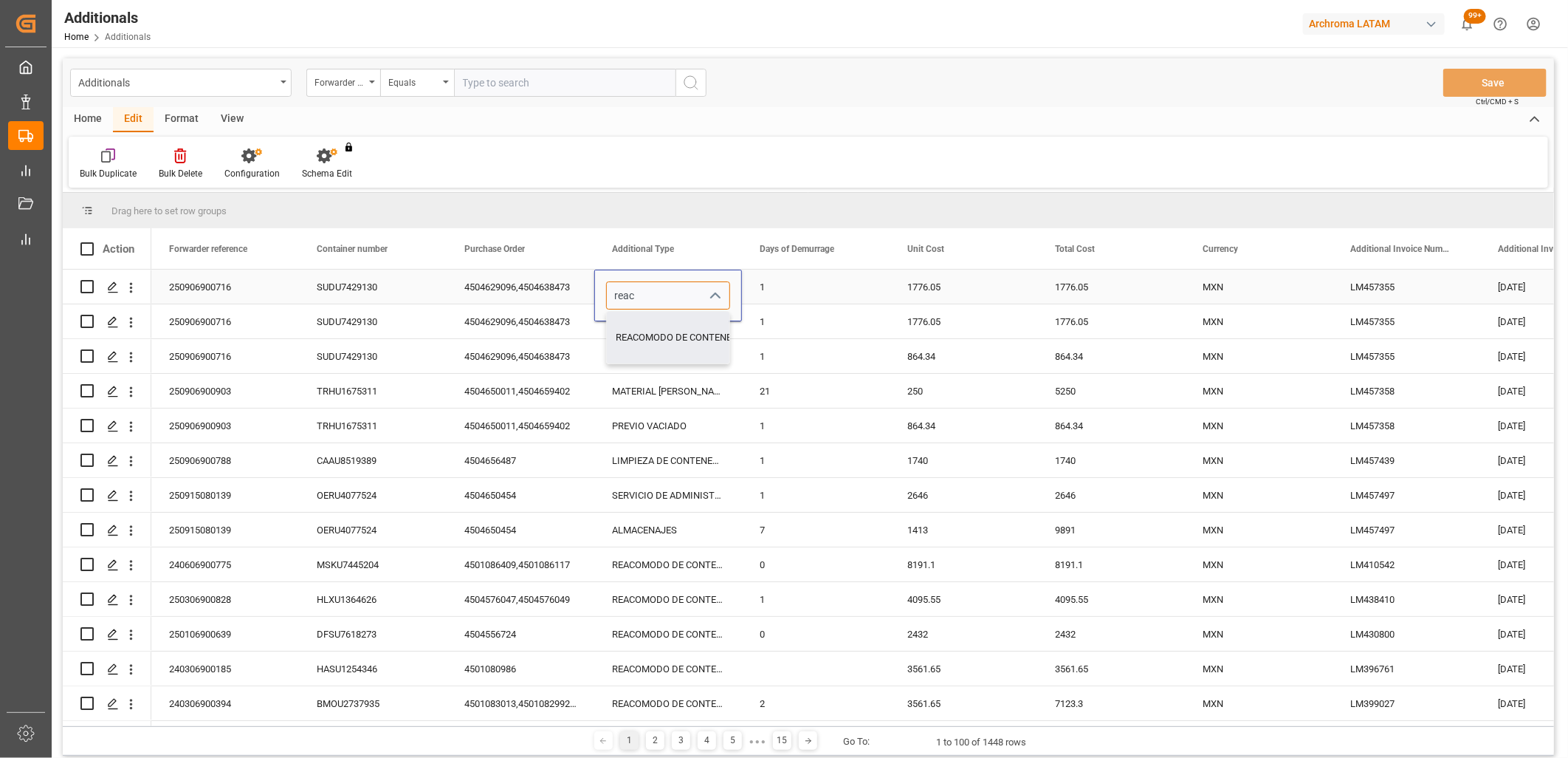
drag, startPoint x: 656, startPoint y: 337, endPoint x: 689, endPoint y: 328, distance: 34.6
click at [657, 337] on div "REACOMODO DE CONTENEDOR" at bounding box center [683, 338] width 153 height 52
type input "REACOMODO DE CONTENEDOR"
click at [785, 298] on div "1" at bounding box center [816, 287] width 148 height 34
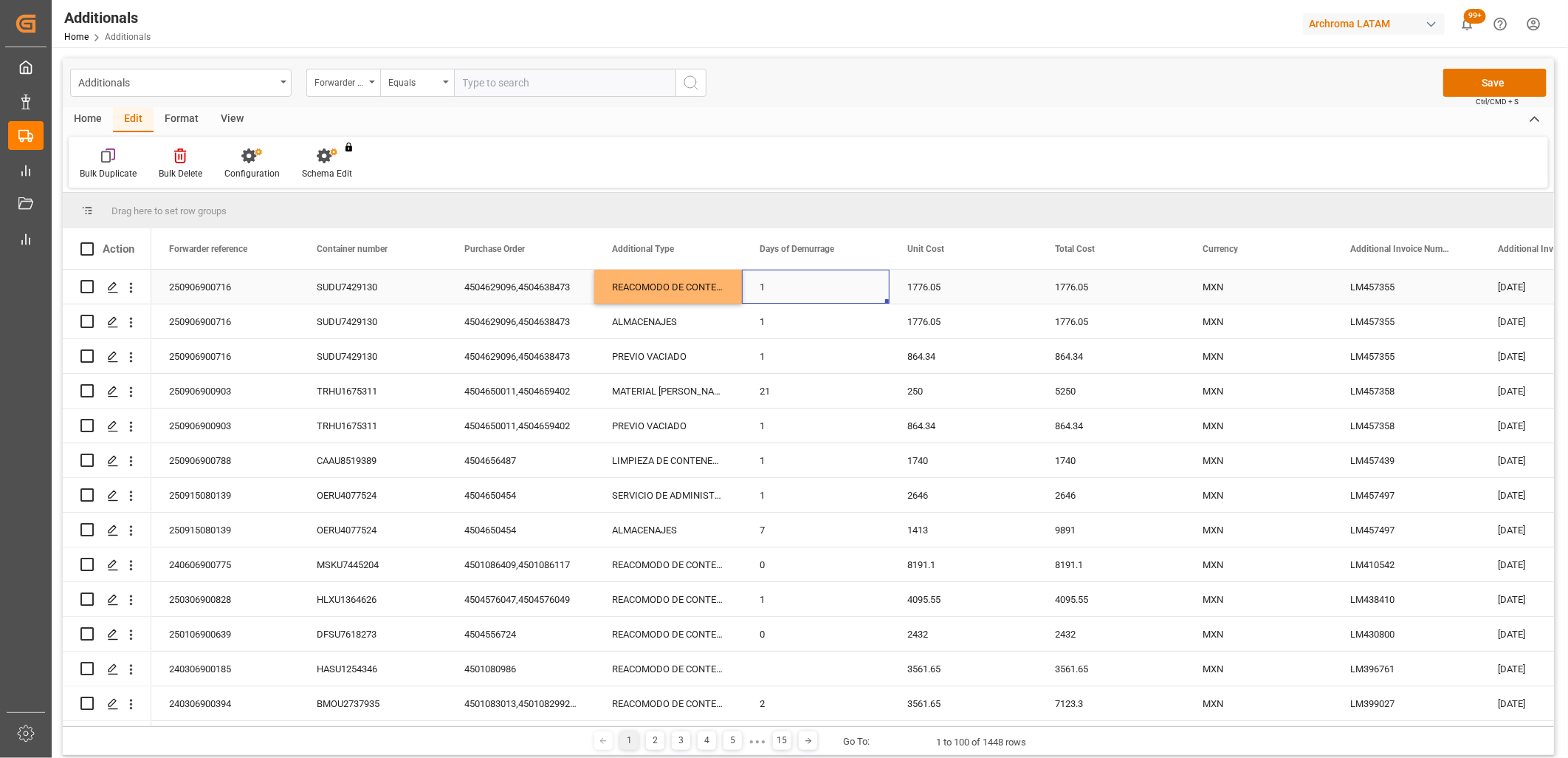
click at [940, 281] on div "1776.05" at bounding box center [964, 287] width 148 height 34
type input "4095.55"
click at [1072, 289] on div "1776.05" at bounding box center [1111, 287] width 148 height 34
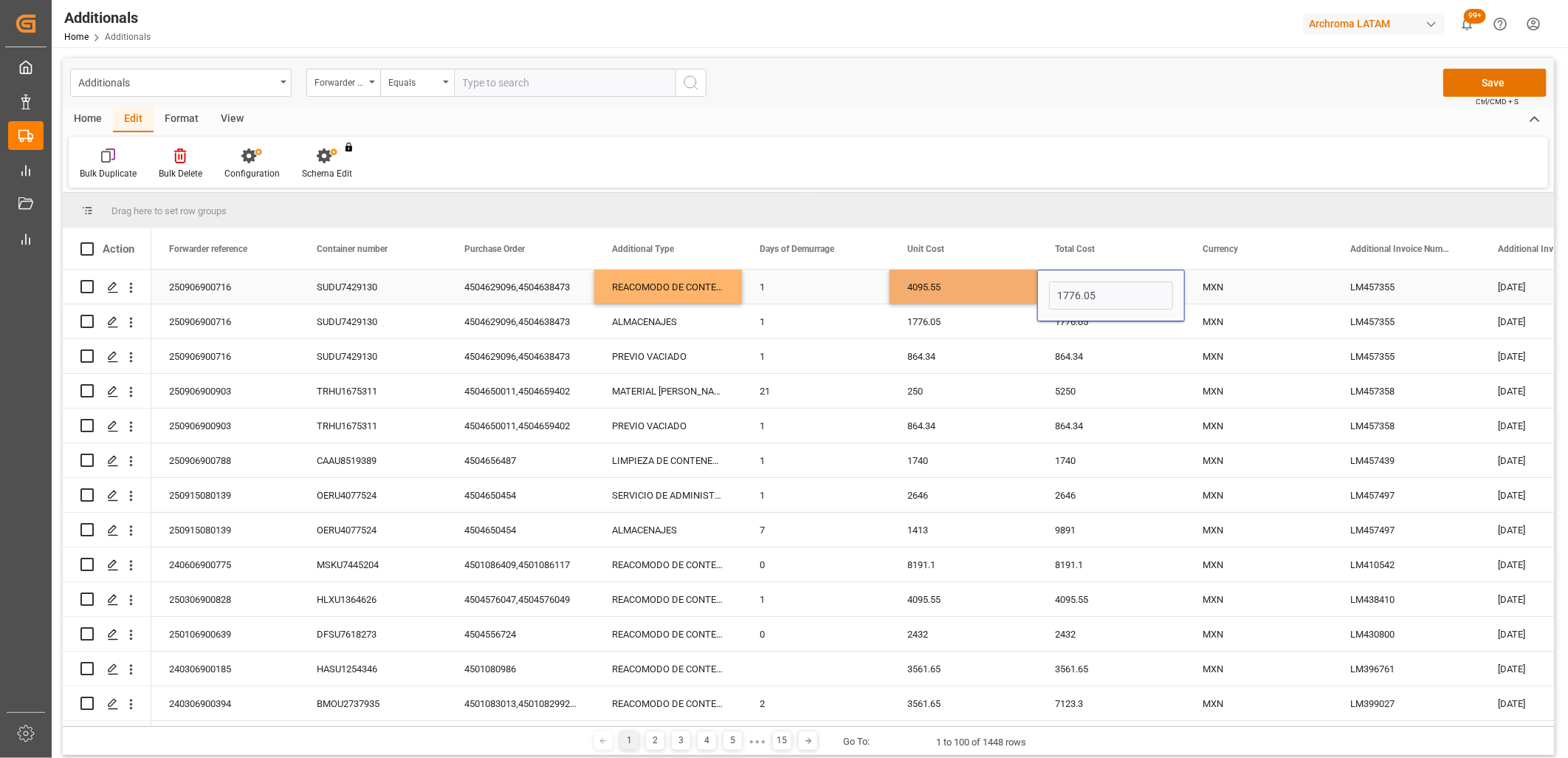
click at [1072, 289] on input "1776.05" at bounding box center [1111, 295] width 124 height 28
type input "5"
type input "4095.55"
click at [1232, 289] on div "MXN" at bounding box center [1259, 287] width 112 height 34
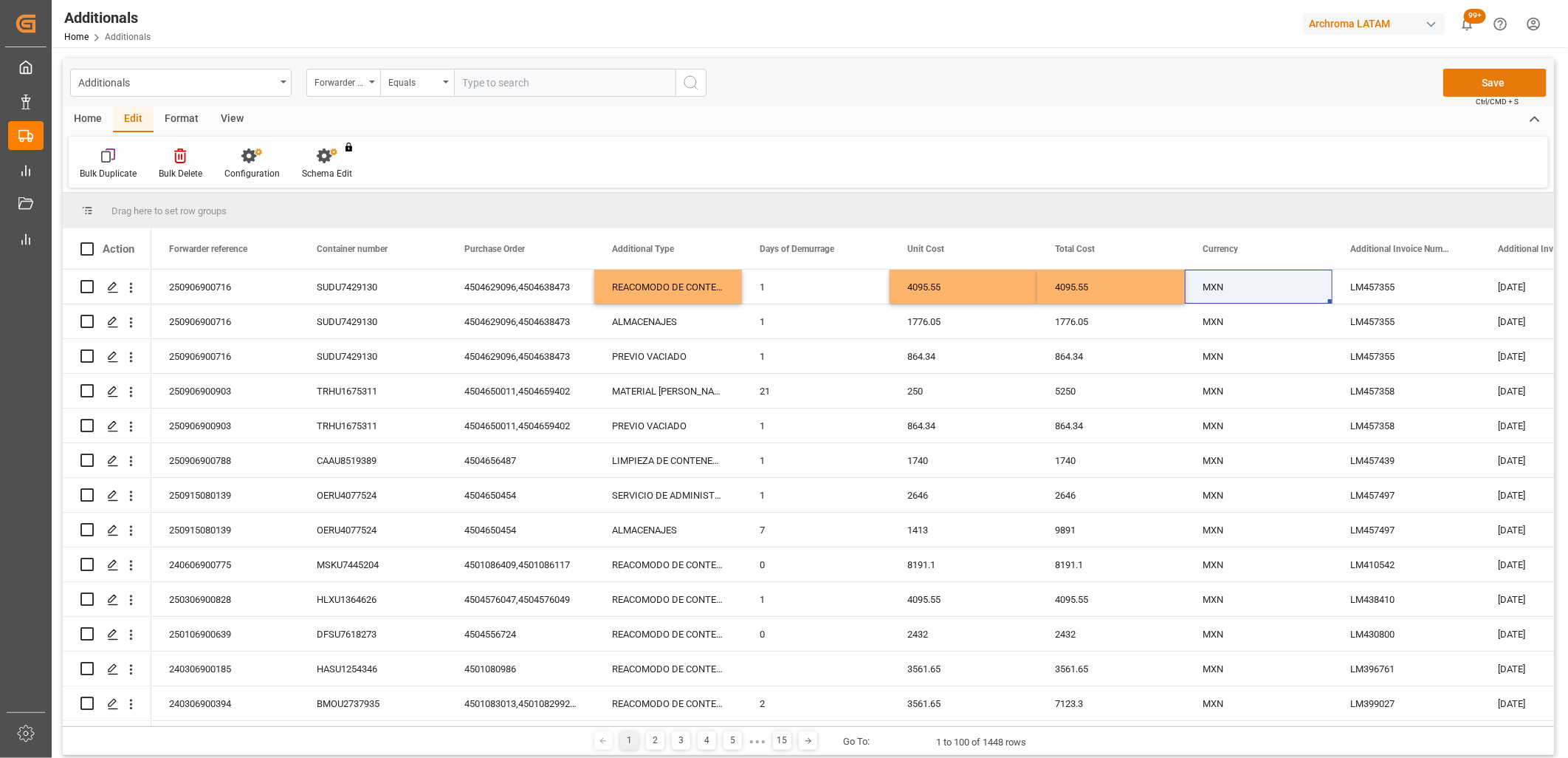
click at [1460, 85] on button "Save" at bounding box center [1495, 83] width 103 height 28
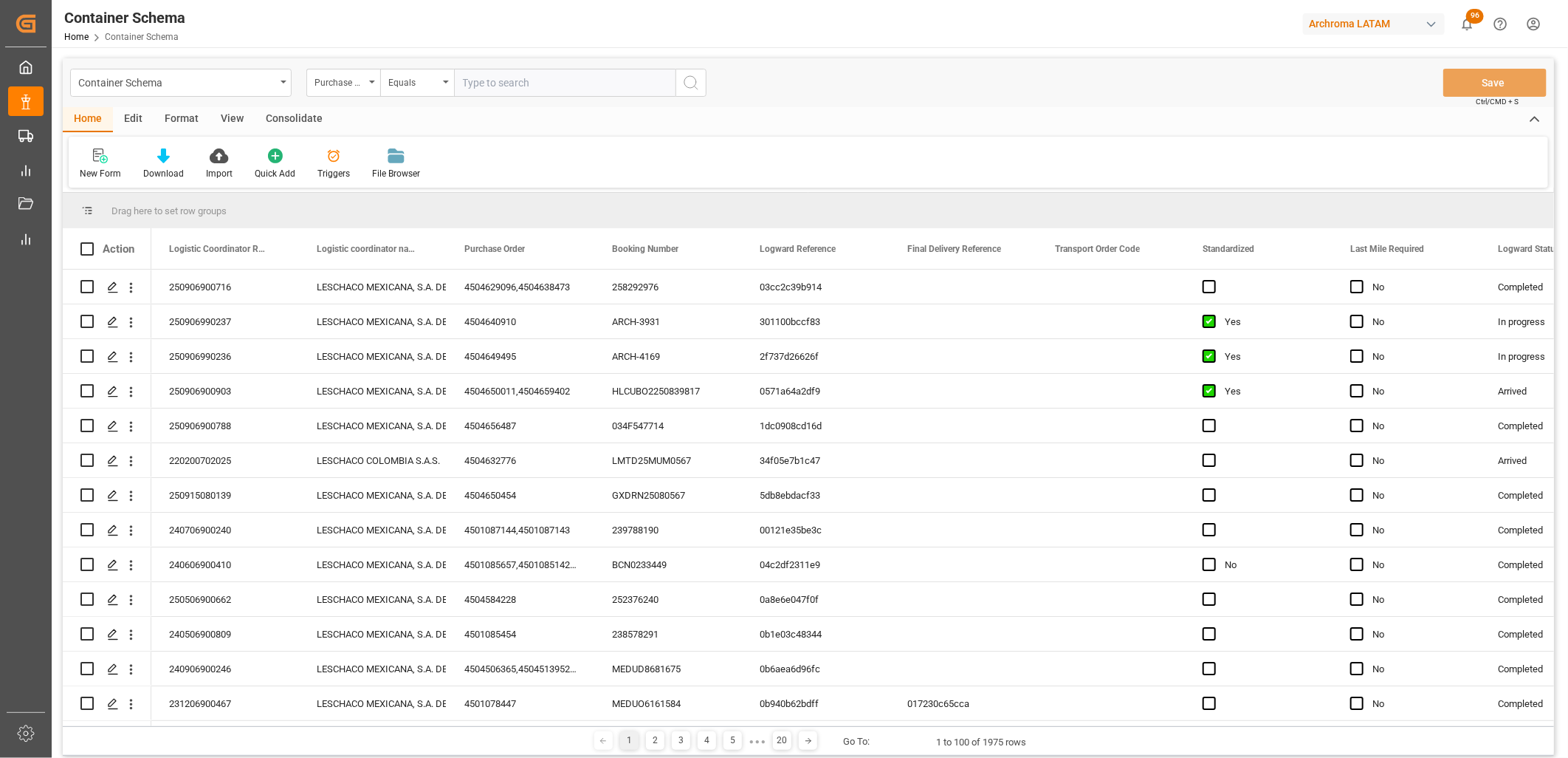
click at [445, 86] on div "Equals" at bounding box center [417, 83] width 74 height 28
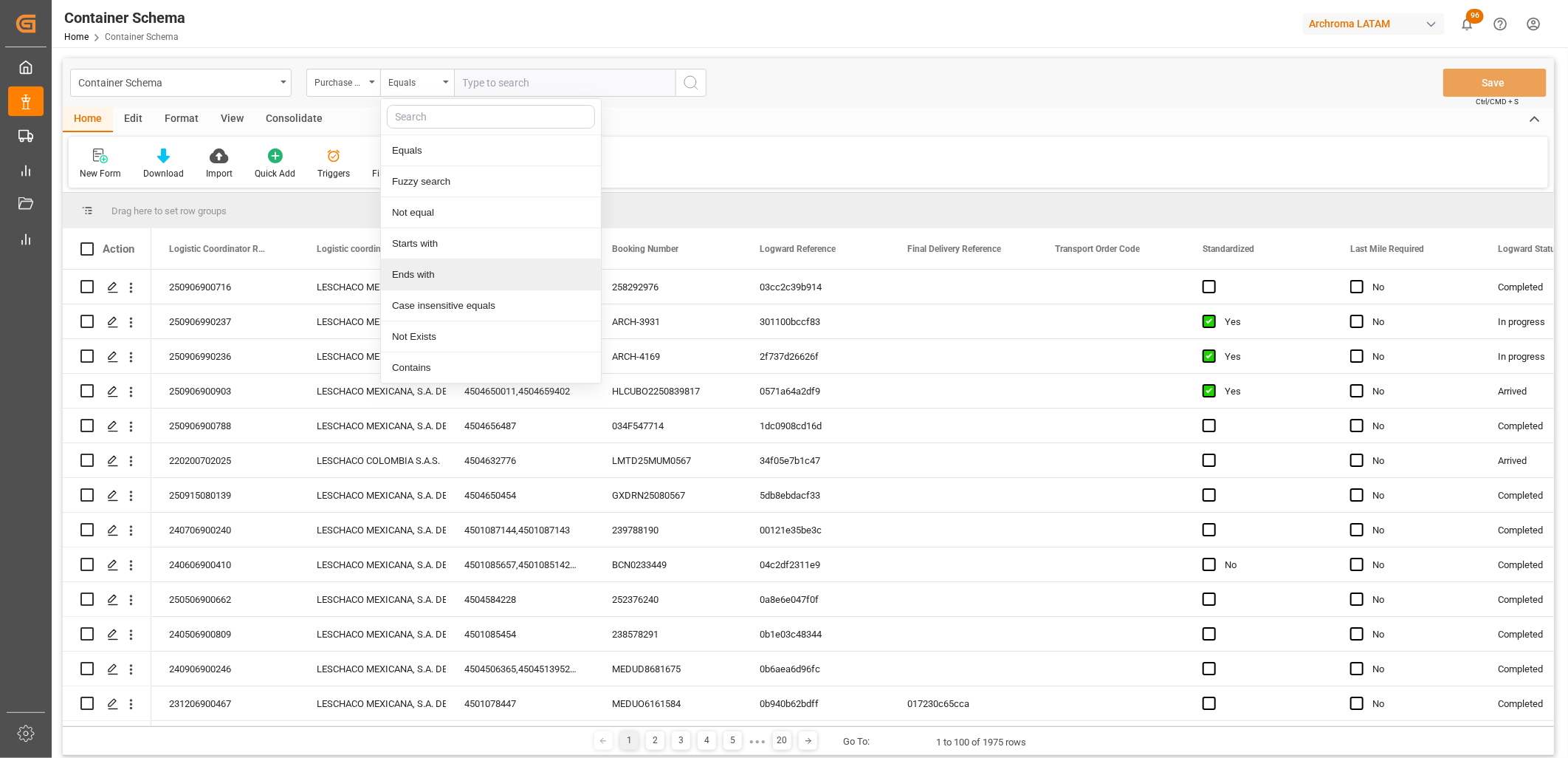
drag, startPoint x: 412, startPoint y: 277, endPoint x: 483, endPoint y: 128, distance: 164.5
click at [412, 276] on div "Ends with" at bounding box center [491, 274] width 220 height 31
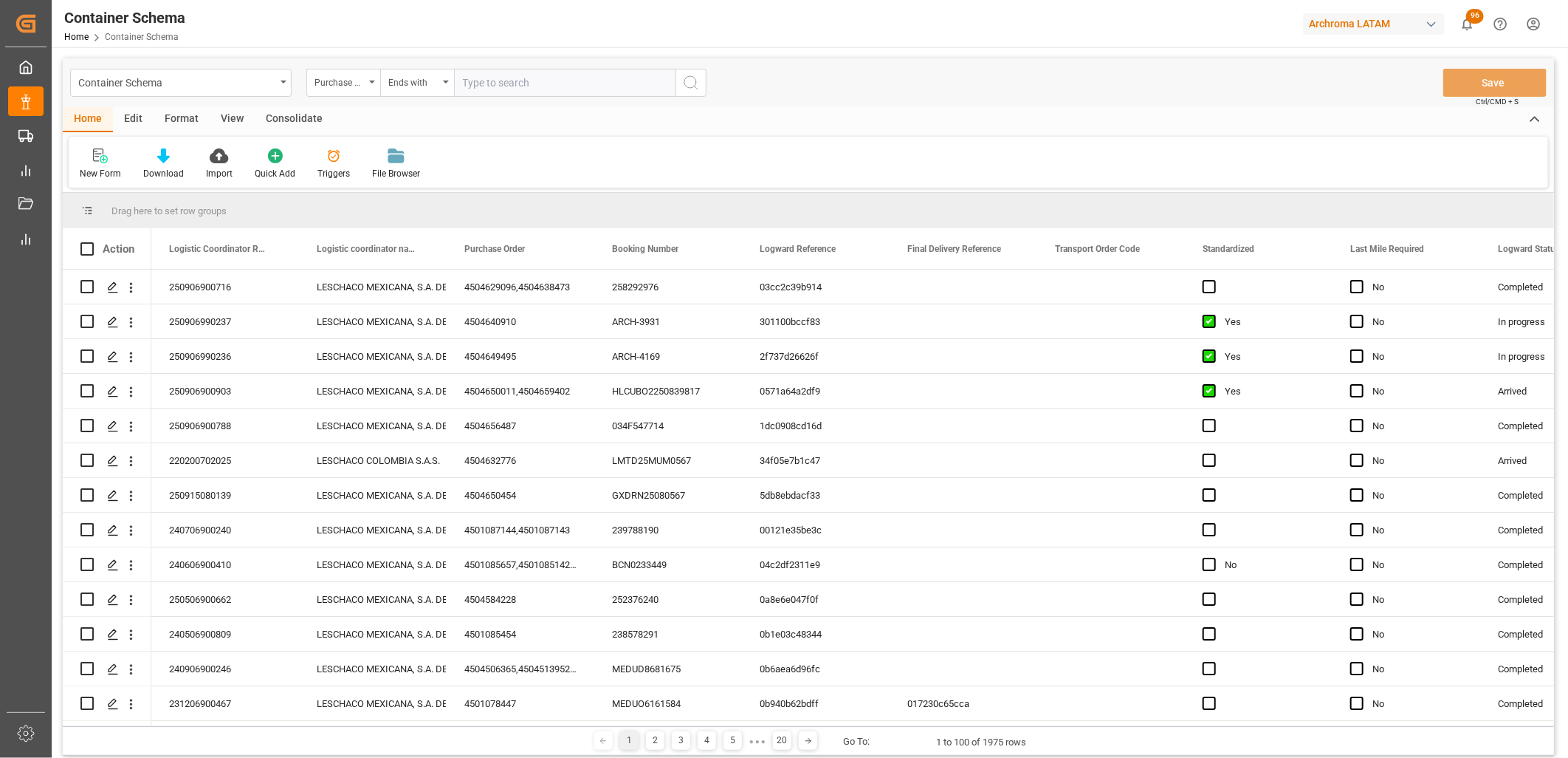
click at [487, 86] on input "text" at bounding box center [565, 83] width 222 height 28
paste input "4504653482"
type input "4504653482"
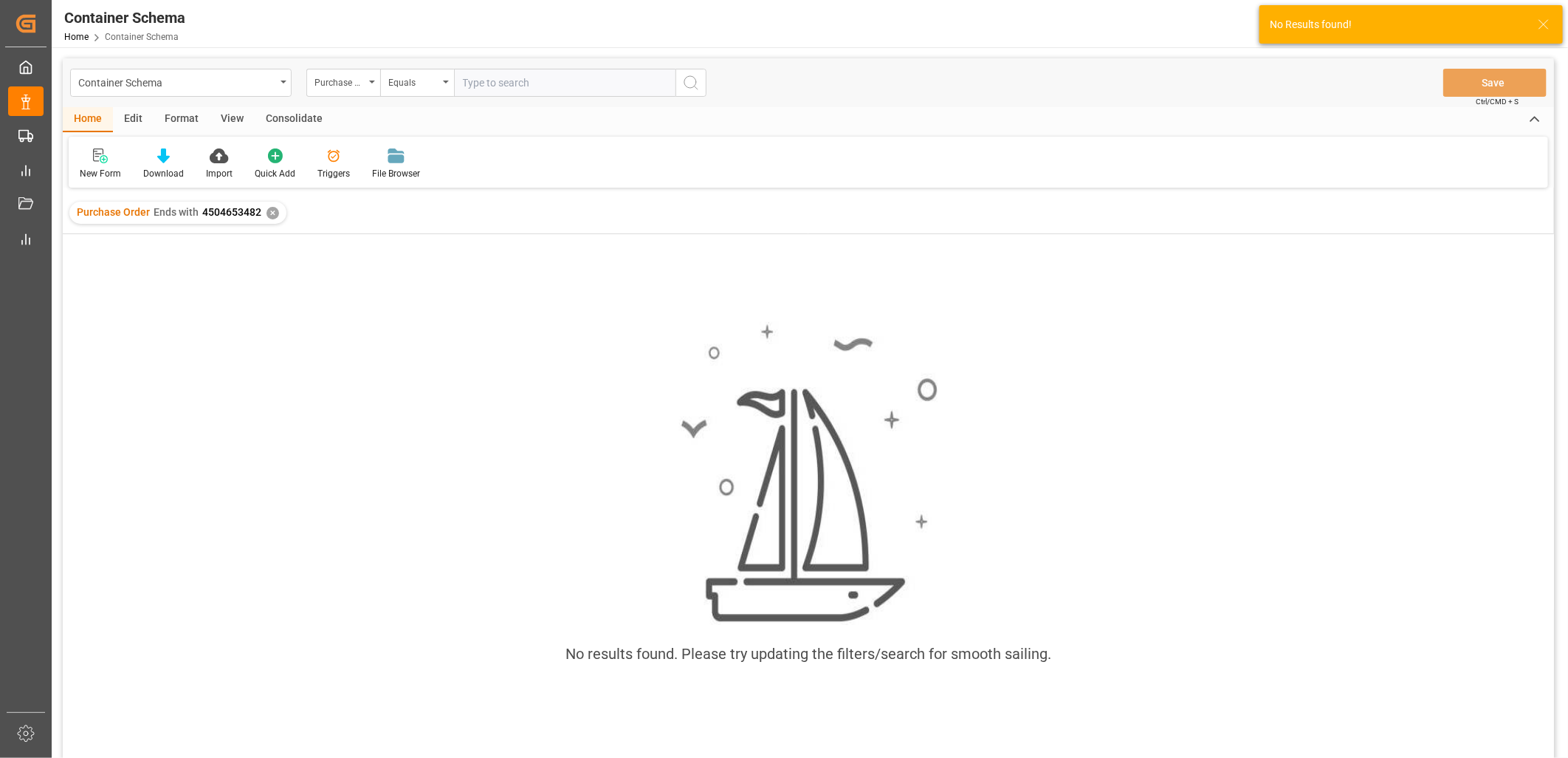
click at [268, 210] on div "✕" at bounding box center [273, 213] width 13 height 13
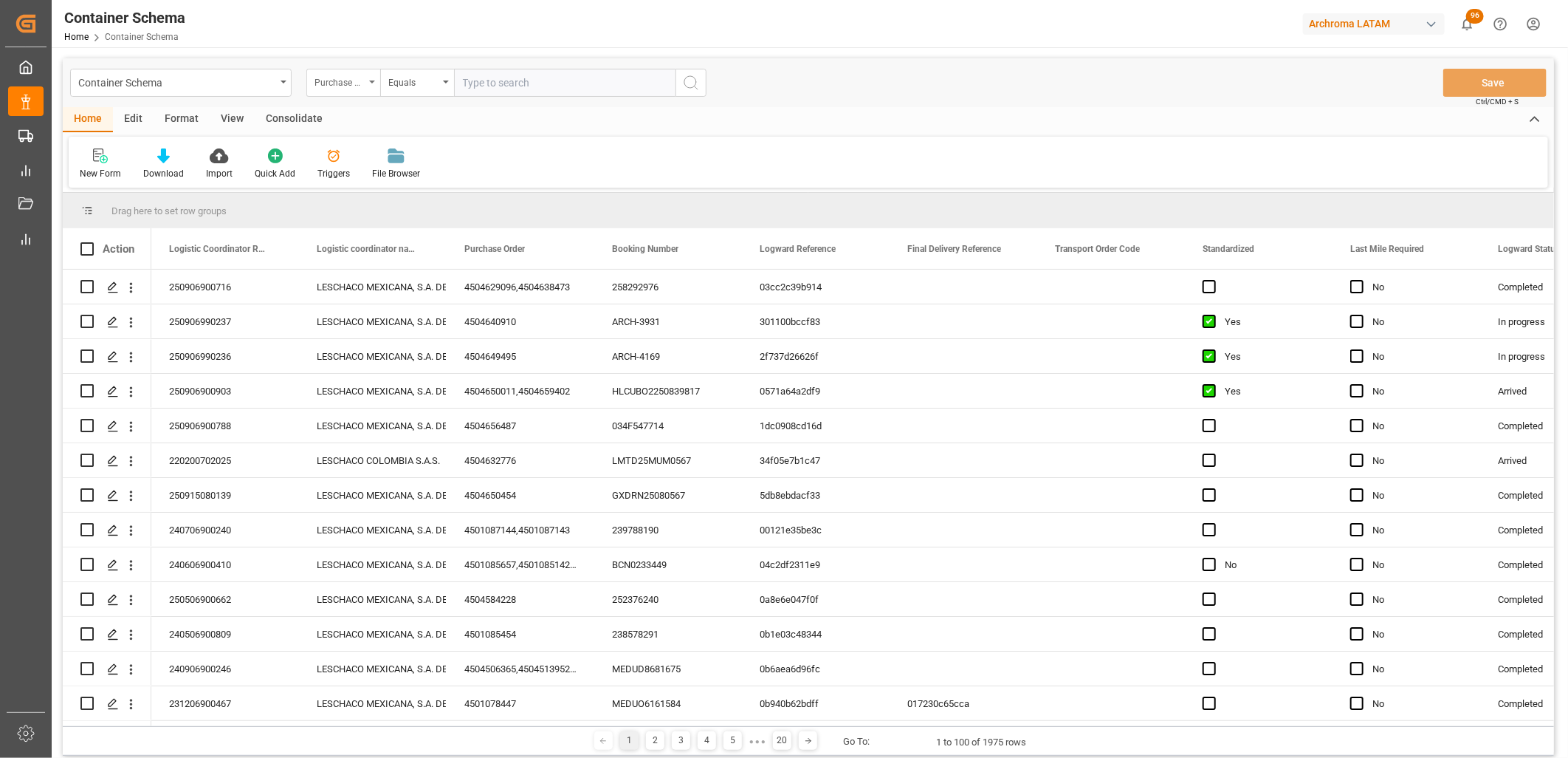
click at [372, 90] on div "Purchase Order" at bounding box center [343, 83] width 74 height 28
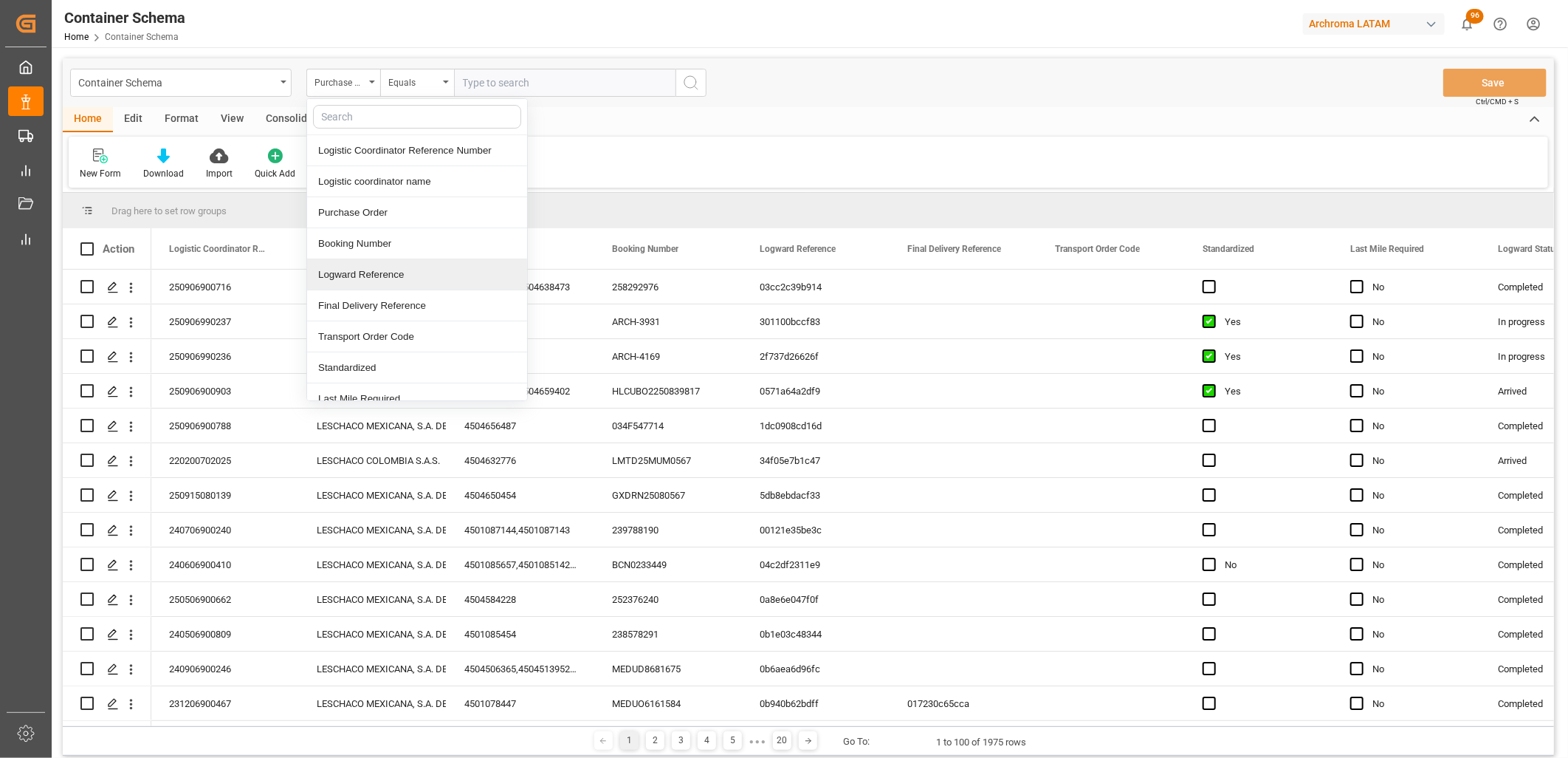
click at [360, 275] on div "Logward Reference" at bounding box center [417, 274] width 220 height 31
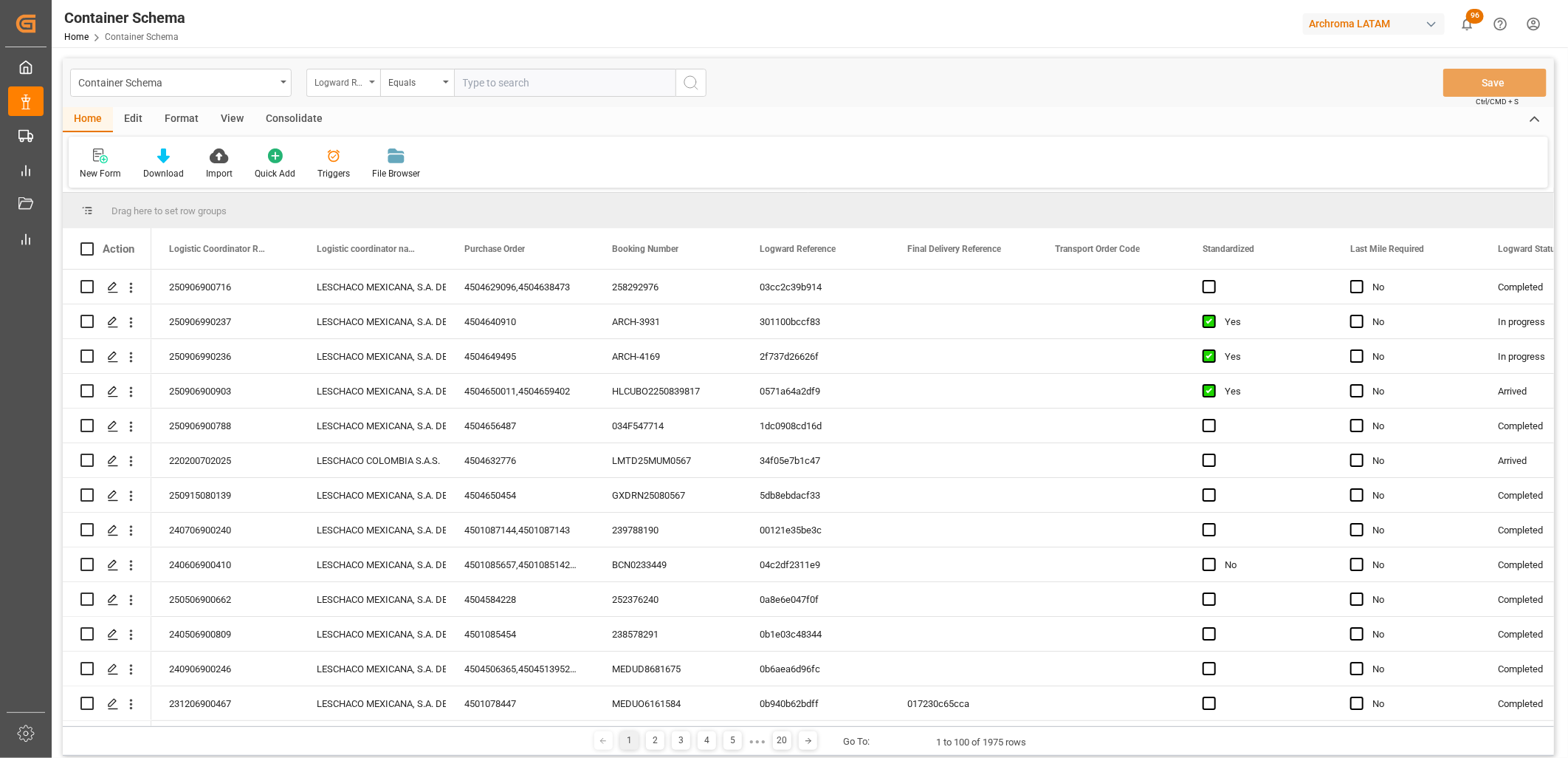
click at [343, 83] on div "Logward Reference" at bounding box center [340, 80] width 50 height 17
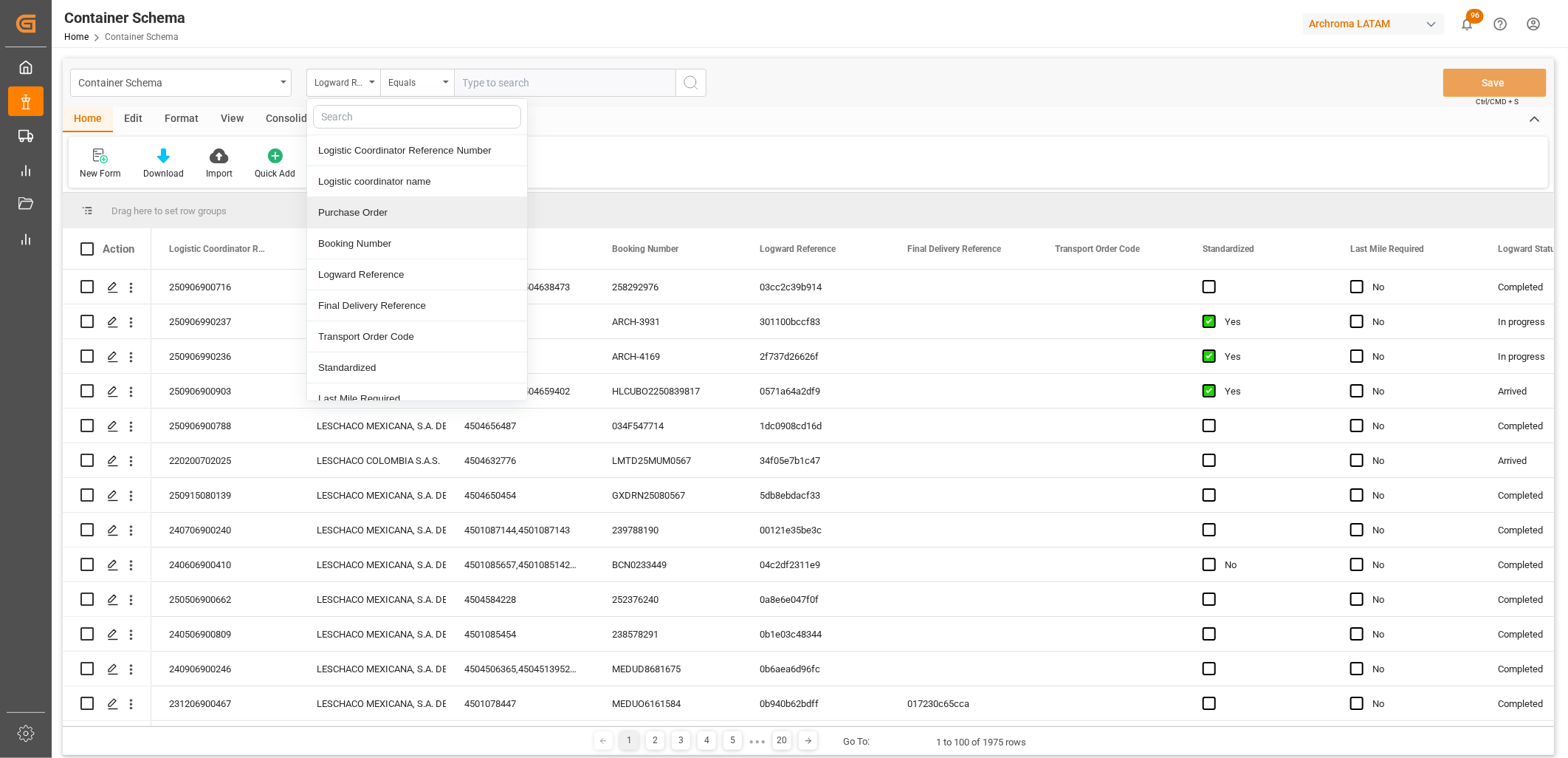
click at [357, 207] on div "Purchase Order" at bounding box center [417, 212] width 220 height 31
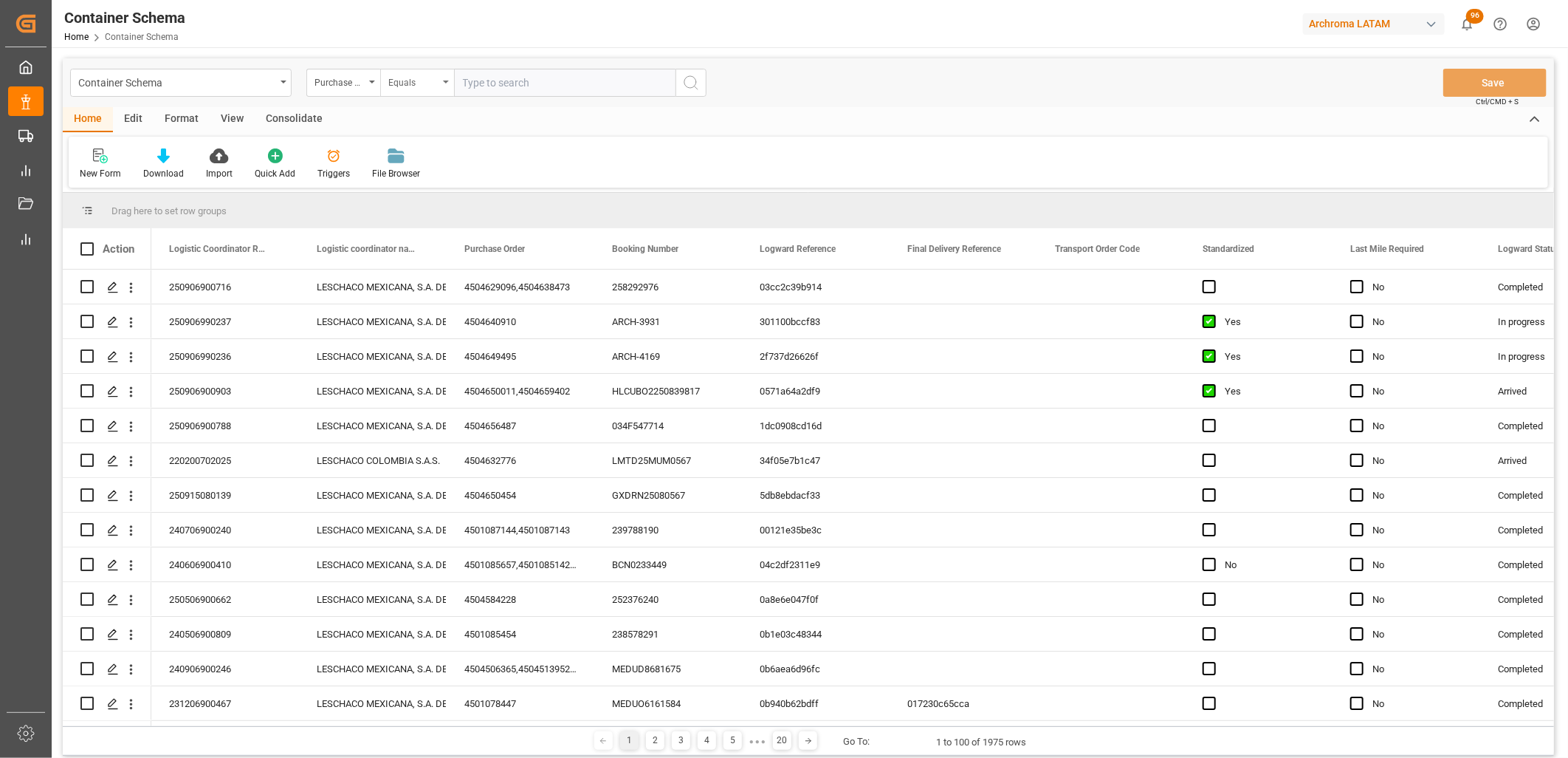
click at [408, 78] on div "Equals" at bounding box center [413, 80] width 50 height 17
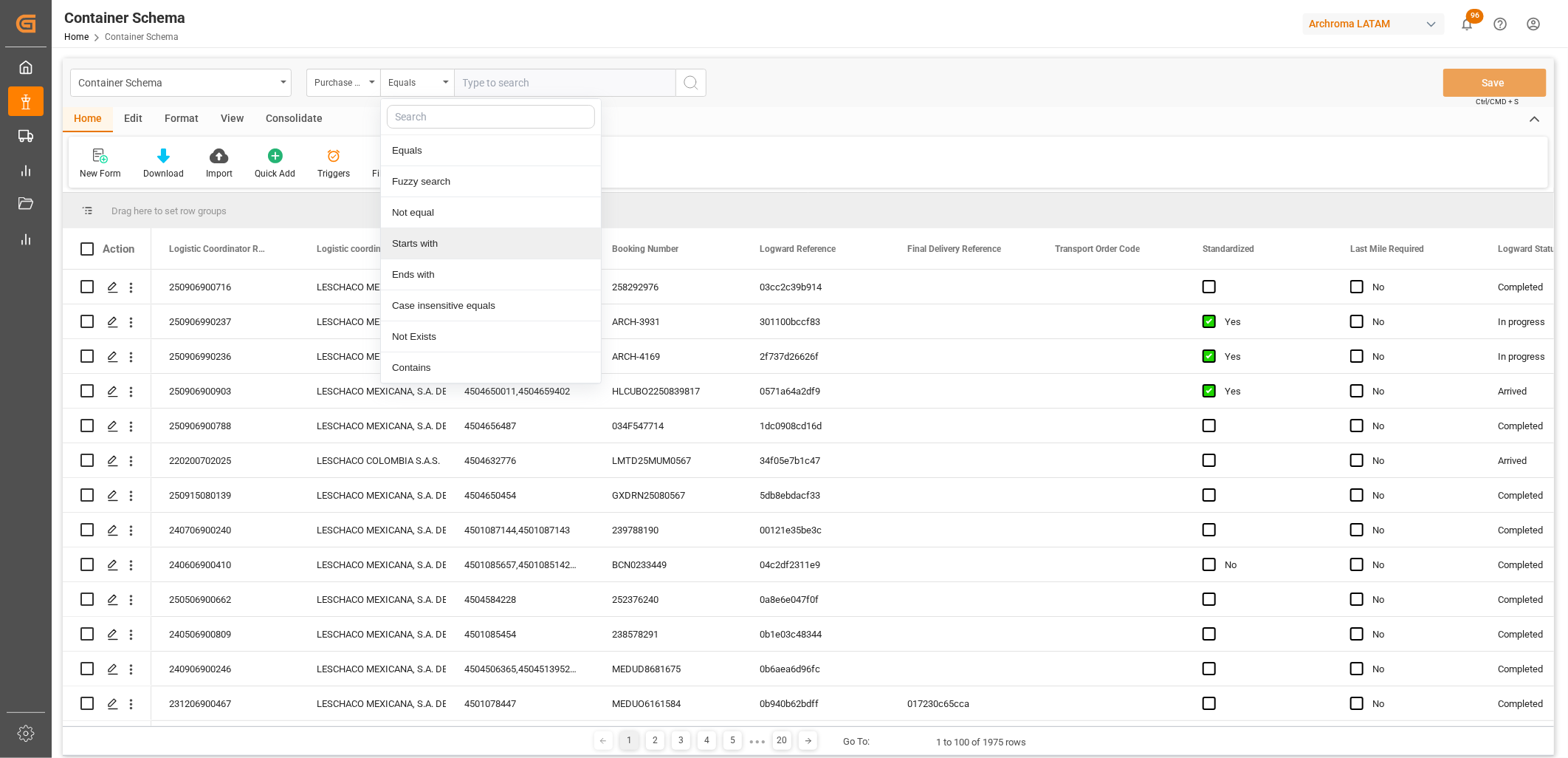
drag, startPoint x: 445, startPoint y: 247, endPoint x: 478, endPoint y: 112, distance: 139.0
click at [447, 247] on div "Starts with" at bounding box center [491, 243] width 220 height 31
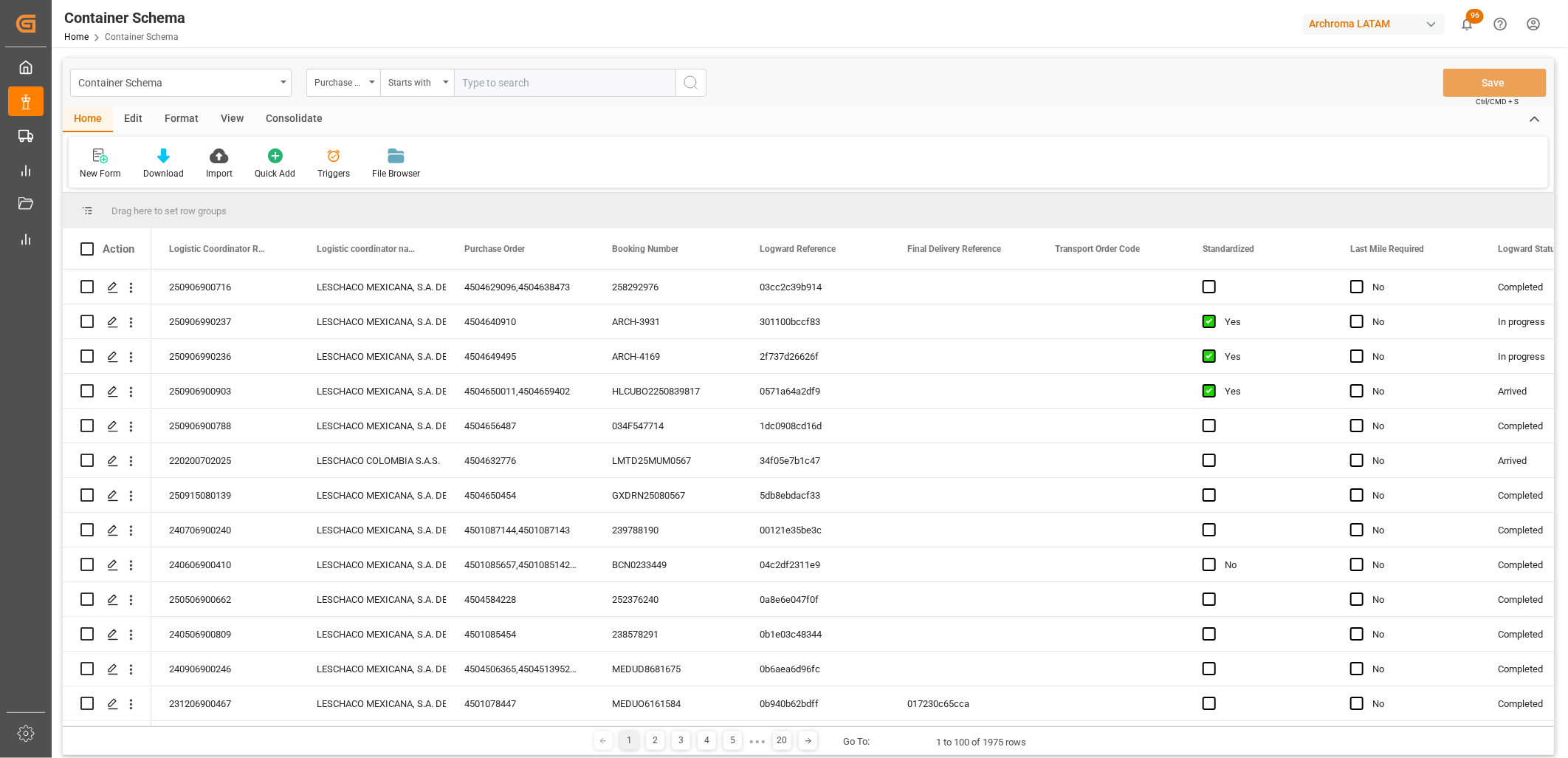
click at [478, 85] on input "text" at bounding box center [565, 83] width 222 height 28
paste input "4504653482"
type input "4504653482"
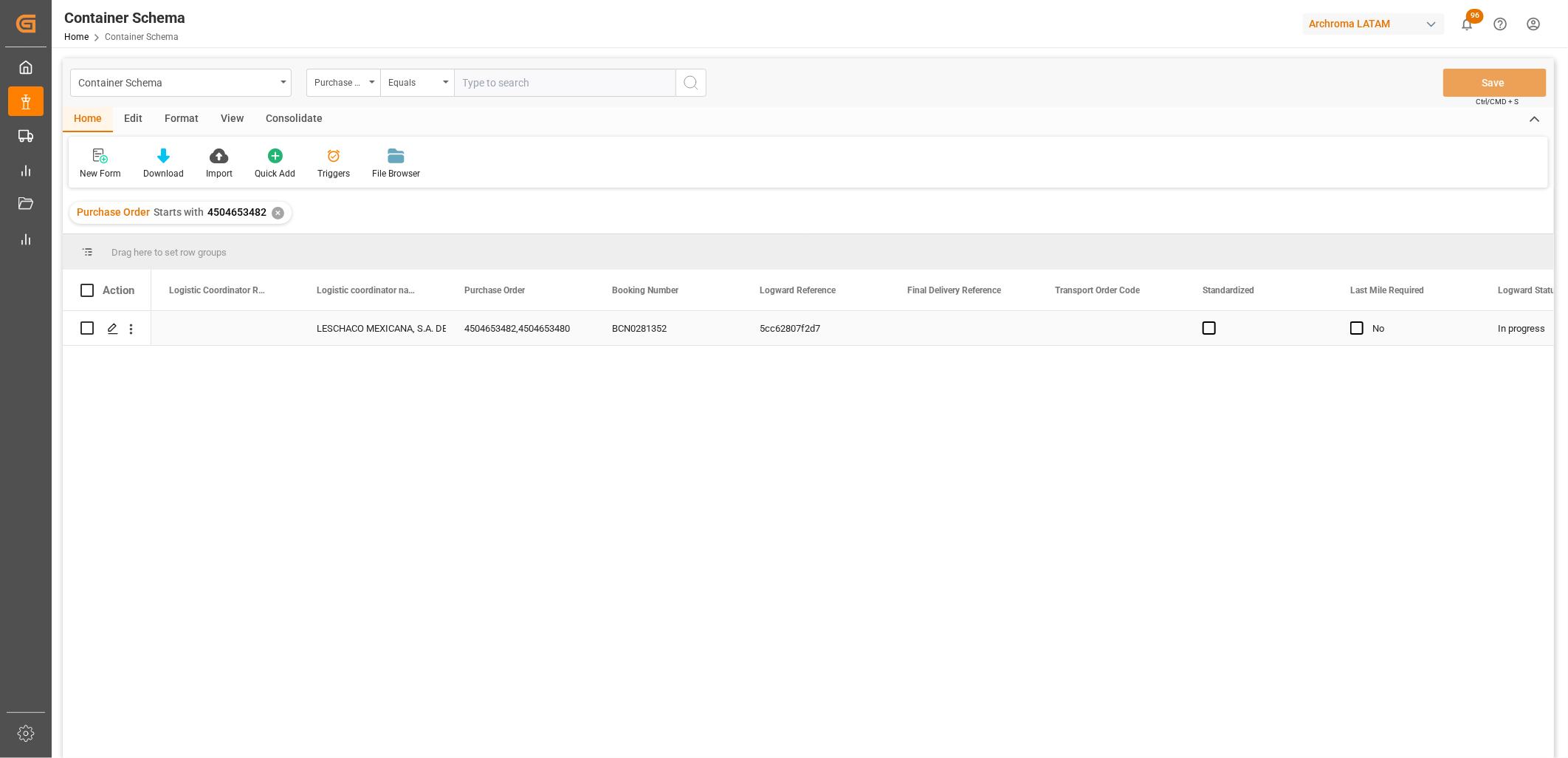
click at [189, 312] on div "Press SPACE to select this row." at bounding box center [225, 328] width 148 height 34
click at [191, 326] on div "Press SPACE to select this row." at bounding box center [225, 328] width 148 height 34
click at [191, 326] on input "Press SPACE to select this row." at bounding box center [225, 337] width 124 height 28
paste input "251006900529"
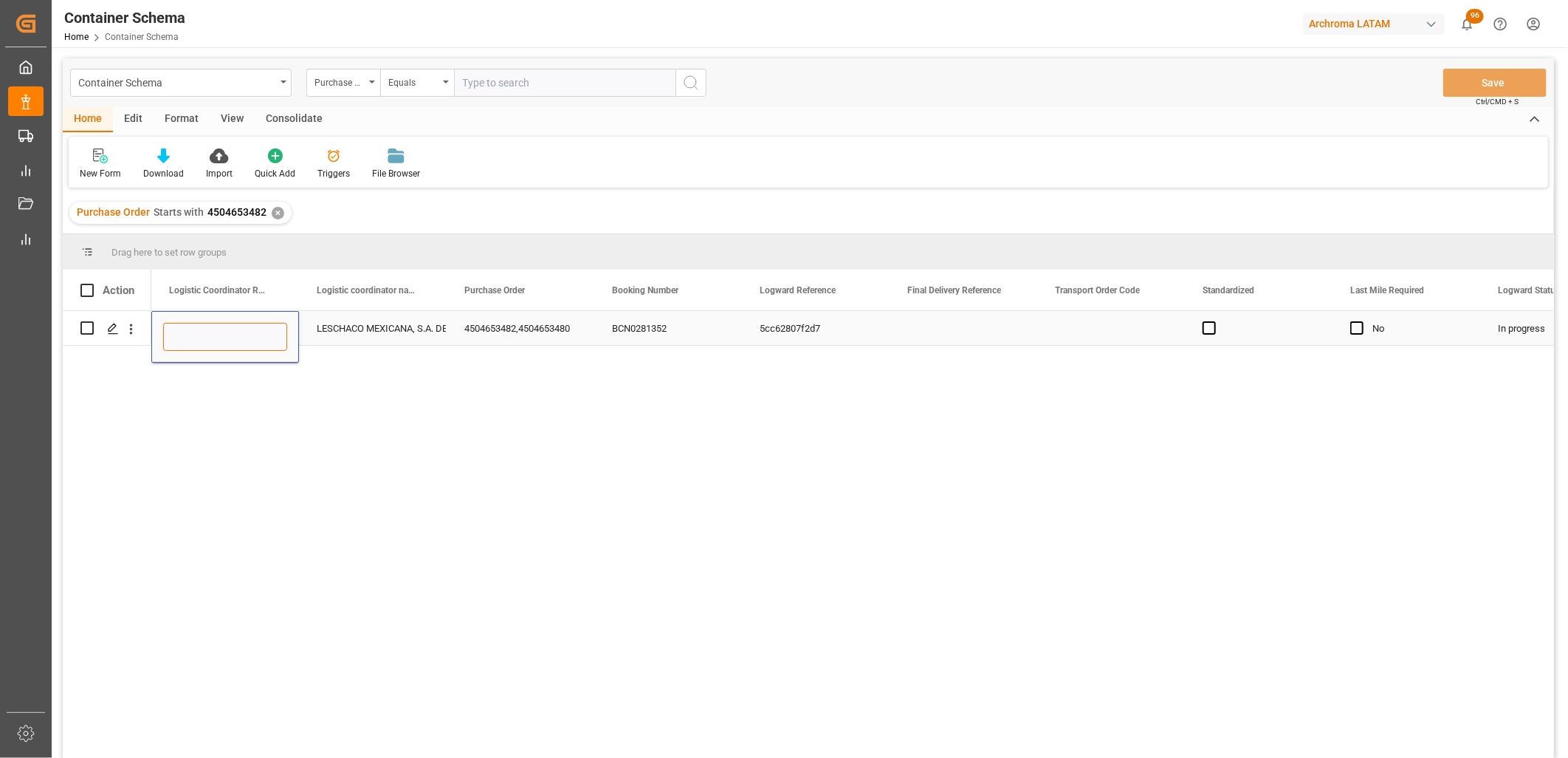
type input "251006900529"
click at [357, 332] on div "LESCHACO MEXICANA, S.A. DE C.V." at bounding box center [373, 329] width 112 height 34
click at [946, 336] on div "Press SPACE to select this row." at bounding box center [964, 328] width 148 height 34
click at [1354, 326] on span "Press SPACE to select this row." at bounding box center [1357, 327] width 13 height 13
click at [1362, 321] on input "Press SPACE to select this row." at bounding box center [1362, 321] width 0 height 0
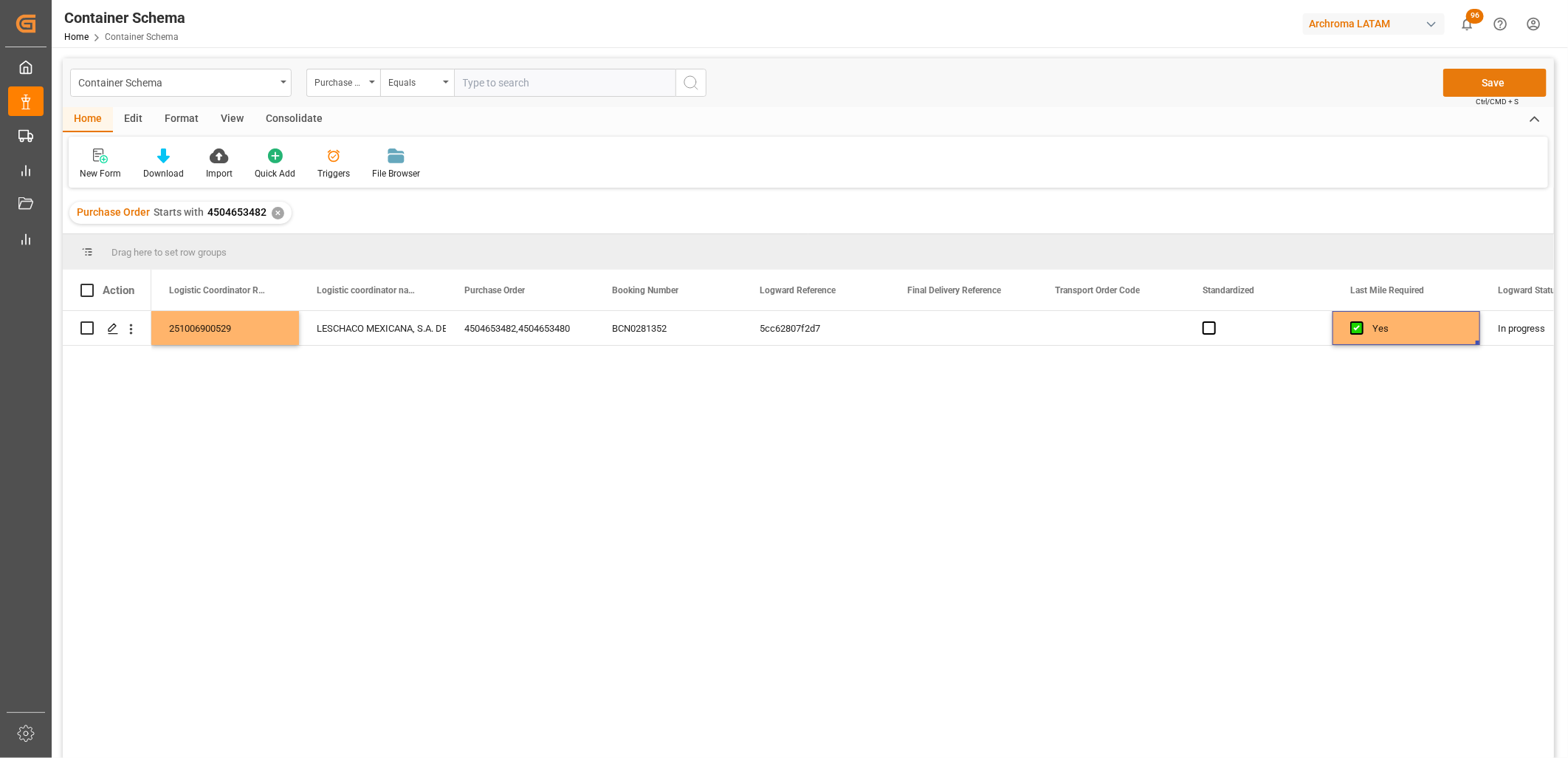
click at [1458, 81] on button "Save" at bounding box center [1495, 83] width 103 height 28
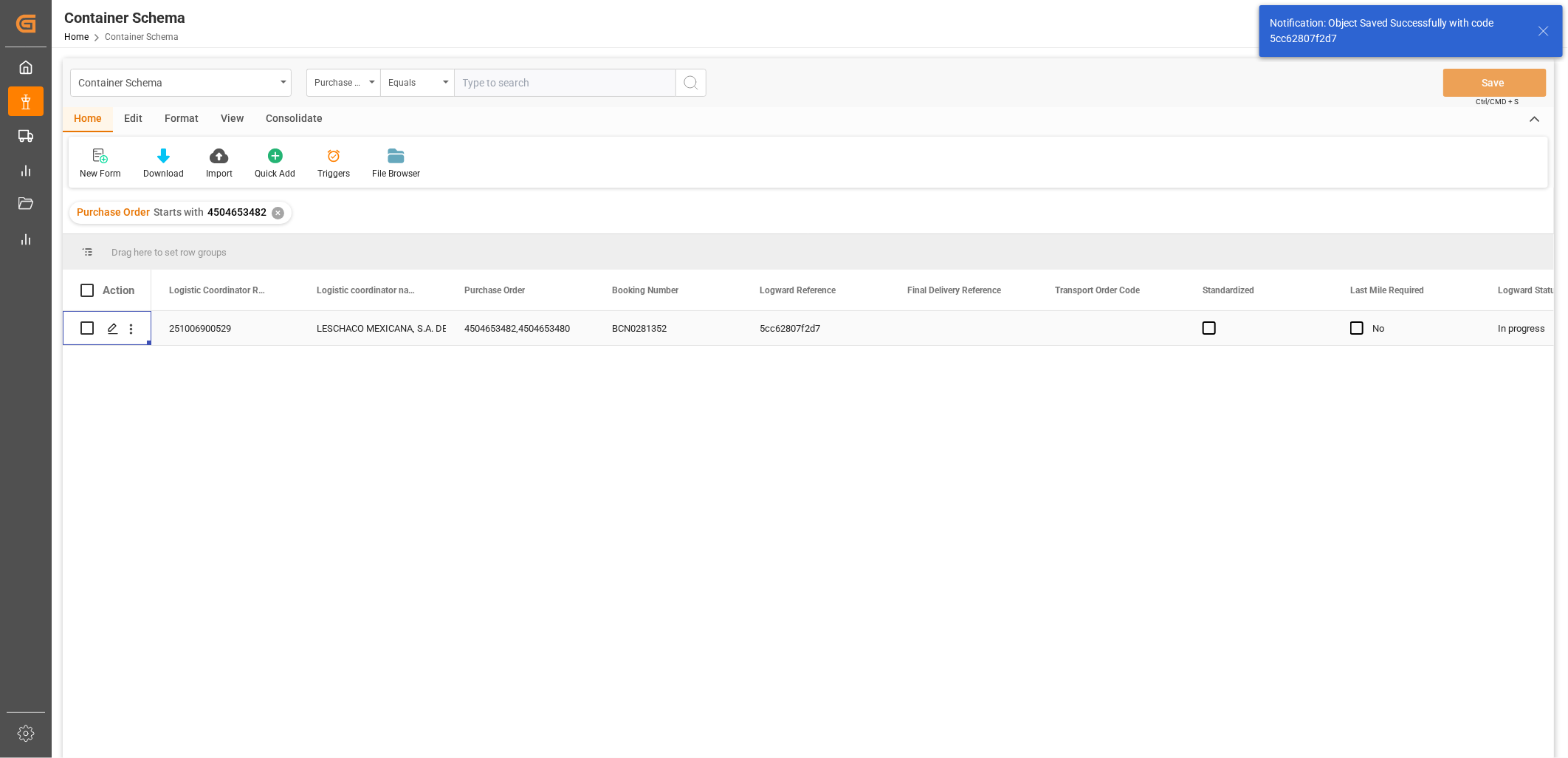
click at [117, 332] on icon "Press SPACE to select this row." at bounding box center [113, 329] width 12 height 12
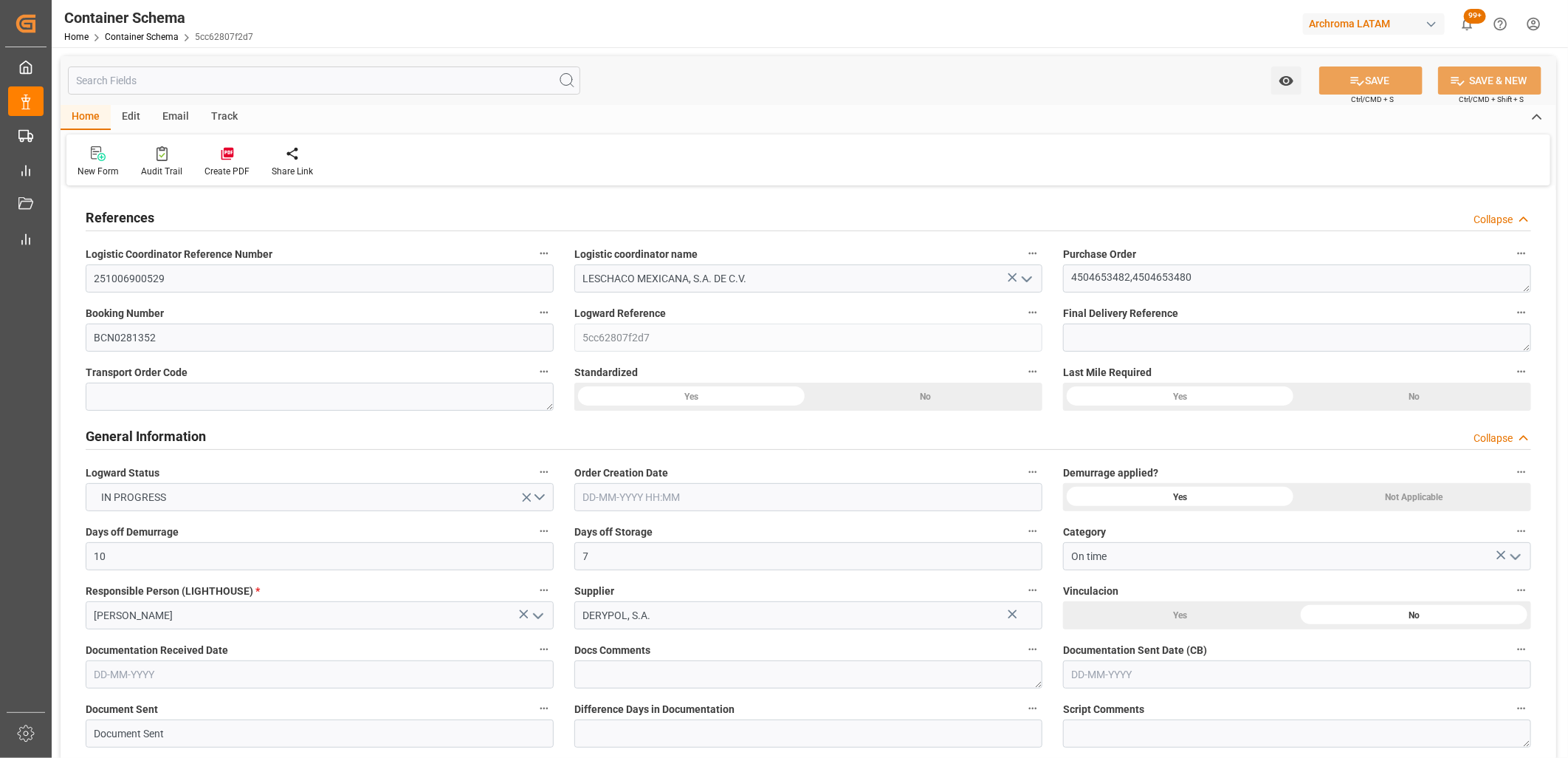
type input "10"
type input "7"
type input "2"
type input "13"
type input "15400"
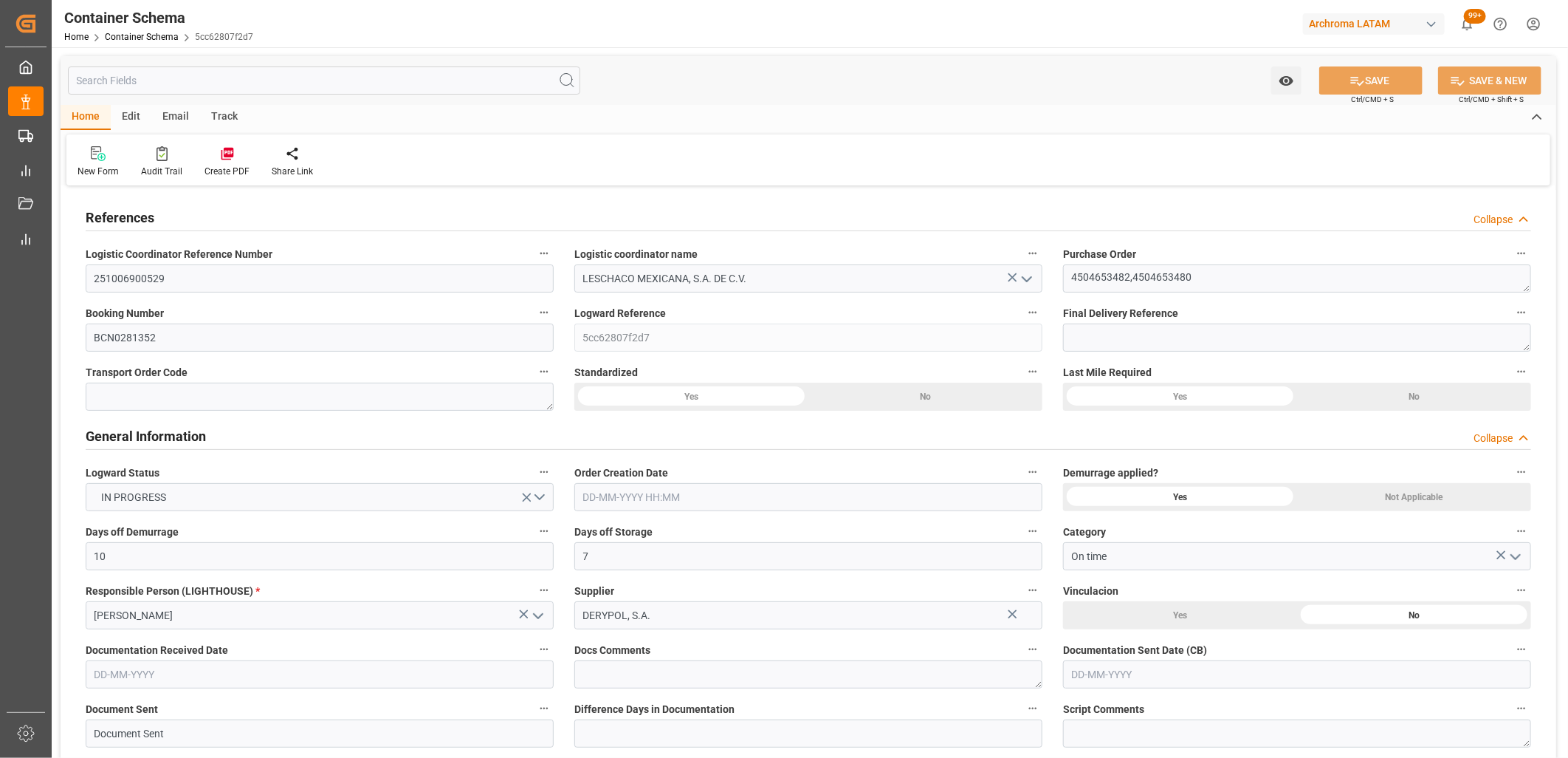
type input "16180"
type input "Hapag [PERSON_NAME]"
type input "Hapag [PERSON_NAME] Aktiengesellschaft"
type input "ESBCN"
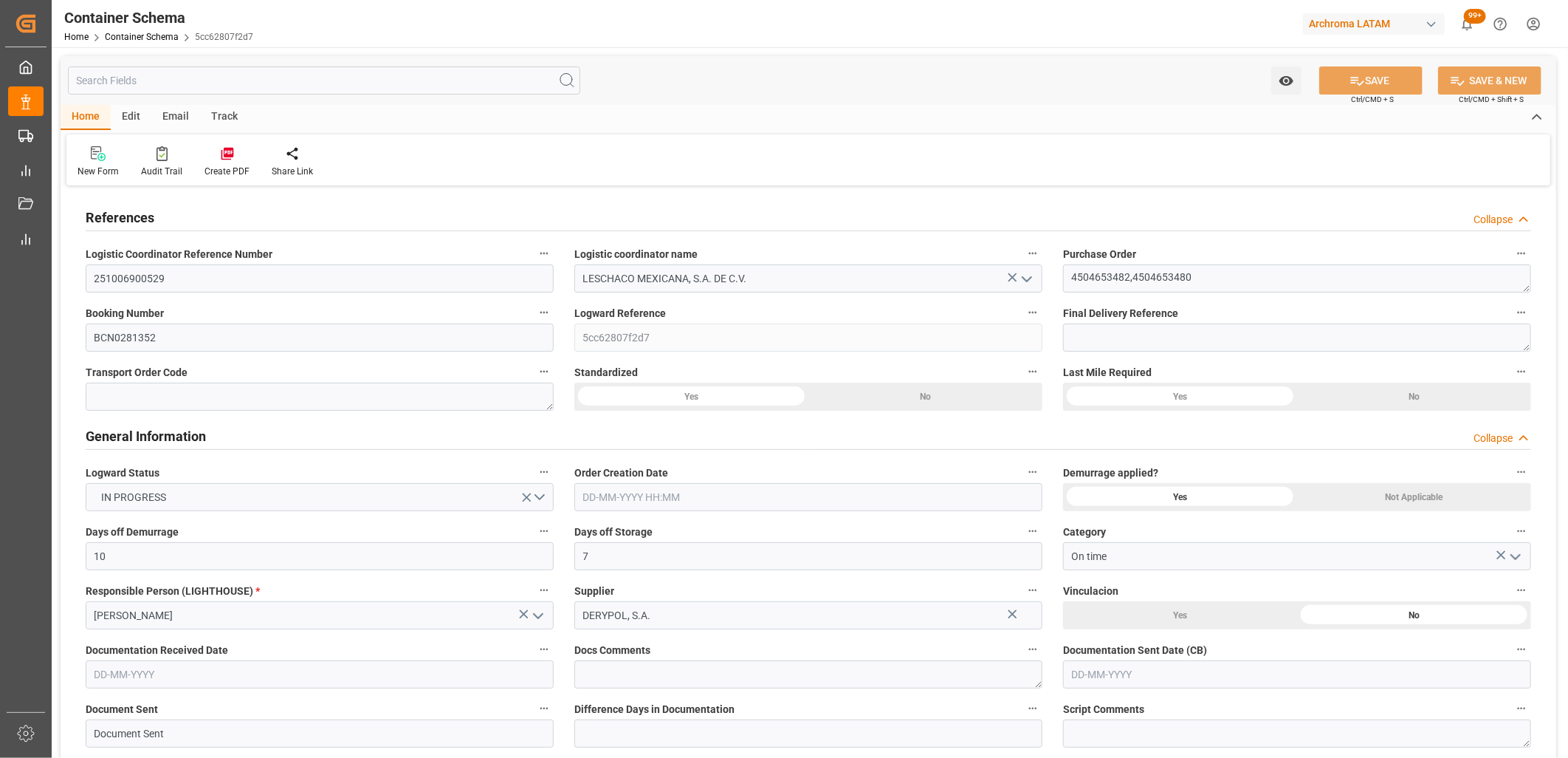
type input "MXVER"
type input "9635676"
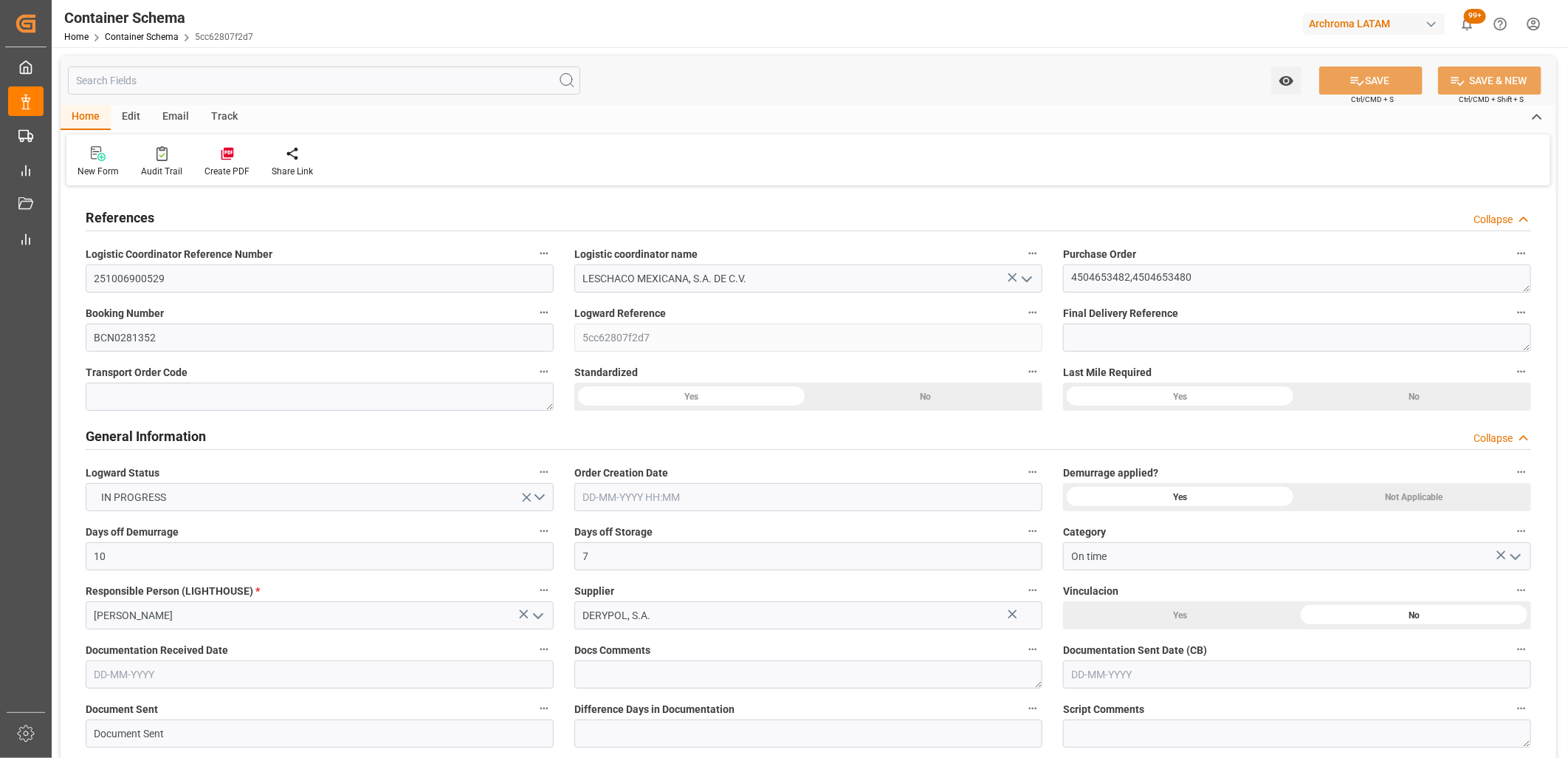
type input "9635676"
type input "0"
type input "[DATE] 10:00"
type input "[DATE]"
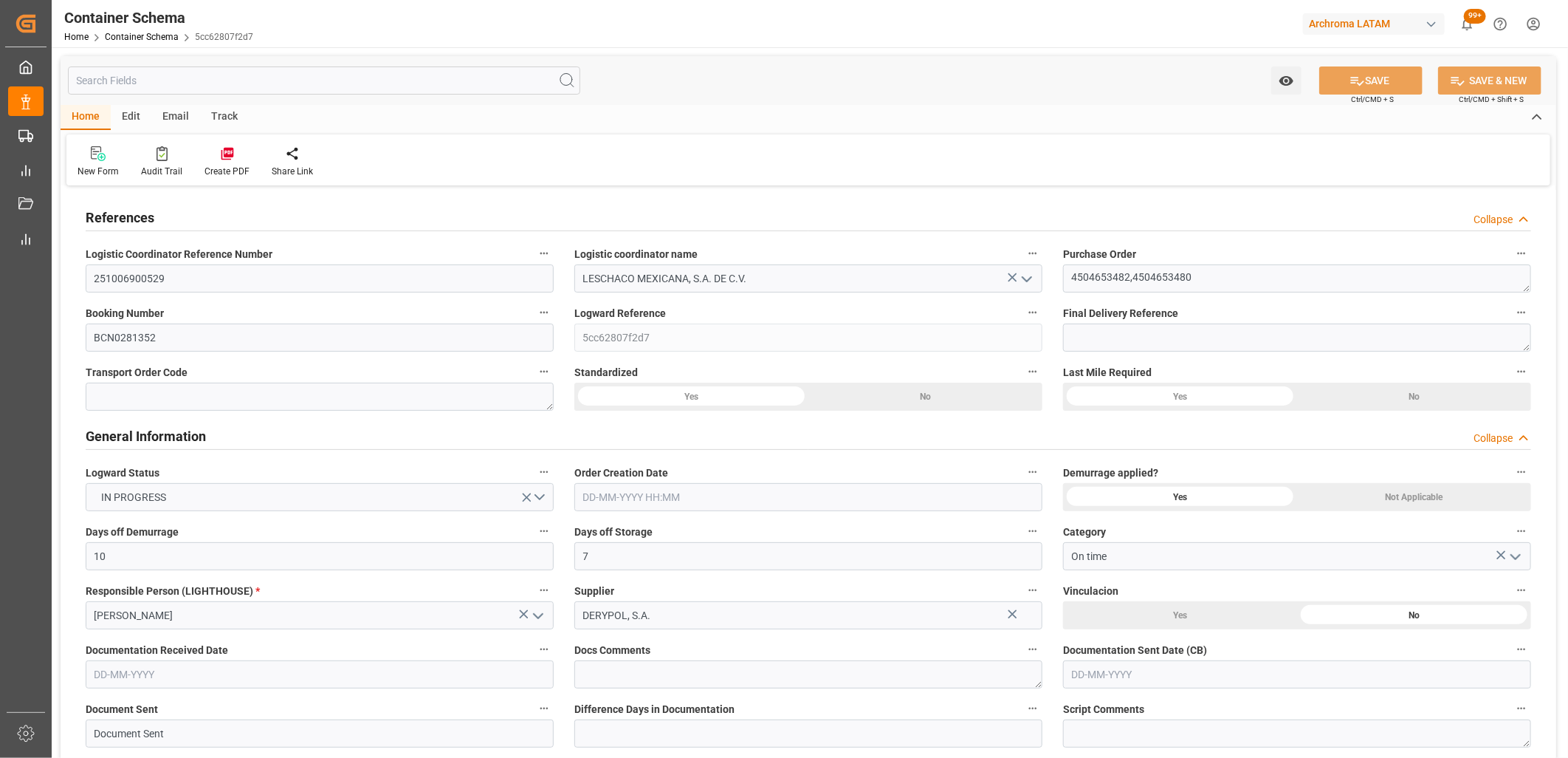
type input "[DATE]"
type input "[DATE] 16:35"
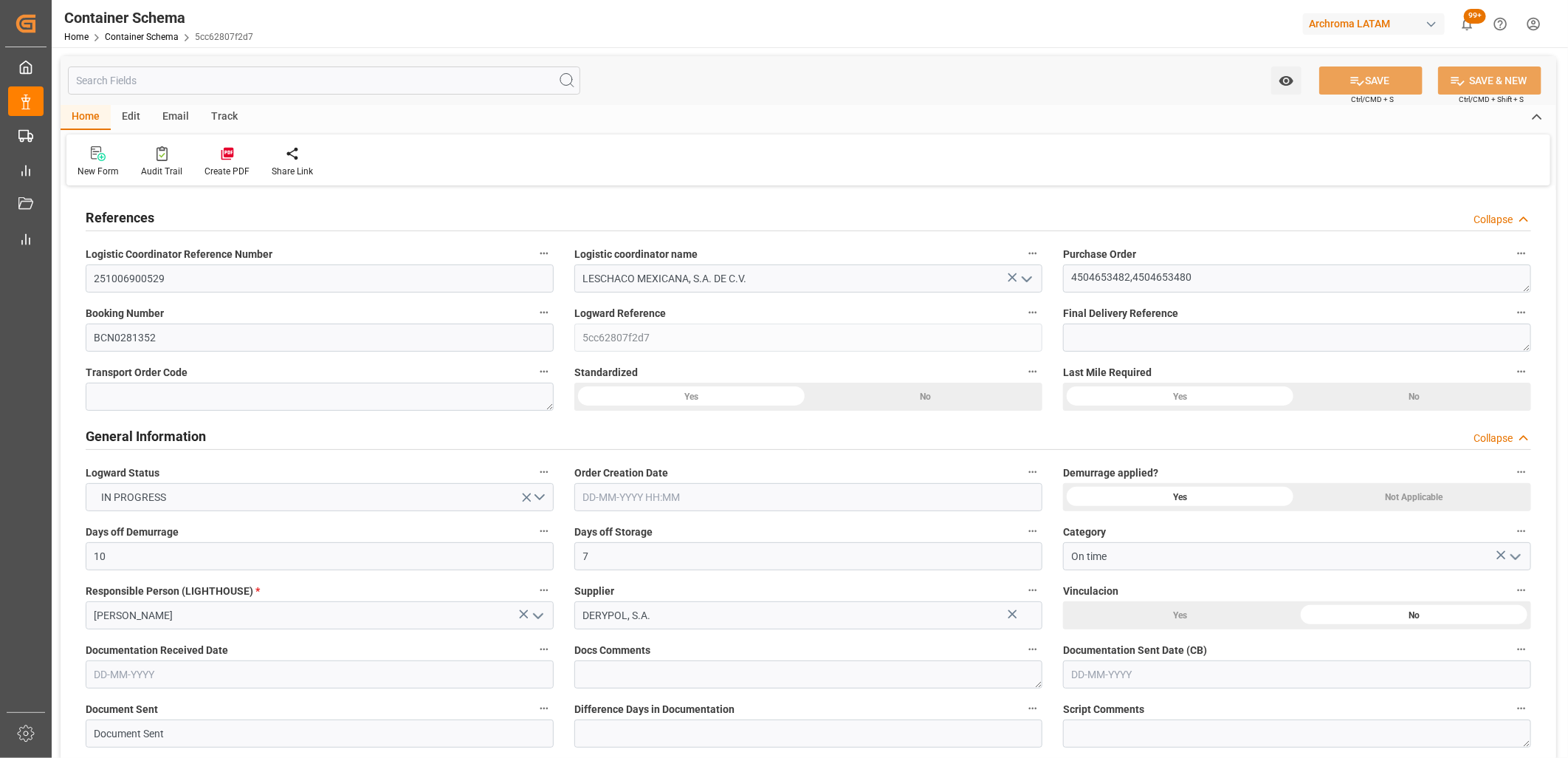
type input "[DATE] 16:26"
type input "[DATE]"
drag, startPoint x: 1153, startPoint y: 373, endPoint x: 1057, endPoint y: 373, distance: 95.3
click at [1057, 373] on div "Last Mile Required Yes No" at bounding box center [1297, 386] width 489 height 59
click at [624, 676] on textarea at bounding box center [808, 674] width 468 height 28
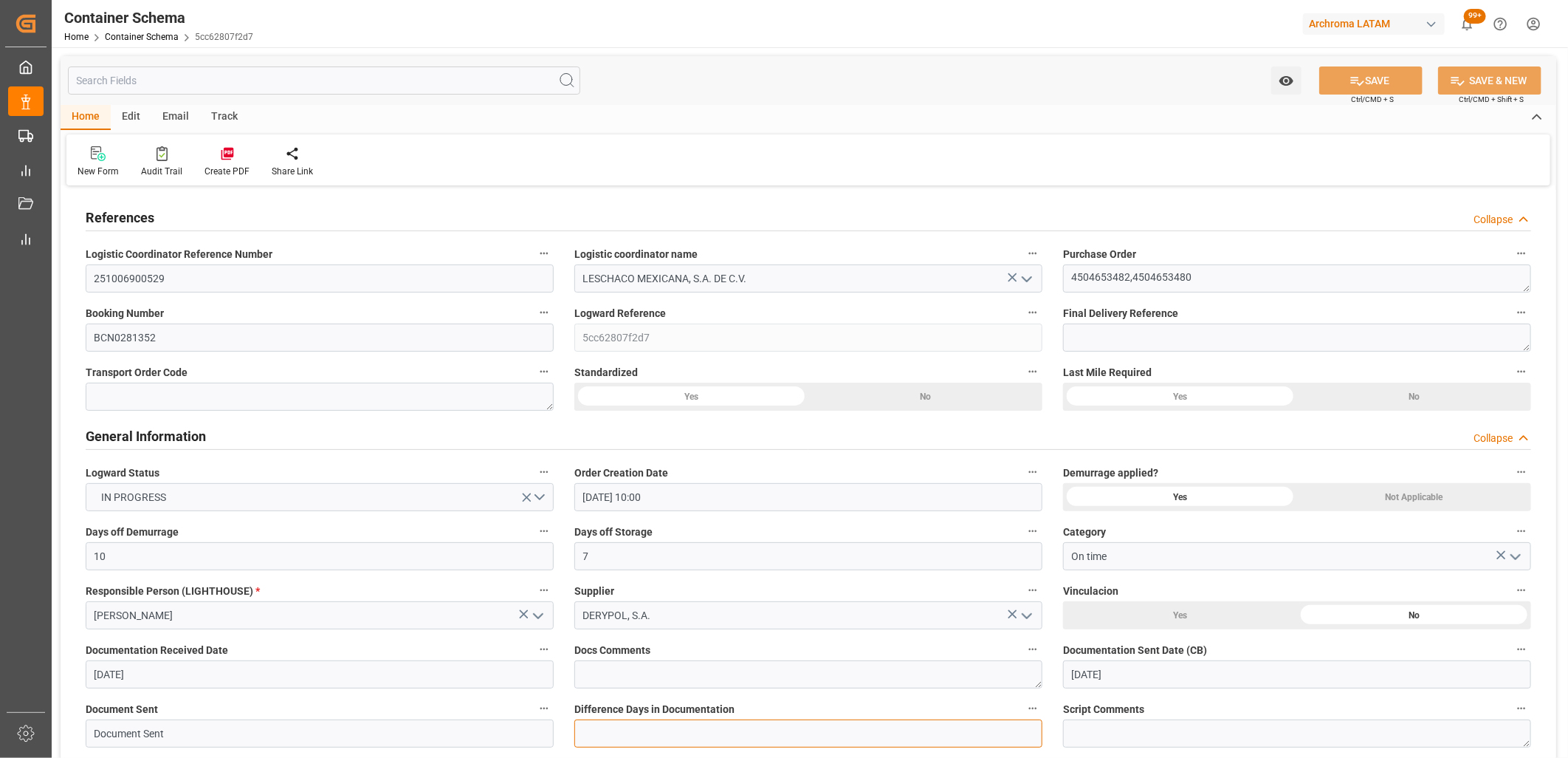
click at [597, 729] on input "text" at bounding box center [808, 733] width 468 height 28
click at [607, 684] on textarea at bounding box center [808, 674] width 468 height 28
click at [1103, 557] on input "On time" at bounding box center [1297, 556] width 468 height 28
click at [1517, 555] on icon "open menu" at bounding box center [1516, 557] width 18 height 18
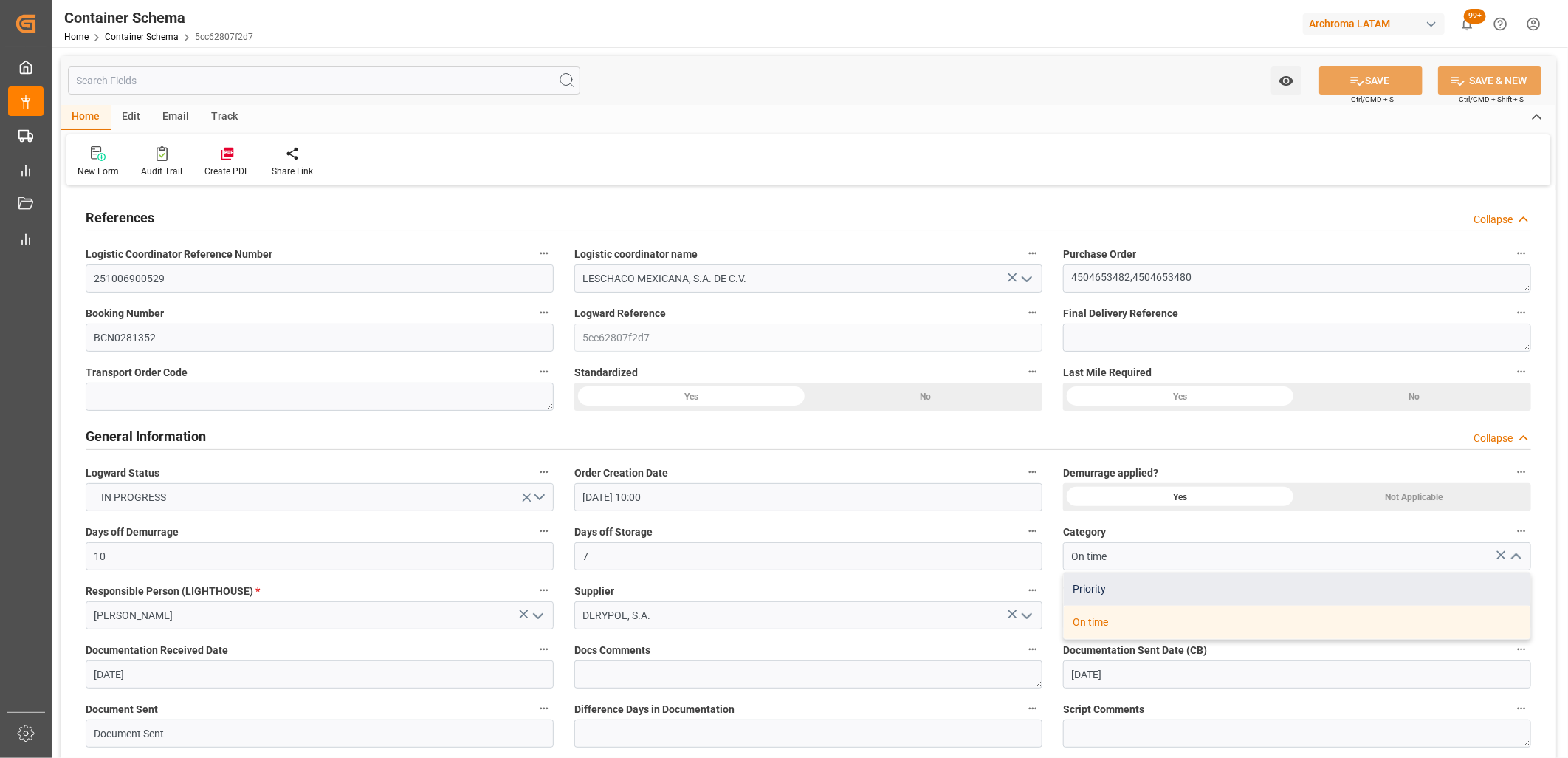
click at [1105, 592] on div "Priority" at bounding box center [1297, 588] width 467 height 33
type input "Priority"
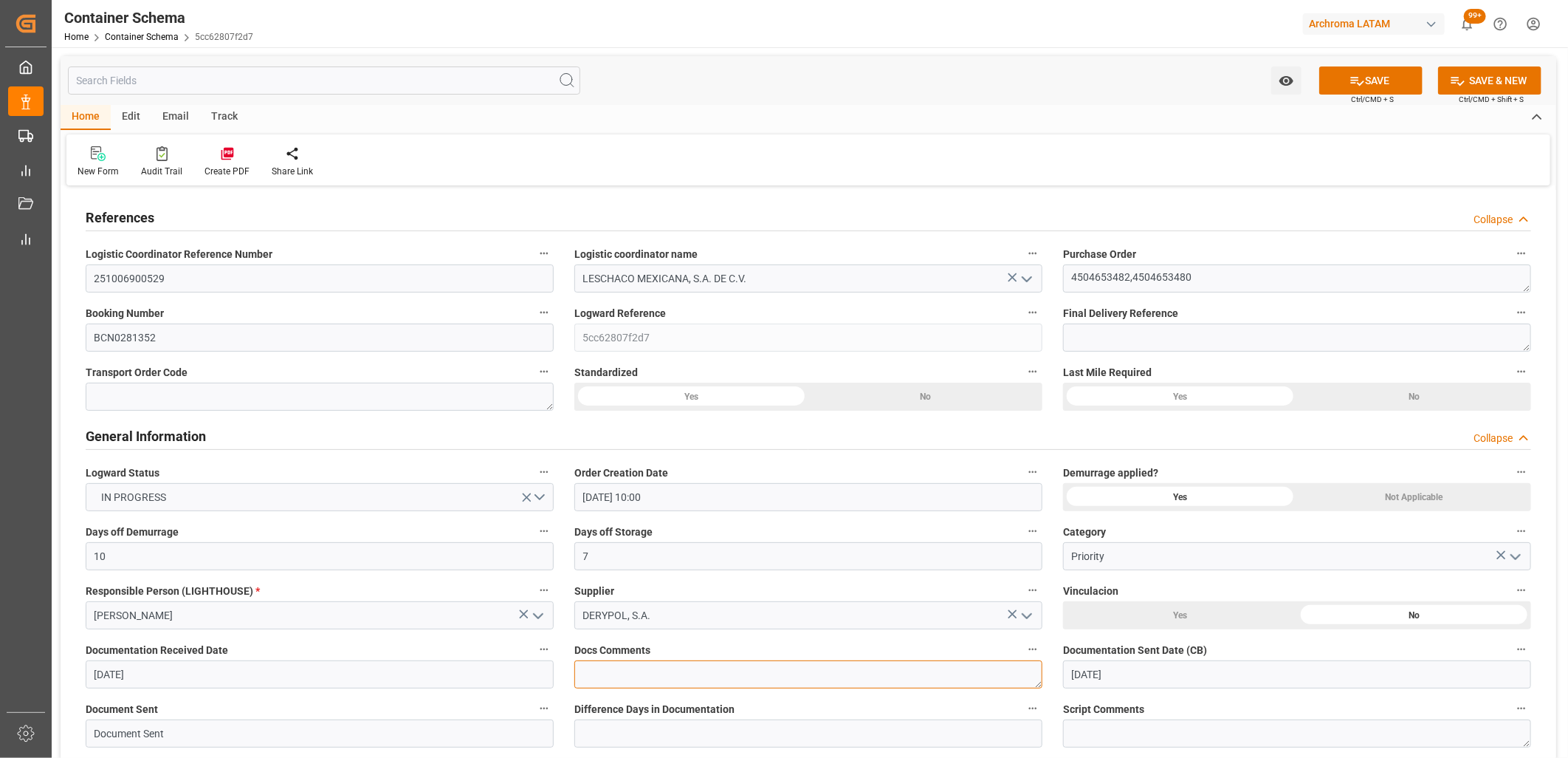
click at [608, 670] on textarea at bounding box center [808, 674] width 468 height 28
type textarea "01-10 cliente indica que la carga es urgente"
click at [1386, 90] on button "SAVE" at bounding box center [1371, 80] width 103 height 28
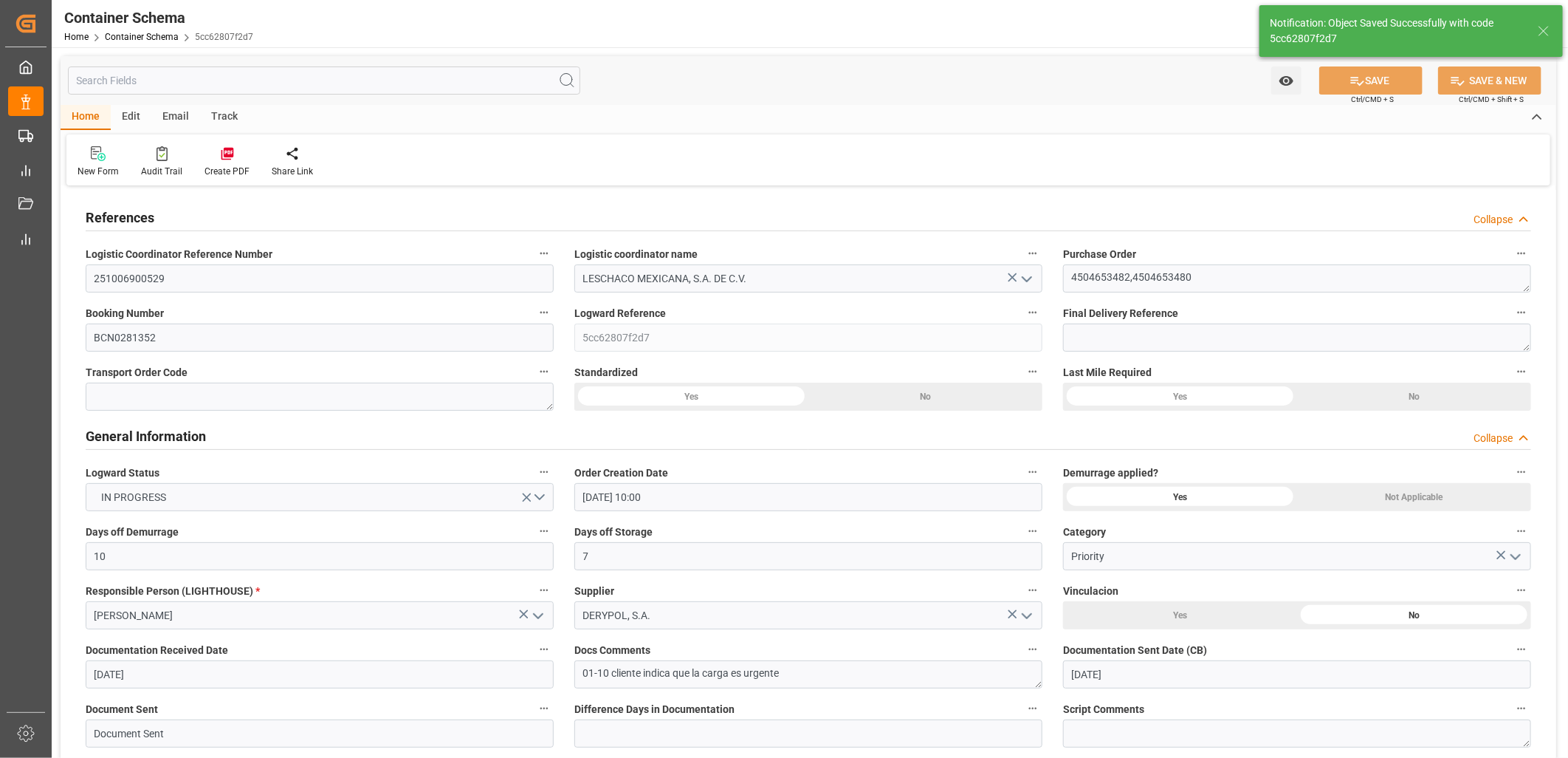
type input "251006900529"
type textarea "01-10 cliente indica que la carga es urgente"
type input "[DATE] 16:36"
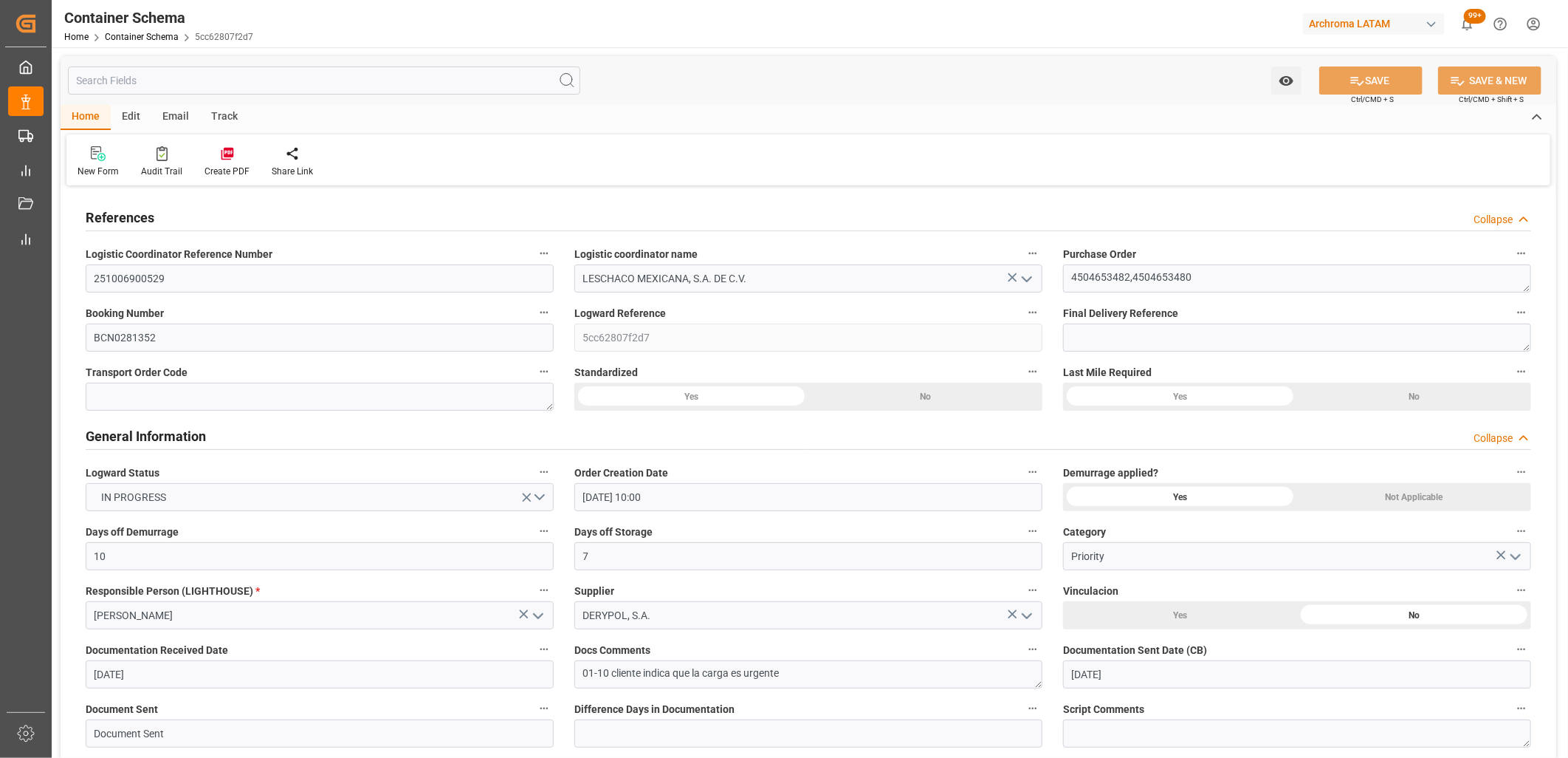
click at [1116, 312] on span "Final Delivery Reference" at bounding box center [1120, 314] width 115 height 16
click at [1512, 312] on button "Final Delivery Reference" at bounding box center [1521, 312] width 19 height 19
click at [1071, 312] on div at bounding box center [784, 379] width 1568 height 758
drag, startPoint x: 1058, startPoint y: 314, endPoint x: 1183, endPoint y: 314, distance: 124.8
click at [1183, 314] on div "Final Delivery Reference" at bounding box center [1297, 327] width 489 height 59
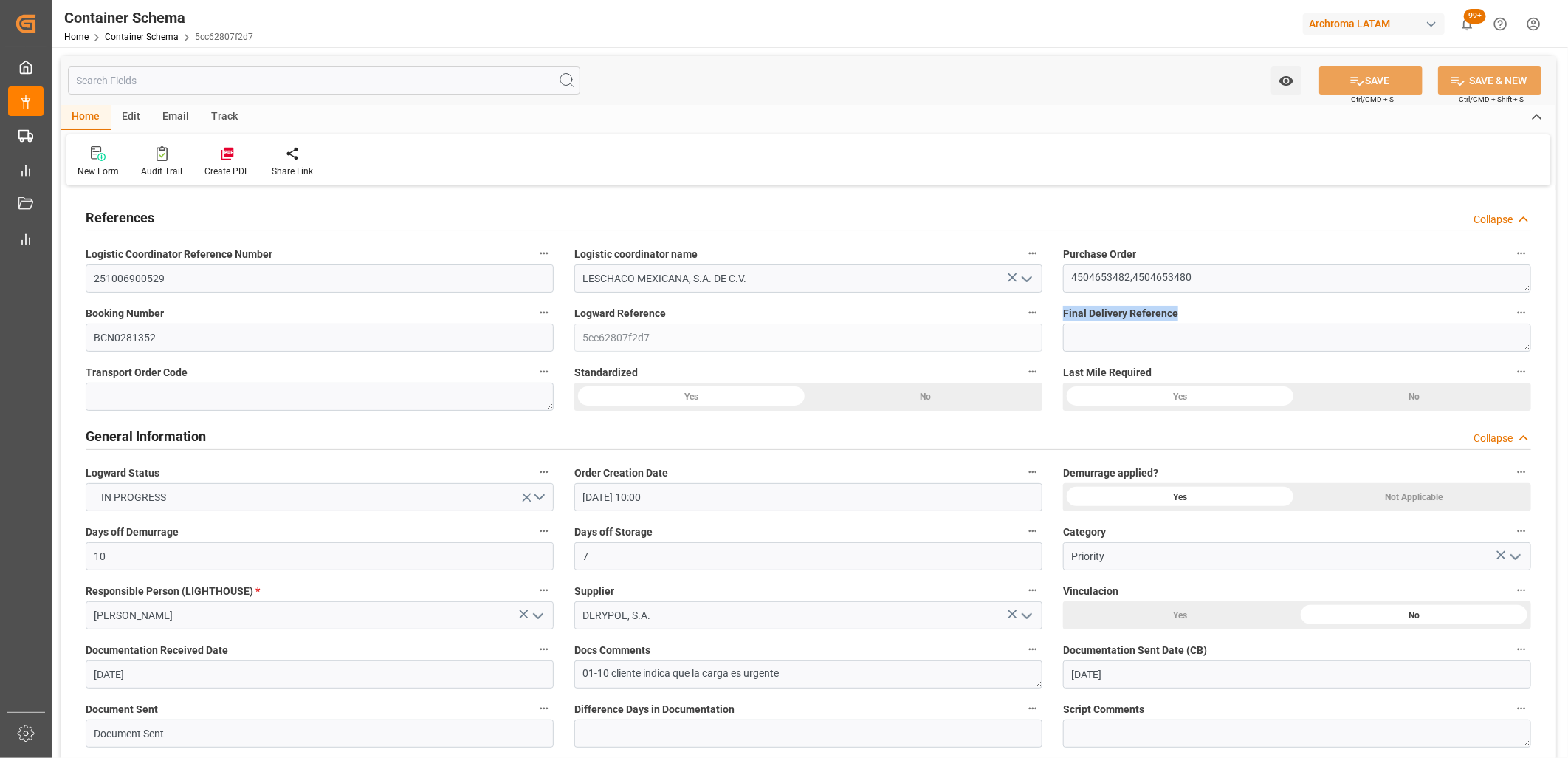
drag, startPoint x: 1183, startPoint y: 314, endPoint x: 1150, endPoint y: 314, distance: 32.5
click at [1150, 314] on span "Final Delivery Reference" at bounding box center [1120, 314] width 115 height 16
click at [1512, 314] on button "Final Delivery Reference" at bounding box center [1521, 312] width 19 height 19
click at [1071, 306] on div at bounding box center [784, 379] width 1568 height 758
click at [1180, 309] on label "Final Delivery Reference" at bounding box center [1297, 313] width 468 height 21
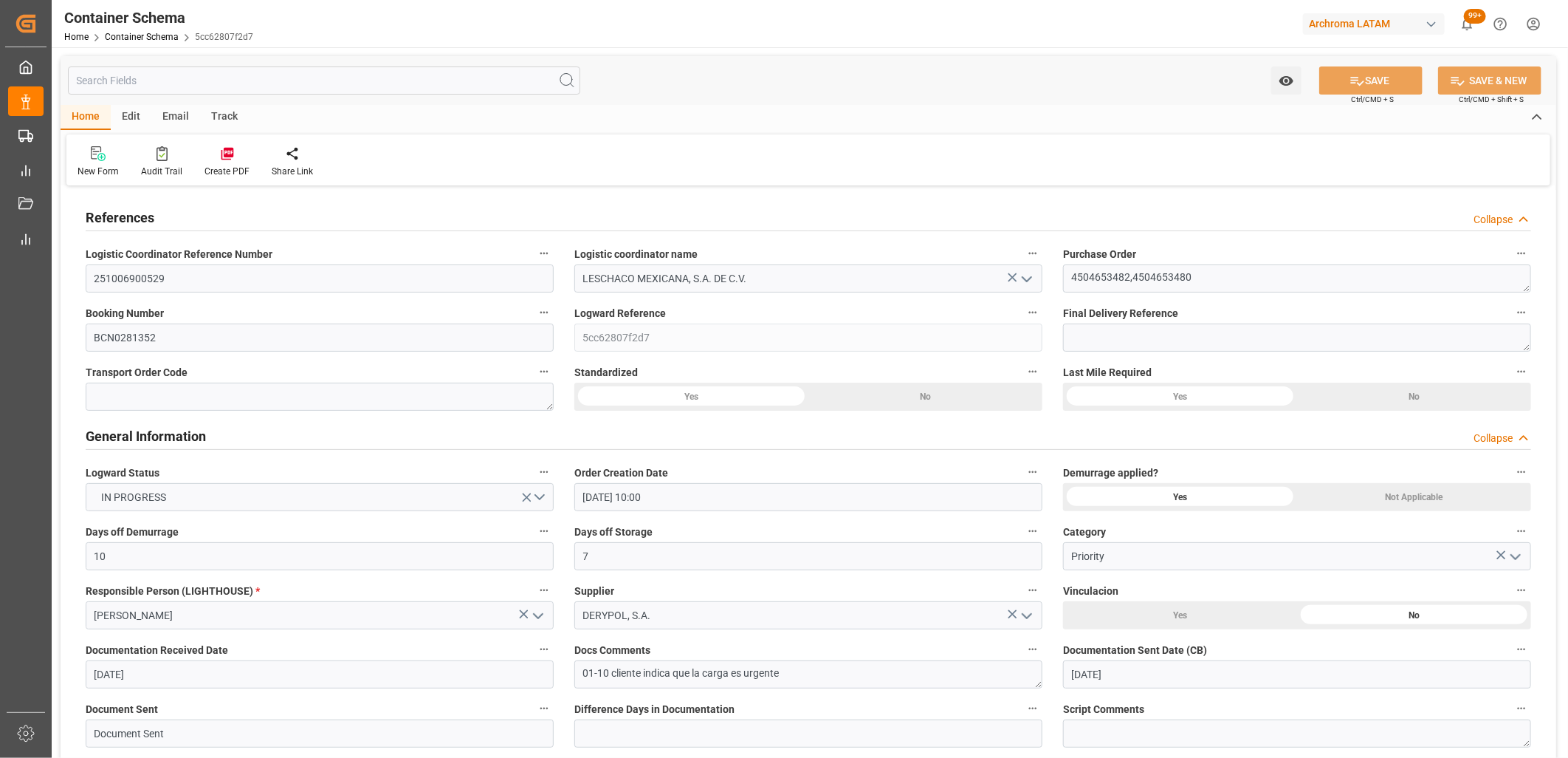
click at [1512, 309] on button "Final Delivery Reference" at bounding box center [1521, 312] width 19 height 19
drag, startPoint x: 1178, startPoint y: 310, endPoint x: 1110, endPoint y: 316, distance: 68.2
click at [1110, 316] on div at bounding box center [784, 379] width 1568 height 758
click at [1102, 313] on div "Audits" at bounding box center [784, 379] width 1568 height 758
drag, startPoint x: 1068, startPoint y: 312, endPoint x: 1179, endPoint y: 312, distance: 111.5
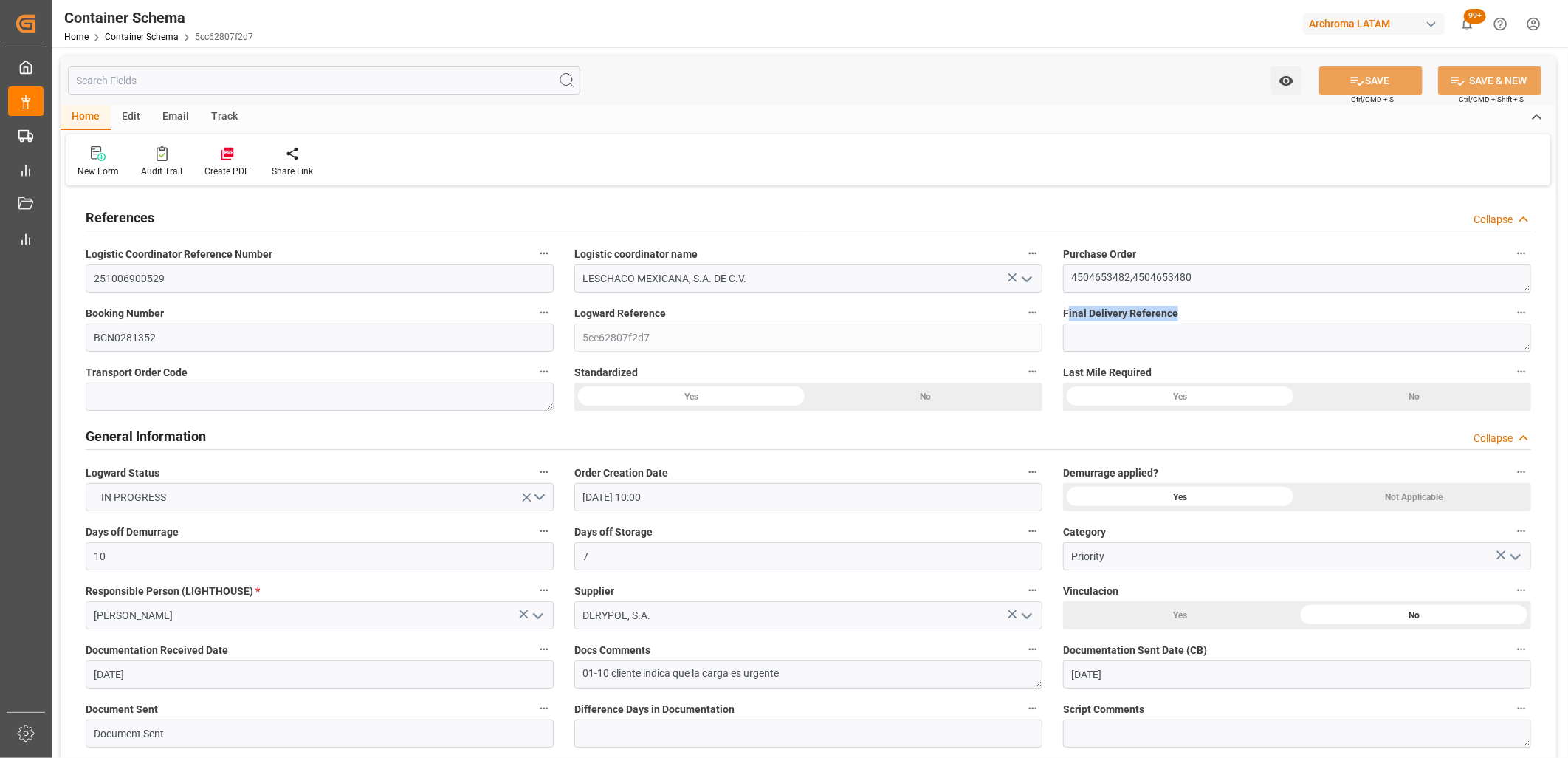
click at [1179, 312] on label "Final Delivery Reference" at bounding box center [1297, 313] width 468 height 21
click at [1175, 313] on span "Final Delivery Reference" at bounding box center [1120, 314] width 115 height 16
click at [1512, 313] on button "Final Delivery Reference" at bounding box center [1521, 312] width 19 height 19
click at [1170, 315] on div at bounding box center [784, 379] width 1568 height 758
click at [1155, 311] on span "Final Delivery Reference" at bounding box center [1120, 314] width 115 height 16
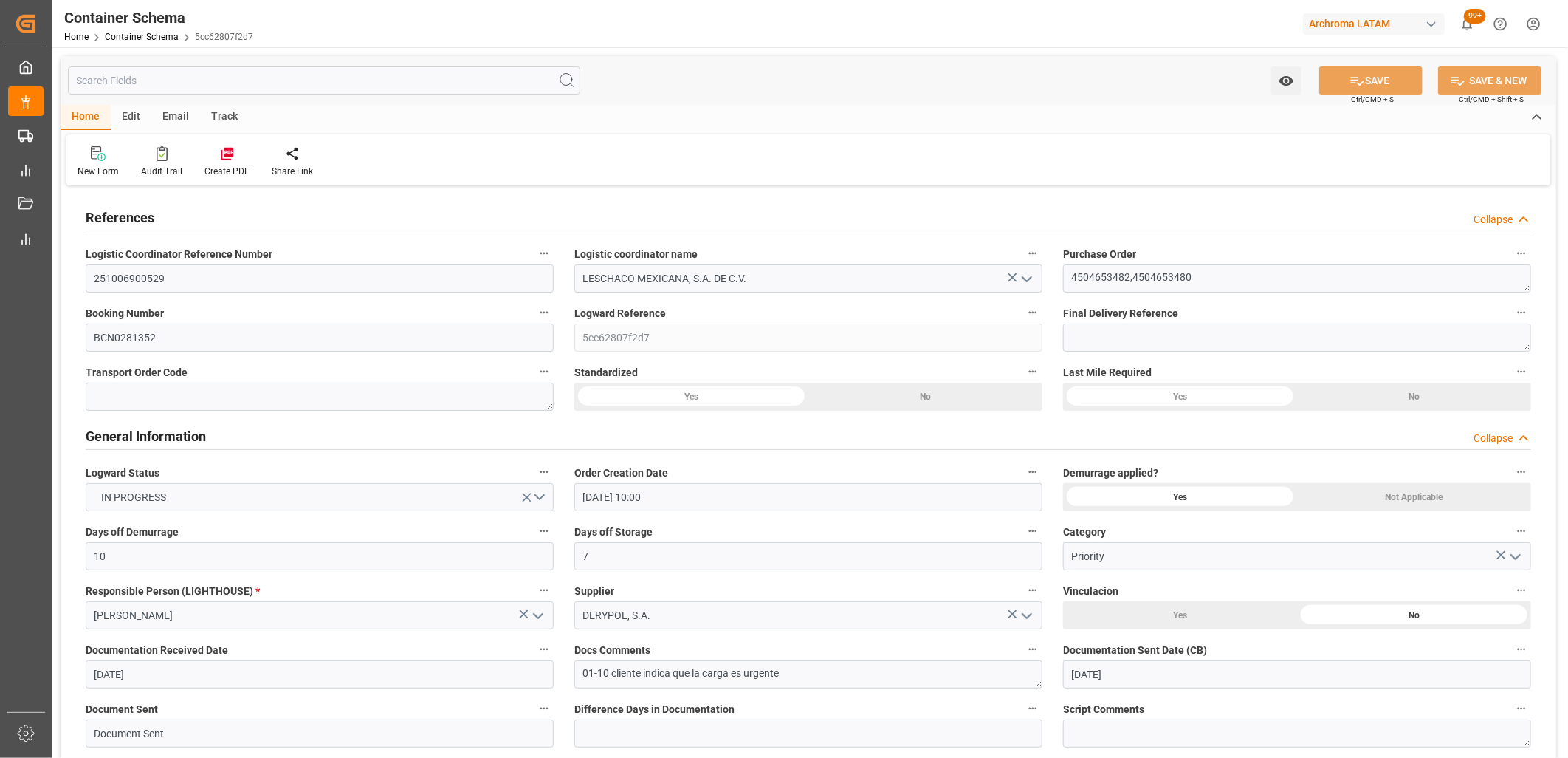
click at [1512, 311] on button "Final Delivery Reference" at bounding box center [1521, 312] width 19 height 19
click at [1124, 311] on div at bounding box center [784, 379] width 1568 height 758
click at [1071, 311] on span "Final Delivery Reference" at bounding box center [1120, 314] width 115 height 16
click at [1512, 311] on button "Final Delivery Reference" at bounding box center [1521, 312] width 19 height 19
drag, startPoint x: 1060, startPoint y: 309, endPoint x: 1140, endPoint y: 312, distance: 80.6
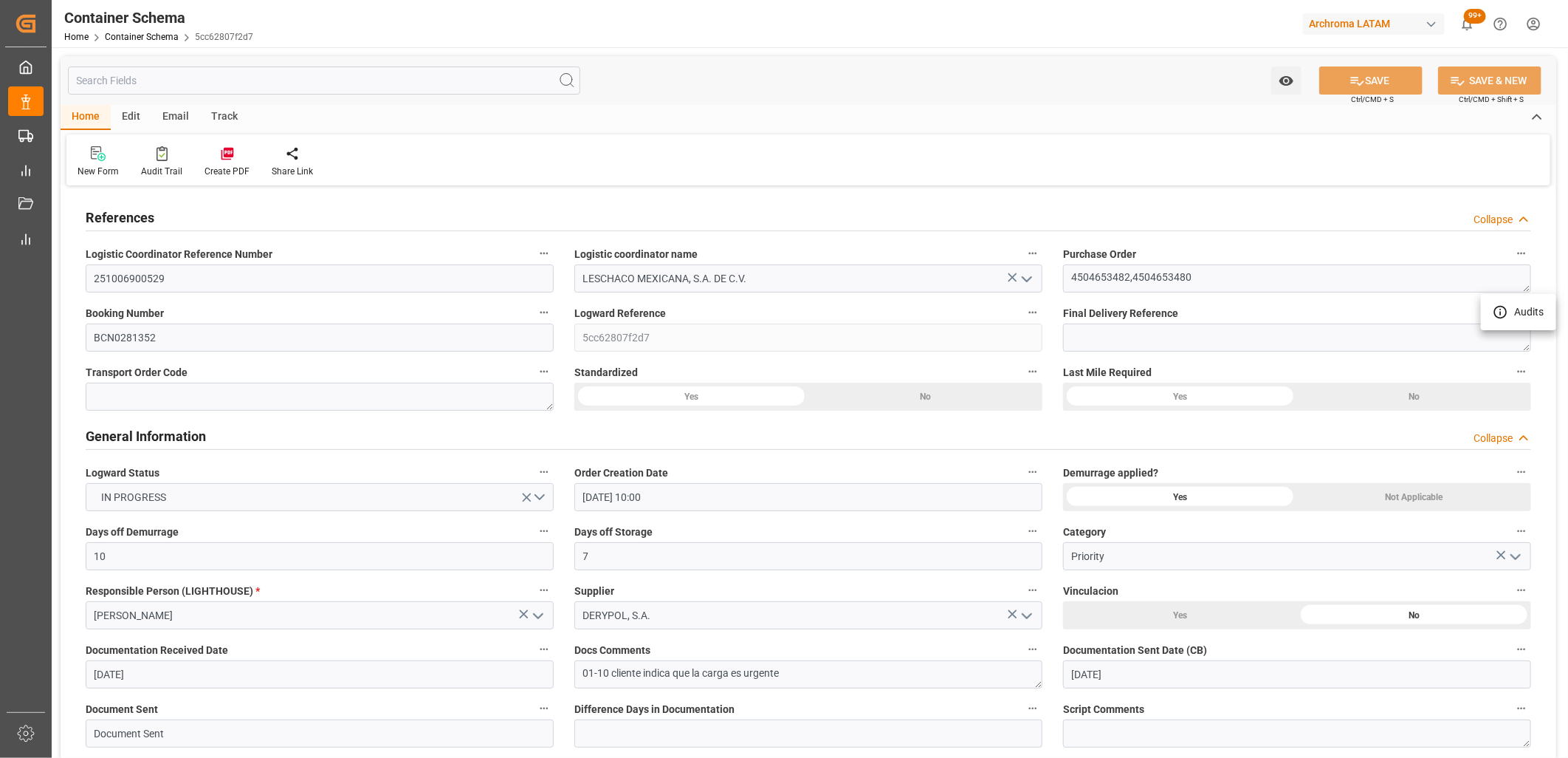
click at [1139, 312] on div at bounding box center [784, 379] width 1568 height 758
click at [1140, 312] on div "Audits" at bounding box center [784, 379] width 1568 height 758
click at [1105, 318] on span "Final Delivery Reference" at bounding box center [1120, 314] width 115 height 16
click at [1512, 318] on button "Final Delivery Reference" at bounding box center [1521, 312] width 19 height 19
click at [1100, 315] on div at bounding box center [784, 379] width 1568 height 758
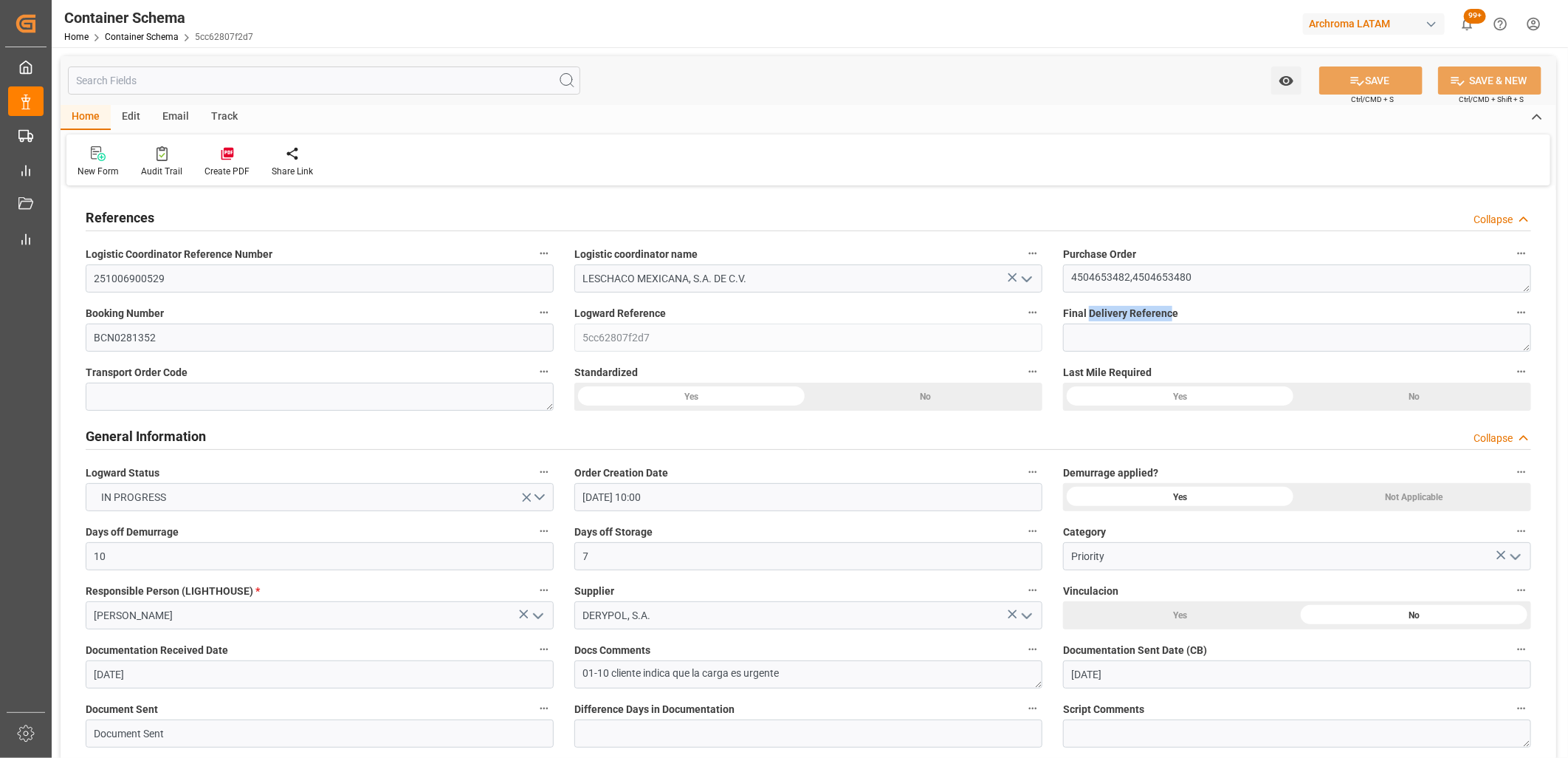
drag, startPoint x: 1090, startPoint y: 312, endPoint x: 1170, endPoint y: 312, distance: 80.5
click at [1170, 312] on span "Final Delivery Reference" at bounding box center [1120, 314] width 115 height 16
drag, startPoint x: 1170, startPoint y: 312, endPoint x: 1179, endPoint y: 312, distance: 8.9
click at [1179, 312] on label "Final Delivery Reference" at bounding box center [1297, 313] width 468 height 21
click at [1512, 312] on button "Final Delivery Reference" at bounding box center [1521, 312] width 19 height 19
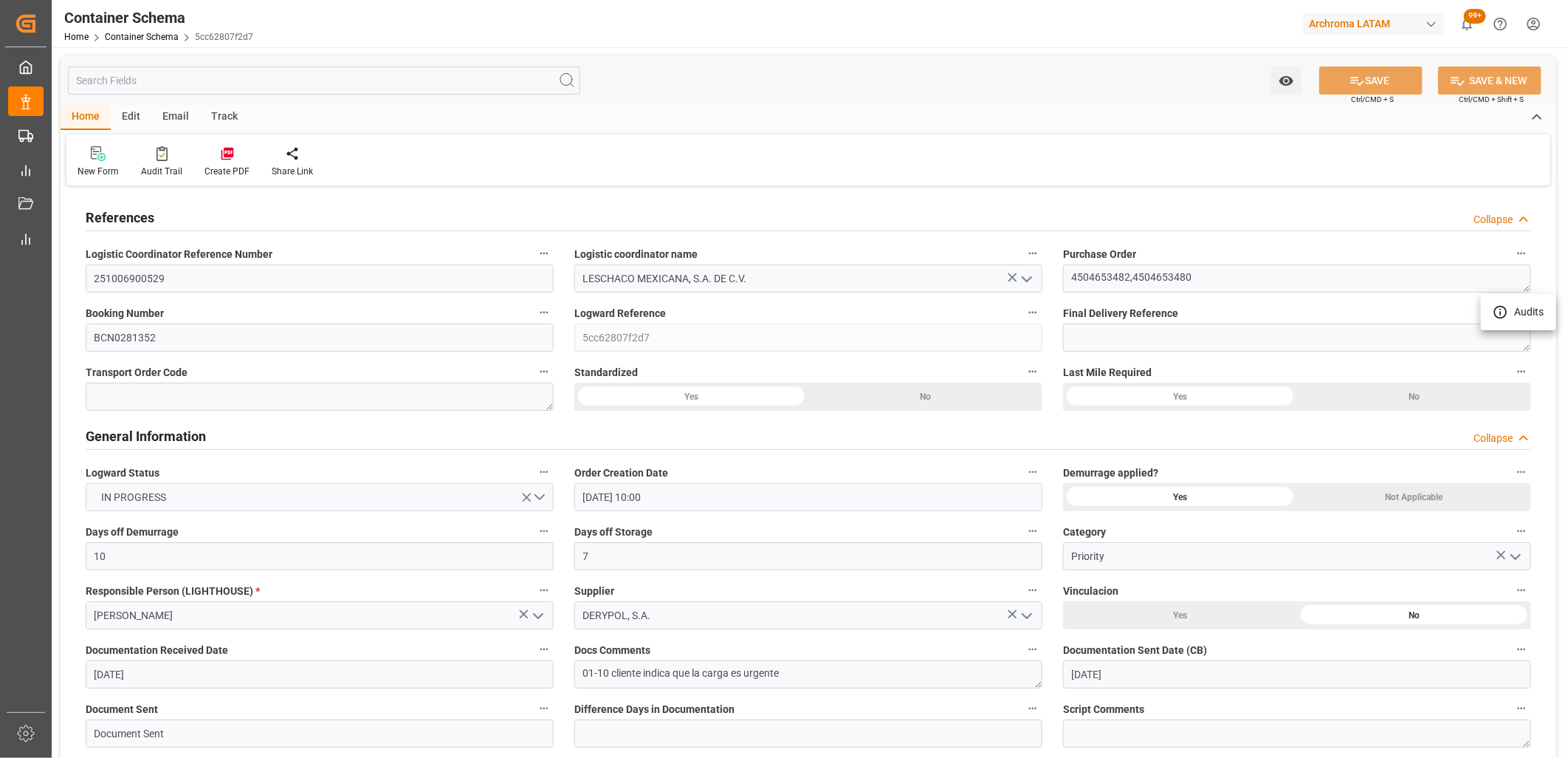
drag, startPoint x: 1178, startPoint y: 313, endPoint x: 1088, endPoint y: 313, distance: 90.1
click at [1088, 313] on div at bounding box center [784, 379] width 1568 height 758
click at [1081, 312] on body "Created by potrace 1.15, written by [PERSON_NAME] [DATE]-[DATE] Created by potr…" at bounding box center [784, 379] width 1568 height 758
drag, startPoint x: 1068, startPoint y: 310, endPoint x: 1182, endPoint y: 312, distance: 113.7
click at [1182, 312] on div "Final Delivery Reference" at bounding box center [1297, 327] width 489 height 59
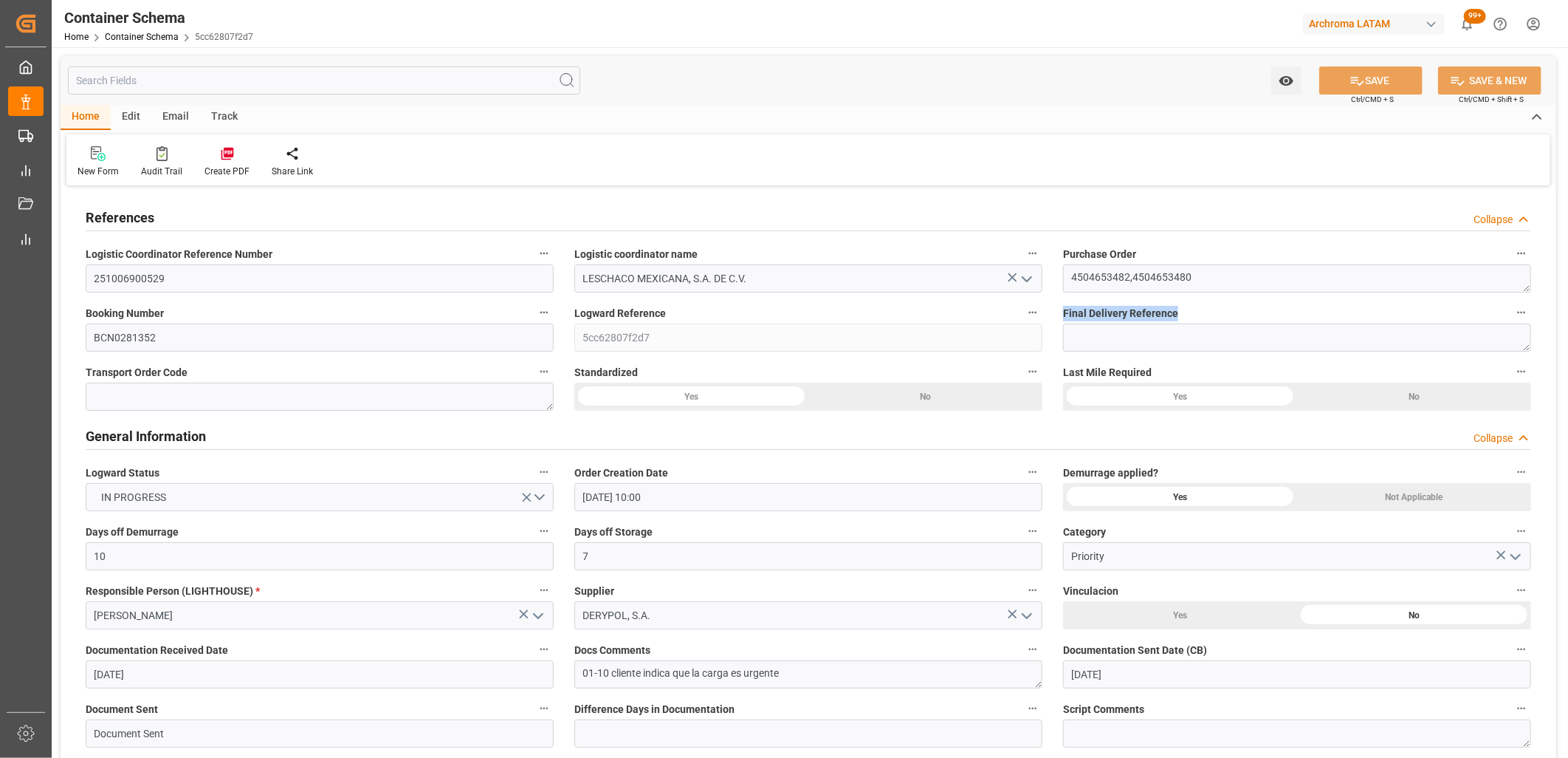
click at [1157, 315] on span "Final Delivery Reference" at bounding box center [1120, 314] width 115 height 16
click at [1512, 315] on button "Final Delivery Reference" at bounding box center [1521, 312] width 19 height 19
click at [1087, 313] on div at bounding box center [784, 379] width 1568 height 758
drag, startPoint x: 1071, startPoint y: 313, endPoint x: 1128, endPoint y: 313, distance: 56.9
click at [1128, 313] on span "Final Delivery Reference" at bounding box center [1120, 314] width 115 height 16
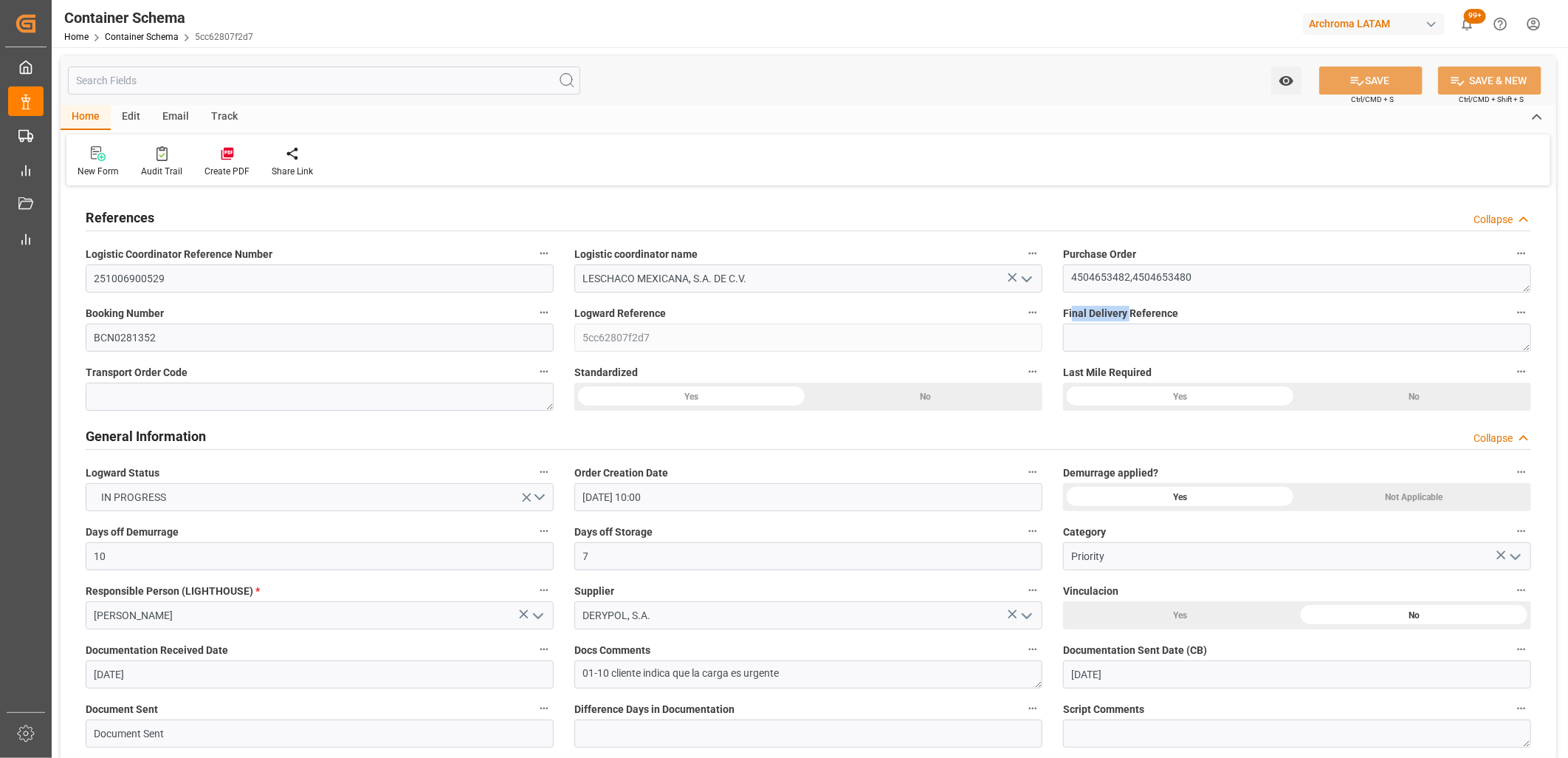
click at [1128, 313] on span "Final Delivery Reference" at bounding box center [1120, 314] width 115 height 16
click at [1512, 313] on button "Final Delivery Reference" at bounding box center [1521, 312] width 19 height 19
drag, startPoint x: 1068, startPoint y: 309, endPoint x: 1150, endPoint y: 313, distance: 82.1
click at [1150, 313] on div at bounding box center [784, 379] width 1568 height 758
click at [1153, 313] on body "Created by potrace 1.15, written by Peter Selinger 2001-2017 Created by potrace…" at bounding box center [784, 379] width 1568 height 758
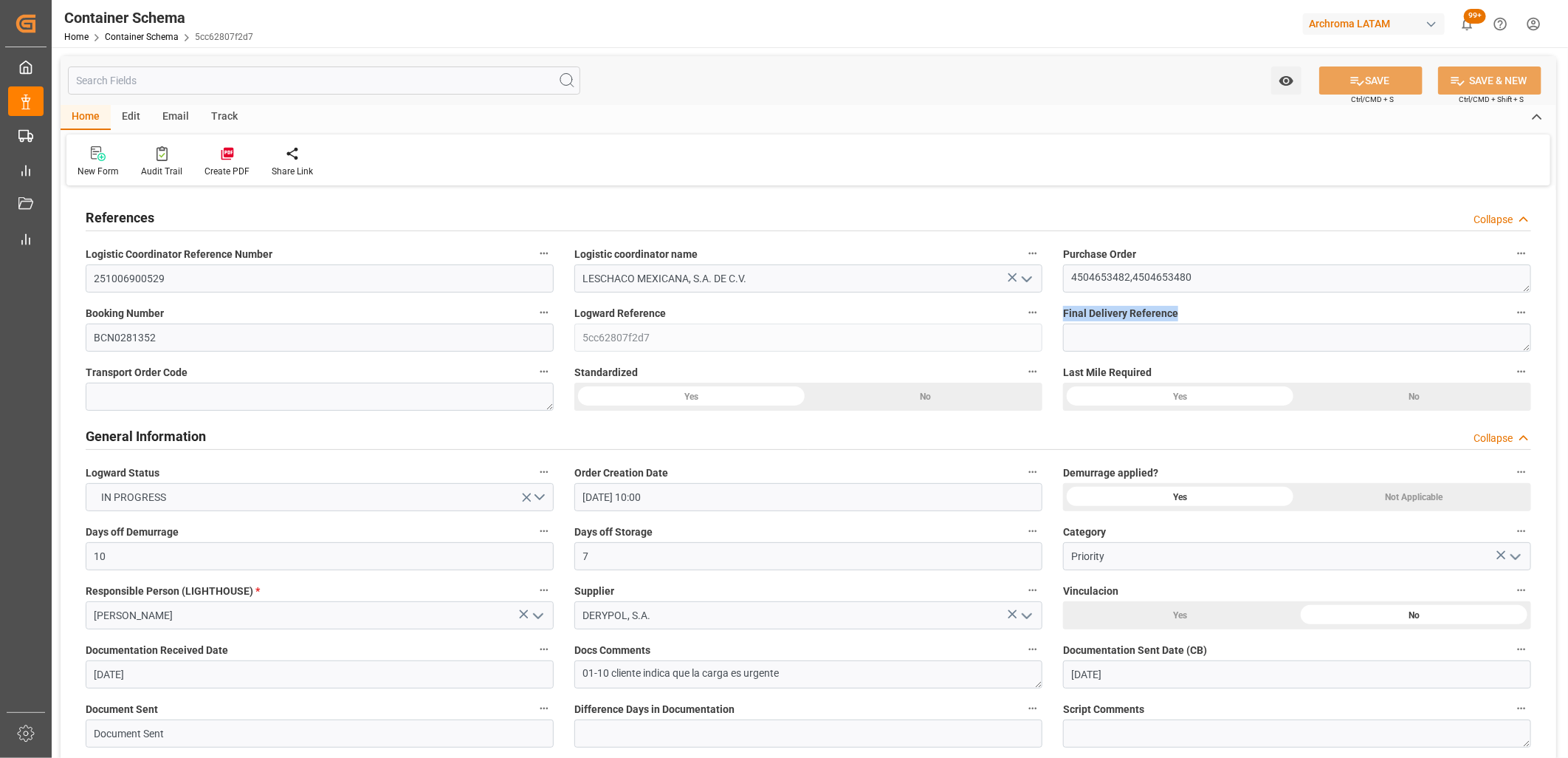
drag, startPoint x: 1182, startPoint y: 313, endPoint x: 1061, endPoint y: 314, distance: 121.1
click at [1061, 314] on div "Final Delivery Reference" at bounding box center [1297, 327] width 489 height 59
drag, startPoint x: 1061, startPoint y: 314, endPoint x: 1163, endPoint y: 314, distance: 101.9
click at [1163, 314] on span "Final Delivery Reference" at bounding box center [1120, 314] width 115 height 16
click at [1512, 314] on button "Final Delivery Reference" at bounding box center [1521, 312] width 19 height 19
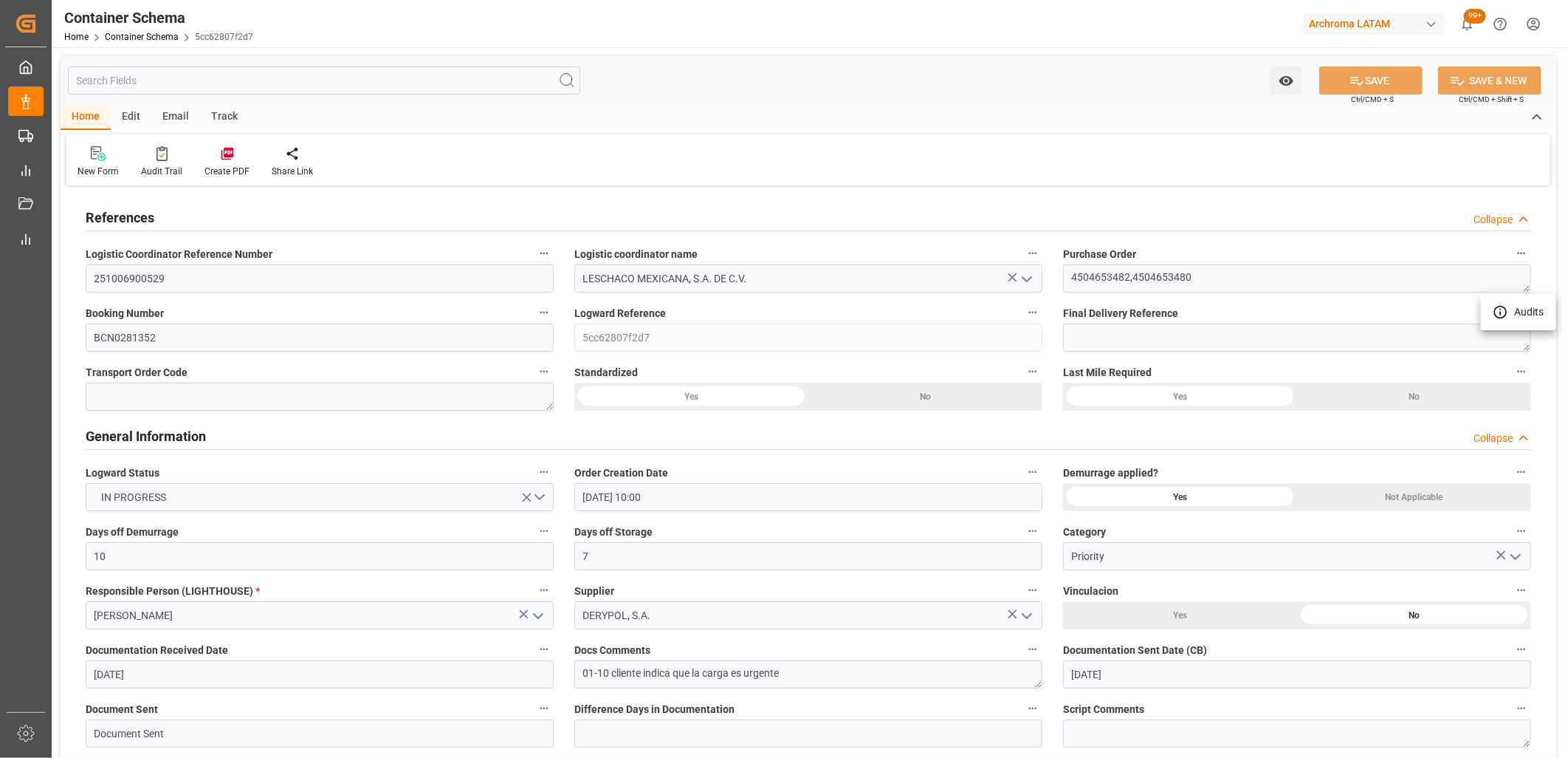
click at [1088, 459] on div at bounding box center [784, 379] width 1568 height 758
click at [1094, 374] on span "Last Mile Required" at bounding box center [1107, 373] width 89 height 16
click at [1512, 374] on button "Last Mile Required" at bounding box center [1521, 371] width 19 height 19
click at [1128, 368] on div at bounding box center [784, 379] width 1568 height 758
click at [1082, 310] on span "Final Delivery Reference" at bounding box center [1120, 314] width 115 height 16
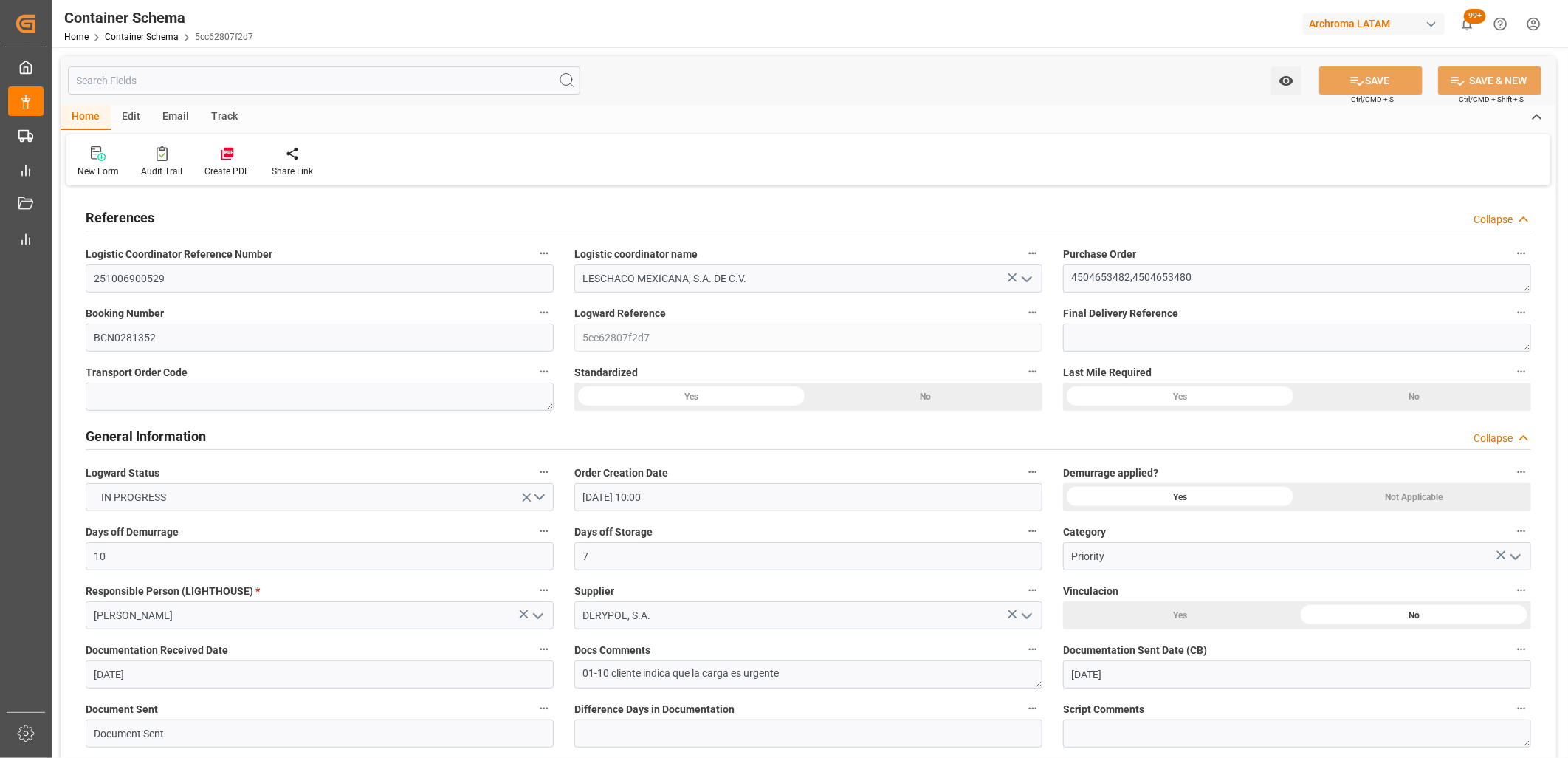
click at [1512, 310] on button "Final Delivery Reference" at bounding box center [1521, 312] width 19 height 19
drag, startPoint x: 1082, startPoint y: 310, endPoint x: 1178, endPoint y: 312, distance: 96.0
click at [1178, 312] on div at bounding box center [784, 379] width 1568 height 758
click at [1178, 312] on body "Created by potrace 1.15, written by Peter Selinger 2001-2017 Created by potrace…" at bounding box center [784, 379] width 1568 height 758
drag, startPoint x: 1158, startPoint y: 312, endPoint x: 1059, endPoint y: 314, distance: 99.0
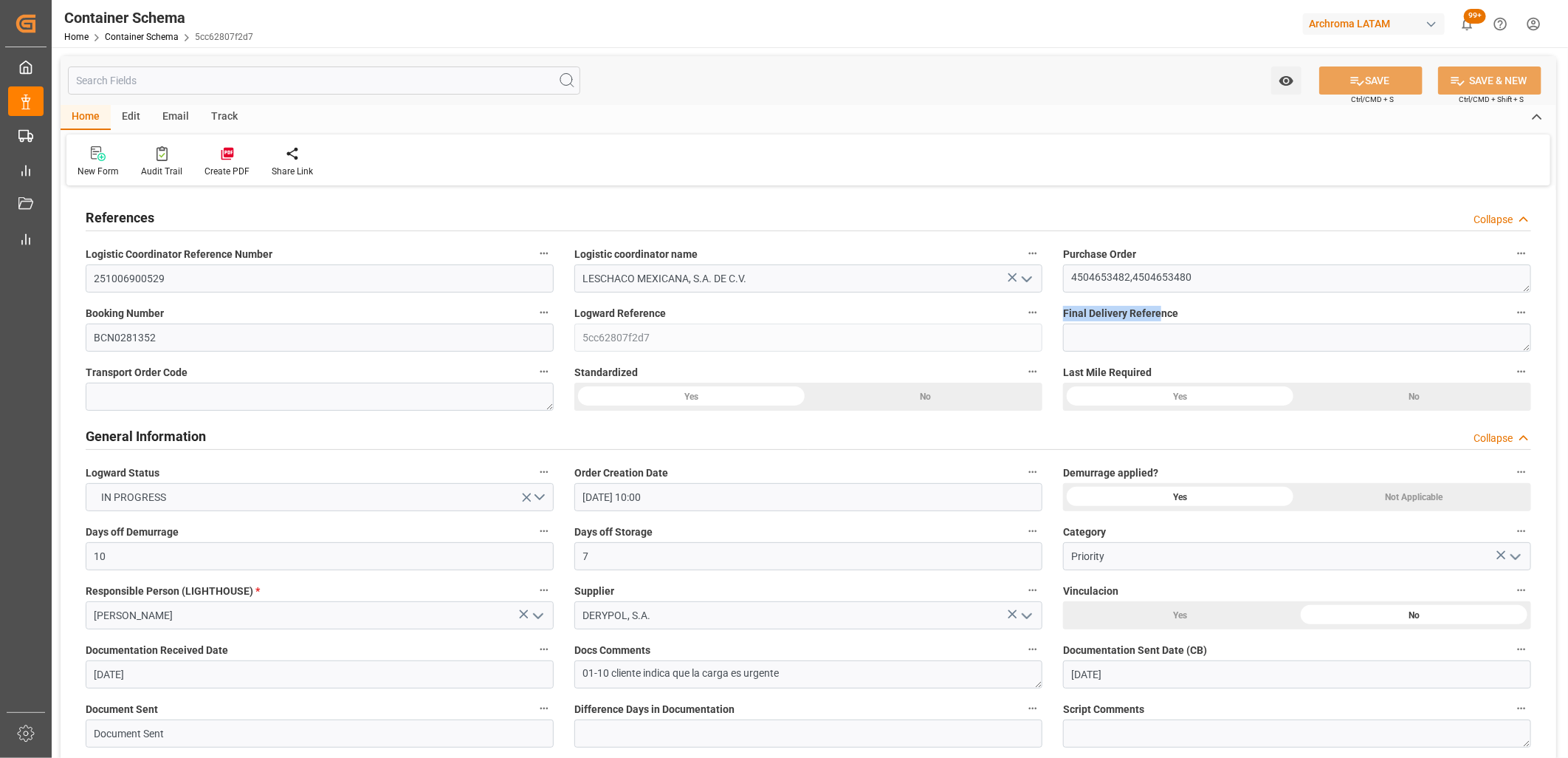
click at [1059, 314] on div "Final Delivery Reference" at bounding box center [1297, 327] width 489 height 59
click at [1174, 315] on span "Final Delivery Reference" at bounding box center [1120, 314] width 115 height 16
click at [1512, 315] on button "Final Delivery Reference" at bounding box center [1521, 312] width 19 height 19
click at [1164, 312] on div at bounding box center [784, 379] width 1568 height 758
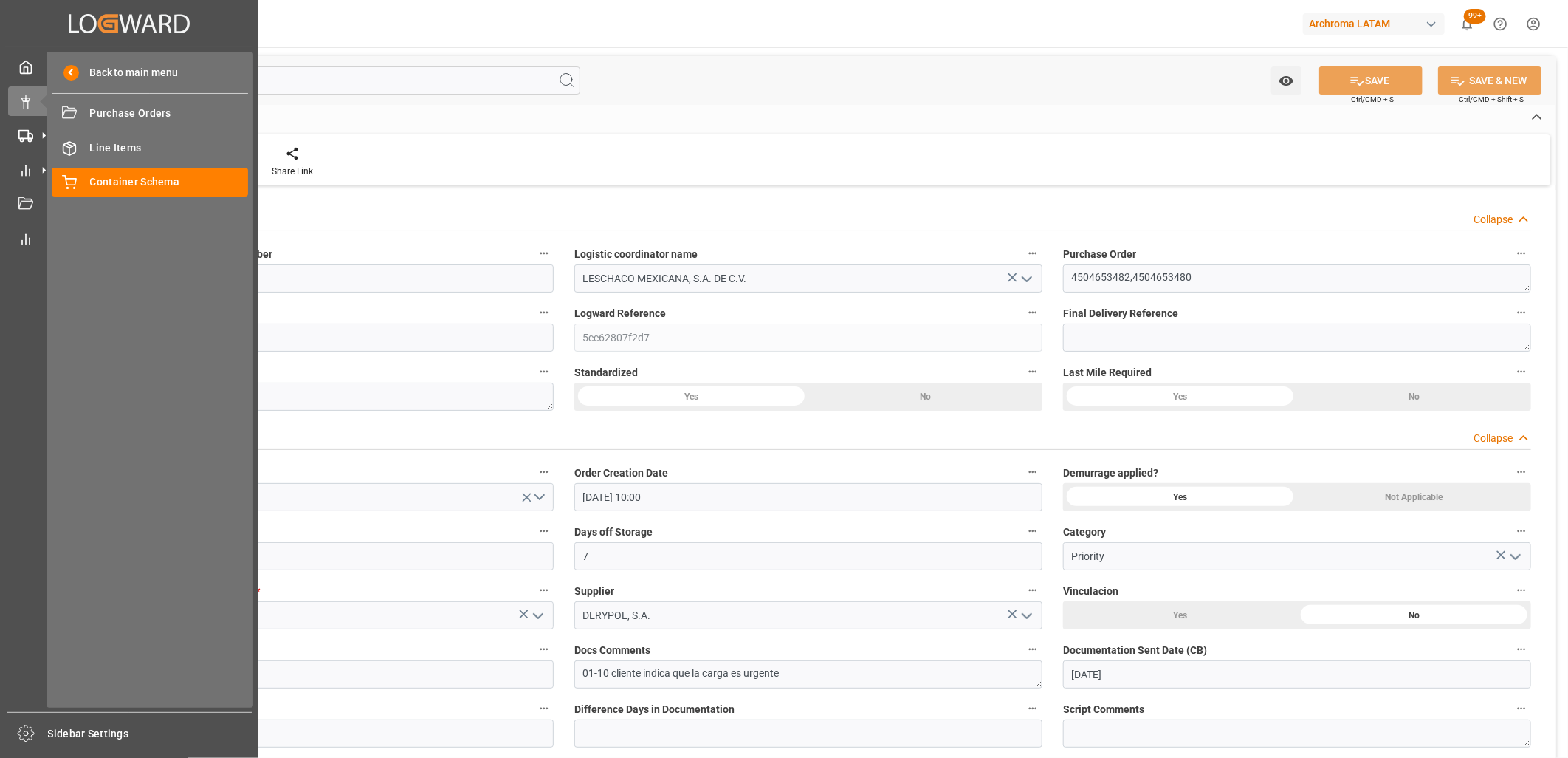
click at [13, 534] on div "My Cockpit My Cockpit Data Management Data Management Tracking Tracking Data Ba…" at bounding box center [129, 379] width 248 height 665
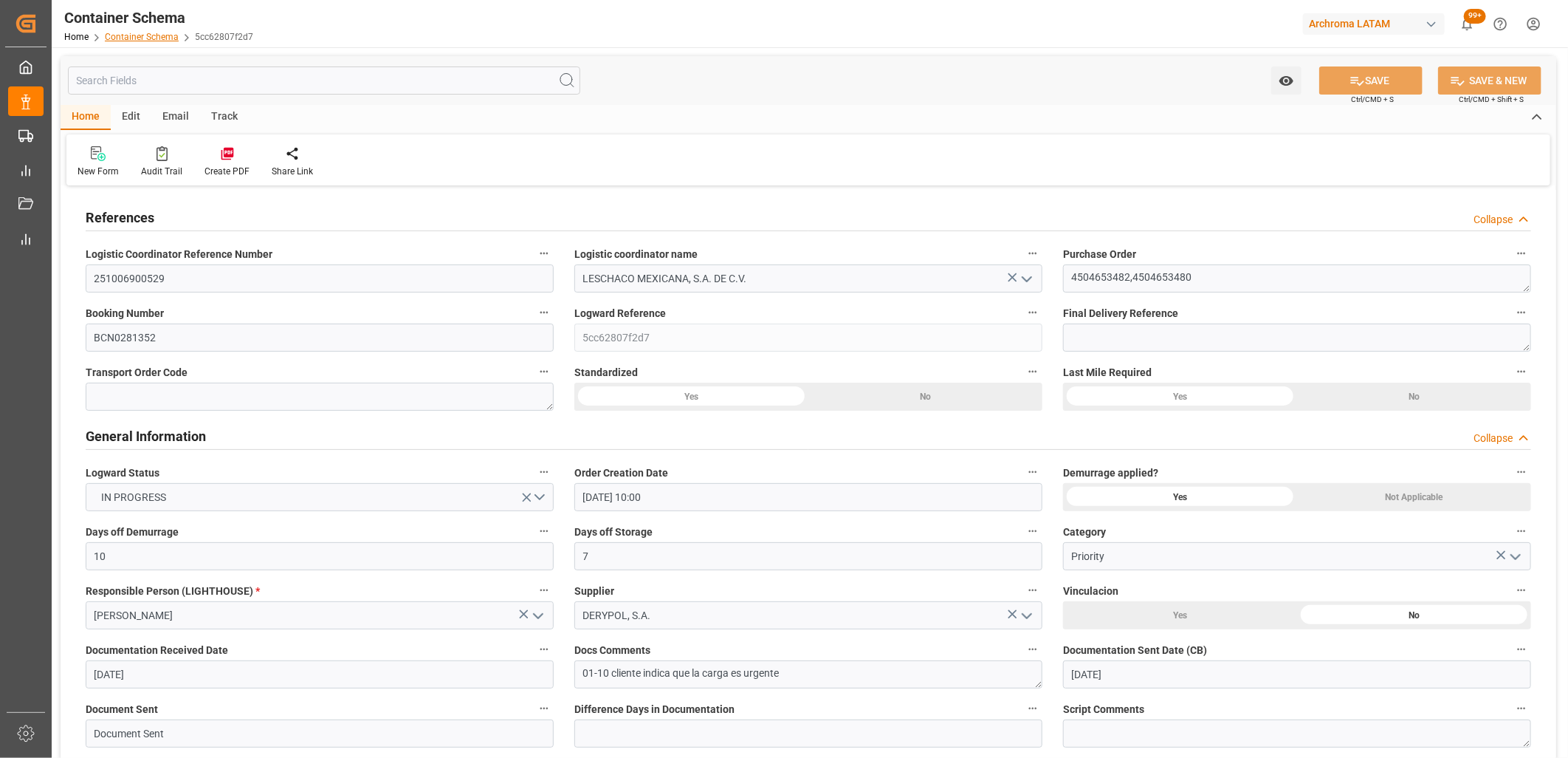
click at [154, 37] on link "Container Schema" at bounding box center [142, 37] width 74 height 10
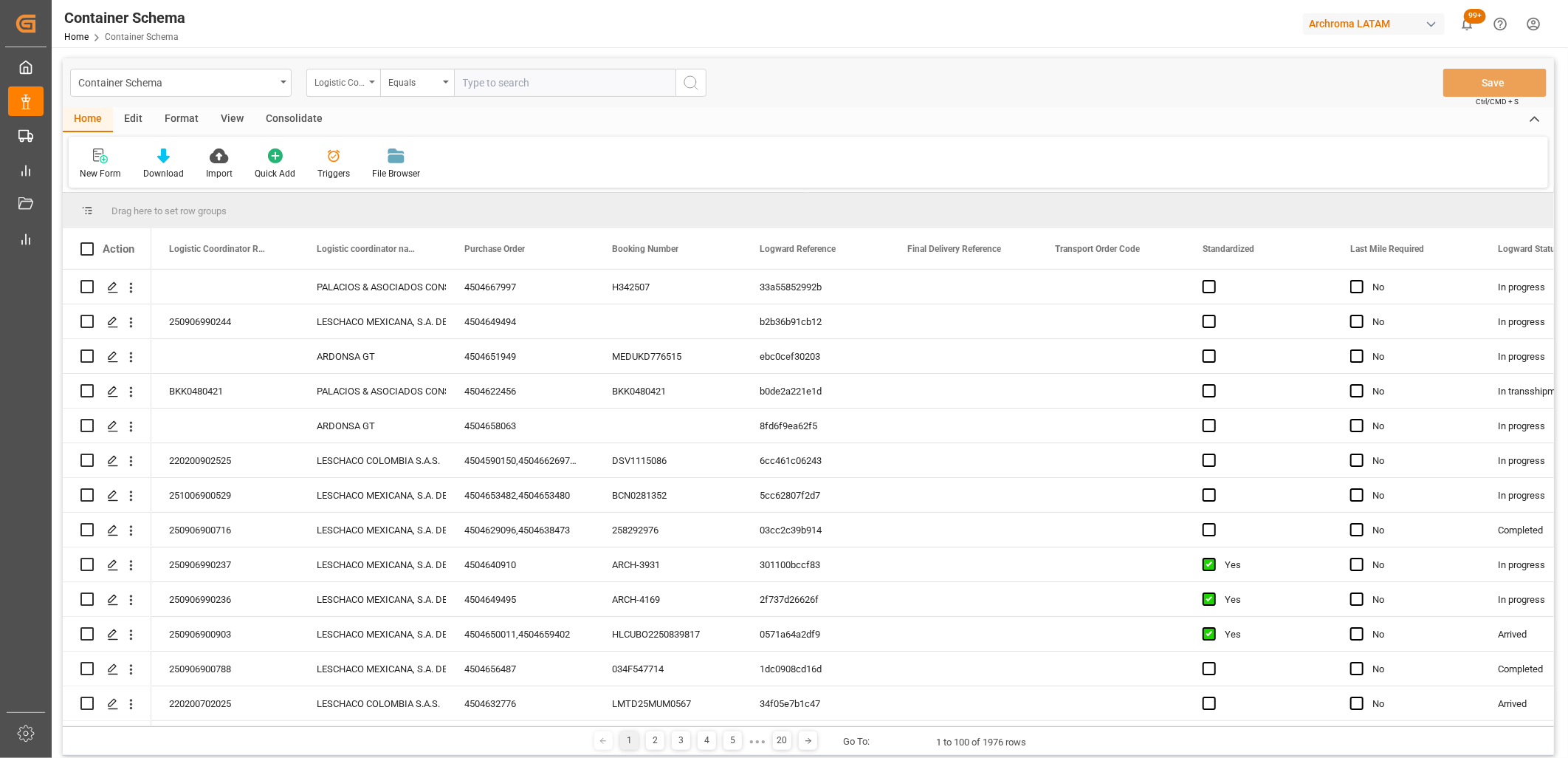
click at [349, 78] on div "Logistic Coordinator Reference Number" at bounding box center [340, 80] width 50 height 17
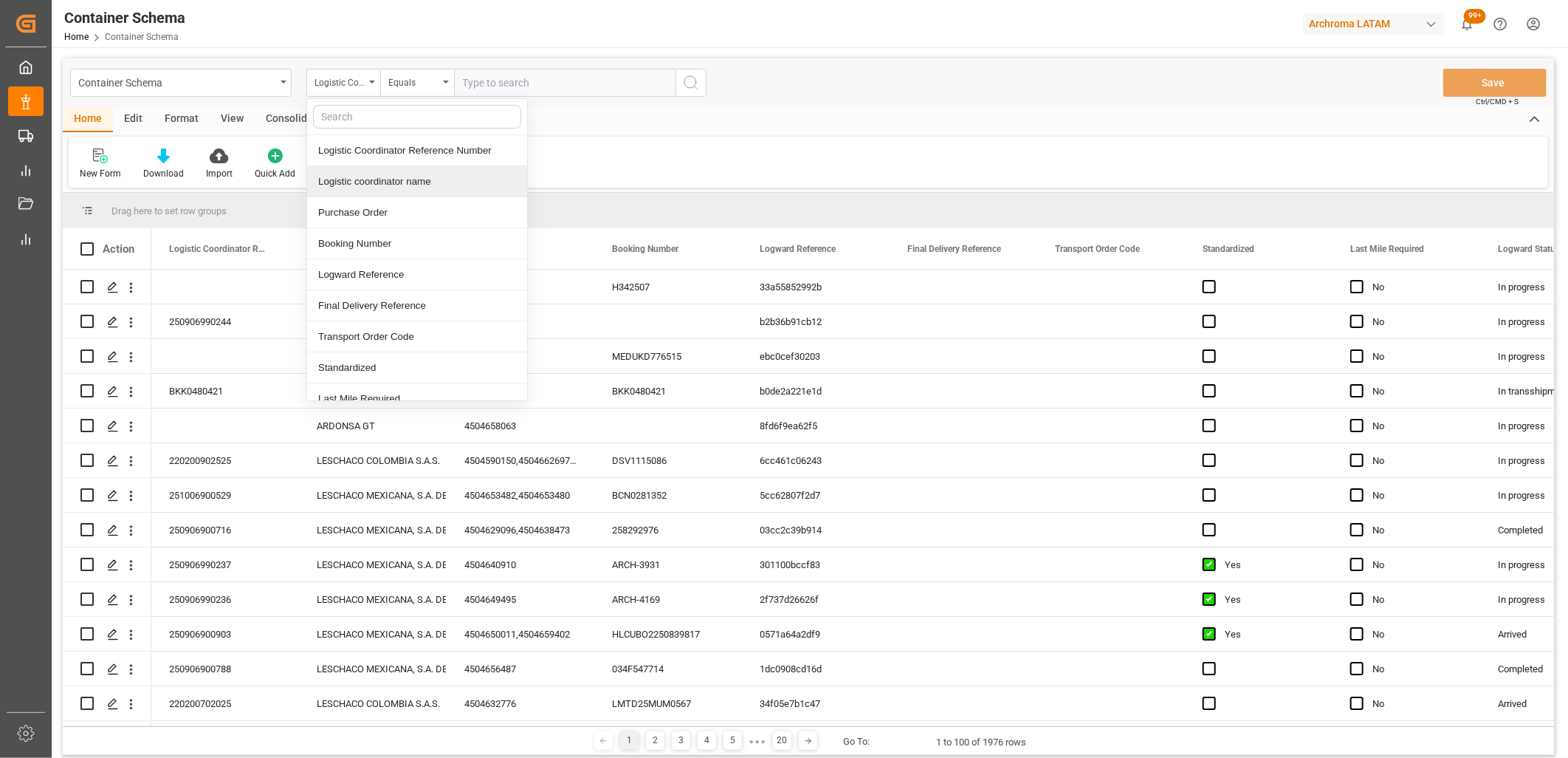
click at [375, 174] on div "Logistic coordinator name" at bounding box center [417, 181] width 220 height 31
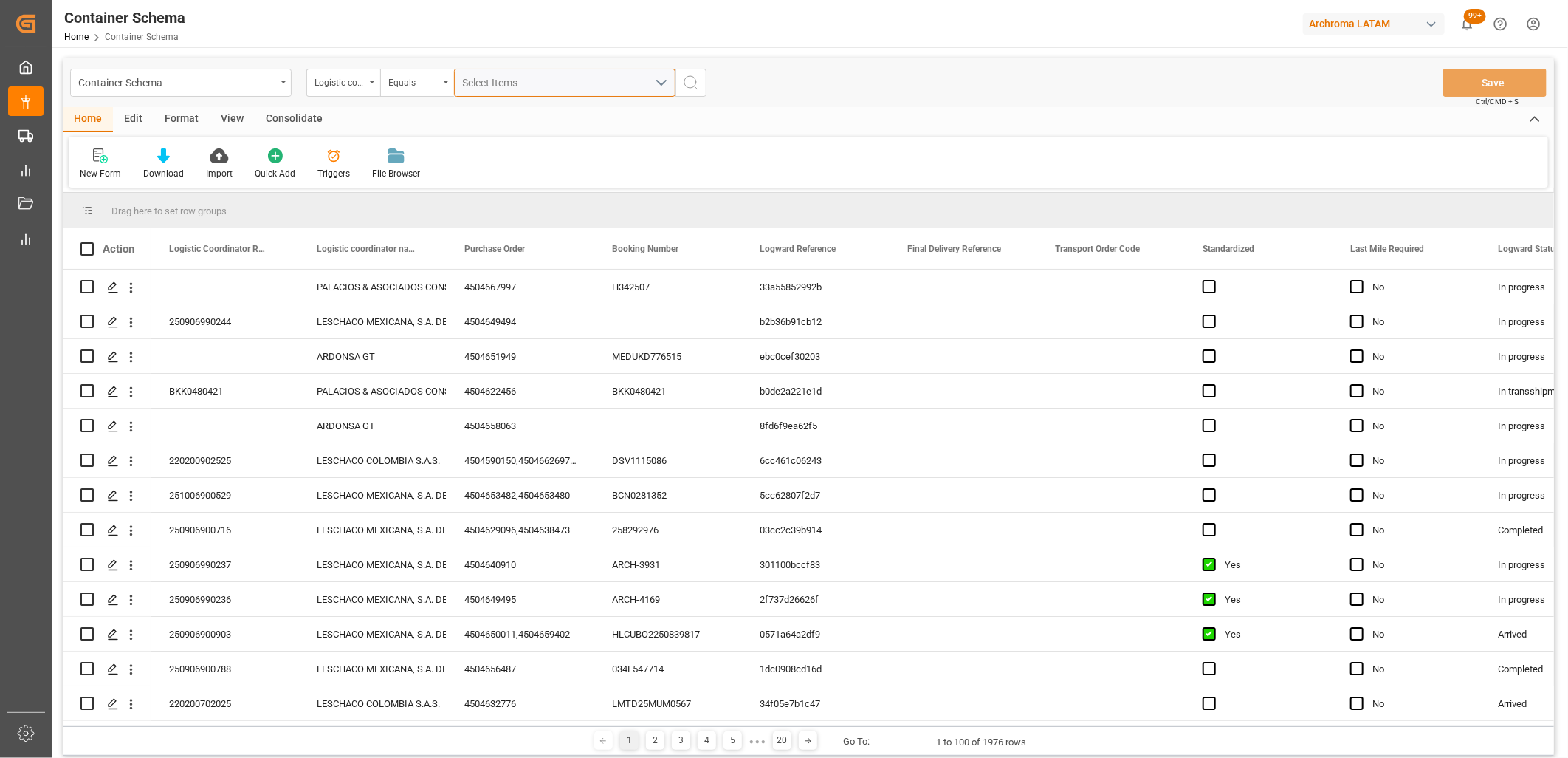
click at [475, 85] on span "Select Items" at bounding box center [494, 83] width 63 height 12
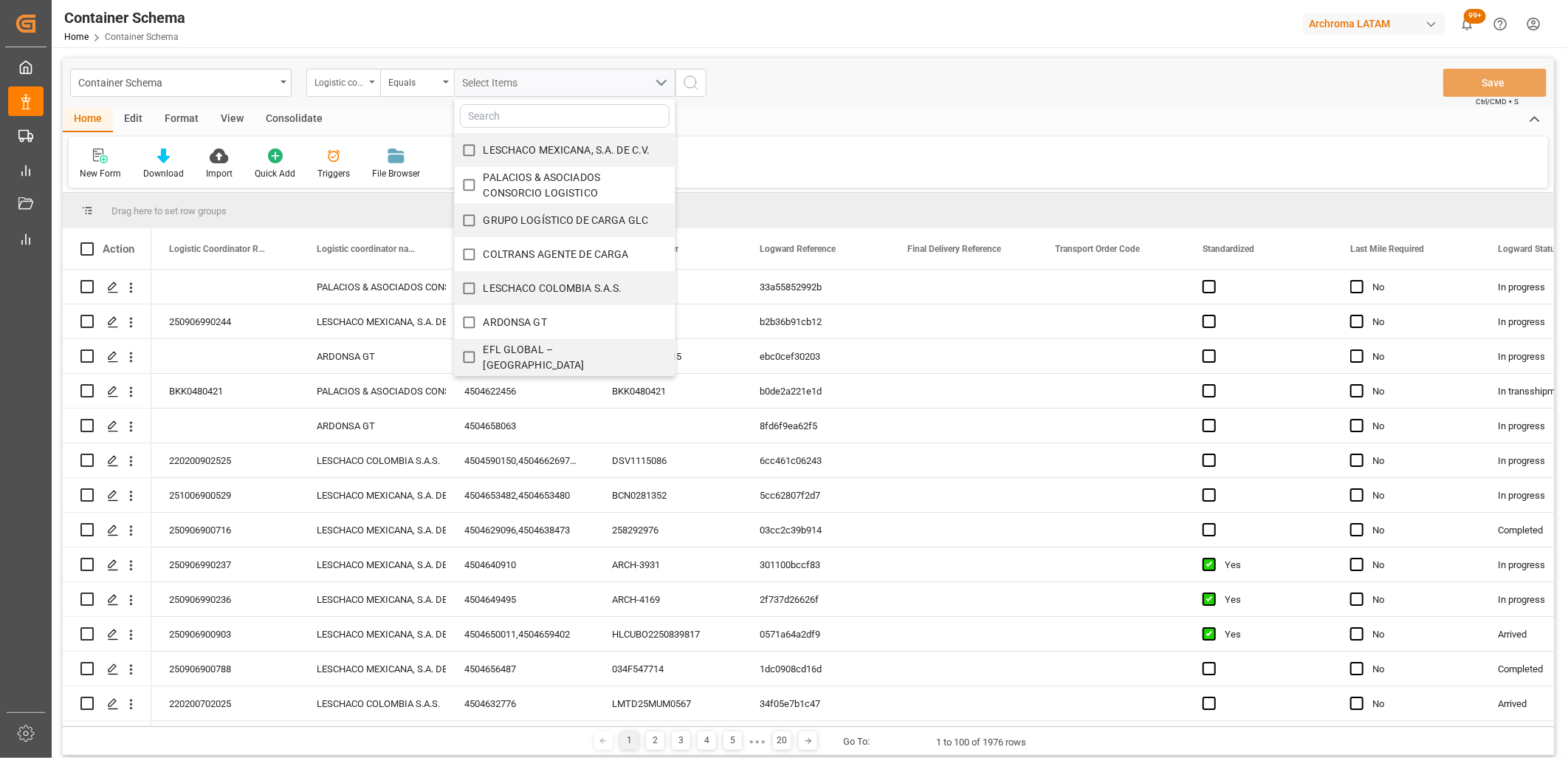
click at [330, 83] on div "Logistic coordinator name" at bounding box center [340, 80] width 50 height 17
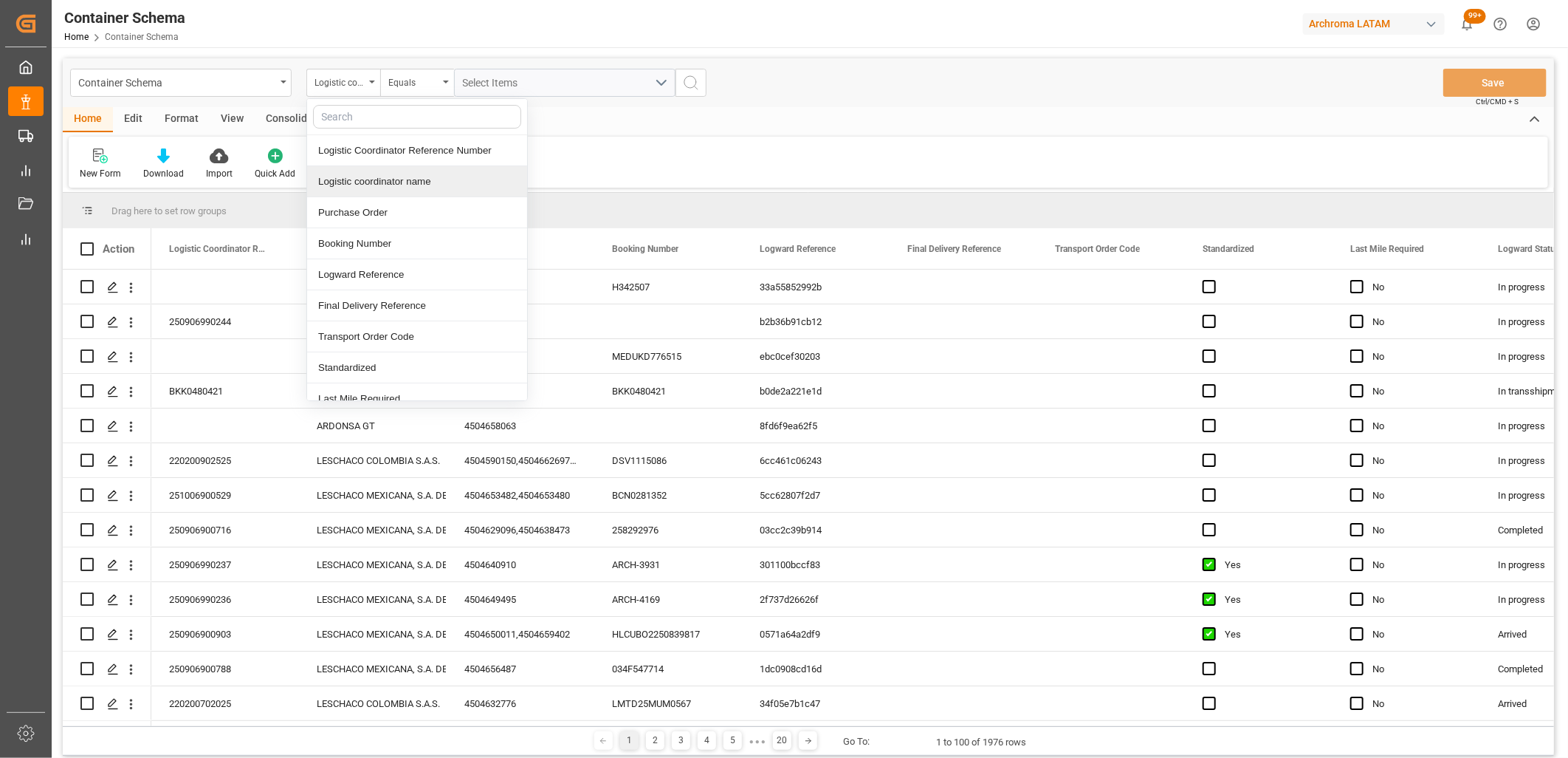
drag, startPoint x: 407, startPoint y: 179, endPoint x: 410, endPoint y: 122, distance: 57.7
click at [407, 179] on div "Logistic coordinator name" at bounding box center [417, 181] width 220 height 31
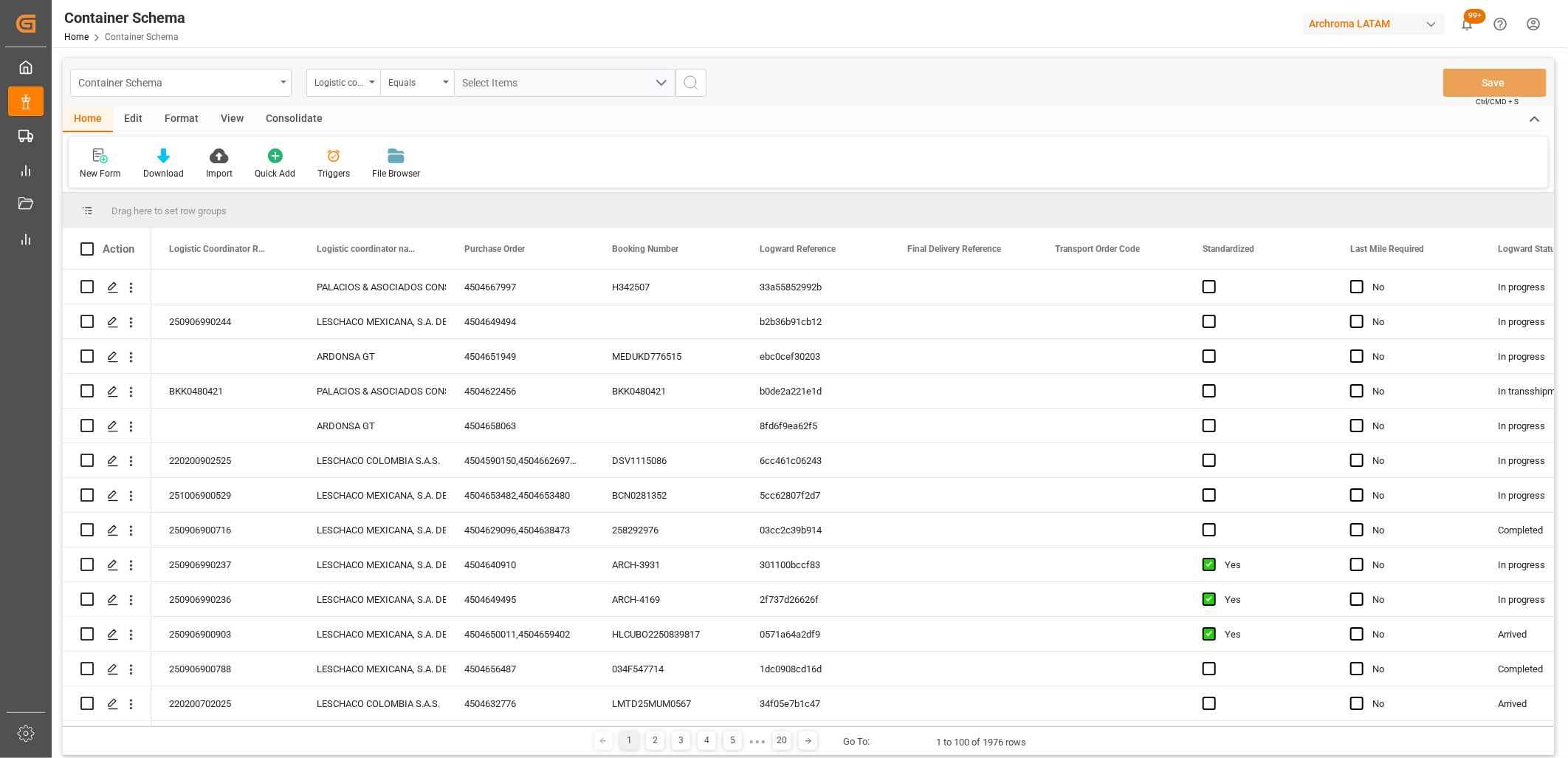
click at [270, 78] on div "Container Schema" at bounding box center [176, 81] width 197 height 18
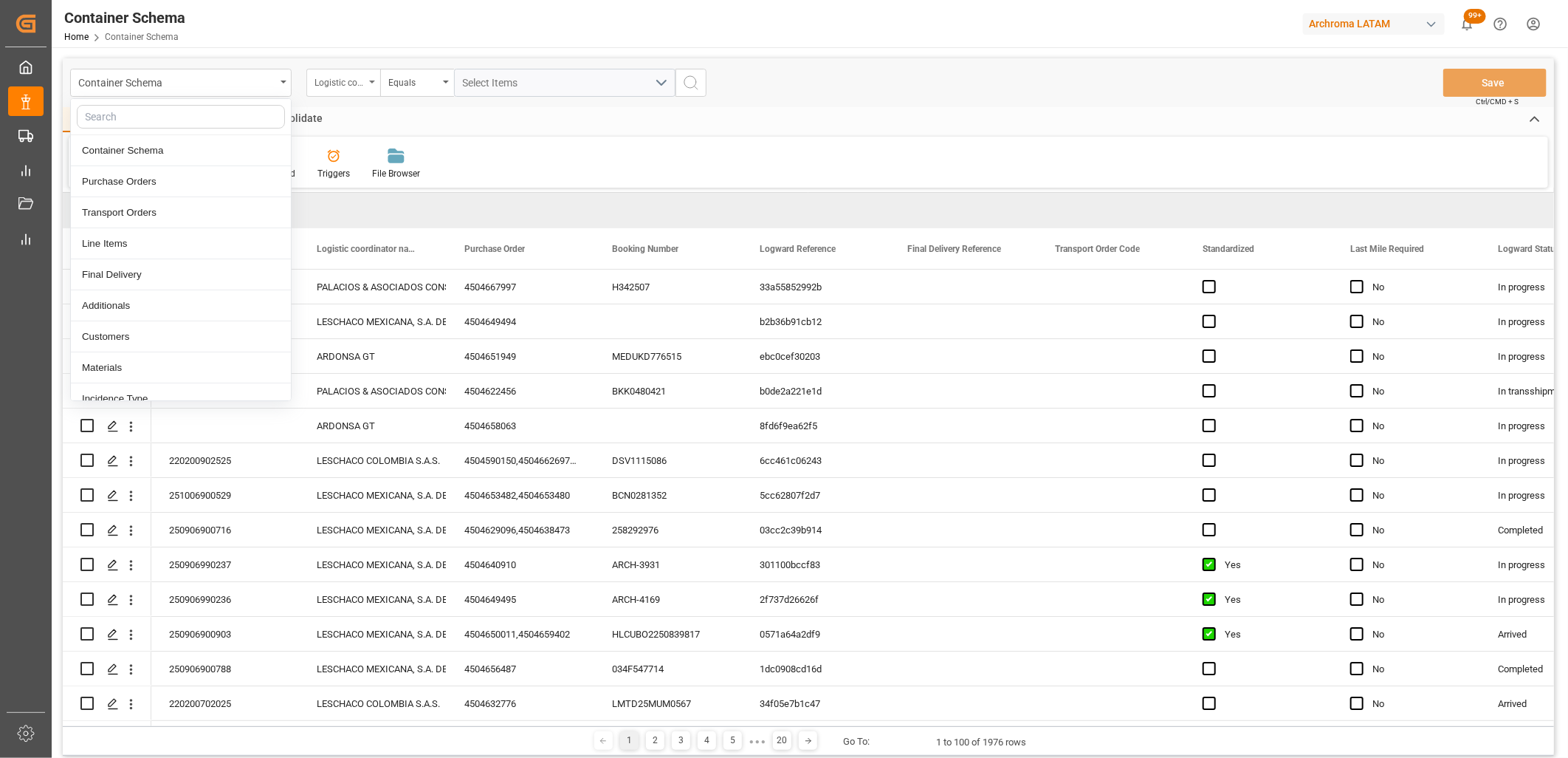
click at [363, 78] on div "Logistic coordinator name" at bounding box center [340, 80] width 50 height 17
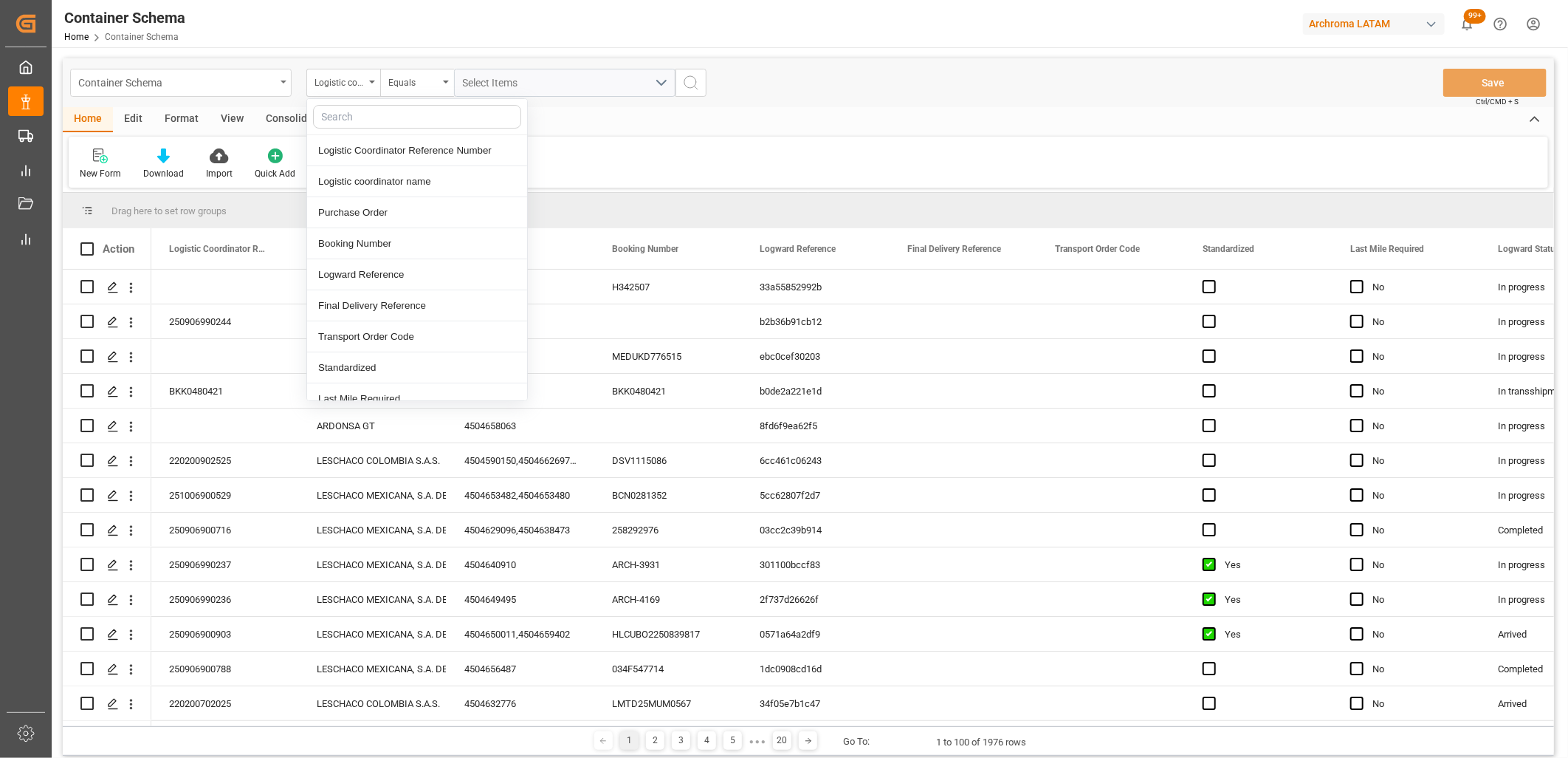
click at [207, 90] on div "Container Schema" at bounding box center [176, 81] width 197 height 18
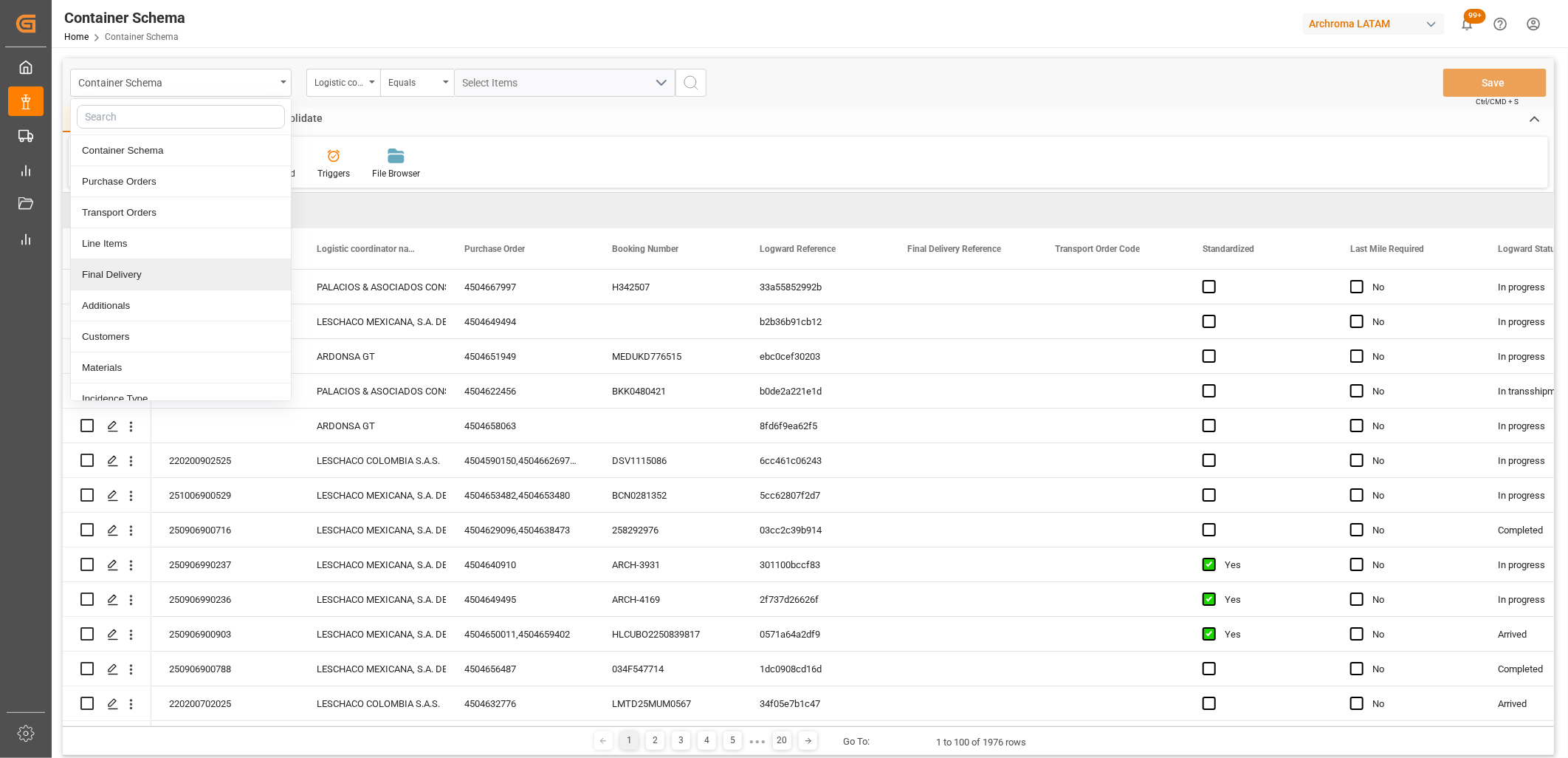
click at [149, 275] on div "Final Delivery" at bounding box center [181, 274] width 220 height 31
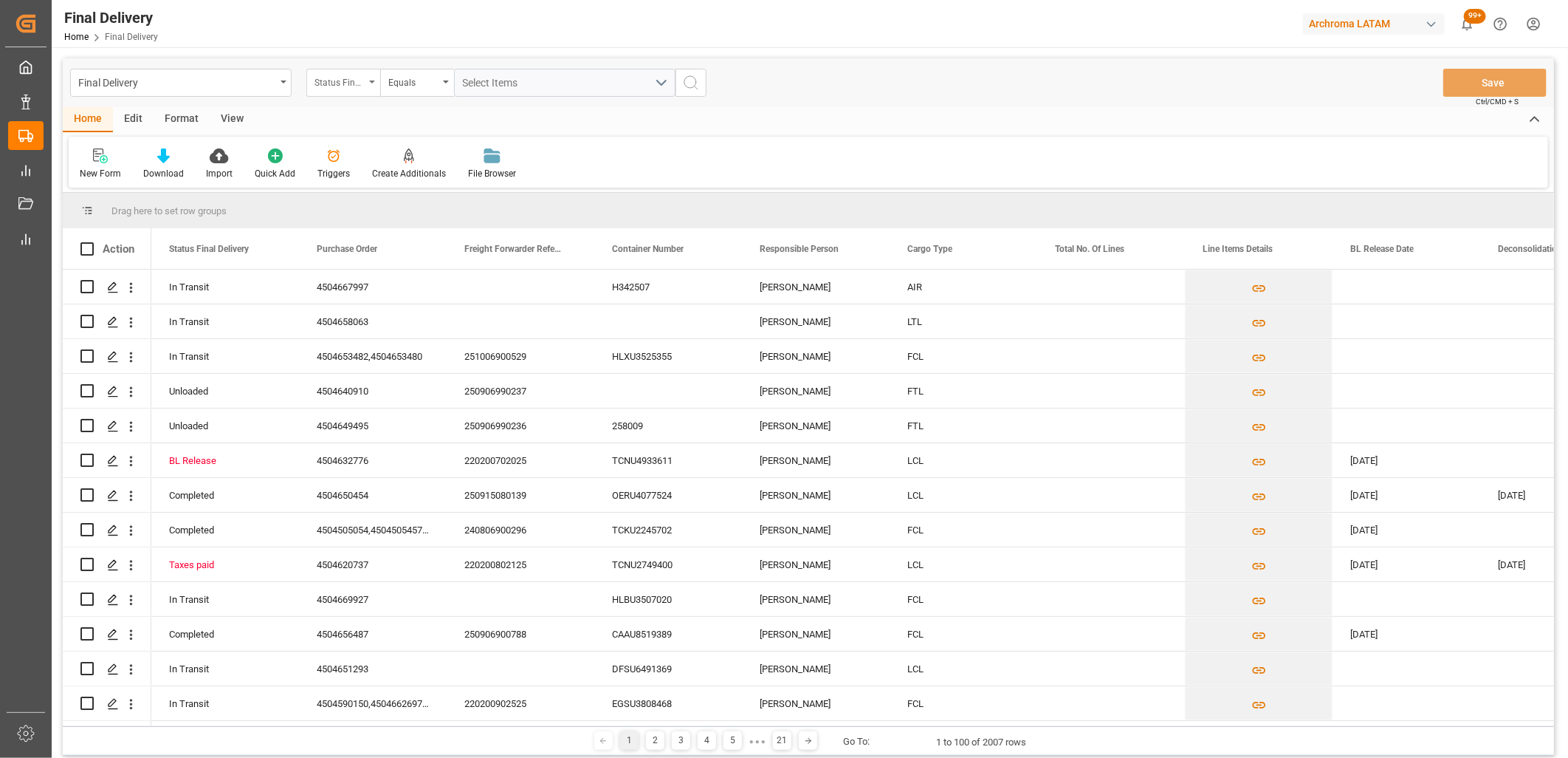
click at [371, 89] on div "Status Final Delivery" at bounding box center [343, 83] width 74 height 28
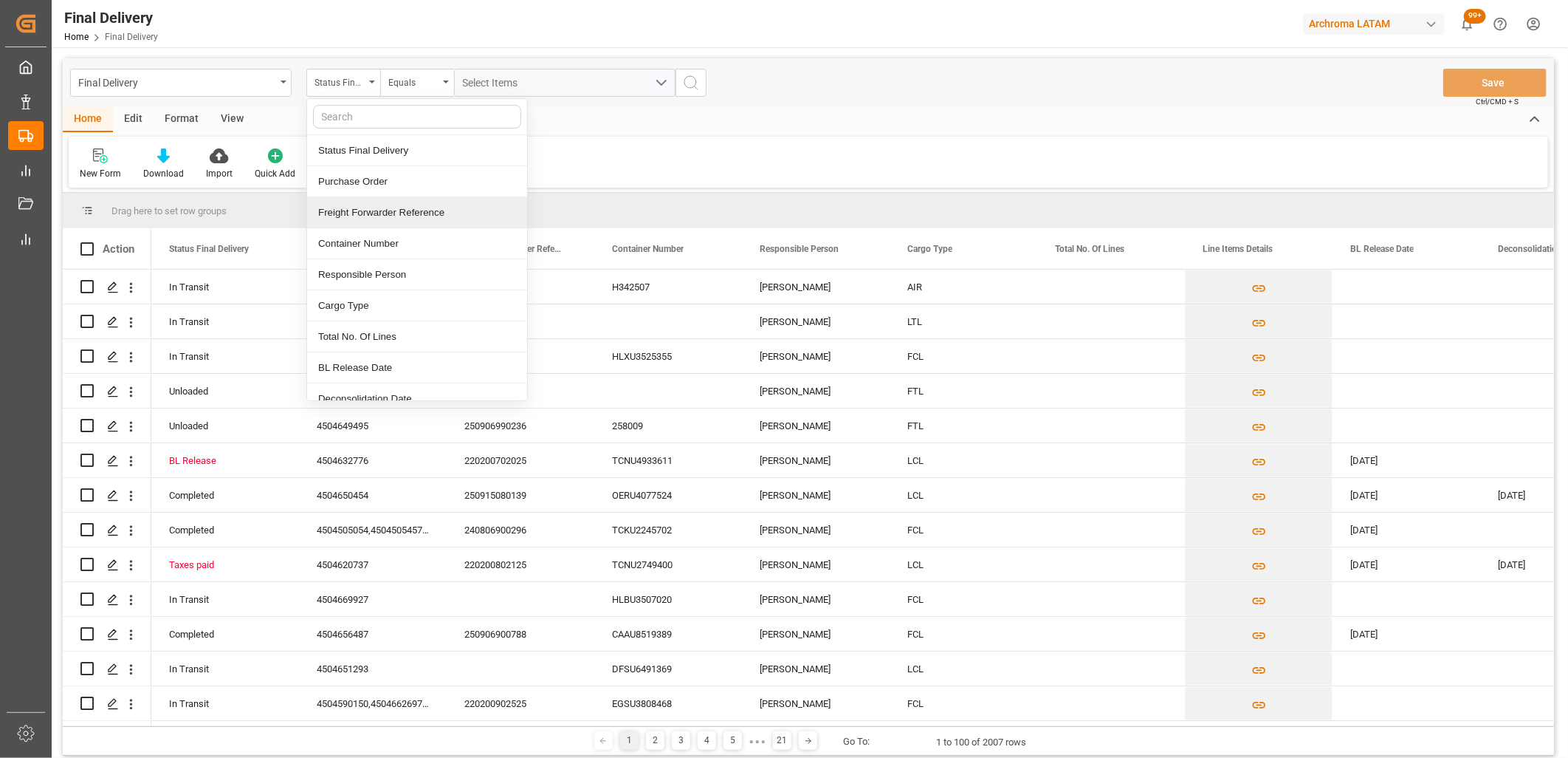
click at [385, 211] on div "Freight Forwarder Reference" at bounding box center [417, 212] width 220 height 31
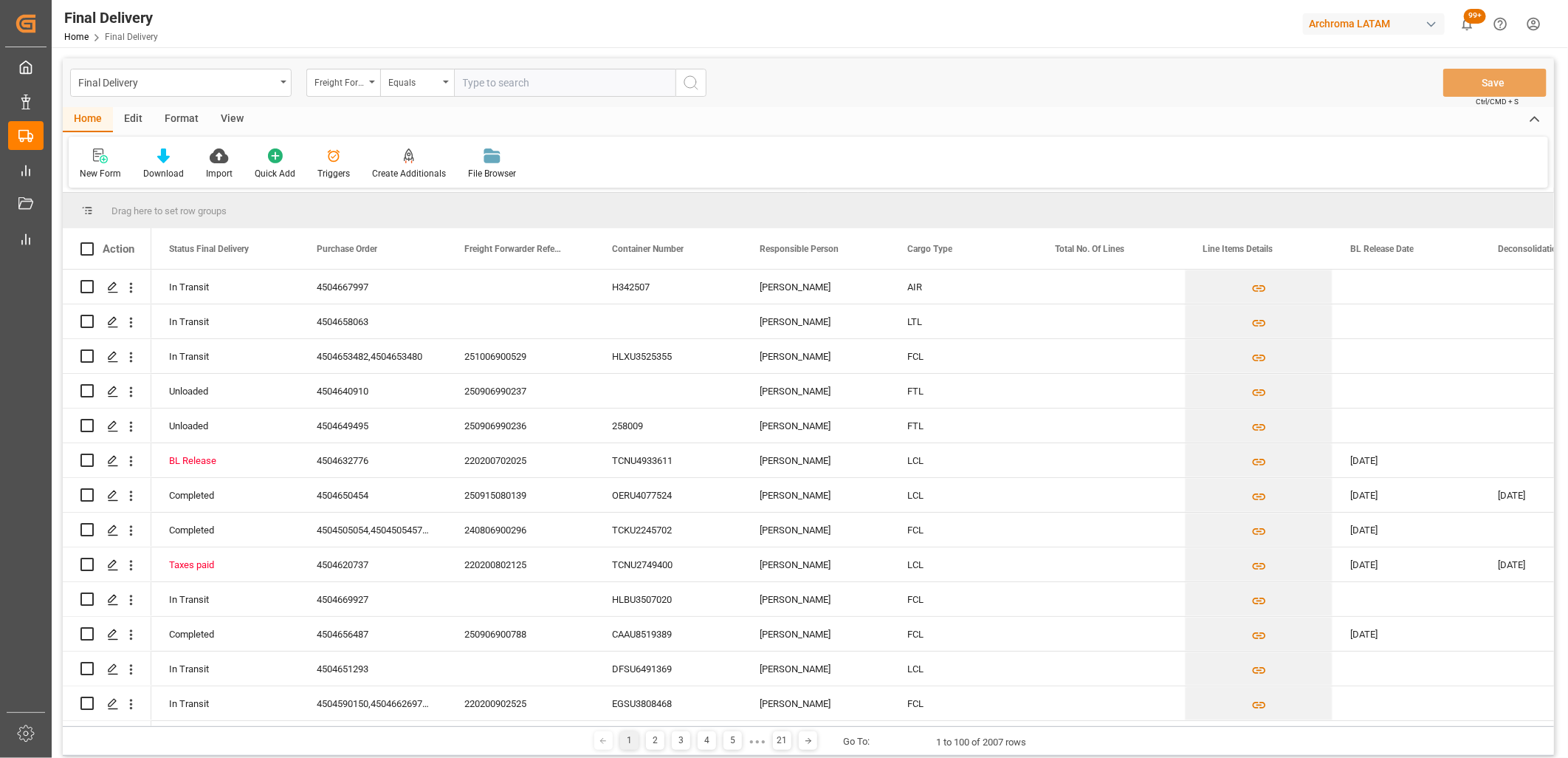
click at [486, 81] on input "text" at bounding box center [565, 83] width 222 height 28
type input "250706900416"
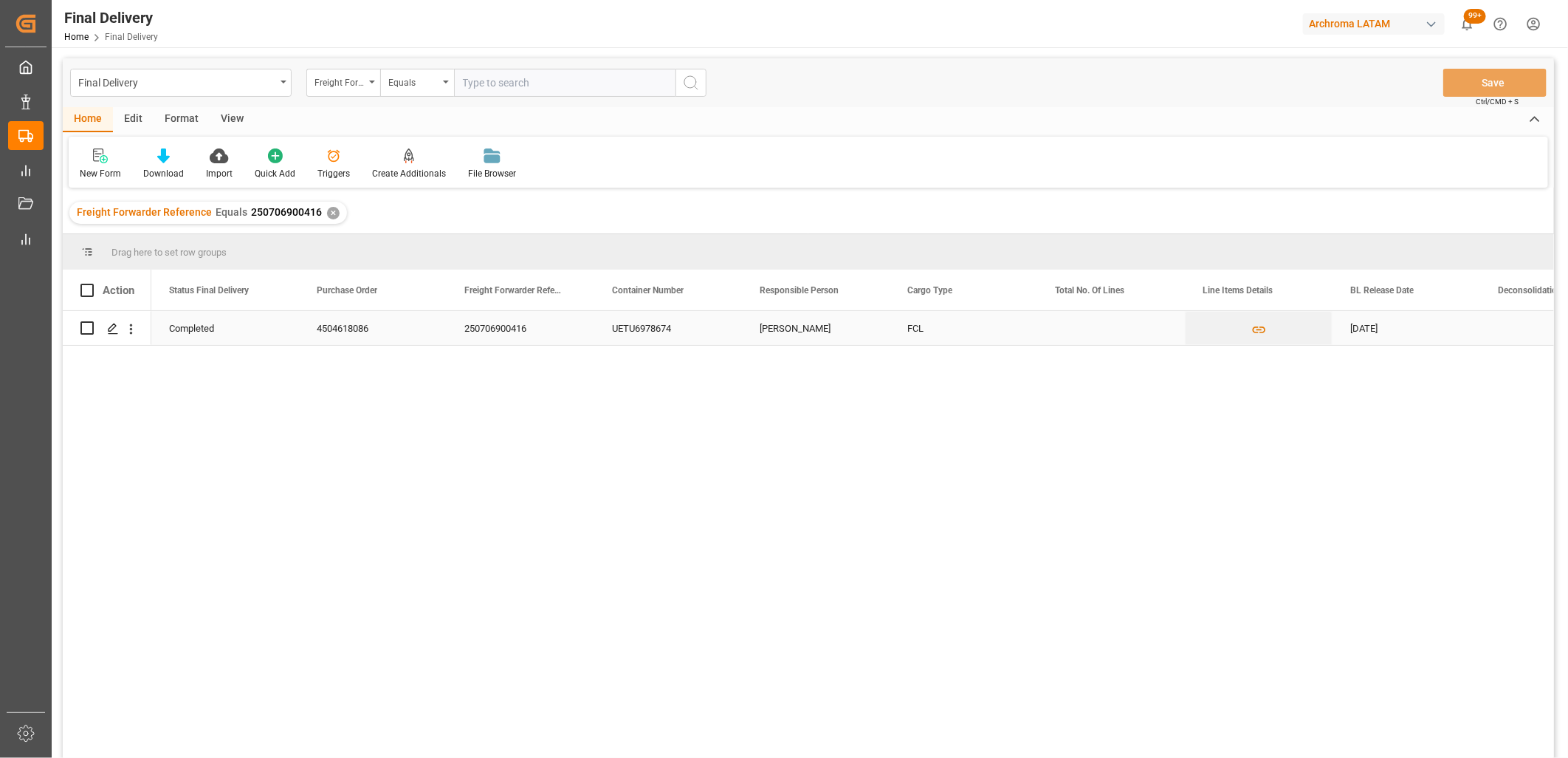
click at [521, 332] on div "250706900416" at bounding box center [521, 328] width 148 height 34
click at [806, 333] on div "[PERSON_NAME]" at bounding box center [816, 328] width 148 height 34
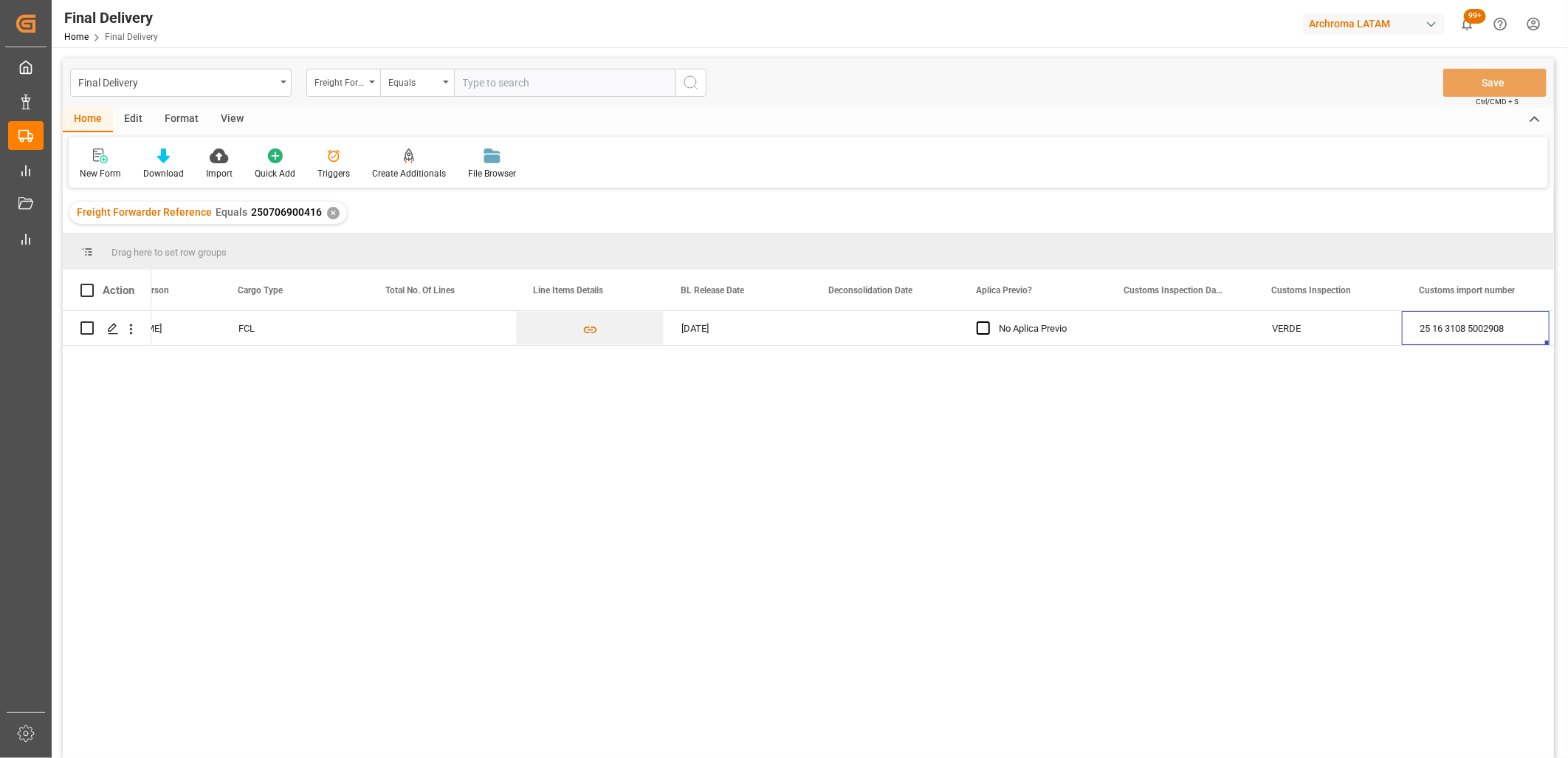
scroll to position [0, 817]
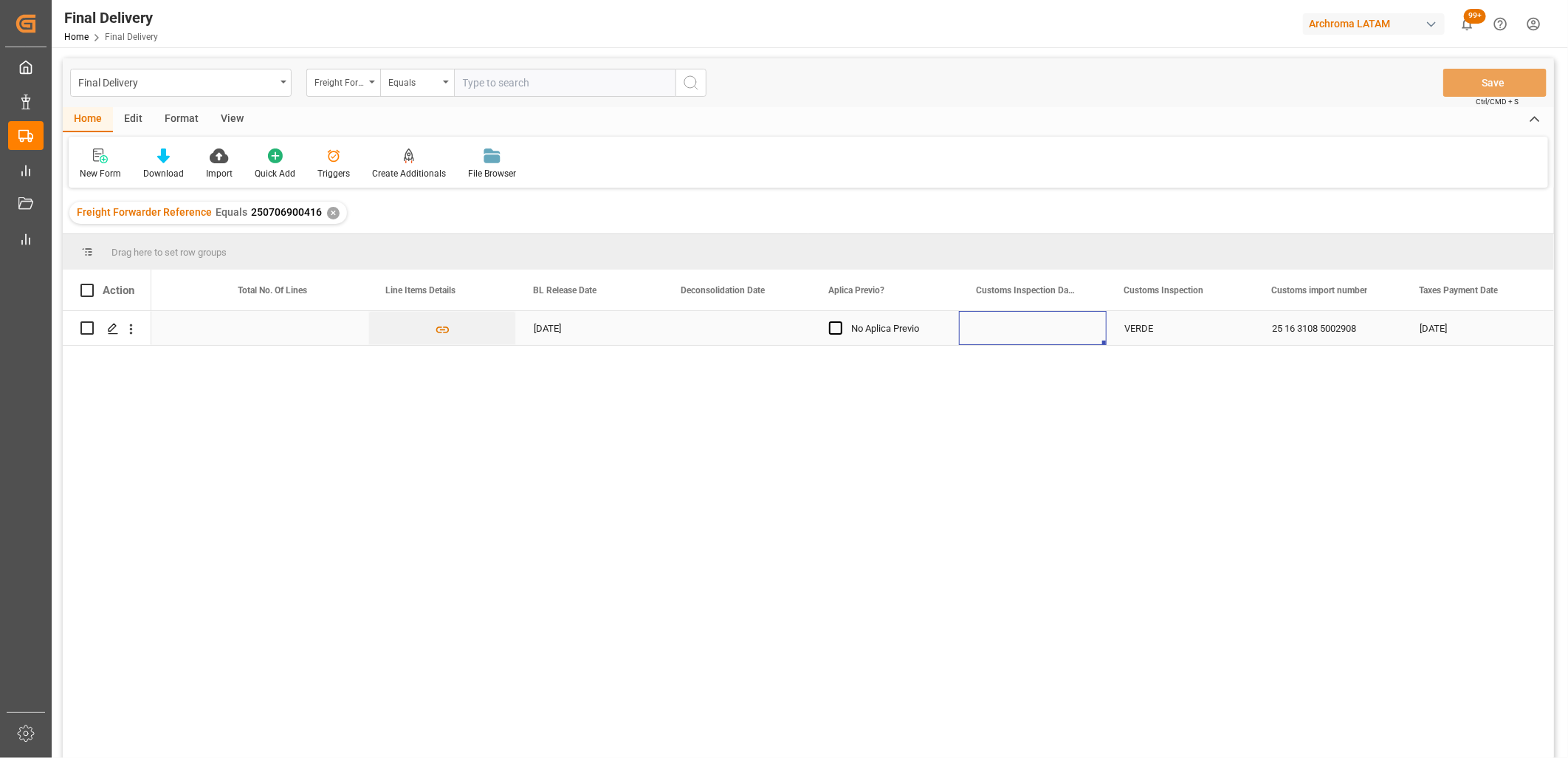
click at [1015, 327] on div "Press SPACE to select this row." at bounding box center [1033, 328] width 148 height 34
click at [1167, 326] on div "VERDE" at bounding box center [1181, 329] width 112 height 34
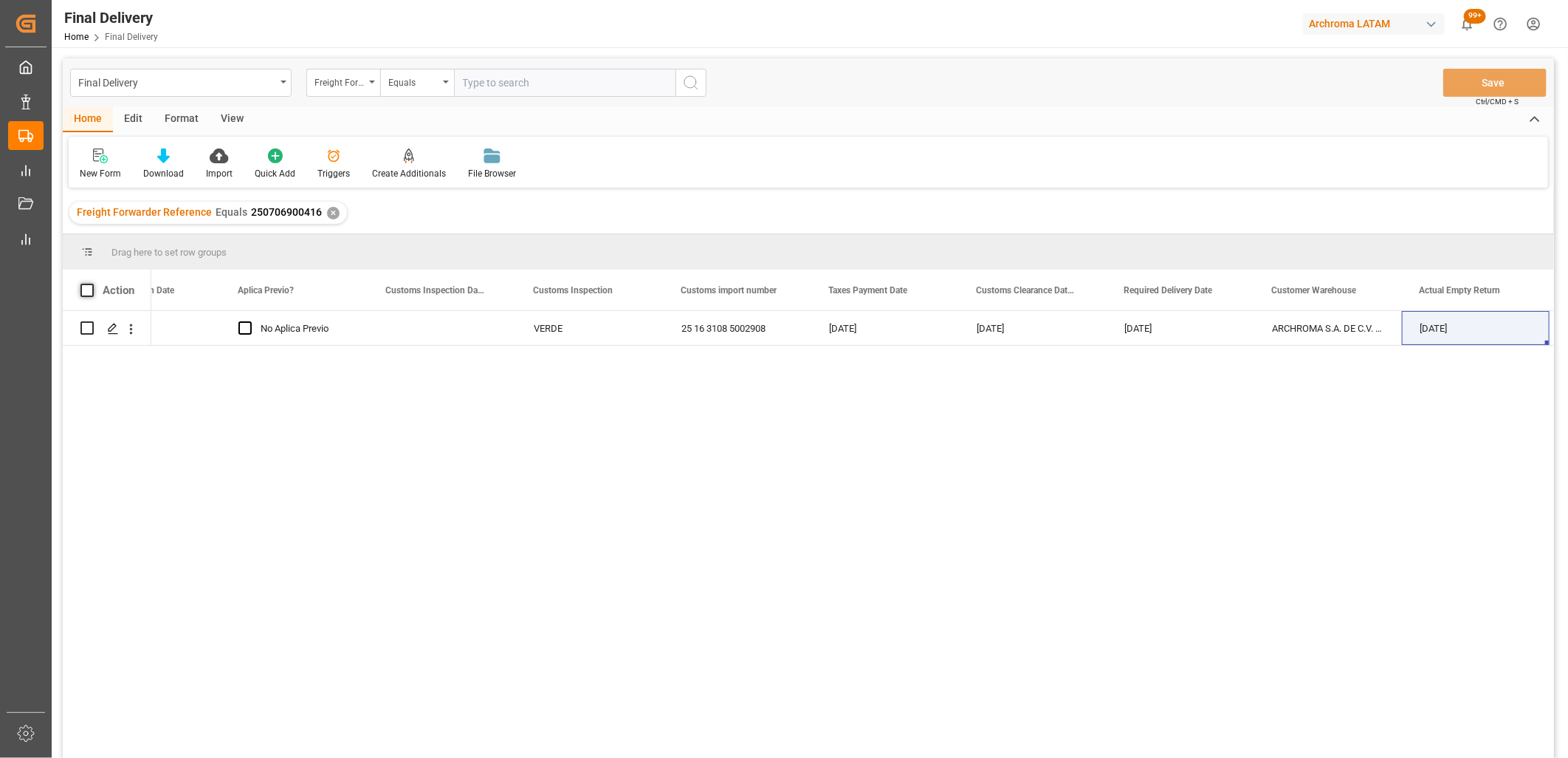
click at [86, 291] on span at bounding box center [86, 290] width 13 height 13
click at [92, 284] on input "checkbox" at bounding box center [92, 284] width 0 height 0
checkbox input "true"
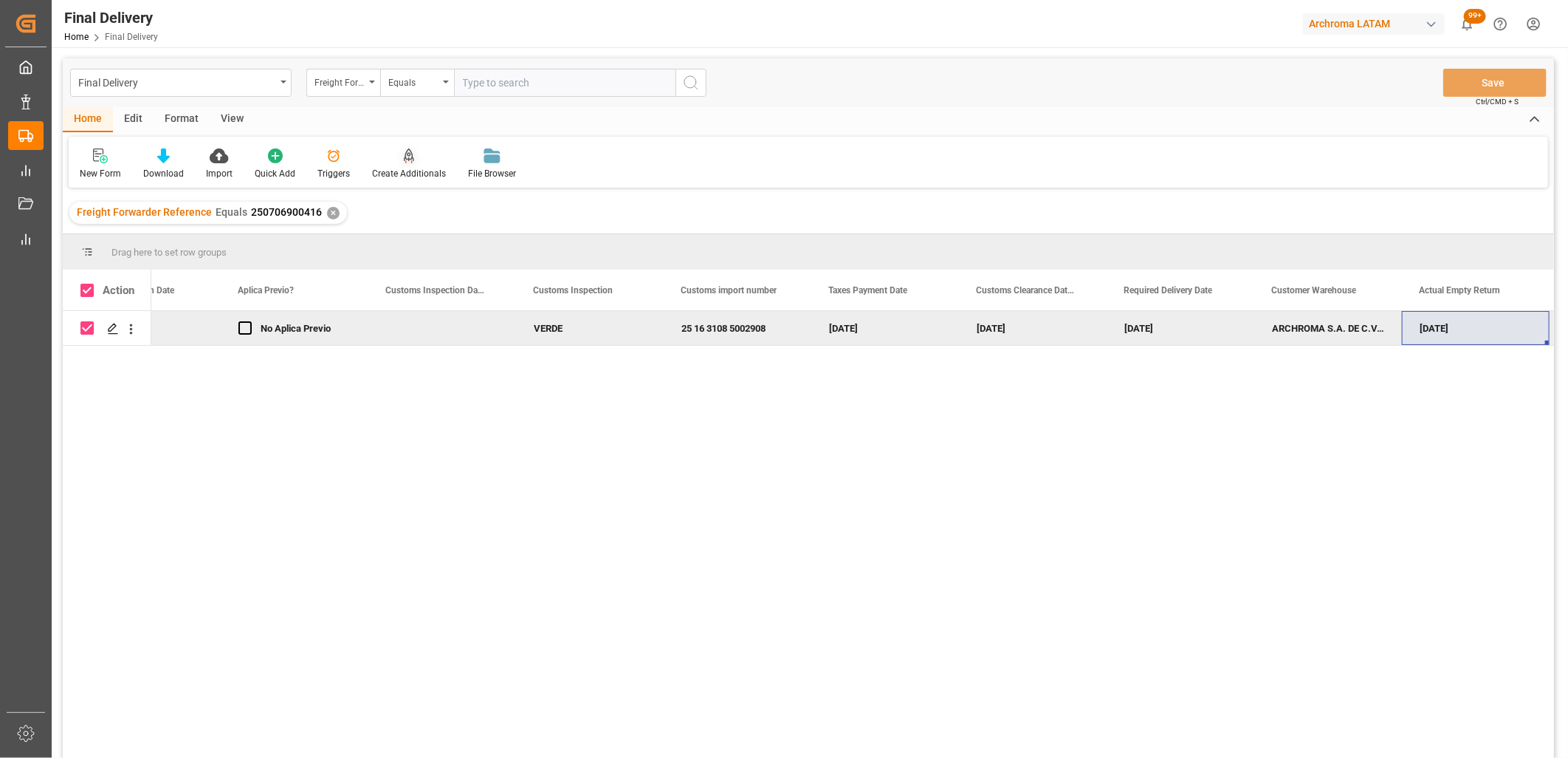
click at [412, 171] on div "Create Additionals" at bounding box center [409, 173] width 74 height 13
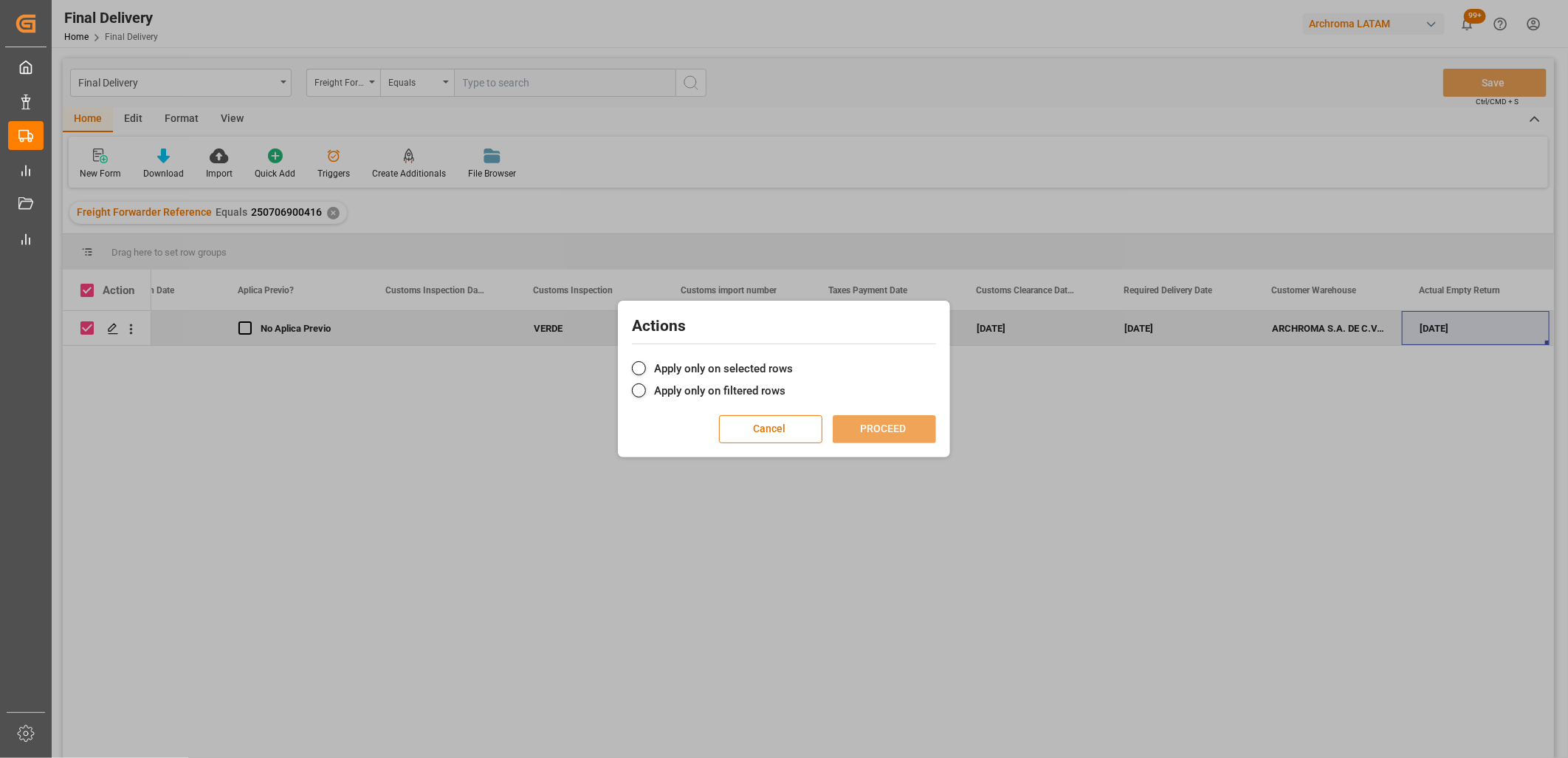
drag, startPoint x: 716, startPoint y: 363, endPoint x: 807, endPoint y: 407, distance: 101.1
click at [720, 364] on label "Apply only on selected rows" at bounding box center [784, 369] width 304 height 18
click at [793, 360] on input "Apply only on selected rows" at bounding box center [793, 360] width 0 height 0
click at [920, 425] on button "PROCEED" at bounding box center [884, 429] width 103 height 28
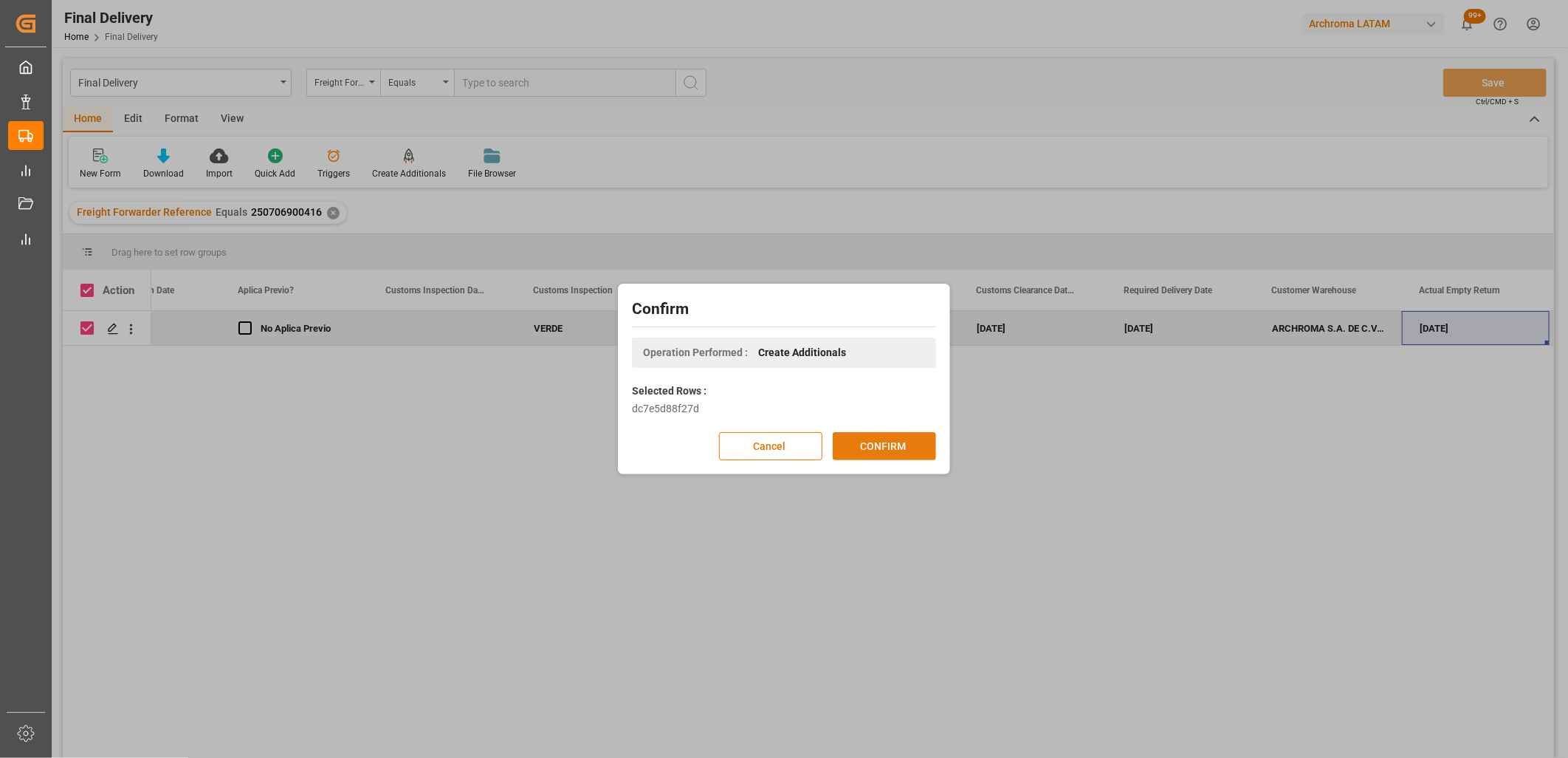
click at [913, 446] on button "CONFIRM" at bounding box center [884, 446] width 103 height 28
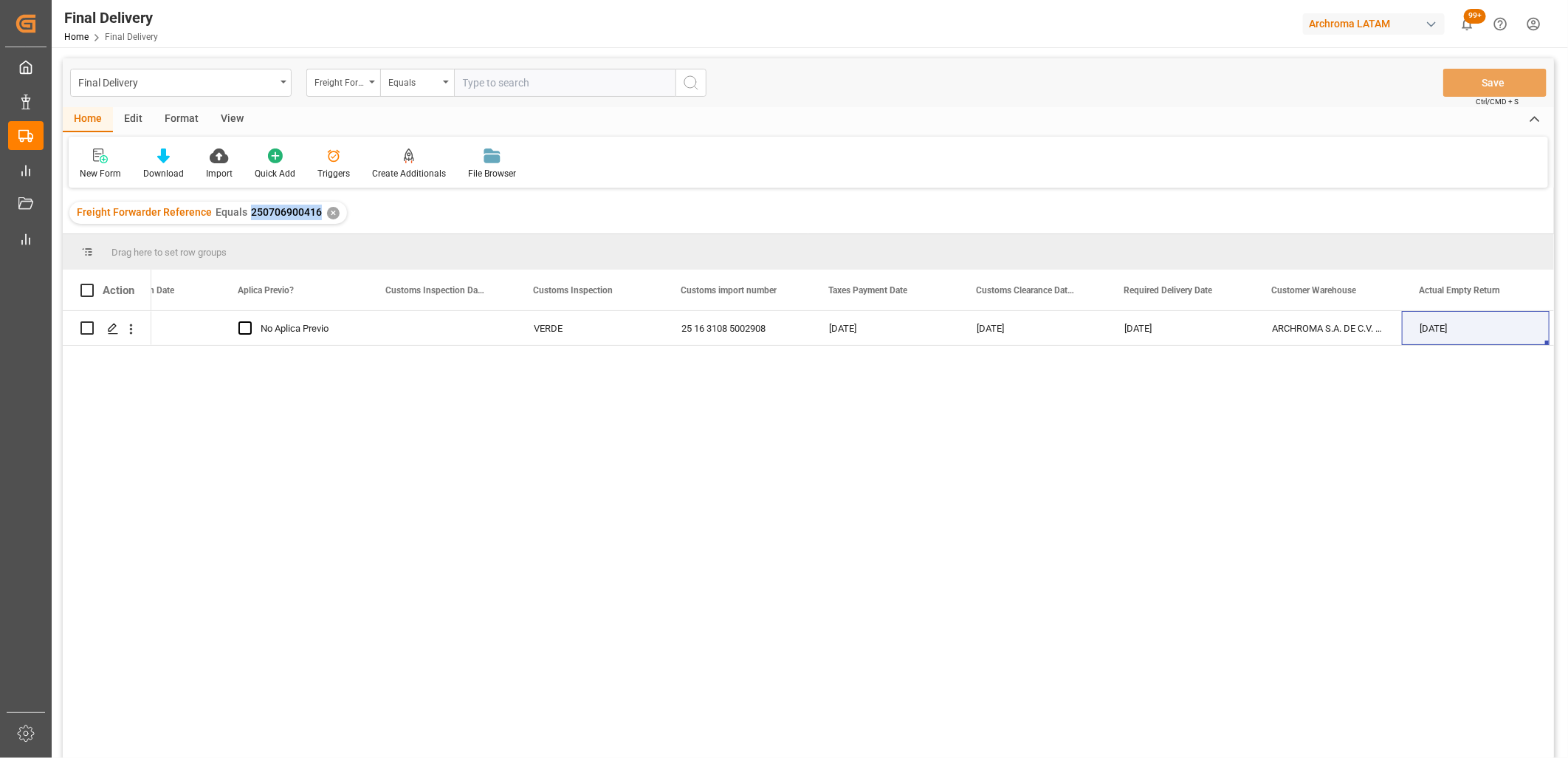
drag, startPoint x: 318, startPoint y: 211, endPoint x: 244, endPoint y: 211, distance: 73.1
click at [244, 211] on div "Freight Forwarder Reference Equals 250706900416 ✕" at bounding box center [208, 213] width 278 height 22
copy span "250706900416"
click at [555, 331] on div "VERDE" at bounding box center [590, 329] width 112 height 34
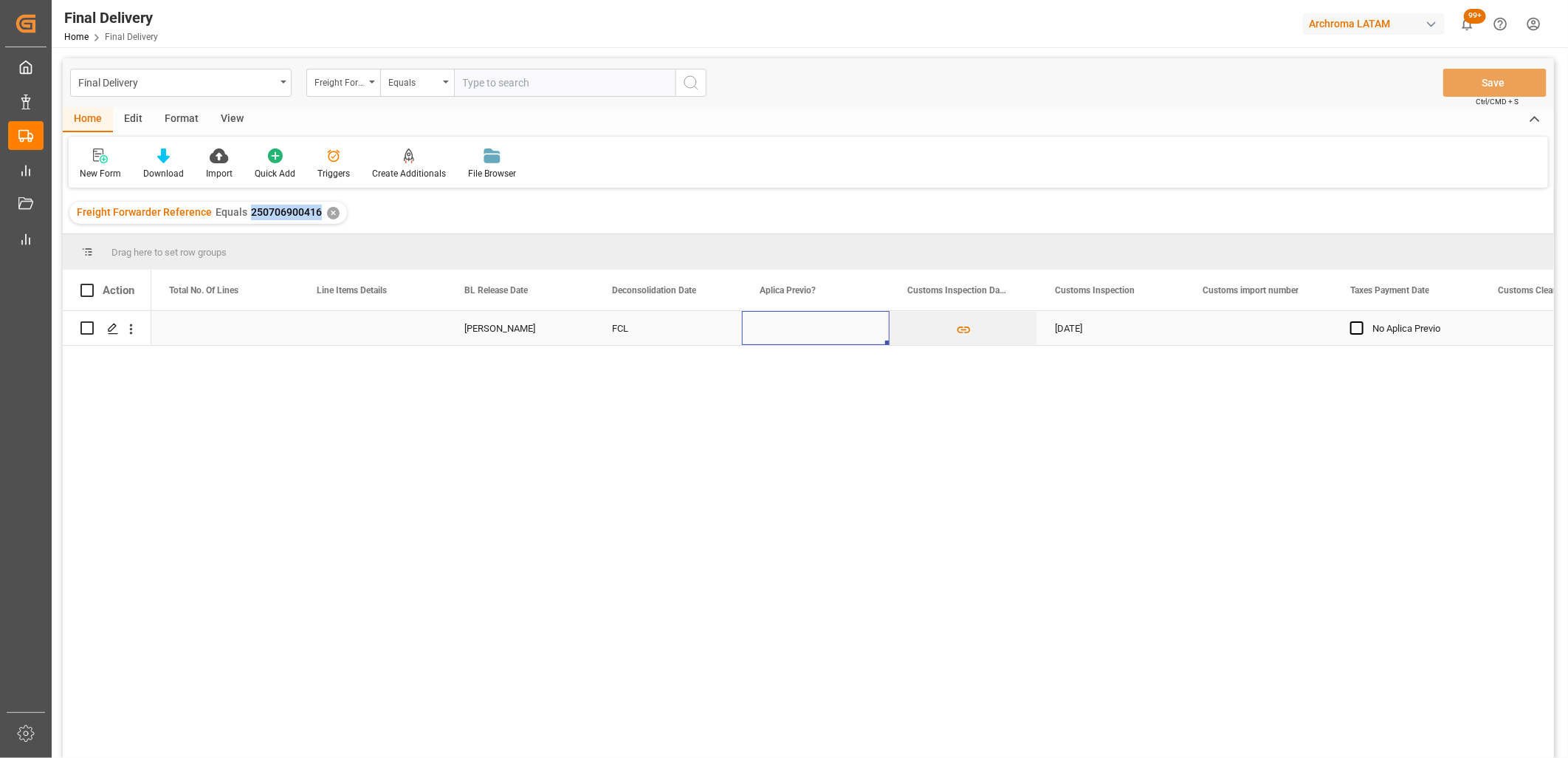
scroll to position [0, 0]
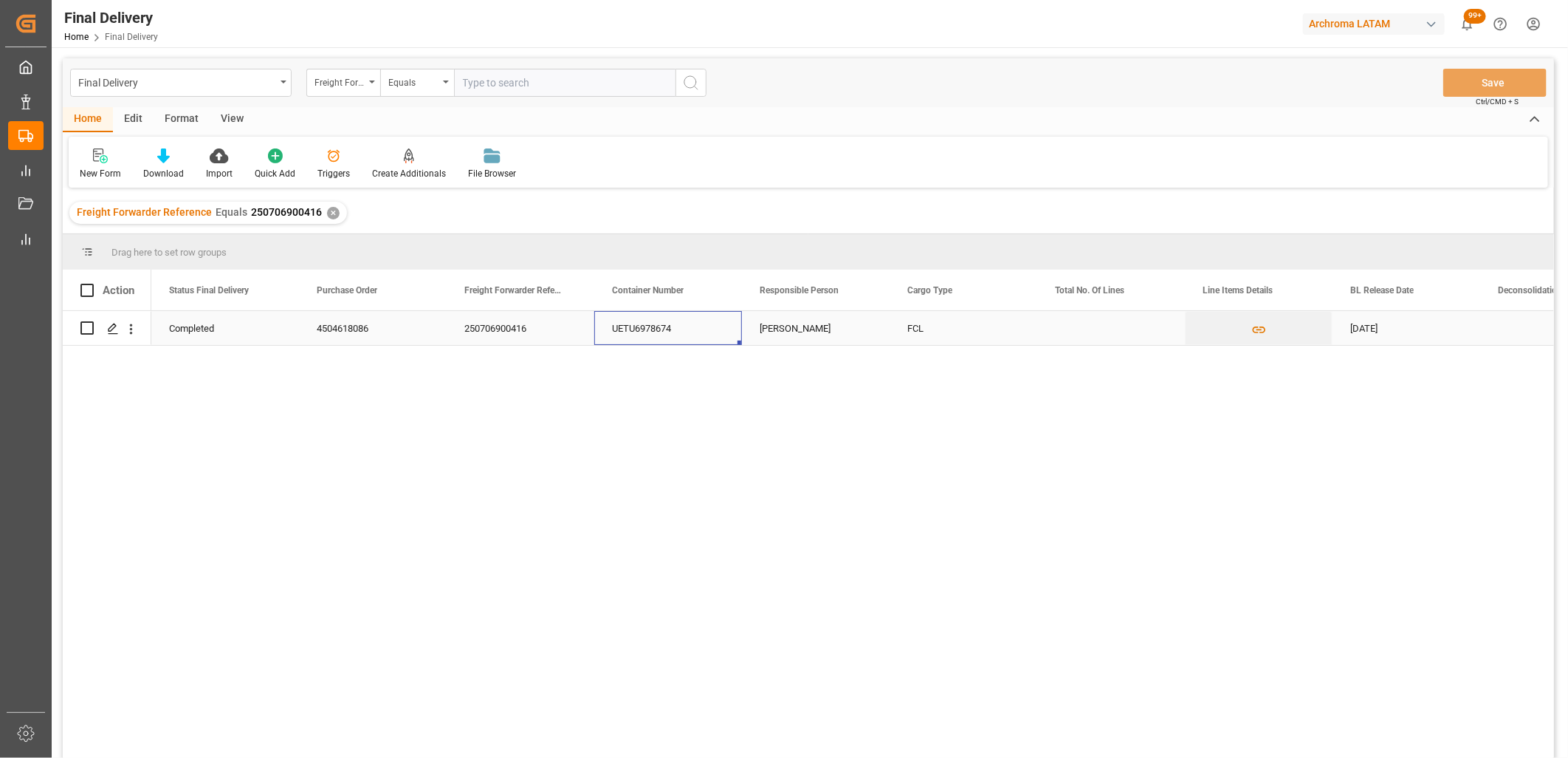
click at [631, 323] on div "UETU6978674" at bounding box center [668, 328] width 148 height 34
click at [346, 333] on div "4504618086" at bounding box center [373, 328] width 148 height 34
click at [203, 334] on div "Completed" at bounding box center [225, 329] width 112 height 34
click at [328, 209] on div "✕" at bounding box center [333, 213] width 13 height 13
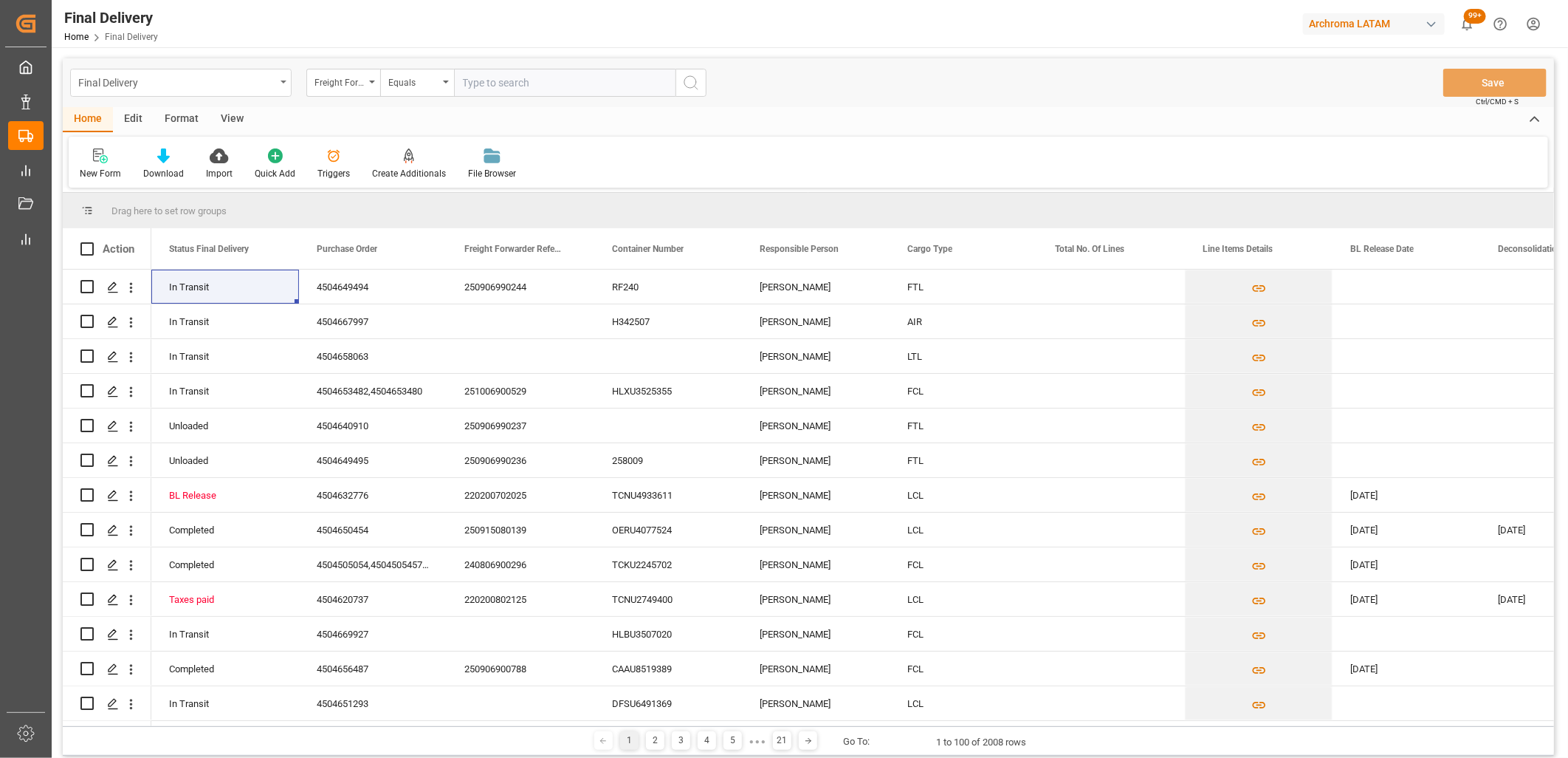
click at [131, 84] on div "Final Delivery" at bounding box center [176, 81] width 197 height 18
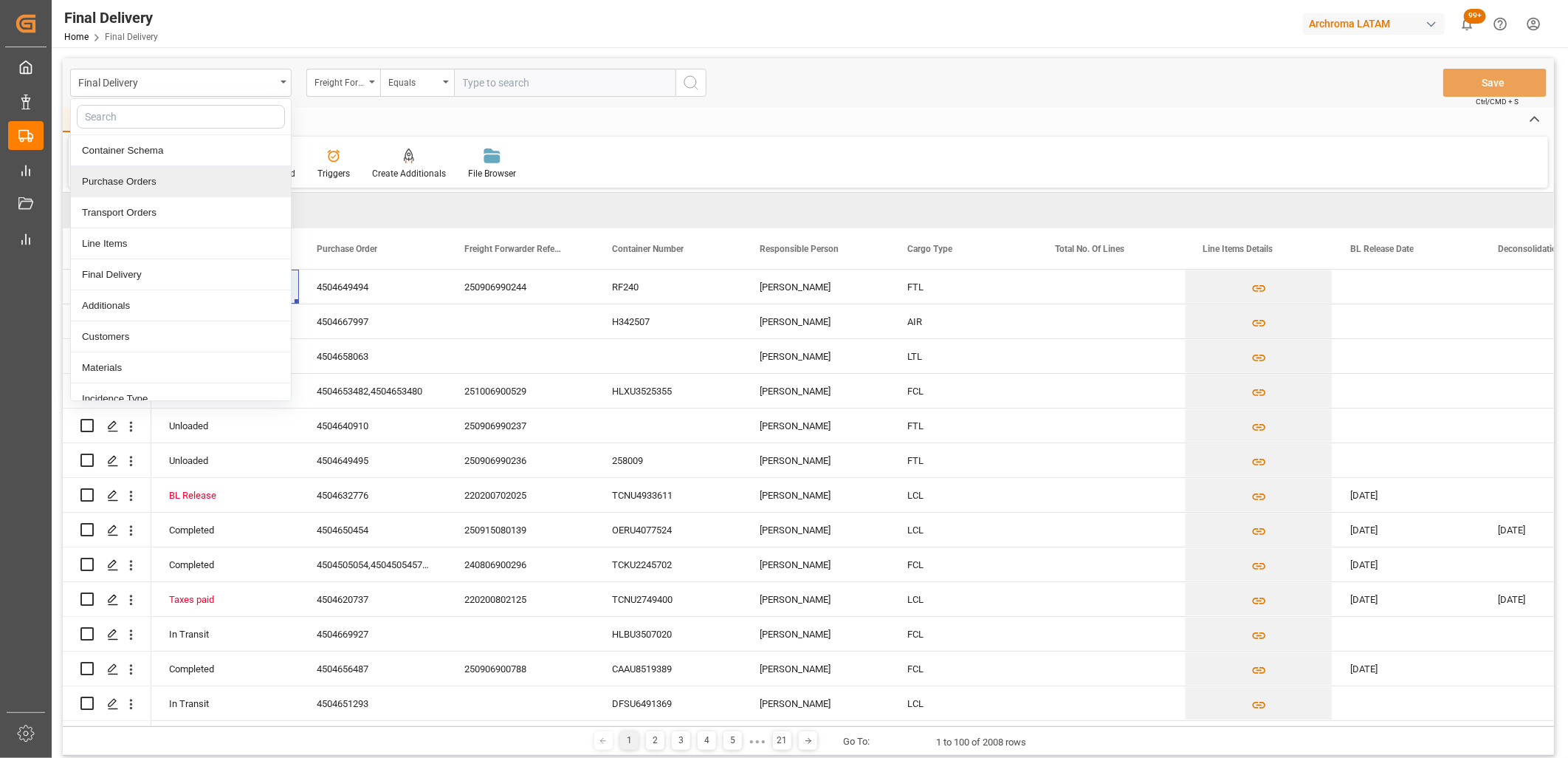
click at [114, 179] on div "Purchase Orders" at bounding box center [181, 181] width 220 height 31
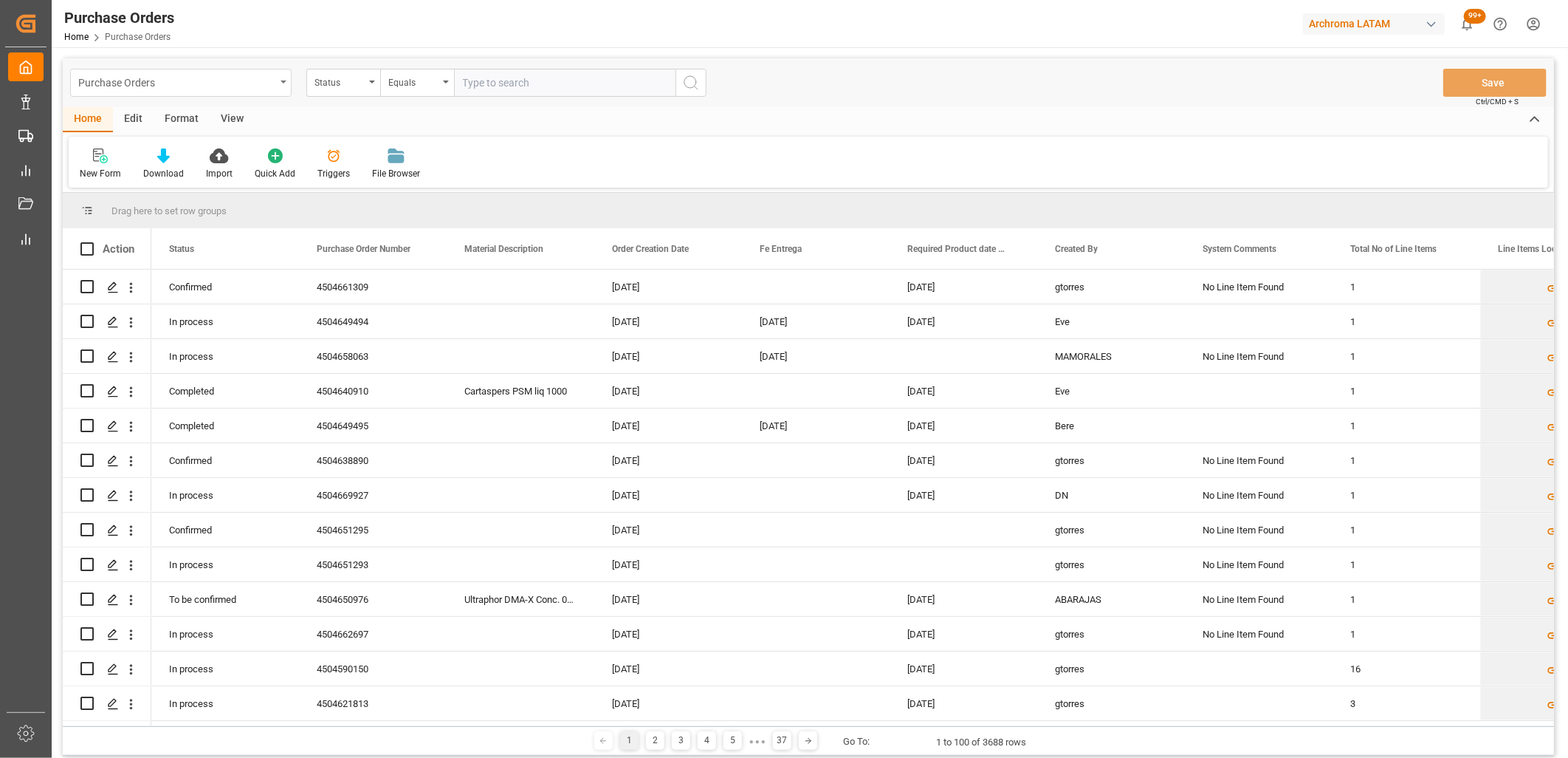
click at [279, 86] on div "Purchase Orders" at bounding box center [181, 83] width 222 height 28
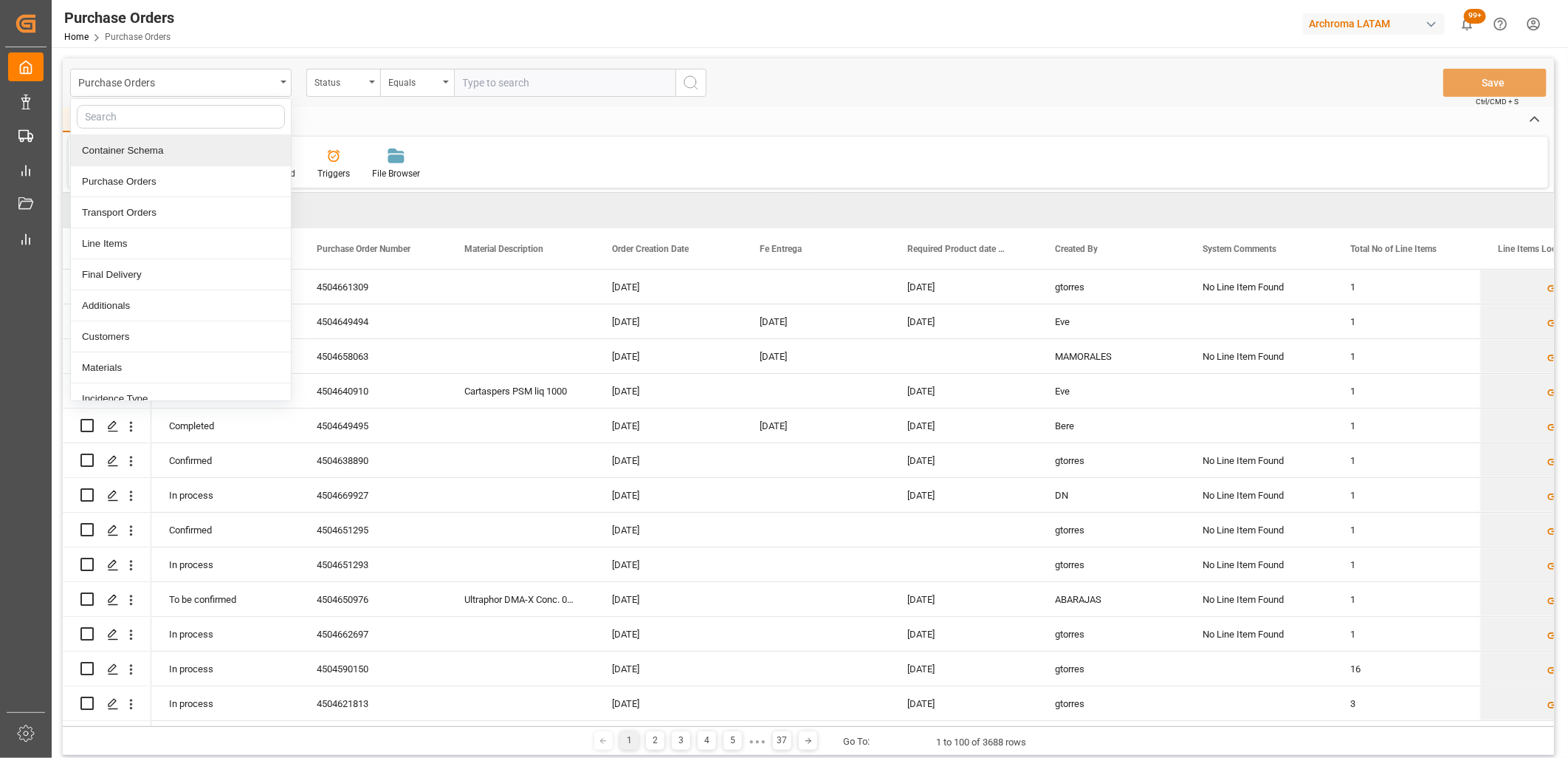
click at [143, 148] on div "Container Schema" at bounding box center [181, 150] width 220 height 31
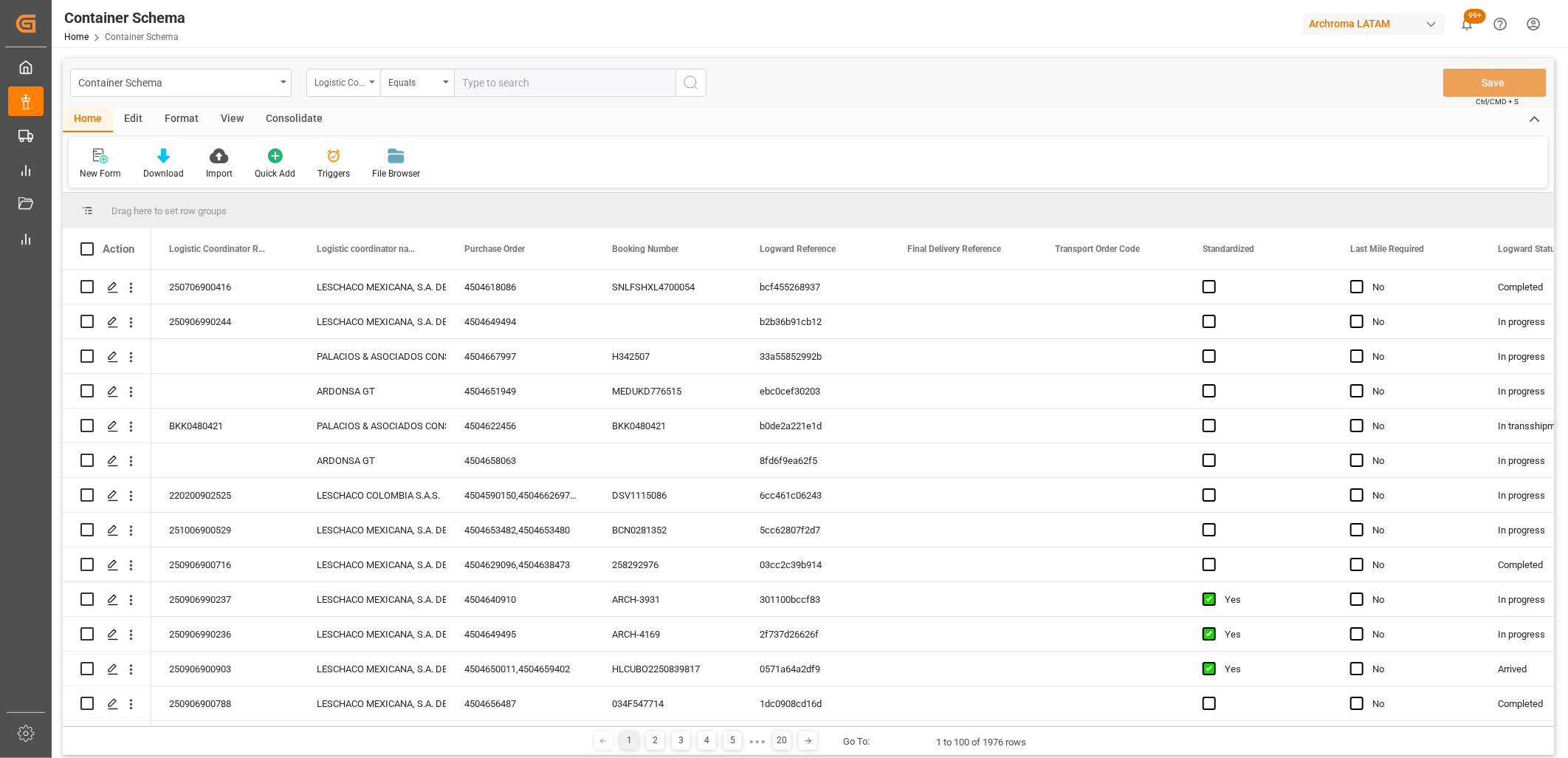
click at [353, 85] on div "Logistic Coordinator Reference Number" at bounding box center [340, 80] width 50 height 17
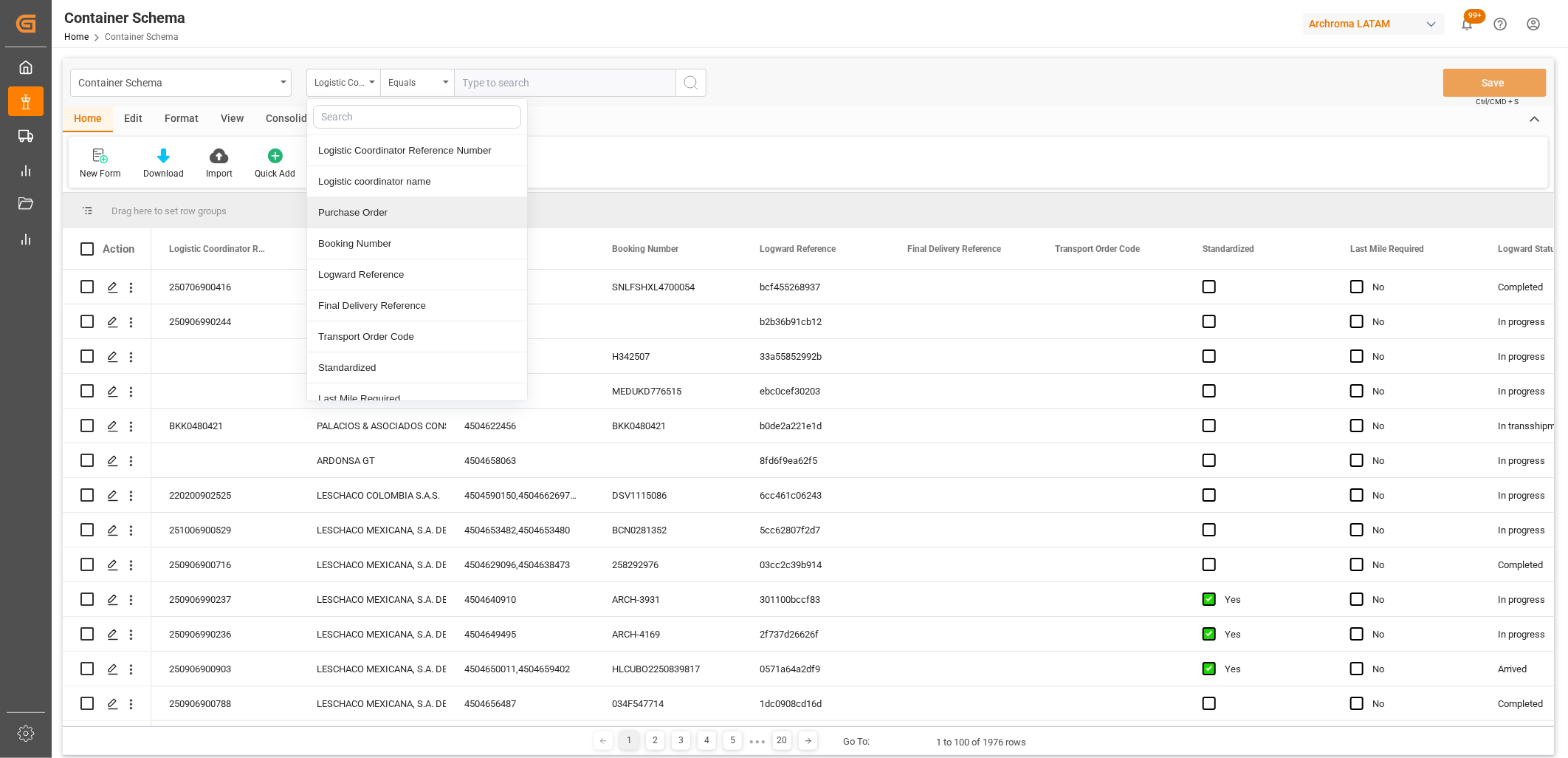
drag, startPoint x: 365, startPoint y: 213, endPoint x: 436, endPoint y: 126, distance: 111.8
click at [366, 211] on div "Purchase Order" at bounding box center [417, 212] width 220 height 31
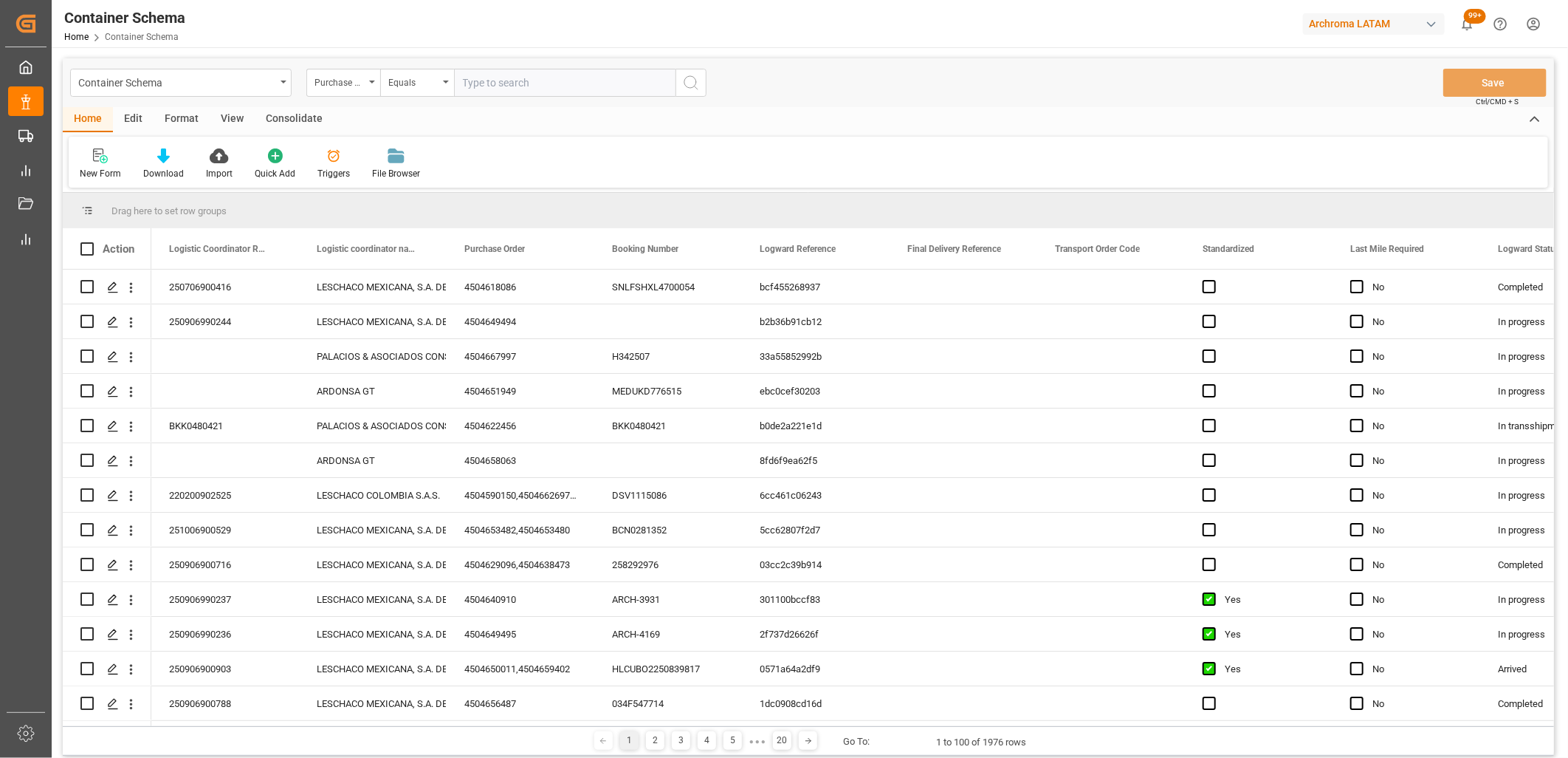
click at [490, 86] on input "text" at bounding box center [565, 83] width 222 height 28
paste input "4504662731"
type input "4504662731"
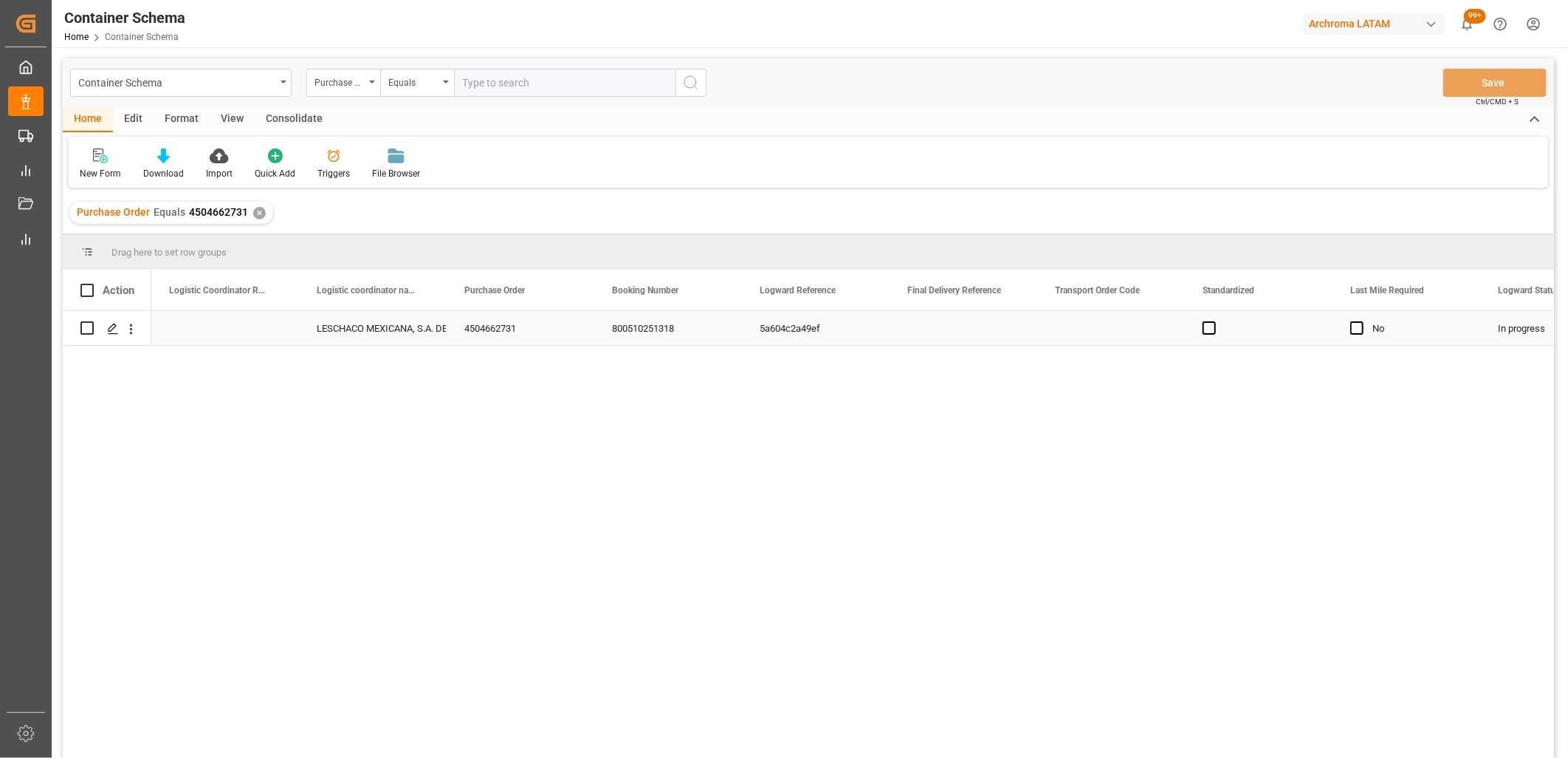
click at [205, 325] on div "Press SPACE to select this row." at bounding box center [225, 328] width 148 height 34
click at [207, 325] on div "Press SPACE to select this row." at bounding box center [225, 328] width 148 height 34
type input "251006900366"
click at [338, 328] on div "LESCHACO MEXICANA, S.A. DE C.V." at bounding box center [373, 329] width 112 height 34
click at [1506, 93] on button "Save" at bounding box center [1495, 83] width 103 height 28
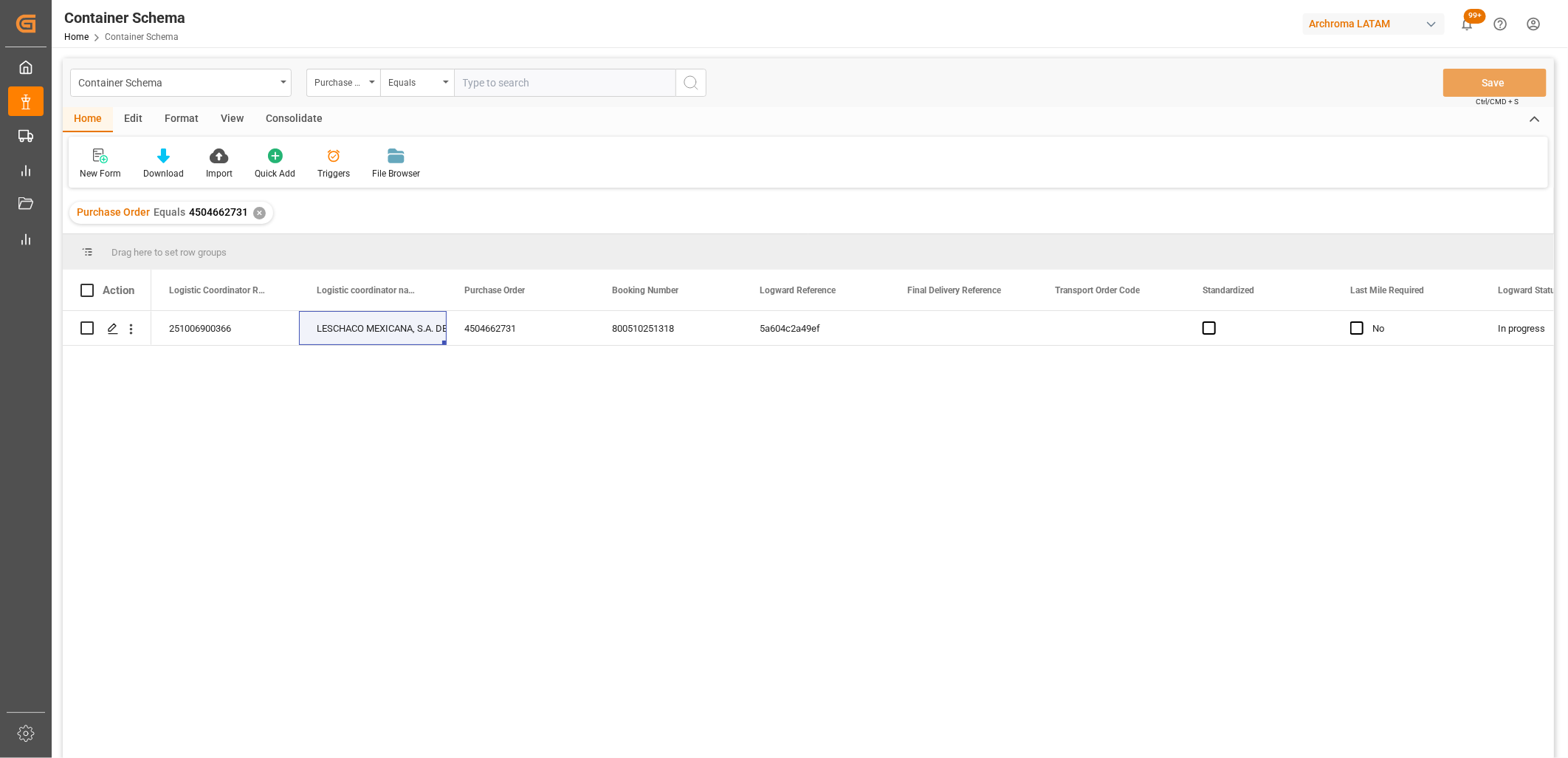
click at [257, 215] on div "✕" at bounding box center [259, 213] width 13 height 13
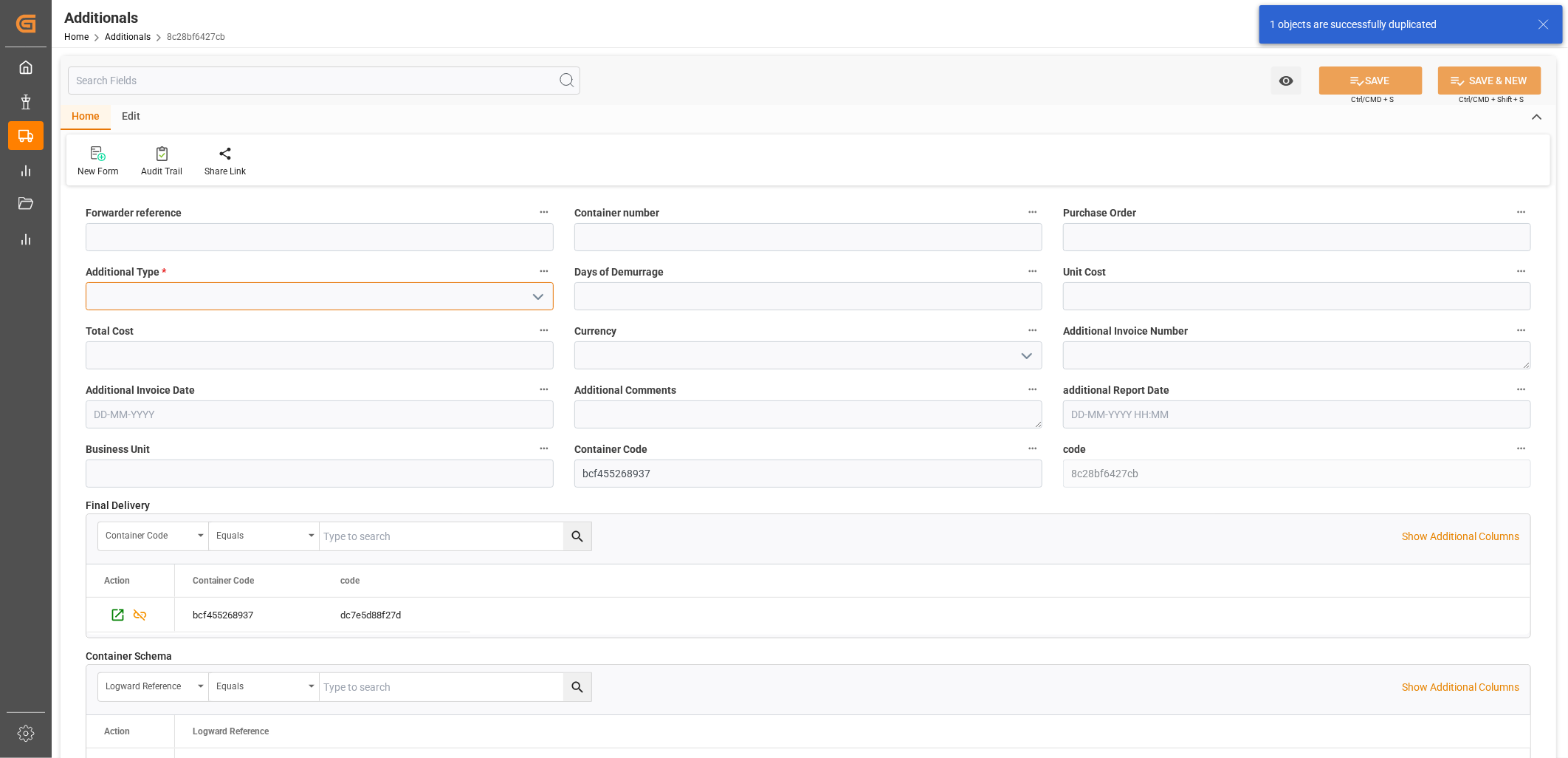
click at [158, 295] on input at bounding box center [320, 296] width 468 height 28
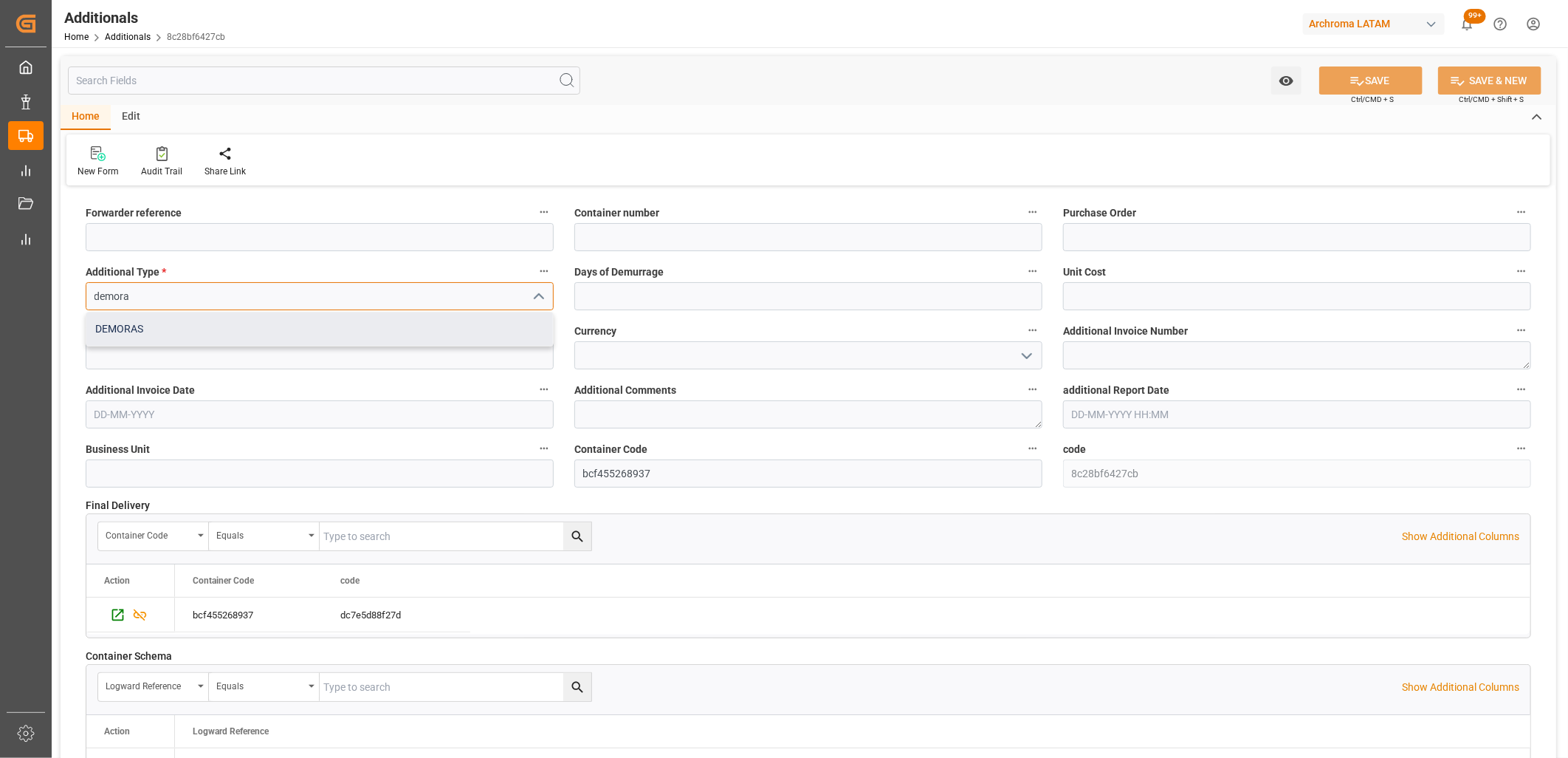
click at [168, 320] on div "DEMORAS" at bounding box center [319, 328] width 467 height 33
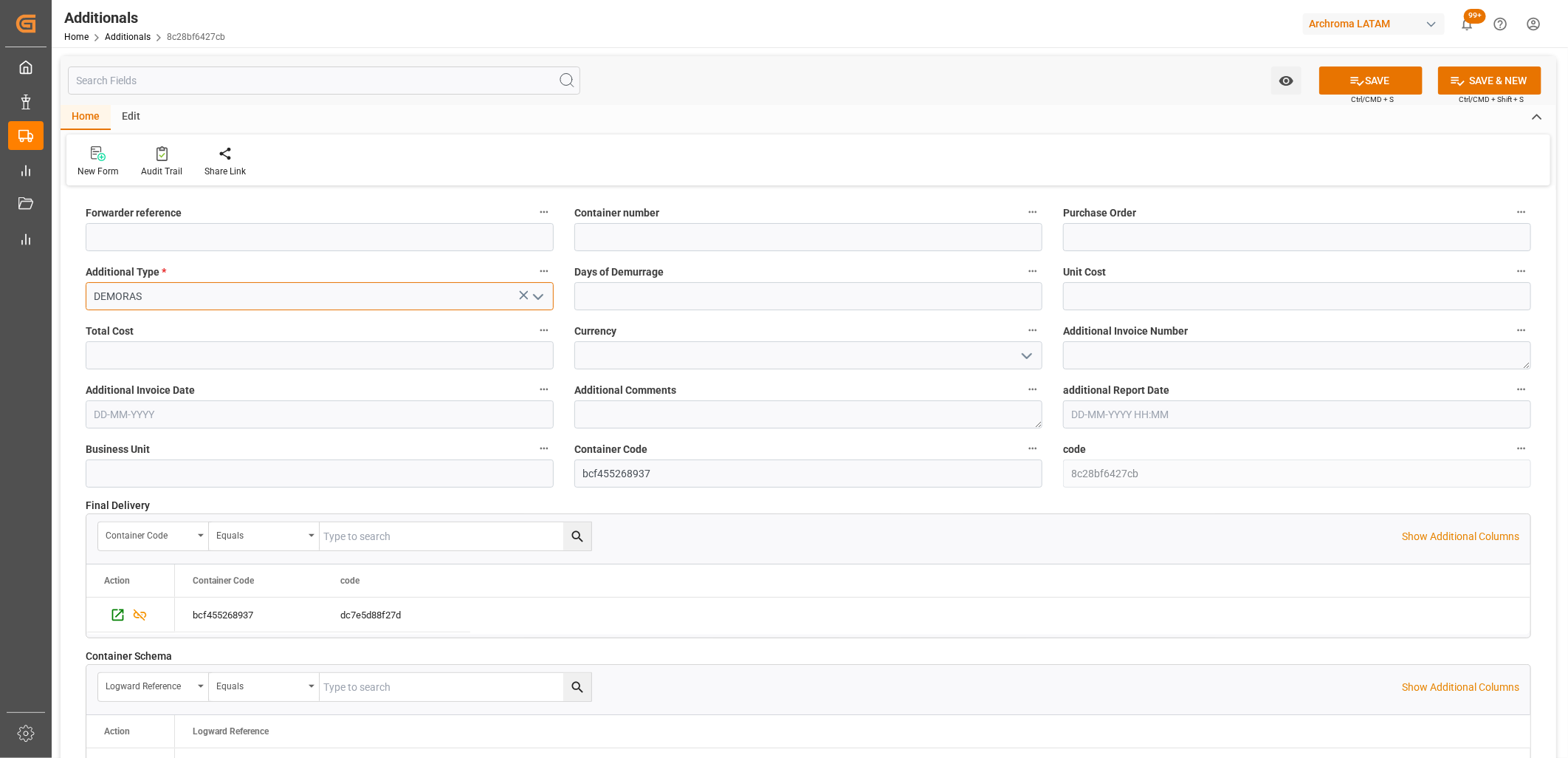
type input "DEMORAS"
click at [653, 299] on input "text" at bounding box center [808, 296] width 468 height 28
type input "1"
click at [1088, 306] on input "text" at bounding box center [1297, 296] width 468 height 28
type input "1920"
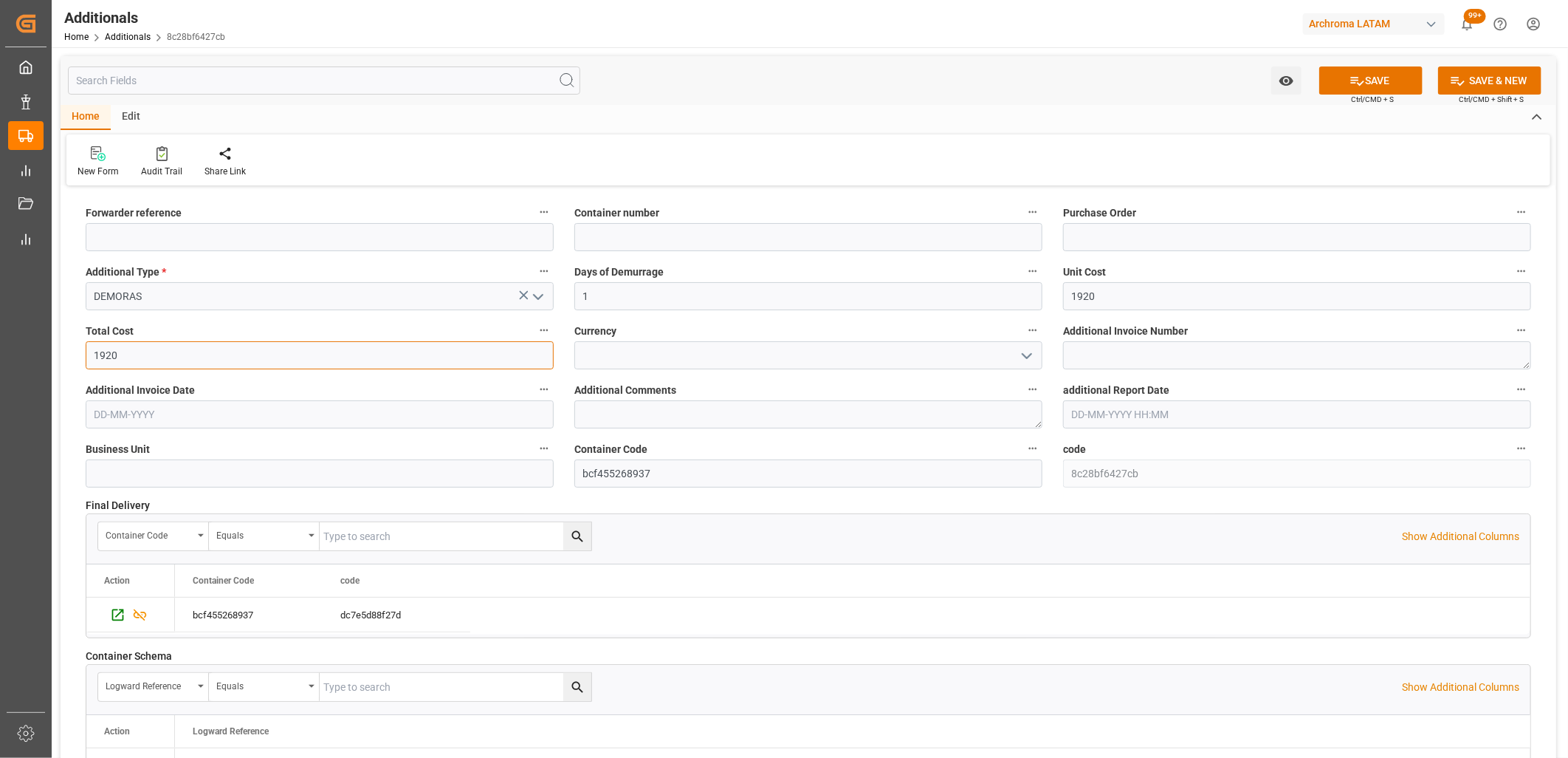
type input "1920"
click at [843, 358] on input at bounding box center [808, 355] width 468 height 28
click at [593, 354] on input at bounding box center [808, 355] width 468 height 28
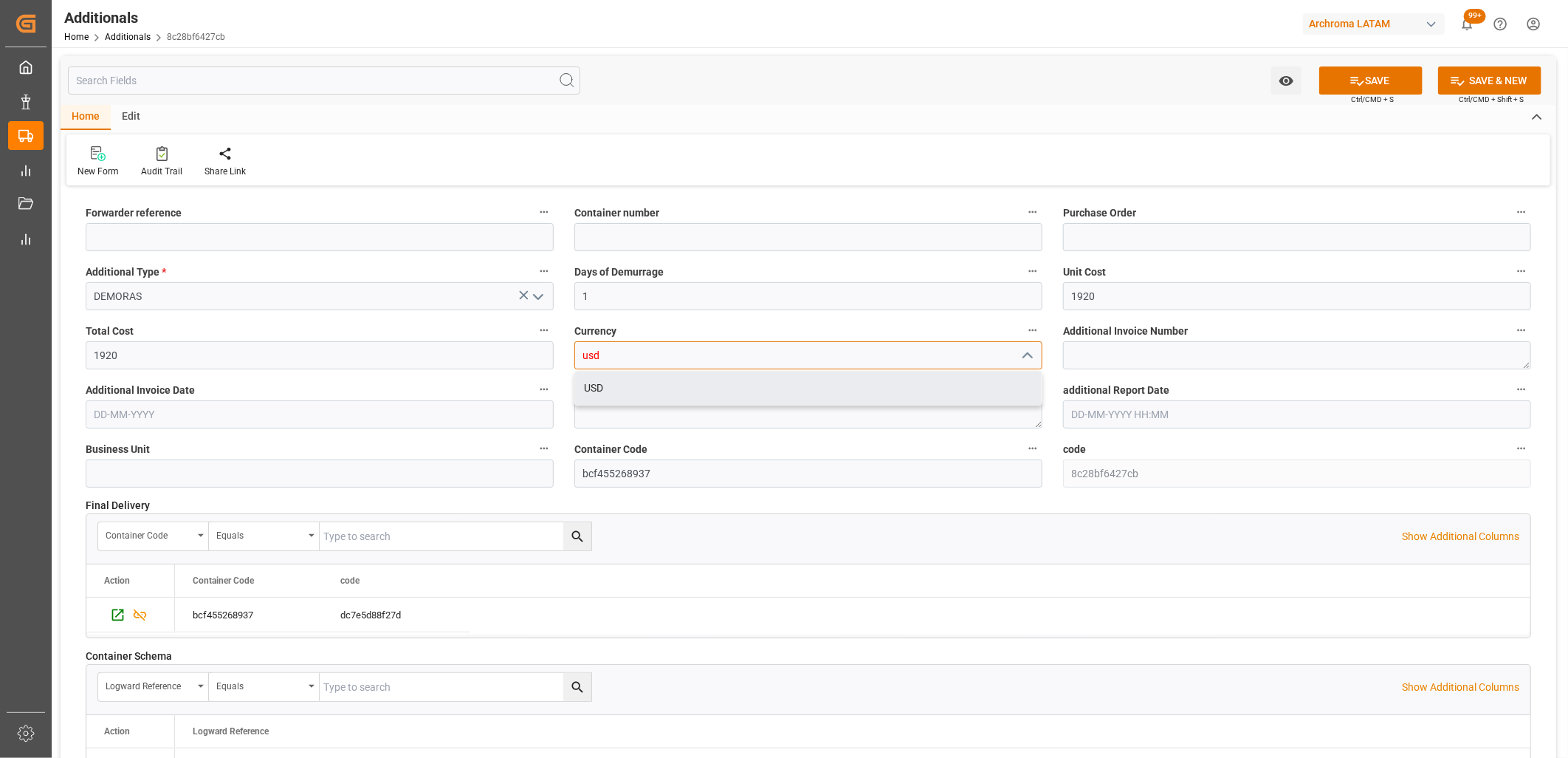
click at [594, 381] on div "USD" at bounding box center [808, 387] width 467 height 33
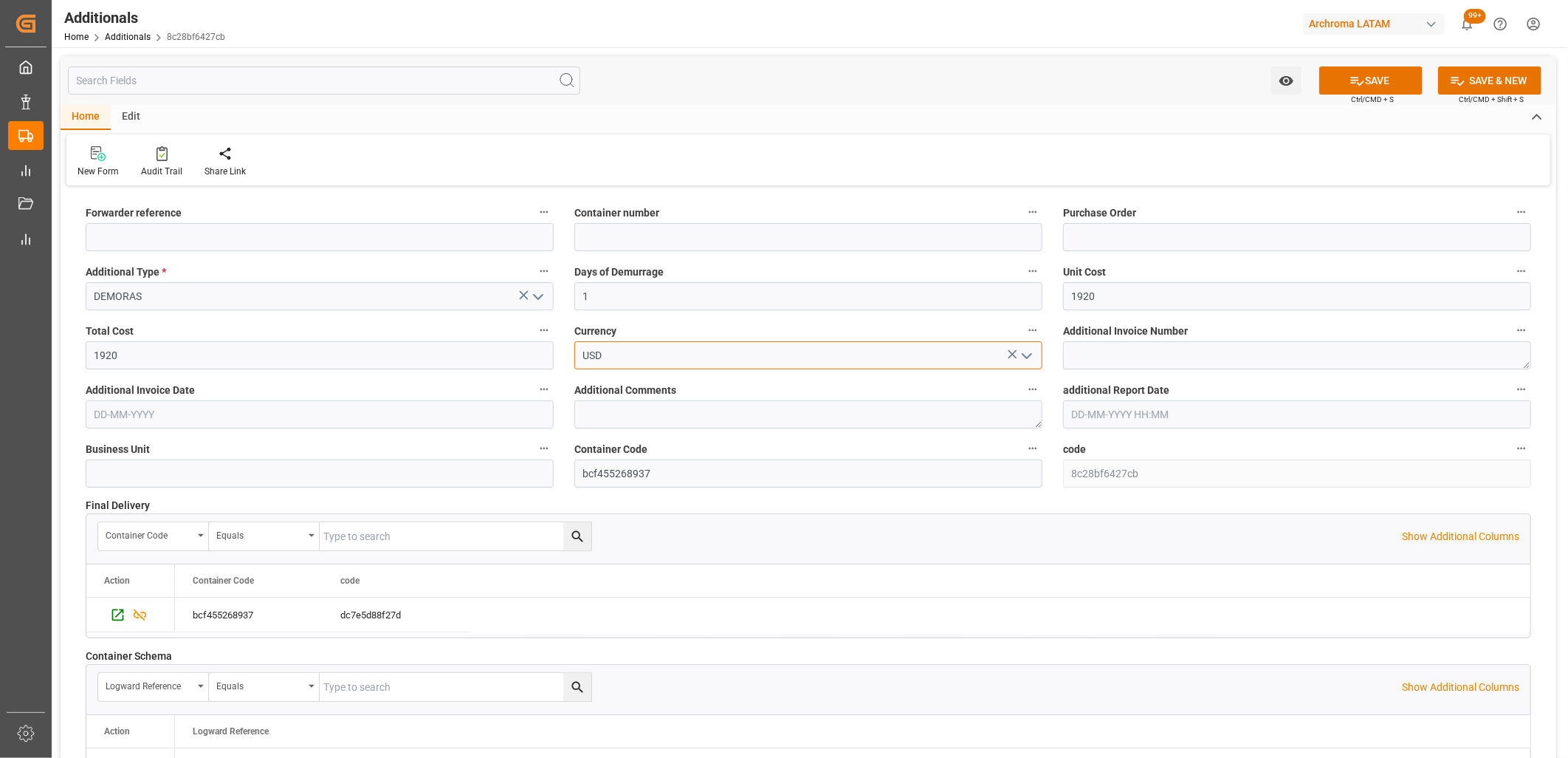
type input "USD"
click at [1100, 351] on textarea at bounding box center [1297, 355] width 468 height 28
click at [1118, 347] on textarea at bounding box center [1297, 355] width 468 height 28
paste textarea "LM457611"
type textarea "LM457611"
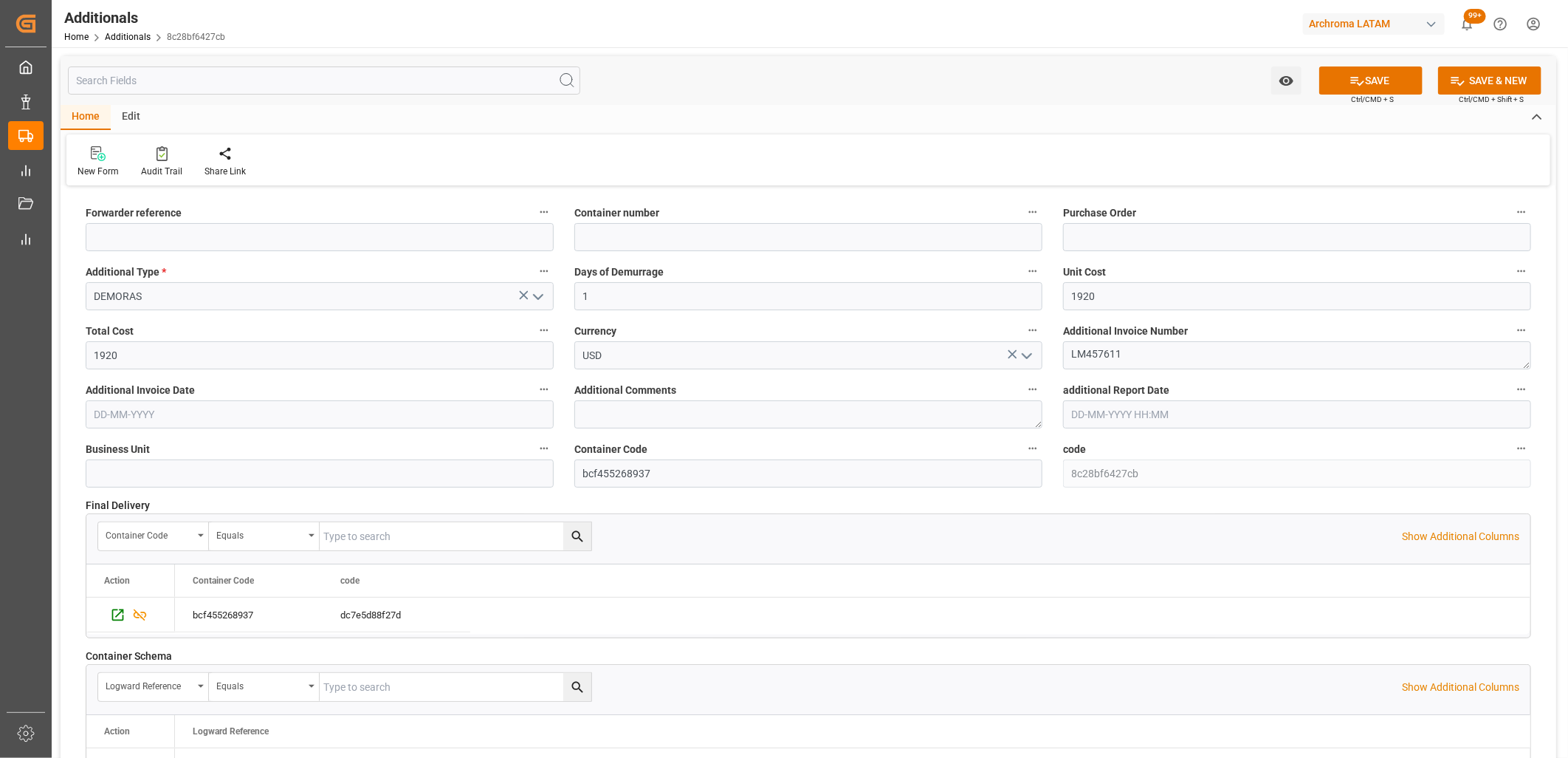
click at [159, 415] on input "text" at bounding box center [320, 414] width 468 height 28
type input "9"
click at [111, 507] on div "29 30 1 2 3 4 5" at bounding box center [192, 504] width 202 height 29
click at [163, 506] on span "1" at bounding box center [162, 503] width 5 height 10
type input "[DATE]"
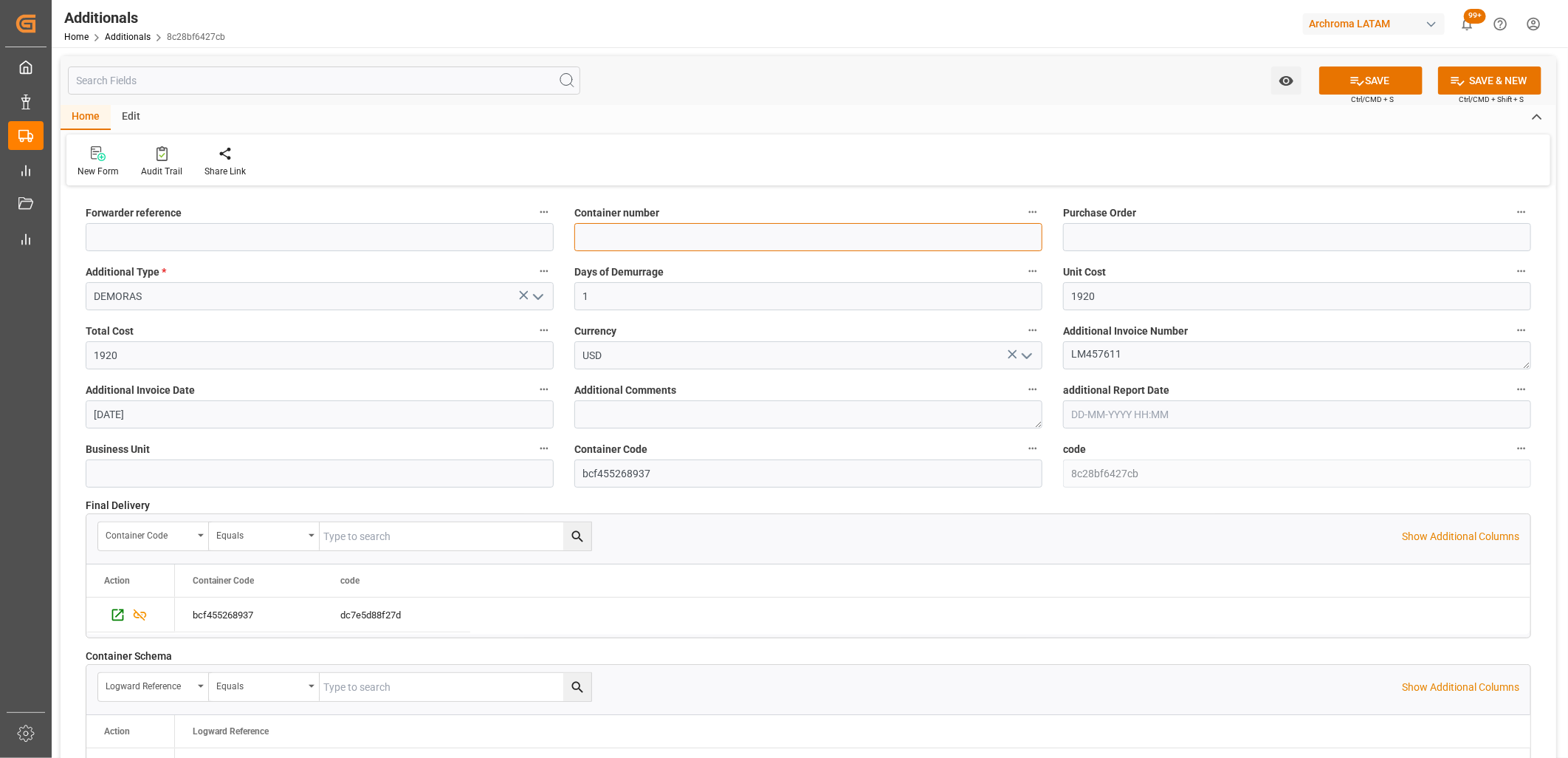
click at [608, 244] on input at bounding box center [808, 237] width 468 height 28
click at [595, 456] on span "Container Code" at bounding box center [610, 450] width 73 height 16
click at [1023, 456] on button "Container Code" at bounding box center [1032, 448] width 19 height 19
click at [244, 241] on div at bounding box center [784, 379] width 1568 height 758
click at [238, 230] on input at bounding box center [320, 237] width 468 height 28
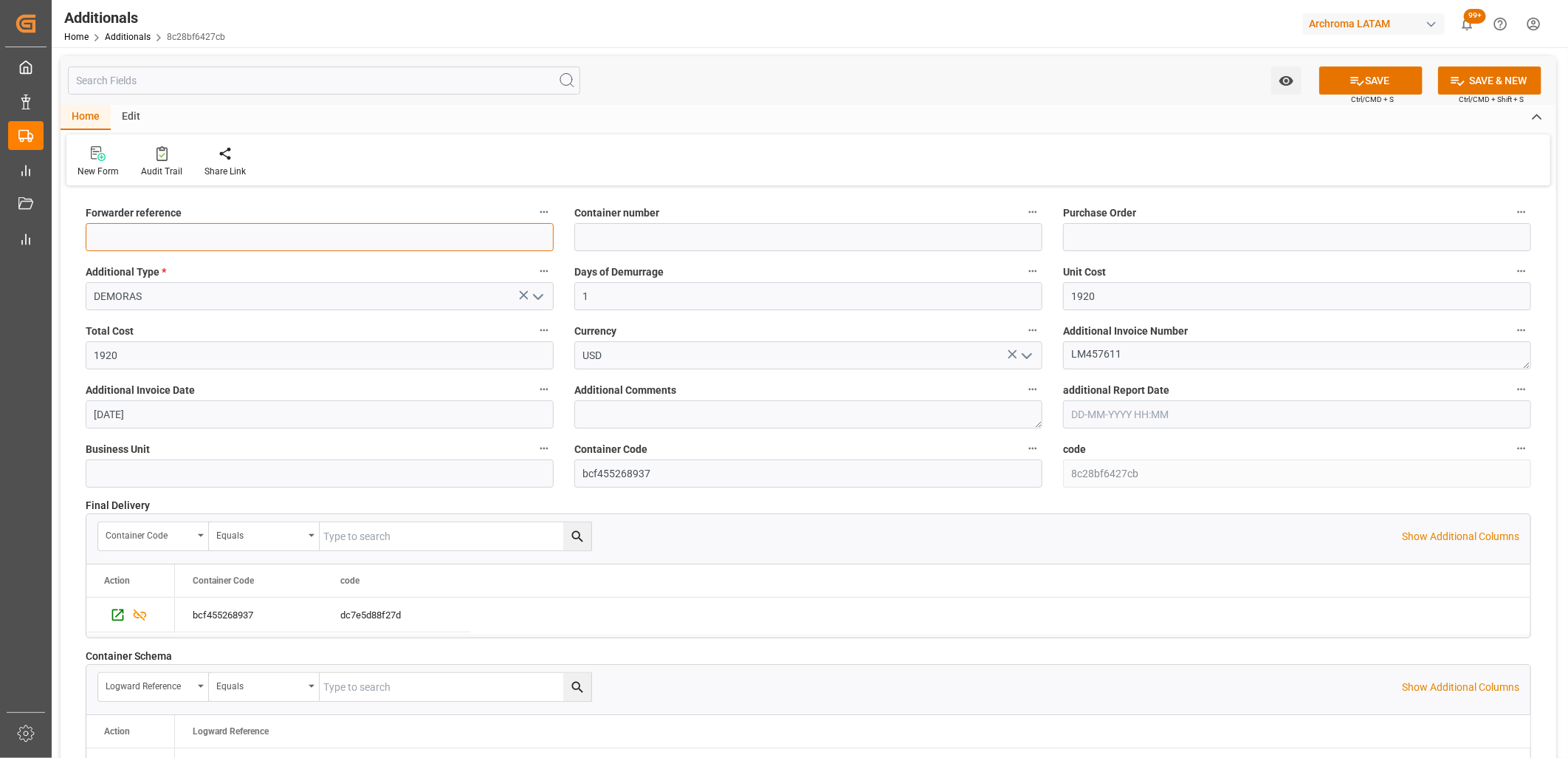
paste input "250706900416"
type input "250706900416"
click at [614, 247] on input at bounding box center [808, 237] width 468 height 28
click at [609, 239] on input at bounding box center [808, 237] width 468 height 28
paste input "UETU6978674"
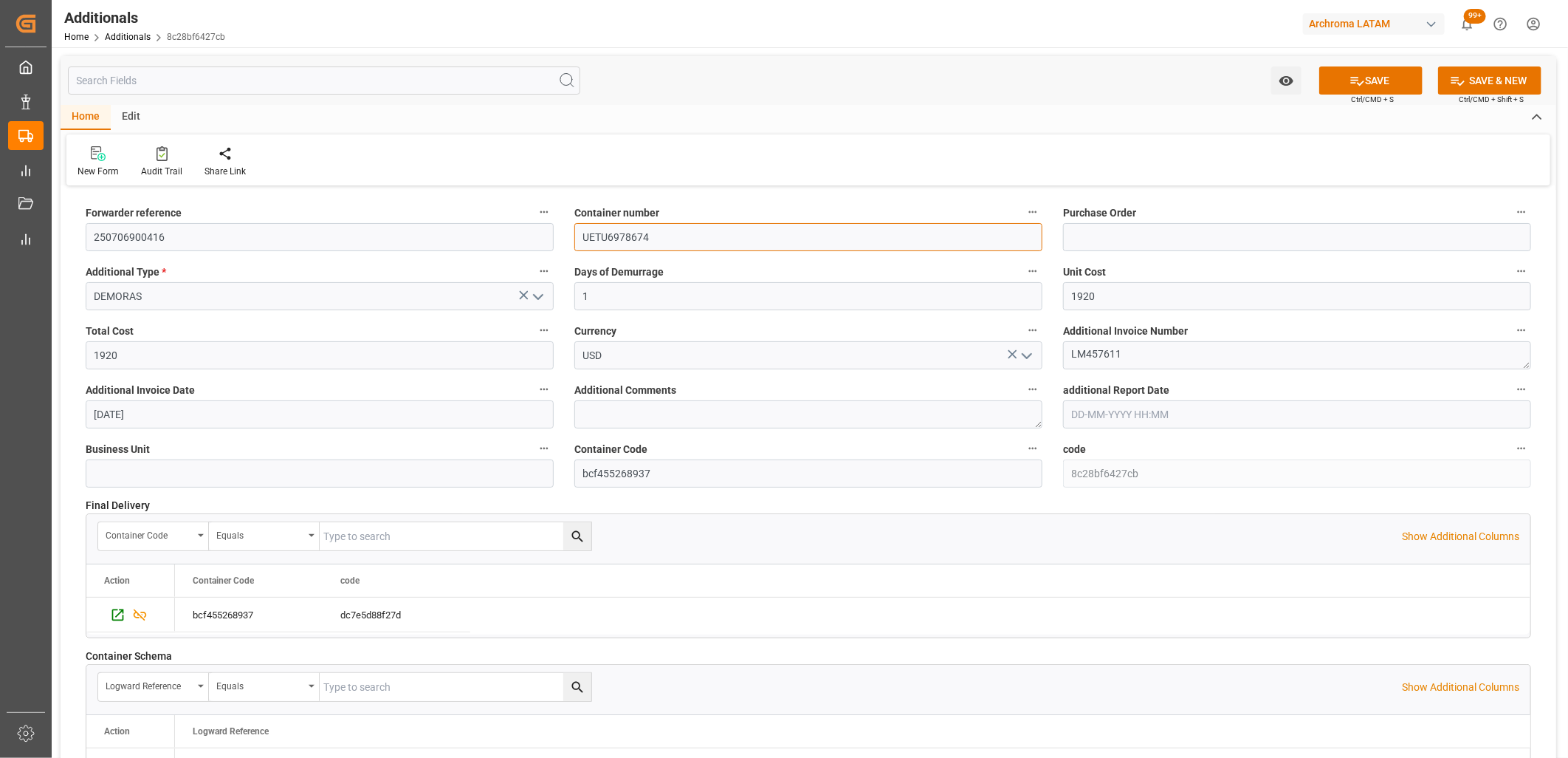
type input "UETU6978674"
click at [1108, 239] on input at bounding box center [1297, 237] width 468 height 28
paste input "4504618086"
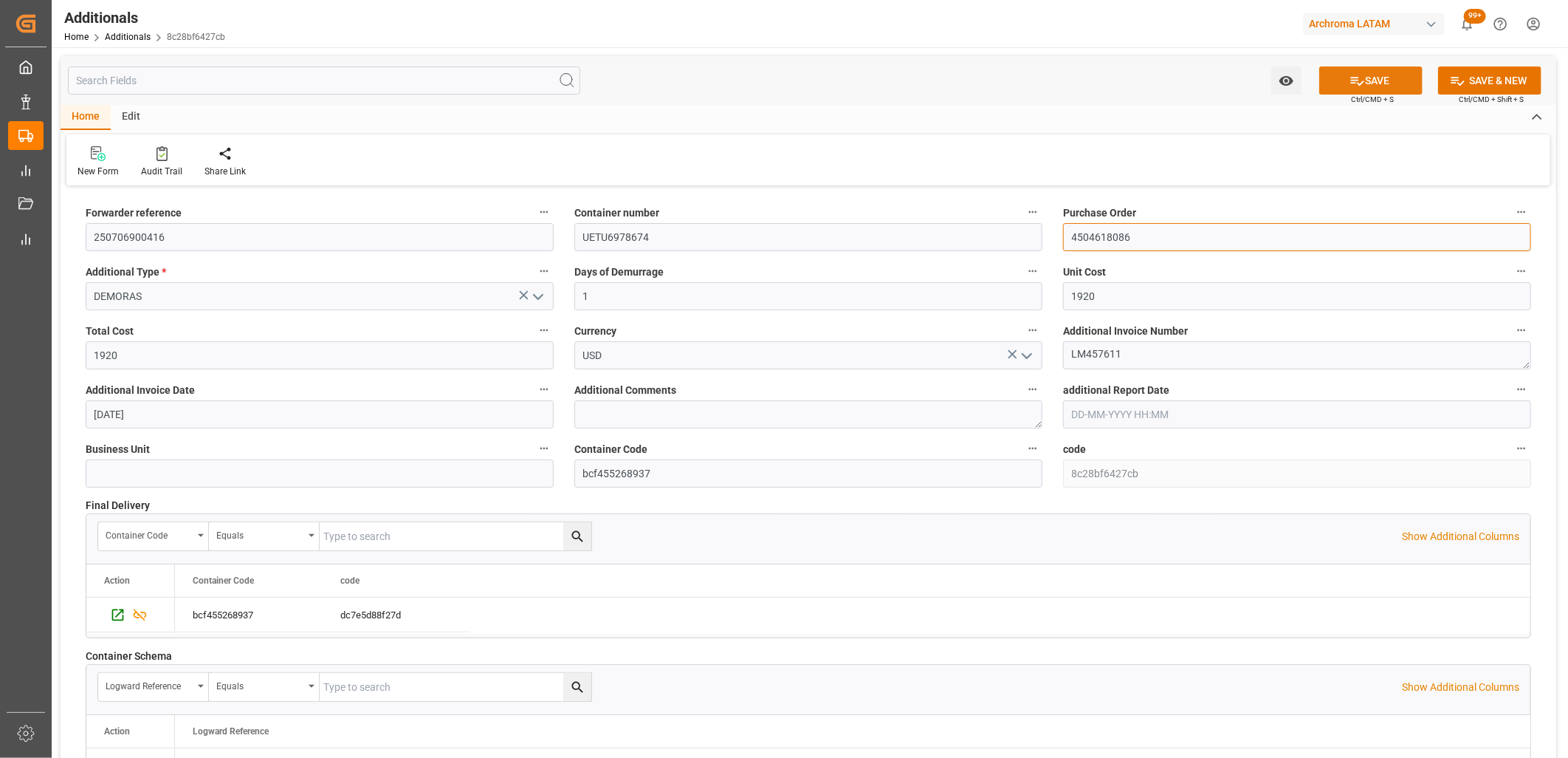
type input "4504618086"
click at [1356, 78] on icon at bounding box center [1358, 81] width 16 height 16
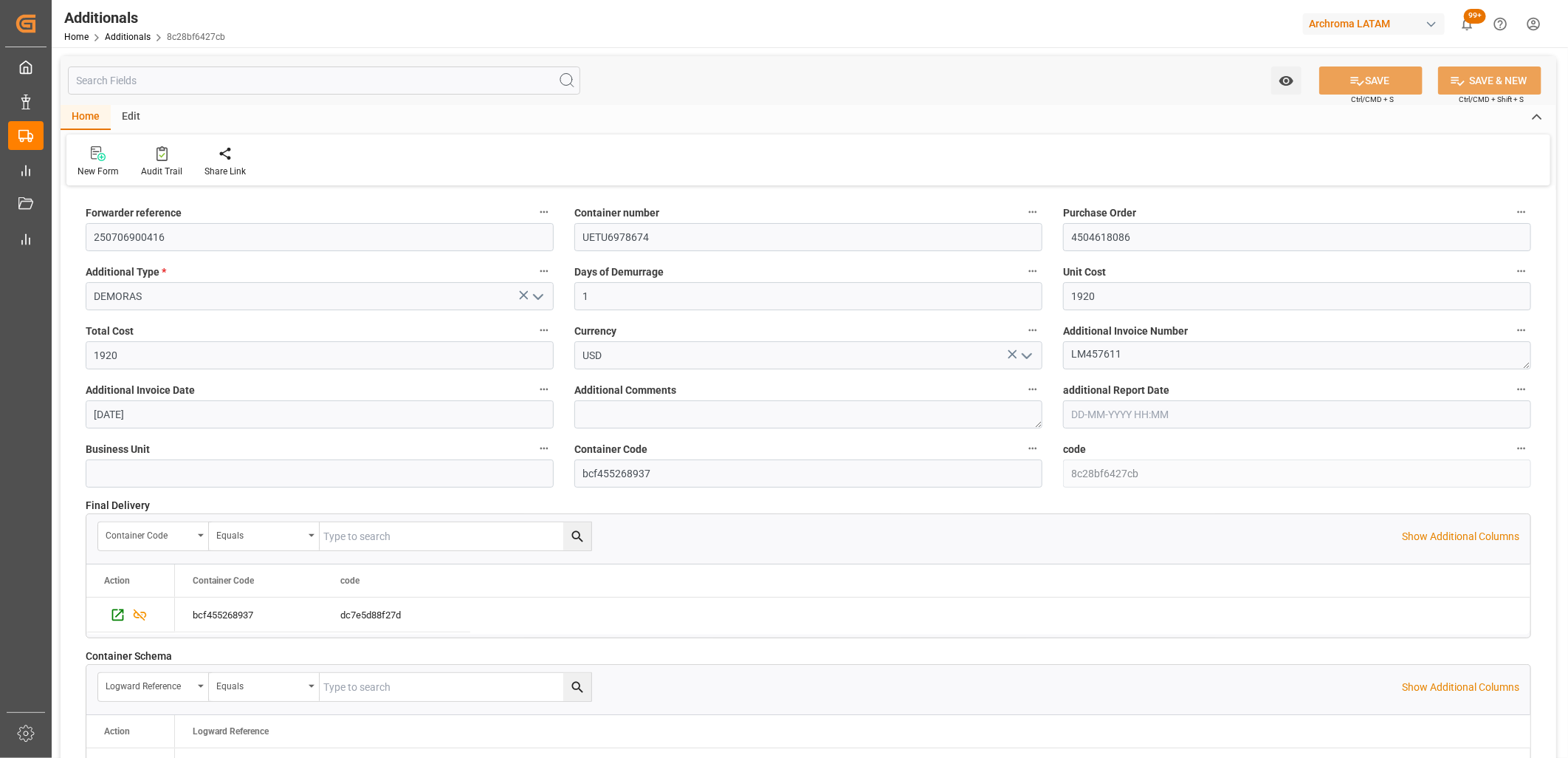
type input "TEXTIL"
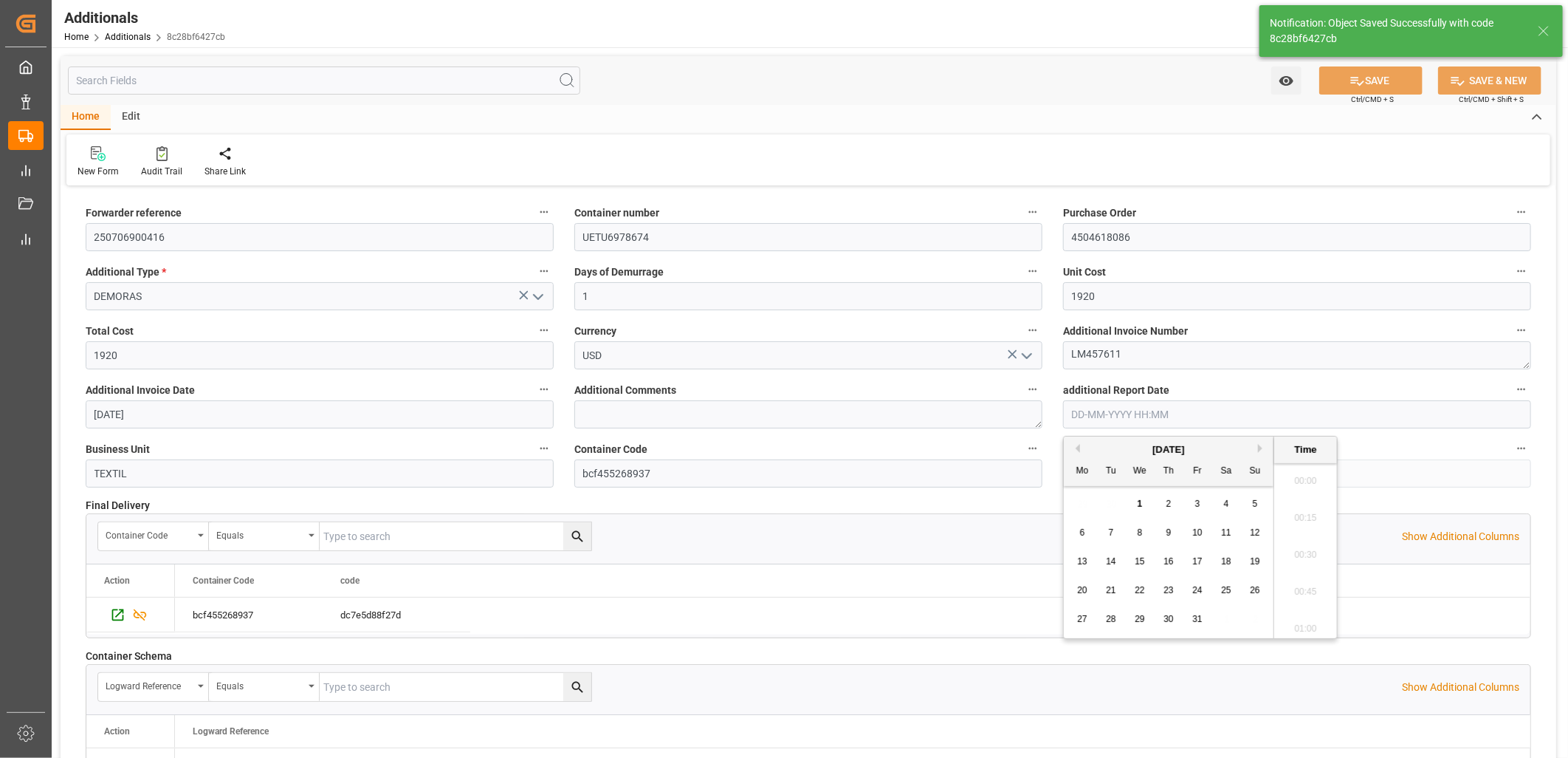
scroll to position [1592, 0]
click at [1094, 414] on input "text" at bounding box center [1297, 414] width 468 height 28
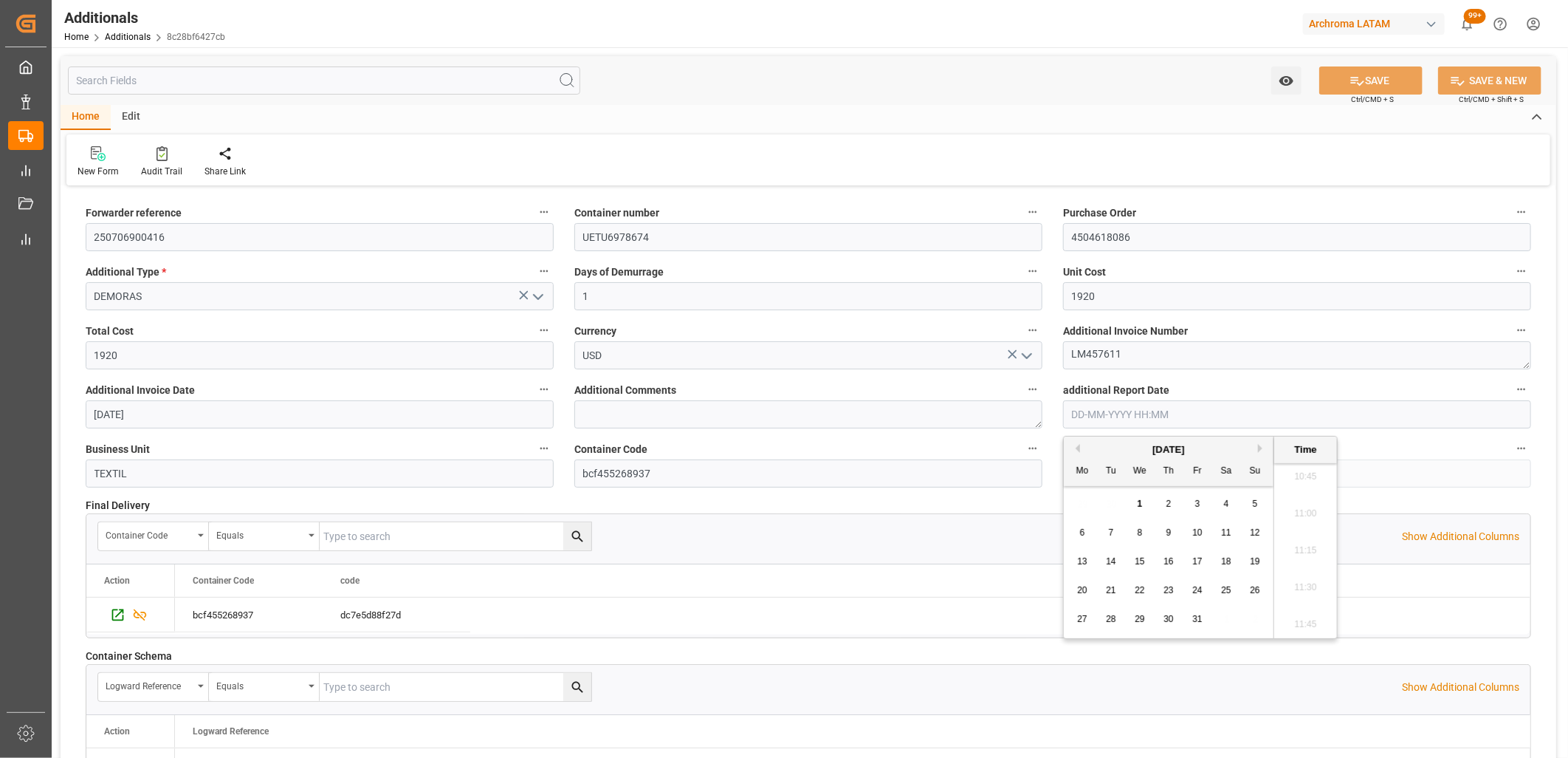
click at [1087, 498] on div "29 30 1 2 3 4 5" at bounding box center [1169, 504] width 202 height 29
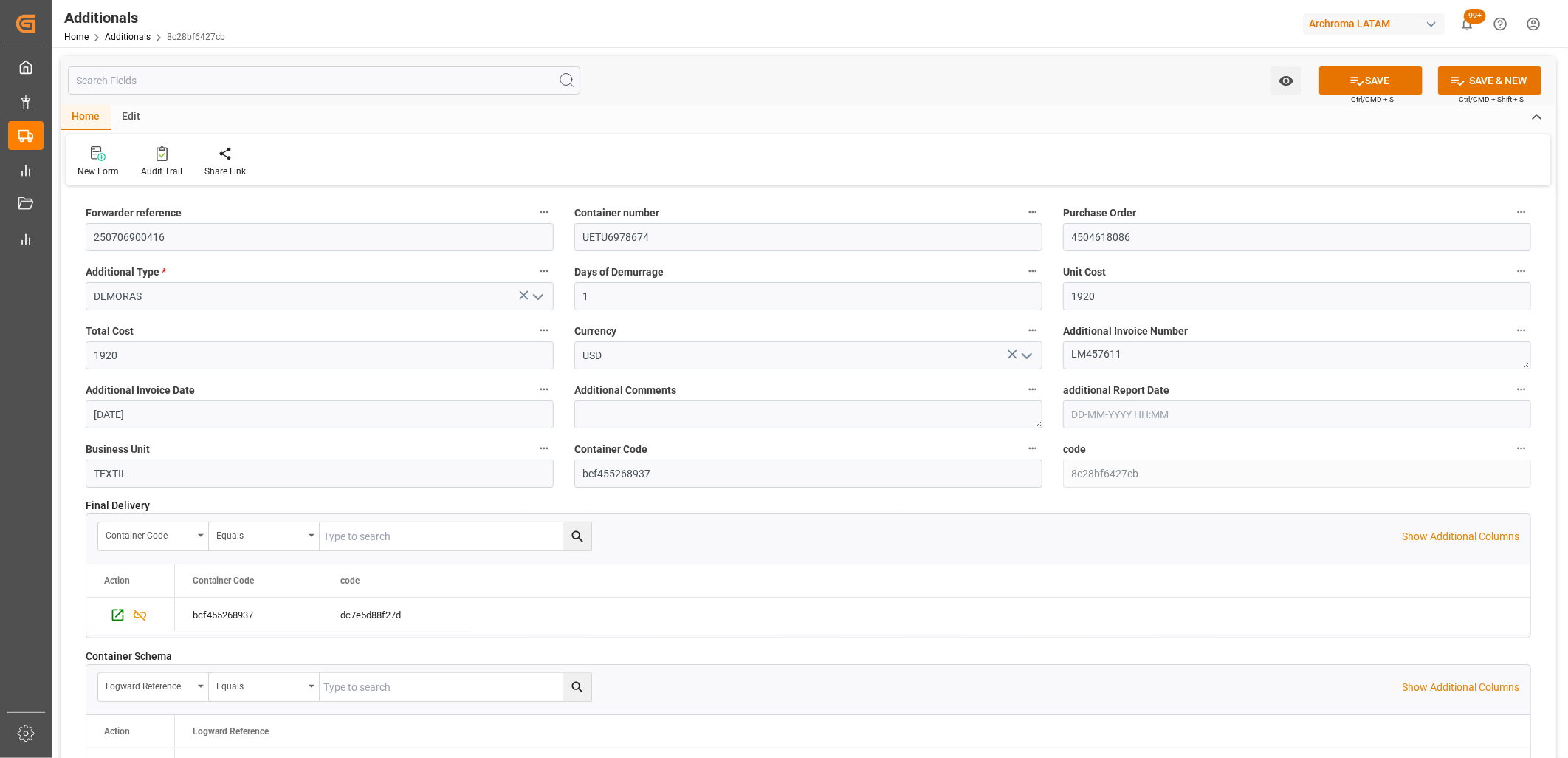
click at [1204, 392] on label "additional Report Date" at bounding box center [1297, 390] width 468 height 21
click at [1512, 392] on button "additional Report Date" at bounding box center [1521, 389] width 19 height 19
click at [885, 500] on div at bounding box center [784, 379] width 1568 height 758
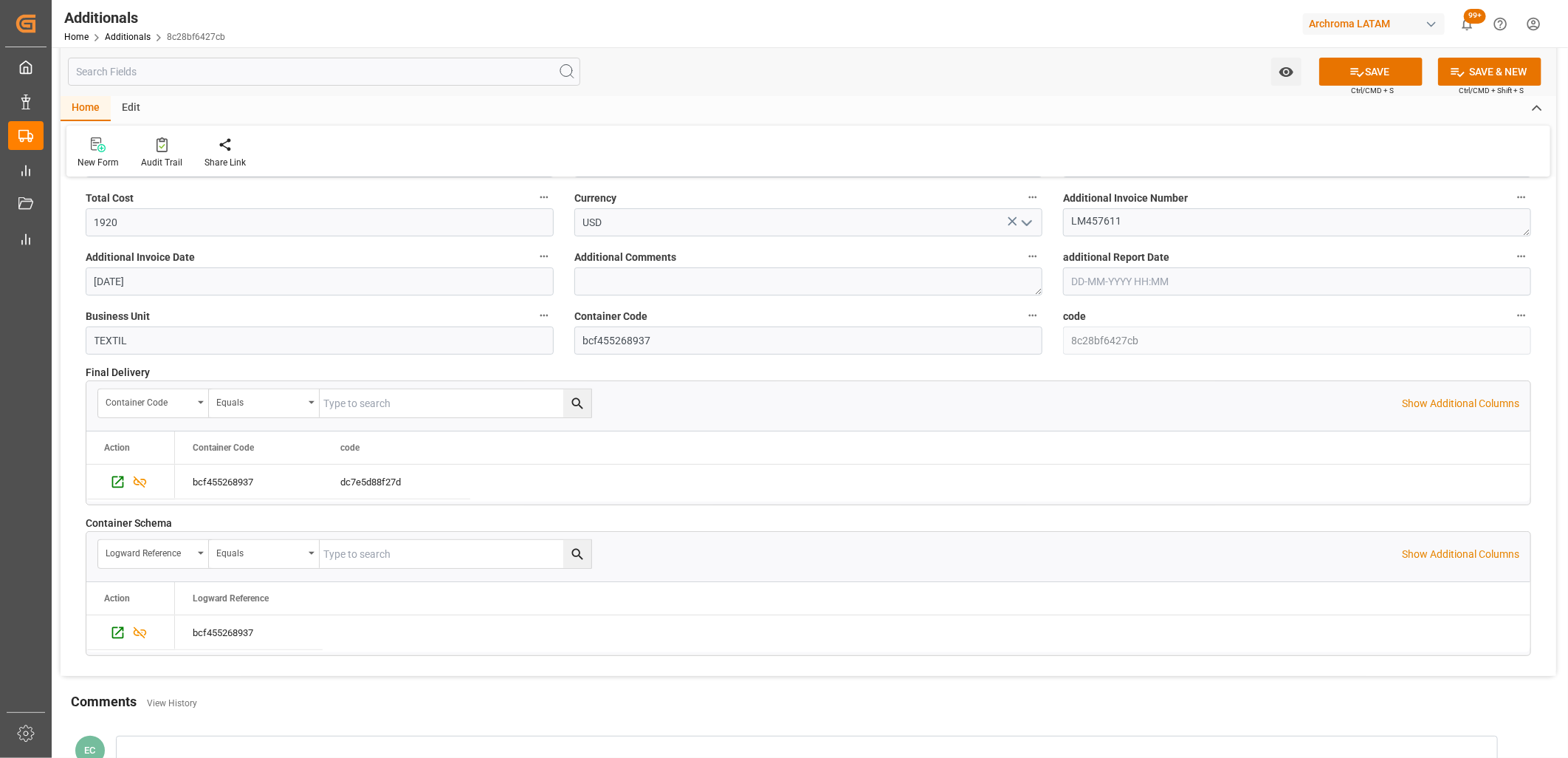
scroll to position [0, 0]
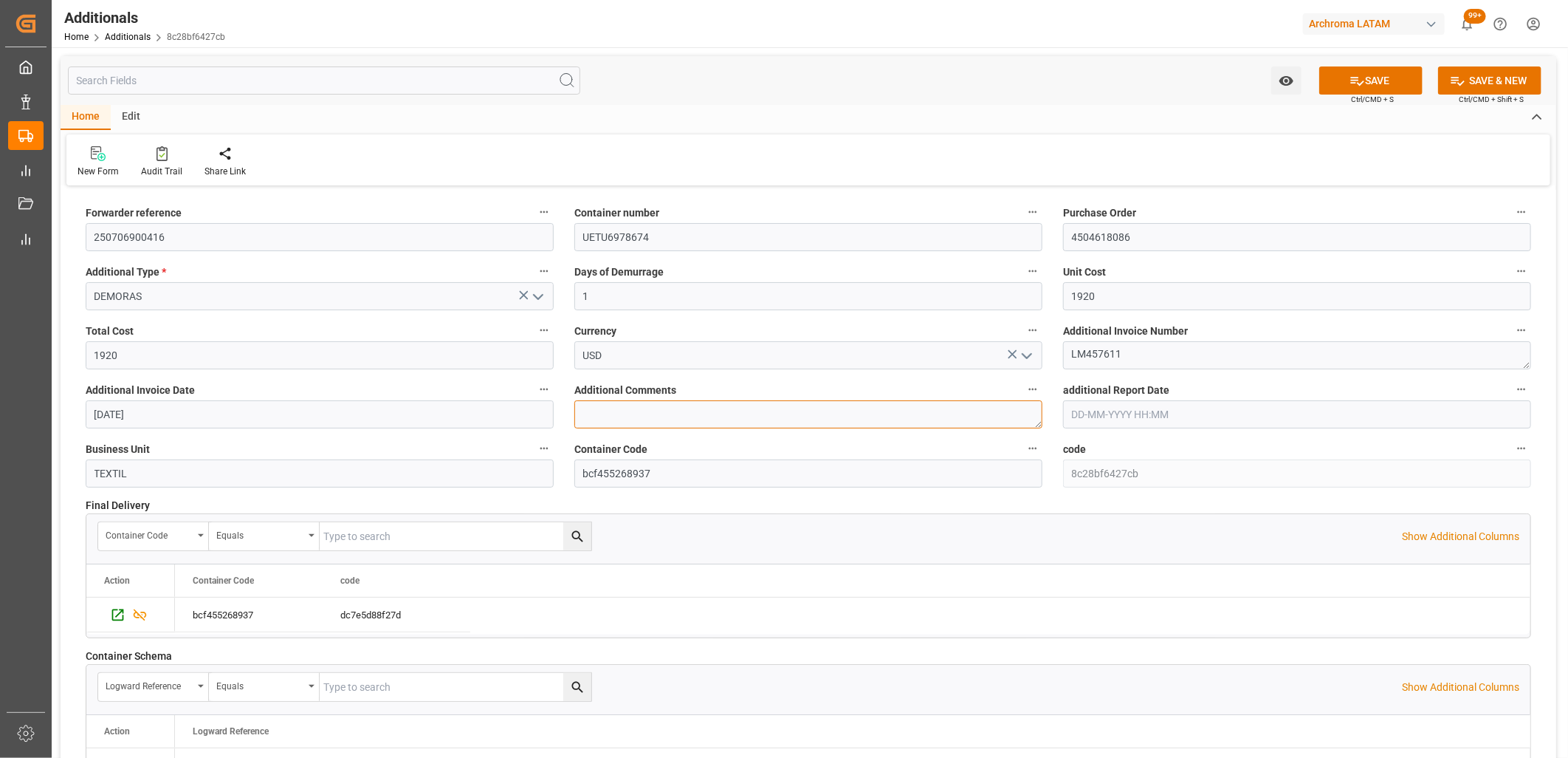
click at [599, 414] on textarea at bounding box center [808, 414] width 468 height 28
click at [1341, 79] on button "SAVE" at bounding box center [1371, 80] width 103 height 28
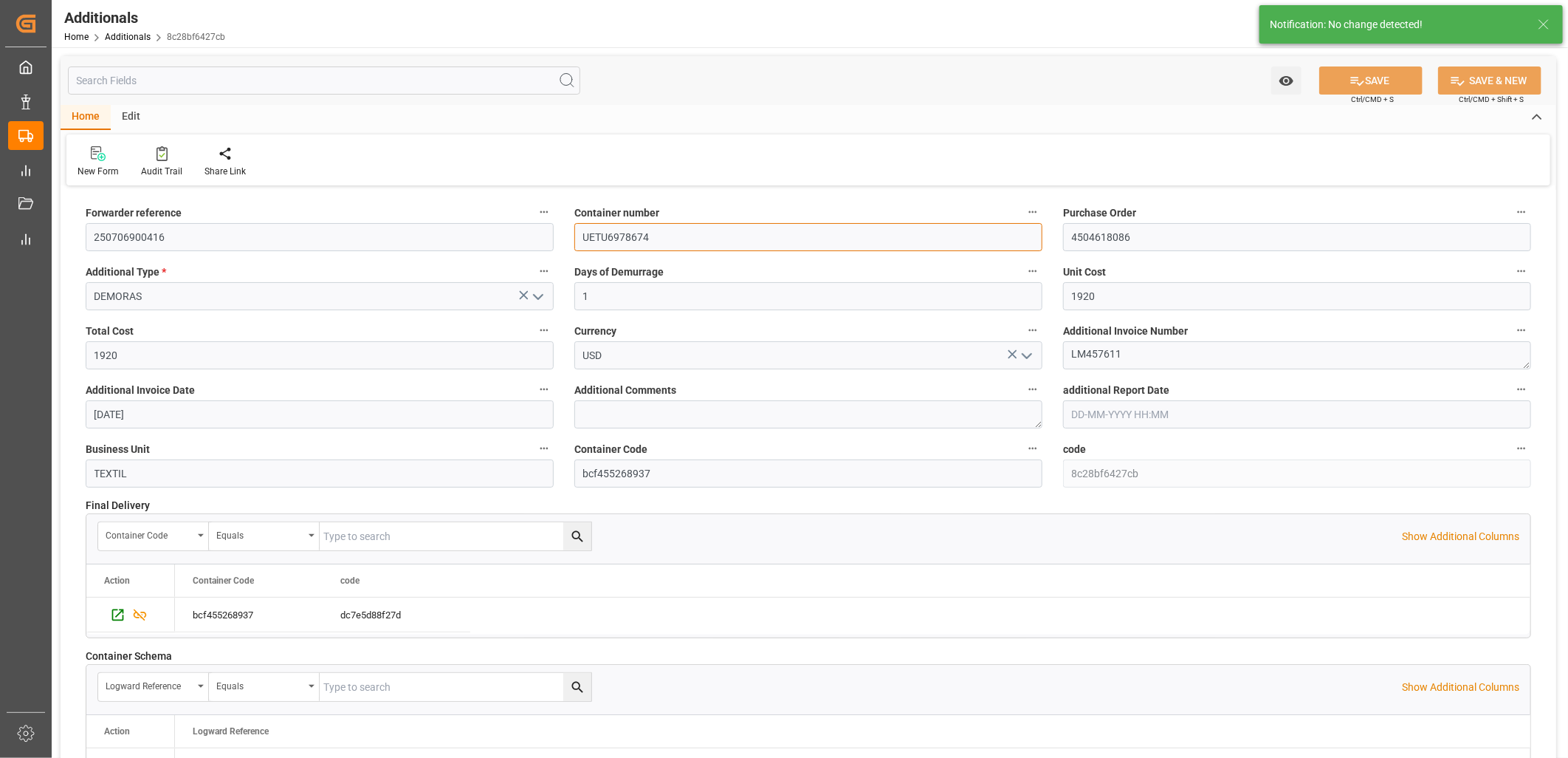
click at [687, 249] on input "UETU6978674" at bounding box center [808, 237] width 468 height 28
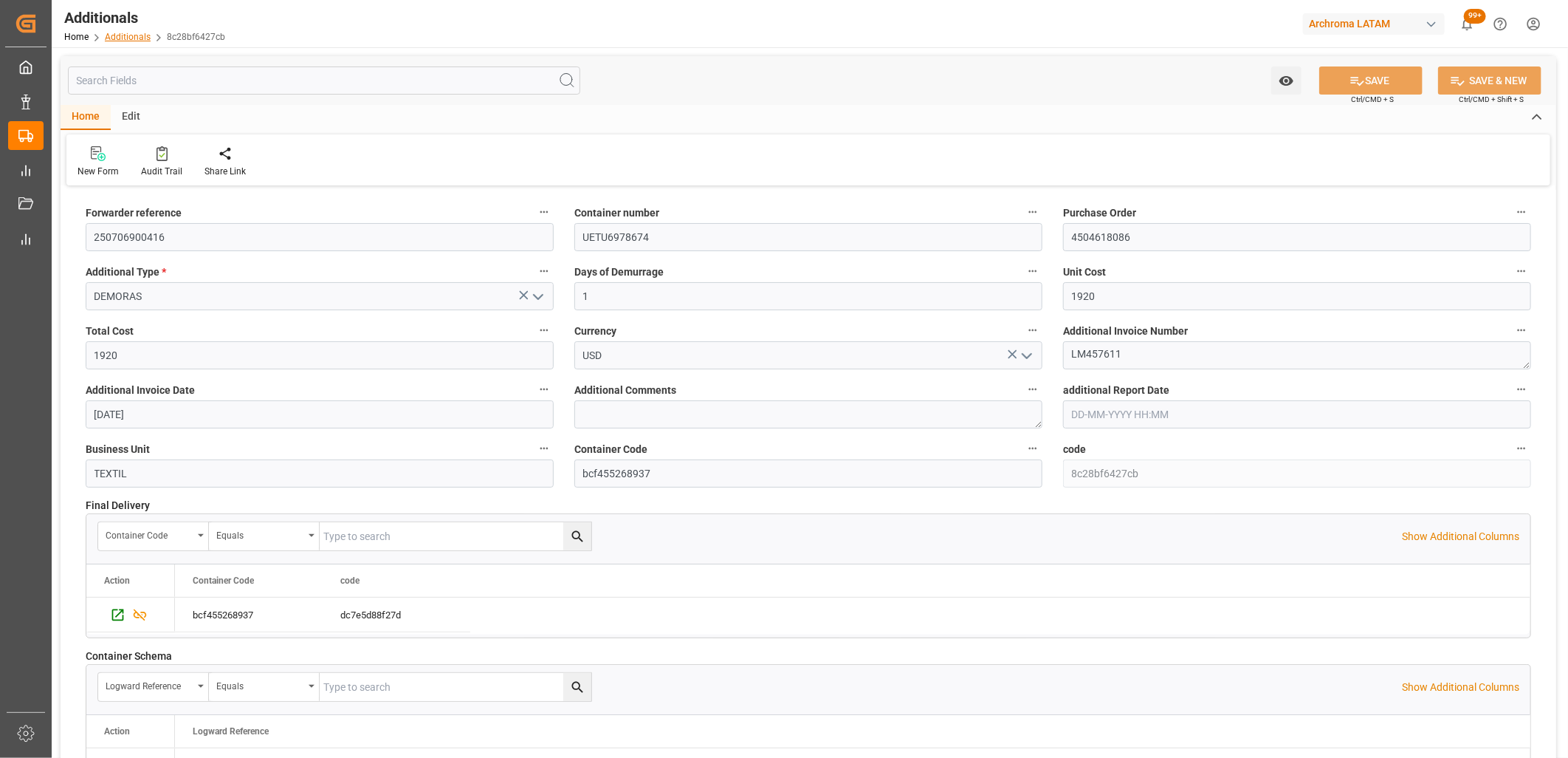
click at [129, 35] on link "Additionals" at bounding box center [128, 37] width 46 height 10
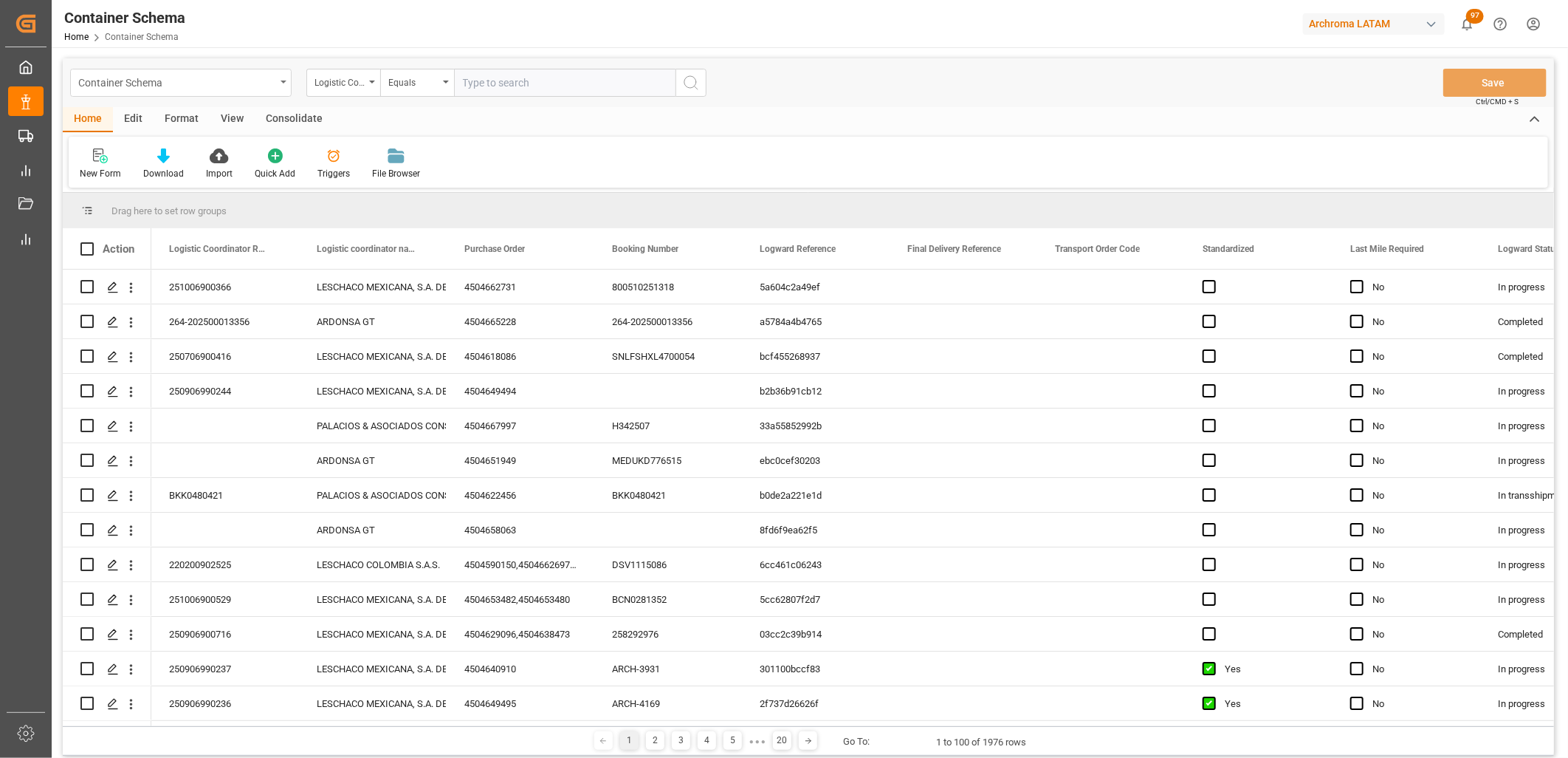
click at [266, 86] on div "Container Schema" at bounding box center [176, 81] width 197 height 18
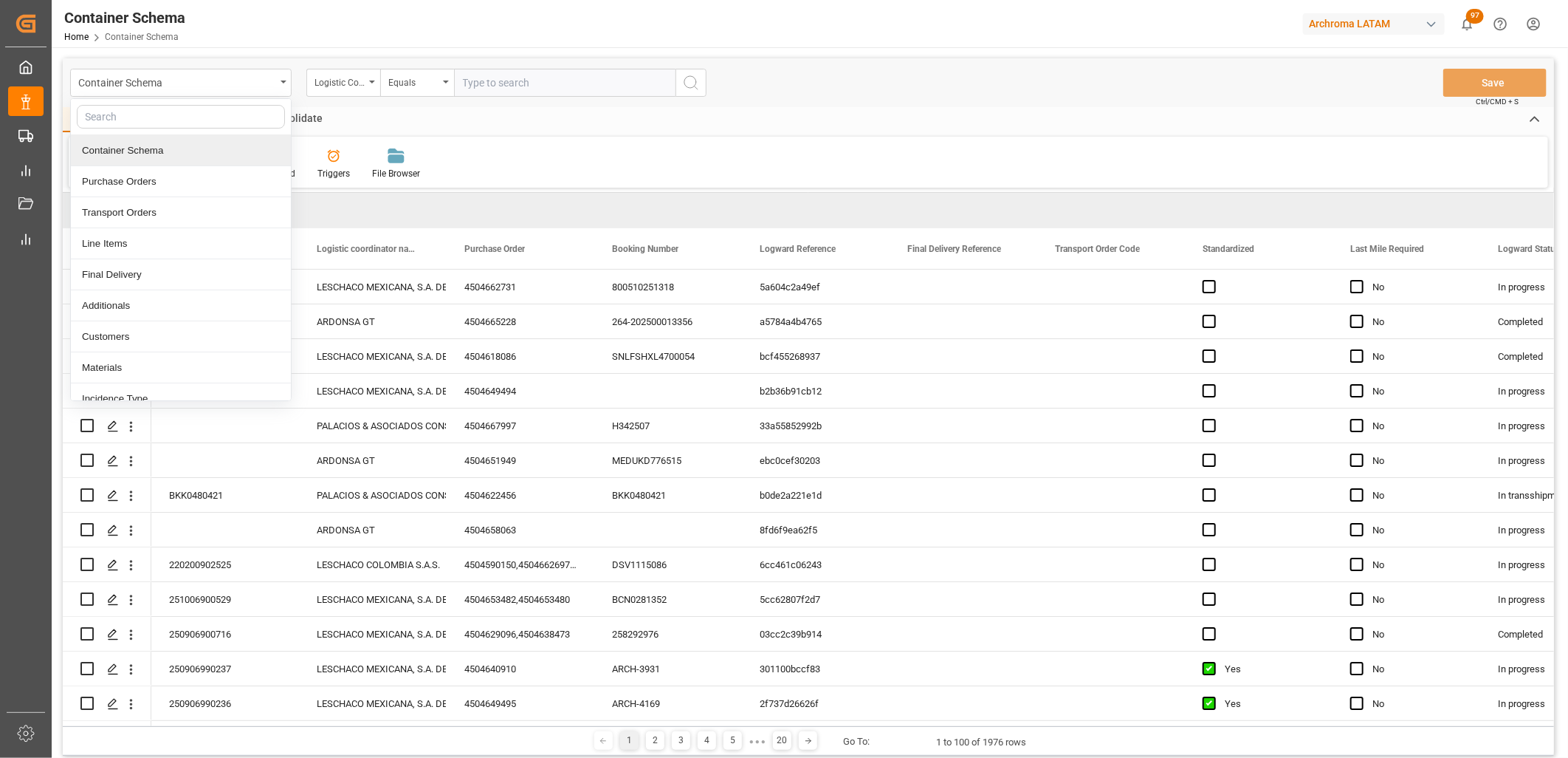
click at [416, 127] on div "Home Edit Format View Consolidate" at bounding box center [809, 119] width 1492 height 25
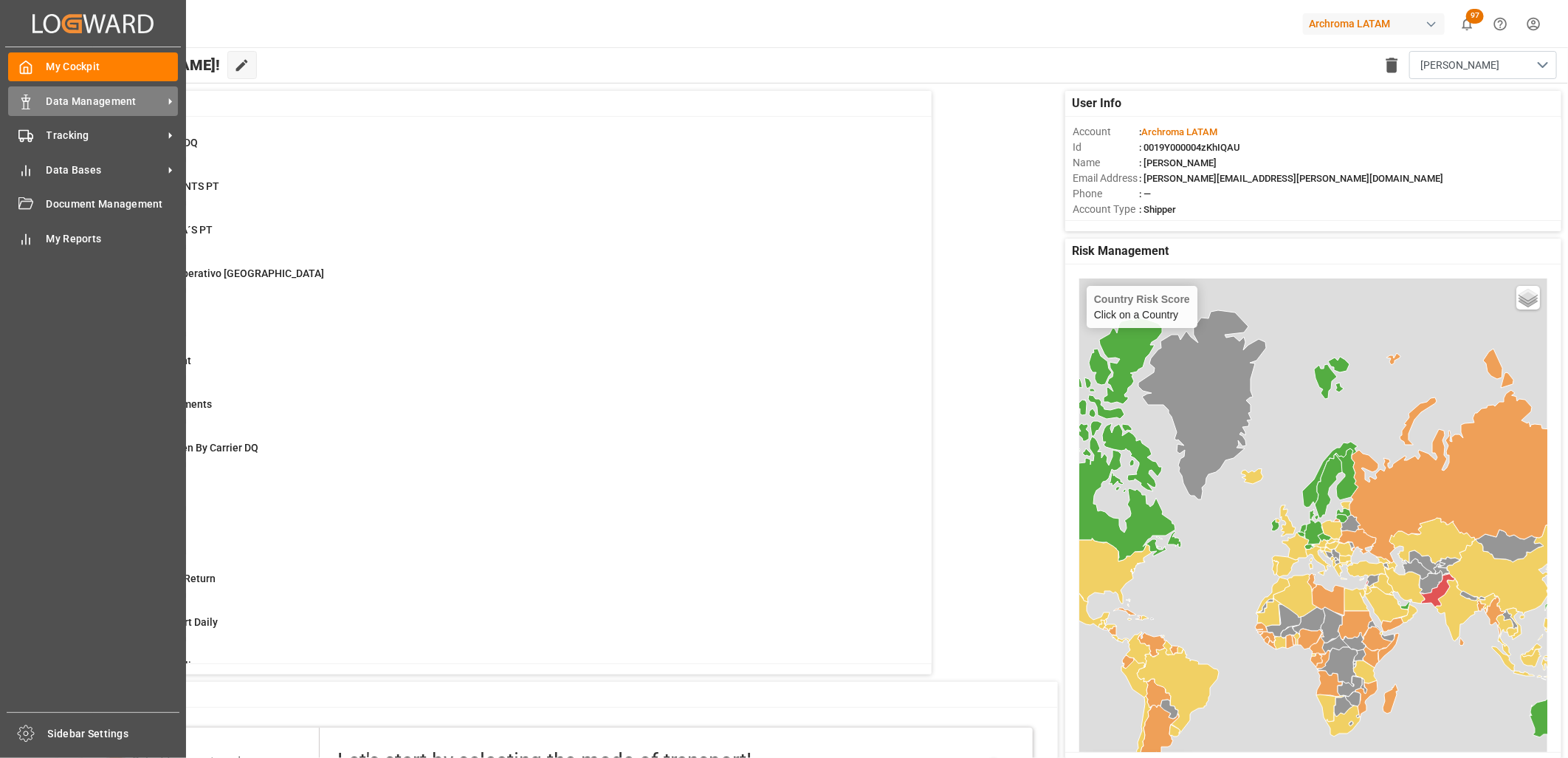
click at [41, 101] on div "Data Management Data Management" at bounding box center [93, 100] width 170 height 29
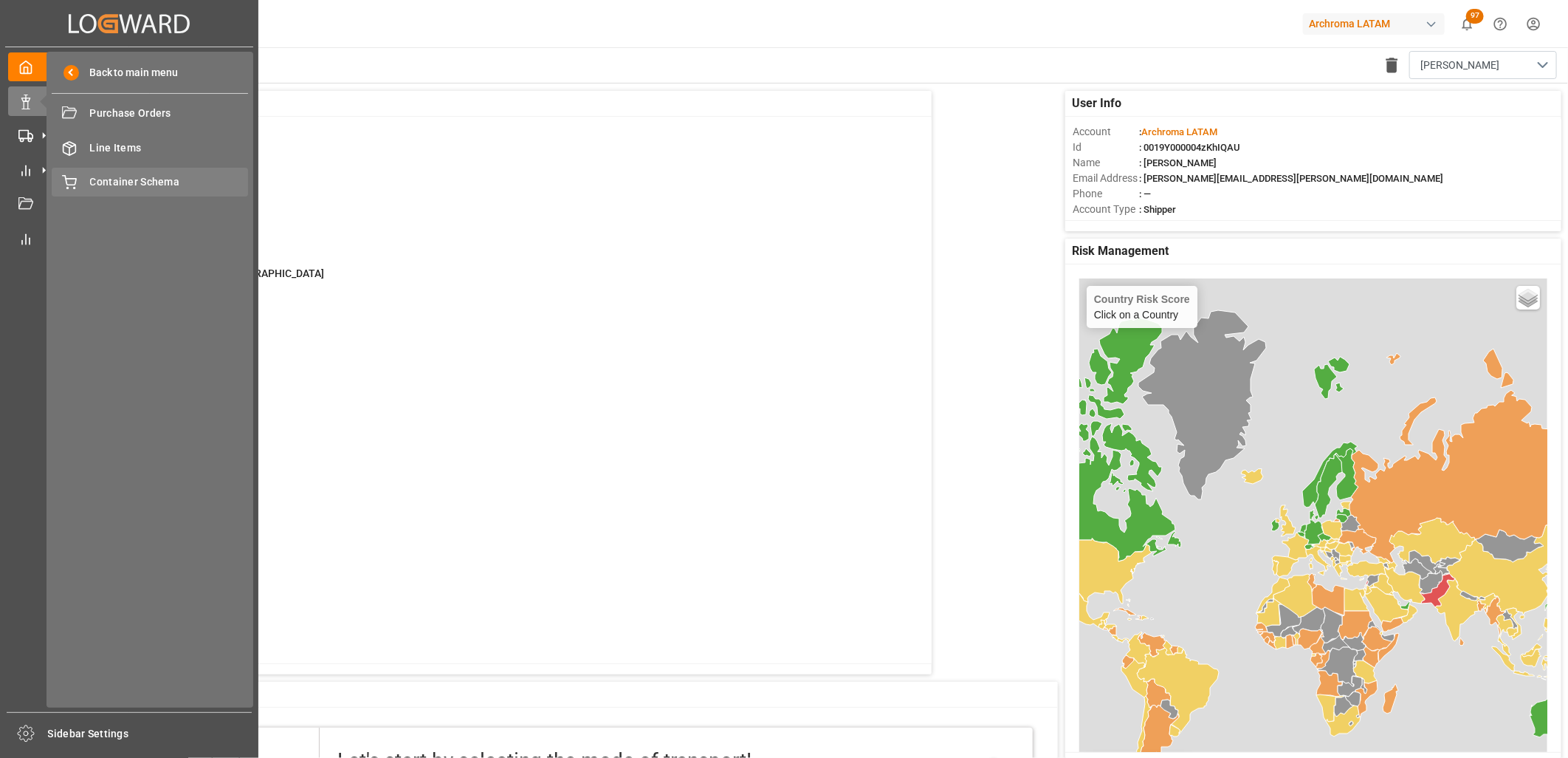
click at [102, 175] on span "Container Schema" at bounding box center [169, 182] width 159 height 16
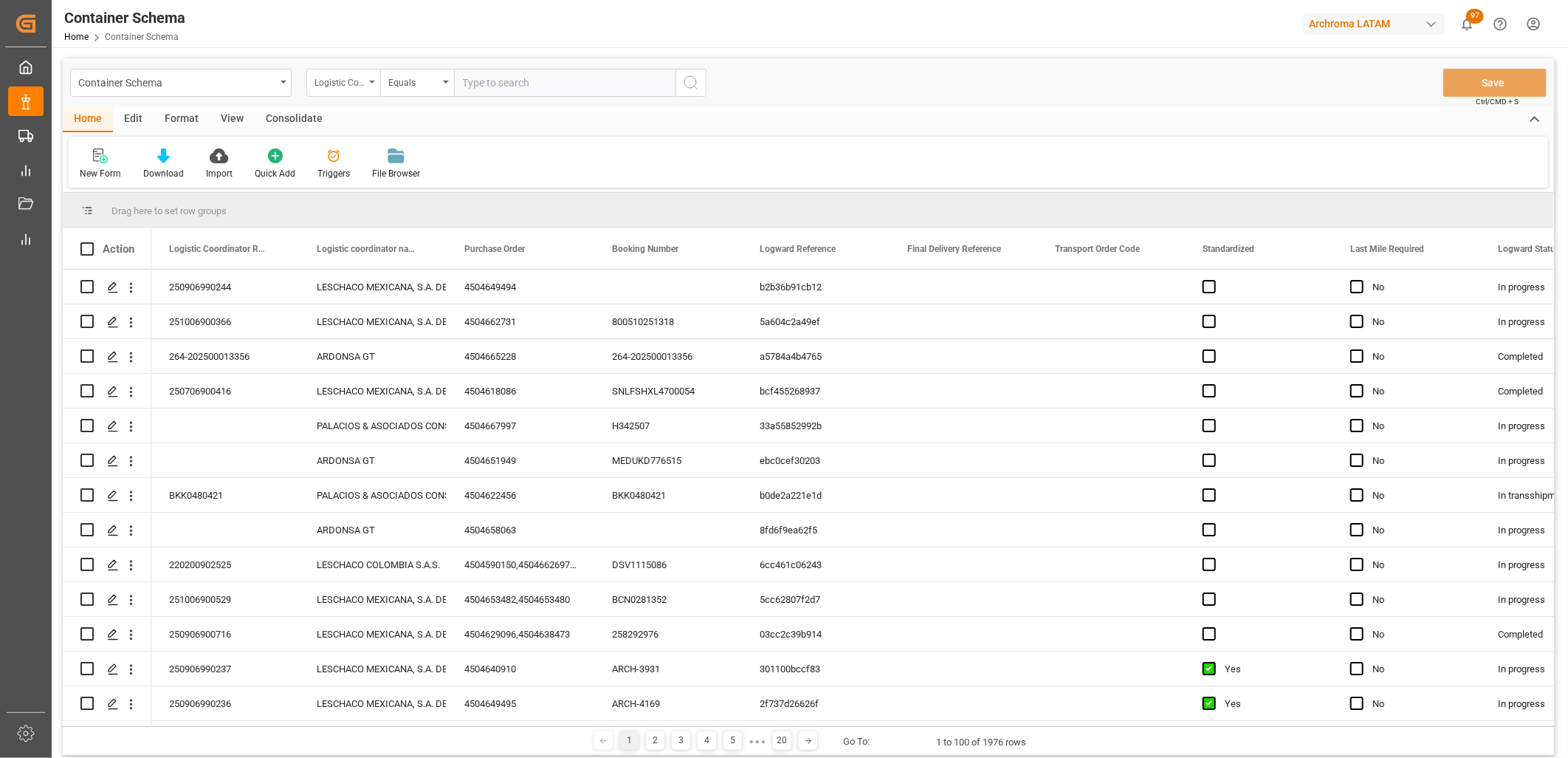
click at [363, 83] on div "Logistic Coordinator Reference Number" at bounding box center [340, 80] width 50 height 17
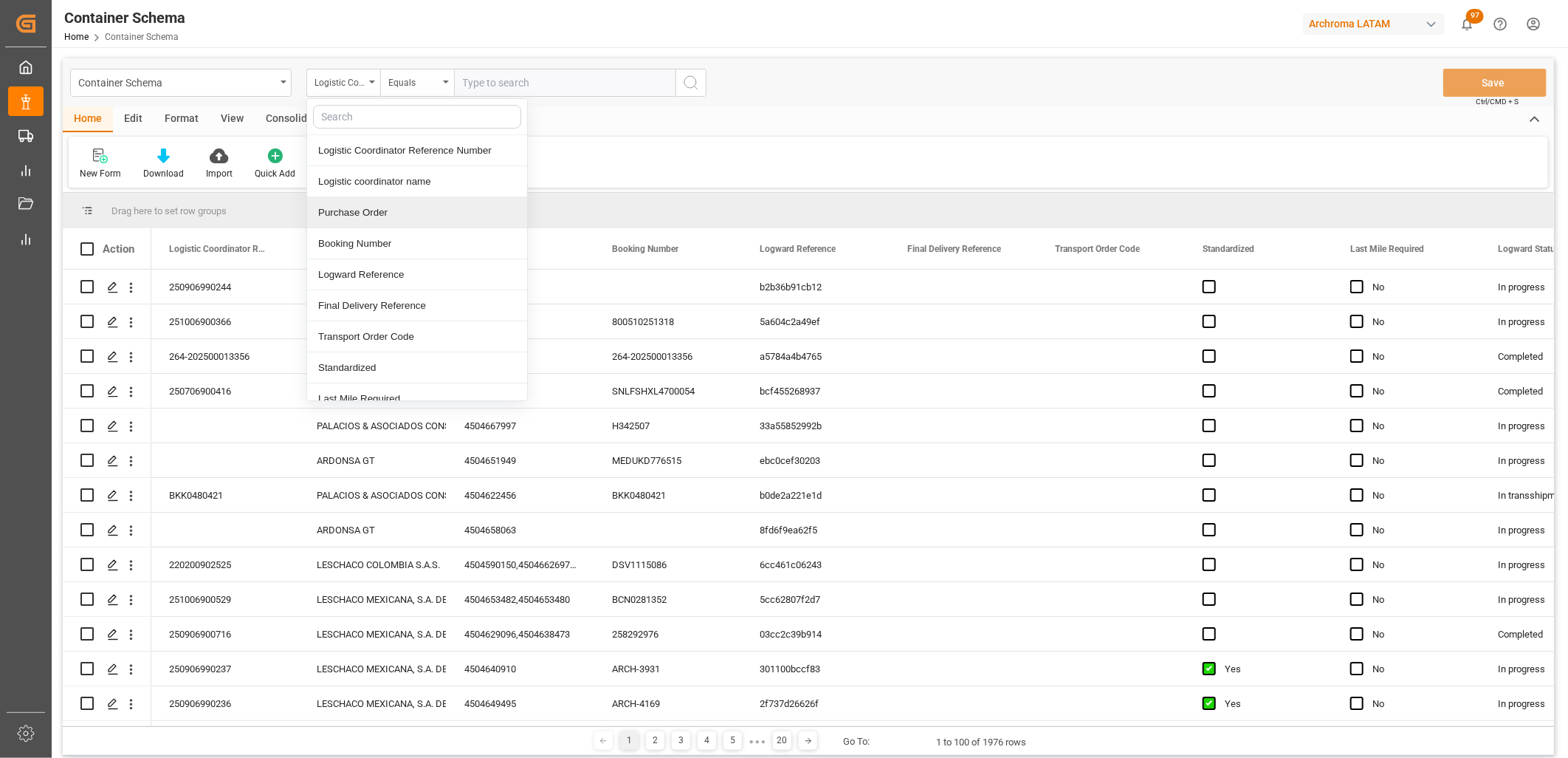
click at [357, 210] on div "Purchase Order" at bounding box center [417, 212] width 220 height 31
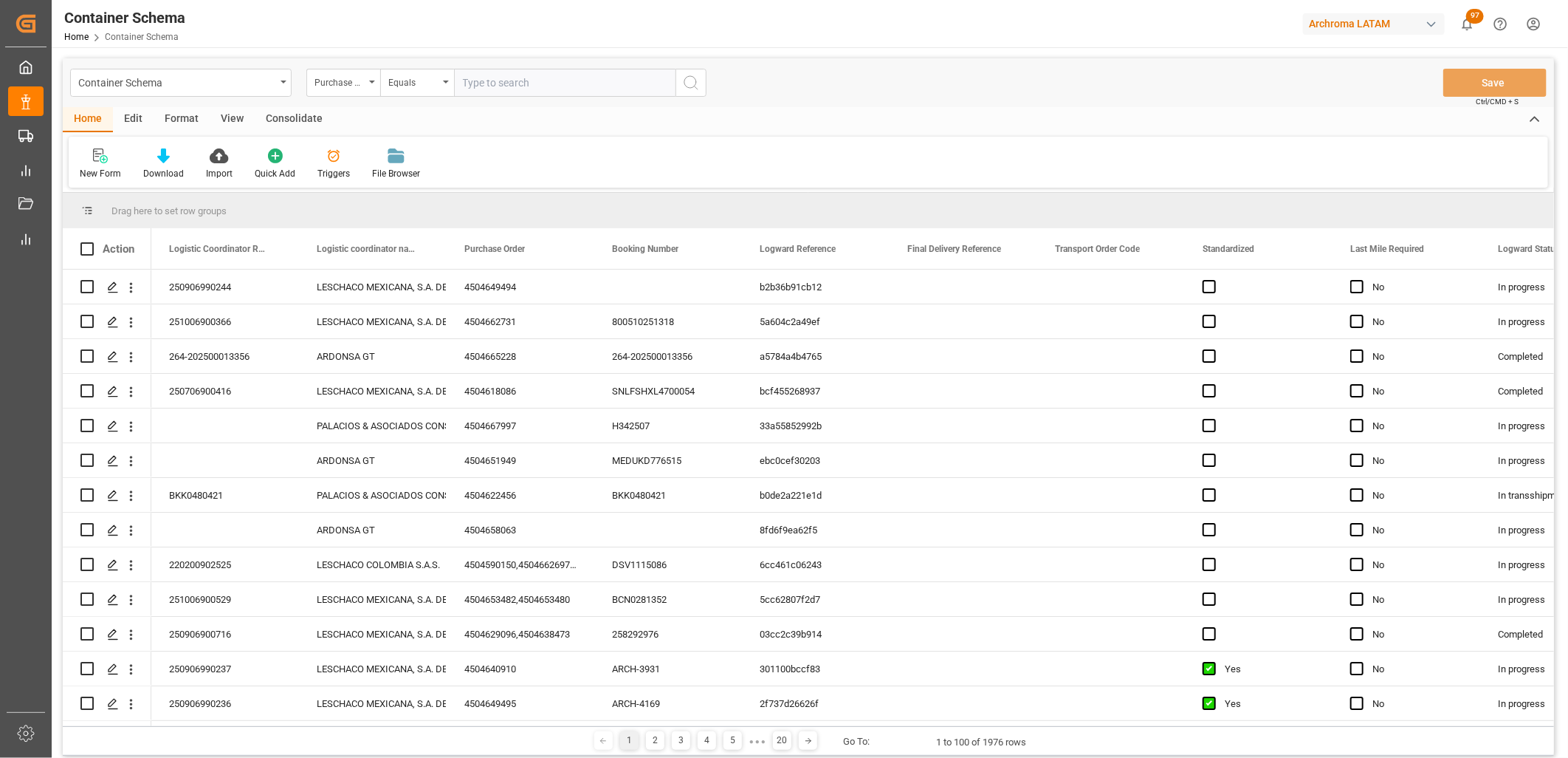
click at [484, 86] on input "text" at bounding box center [565, 83] width 222 height 28
paste input "4504662731"
click at [535, 83] on input "4504662731" at bounding box center [565, 83] width 222 height 28
type input "4504662731"
click at [693, 83] on icon "search button" at bounding box center [691, 83] width 18 height 18
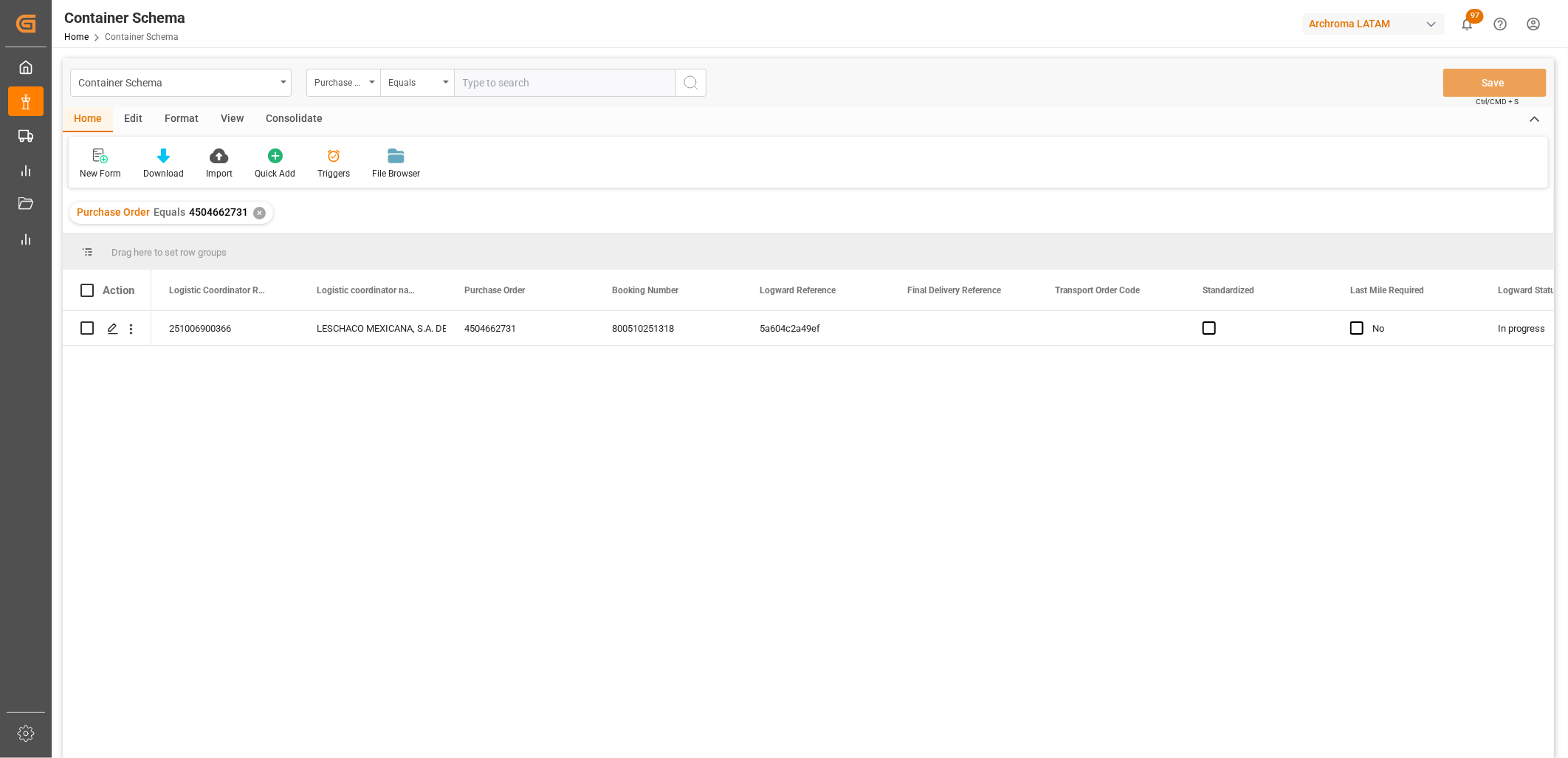
click at [259, 208] on div "✕" at bounding box center [259, 213] width 13 height 13
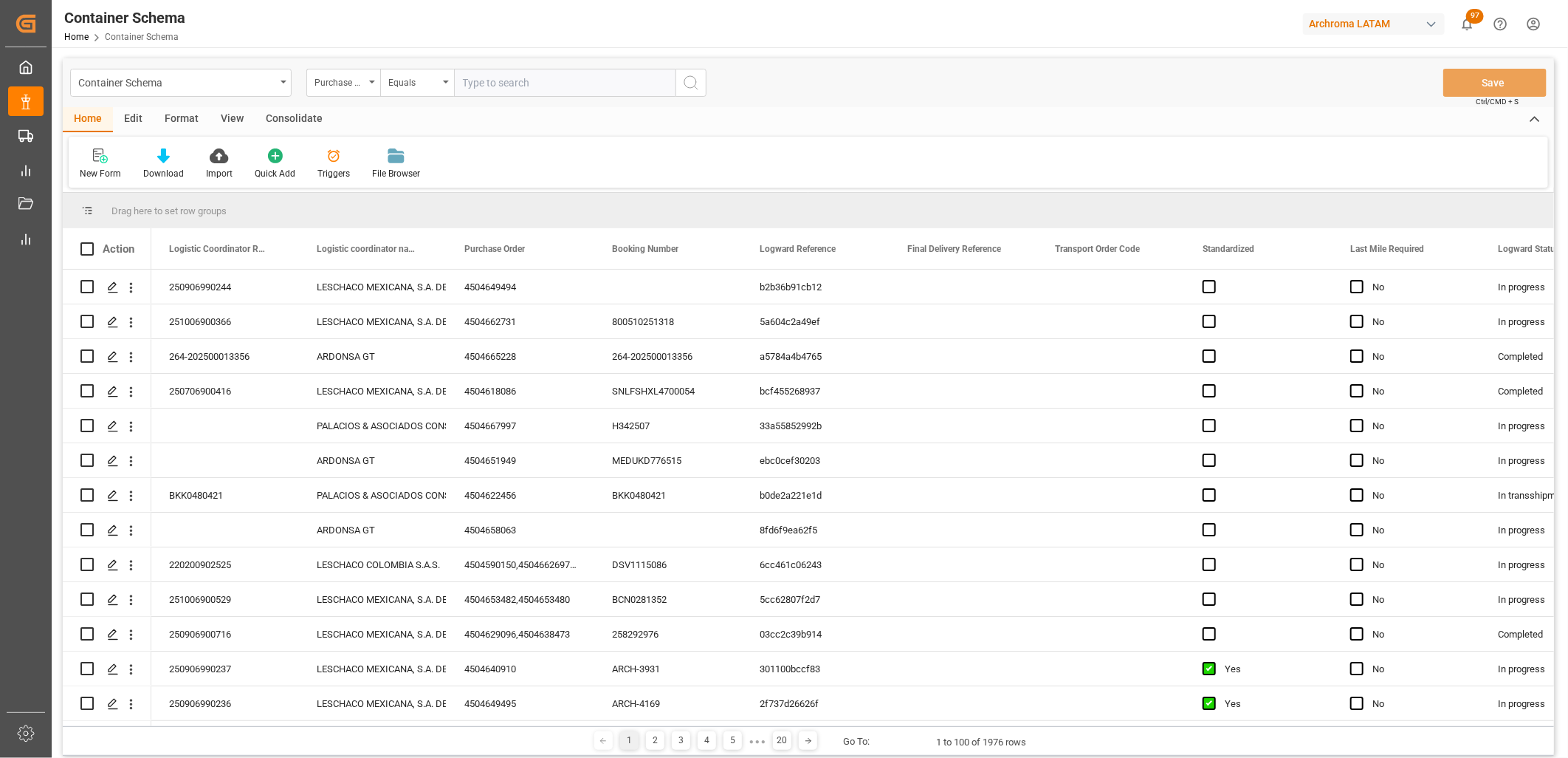
click at [491, 82] on input "text" at bounding box center [565, 83] width 222 height 28
paste input "4504654280"
type input "4504654280"
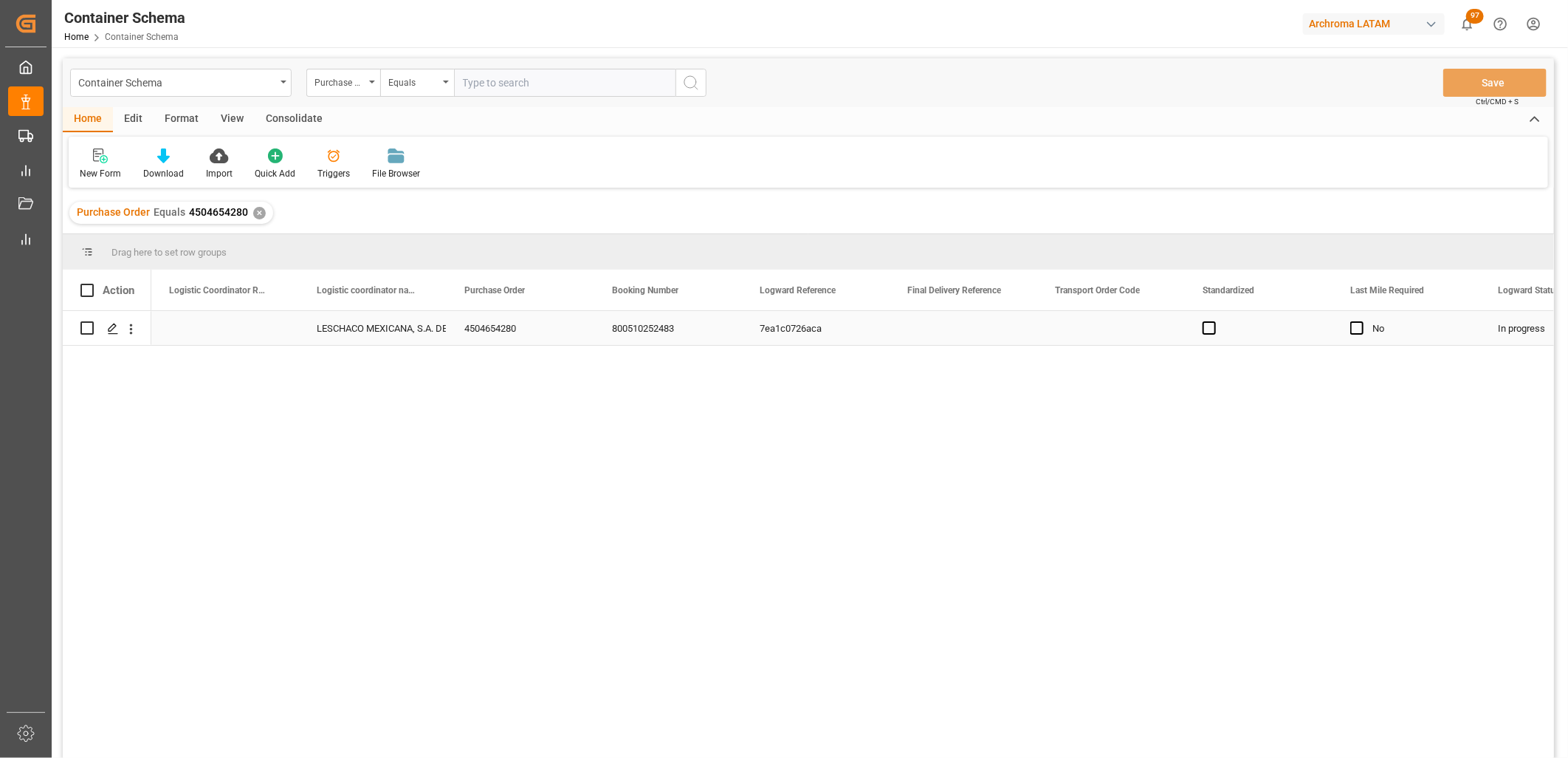
click at [222, 327] on div "Press SPACE to select this row." at bounding box center [225, 328] width 148 height 34
click at [239, 332] on input "Press SPACE to select this row." at bounding box center [225, 337] width 124 height 28
paste input "251006900516"
type input "251006900516"
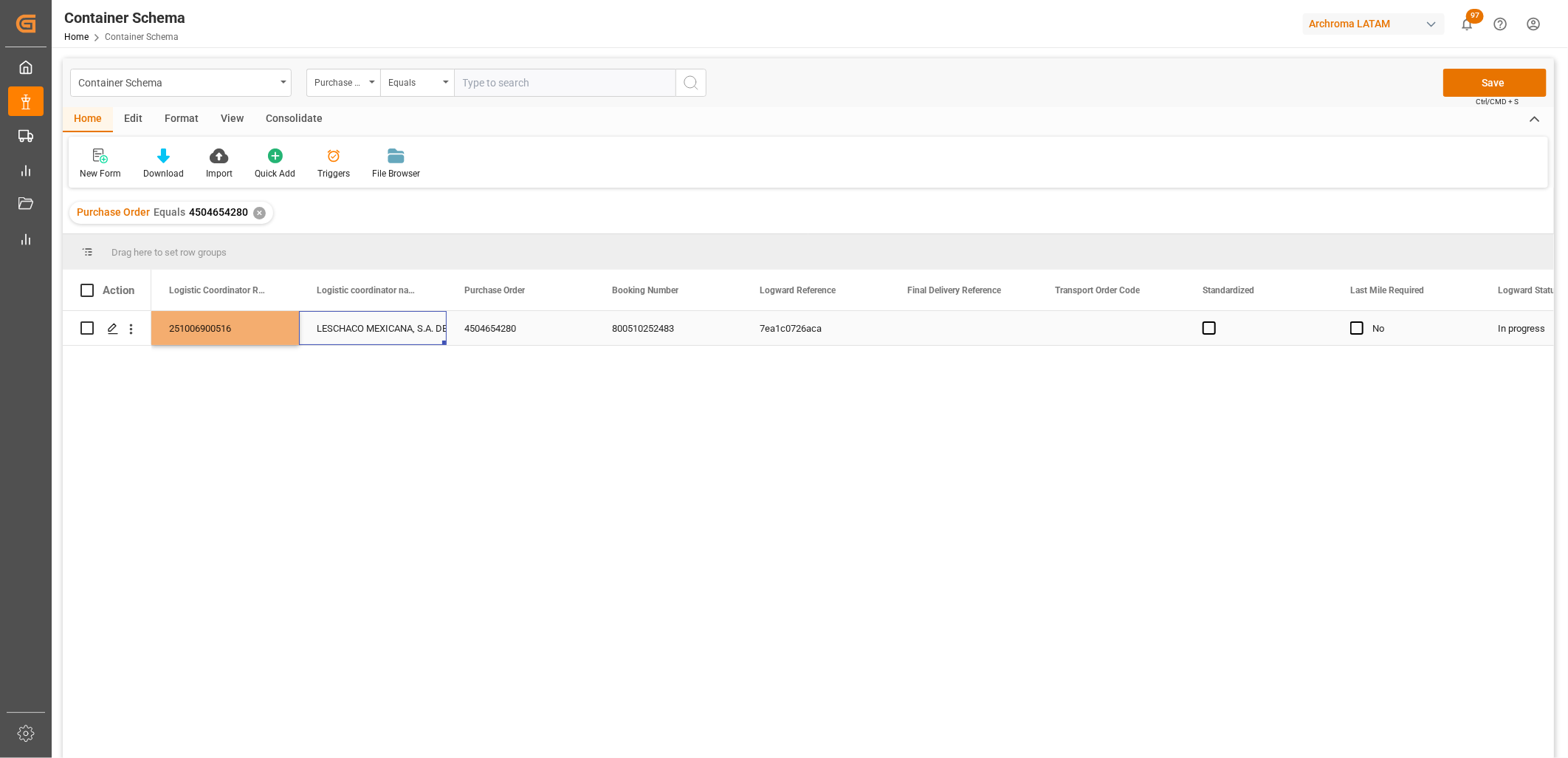
click at [353, 320] on div "LESCHACO MEXICANA, S.A. DE C.V." at bounding box center [373, 329] width 112 height 34
click at [1510, 86] on button "Save" at bounding box center [1495, 83] width 103 height 28
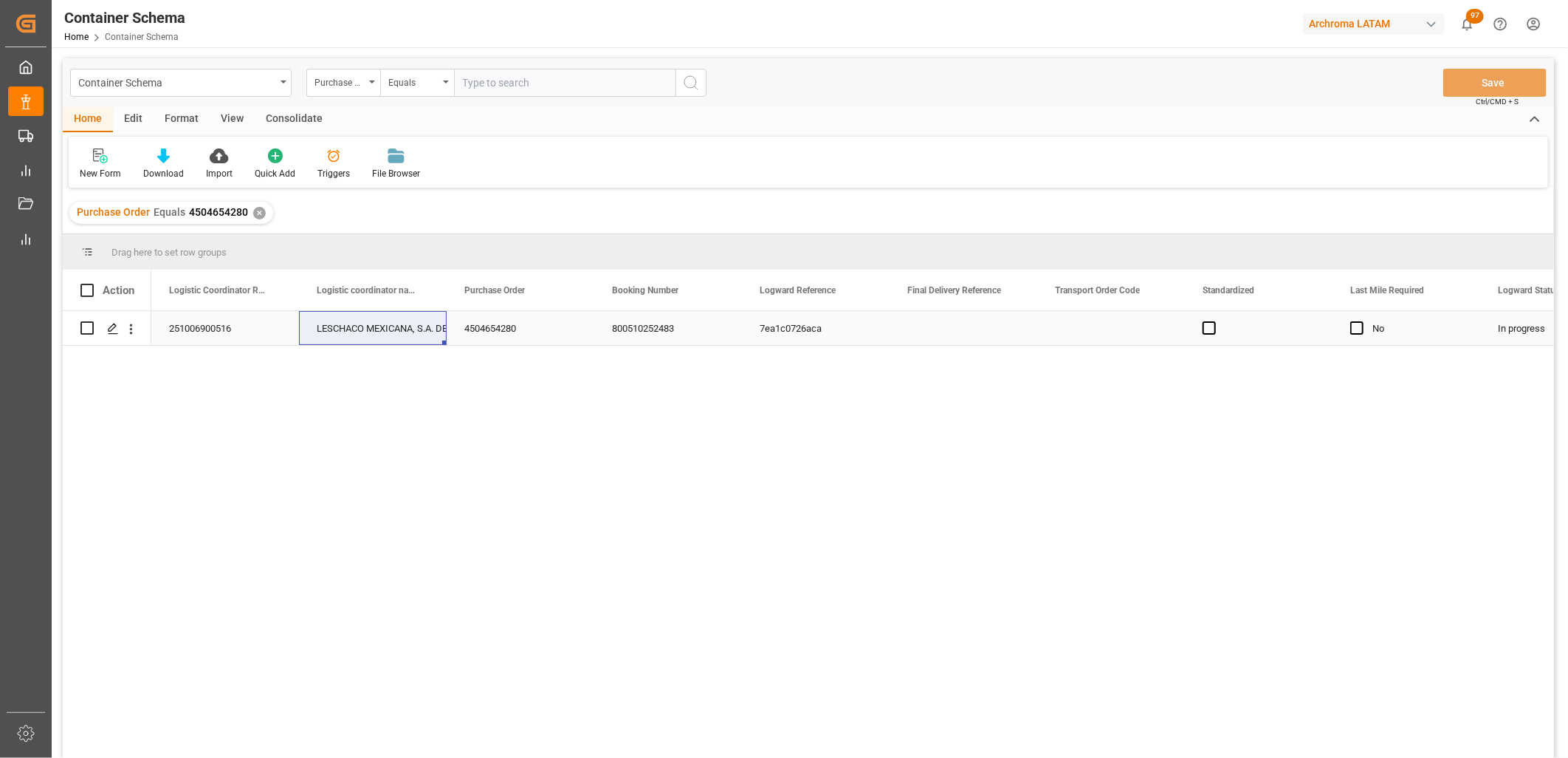
click at [966, 332] on div "Press SPACE to select this row." at bounding box center [964, 328] width 148 height 34
click at [112, 327] on icon "Press SPACE to select this row." at bounding box center [113, 329] width 12 height 12
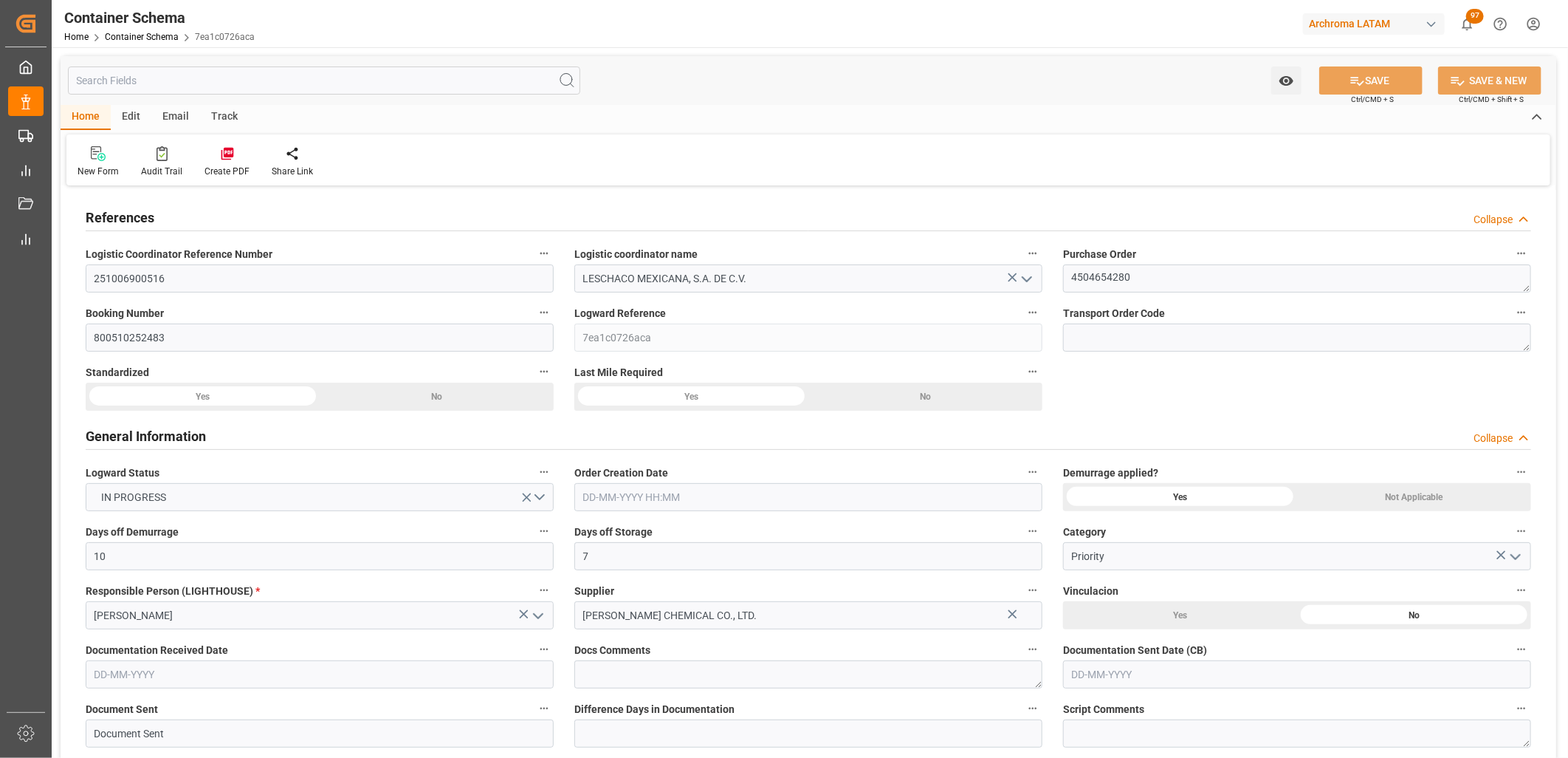
type input "10"
type input "7"
type input "1"
type input "34"
type input "25500"
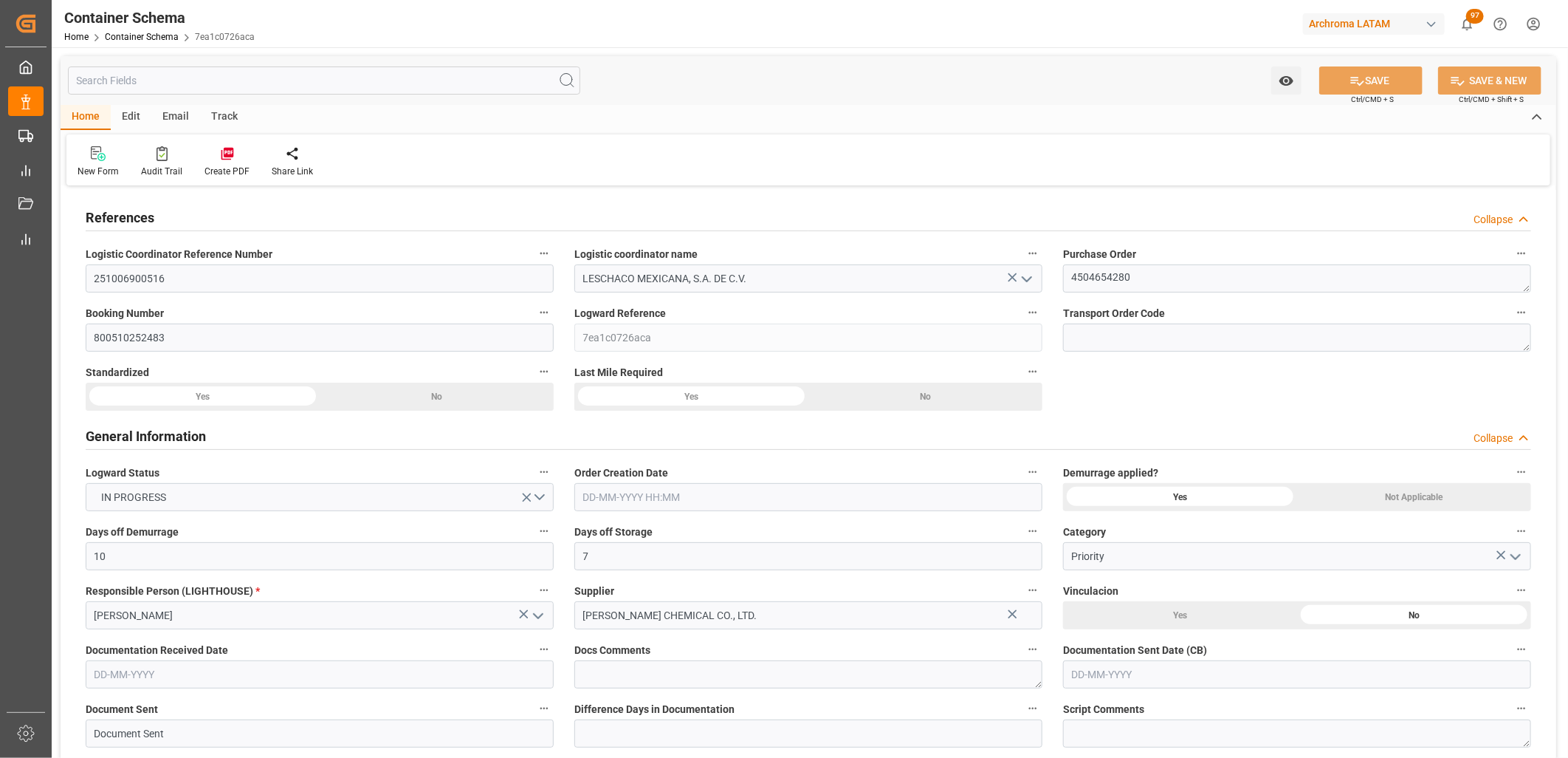
type input "25585"
type input "MSC"
type input "Mediterranean Shipping Company"
type input "CNXGA"
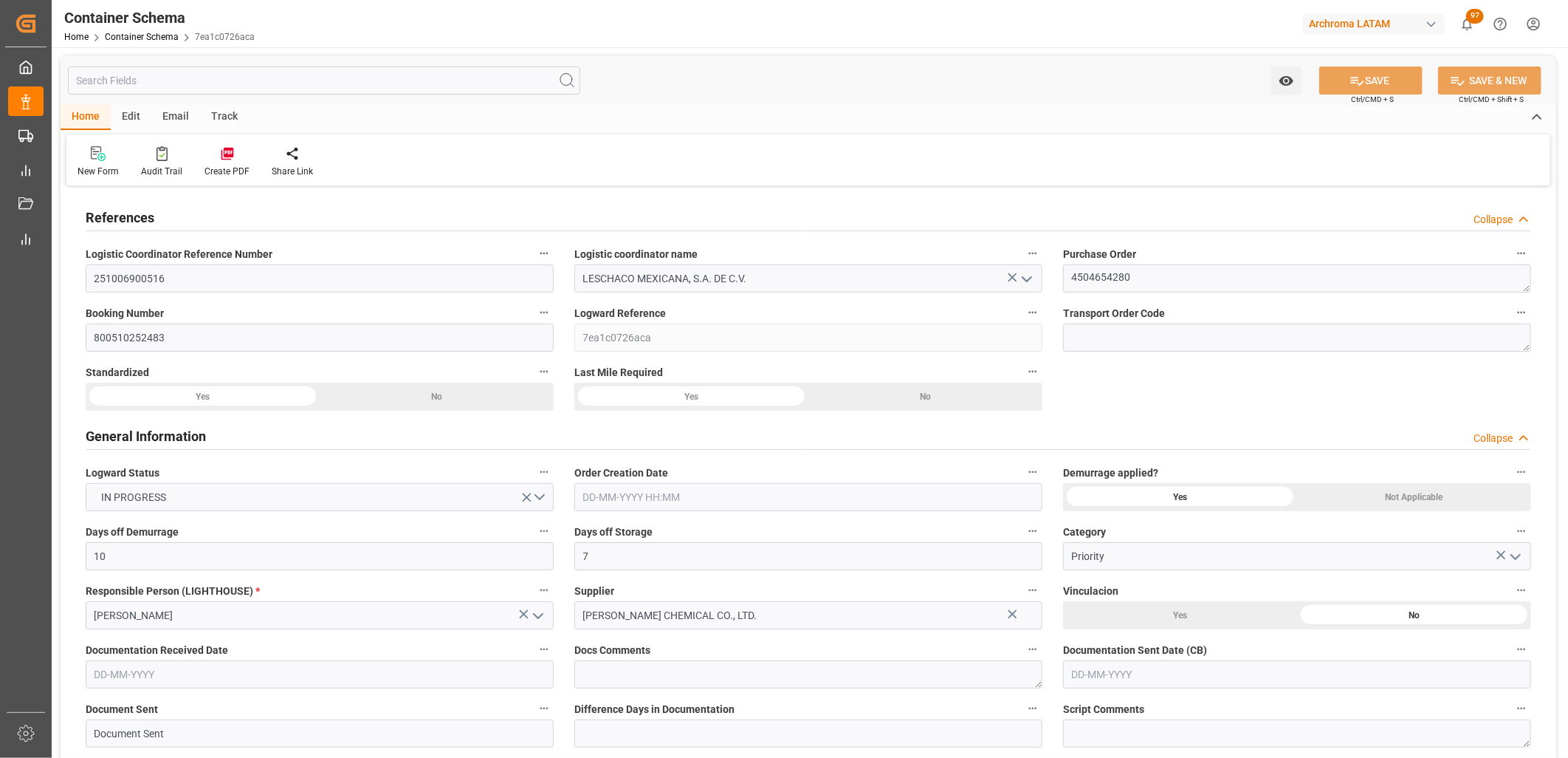
type input "MXZLO"
type input "0"
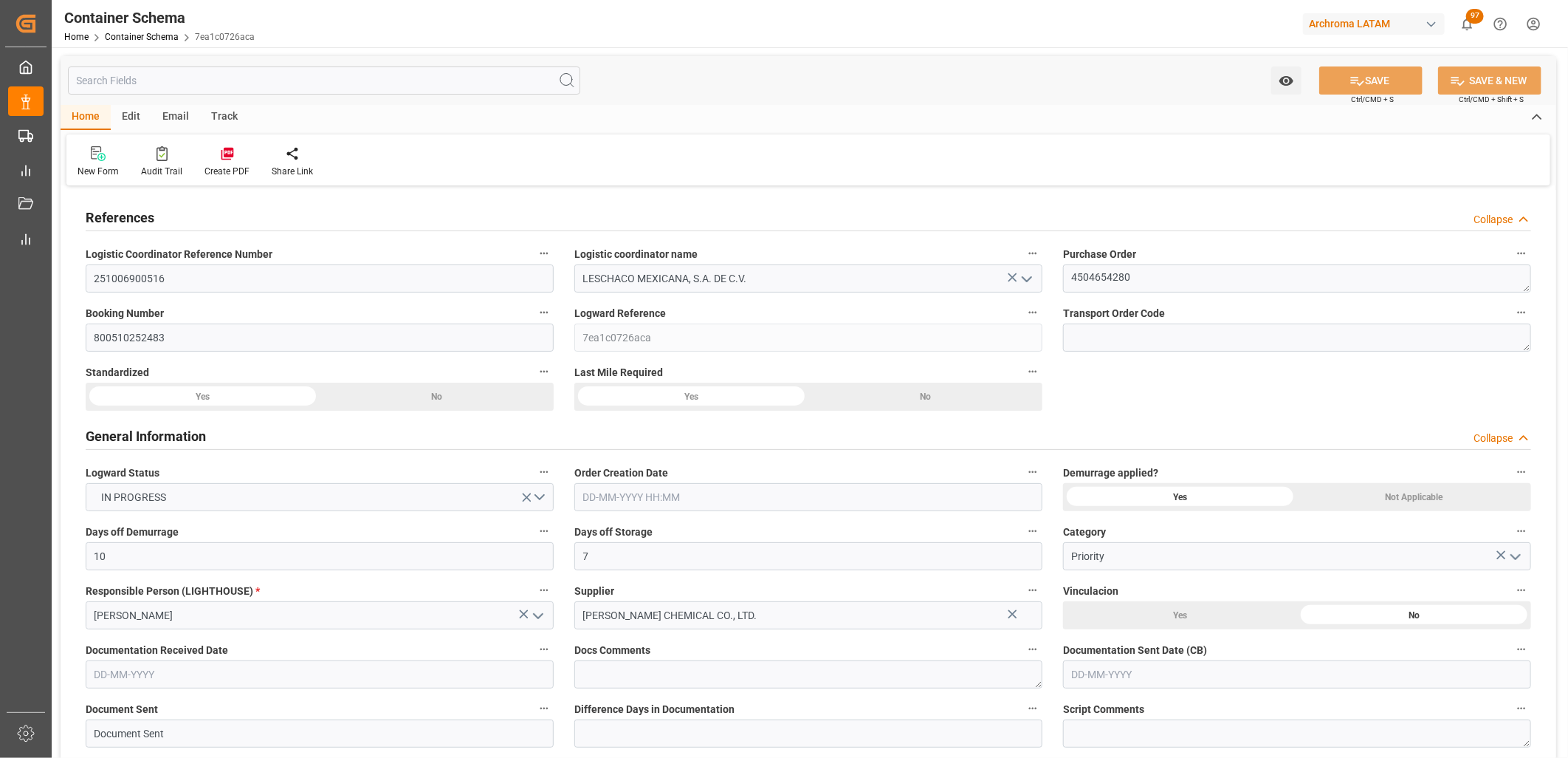
type input "30-09-2025 15:30"
type input "[DATE]"
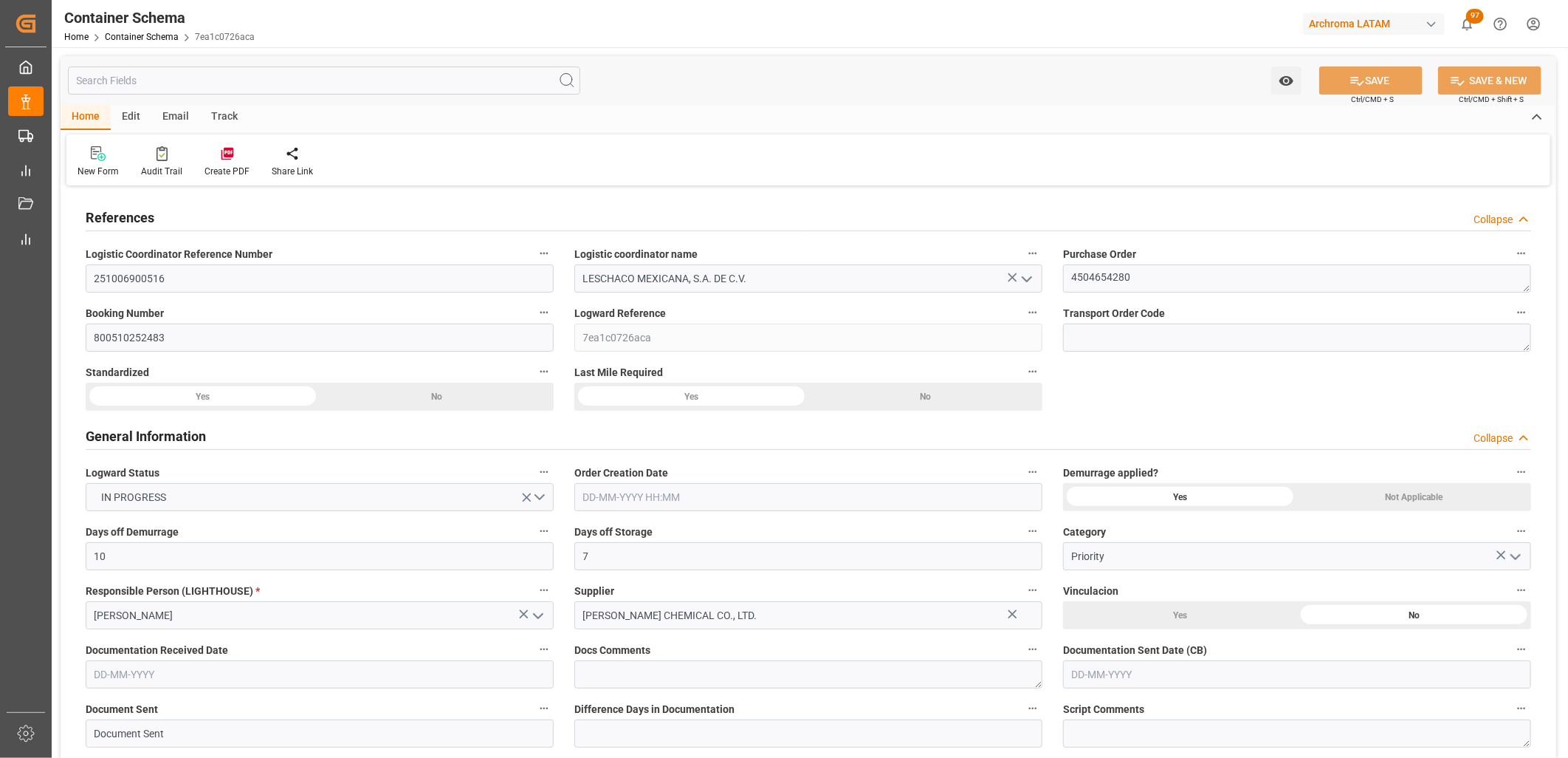
type input "[DATE]"
type input "01-10-2025 17:35"
type input "30-09-2025 21:42"
type input "[DATE]"
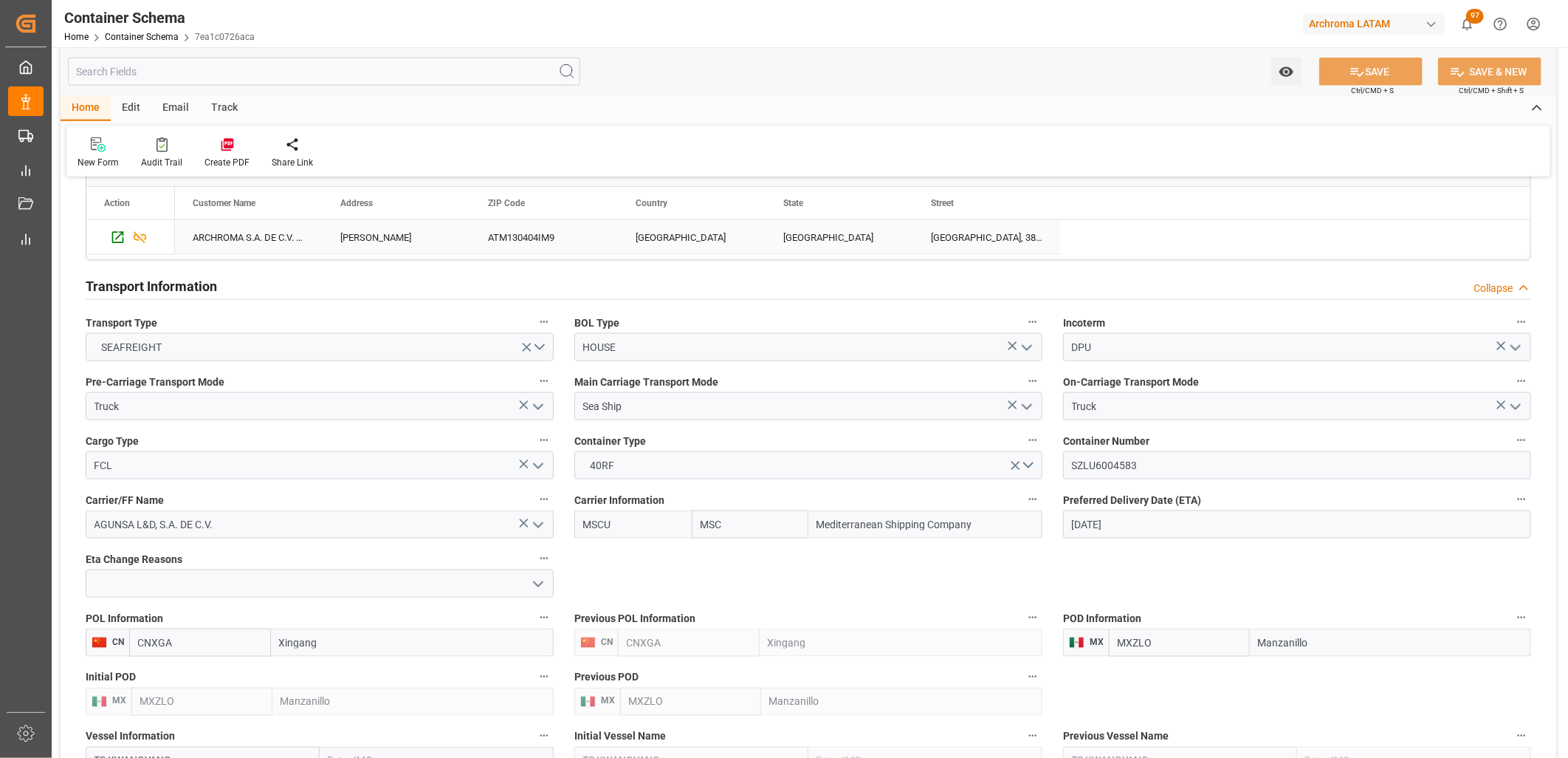
scroll to position [1148, 0]
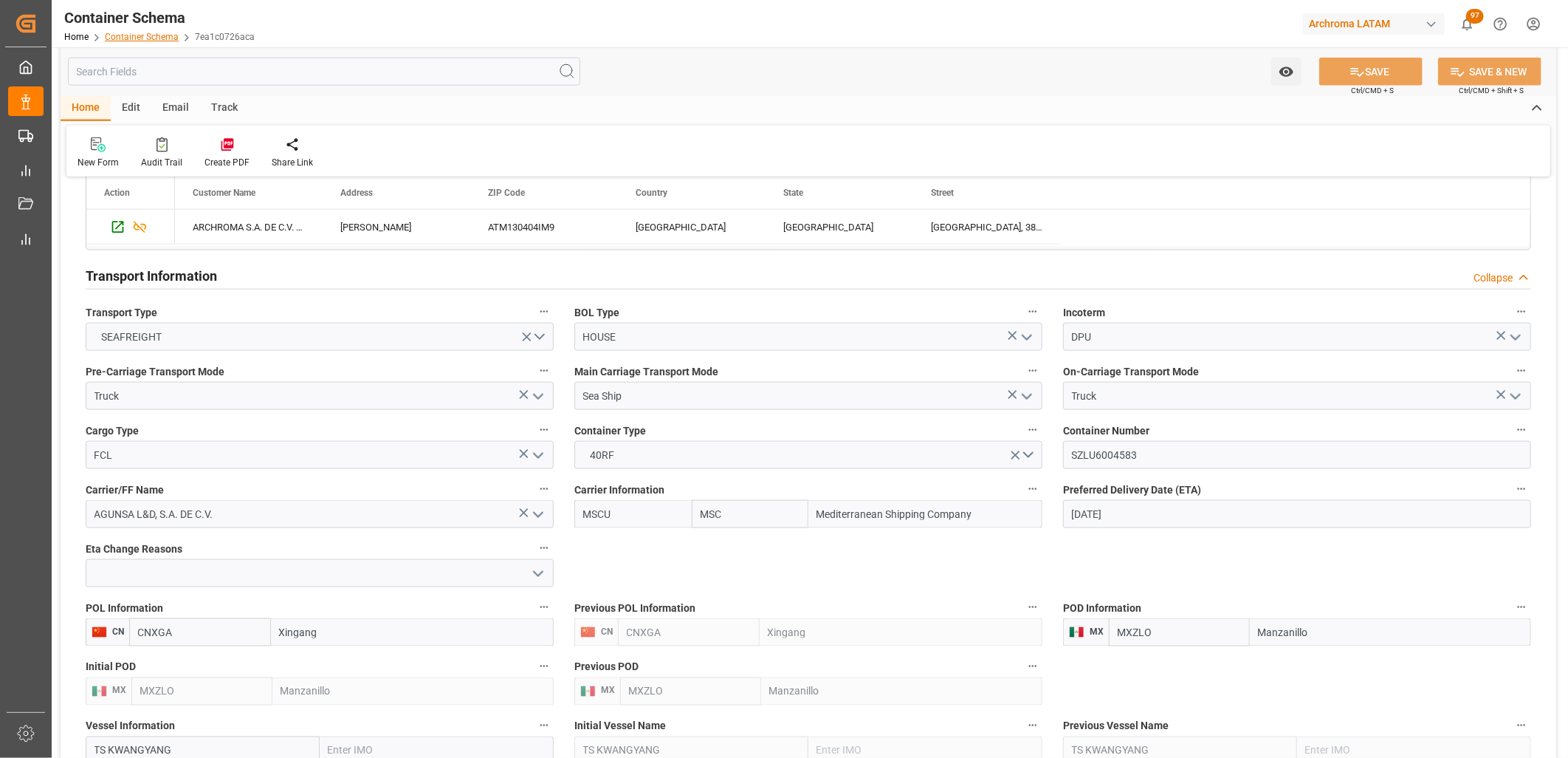
click at [128, 39] on link "Container Schema" at bounding box center [142, 37] width 74 height 10
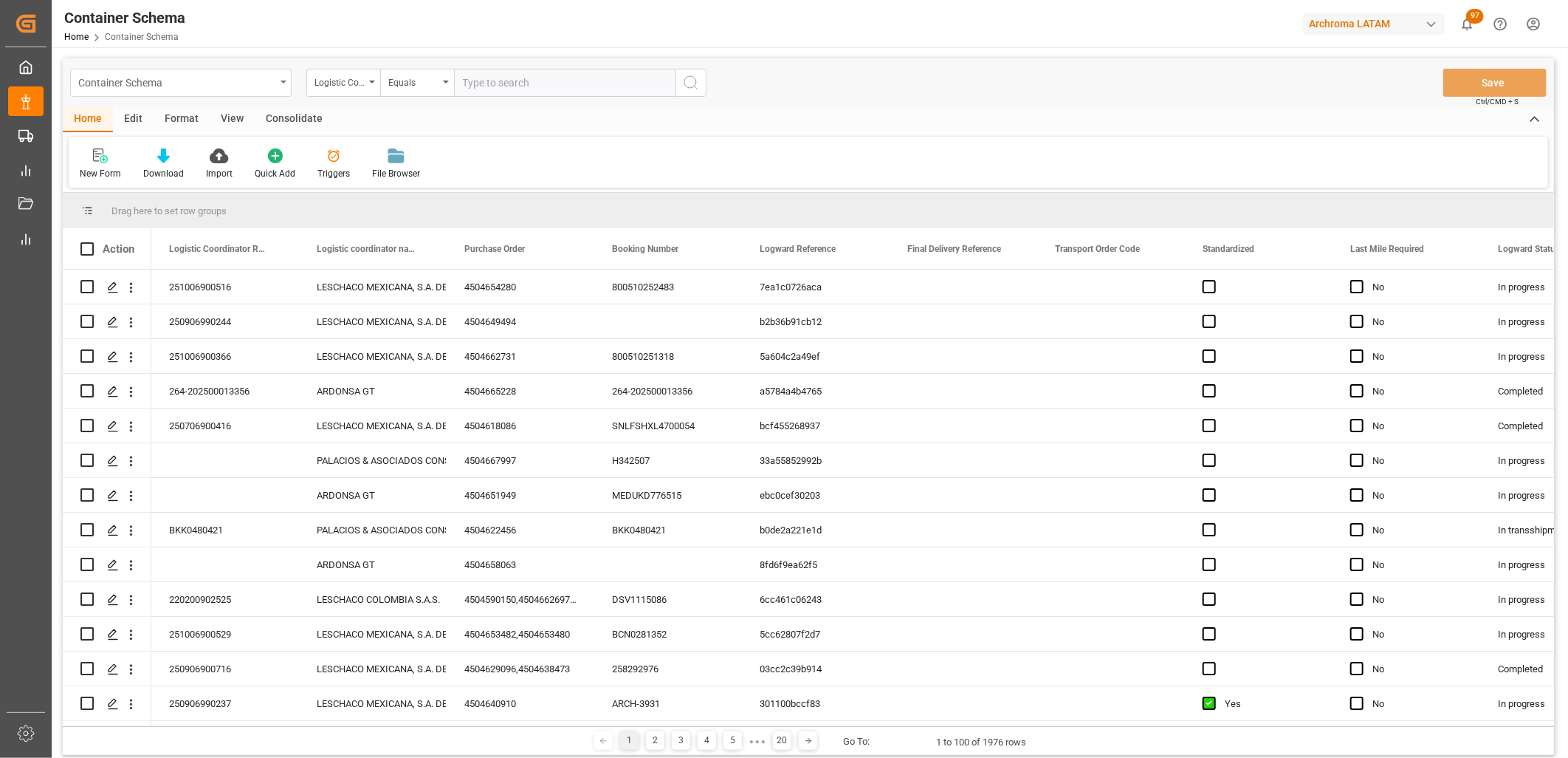
click at [274, 87] on div "Container Schema" at bounding box center [176, 81] width 197 height 18
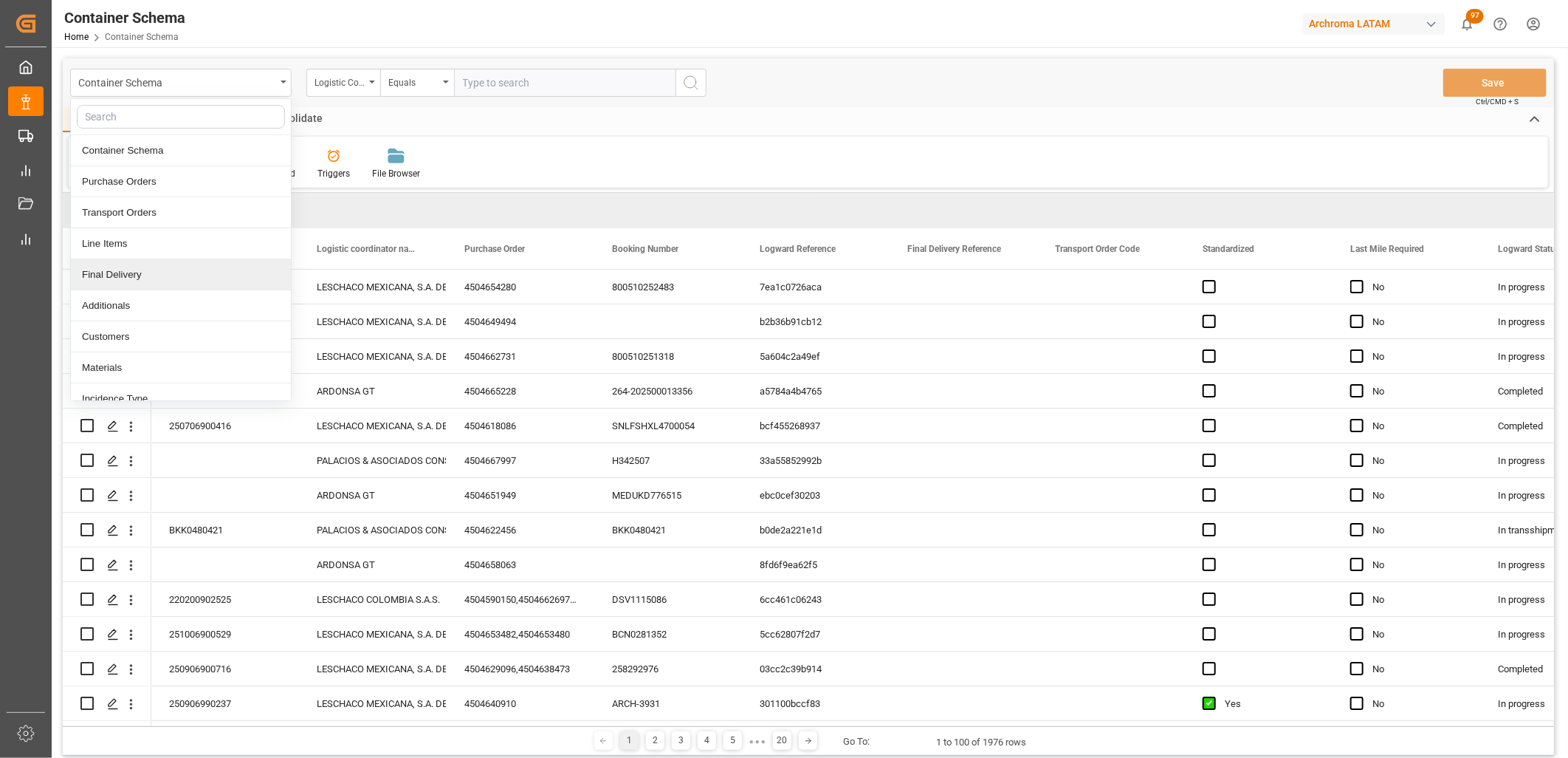
click at [151, 288] on div "Final Delivery" at bounding box center [181, 274] width 220 height 31
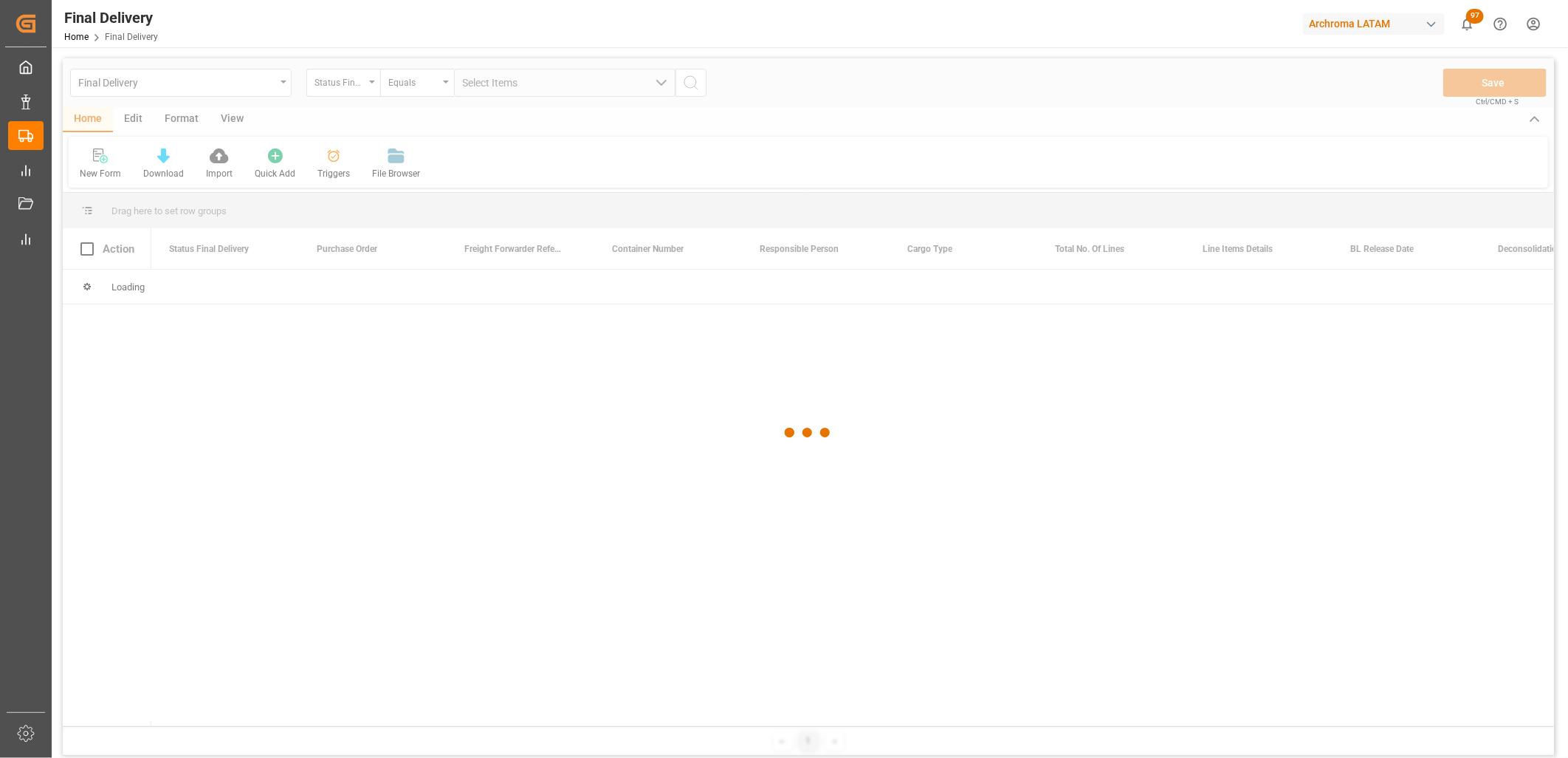
click at [359, 91] on div at bounding box center [809, 432] width 1492 height 749
click at [374, 90] on div at bounding box center [809, 432] width 1492 height 749
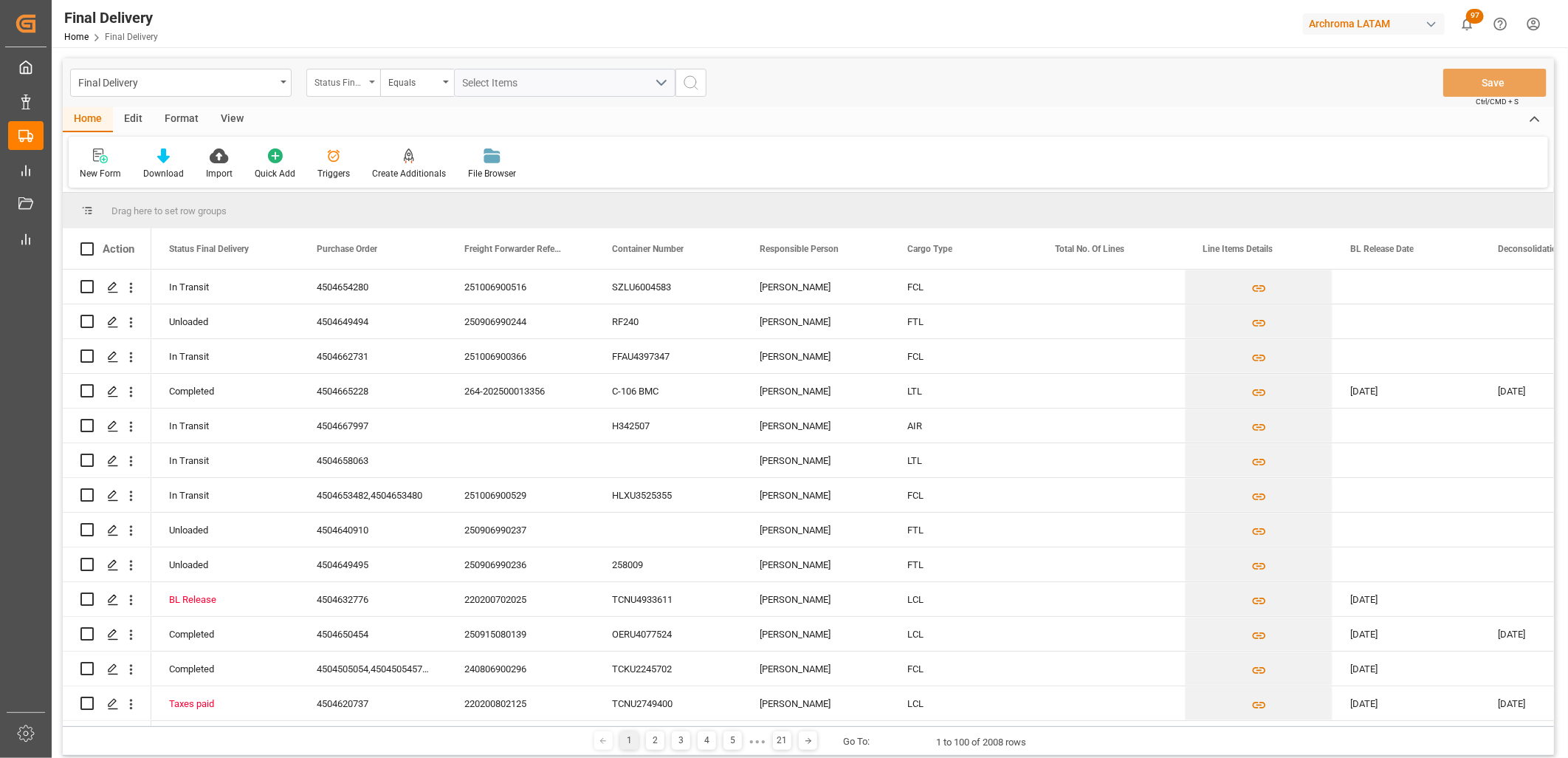
click at [340, 80] on div "Status Final Delivery" at bounding box center [340, 80] width 50 height 17
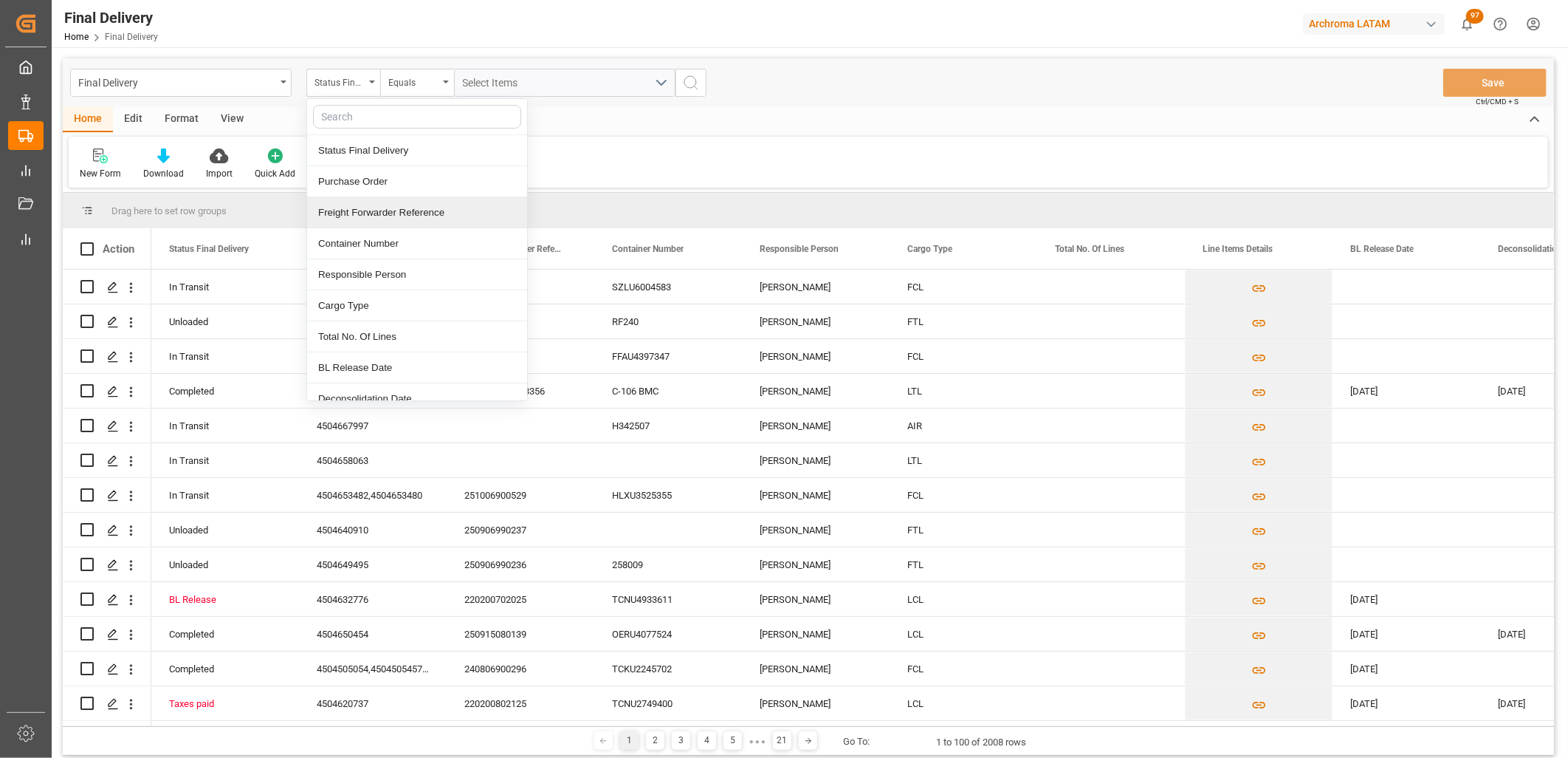
click at [385, 224] on div "Freight Forwarder Reference" at bounding box center [417, 212] width 220 height 31
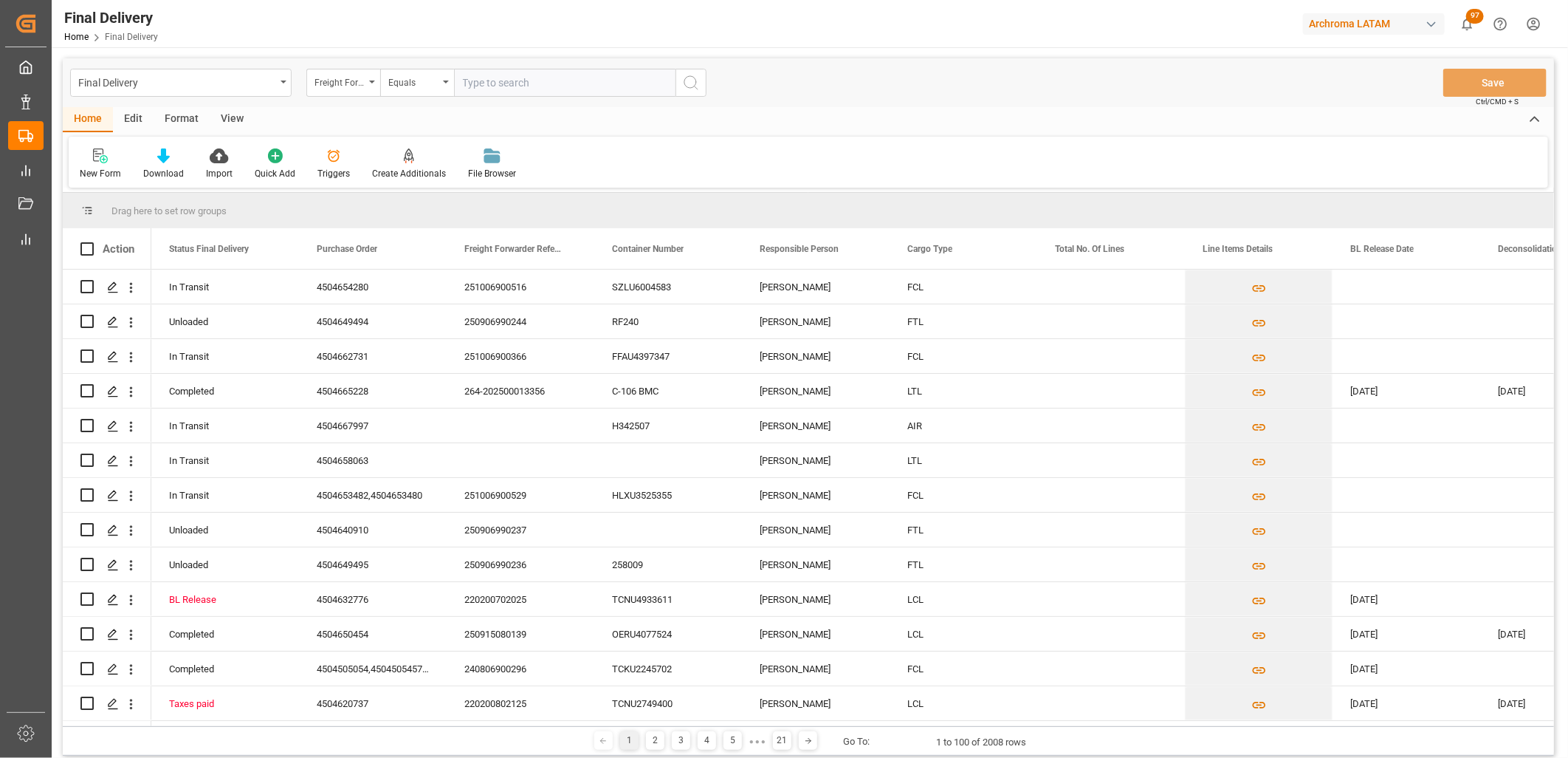
click at [471, 85] on input "text" at bounding box center [565, 83] width 222 height 28
type input "251006900295"
click at [695, 83] on icon "search button" at bounding box center [691, 83] width 18 height 18
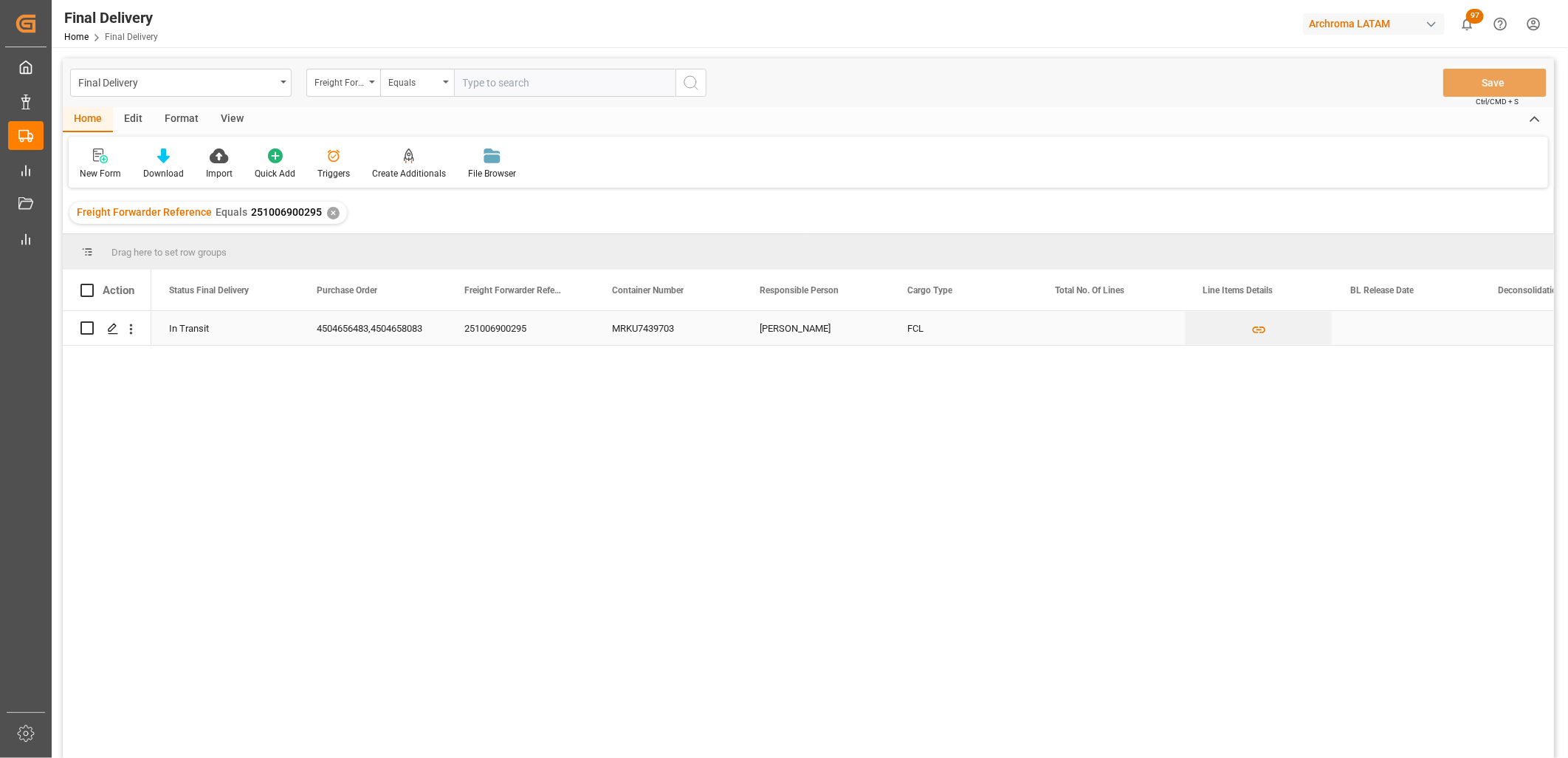
click at [1381, 326] on div "Press SPACE to select this row." at bounding box center [1407, 328] width 148 height 34
click at [1382, 326] on div "Press SPACE to select this row." at bounding box center [1407, 328] width 148 height 34
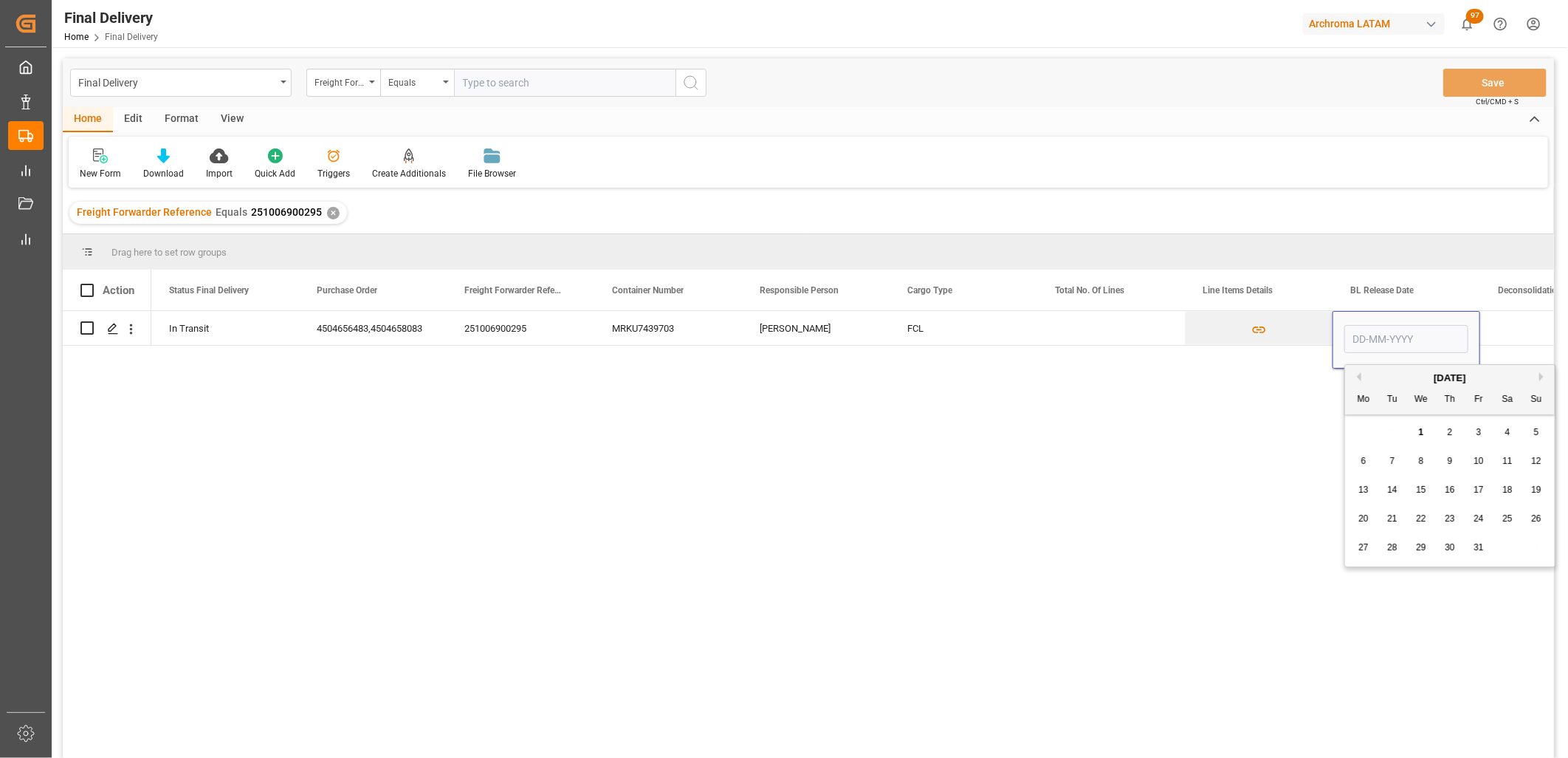
click at [1421, 432] on span "1" at bounding box center [1421, 432] width 5 height 10
type input "[DATE]"
click at [1521, 329] on div "Press SPACE to select this row." at bounding box center [1555, 328] width 148 height 34
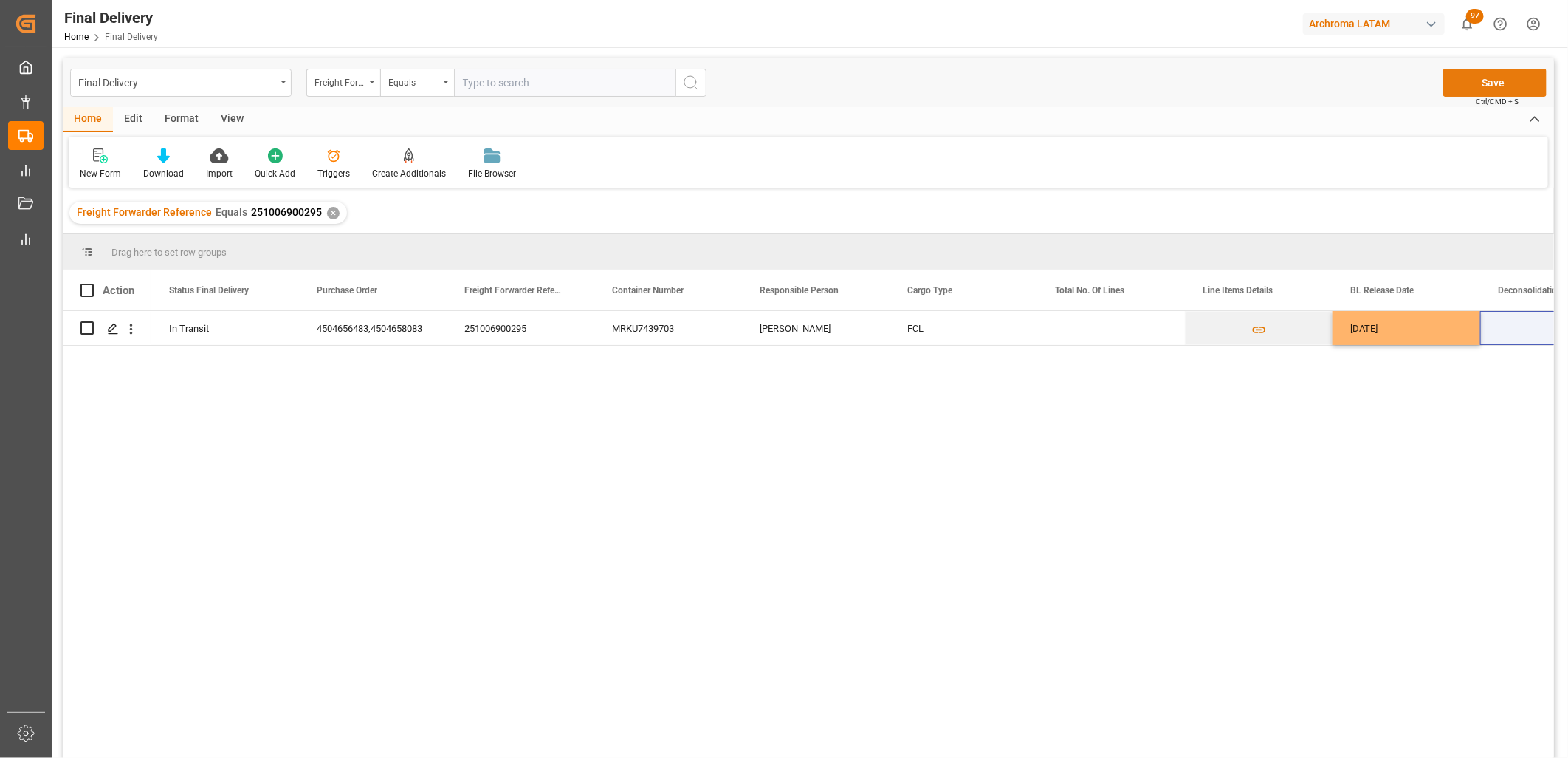
click at [1469, 86] on button "Save" at bounding box center [1495, 83] width 103 height 28
click at [222, 83] on div "Final Delivery" at bounding box center [176, 81] width 197 height 18
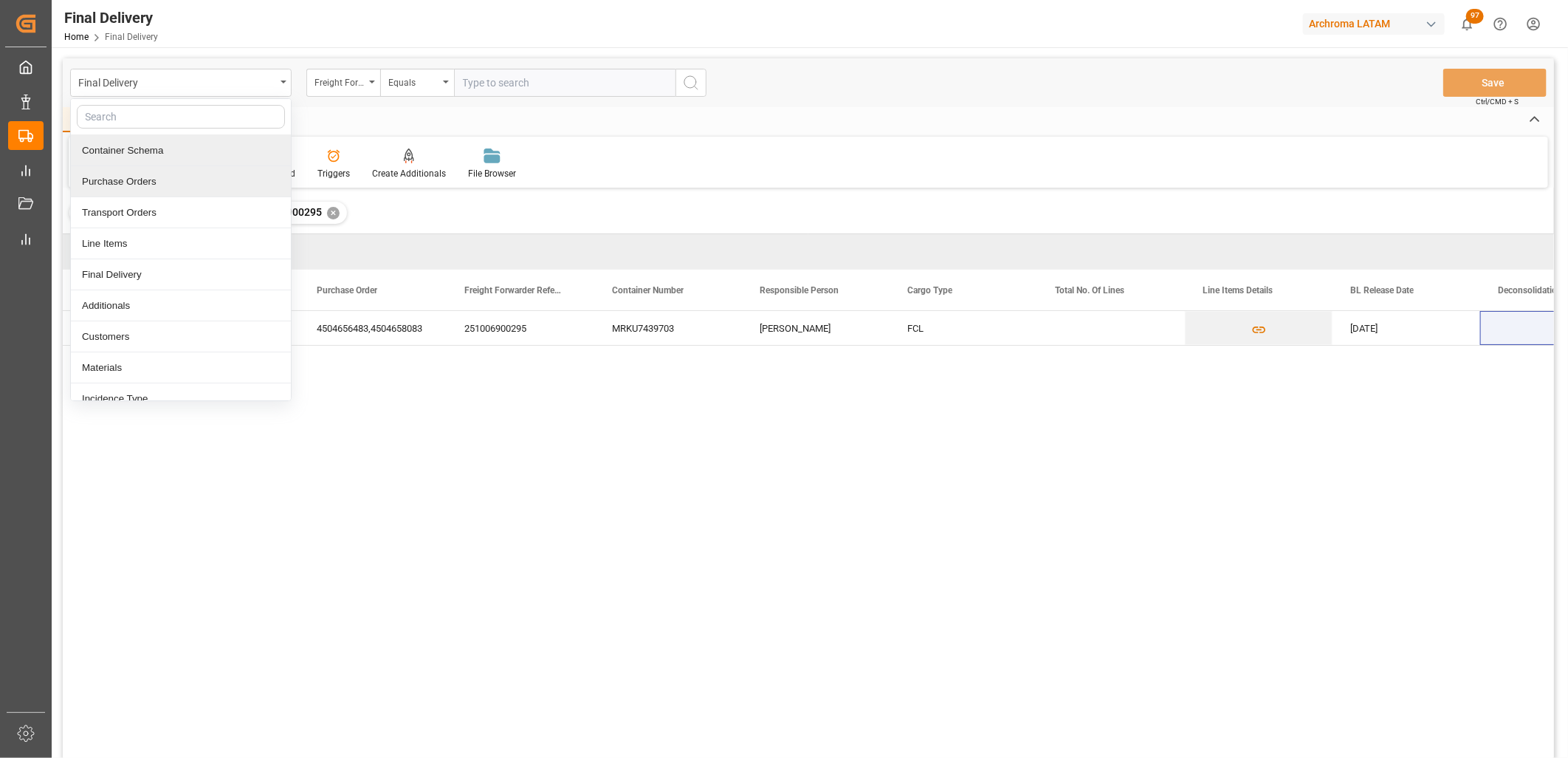
click at [164, 156] on div "Container Schema" at bounding box center [181, 150] width 220 height 31
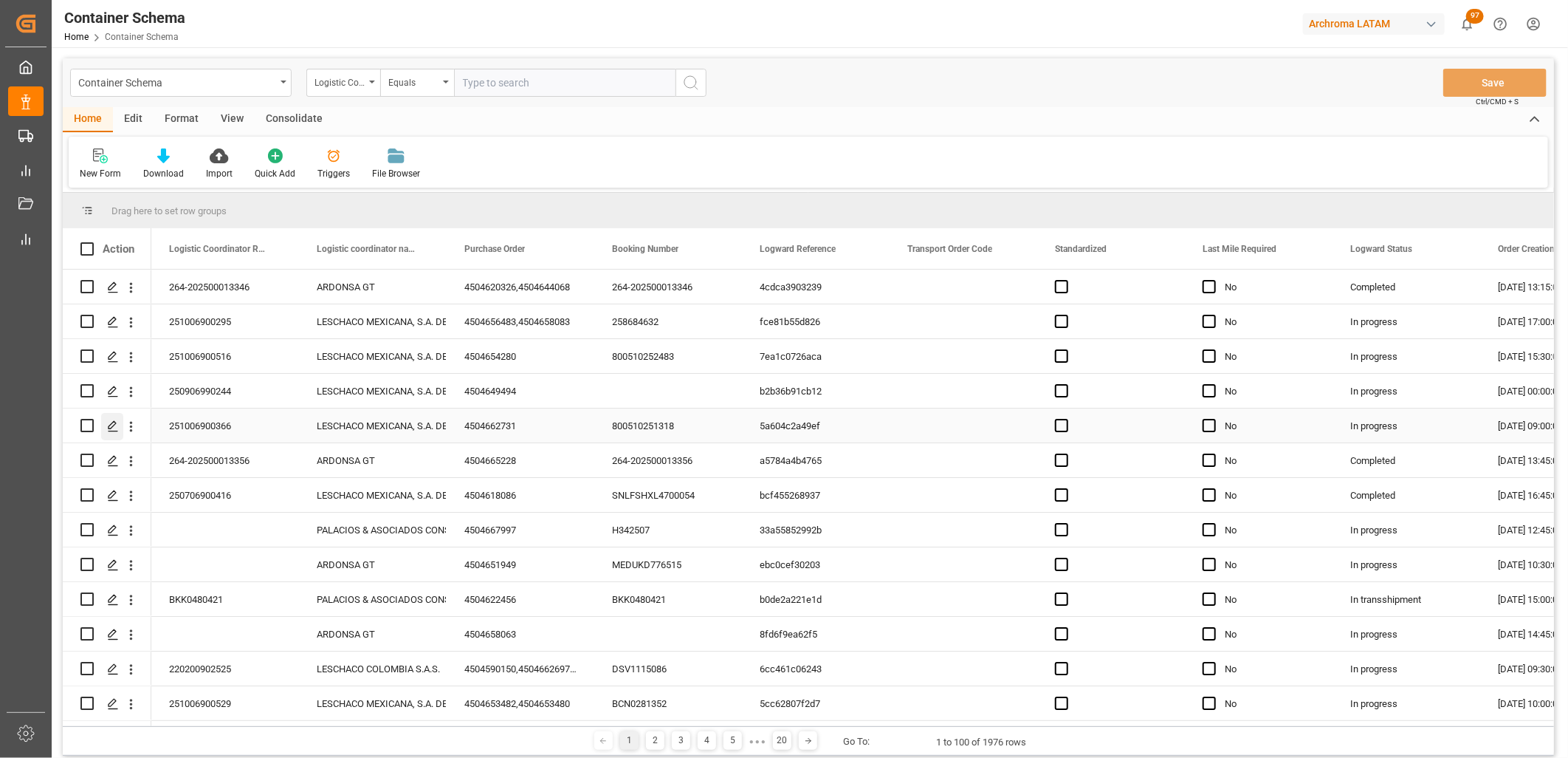
click at [114, 422] on icon "Press SPACE to select this row." at bounding box center [113, 426] width 12 height 12
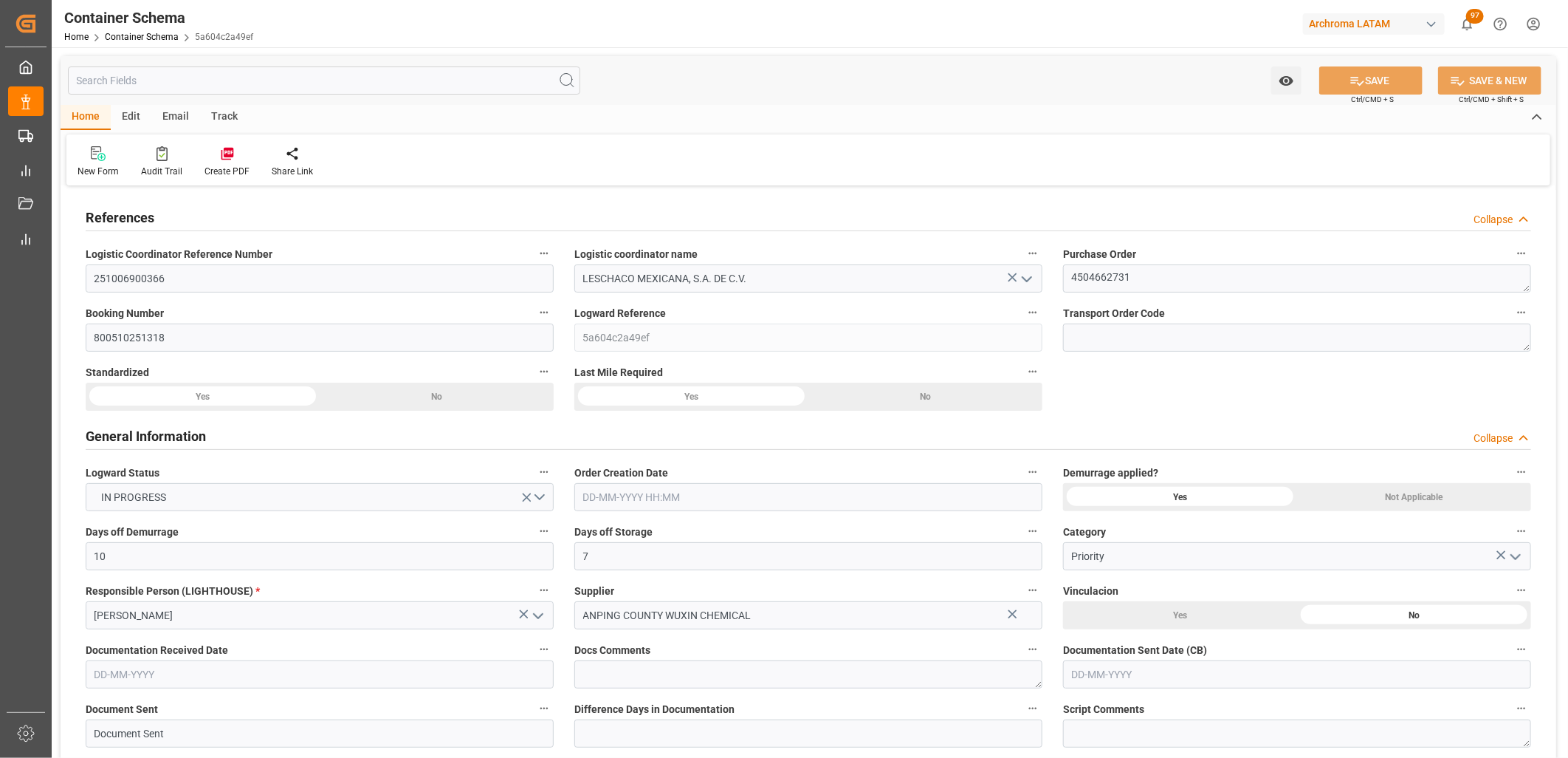
type input "10"
type input "7"
type input "1"
type input "500"
type input "20000"
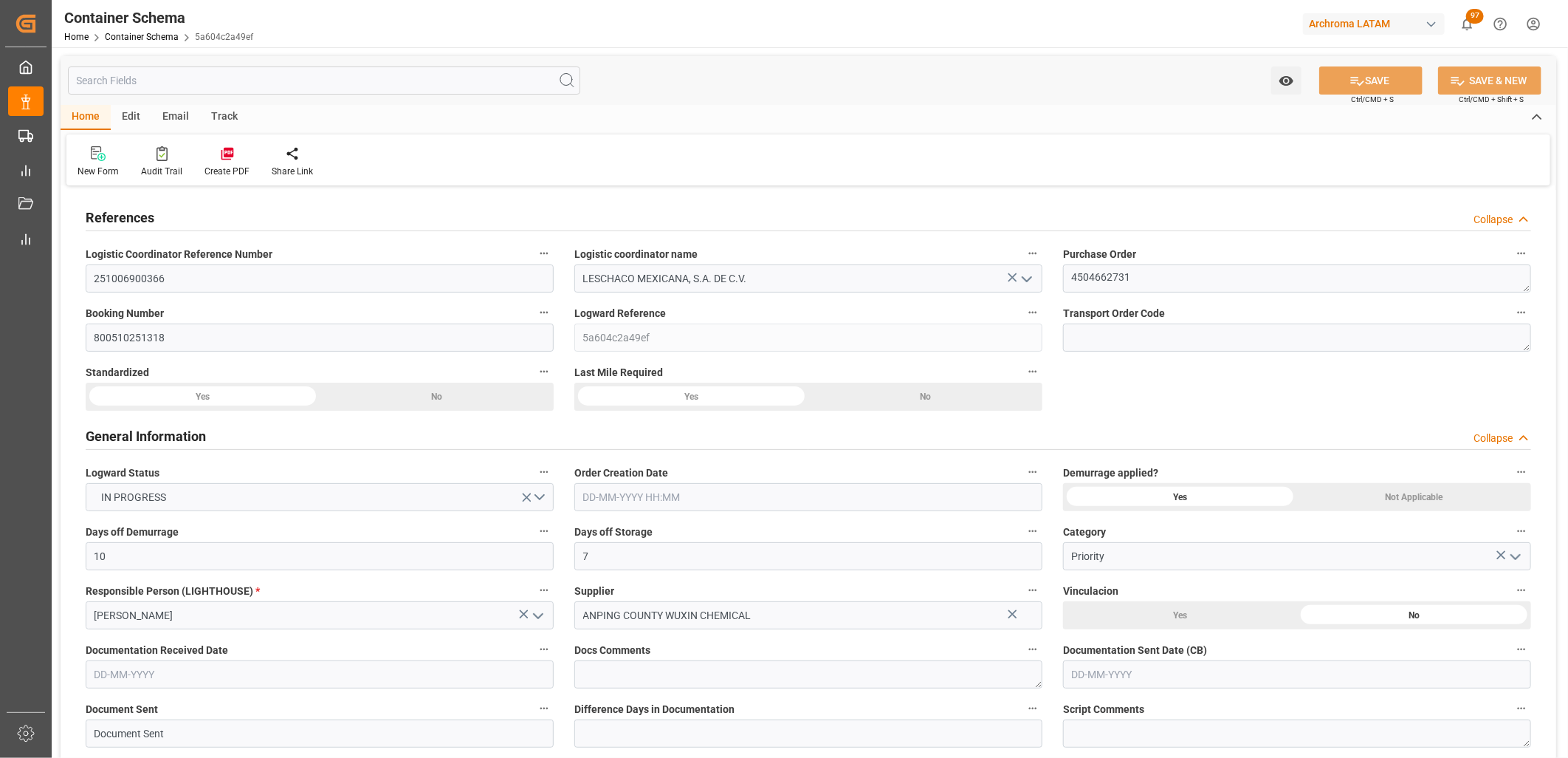
type input "20600"
type input "MSC"
type input "Mediterranean Shipping Company"
type input "CNXGA"
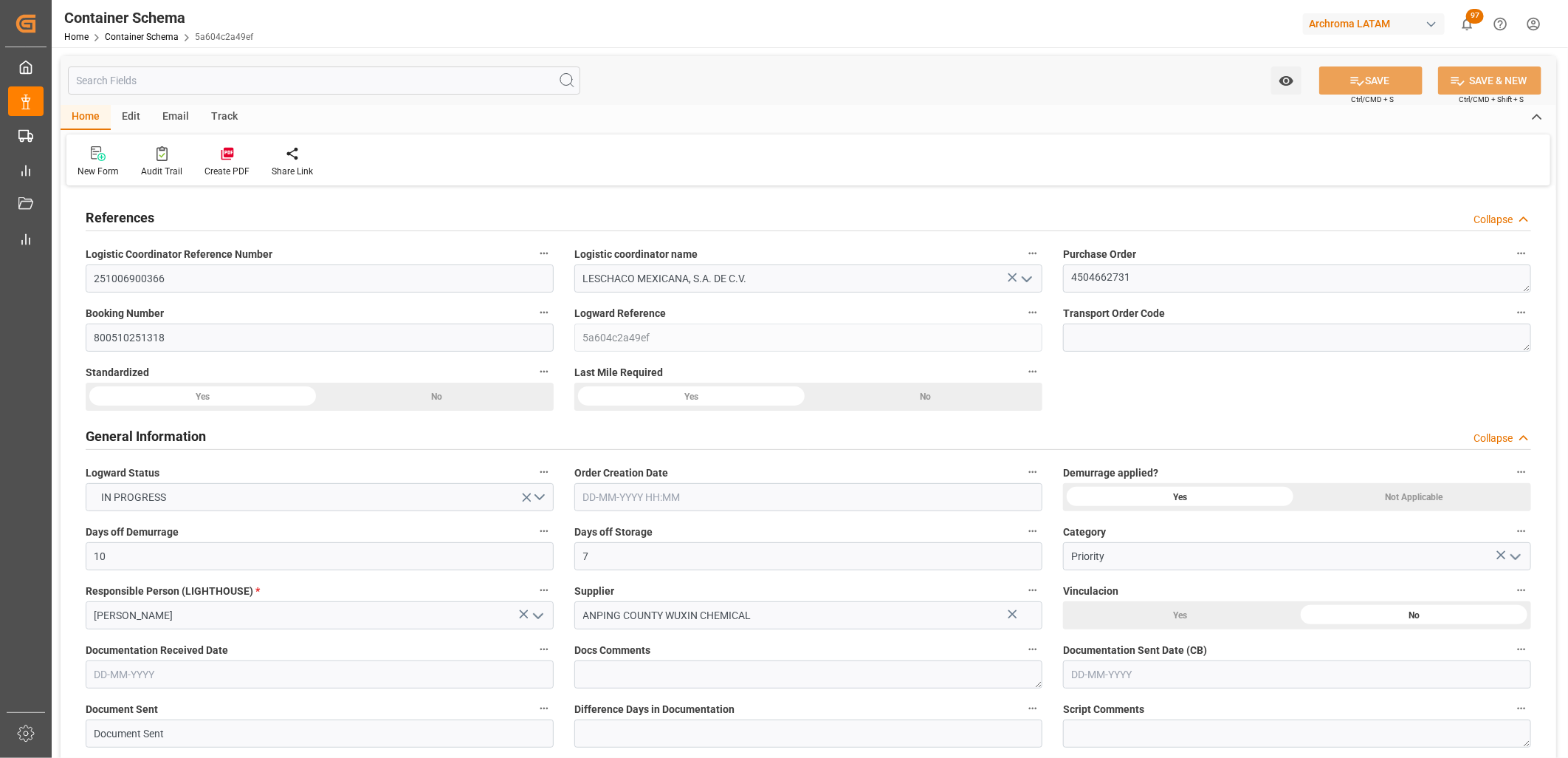
type input "MXZLO"
type input "0"
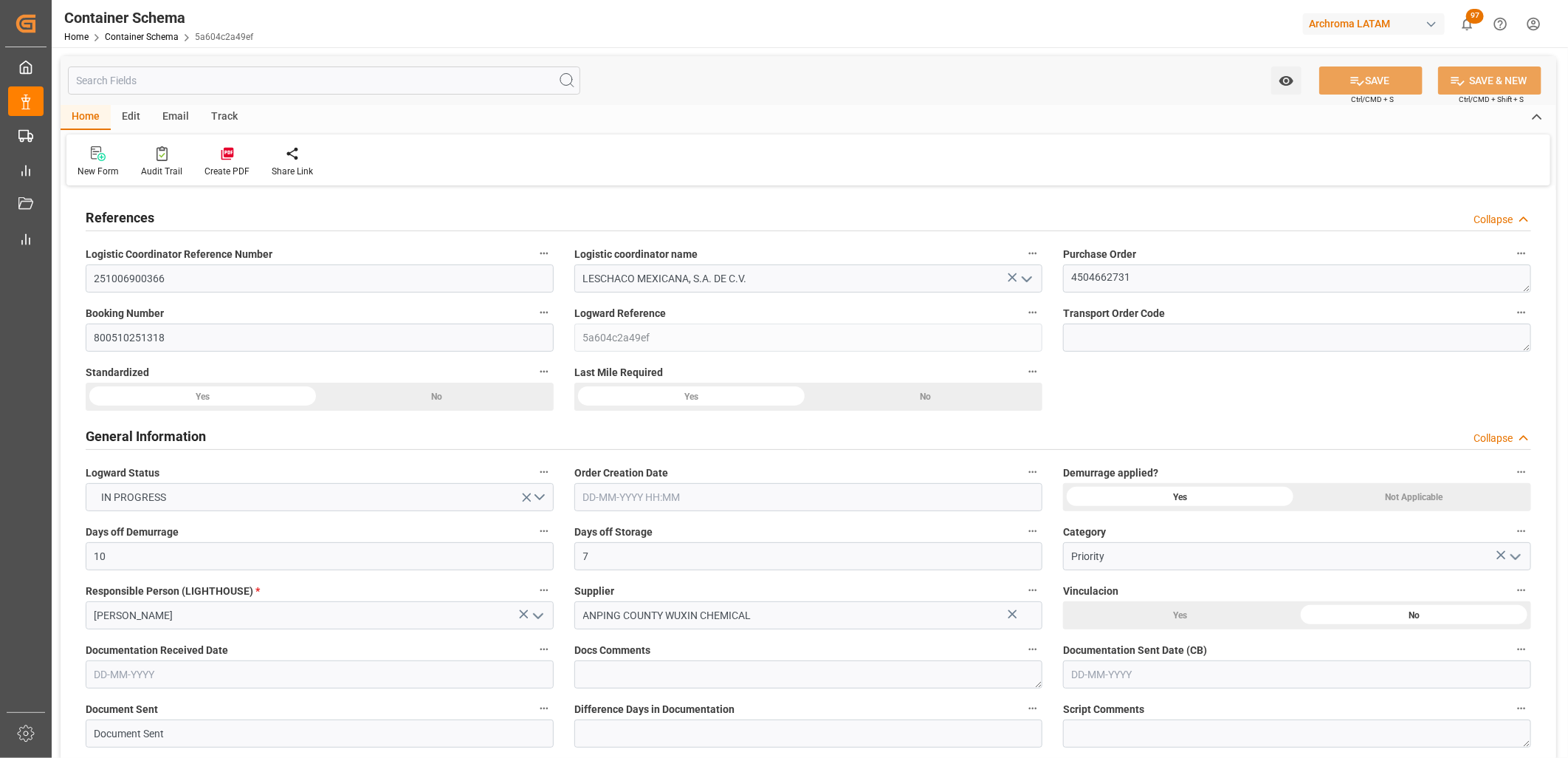
type input "[DATE] 09:00"
type input "[DATE]"
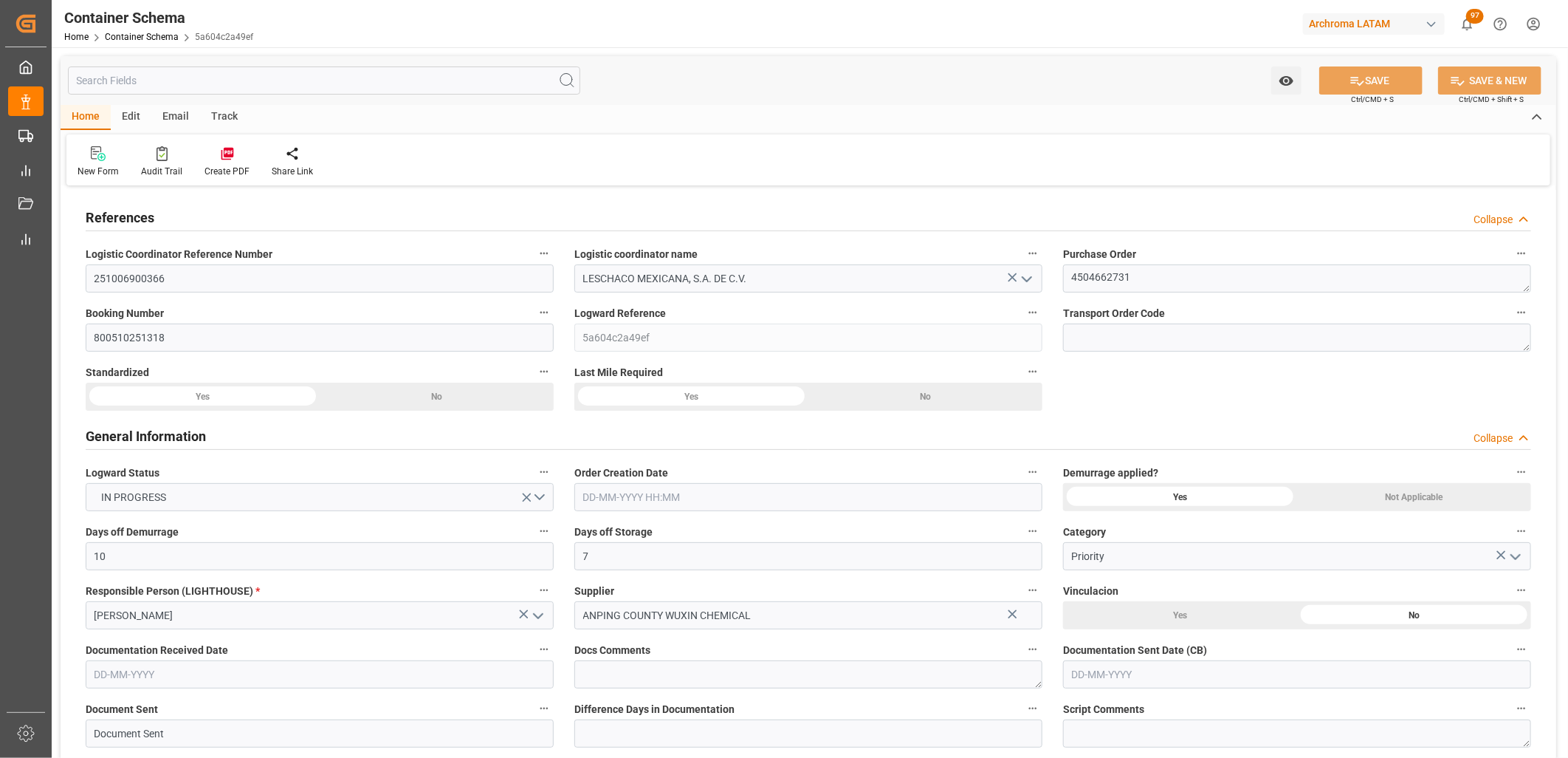
type input "[DATE]"
type input "[DATE] 17:30"
type input "[DATE] 15:11"
type input "[DATE]"
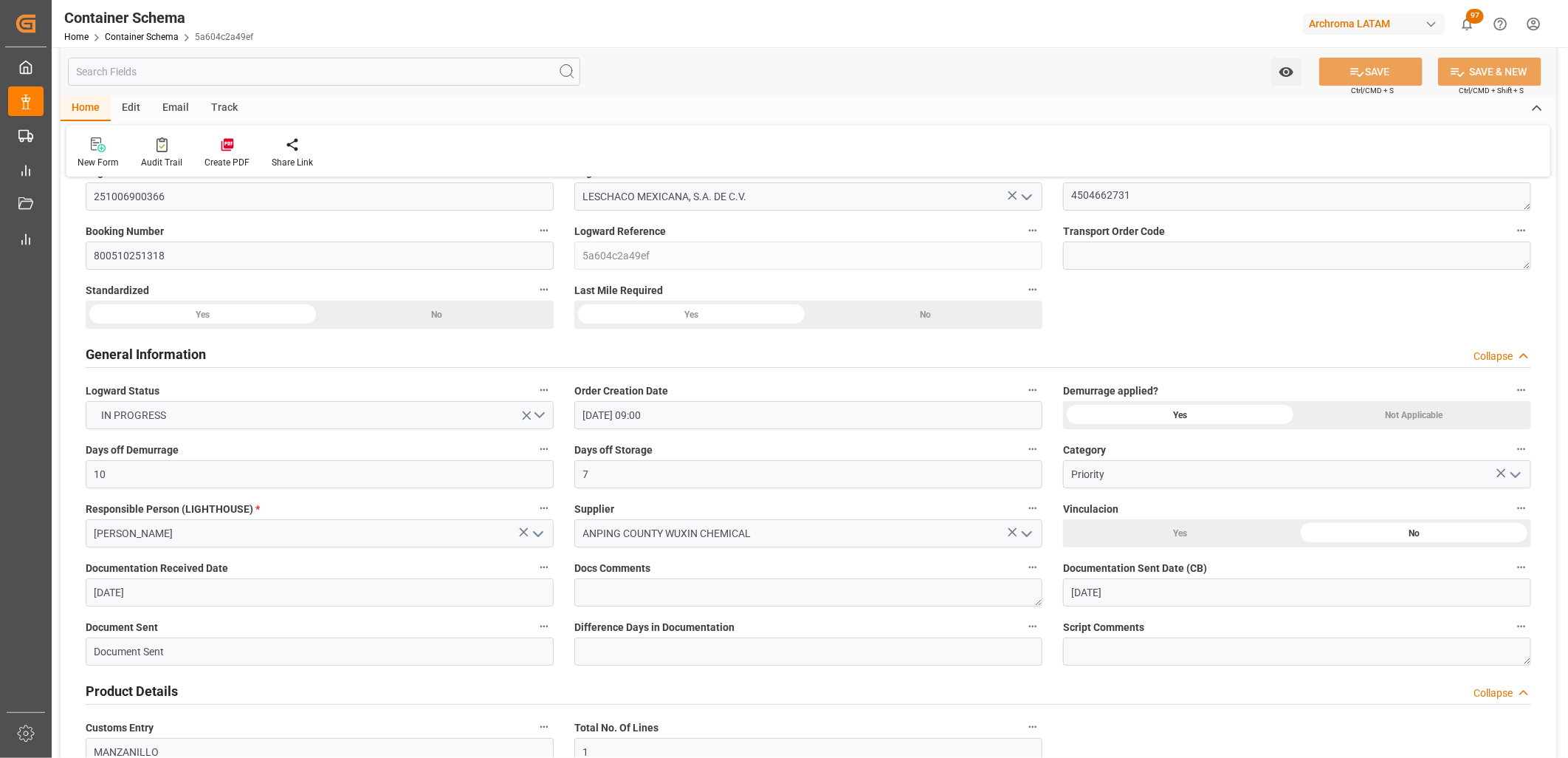
click at [932, 315] on div "No" at bounding box center [926, 315] width 234 height 28
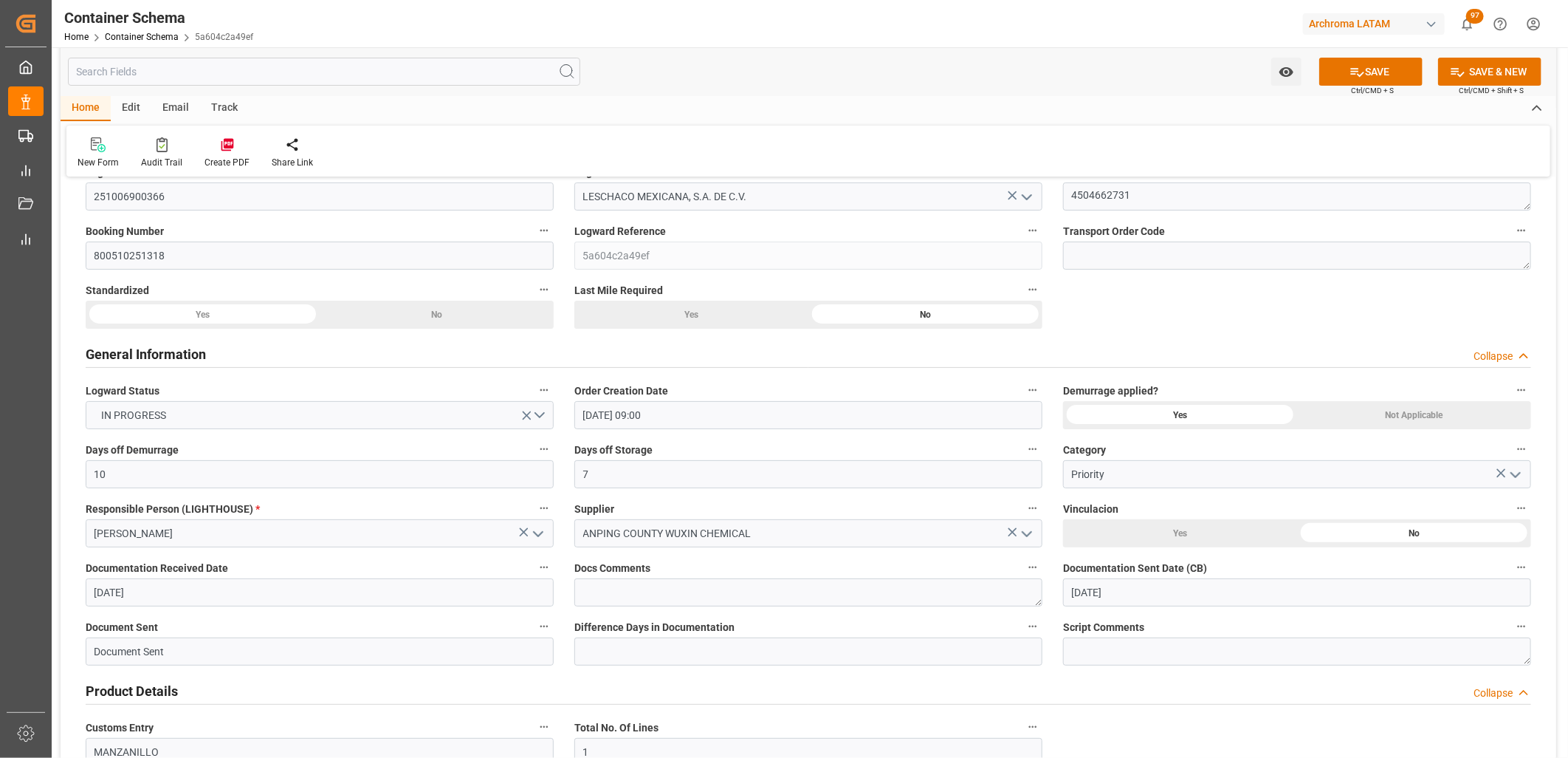
click at [702, 318] on div "Yes" at bounding box center [691, 315] width 234 height 28
click at [1338, 79] on button "SAVE" at bounding box center [1371, 72] width 103 height 28
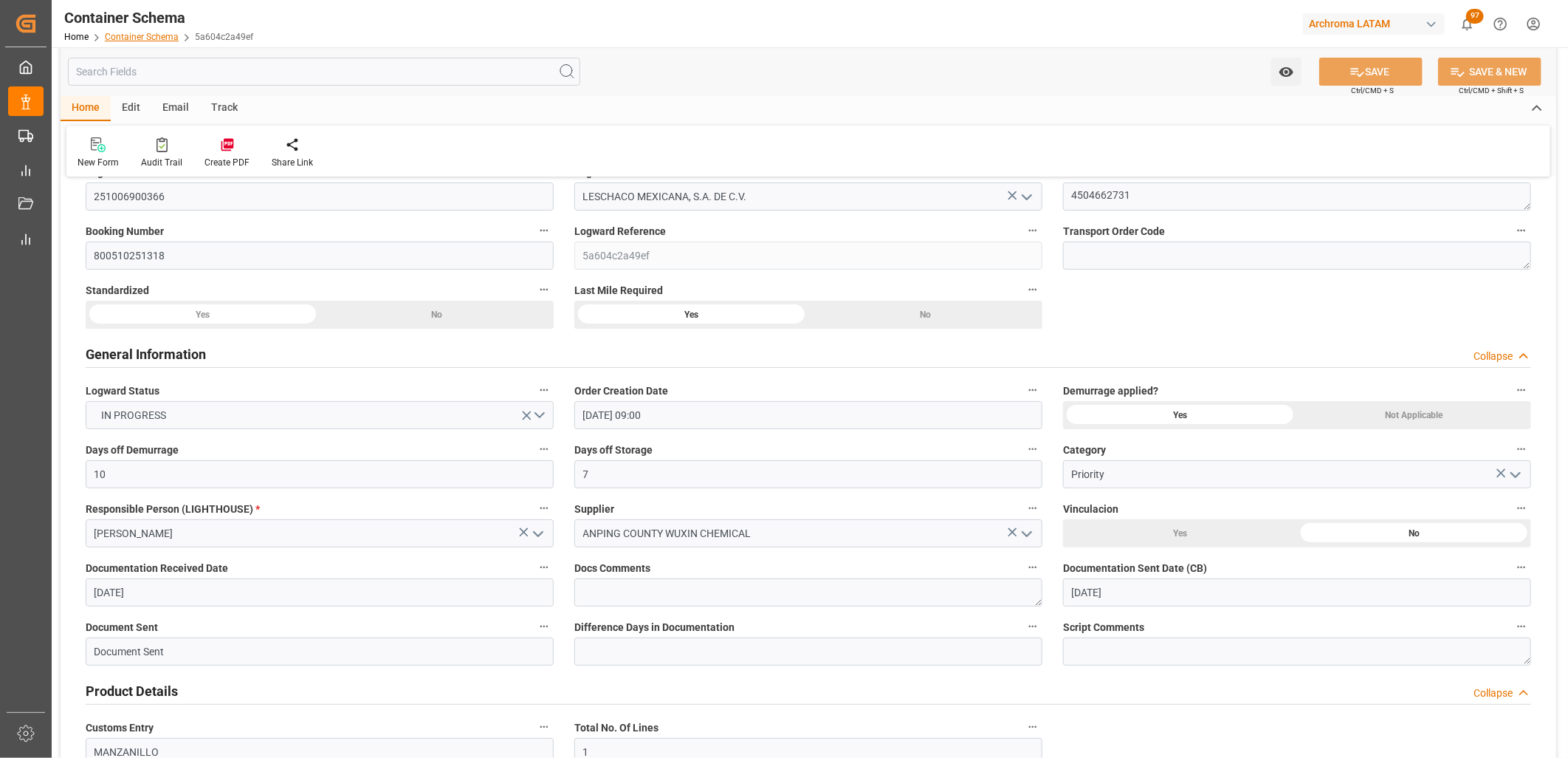
click at [127, 38] on link "Container Schema" at bounding box center [142, 37] width 74 height 10
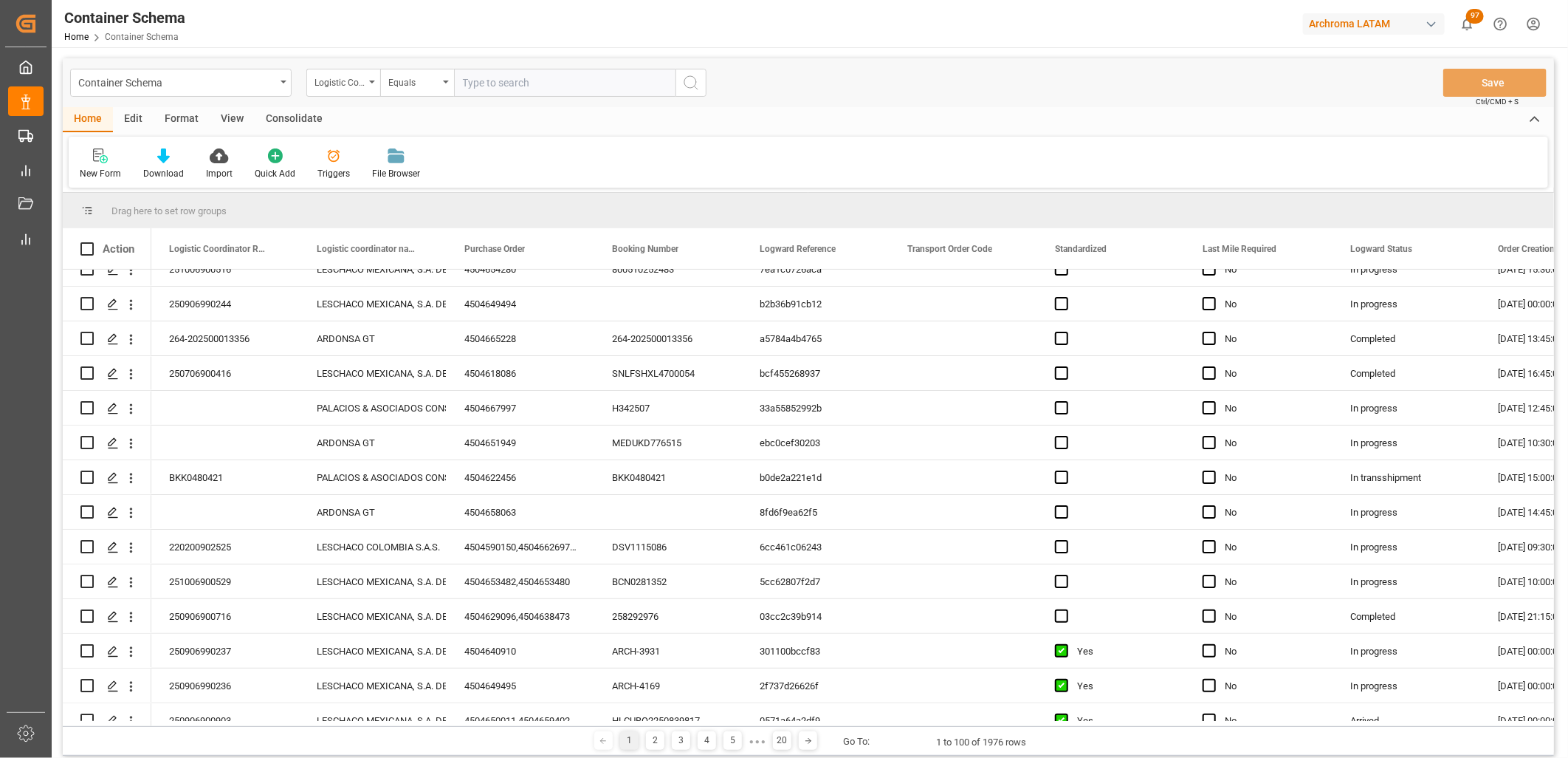
scroll to position [164, 0]
